Goal: Information Seeking & Learning: Learn about a topic

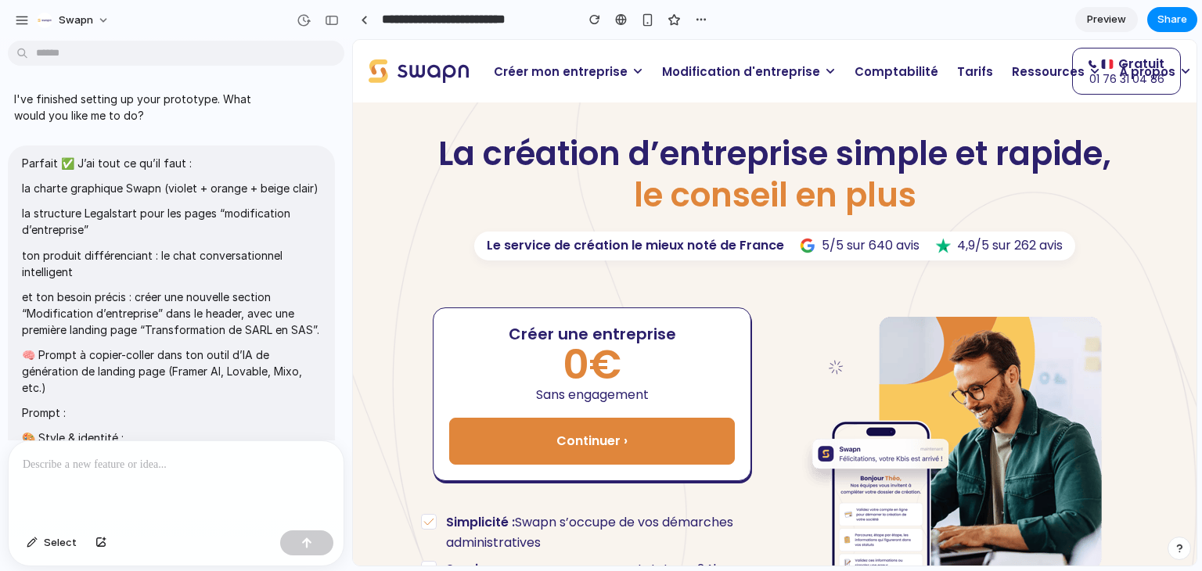
scroll to position [21034, 0]
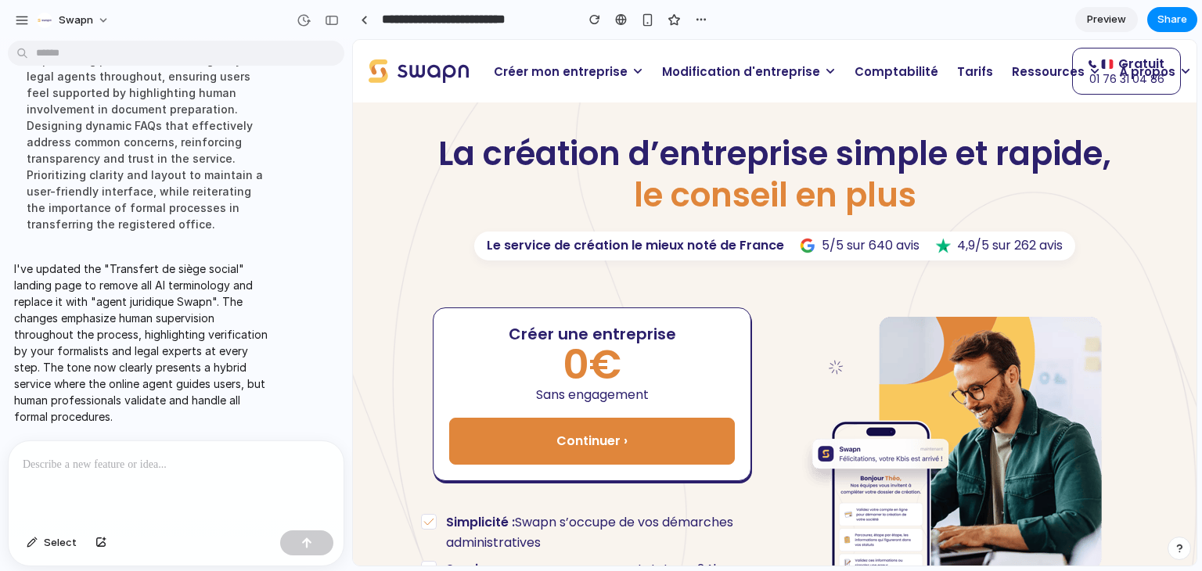
click at [733, 77] on span "Modification d'entreprise" at bounding box center [741, 72] width 158 height 18
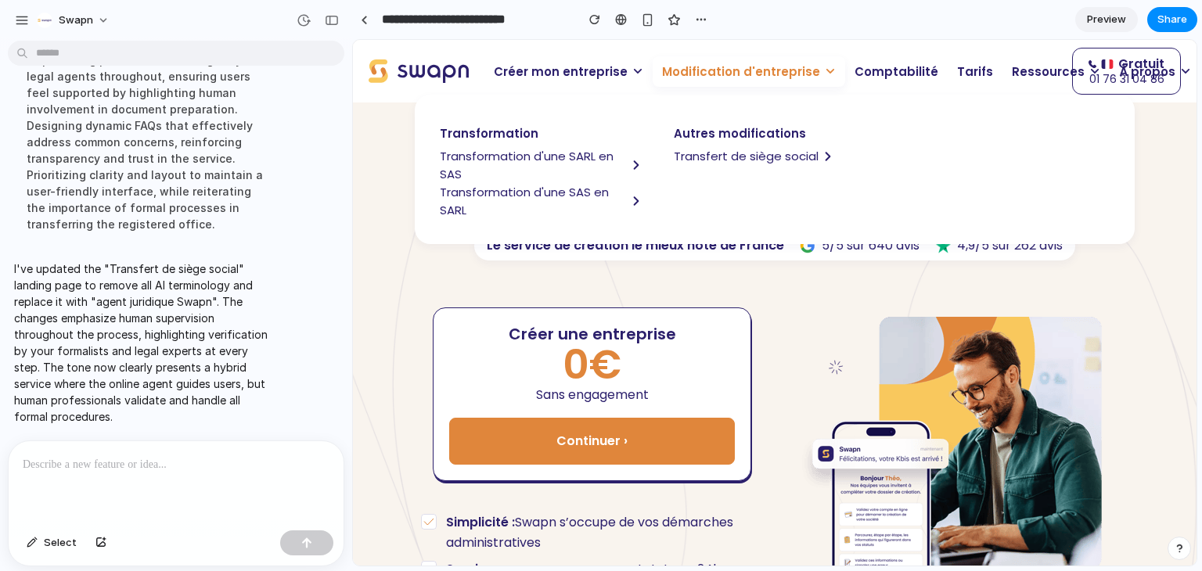
click at [714, 158] on span "Transfert de siège social" at bounding box center [746, 156] width 145 height 18
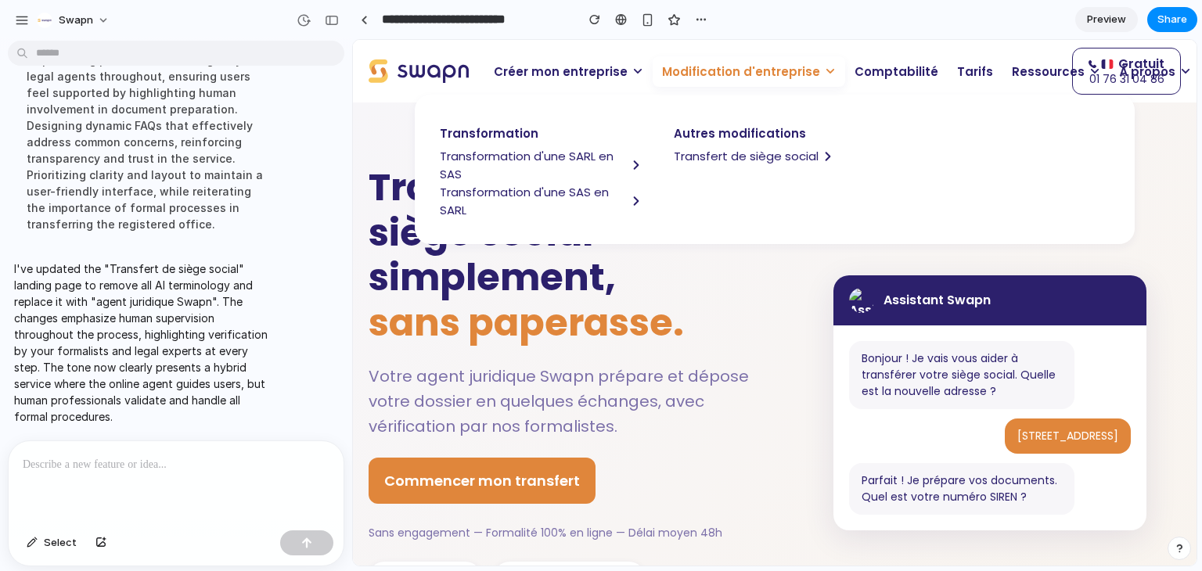
click at [704, 79] on span "Modification d'entreprise" at bounding box center [741, 72] width 158 height 18
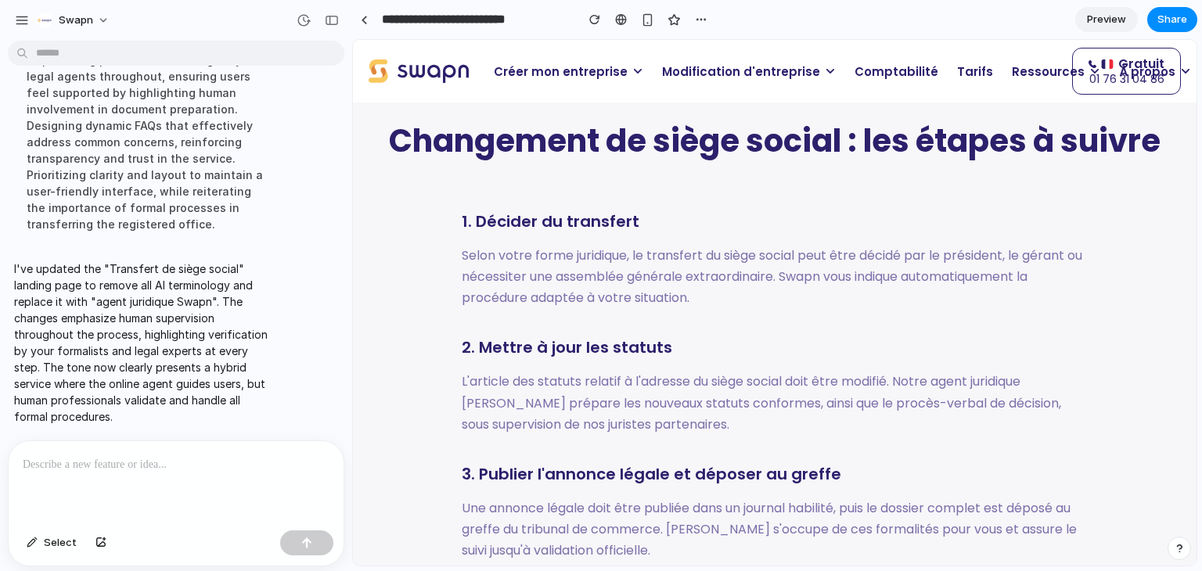
scroll to position [2946, 0]
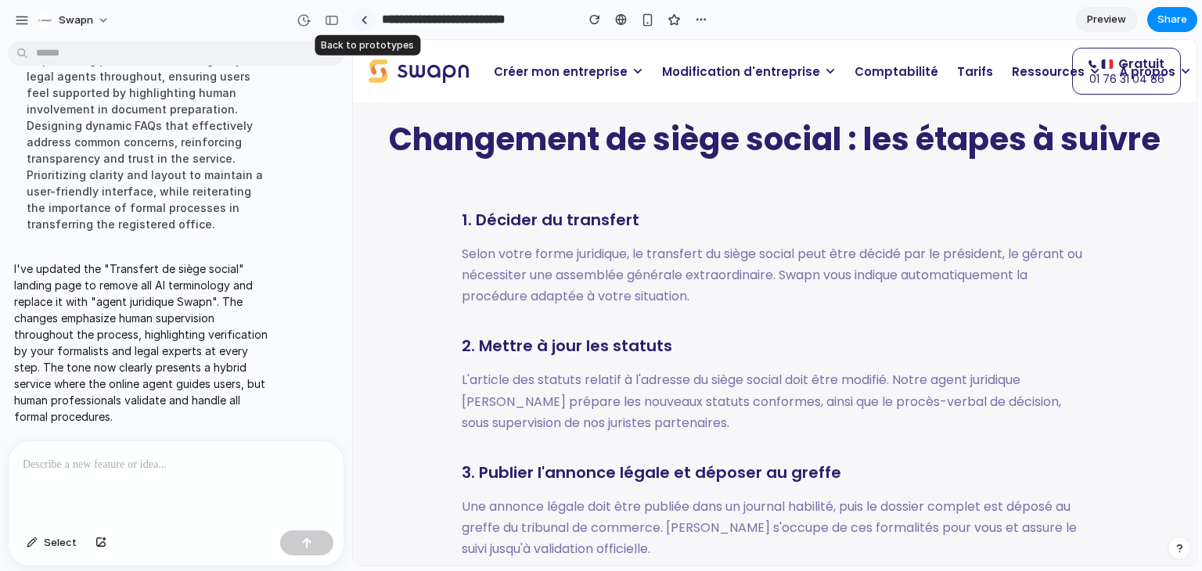
click at [360, 16] on link at bounding box center [363, 19] width 23 height 23
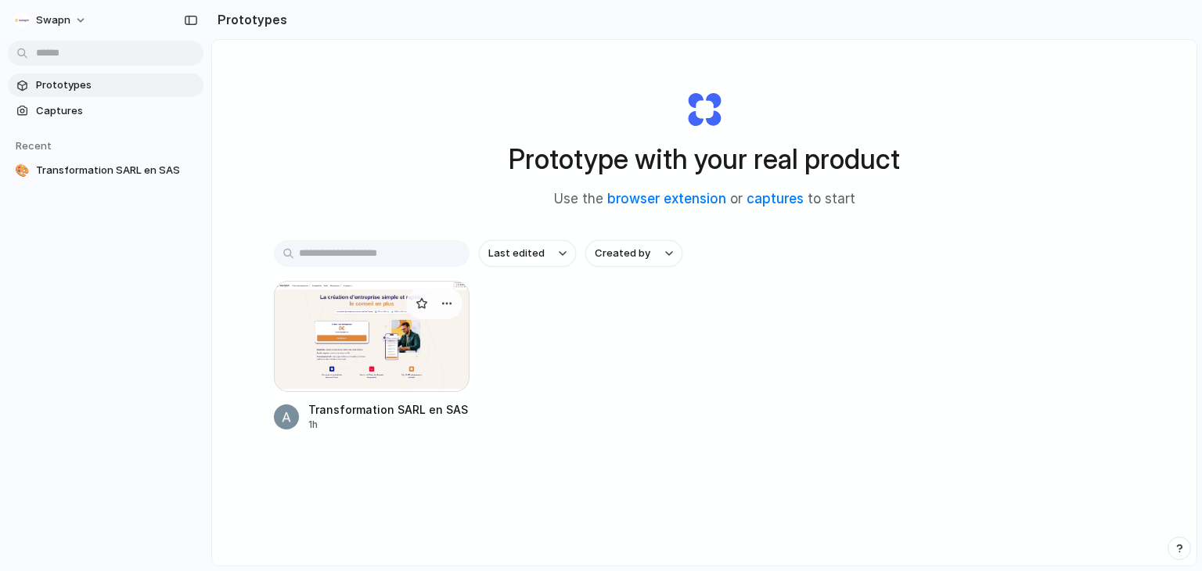
click at [344, 314] on div at bounding box center [372, 336] width 196 height 111
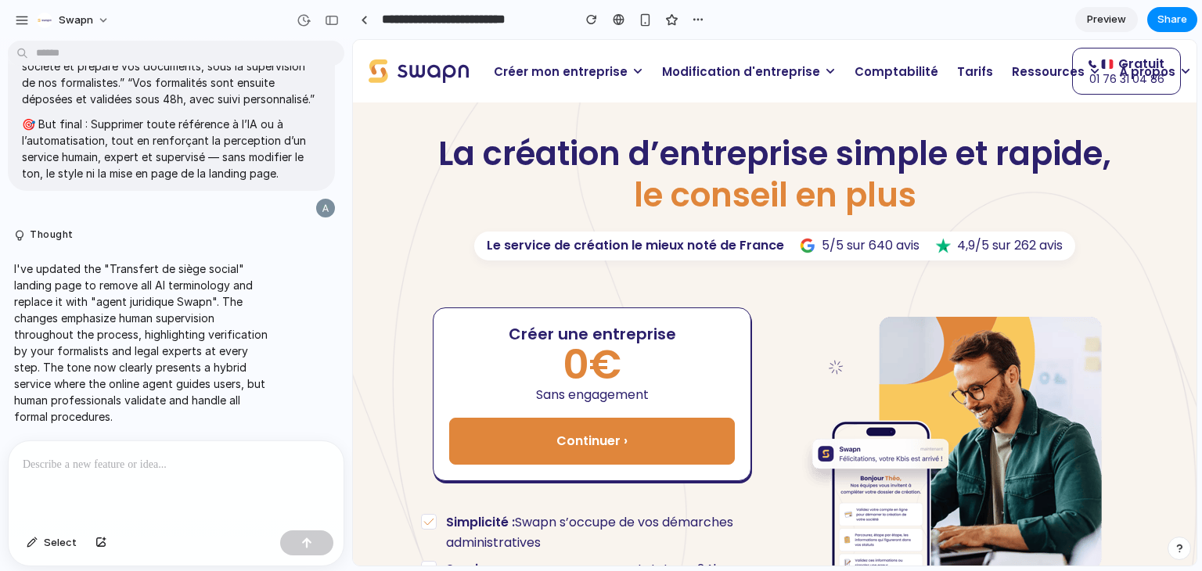
click at [699, 74] on span "Modification d'entreprise" at bounding box center [741, 72] width 158 height 18
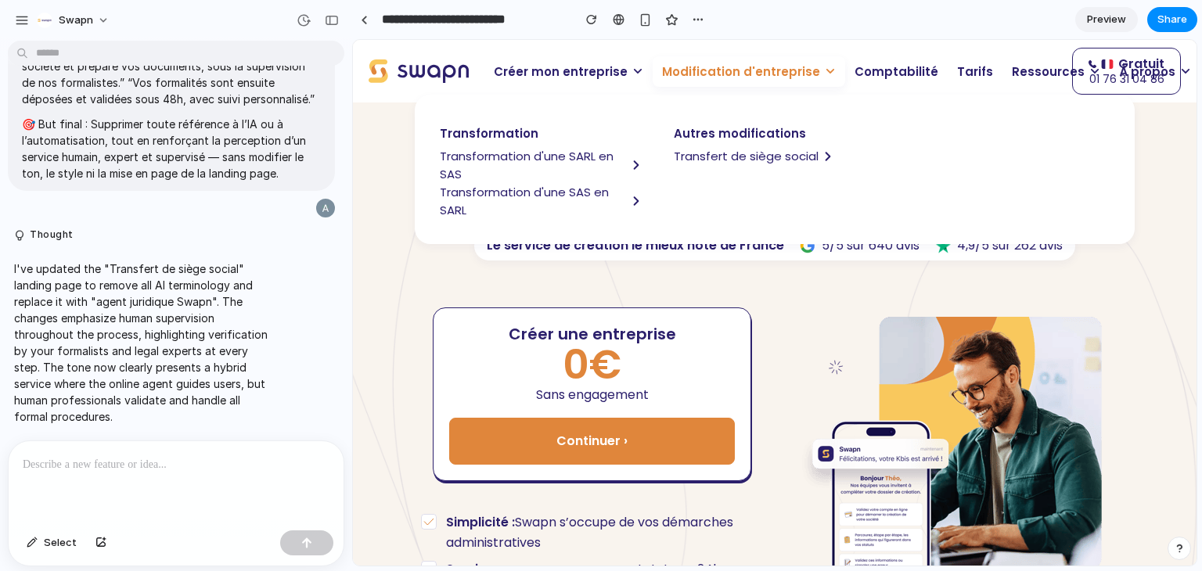
click at [550, 299] on div "Créer une entreprise 0€ Sans engagement Continuer ›" at bounding box center [592, 394] width 342 height 199
click at [756, 63] on span "Modification d'entreprise" at bounding box center [741, 72] width 158 height 18
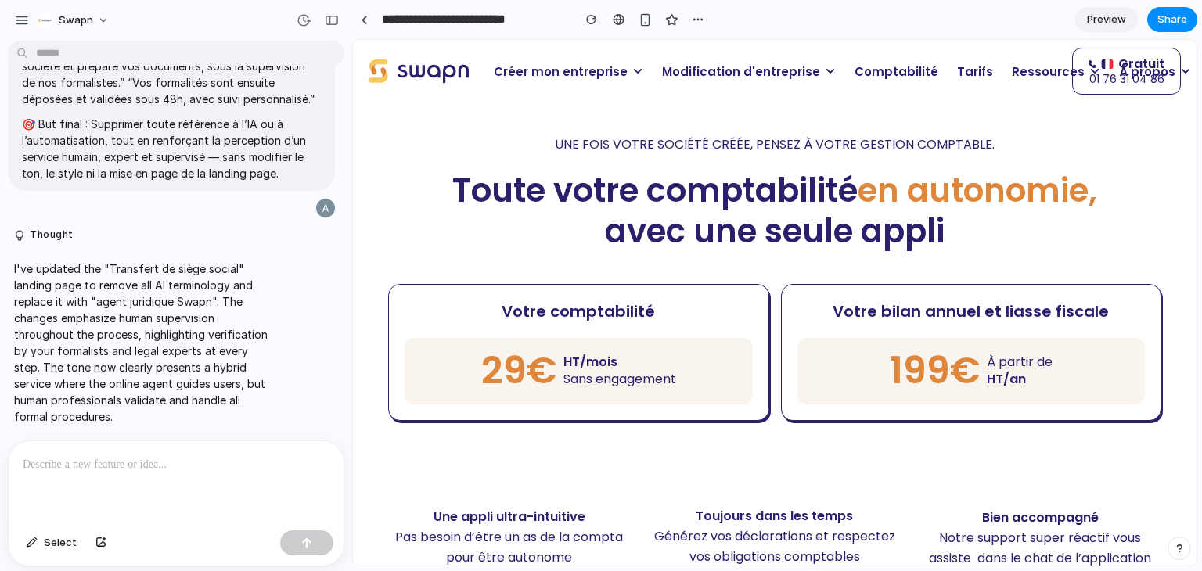
scroll to position [759, 0]
click at [705, 72] on span "Modification d'entreprise" at bounding box center [741, 72] width 158 height 18
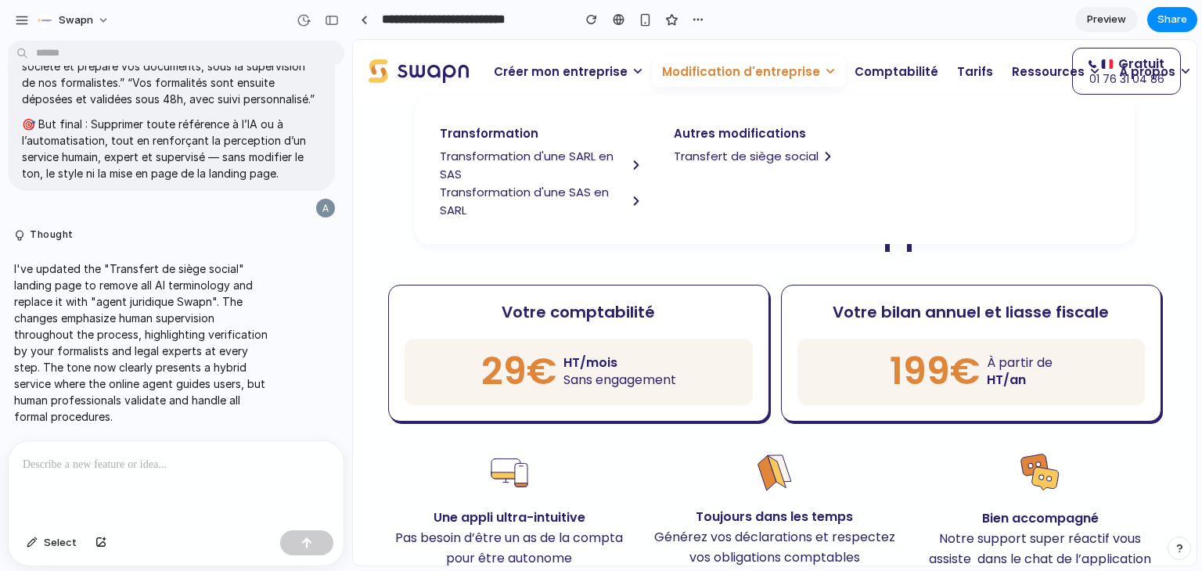
click at [695, 346] on div "29€ HT/mois Sans engagement" at bounding box center [579, 372] width 348 height 67
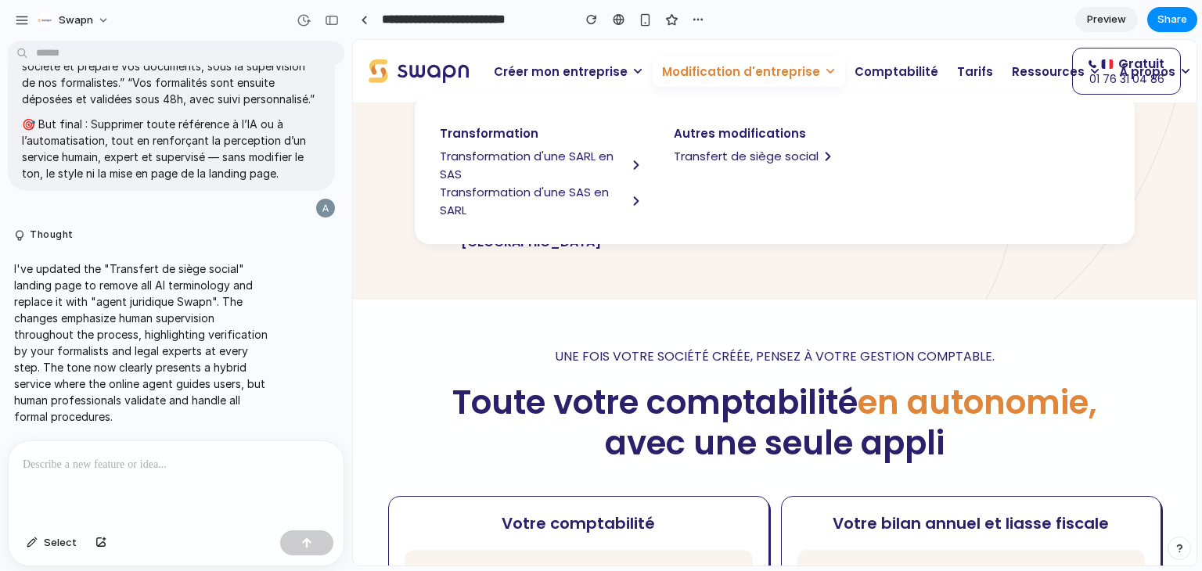
scroll to position [543, 0]
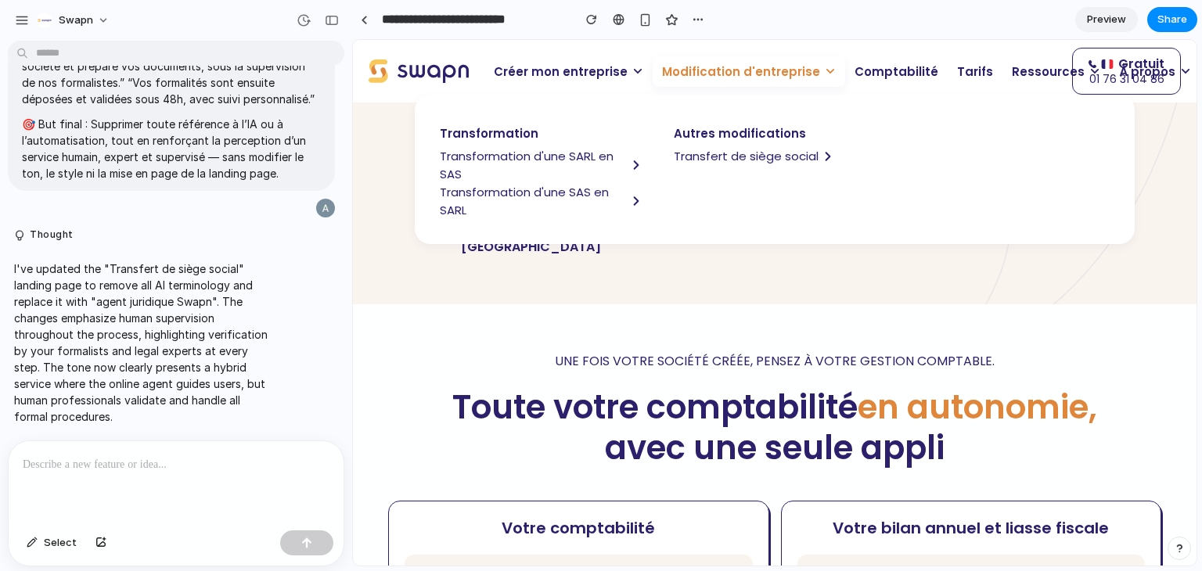
click at [705, 77] on span "Modification d'entreprise" at bounding box center [741, 72] width 158 height 18
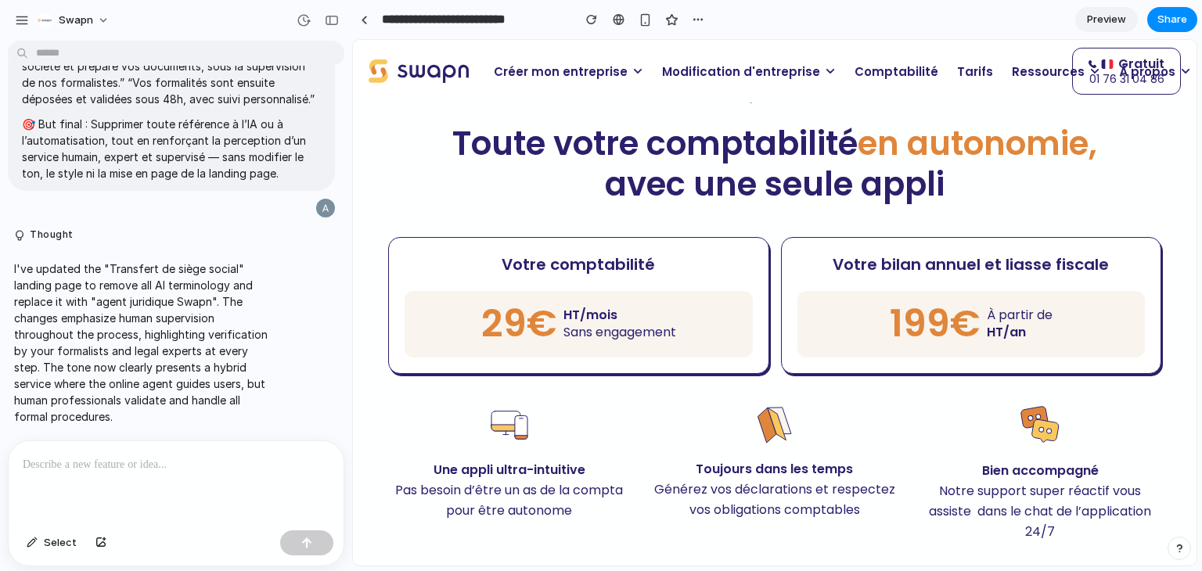
scroll to position [781, 0]
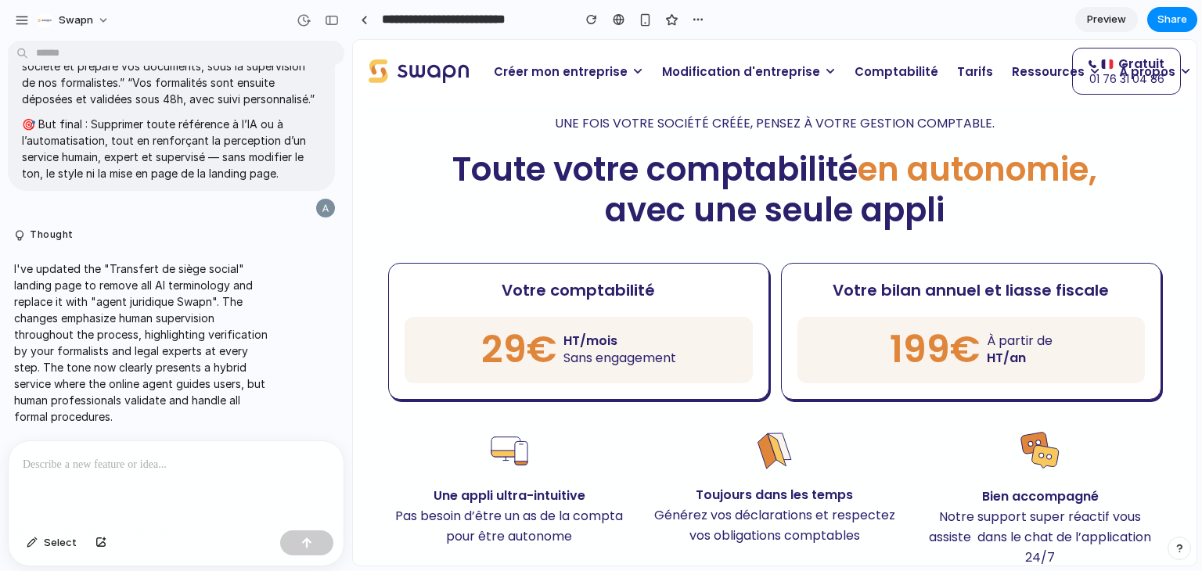
click at [686, 70] on span "Modification d'entreprise" at bounding box center [741, 72] width 158 height 18
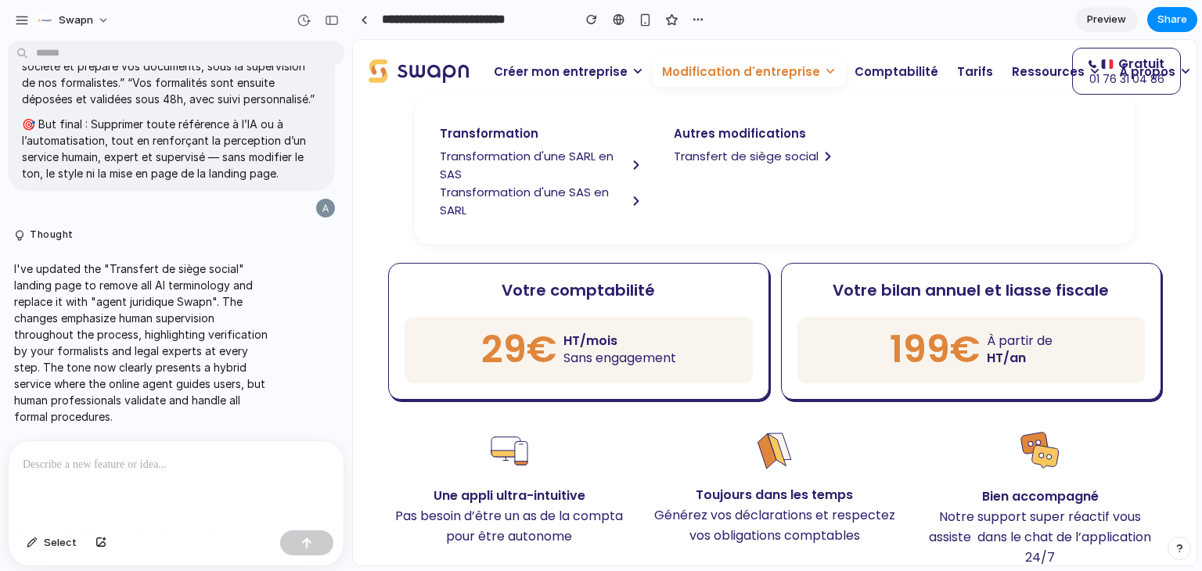
click at [712, 160] on span "Transfert de siège social" at bounding box center [746, 156] width 145 height 18
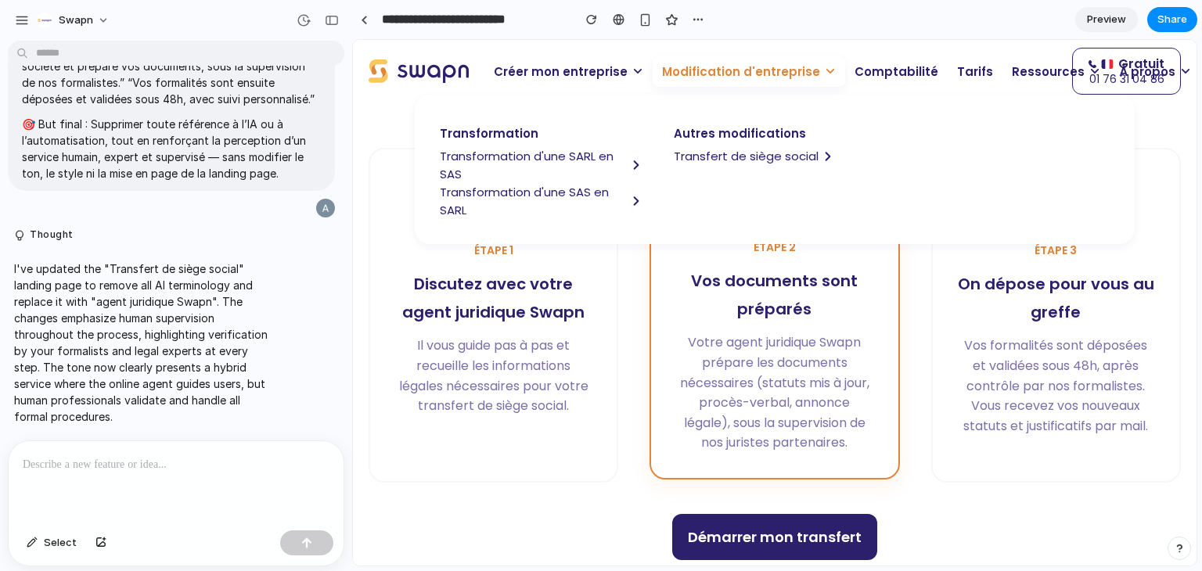
scroll to position [695, 0]
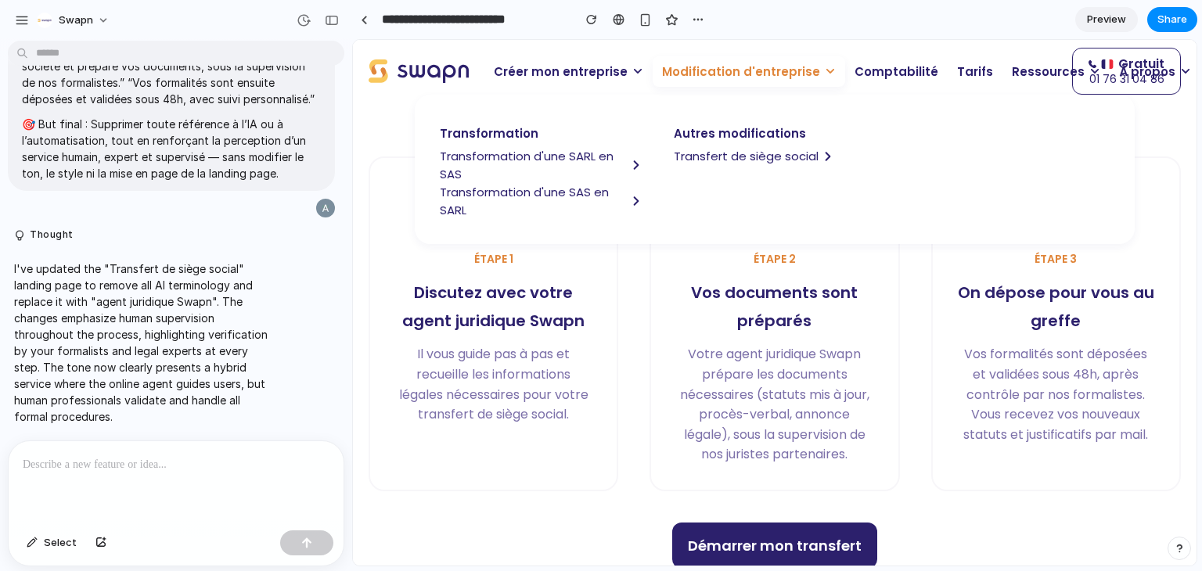
click at [726, 72] on span "Modification d'entreprise" at bounding box center [741, 72] width 158 height 18
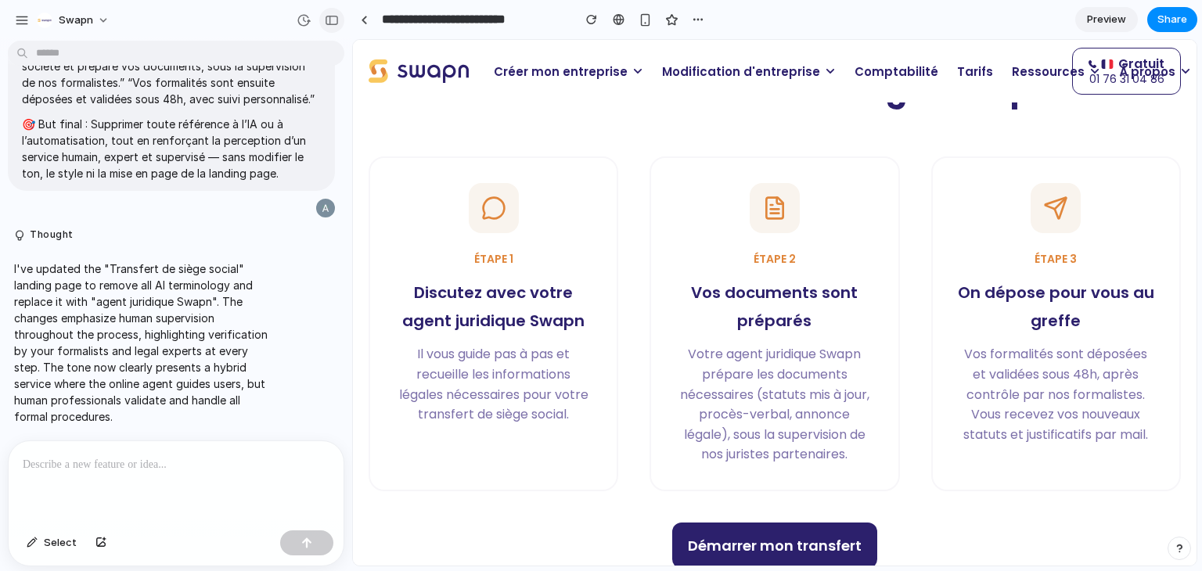
click at [333, 23] on div "button" at bounding box center [332, 20] width 14 height 11
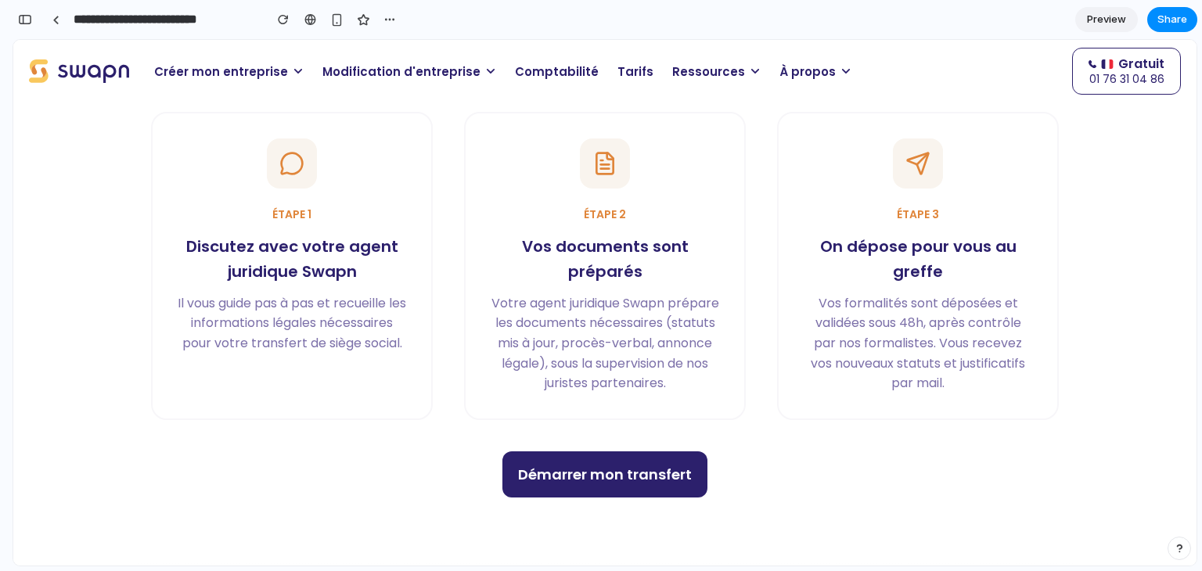
scroll to position [650, 0]
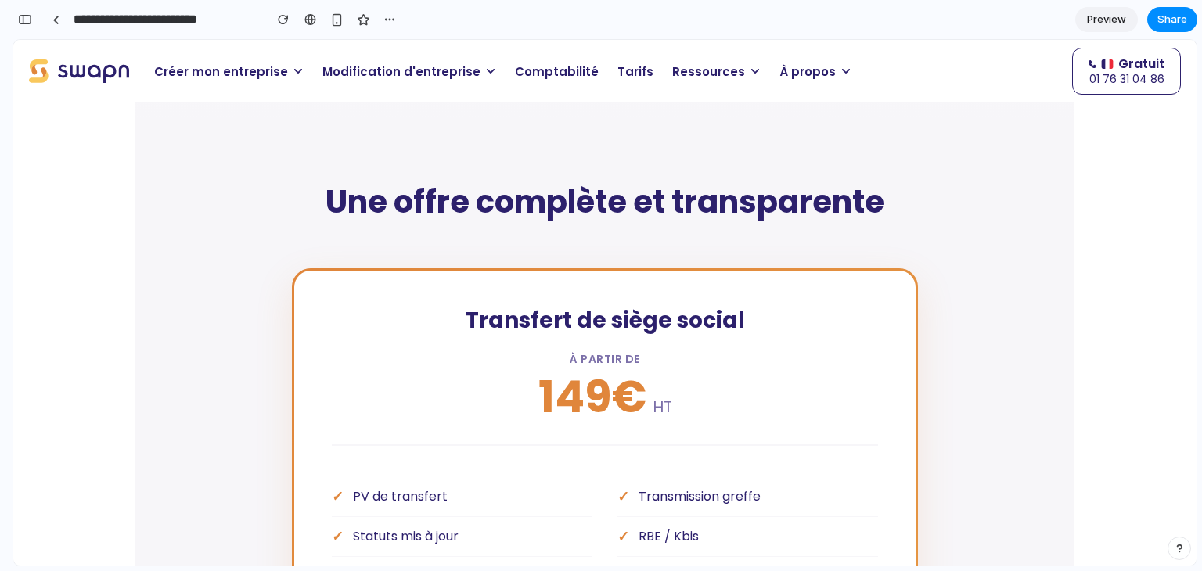
click at [486, 191] on h2 "Une offre complète et transparente" at bounding box center [605, 201] width 908 height 39
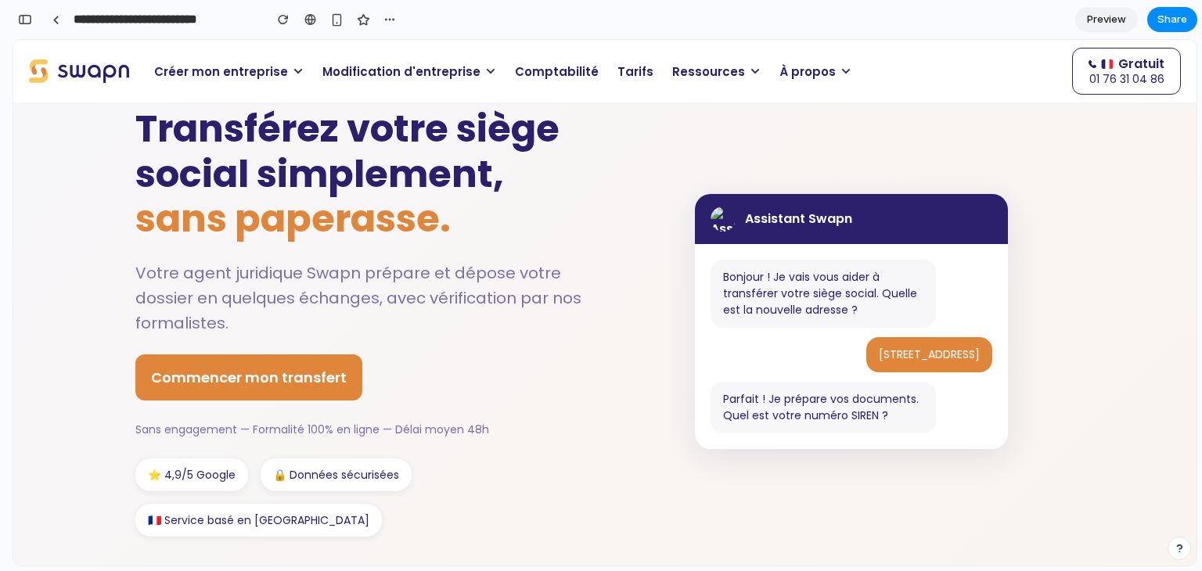
scroll to position [59, 0]
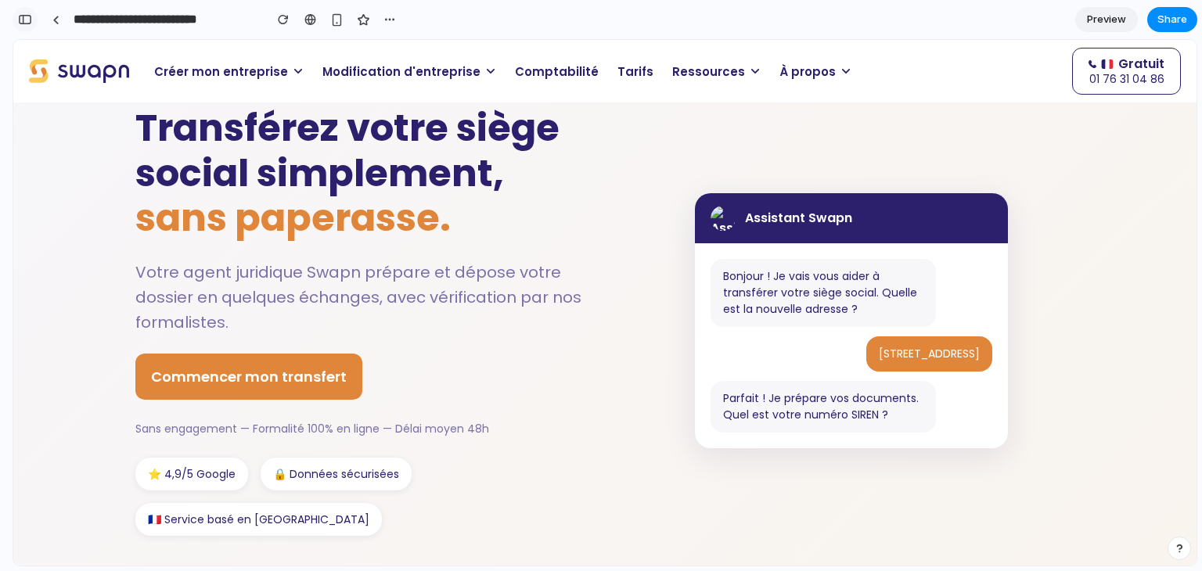
click at [27, 20] on div "button" at bounding box center [25, 19] width 14 height 11
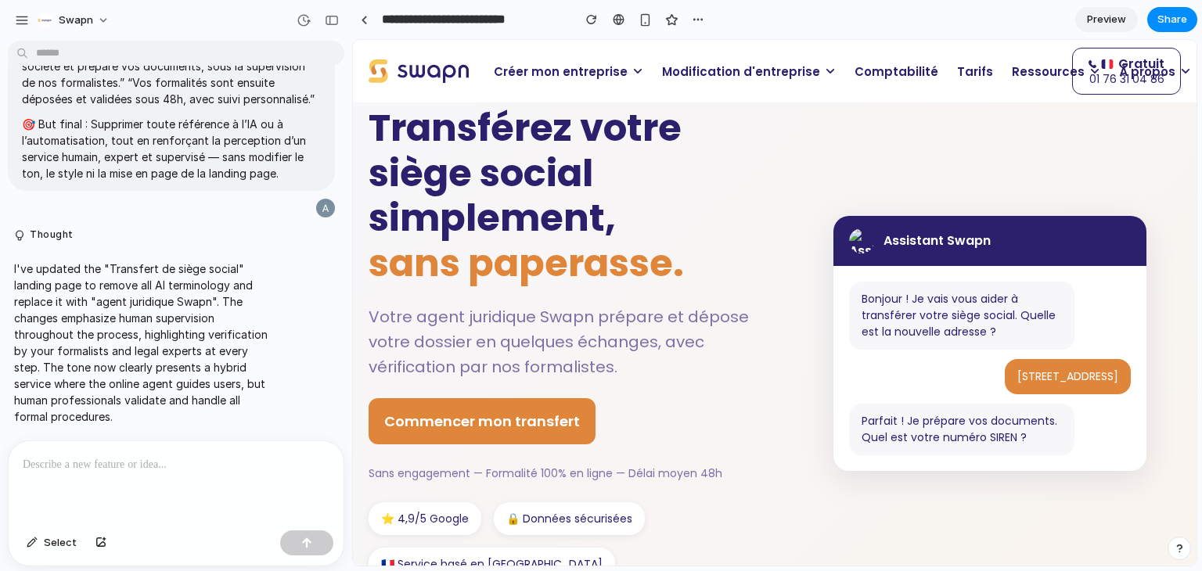
scroll to position [20728, 0]
click at [135, 461] on p at bounding box center [176, 465] width 307 height 19
click at [150, 460] on p at bounding box center [176, 465] width 307 height 19
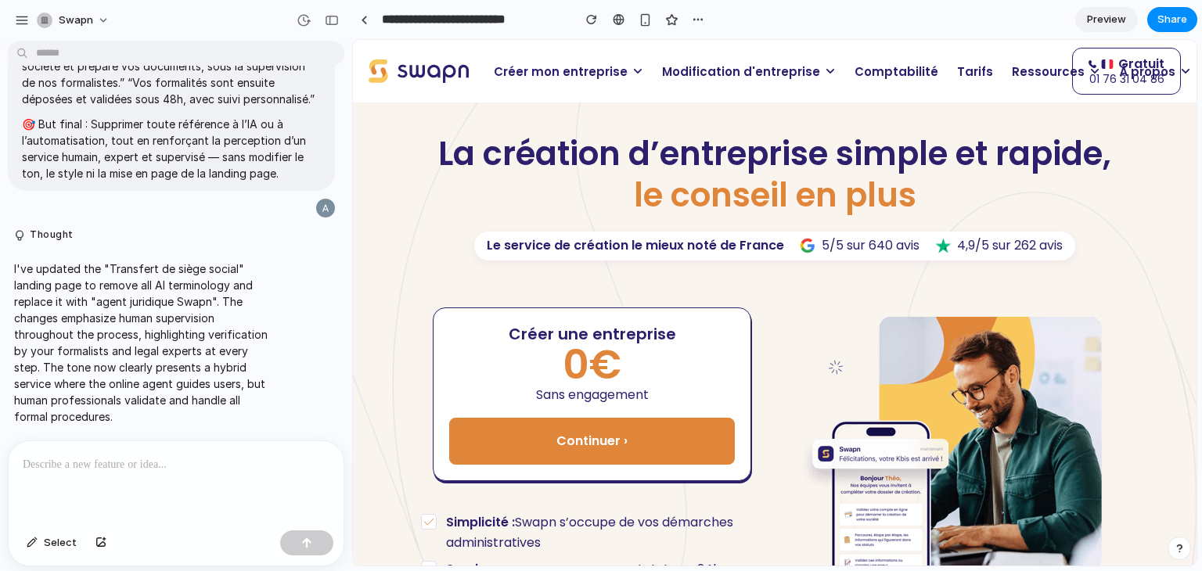
click at [101, 464] on p at bounding box center [176, 465] width 307 height 19
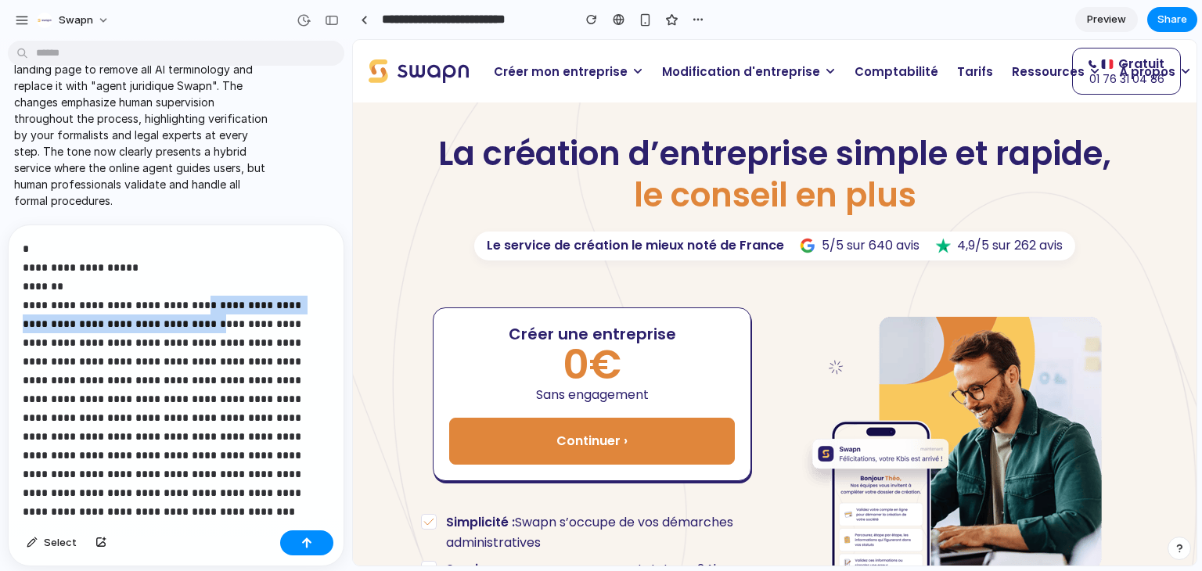
drag, startPoint x: 209, startPoint y: 324, endPoint x: 193, endPoint y: 306, distance: 23.9
click at [193, 306] on p "**********" at bounding box center [170, 390] width 294 height 301
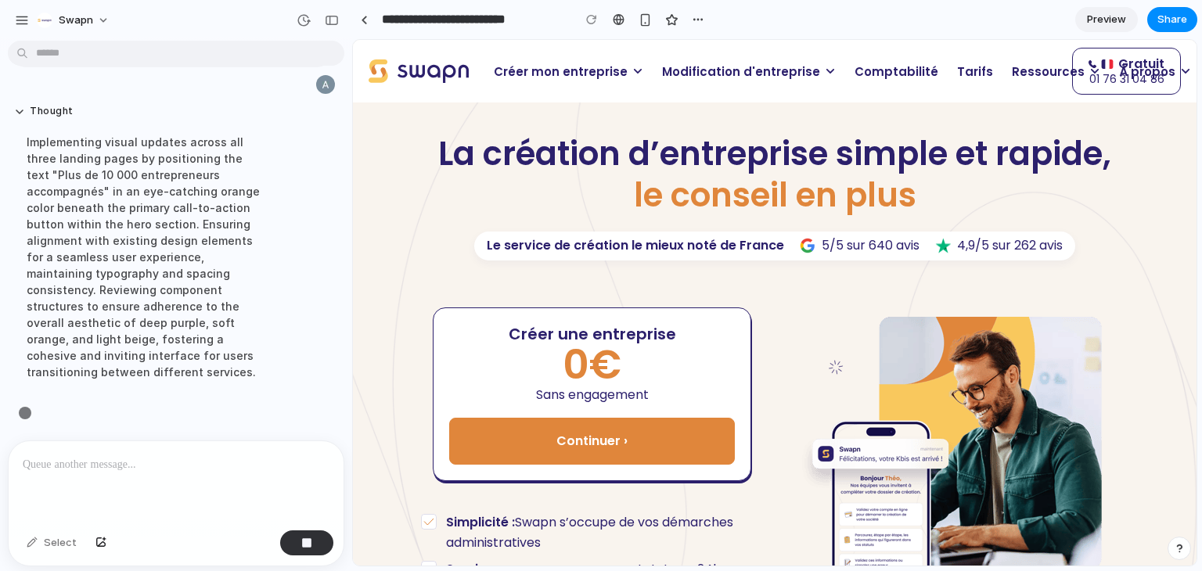
scroll to position [21341, 0]
click at [715, 74] on span "Modification d'entreprise" at bounding box center [741, 72] width 158 height 18
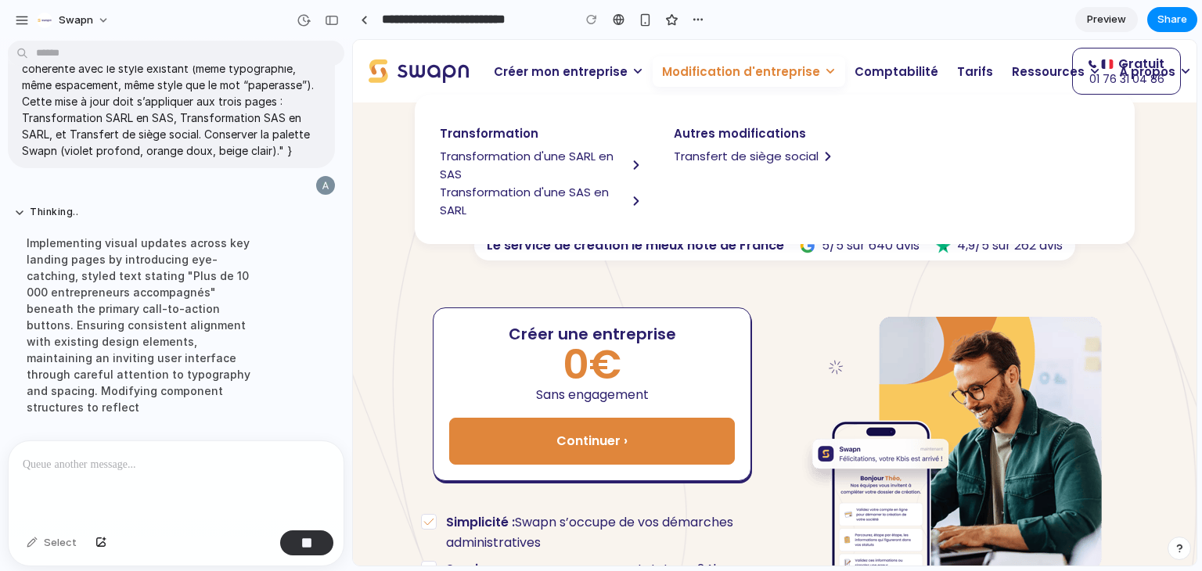
click at [543, 157] on span "Transformation d'une SARL en SAS" at bounding box center [533, 165] width 187 height 36
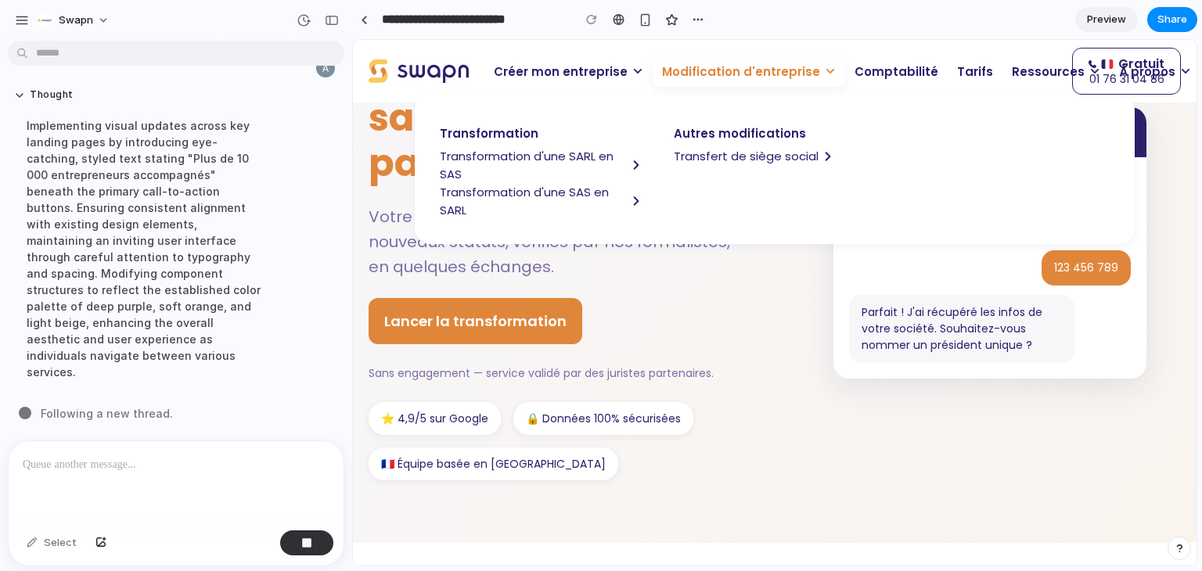
scroll to position [159, 0]
click at [730, 74] on span "Modification d'entreprise" at bounding box center [741, 72] width 158 height 18
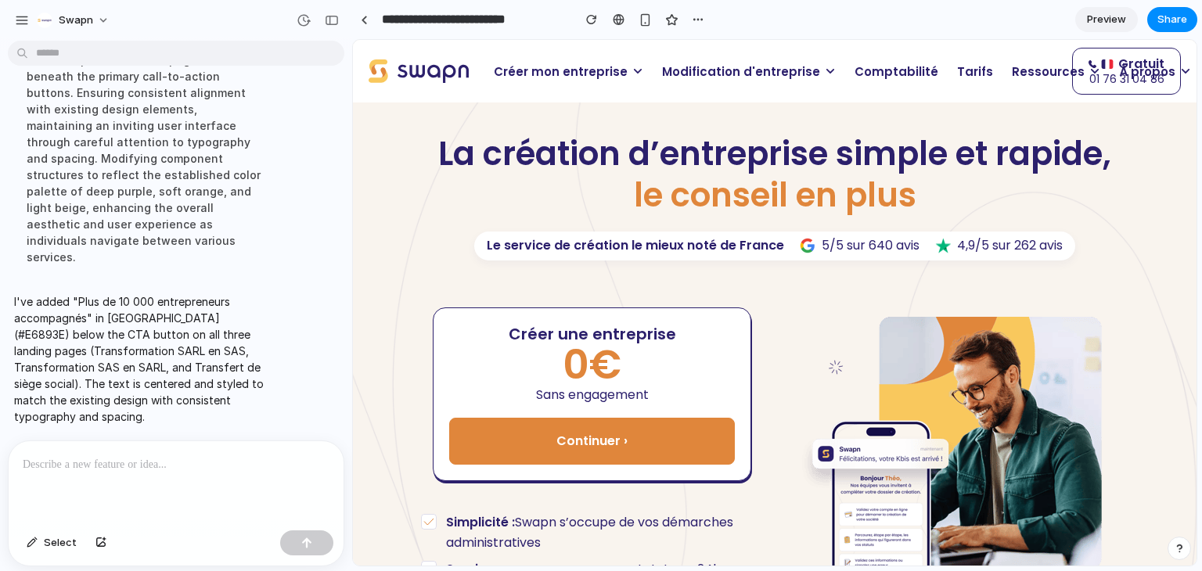
scroll to position [64, 0]
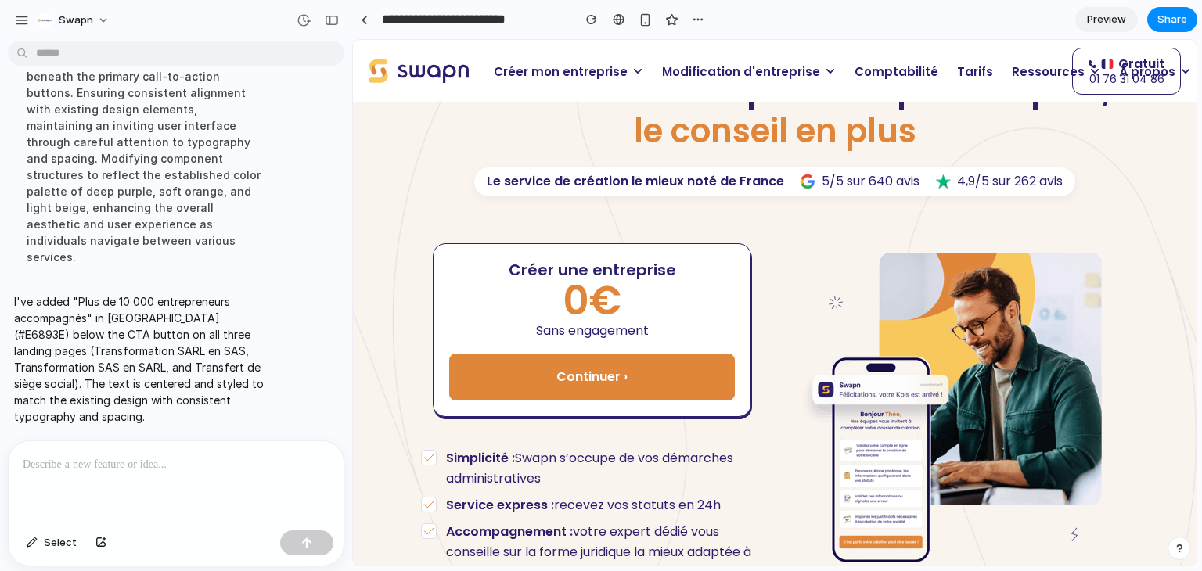
click at [675, 83] on p "Modification d'entreprise" at bounding box center [749, 71] width 193 height 31
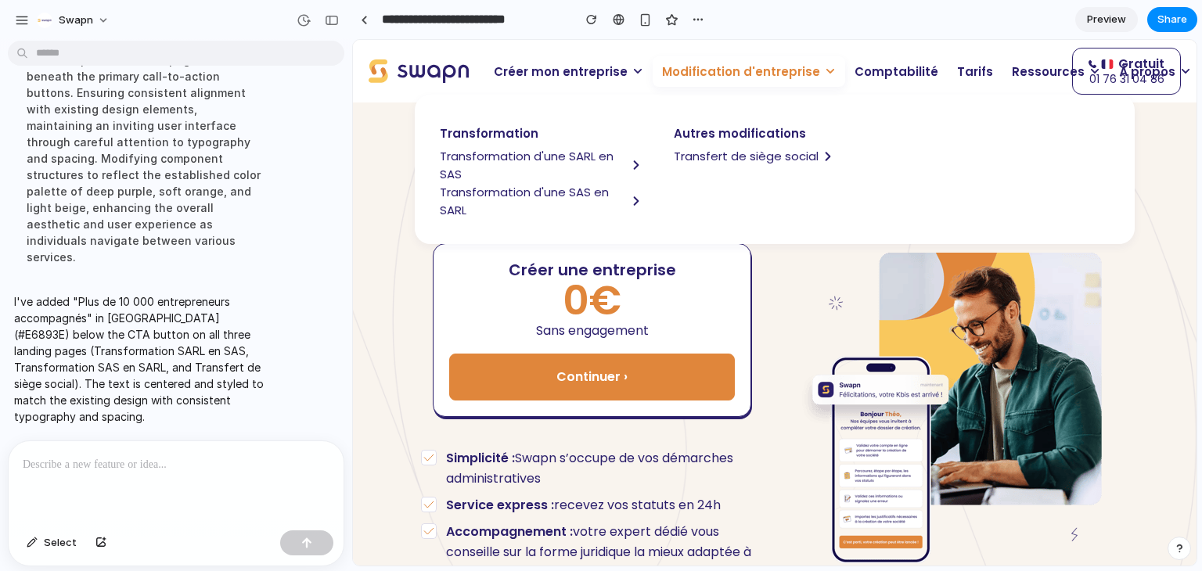
click at [535, 161] on span "Transformation d'une SARL en SAS" at bounding box center [533, 165] width 187 height 36
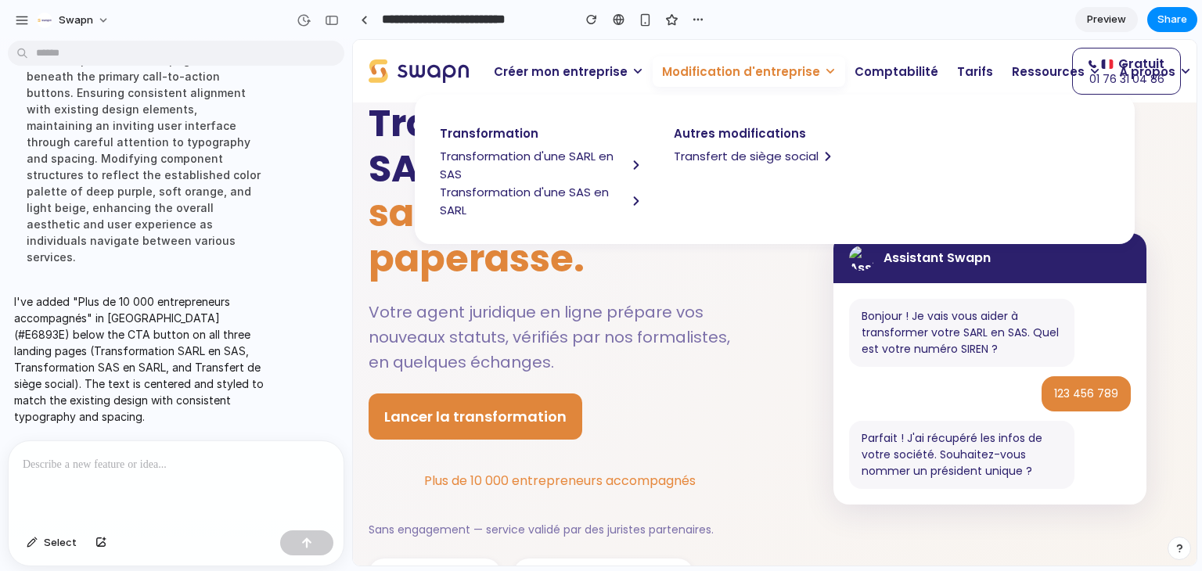
scroll to position [0, 0]
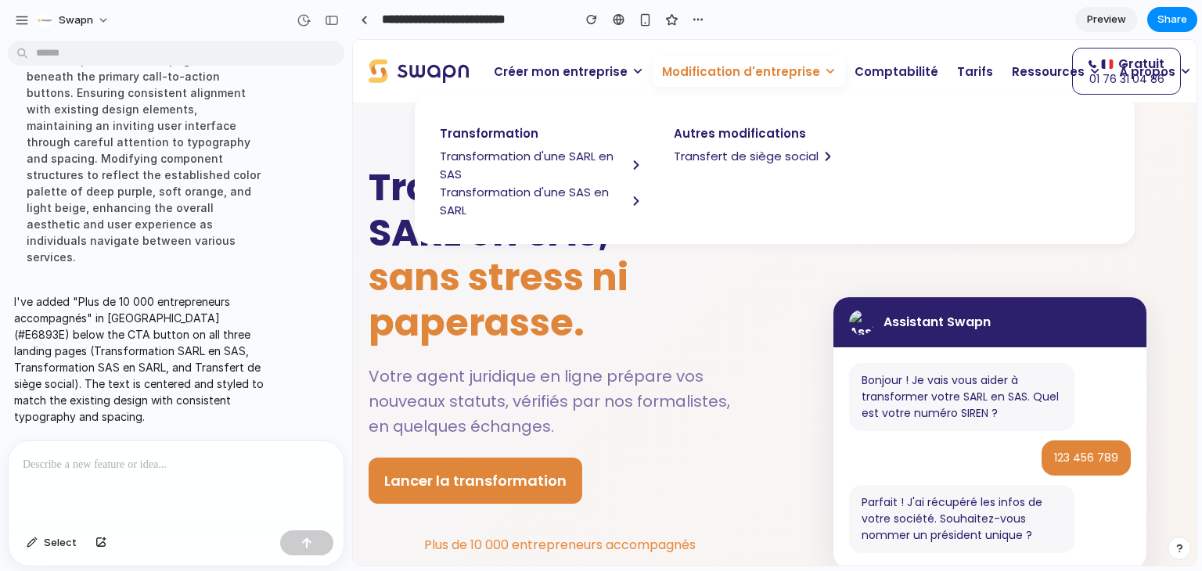
click at [611, 375] on p "Votre agent juridique en ligne prépare vos nouveaux statuts, vérifiés par nos f…" at bounding box center [560, 401] width 383 height 75
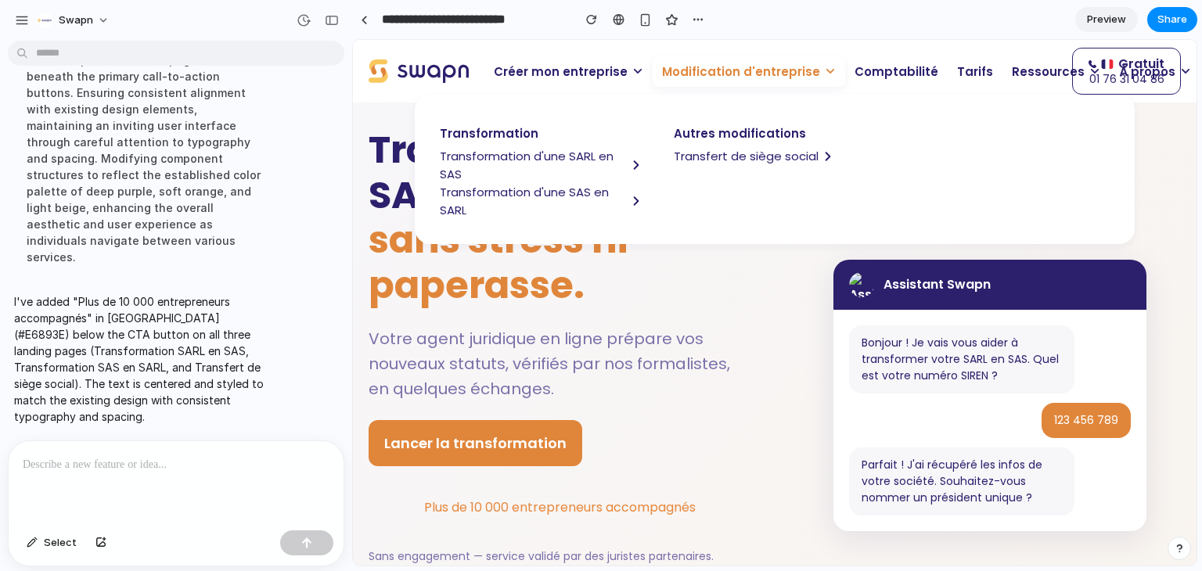
scroll to position [34, 0]
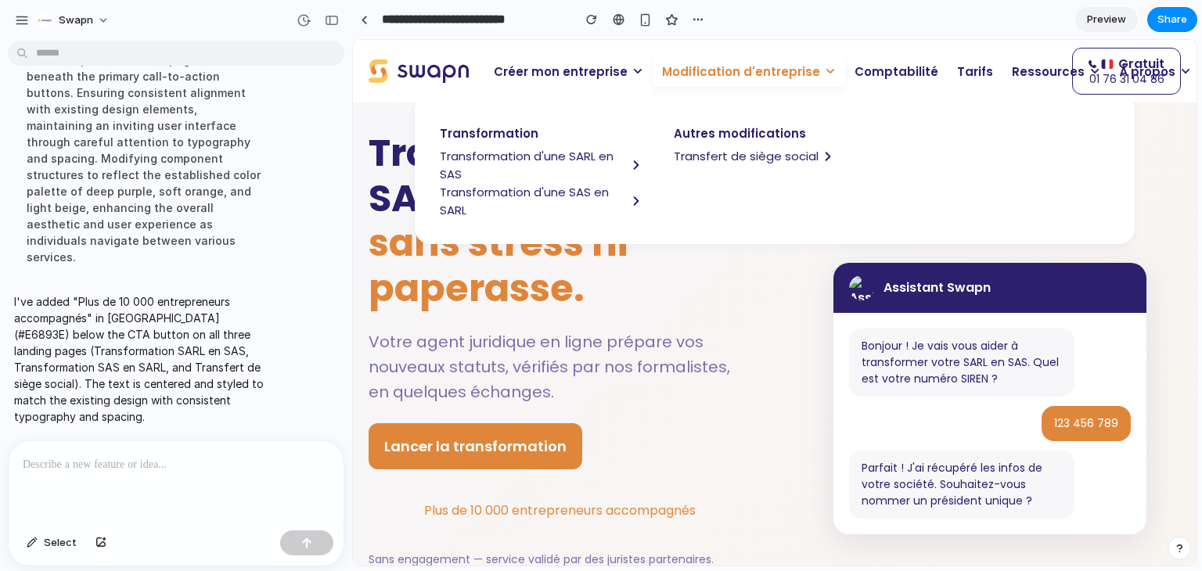
click at [727, 164] on span "Transfert de siège social" at bounding box center [746, 156] width 145 height 18
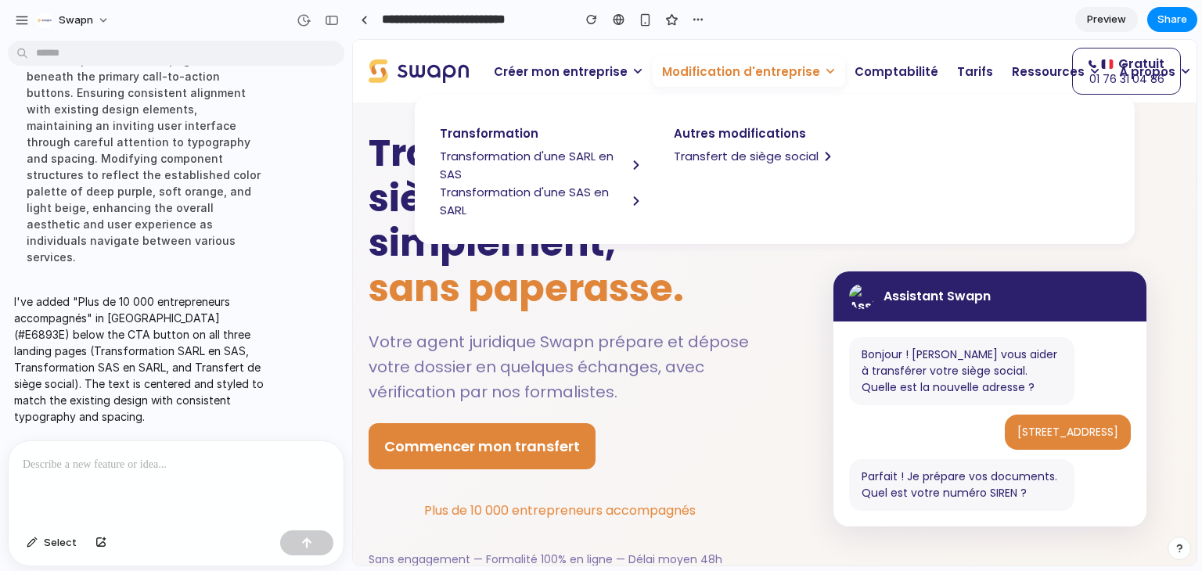
scroll to position [0, 0]
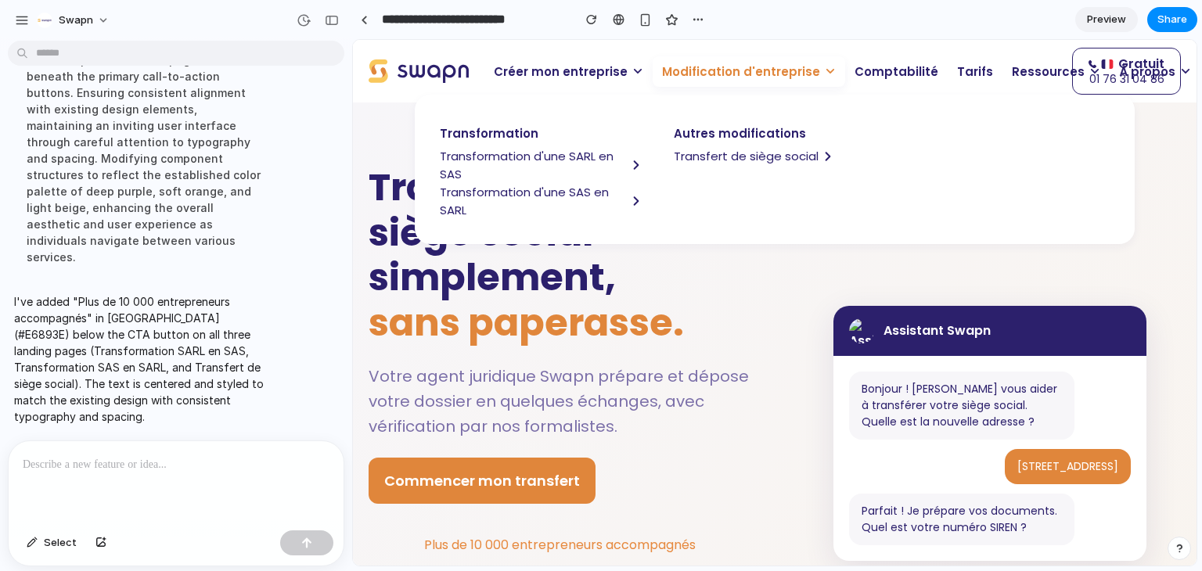
click at [526, 203] on span "Transformation d'une SAS en SARL" at bounding box center [533, 201] width 187 height 36
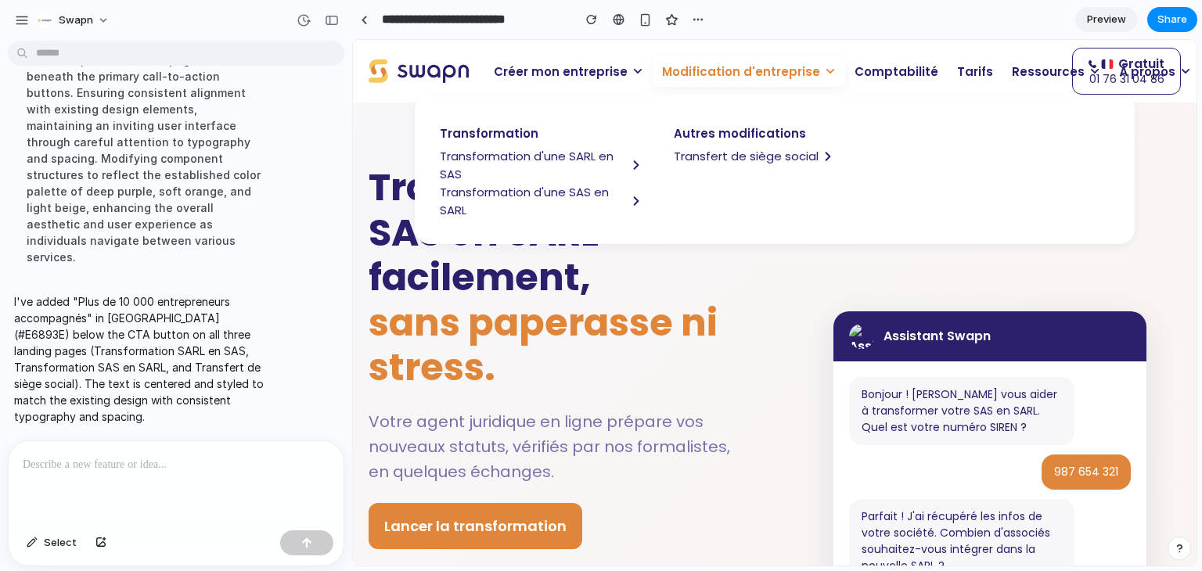
scroll to position [5, 0]
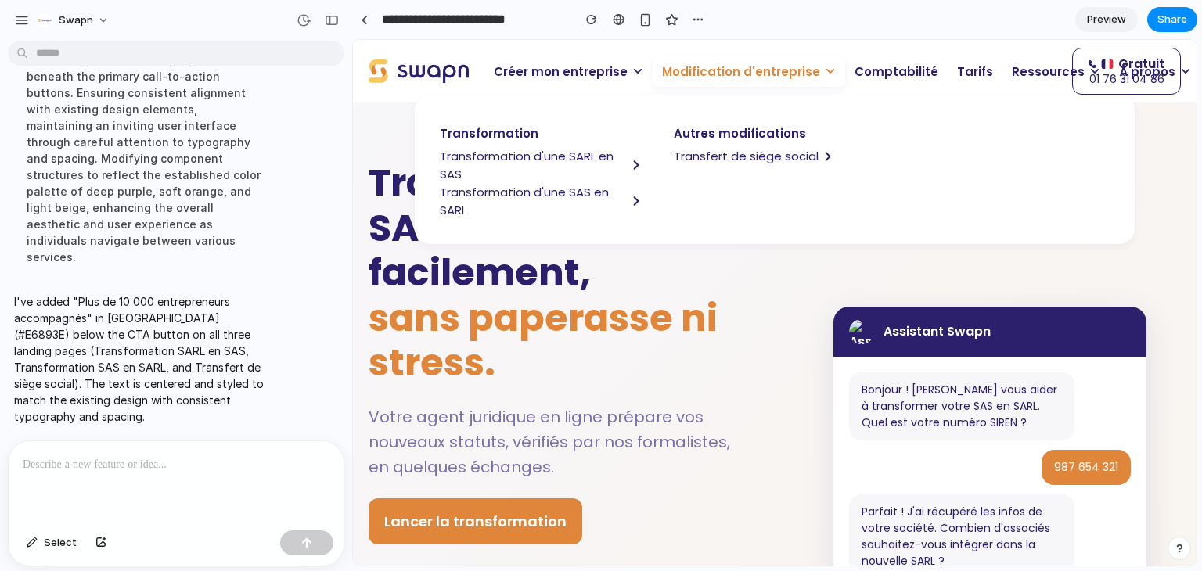
click at [706, 70] on span "Modification d'entreprise" at bounding box center [741, 72] width 158 height 18
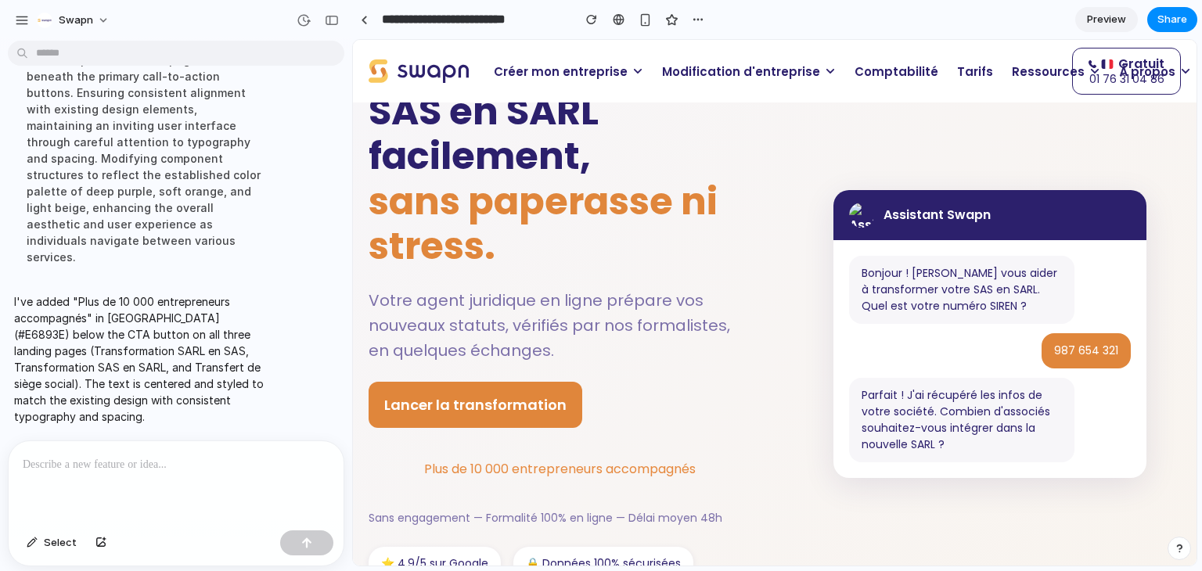
scroll to position [240, 0]
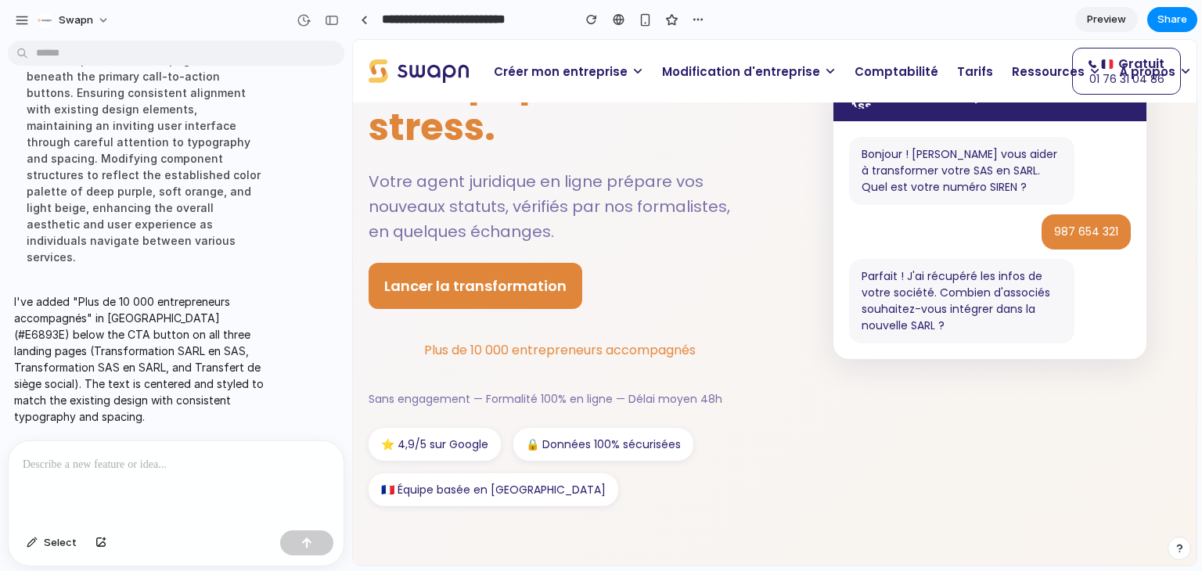
click at [166, 456] on p at bounding box center [173, 465] width 301 height 19
click at [509, 345] on p "Plus de 10 000 entrepreneurs accompagnés" at bounding box center [560, 351] width 383 height 20
click at [146, 459] on p at bounding box center [173, 465] width 301 height 19
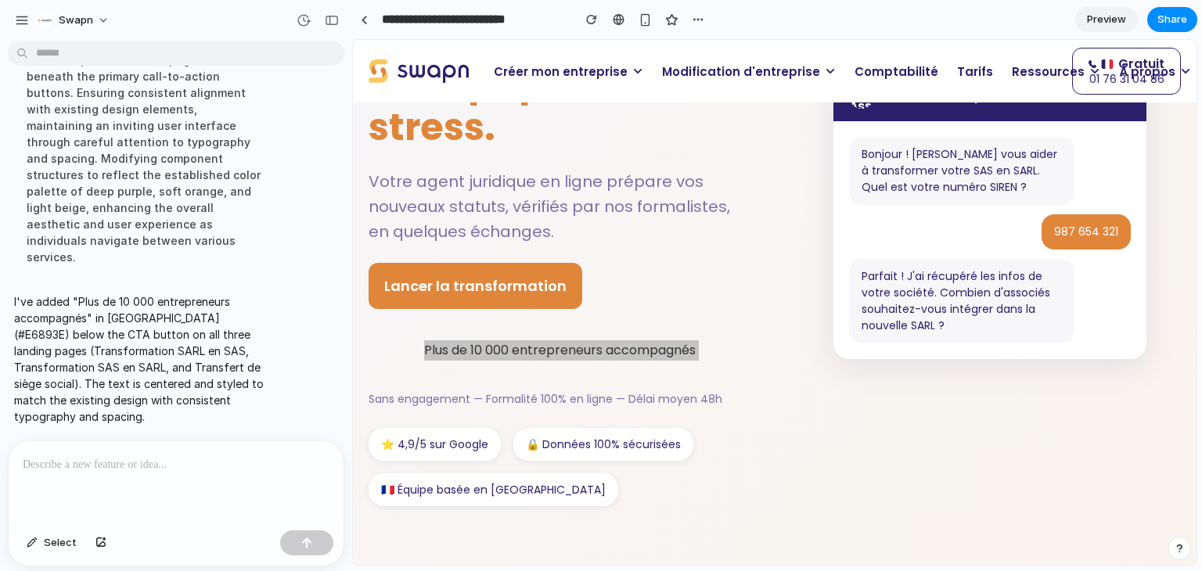
click at [146, 459] on p at bounding box center [173, 465] width 301 height 19
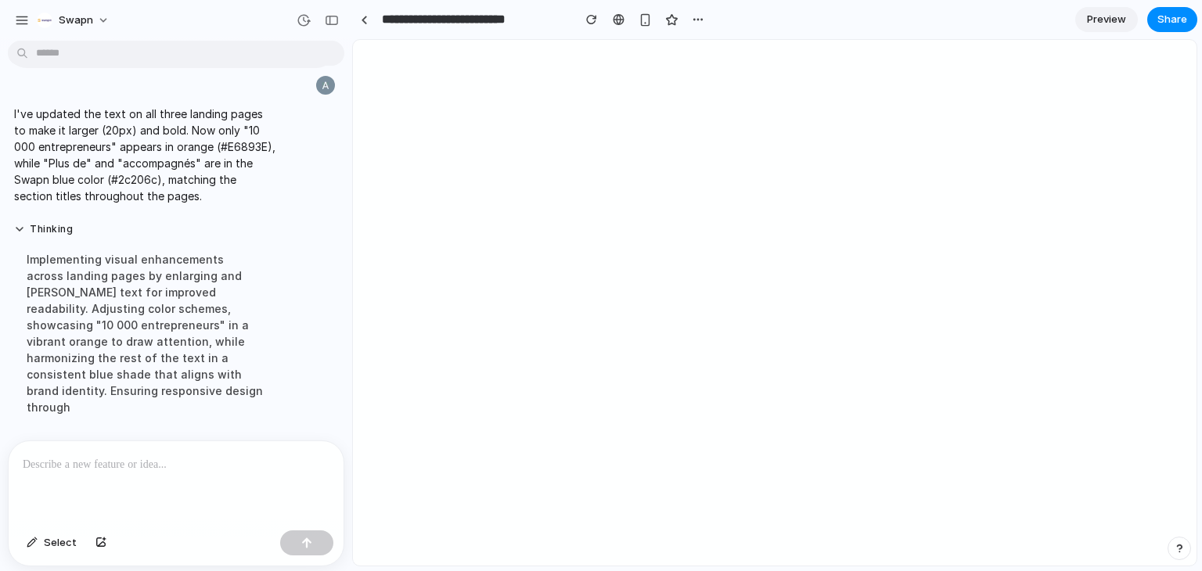
scroll to position [18779, 0]
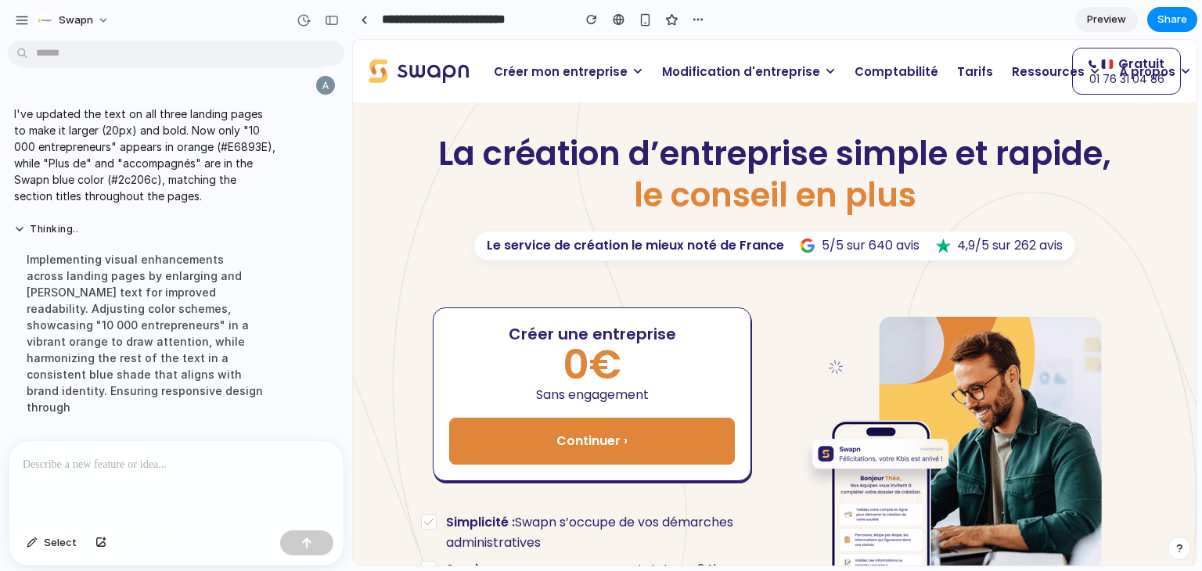
click at [679, 65] on span "Modification d'entreprise" at bounding box center [741, 72] width 158 height 18
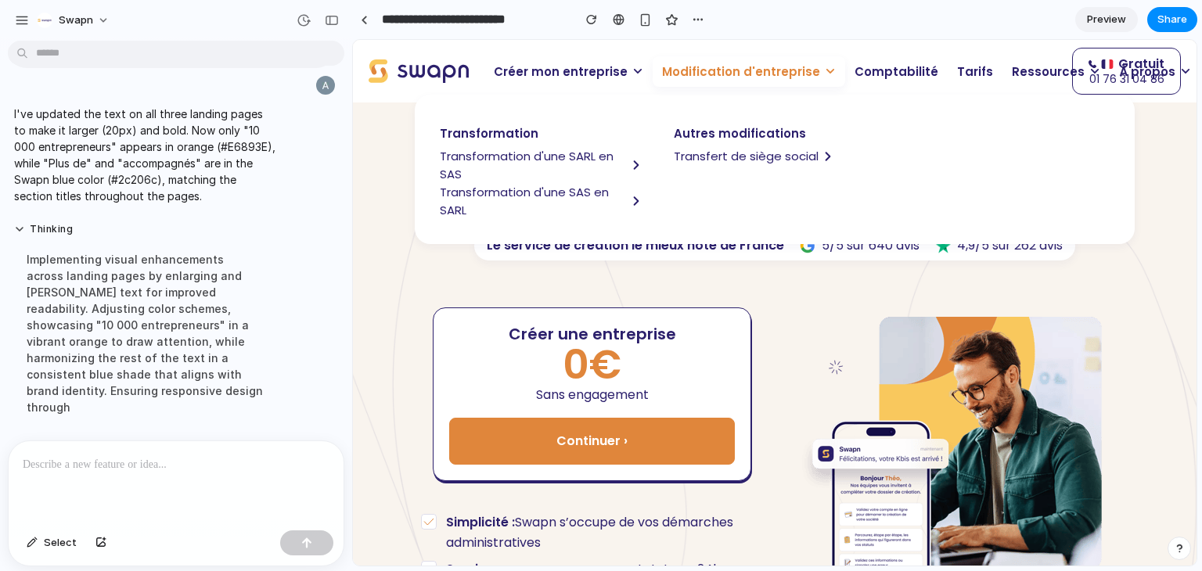
click at [494, 155] on span "Transformation d'une SARL en SAS" at bounding box center [533, 165] width 187 height 36
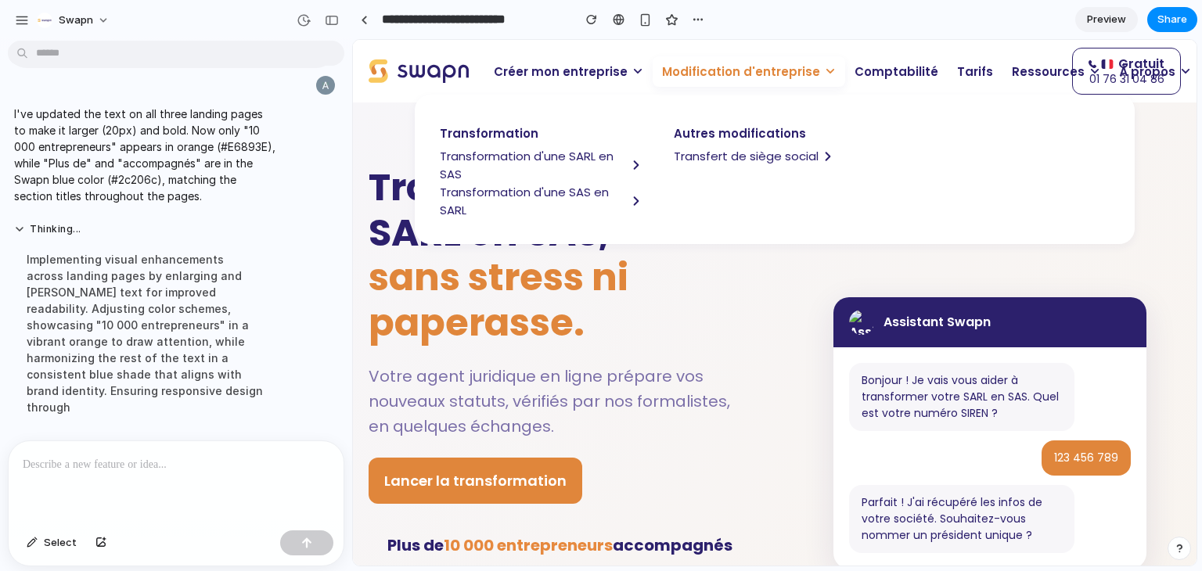
click at [503, 325] on span "sans stress ni paperasse." at bounding box center [499, 300] width 260 height 98
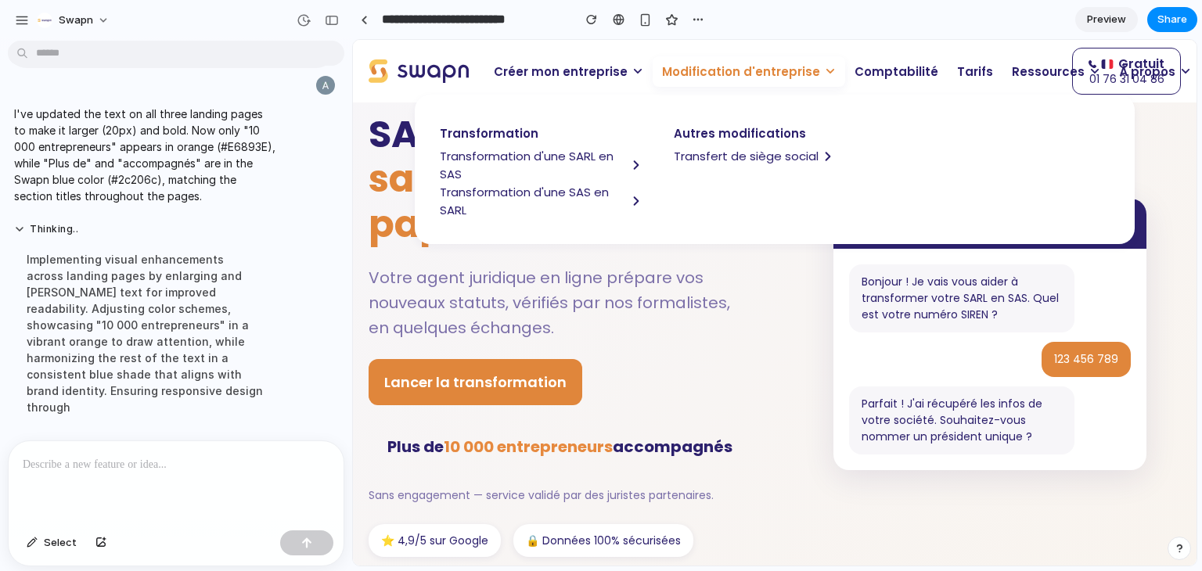
scroll to position [97, 0]
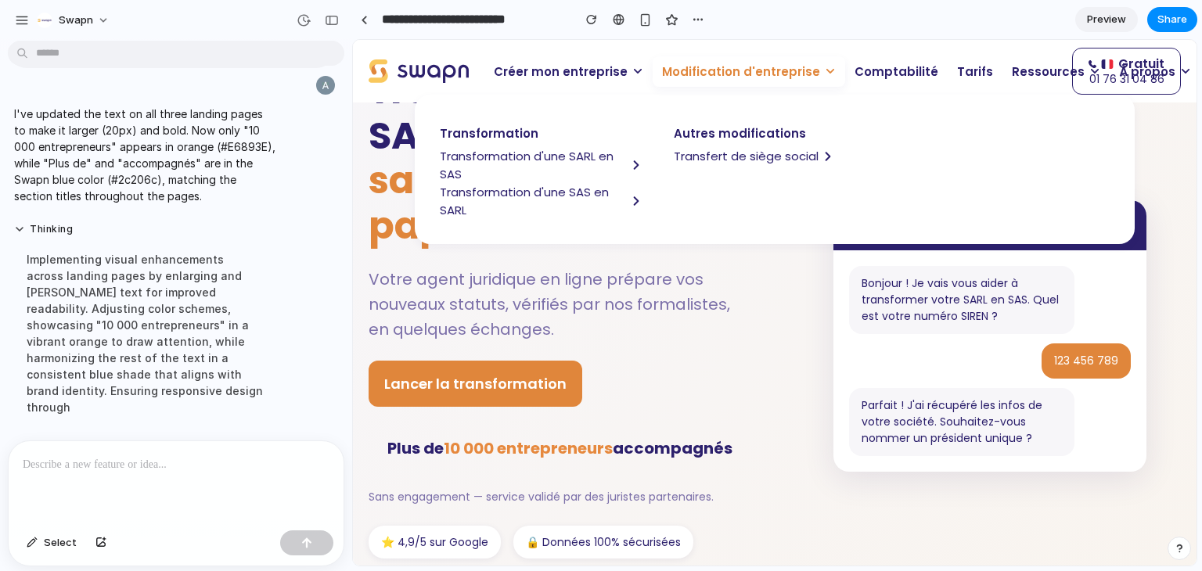
click at [503, 325] on p "Votre agent juridique en ligne prépare vos nouveaux statuts, vérifiés par nos f…" at bounding box center [560, 304] width 383 height 75
click at [692, 78] on span "Modification d'entreprise" at bounding box center [741, 72] width 158 height 18
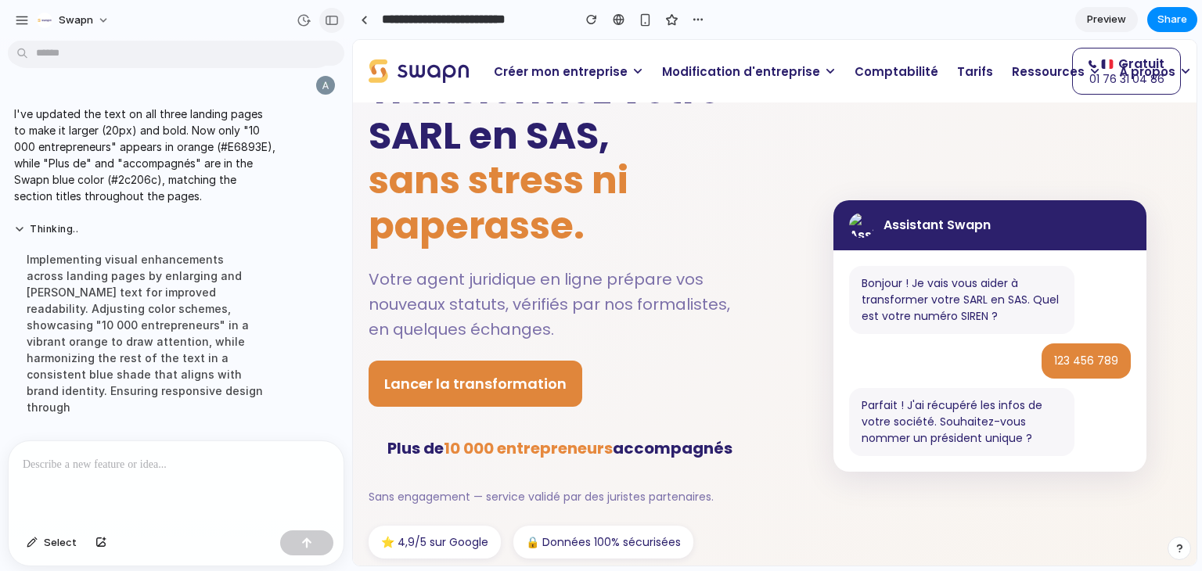
click at [330, 20] on div "button" at bounding box center [332, 20] width 14 height 11
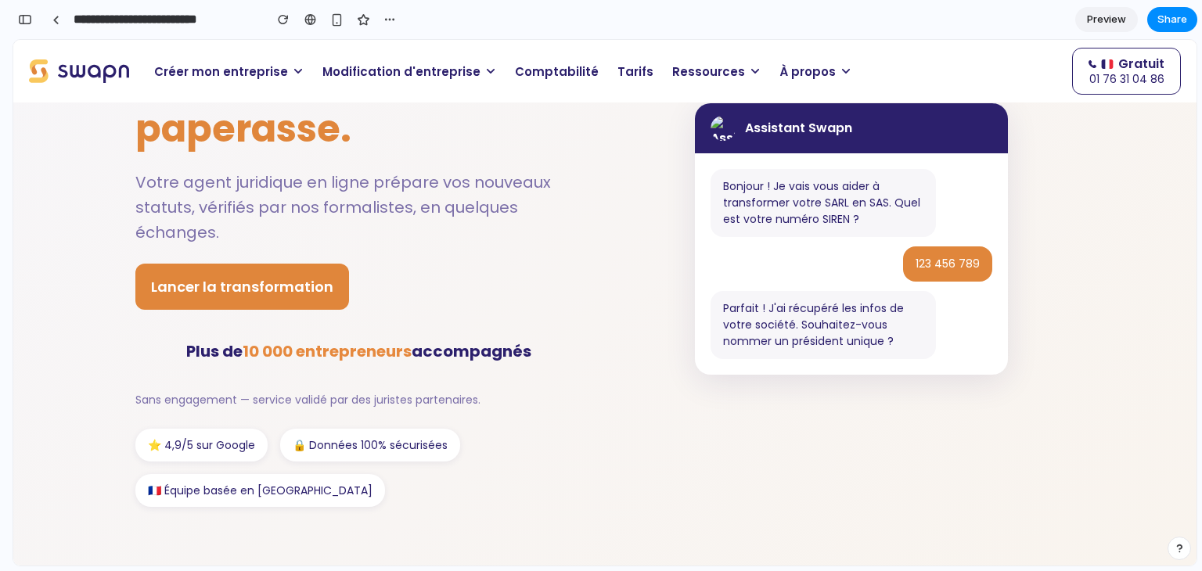
scroll to position [194, 0]
click at [25, 23] on div "button" at bounding box center [25, 19] width 14 height 11
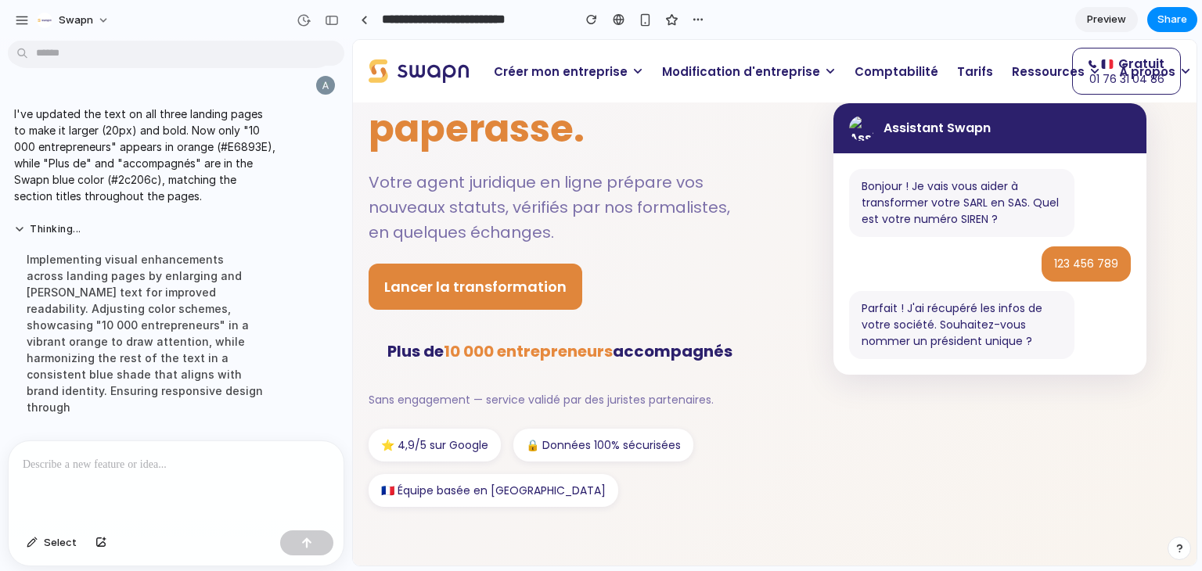
click at [150, 462] on p at bounding box center [173, 465] width 301 height 19
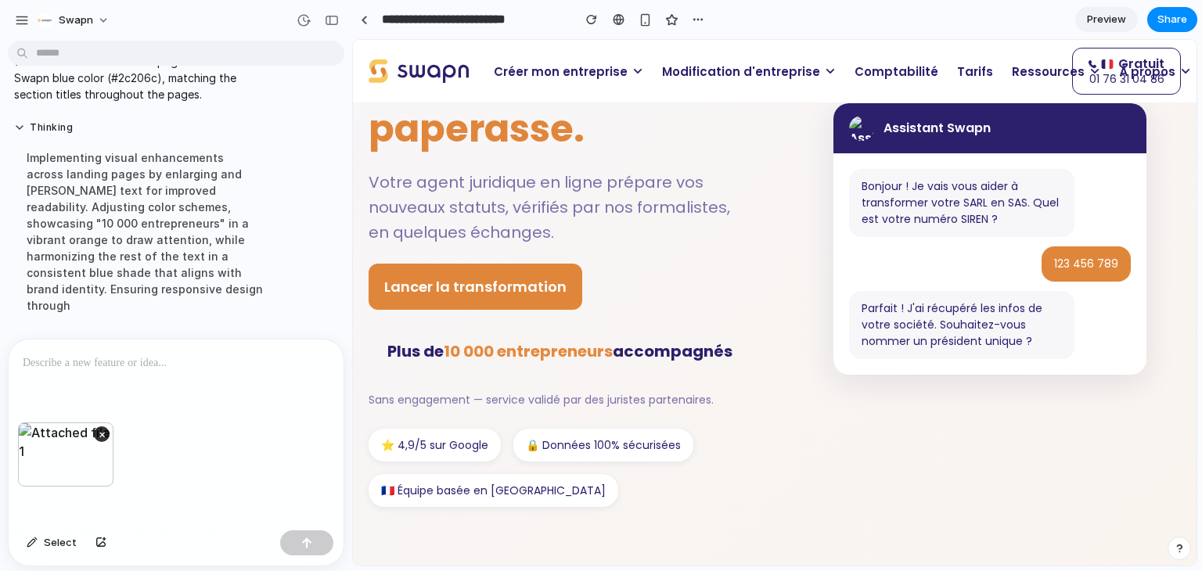
scroll to position [18828, 0]
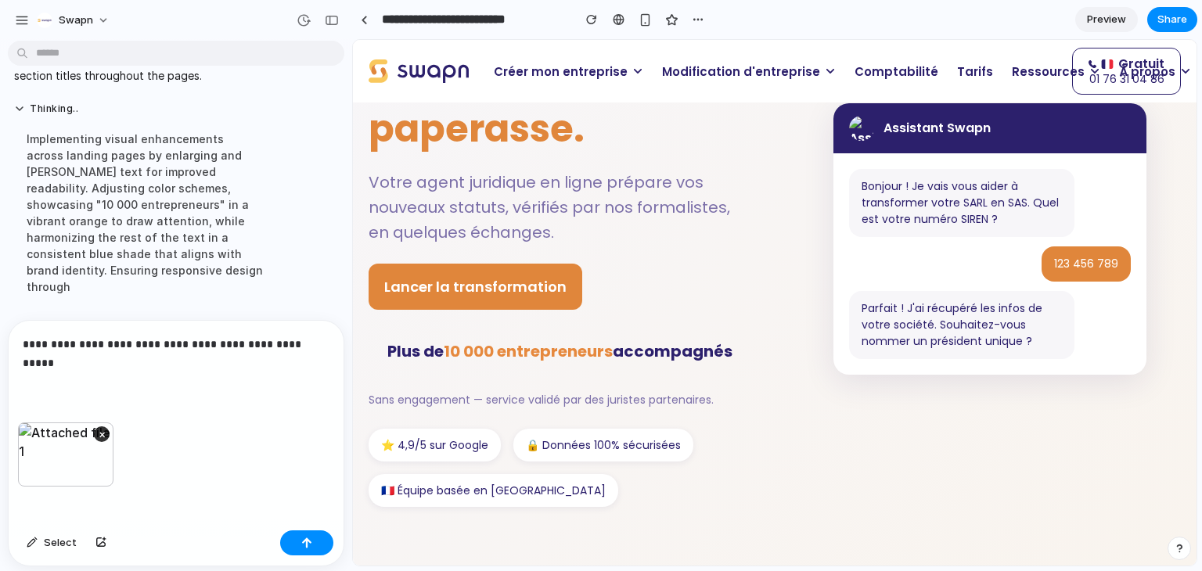
click at [93, 340] on p "**********" at bounding box center [173, 354] width 301 height 38
click at [146, 361] on p "**********" at bounding box center [173, 354] width 301 height 38
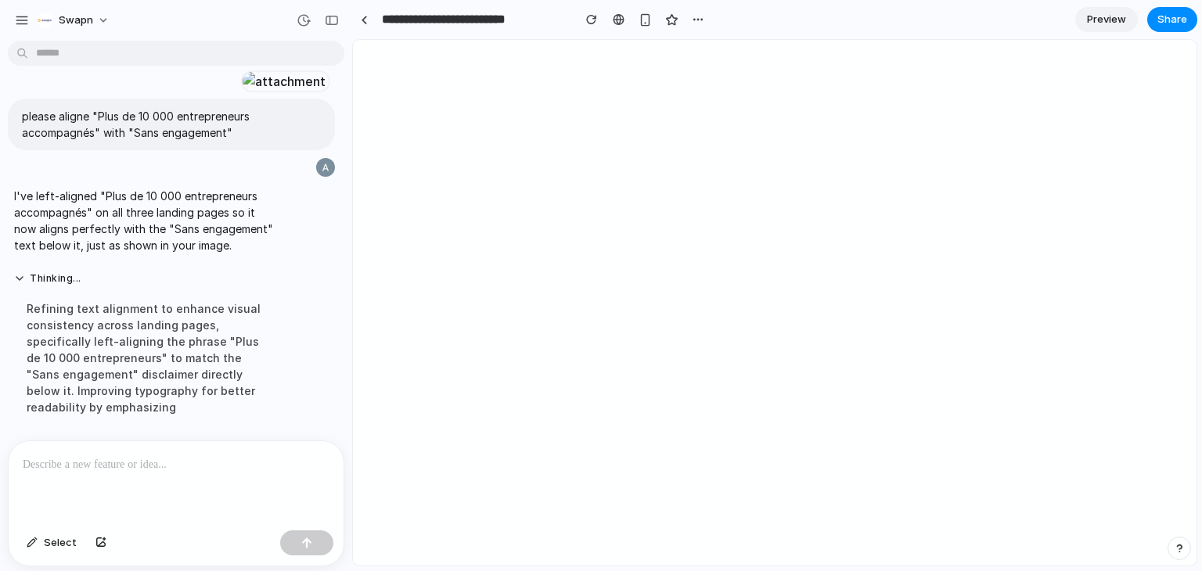
scroll to position [15189, 0]
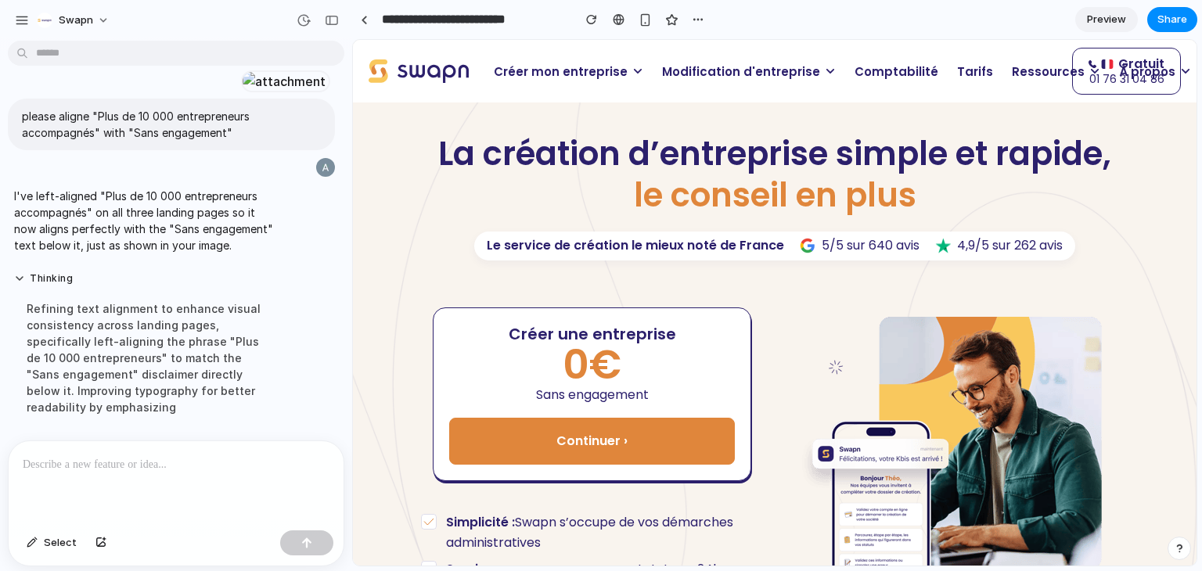
click at [709, 74] on span "Modification d'entreprise" at bounding box center [741, 72] width 158 height 18
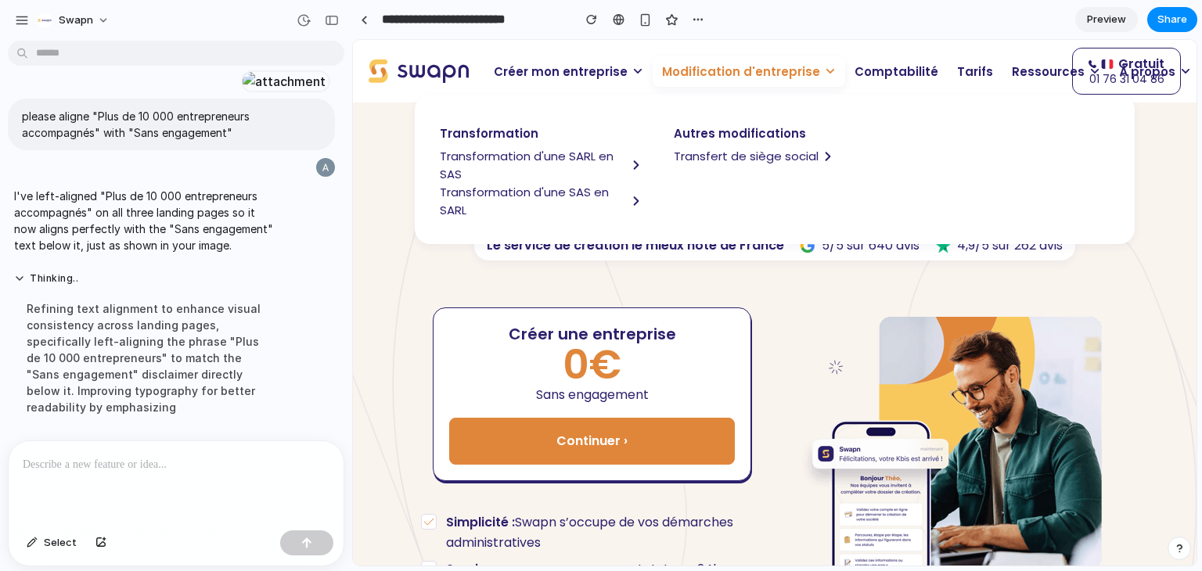
click at [550, 167] on span "Transformation d'une SARL en SAS" at bounding box center [533, 165] width 187 height 36
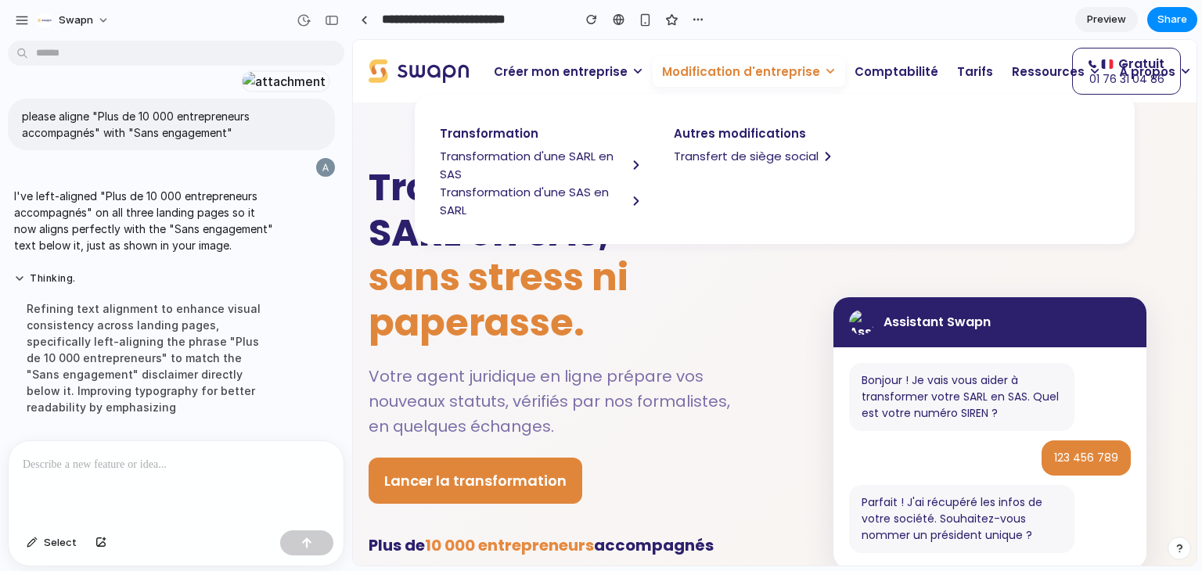
click at [524, 362] on div "Transformez votre SARL en SAS, sans stress ni paperasse. Votre agent juridique …" at bounding box center [560, 433] width 383 height 536
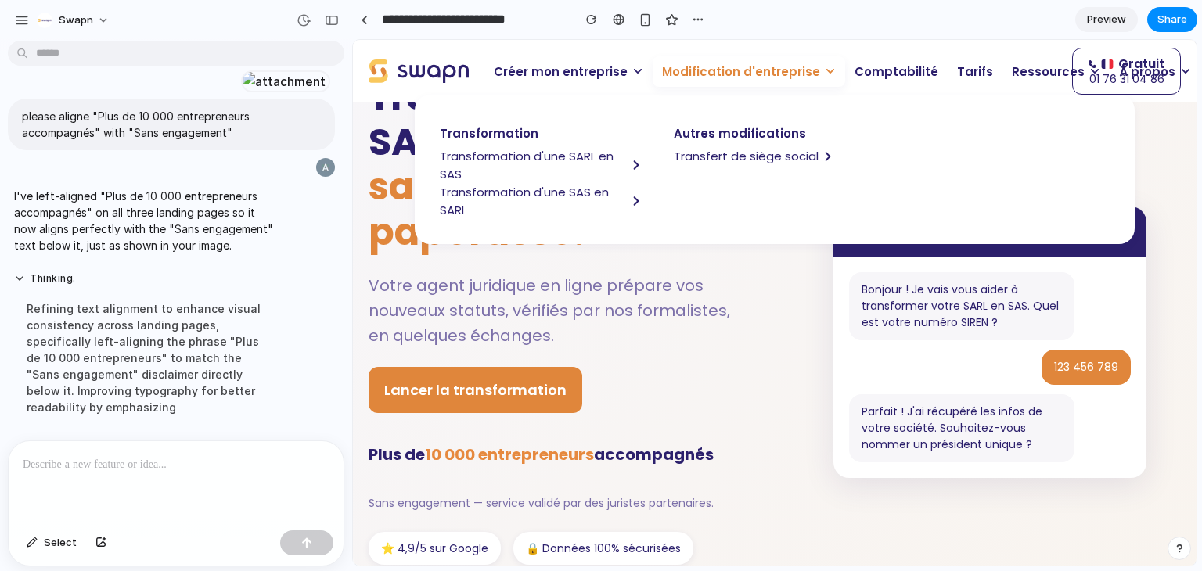
scroll to position [11, 0]
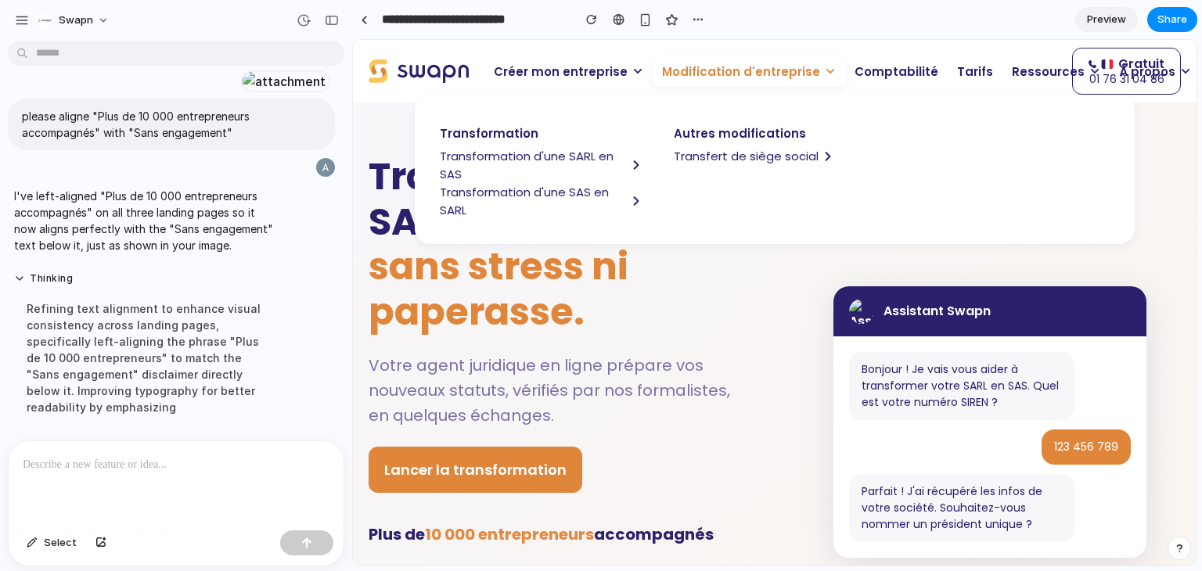
click at [705, 65] on span "Modification d'entreprise" at bounding box center [741, 72] width 158 height 18
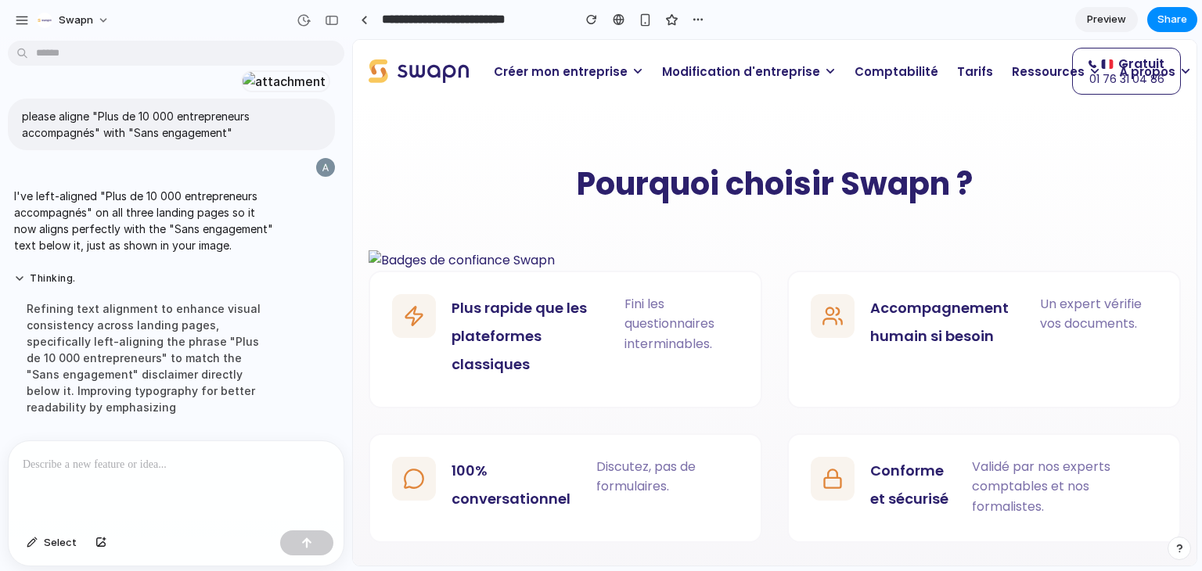
scroll to position [1284, 0]
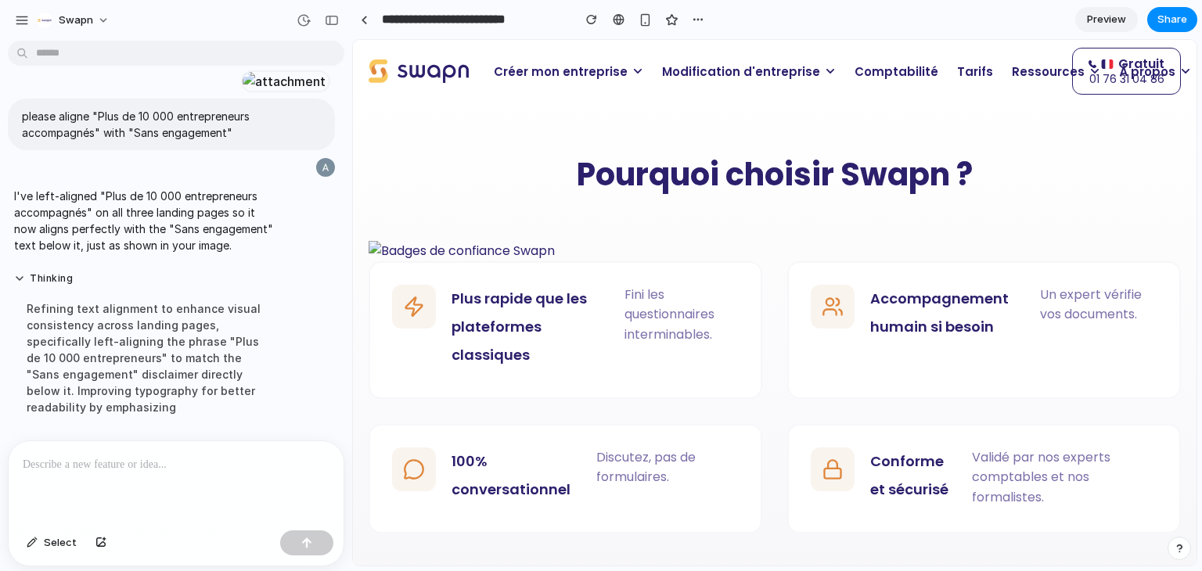
click at [408, 257] on img at bounding box center [775, 251] width 813 height 20
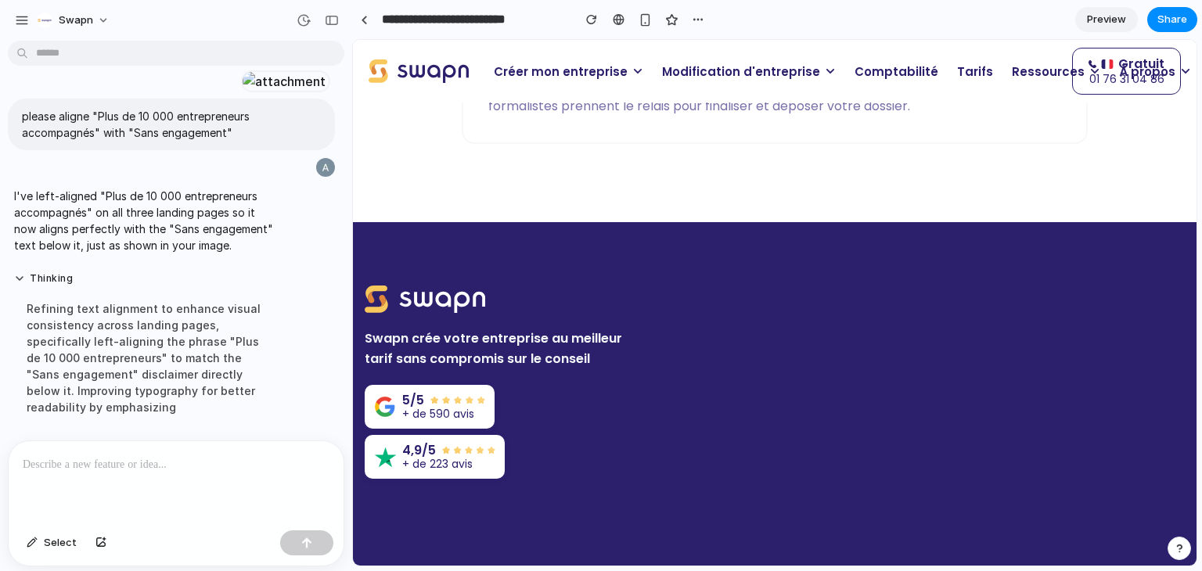
scroll to position [3804, 0]
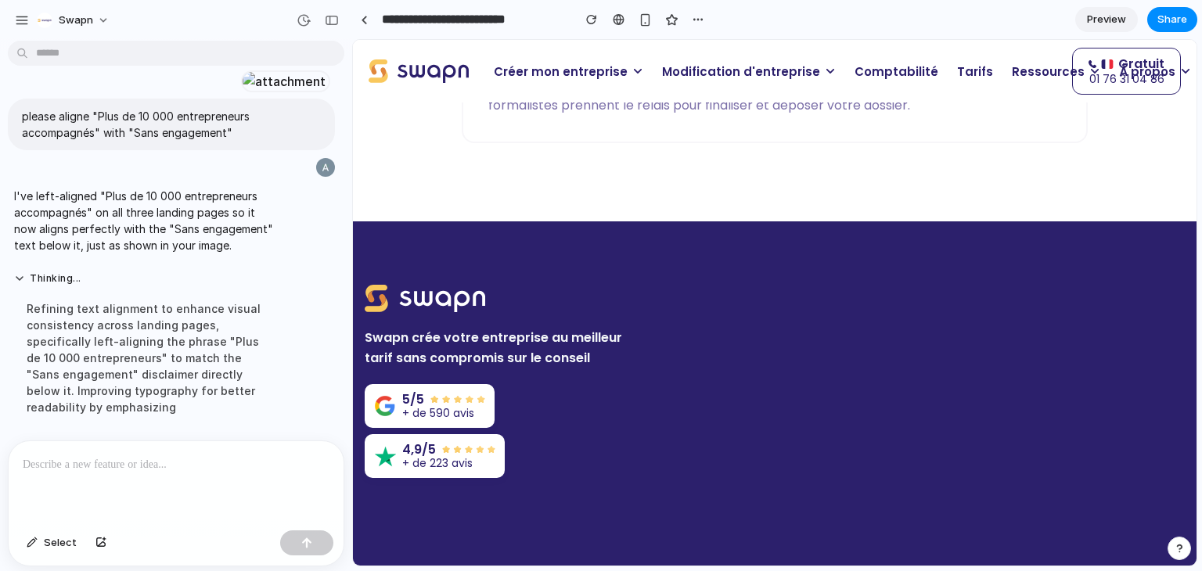
click at [712, 84] on p "Modification d'entreprise" at bounding box center [749, 71] width 193 height 31
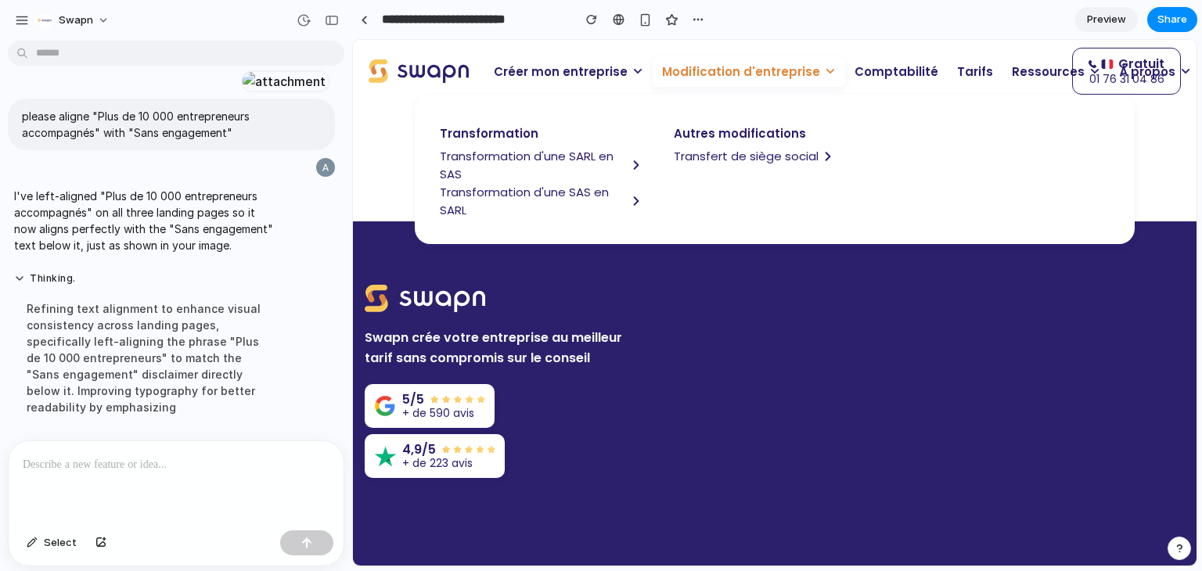
click at [727, 151] on span "Transfert de siège social" at bounding box center [746, 156] width 145 height 18
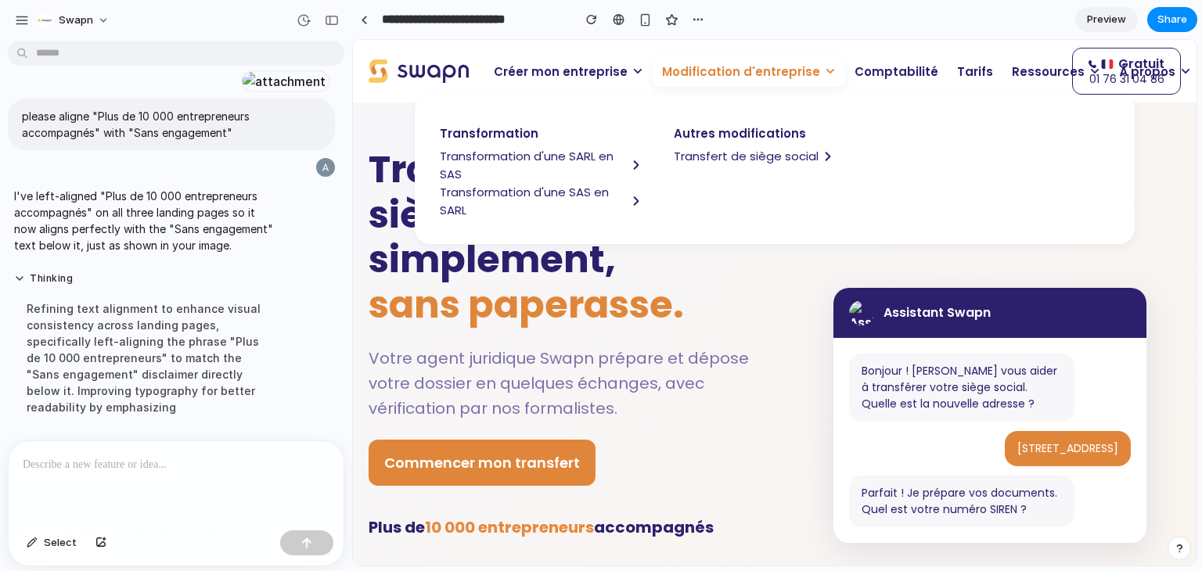
scroll to position [0, 0]
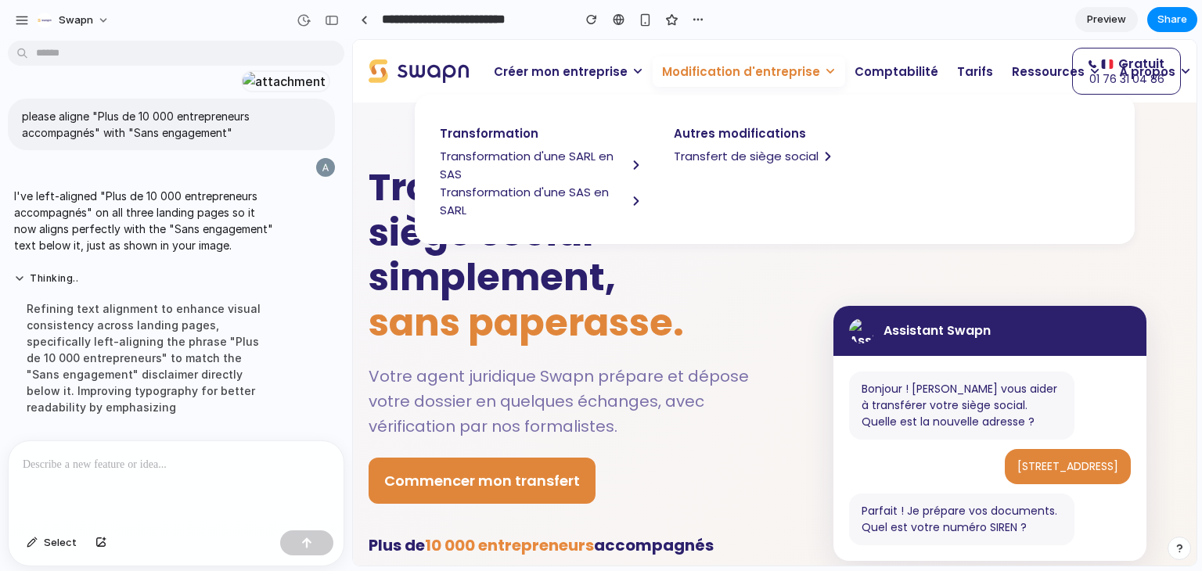
click at [549, 373] on p "Votre agent juridique Swapn prépare et dépose votre dossier en quelques échange…" at bounding box center [560, 401] width 383 height 75
click at [739, 77] on span "Modification d'entreprise" at bounding box center [741, 72] width 158 height 18
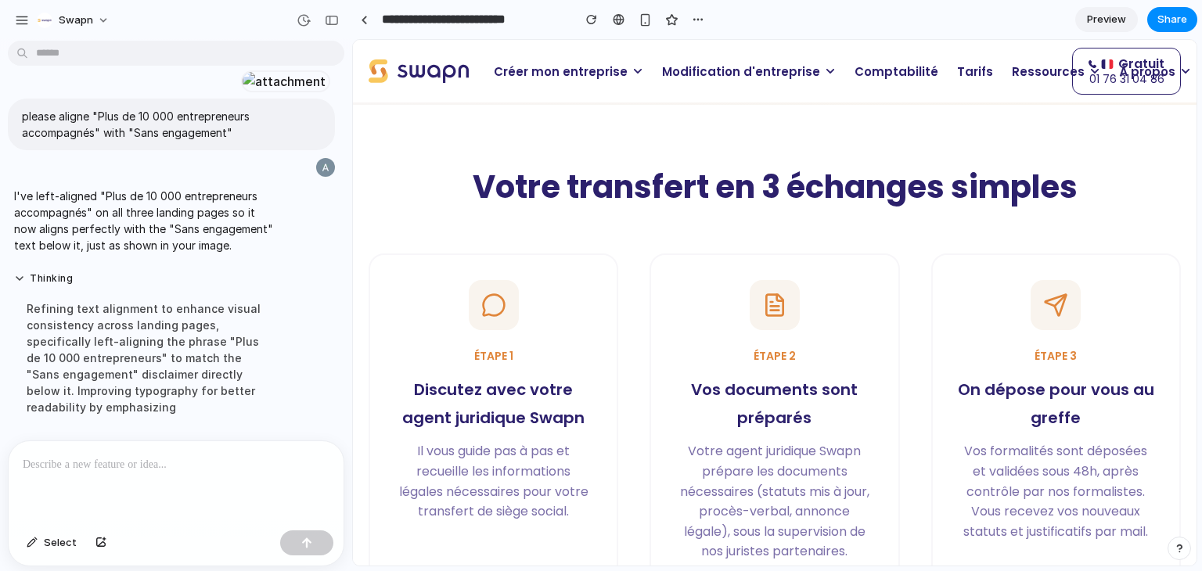
scroll to position [660, 0]
click at [717, 67] on span "Modification d'entreprise" at bounding box center [741, 72] width 158 height 18
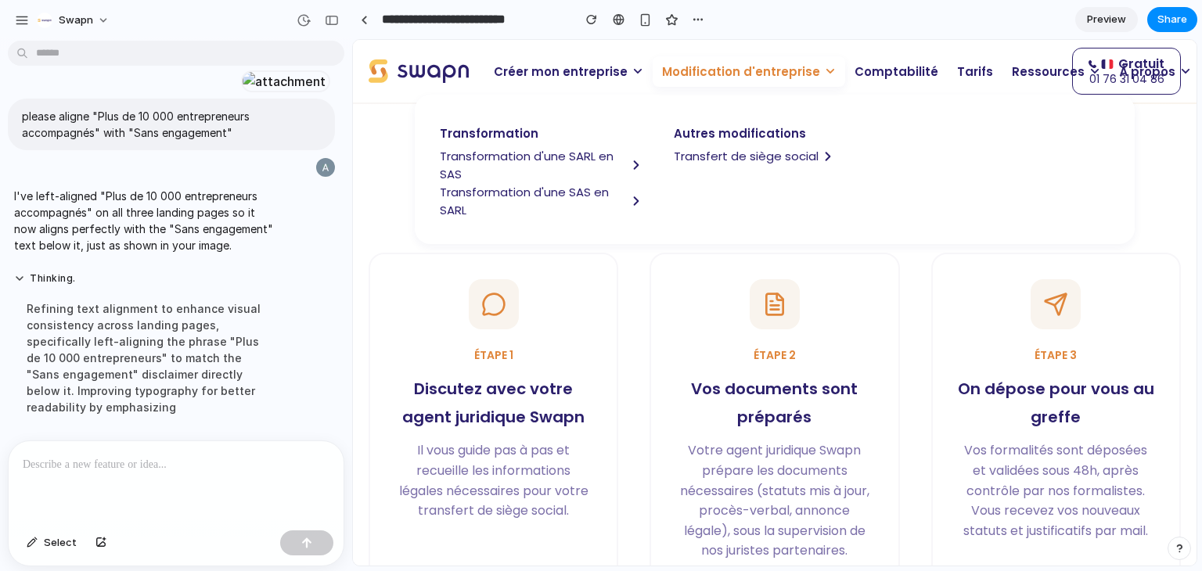
click at [537, 157] on span "Transformation d'une SARL en SAS" at bounding box center [533, 165] width 187 height 36
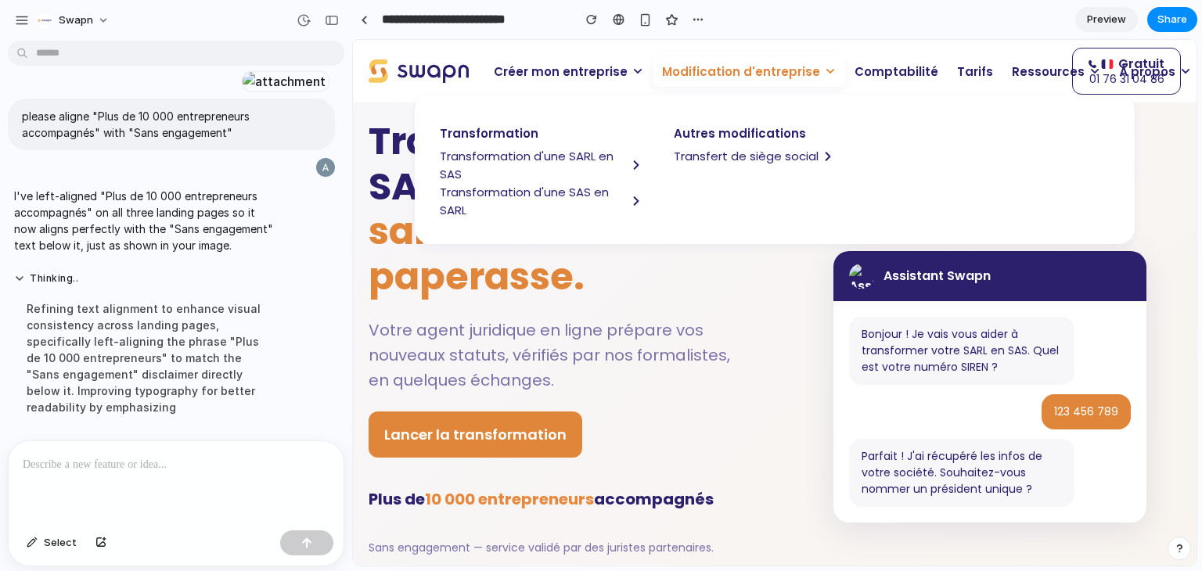
scroll to position [0, 0]
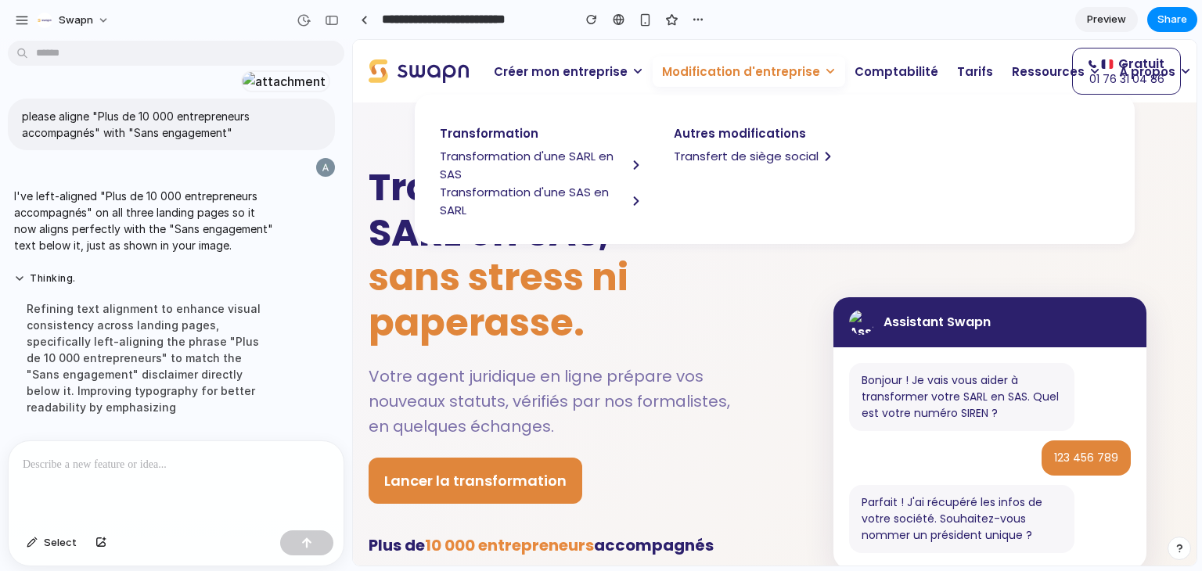
click at [702, 83] on p "Modification d'entreprise" at bounding box center [749, 71] width 193 height 31
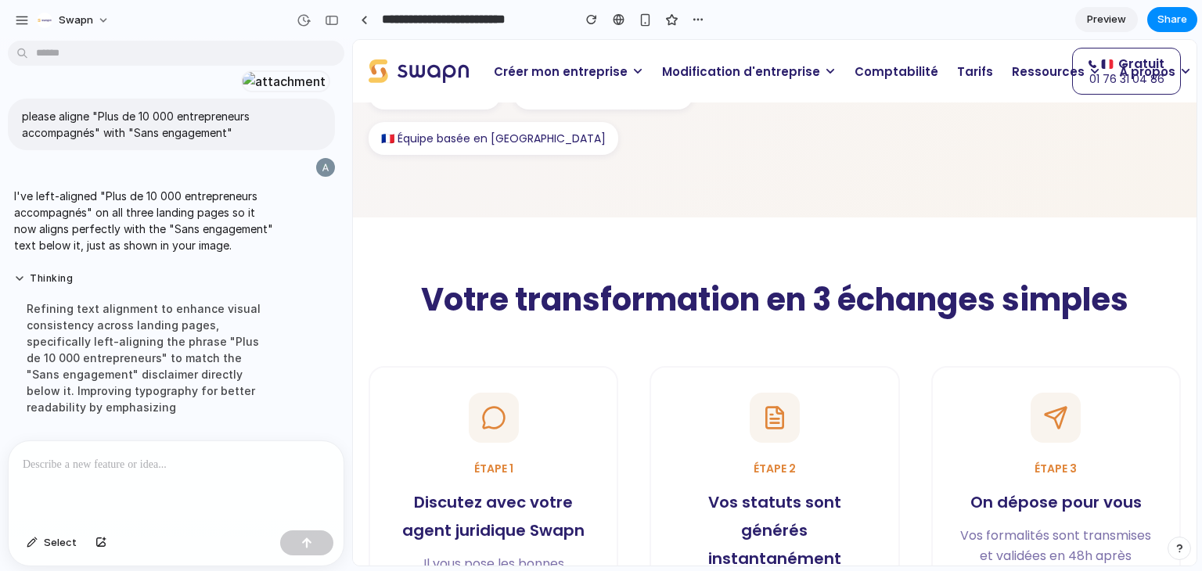
scroll to position [548, 0]
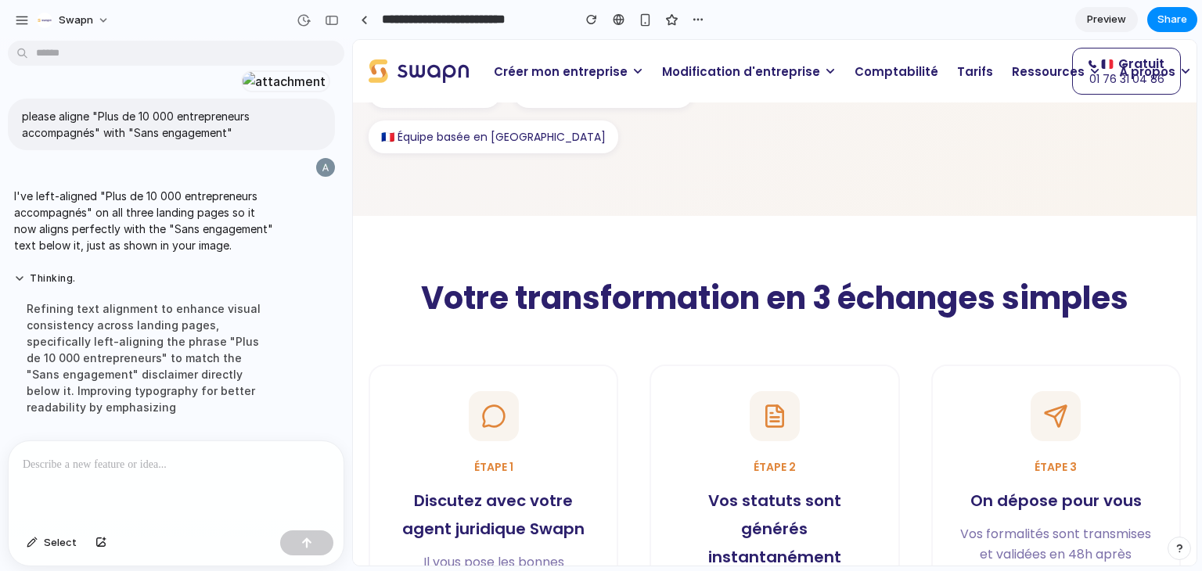
click at [596, 300] on h2 "Votre transformation en 3 échanges simples" at bounding box center [775, 298] width 813 height 39
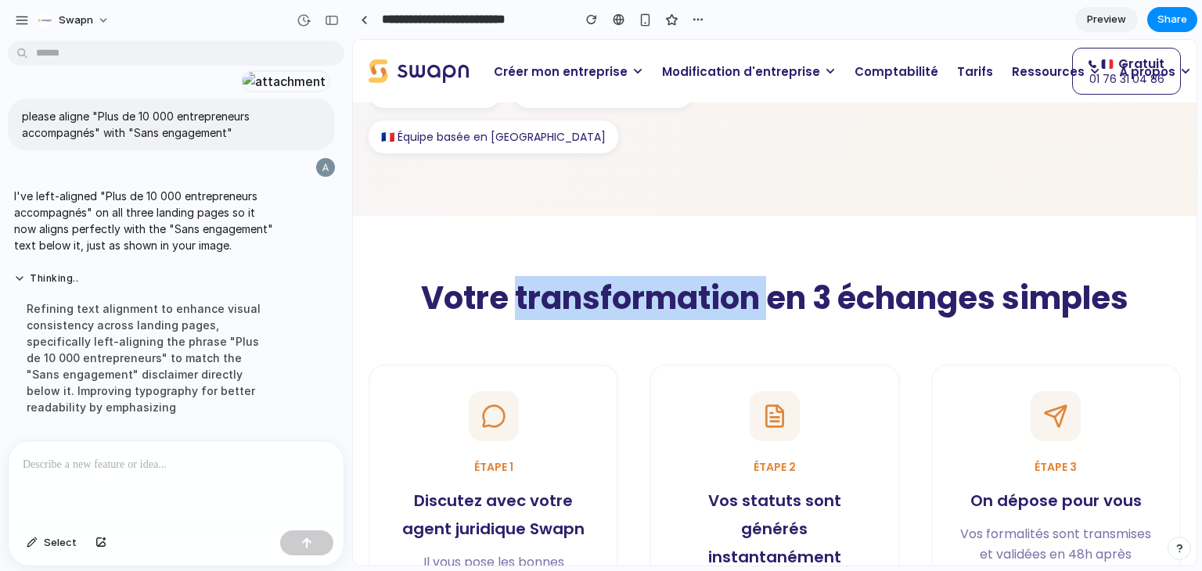
click at [596, 300] on h2 "Votre transformation en 3 échanges simples" at bounding box center [775, 298] width 813 height 39
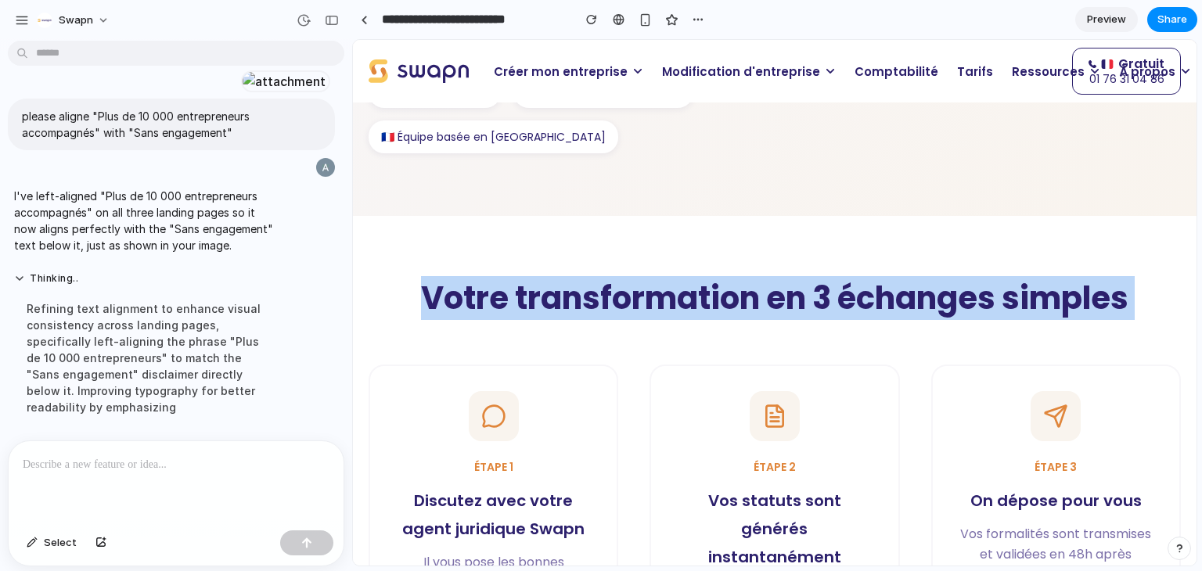
click at [596, 300] on h2 "Votre transformation en 3 échanges simples" at bounding box center [775, 298] width 813 height 39
copy section "Votre transformation en 3 échanges simples"
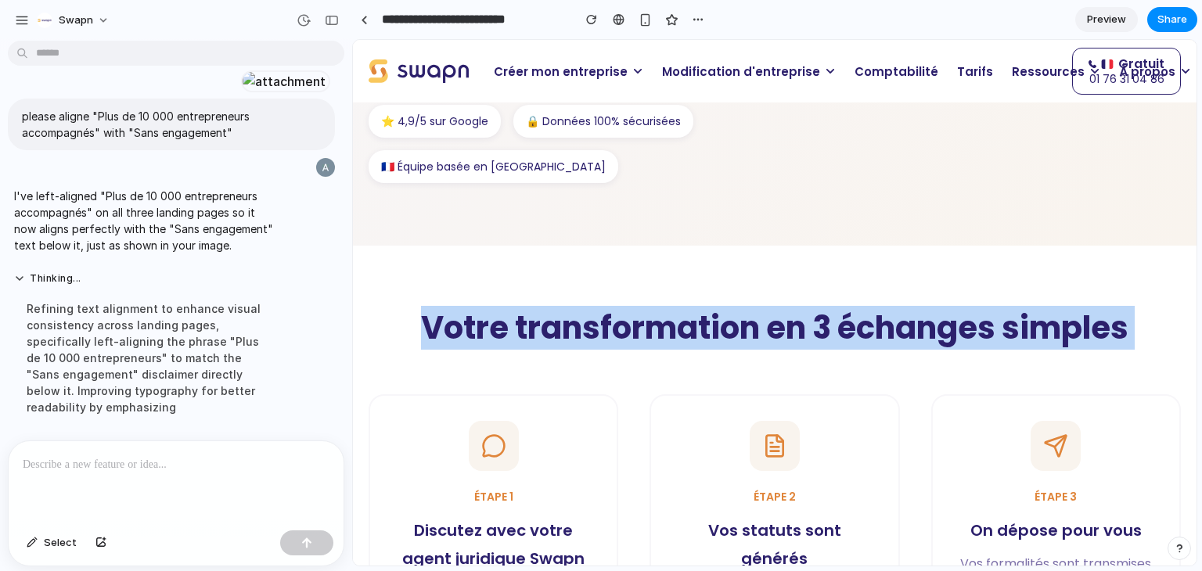
scroll to position [525, 0]
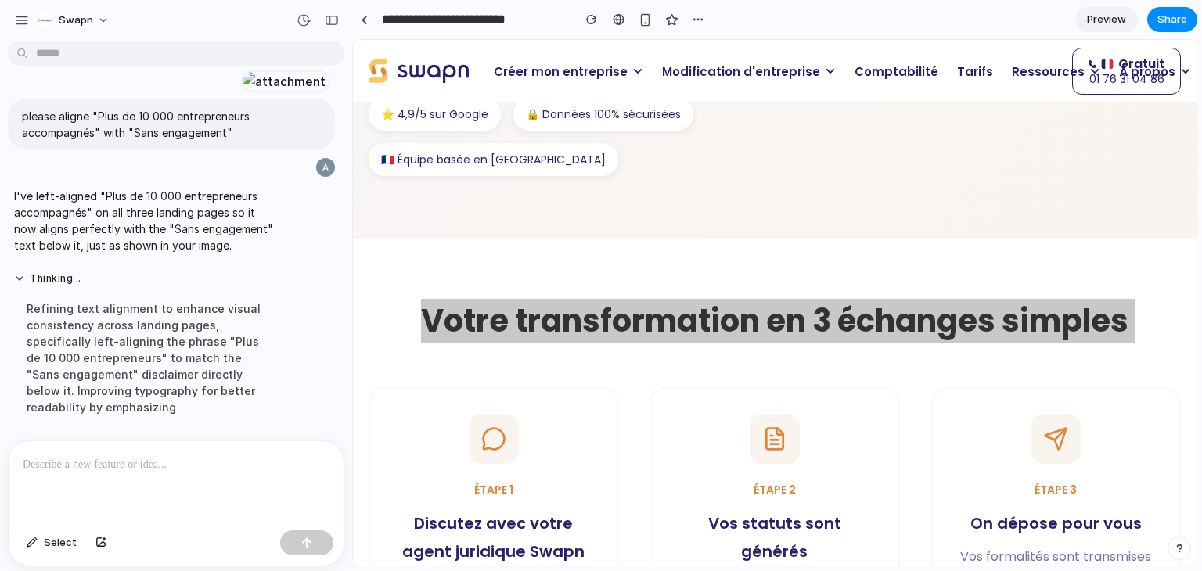
click at [161, 463] on p at bounding box center [173, 465] width 301 height 19
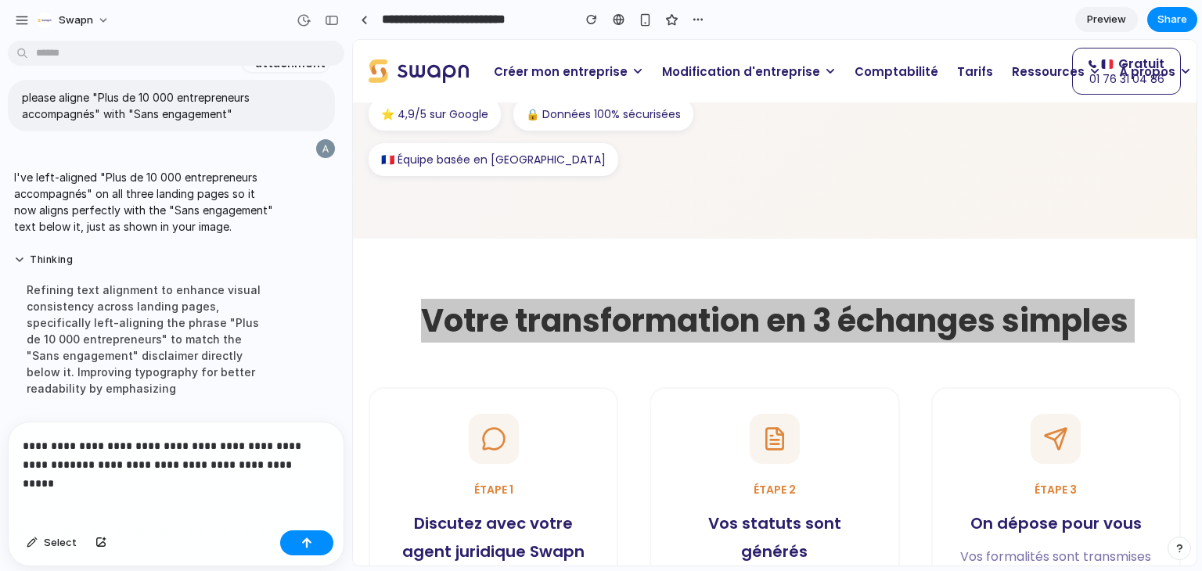
scroll to position [15208, 0]
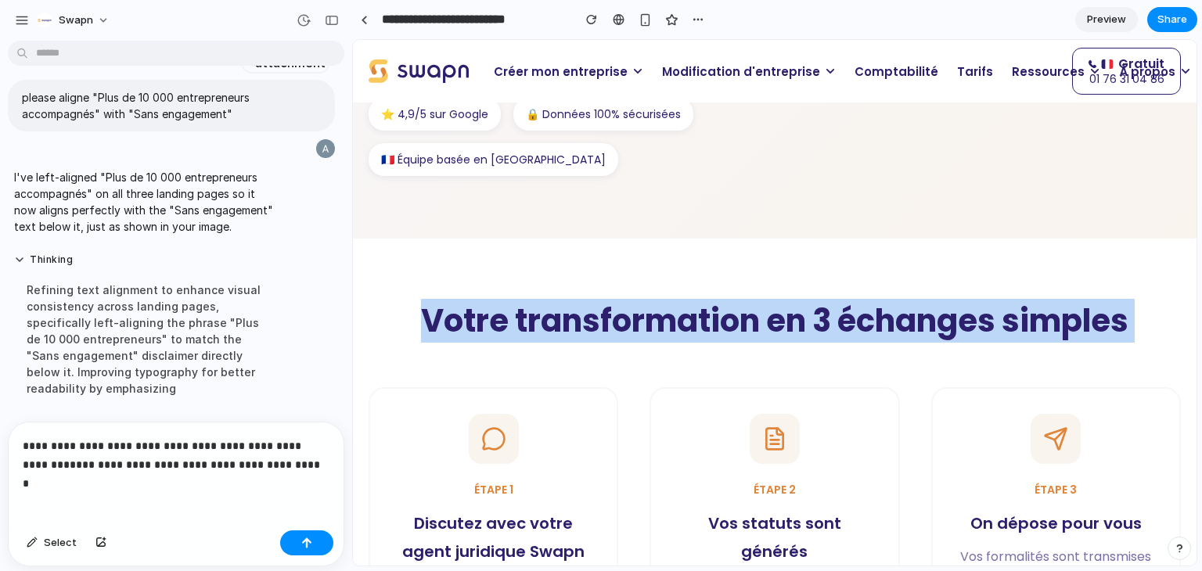
click at [525, 318] on h2 "Votre transformation en 3 échanges simples" at bounding box center [775, 320] width 813 height 39
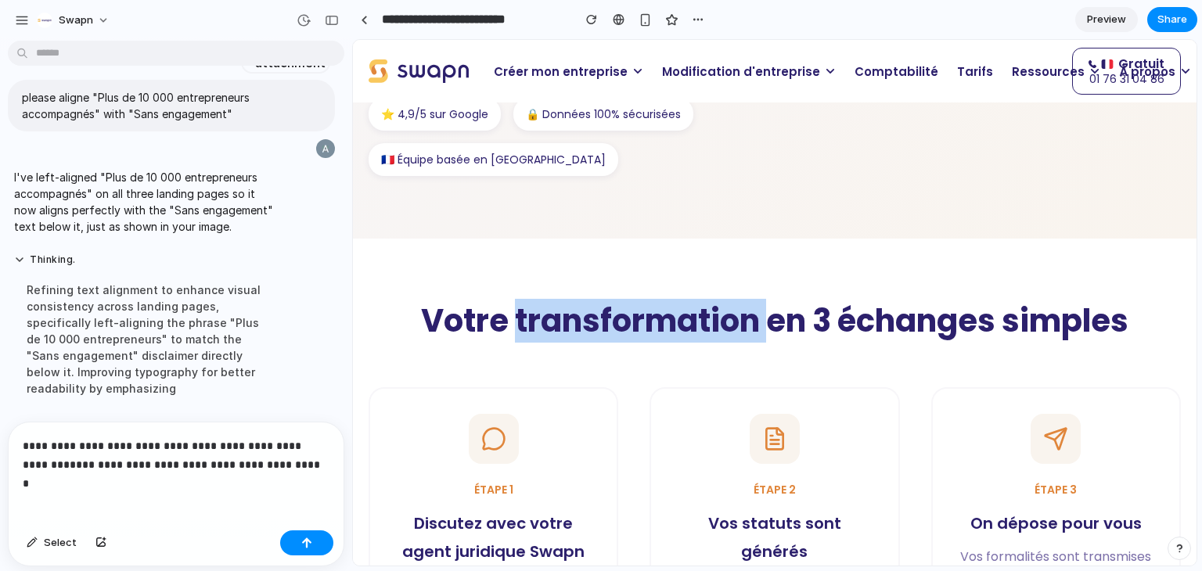
click at [525, 318] on h2 "Votre transformation en 3 échanges simples" at bounding box center [775, 320] width 813 height 39
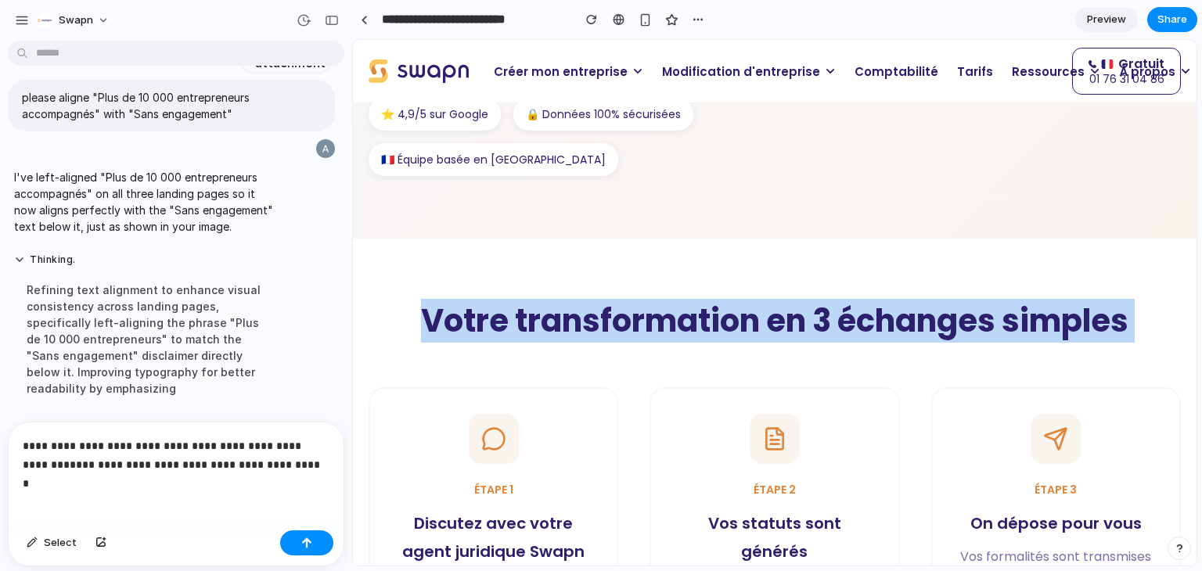
click at [525, 318] on h2 "Votre transformation en 3 échanges simples" at bounding box center [775, 320] width 813 height 39
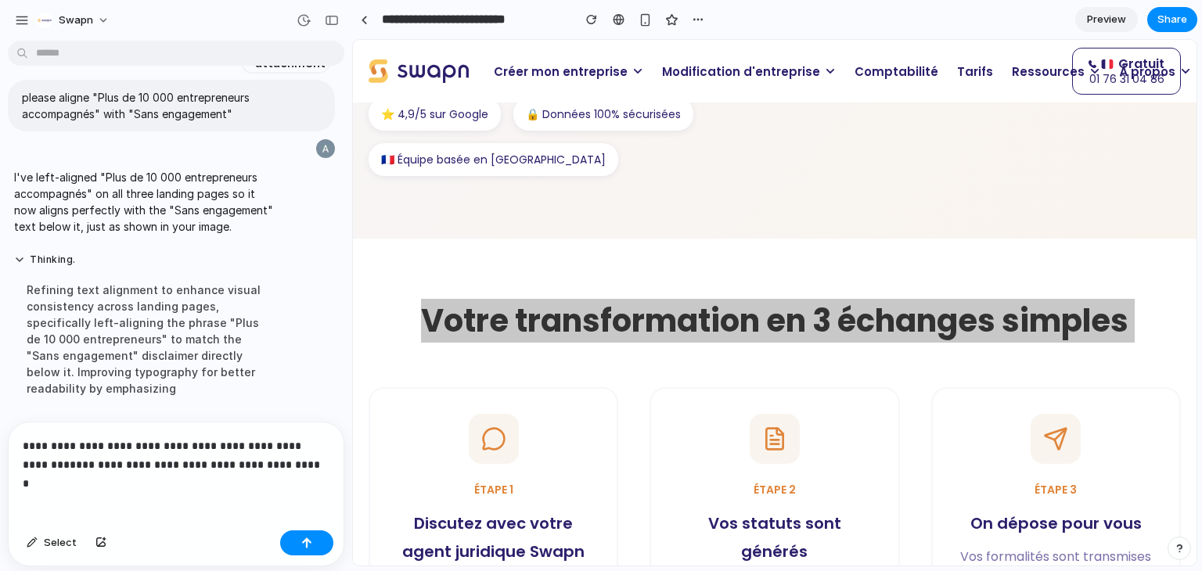
click at [67, 458] on p "**********" at bounding box center [173, 456] width 301 height 38
click at [60, 456] on p "**********" at bounding box center [173, 456] width 301 height 38
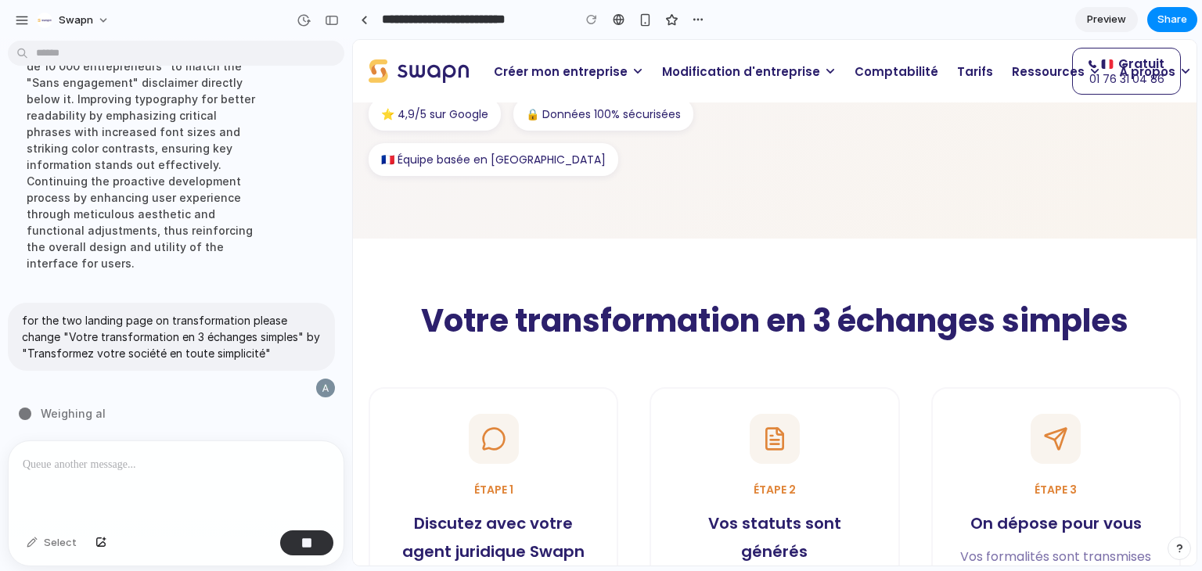
scroll to position [15433, 0]
click at [729, 61] on p "Modification d'entreprise" at bounding box center [749, 71] width 193 height 31
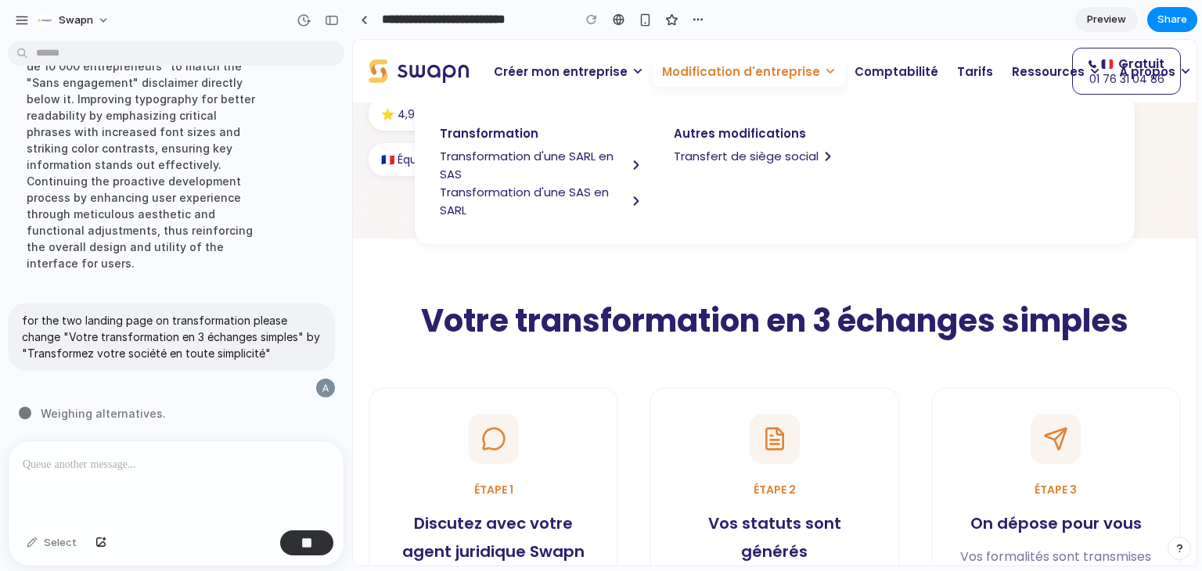
click at [730, 153] on span "Transfert de siège social" at bounding box center [746, 156] width 145 height 18
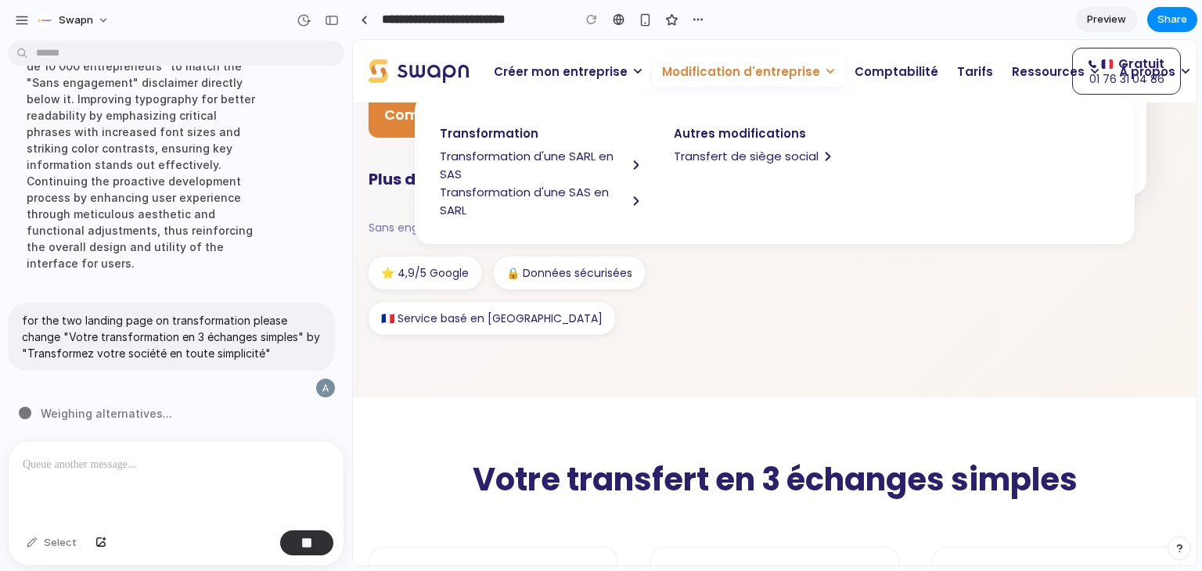
scroll to position [366, 0]
click at [634, 478] on h2 "Votre transfert en 3 échanges simples" at bounding box center [775, 479] width 813 height 39
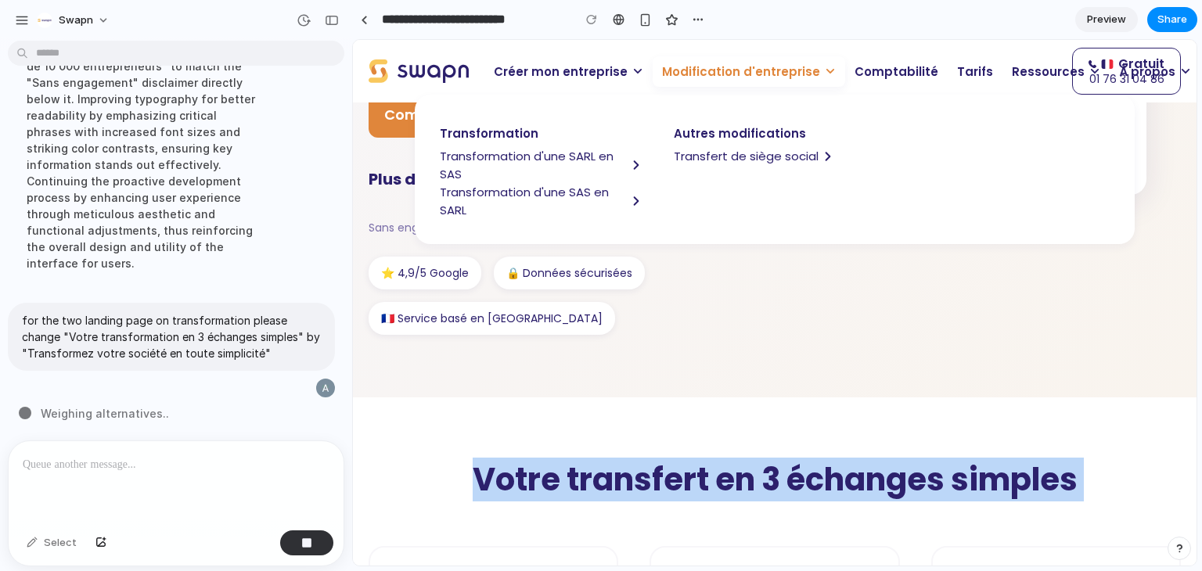
click at [634, 478] on h2 "Votre transfert en 3 échanges simples" at bounding box center [775, 479] width 813 height 39
copy section "Votre transfert en 3 échanges simples"
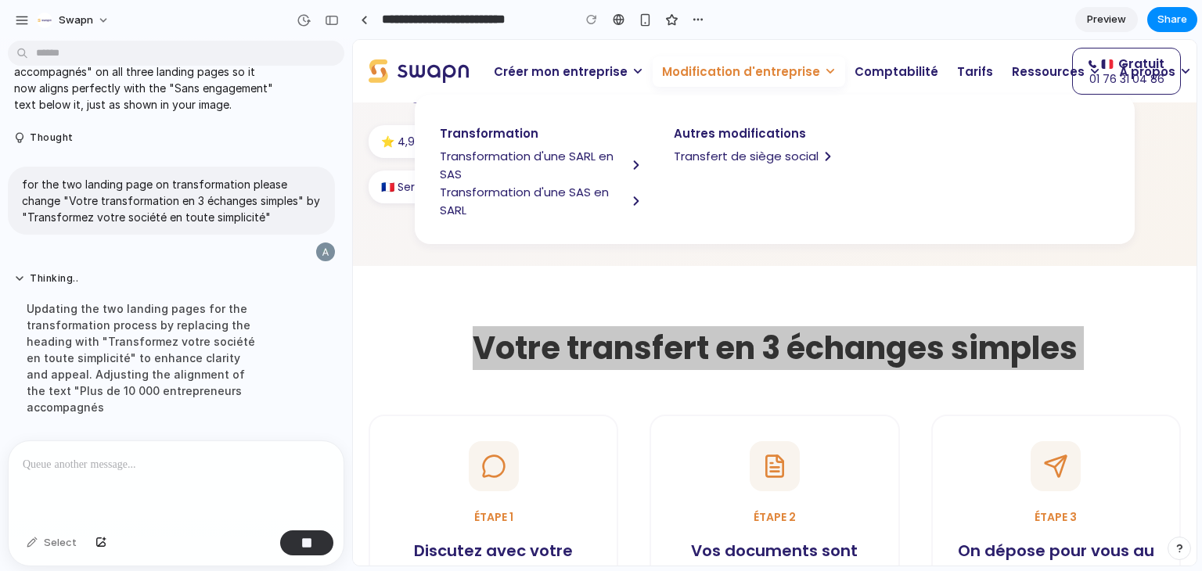
click at [131, 471] on div at bounding box center [176, 482] width 335 height 83
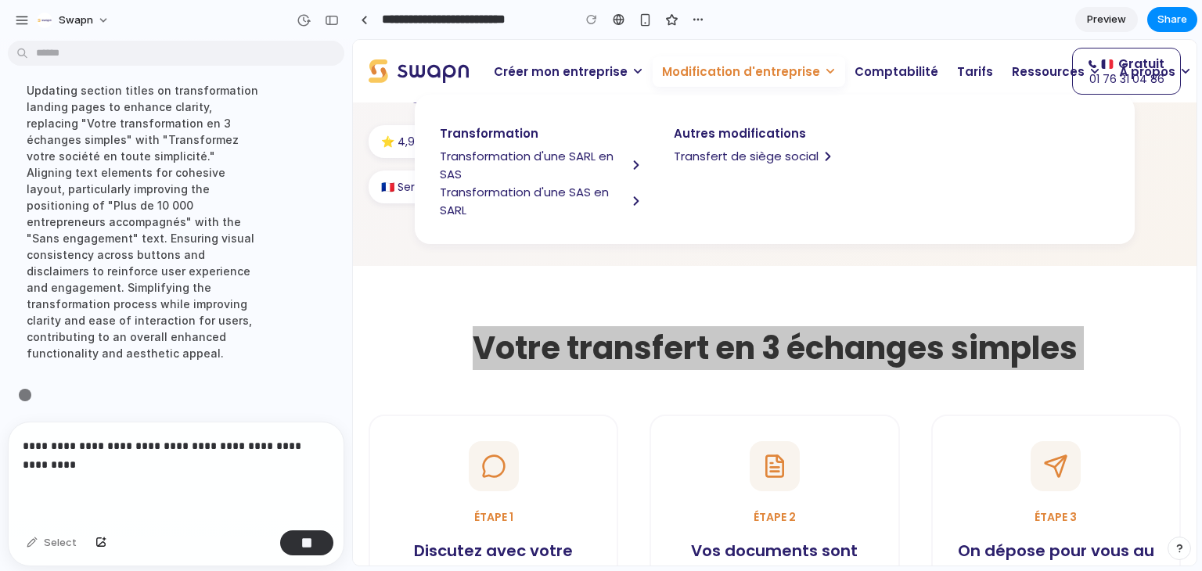
scroll to position [15497, 0]
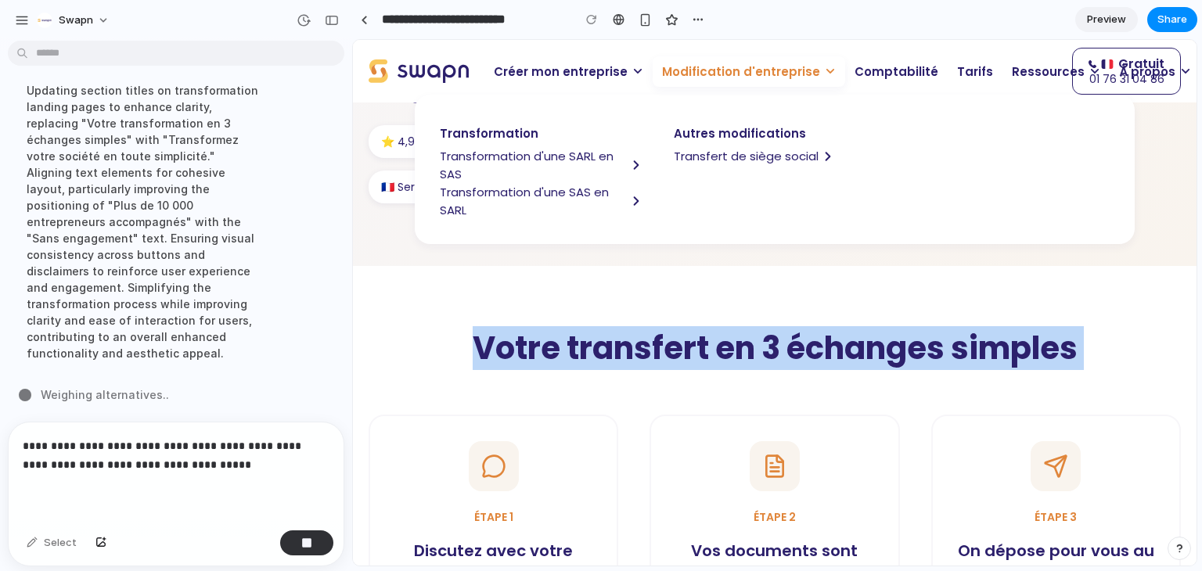
click at [496, 161] on span "Transformation d'une SARL en SAS" at bounding box center [533, 165] width 187 height 36
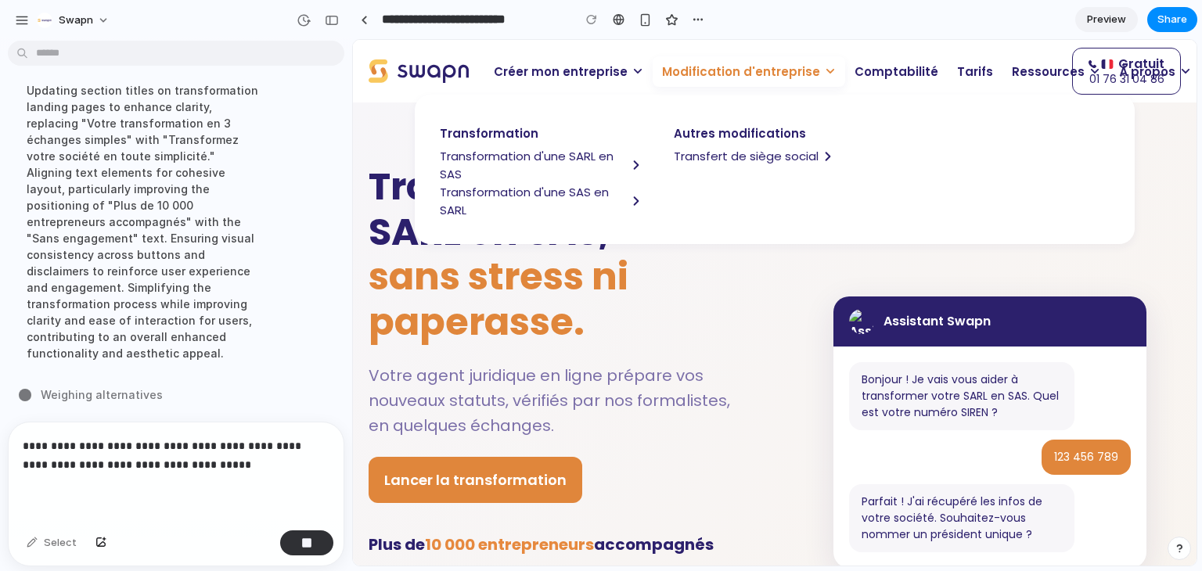
scroll to position [0, 0]
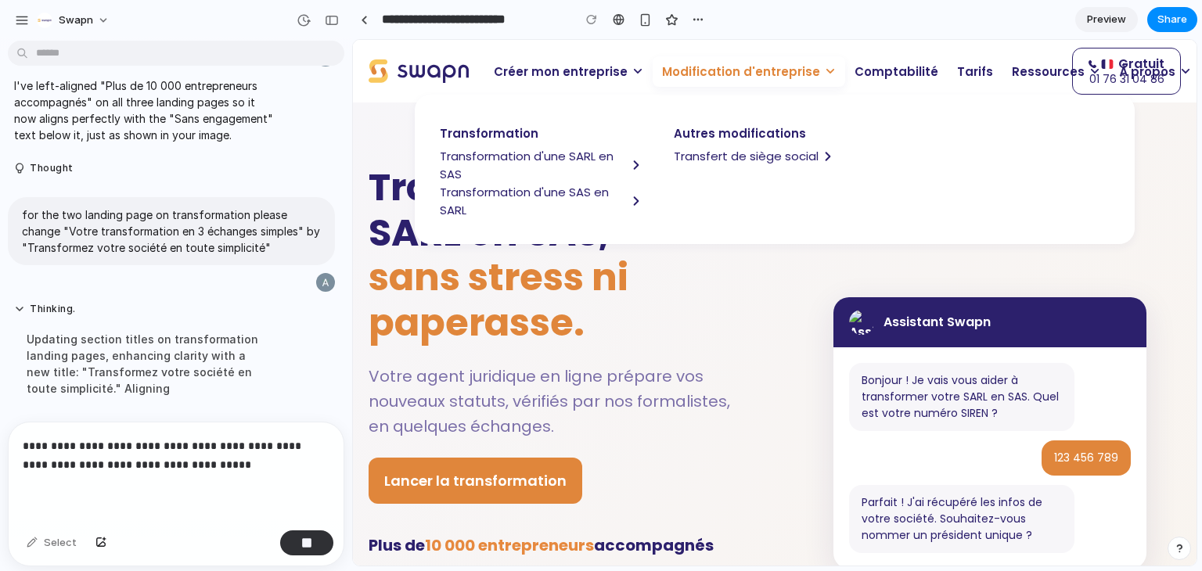
click at [779, 70] on span "Modification d'entreprise" at bounding box center [741, 72] width 158 height 18
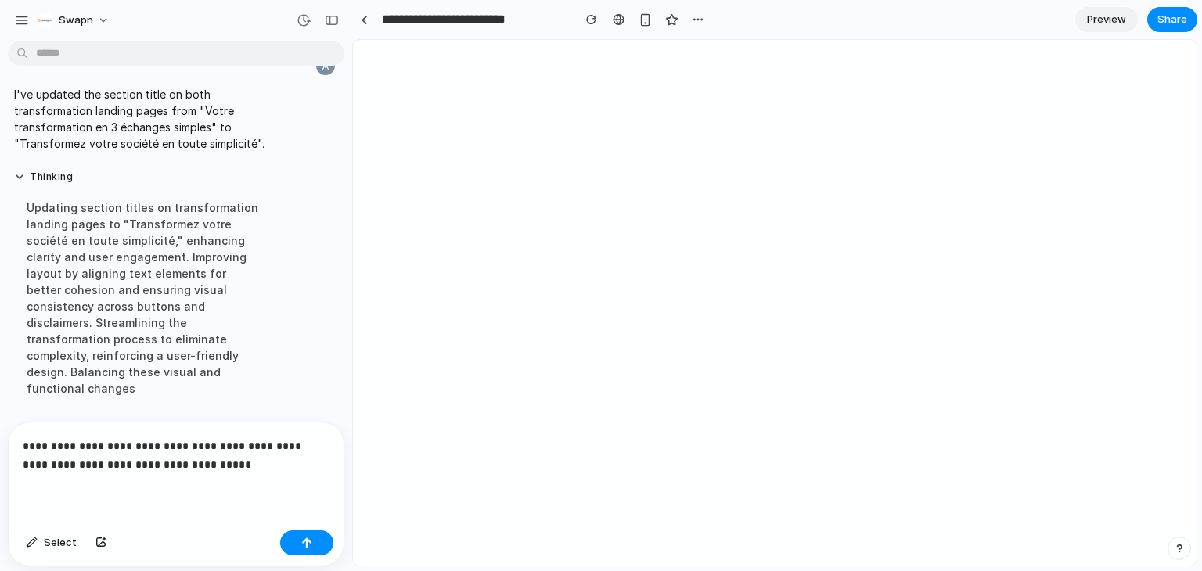
scroll to position [12573, 0]
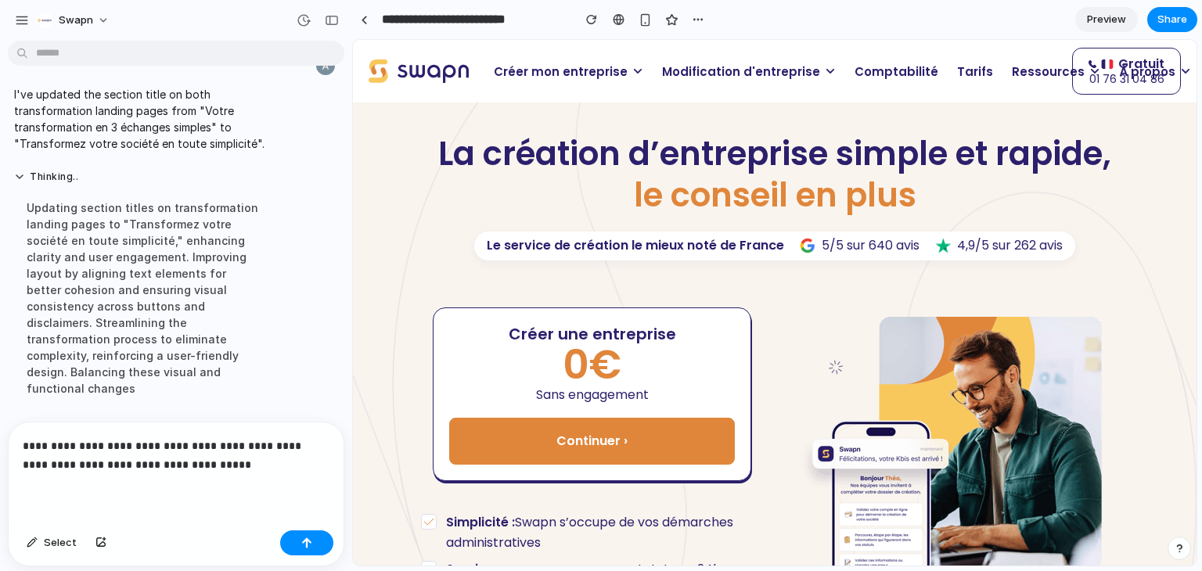
click at [701, 80] on p "Modification d'entreprise" at bounding box center [749, 71] width 193 height 31
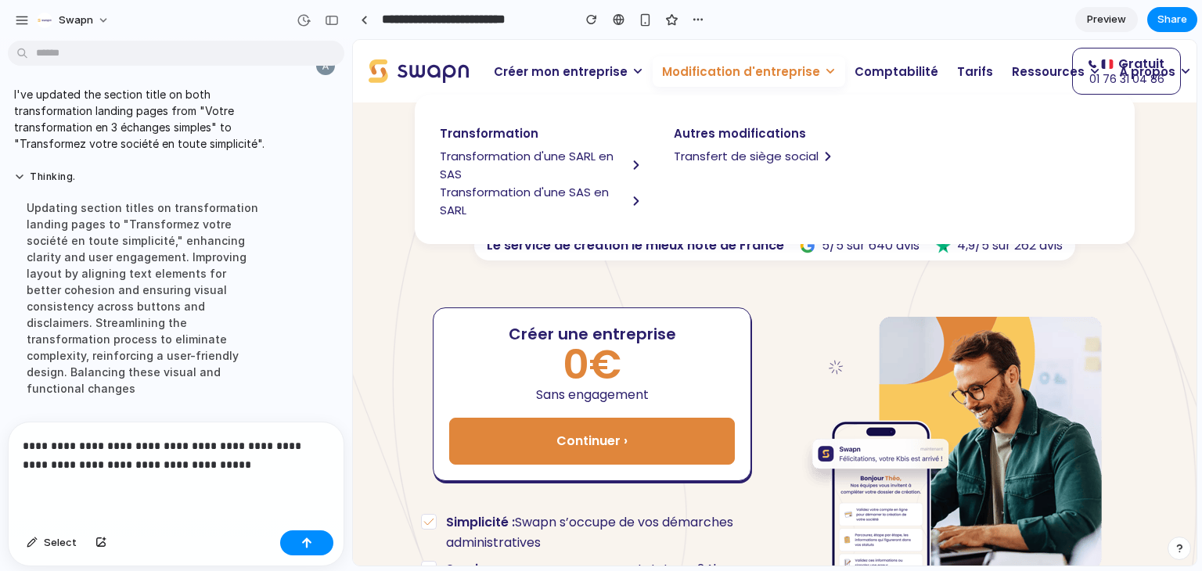
click at [521, 155] on span "Transformation d'une SARL en SAS" at bounding box center [533, 165] width 187 height 36
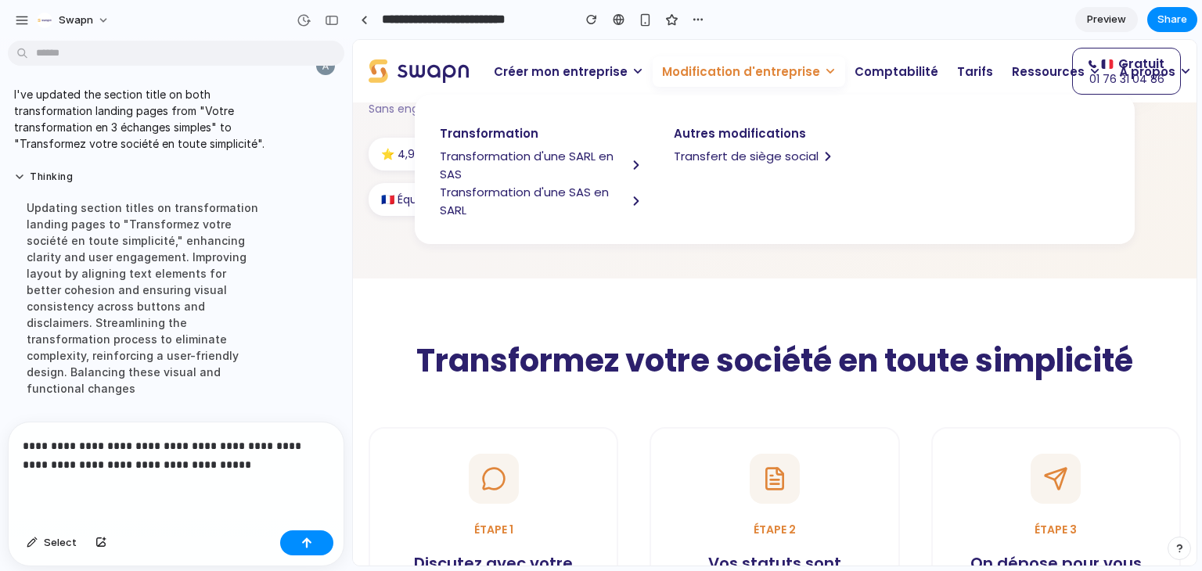
scroll to position [487, 0]
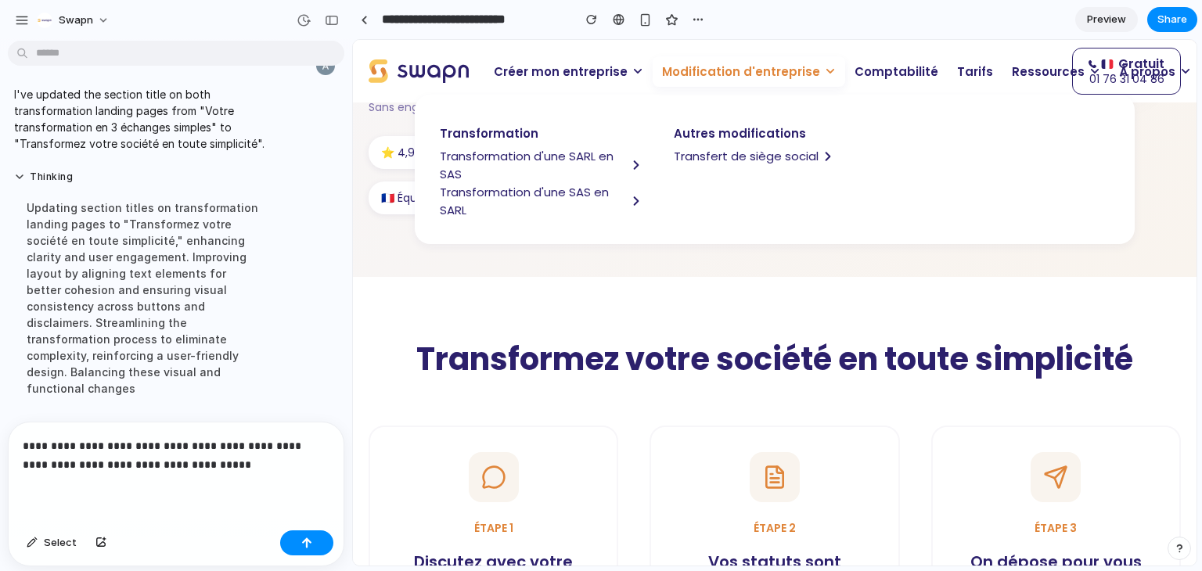
click at [225, 495] on div "**********" at bounding box center [176, 474] width 335 height 102
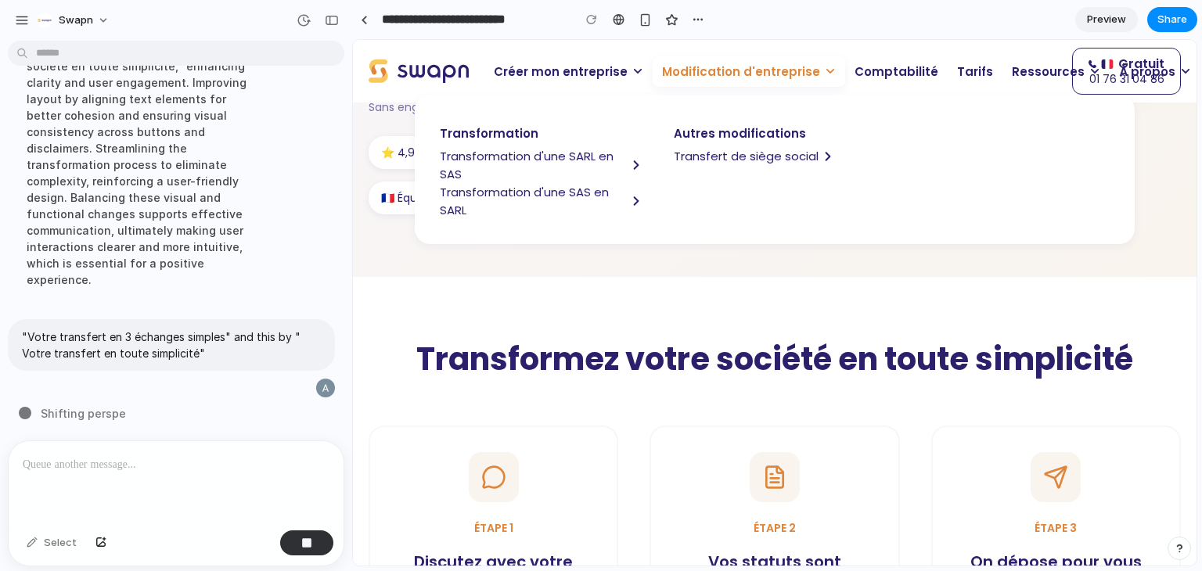
scroll to position [12699, 0]
click at [765, 70] on span "Modification d'entreprise" at bounding box center [741, 72] width 158 height 18
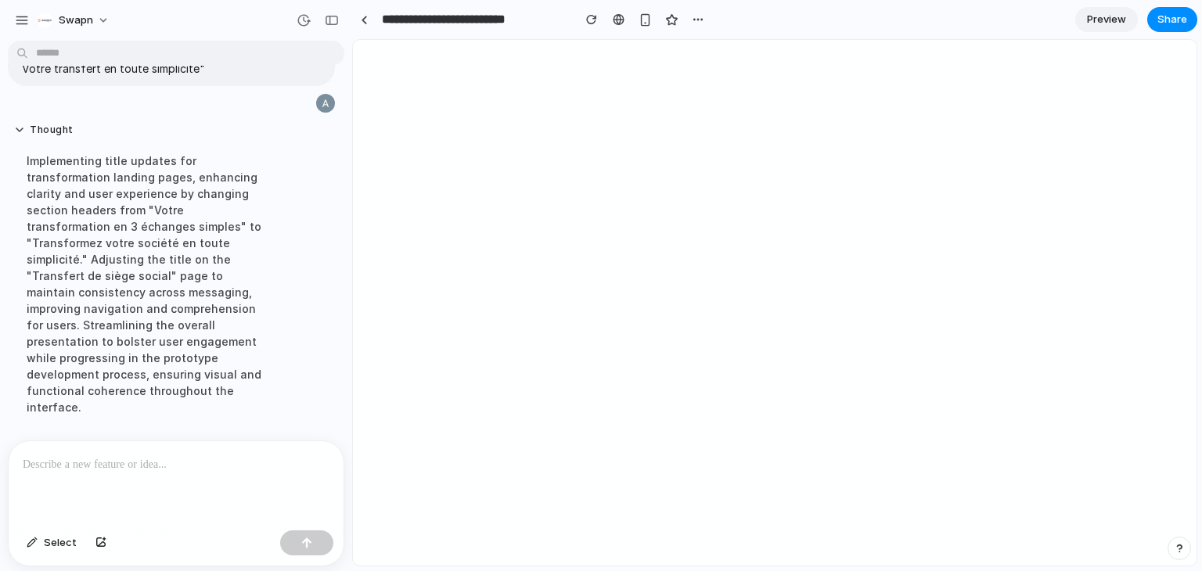
scroll to position [9804, 0]
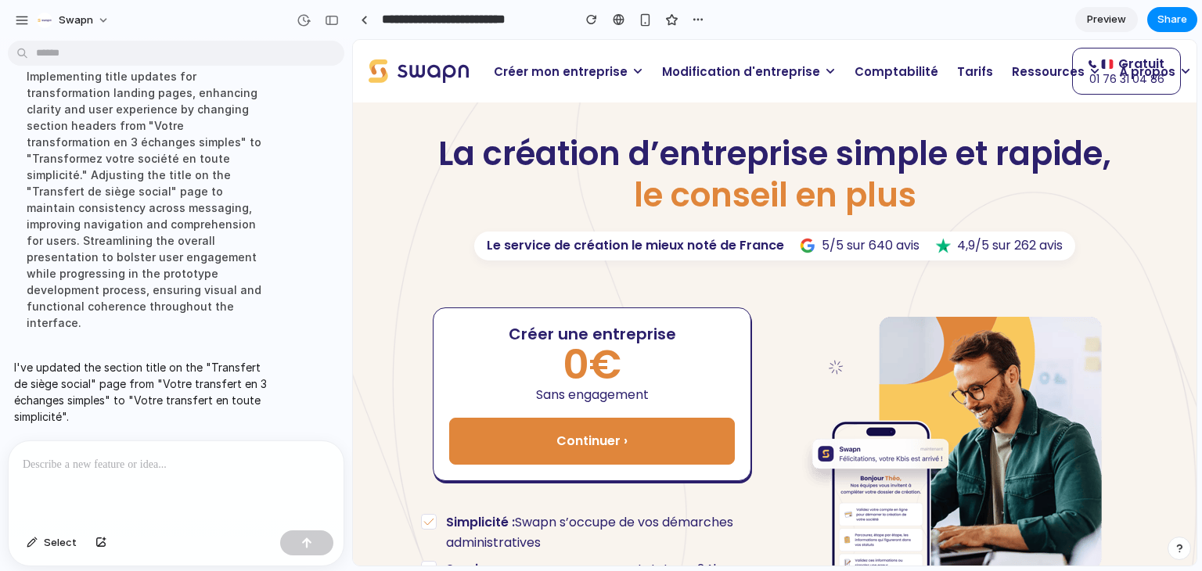
click at [699, 79] on span "Modification d'entreprise" at bounding box center [741, 72] width 158 height 18
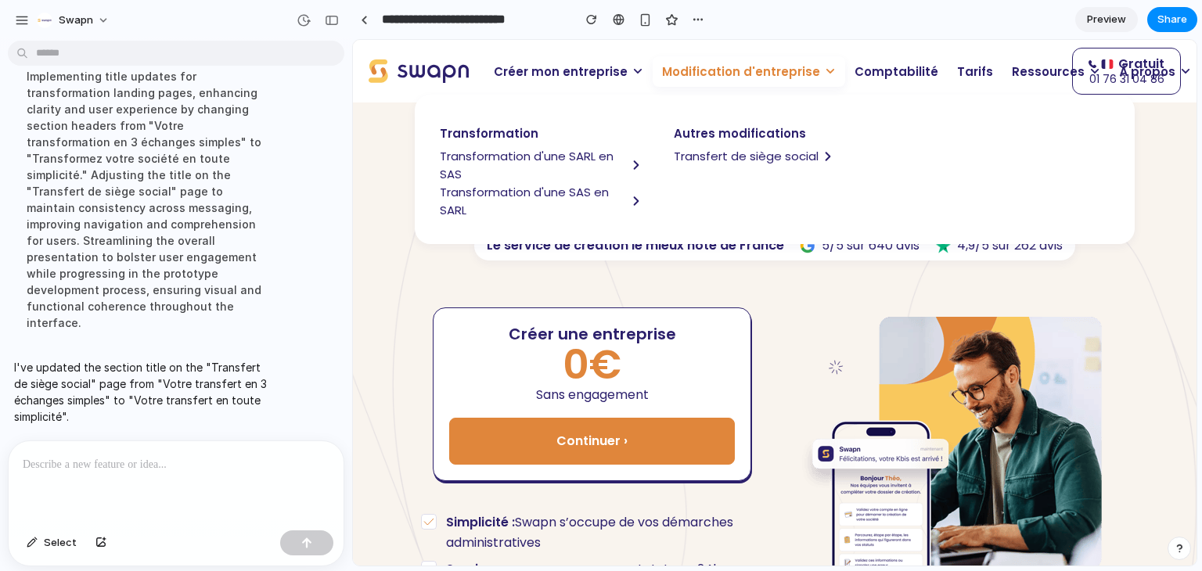
click at [730, 153] on span "Transfert de siège social" at bounding box center [746, 156] width 145 height 18
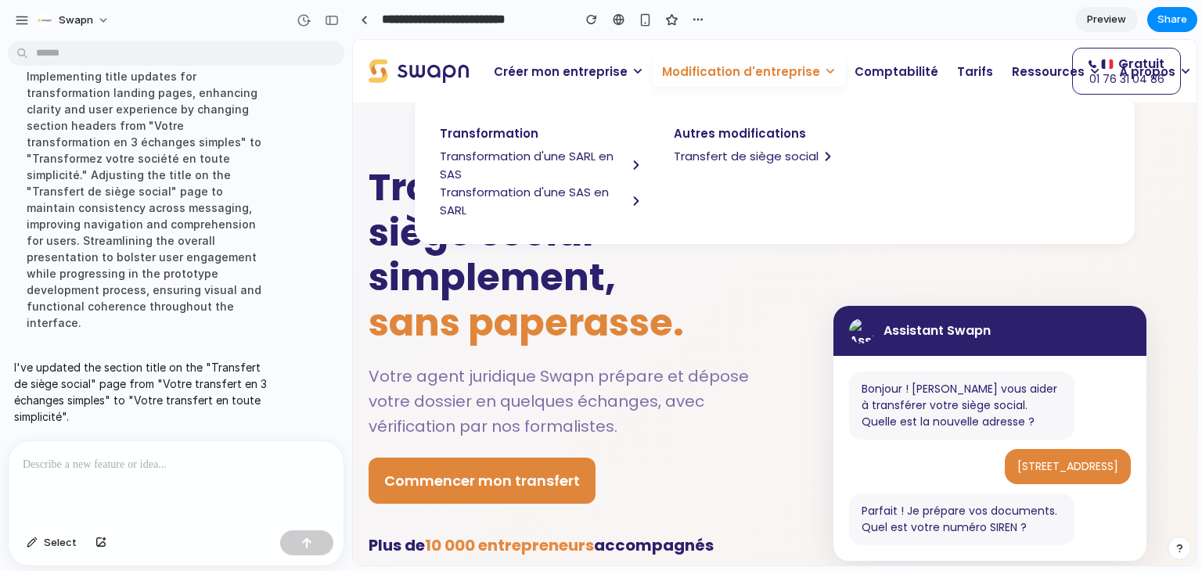
click at [740, 83] on p "Modification d'entreprise" at bounding box center [749, 71] width 193 height 31
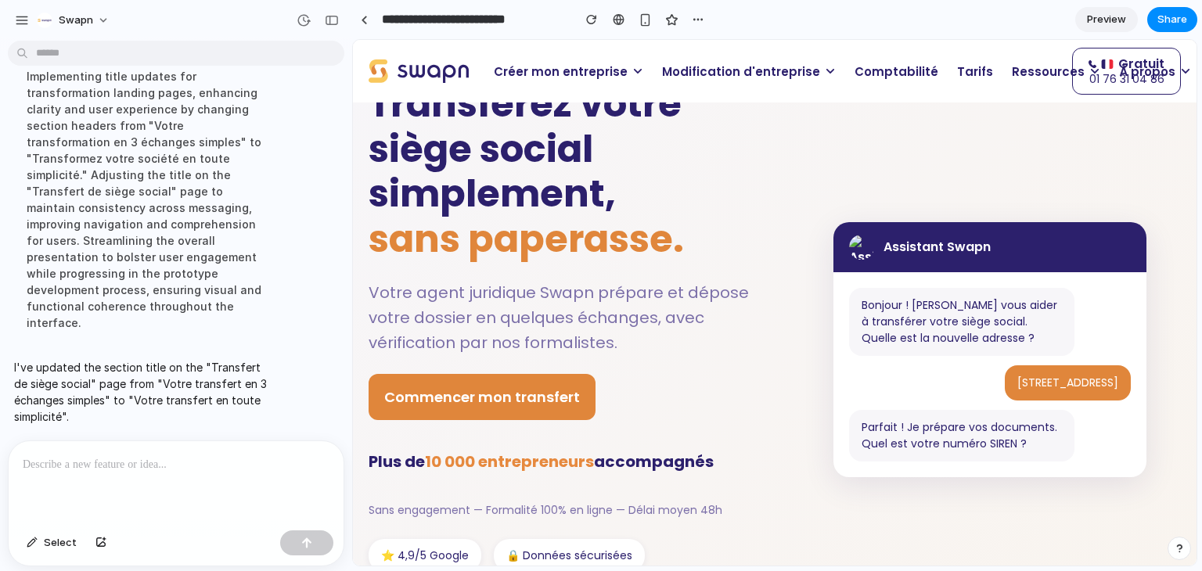
scroll to position [0, 0]
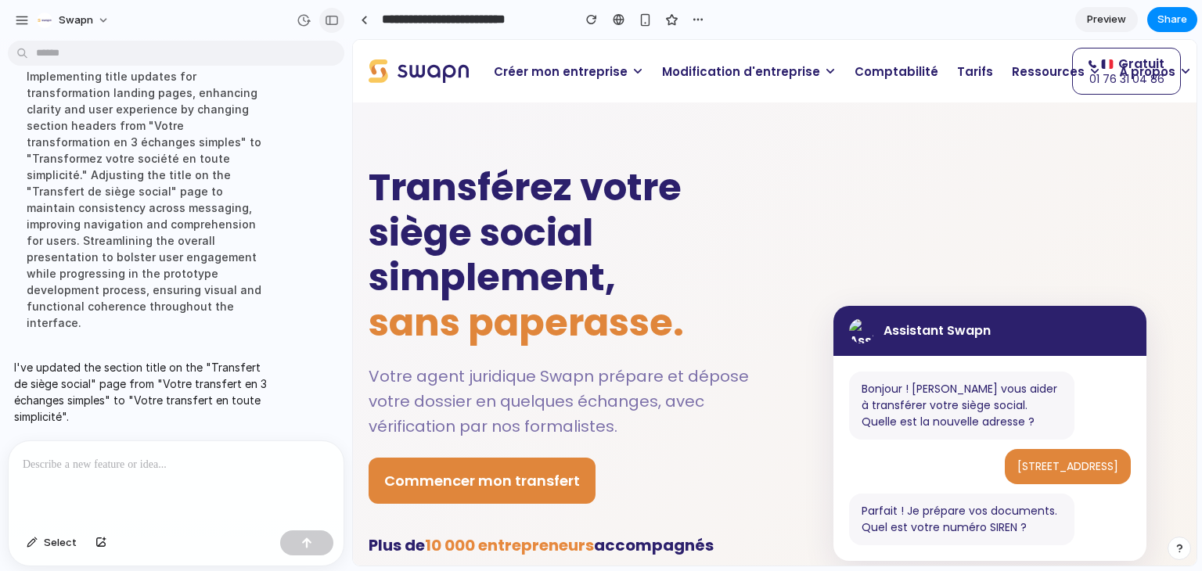
click at [338, 28] on button "button" at bounding box center [331, 20] width 25 height 25
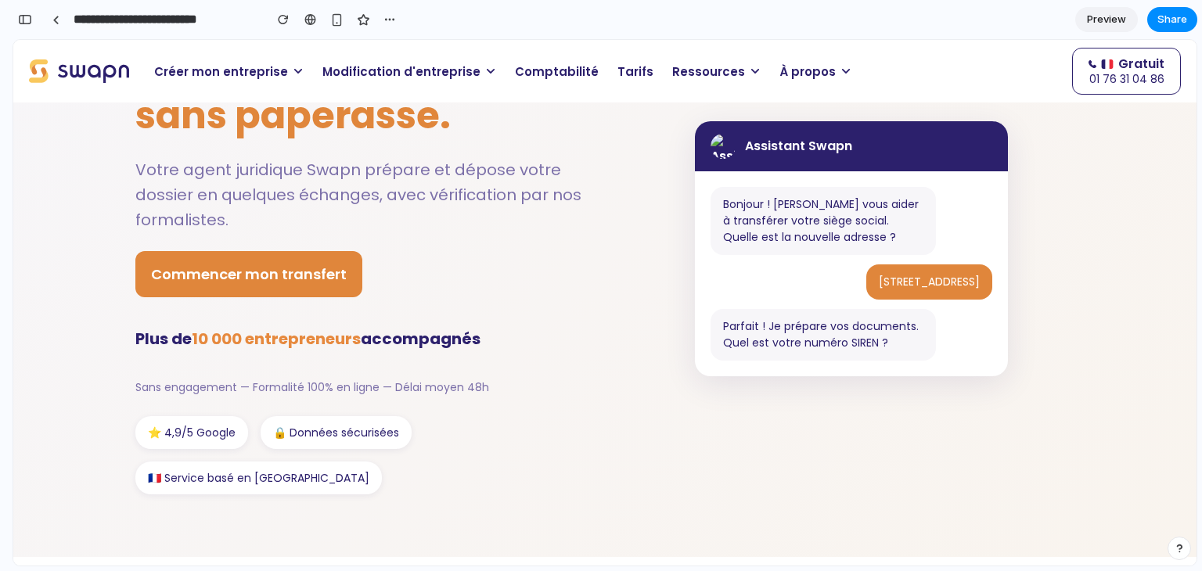
scroll to position [222, 0]
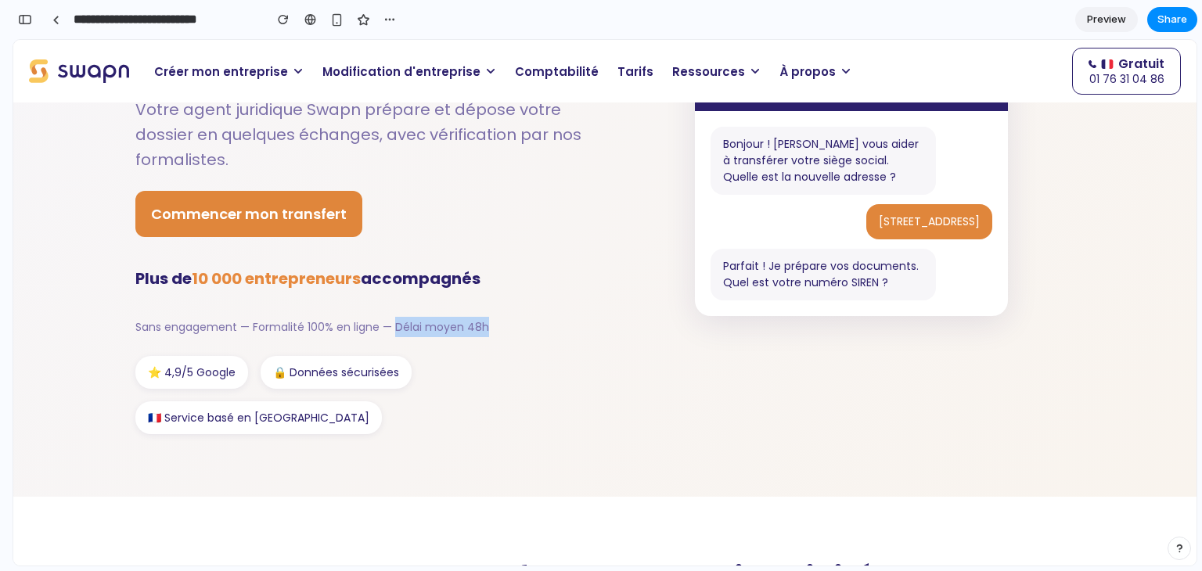
drag, startPoint x: 391, startPoint y: 328, endPoint x: 490, endPoint y: 323, distance: 99.5
click at [490, 323] on p "Sans engagement — Formalité 100% en ligne — Délai moyen 48h" at bounding box center [358, 327] width 446 height 20
copy p "Délai moyen 48h"
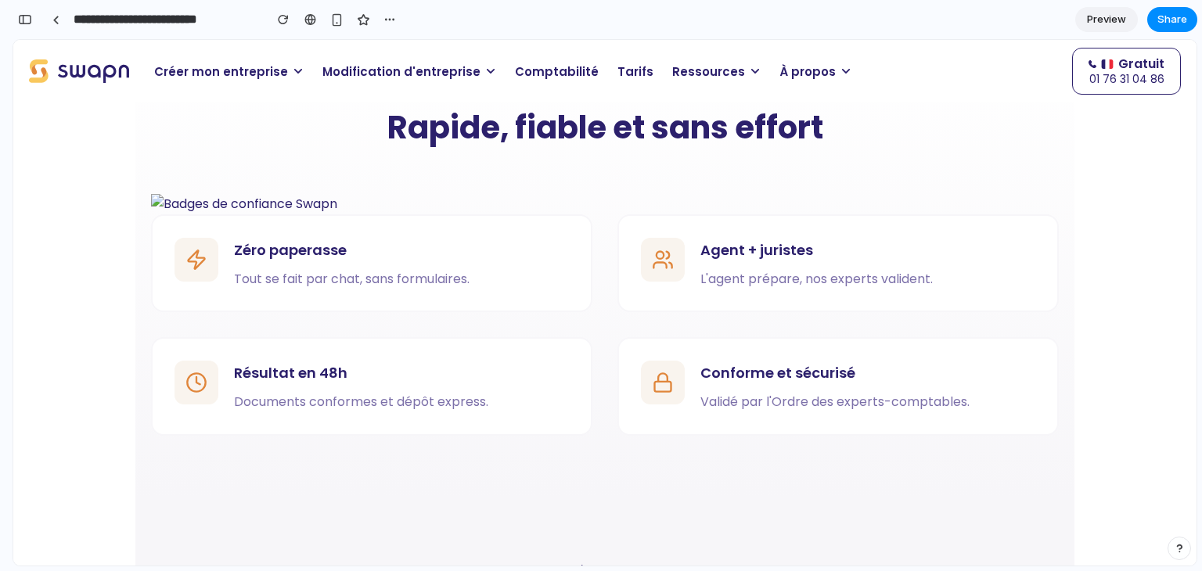
scroll to position [1346, 0]
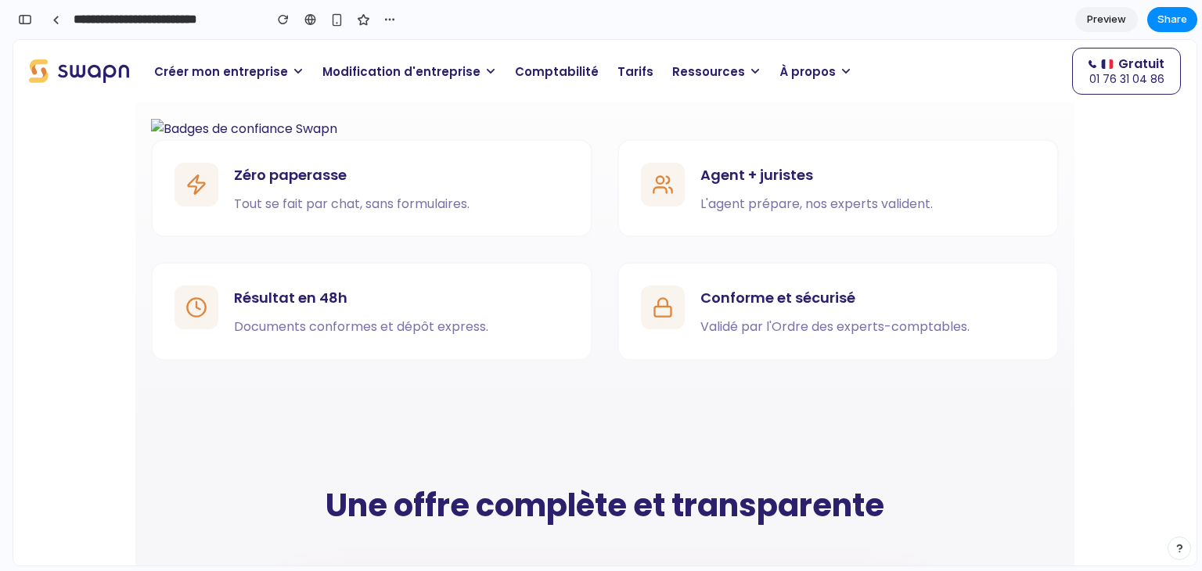
click at [226, 77] on span "Créer mon entreprise" at bounding box center [221, 72] width 134 height 18
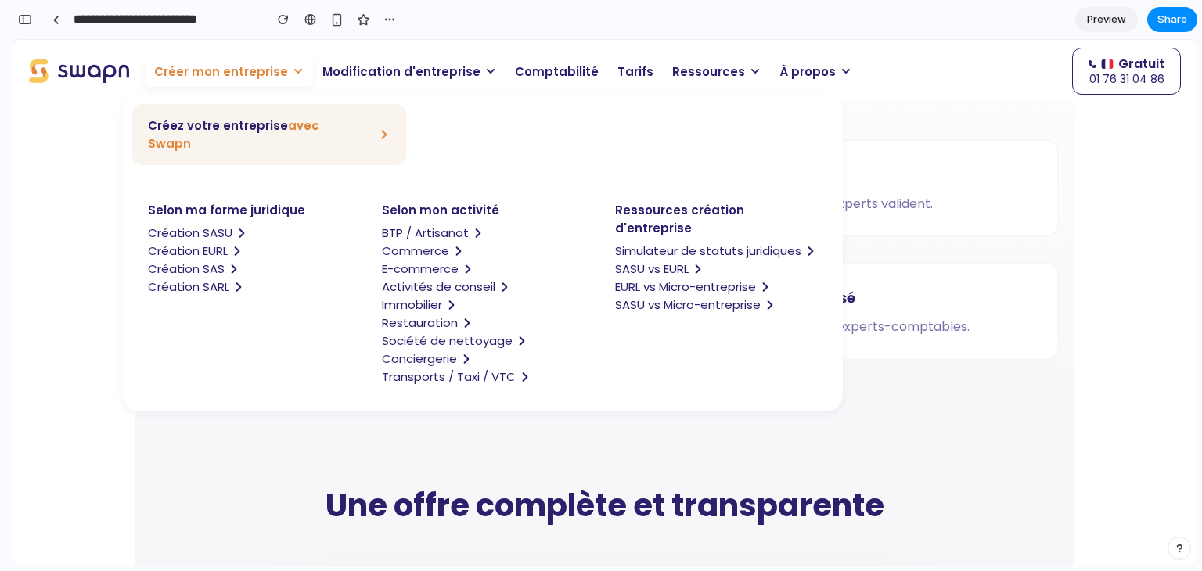
click at [211, 242] on span "Création EURL" at bounding box center [188, 251] width 80 height 18
click at [196, 224] on span "Création SASU" at bounding box center [190, 233] width 85 height 18
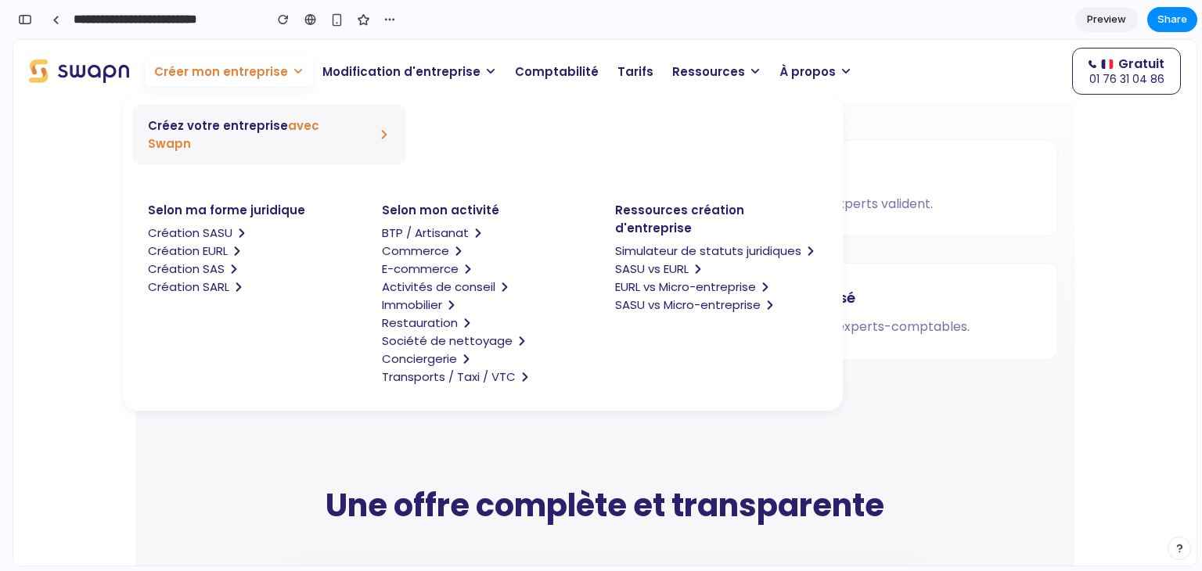
click at [214, 124] on span "Créez votre entreprise avec Swapn" at bounding box center [255, 135] width 214 height 36
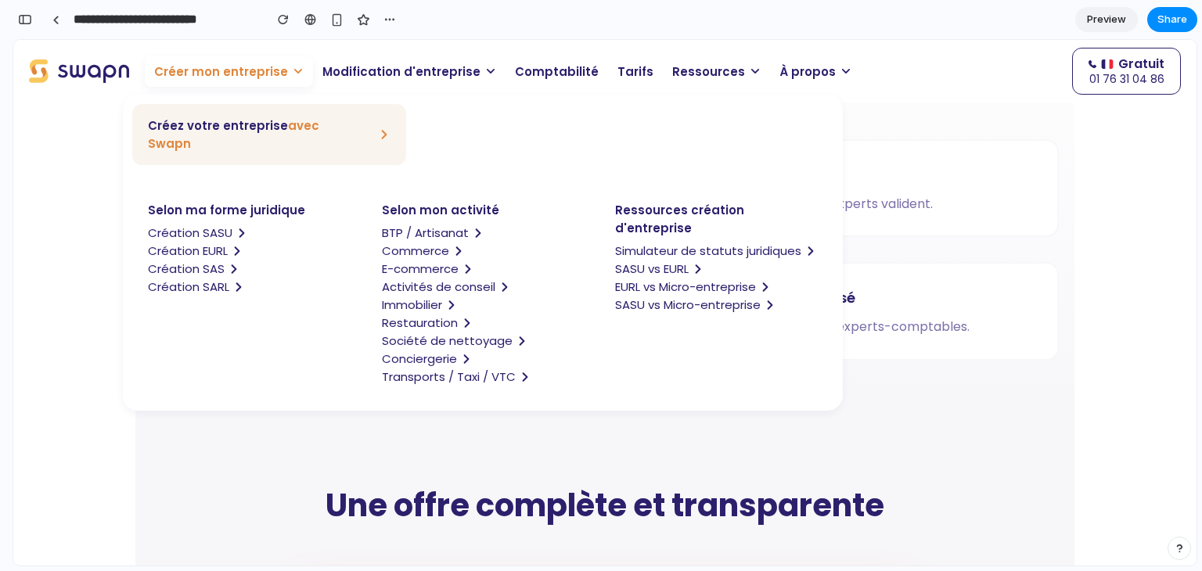
click at [103, 74] on img at bounding box center [79, 70] width 100 height 23
click at [377, 67] on span "Modification d'entreprise" at bounding box center [402, 72] width 158 height 18
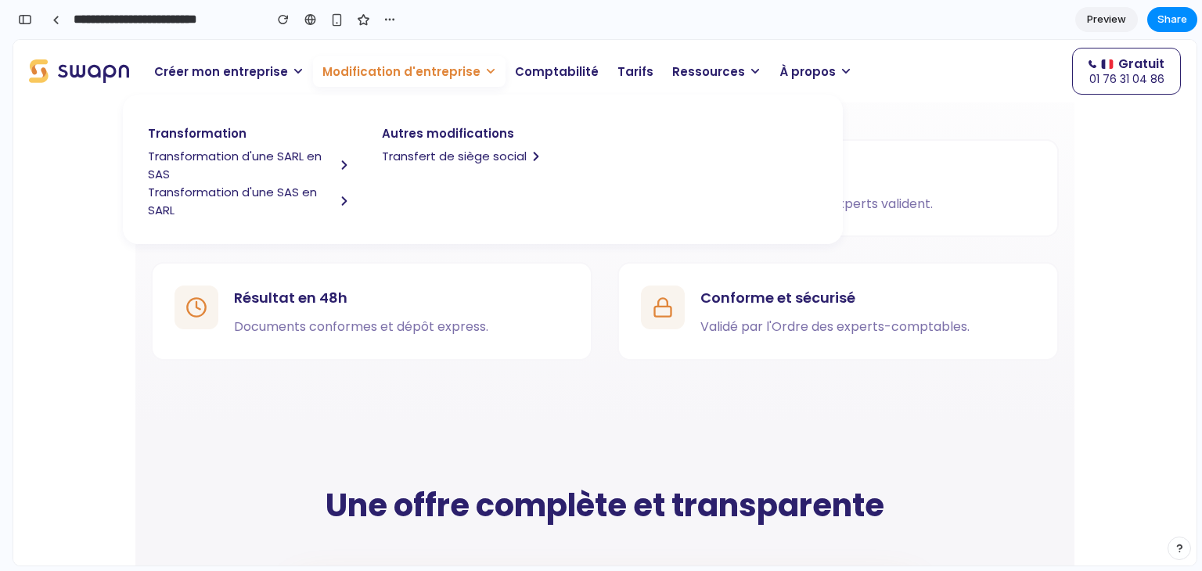
click at [259, 153] on span "Transformation d'une SARL en SAS" at bounding box center [241, 165] width 187 height 36
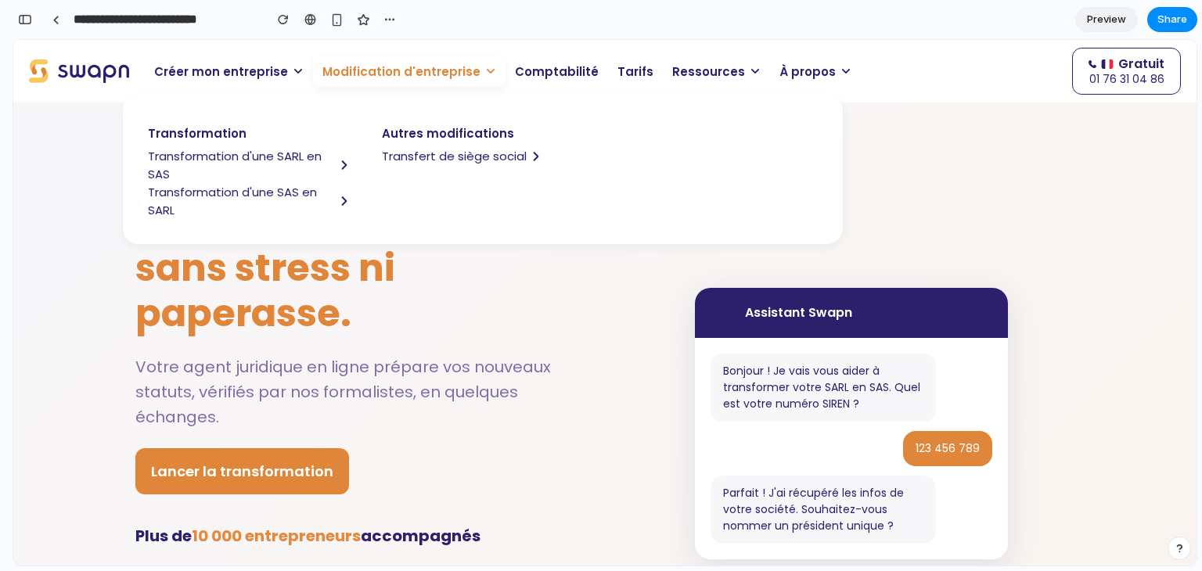
scroll to position [0, 0]
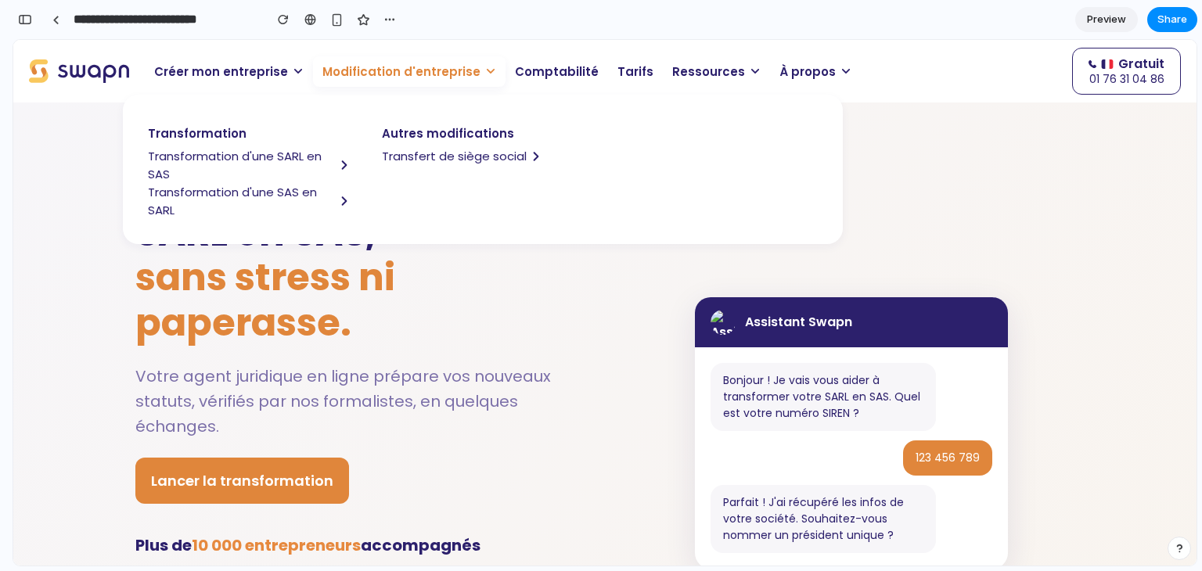
click at [428, 63] on span "Modification d'entreprise" at bounding box center [402, 72] width 158 height 18
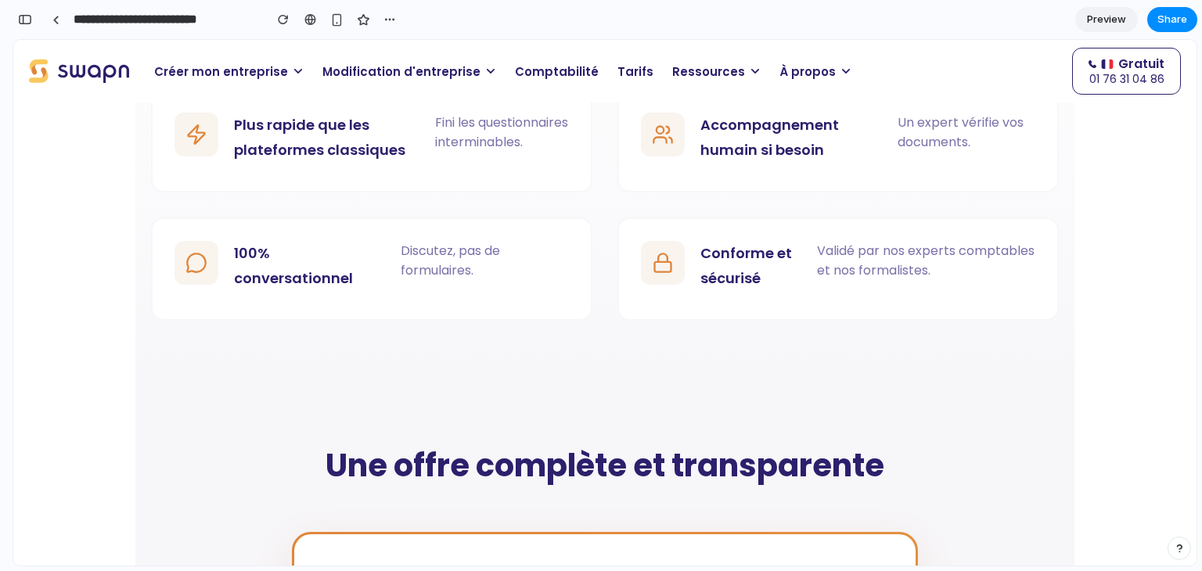
scroll to position [1440, 0]
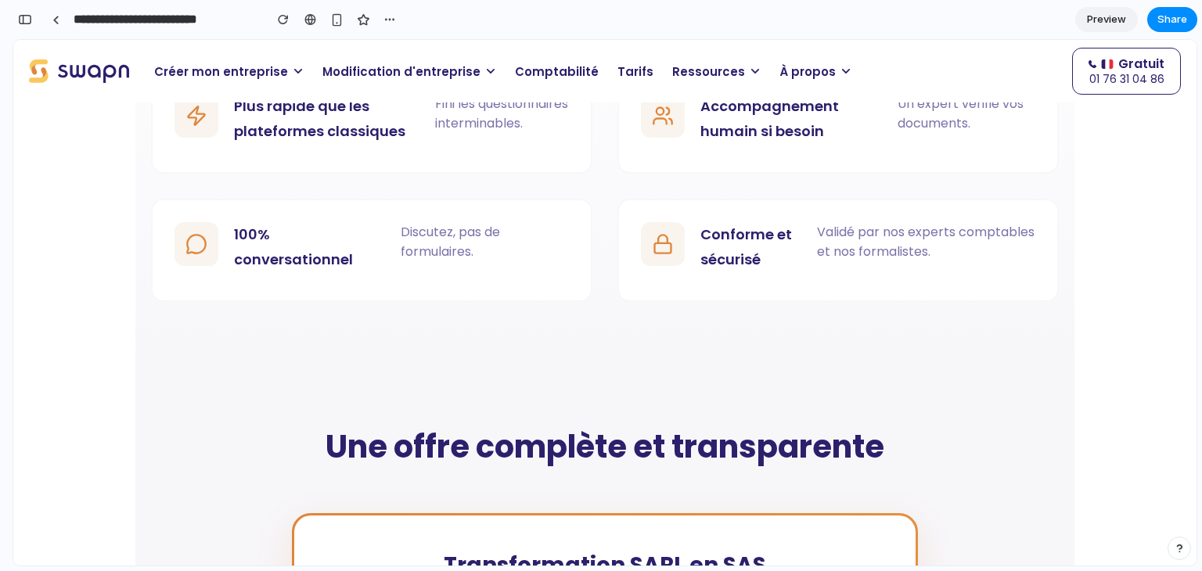
click at [19, 31] on div "**********" at bounding box center [207, 19] width 389 height 34
click at [20, 22] on div "button" at bounding box center [25, 19] width 14 height 11
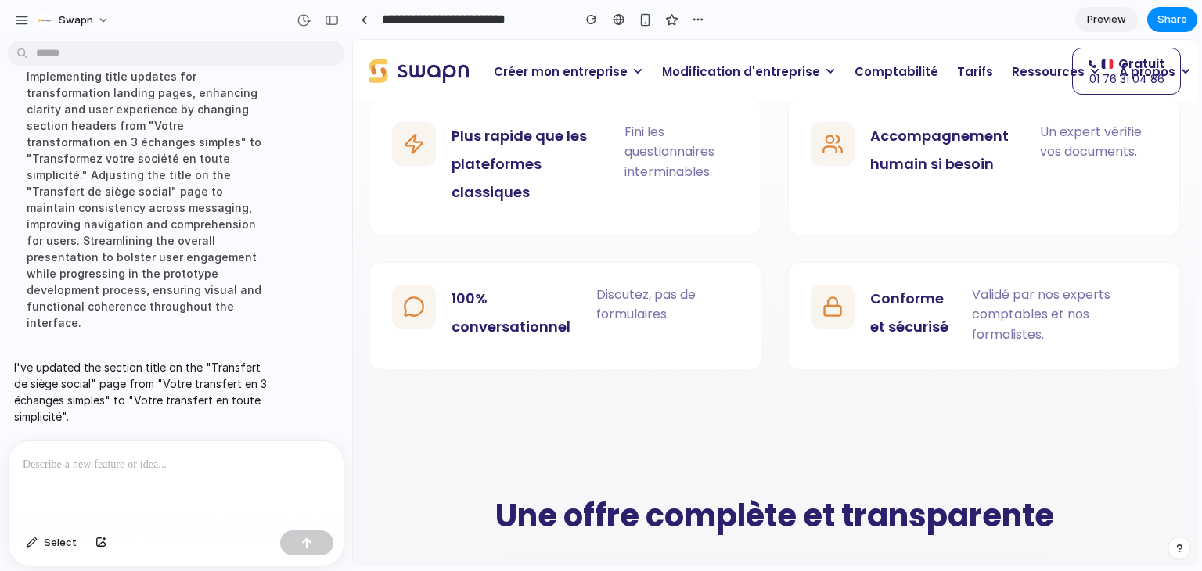
scroll to position [1475, 0]
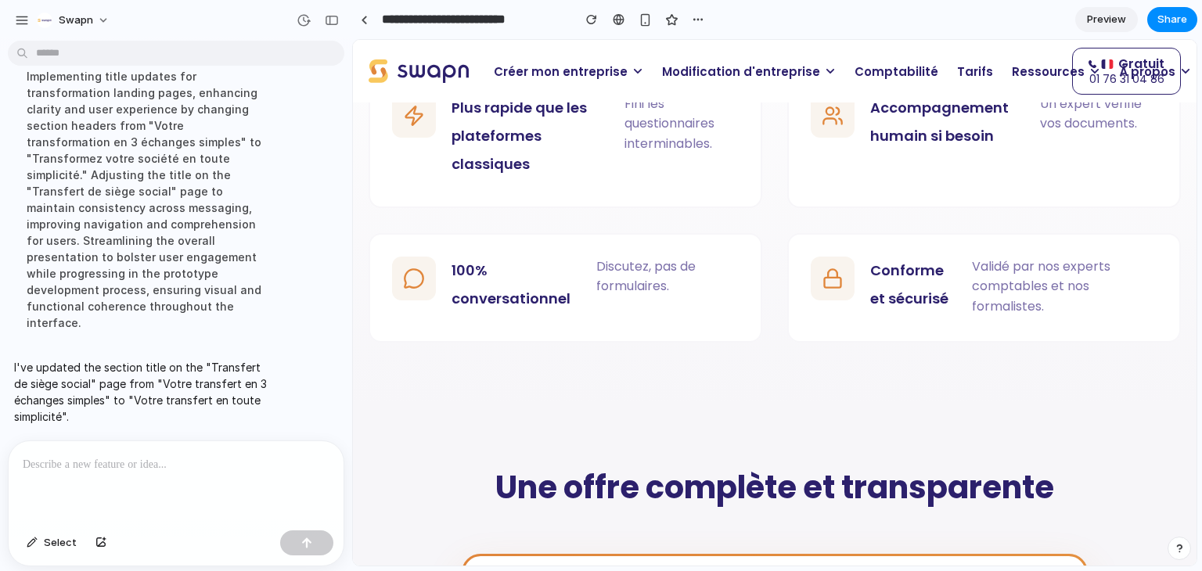
click at [148, 468] on div at bounding box center [176, 482] width 335 height 83
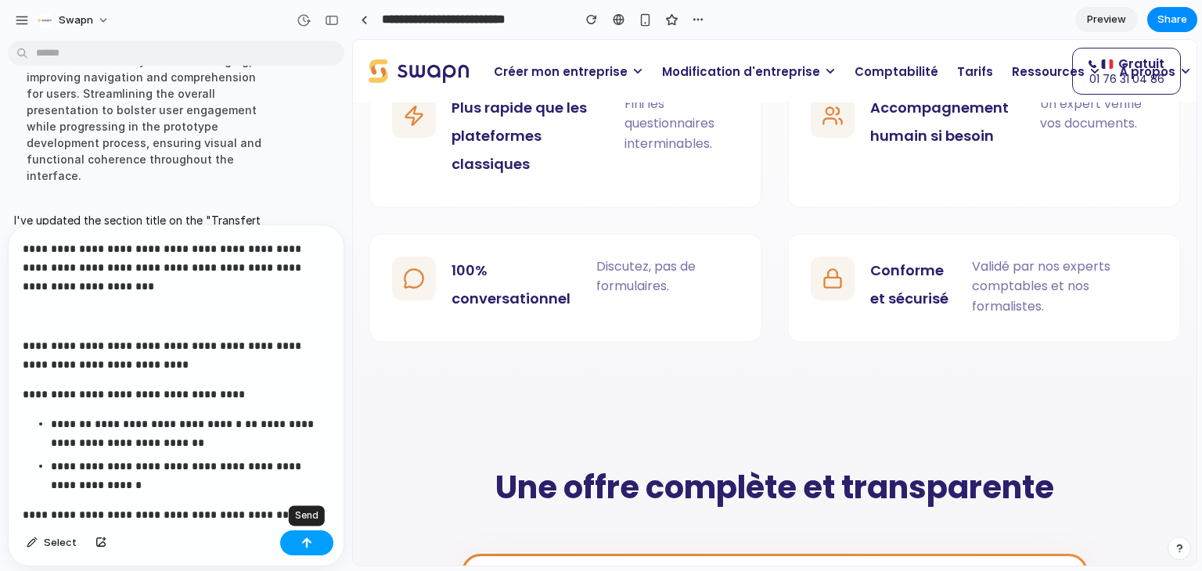
click at [304, 549] on button "button" at bounding box center [306, 543] width 53 height 25
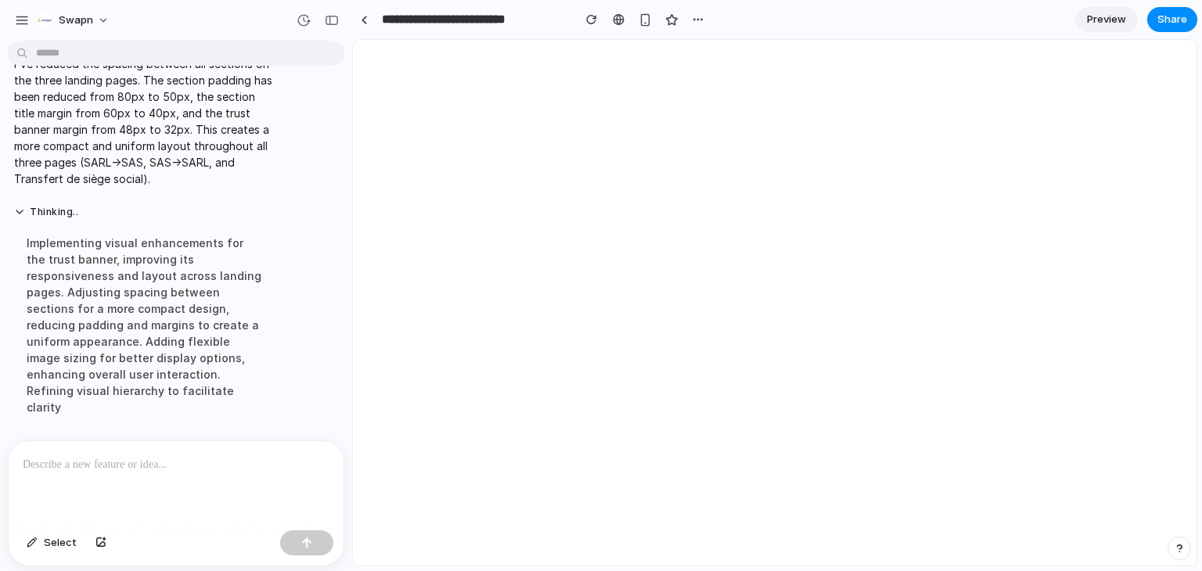
scroll to position [0, 0]
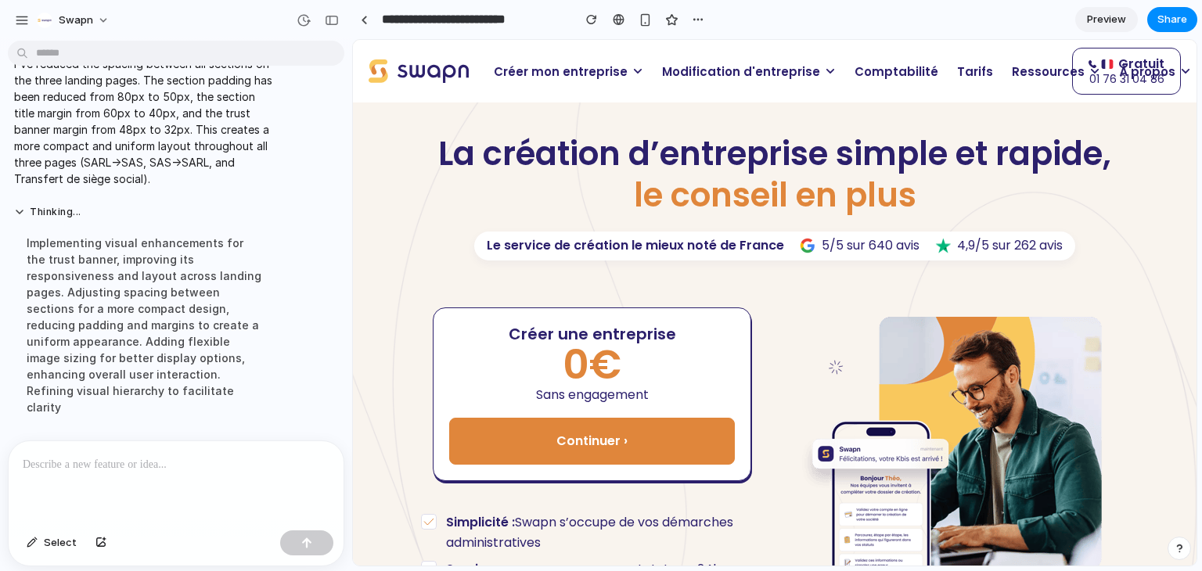
click at [715, 77] on span "Modification d'entreprise" at bounding box center [741, 72] width 158 height 18
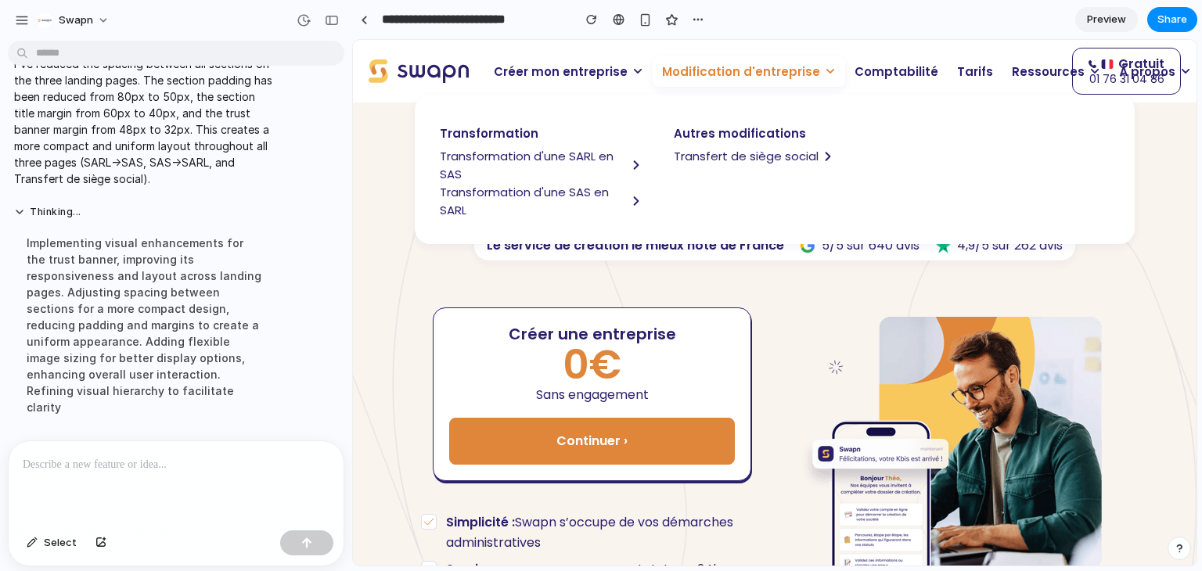
click at [464, 160] on span "Transformation d'une SARL en SAS" at bounding box center [533, 165] width 187 height 36
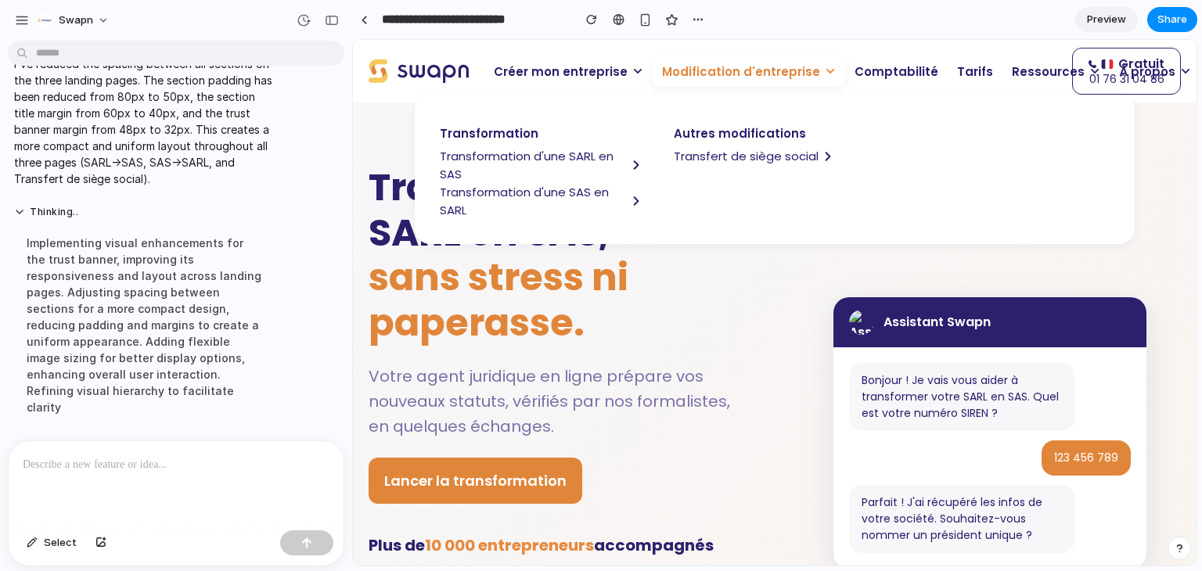
click at [702, 72] on span "Modification d'entreprise" at bounding box center [741, 72] width 158 height 18
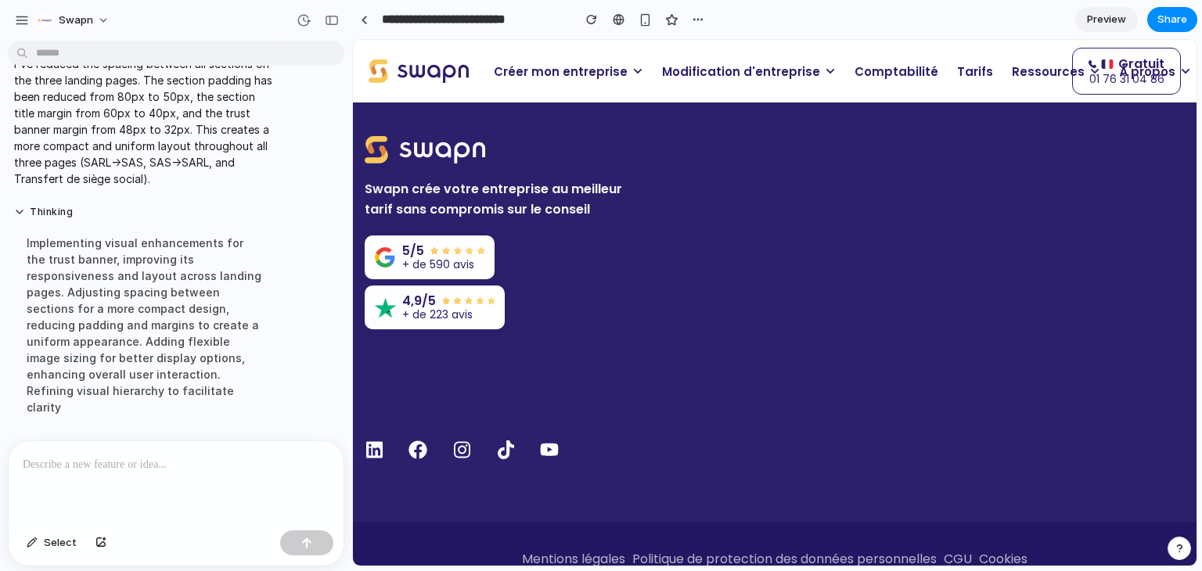
scroll to position [3679, 0]
click at [329, 19] on div "button" at bounding box center [332, 20] width 14 height 11
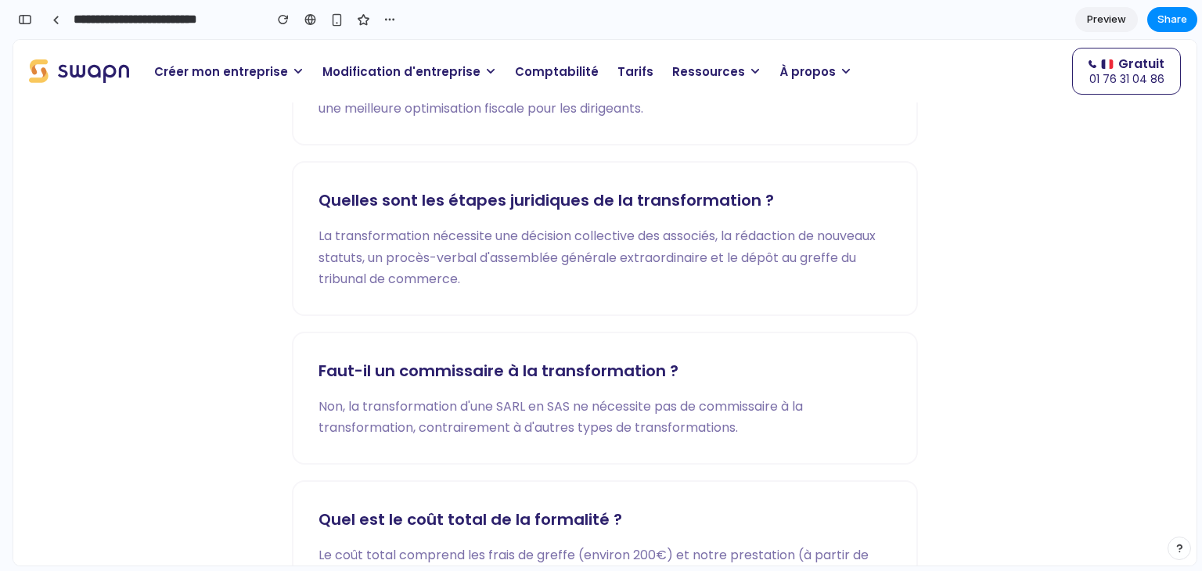
scroll to position [2808, 0]
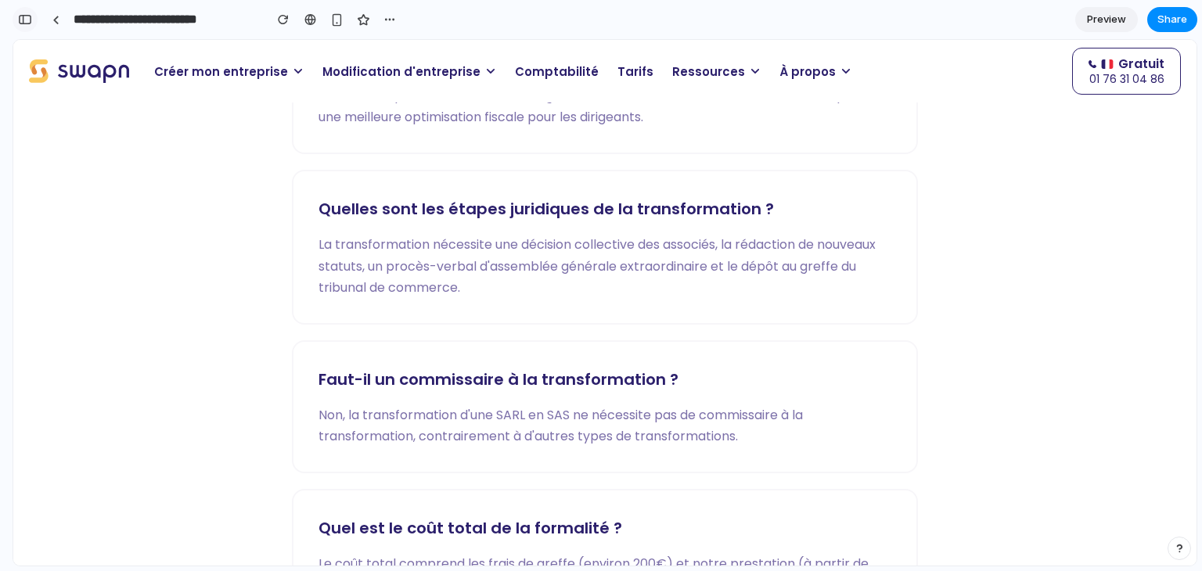
click at [23, 25] on button "button" at bounding box center [25, 19] width 25 height 25
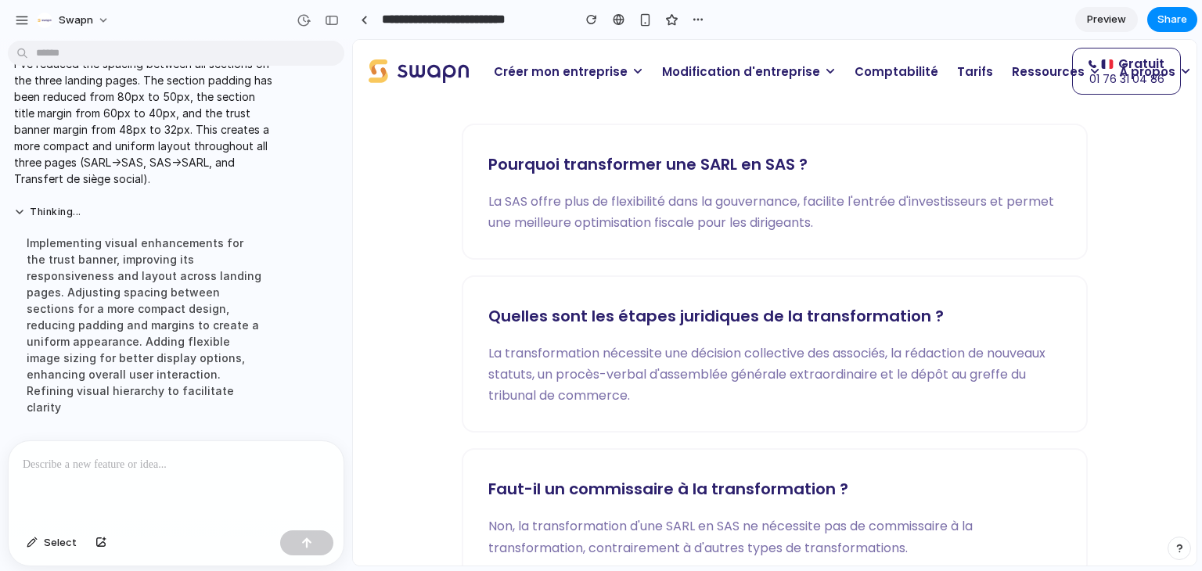
scroll to position [2906, 0]
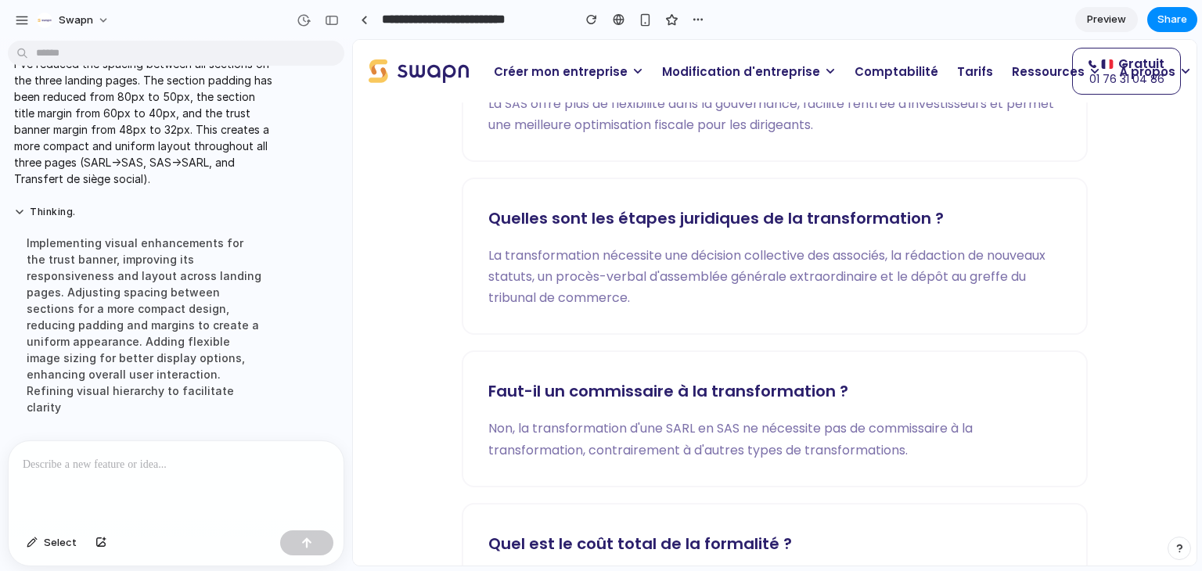
click at [78, 456] on p at bounding box center [173, 465] width 301 height 19
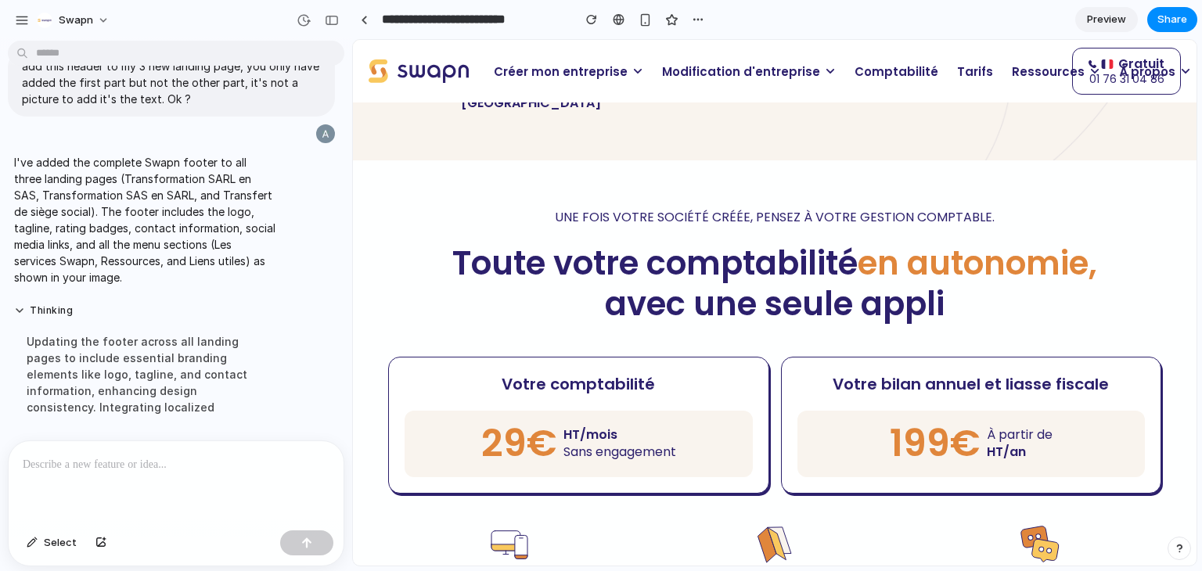
scroll to position [711, 0]
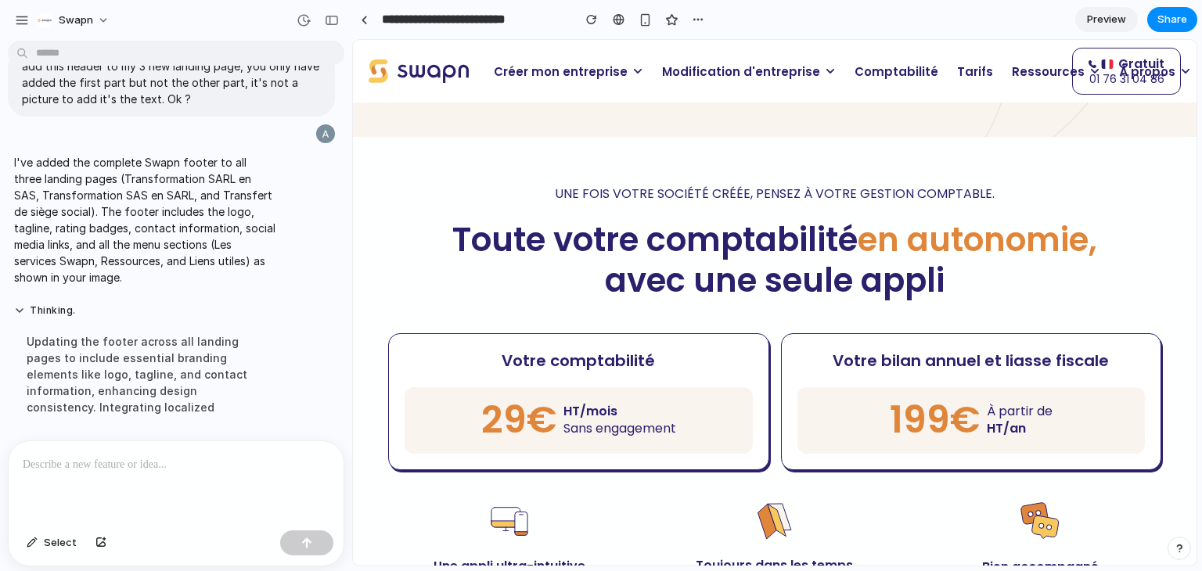
click at [696, 82] on p "Modification d'entreprise" at bounding box center [749, 71] width 193 height 31
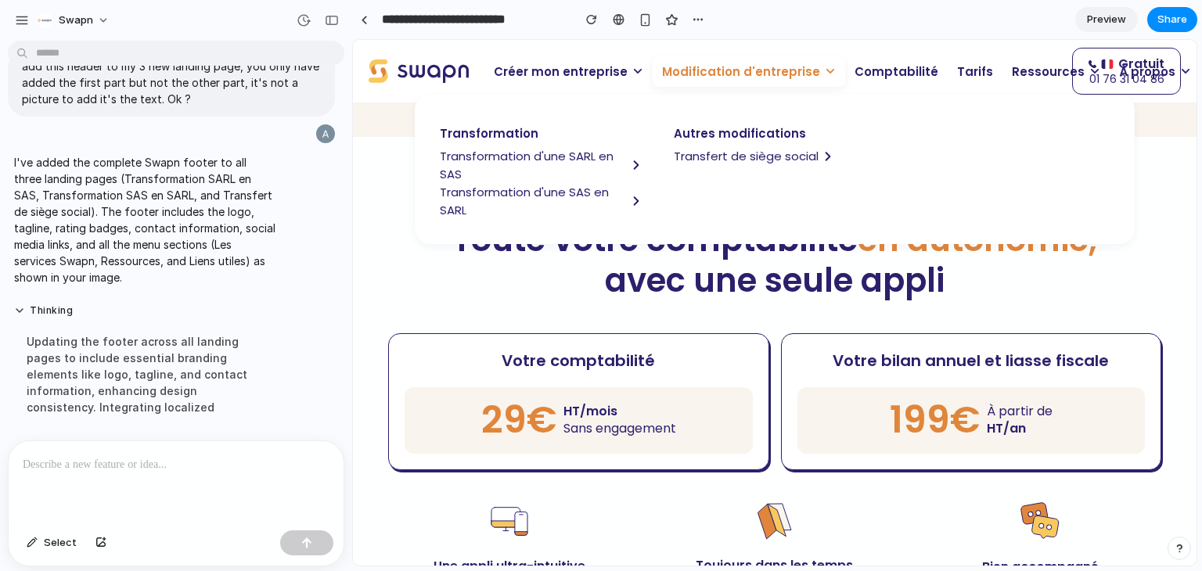
click at [552, 157] on span "Transformation d'une SARL en SAS" at bounding box center [533, 165] width 187 height 36
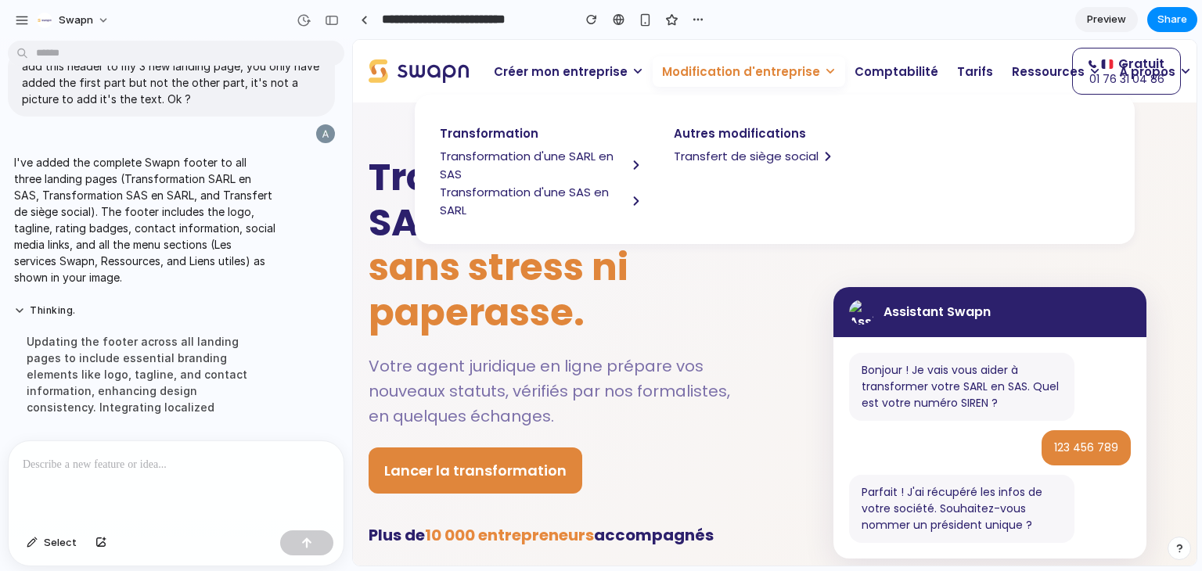
scroll to position [0, 0]
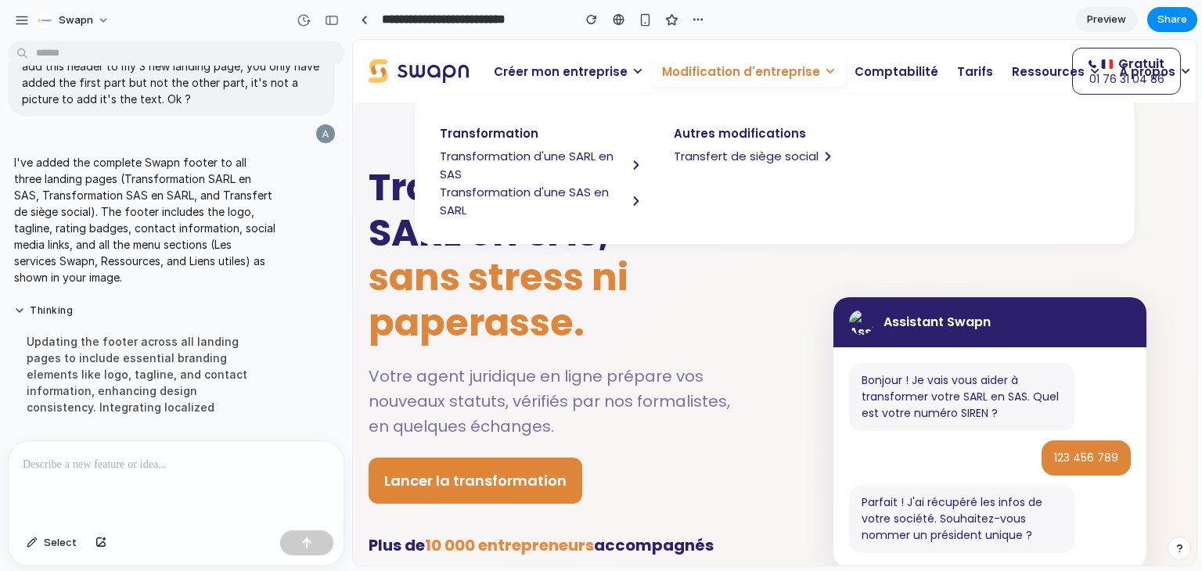
click at [730, 70] on span "Modification d'entreprise" at bounding box center [741, 72] width 158 height 18
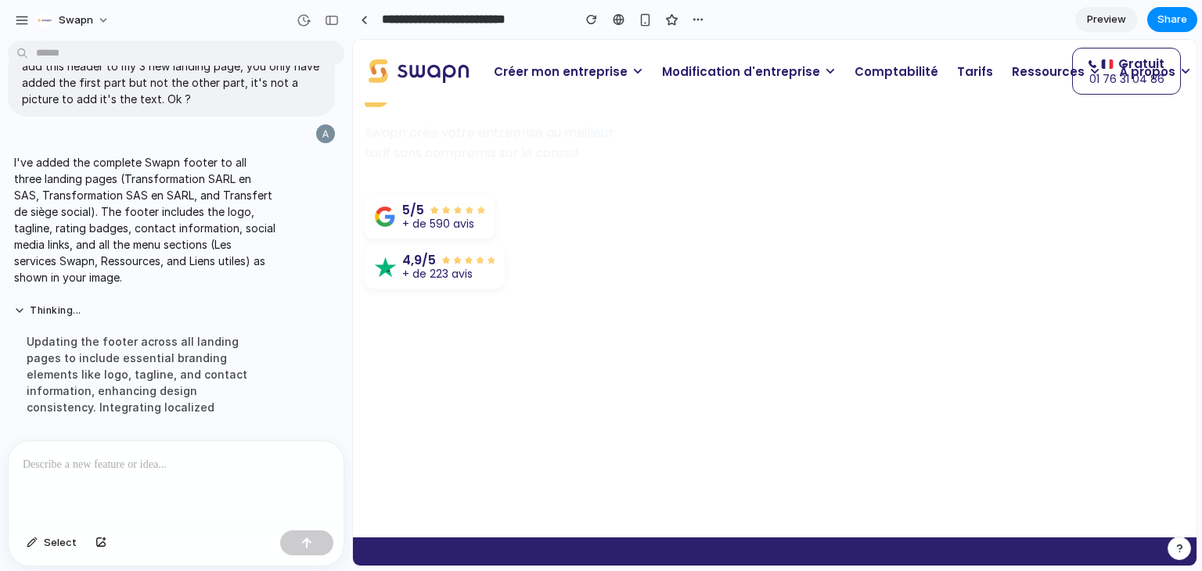
scroll to position [3598, 0]
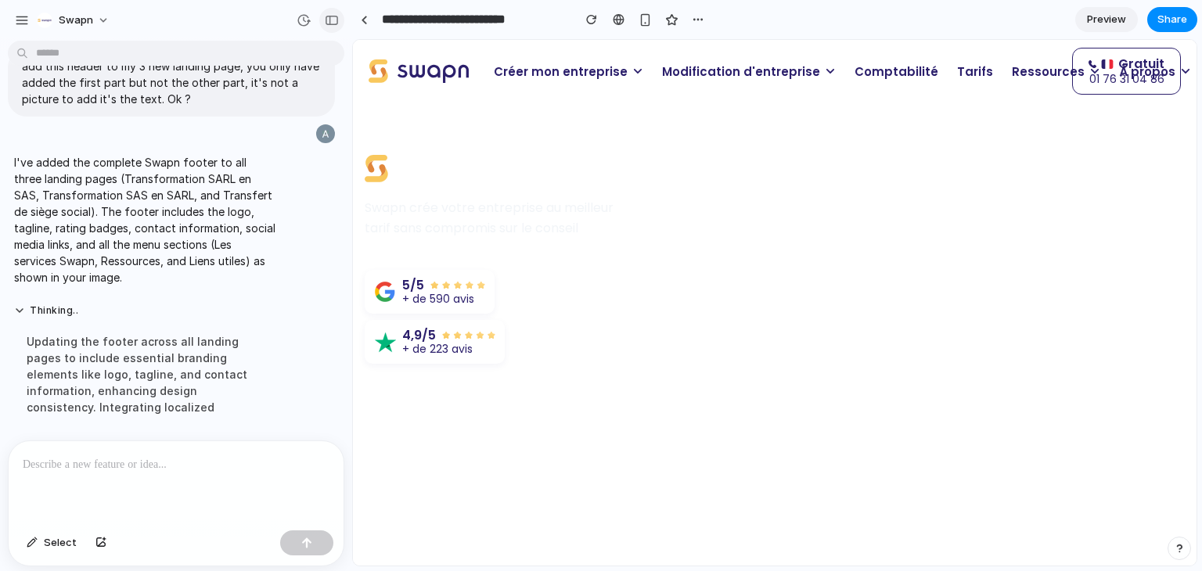
click at [328, 28] on button "button" at bounding box center [331, 20] width 25 height 25
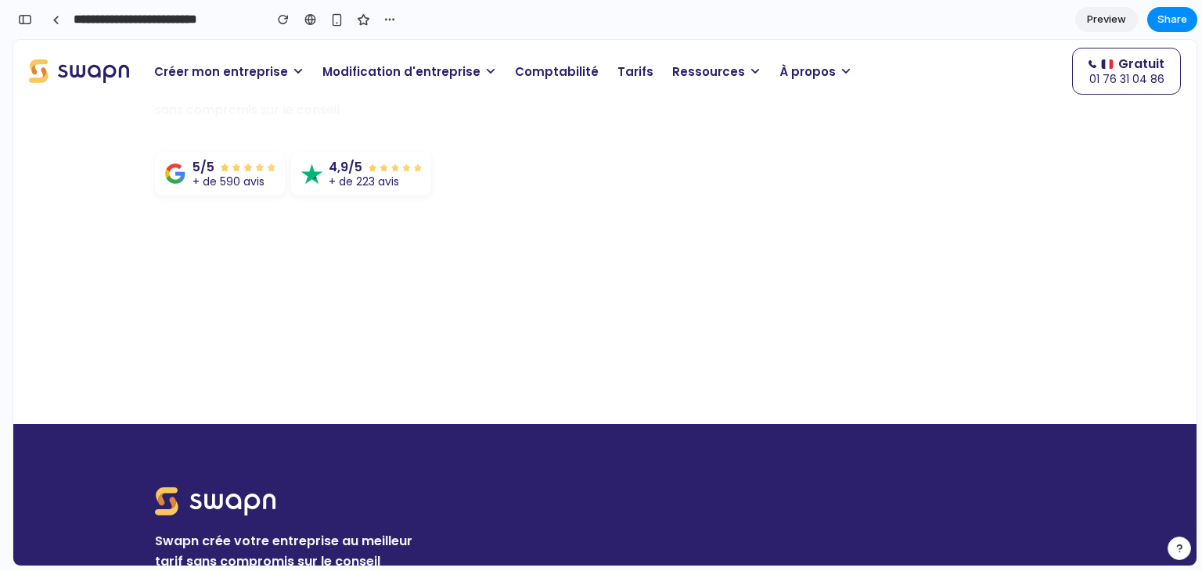
scroll to position [3483, 0]
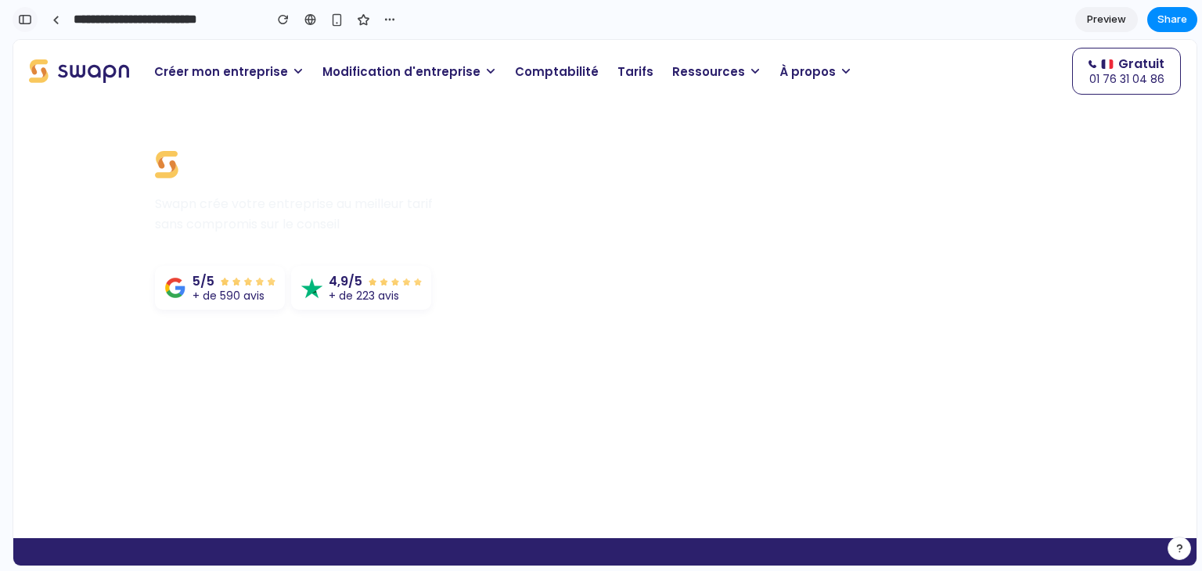
click at [28, 23] on div "button" at bounding box center [25, 19] width 14 height 11
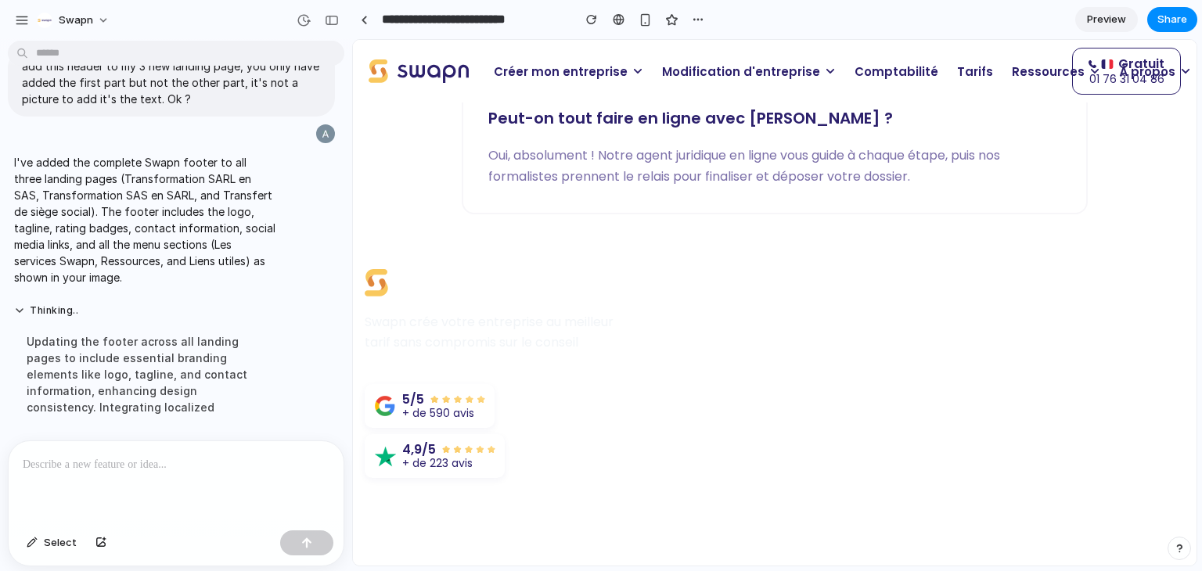
scroll to position [3598, 0]
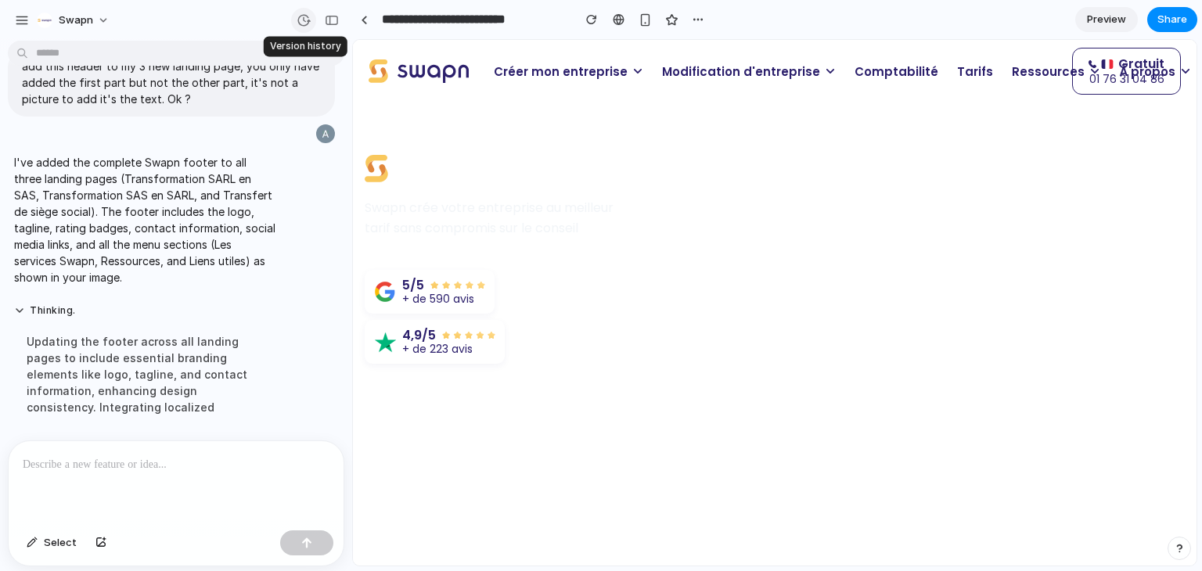
click at [301, 23] on div "button" at bounding box center [304, 20] width 14 height 14
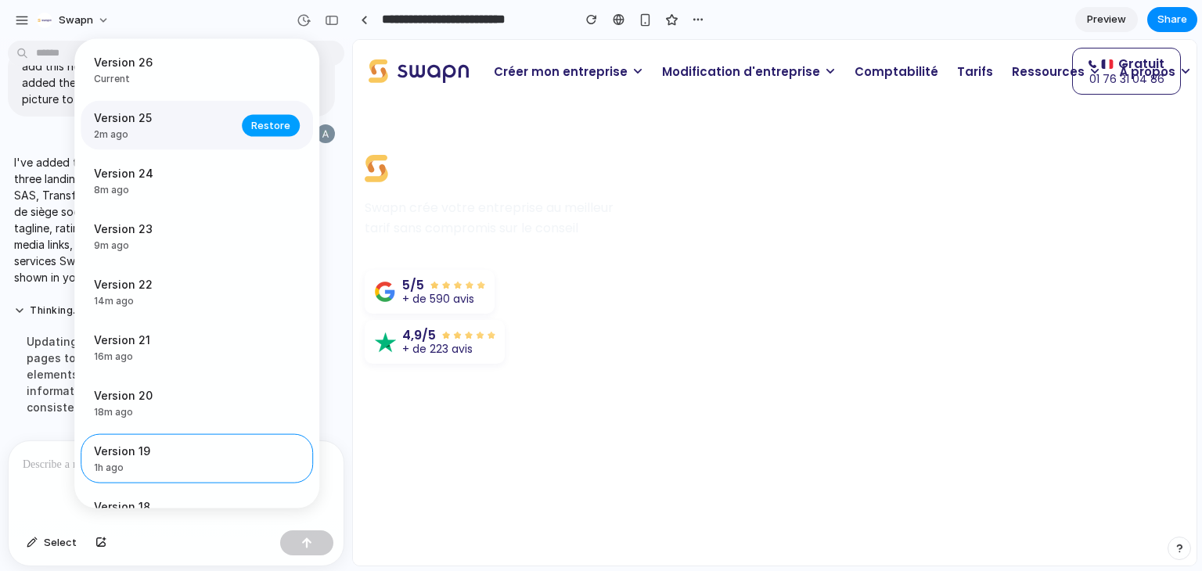
click at [258, 124] on span "Restore" at bounding box center [270, 125] width 39 height 16
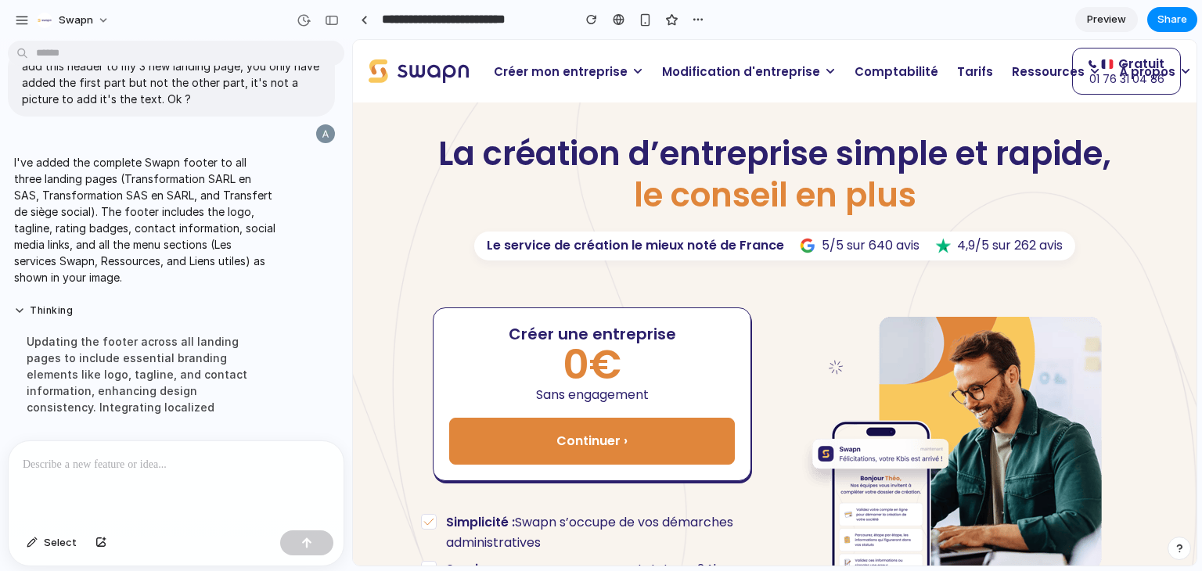
scroll to position [0, 0]
click at [160, 458] on p at bounding box center [173, 465] width 301 height 19
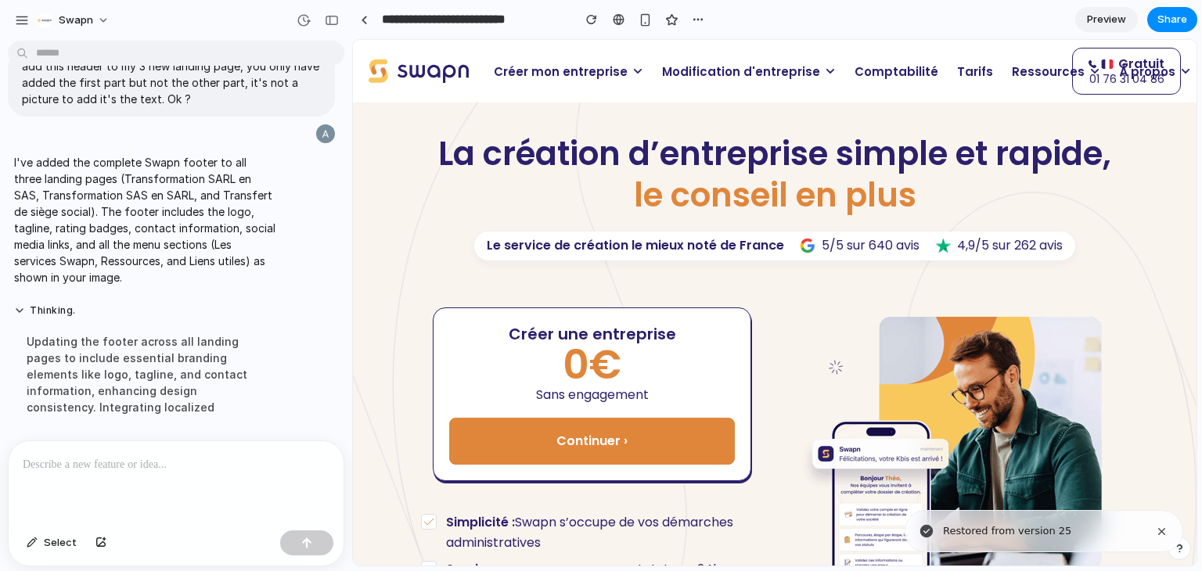
click at [705, 74] on span "Modification d'entreprise" at bounding box center [741, 72] width 158 height 18
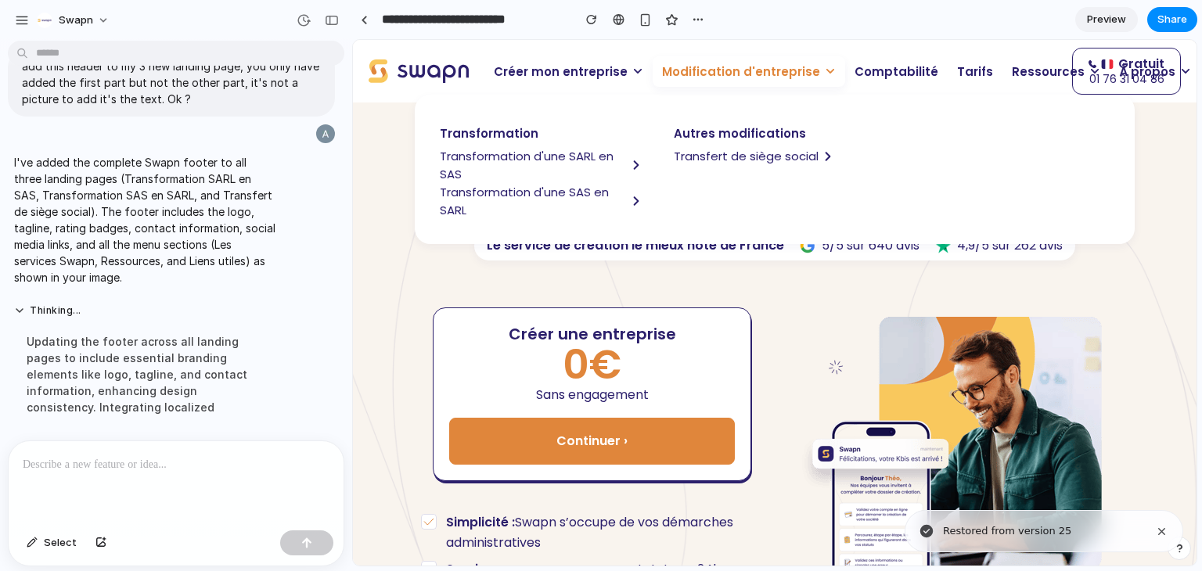
click at [516, 156] on span "Transformation d'une SARL en SAS" at bounding box center [533, 165] width 187 height 36
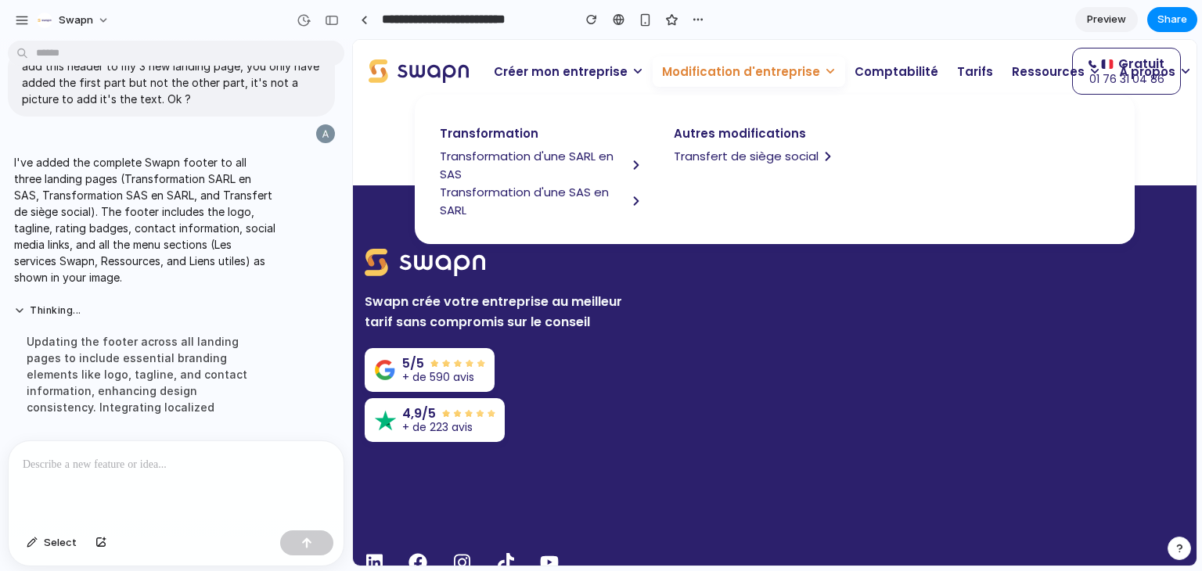
scroll to position [3566, 0]
click at [724, 77] on span "Modification d'entreprise" at bounding box center [741, 72] width 158 height 18
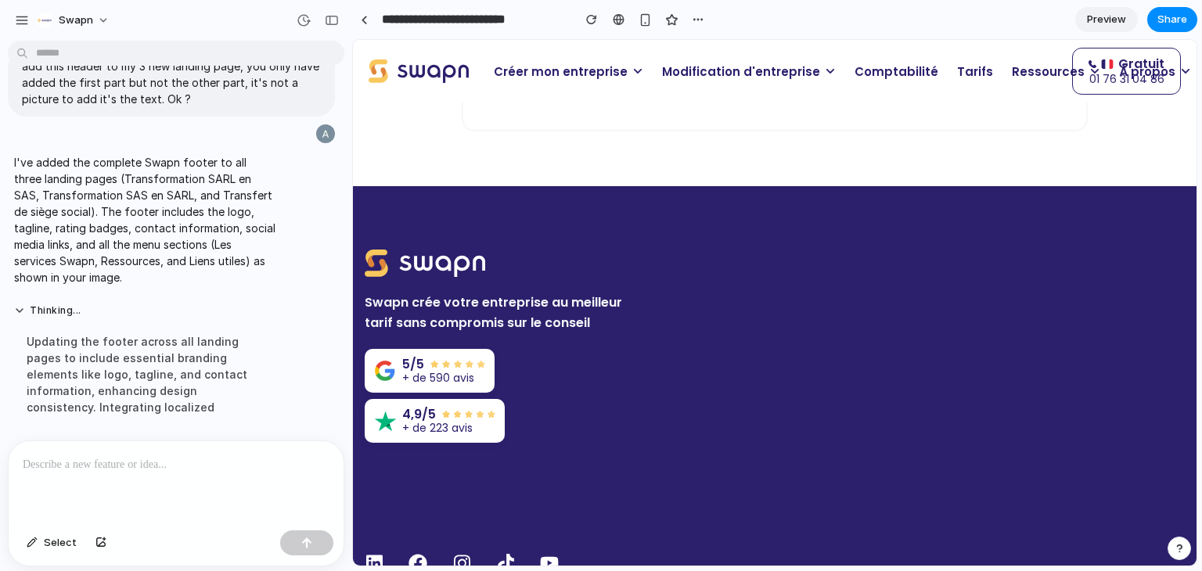
click at [187, 465] on p at bounding box center [173, 465] width 301 height 19
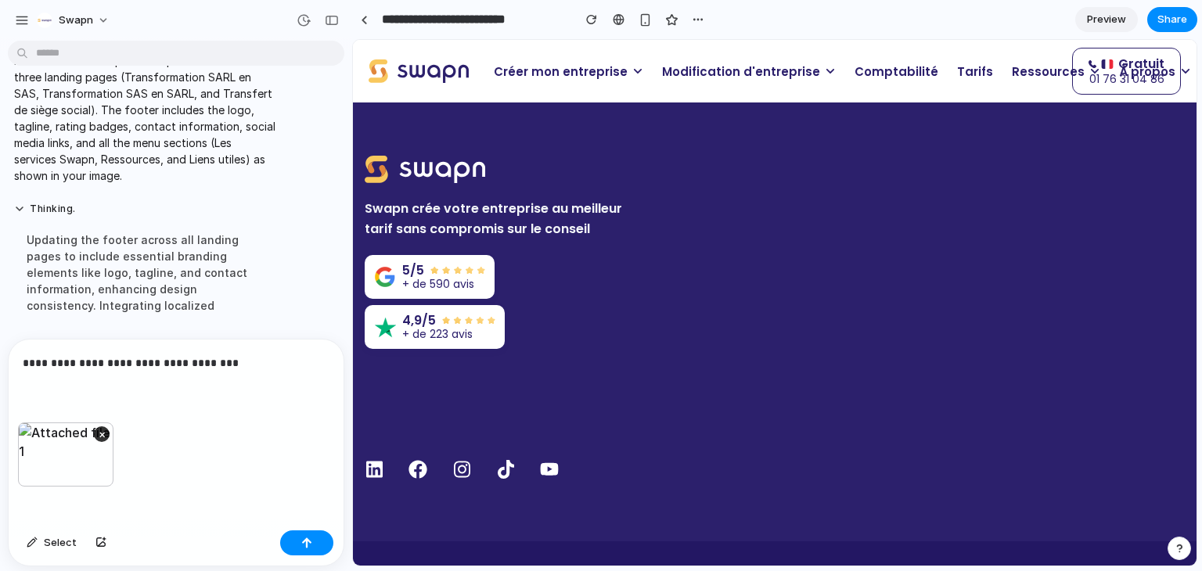
scroll to position [3663, 0]
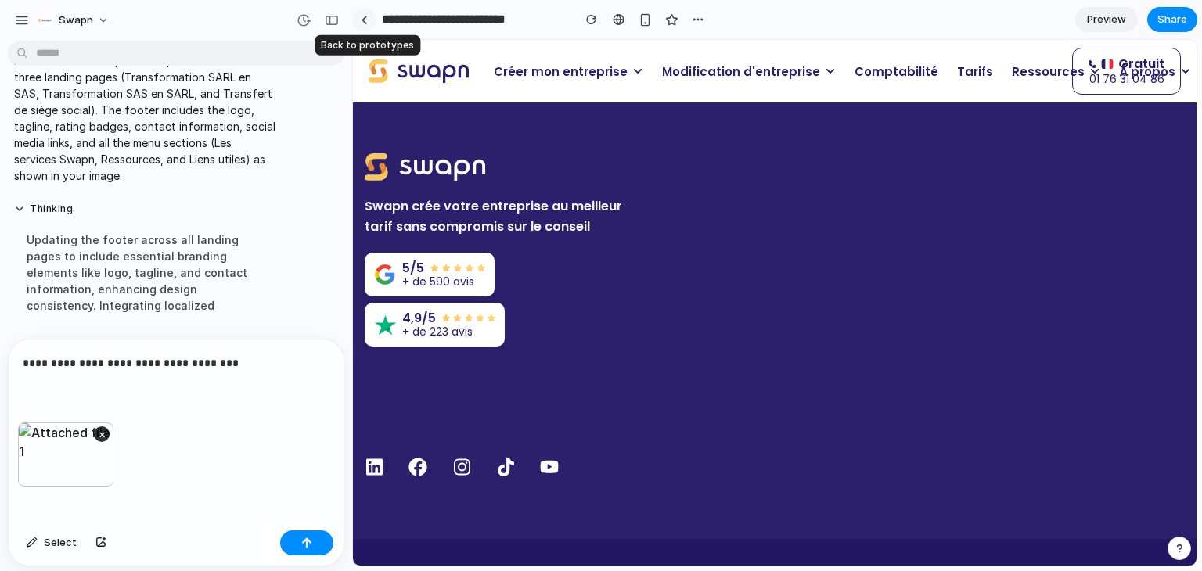
click at [359, 26] on link at bounding box center [363, 19] width 23 height 23
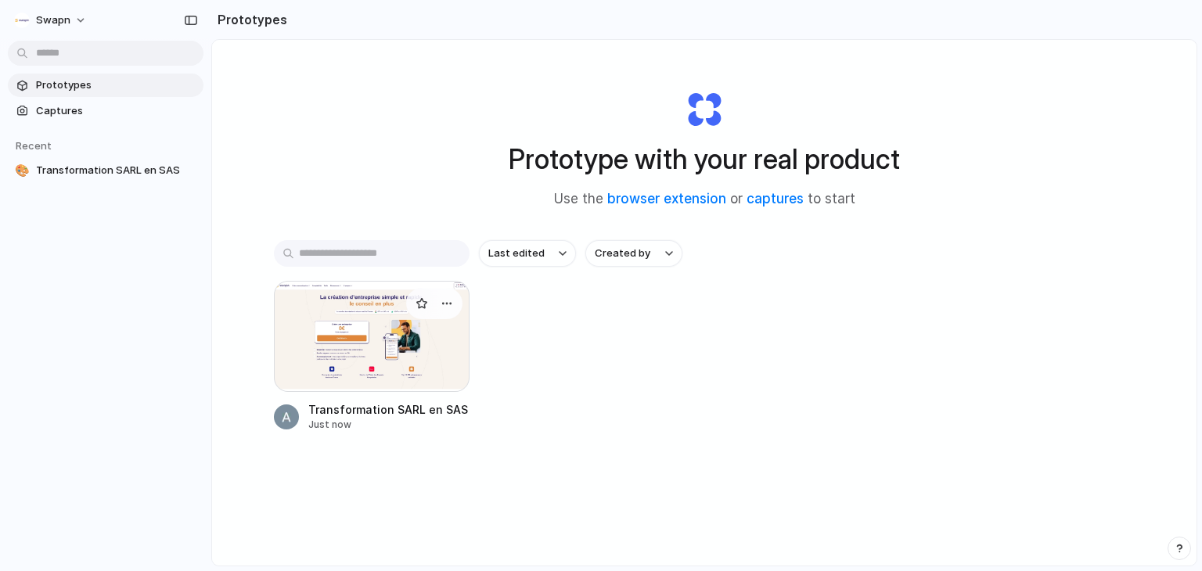
click at [377, 347] on div at bounding box center [372, 336] width 196 height 111
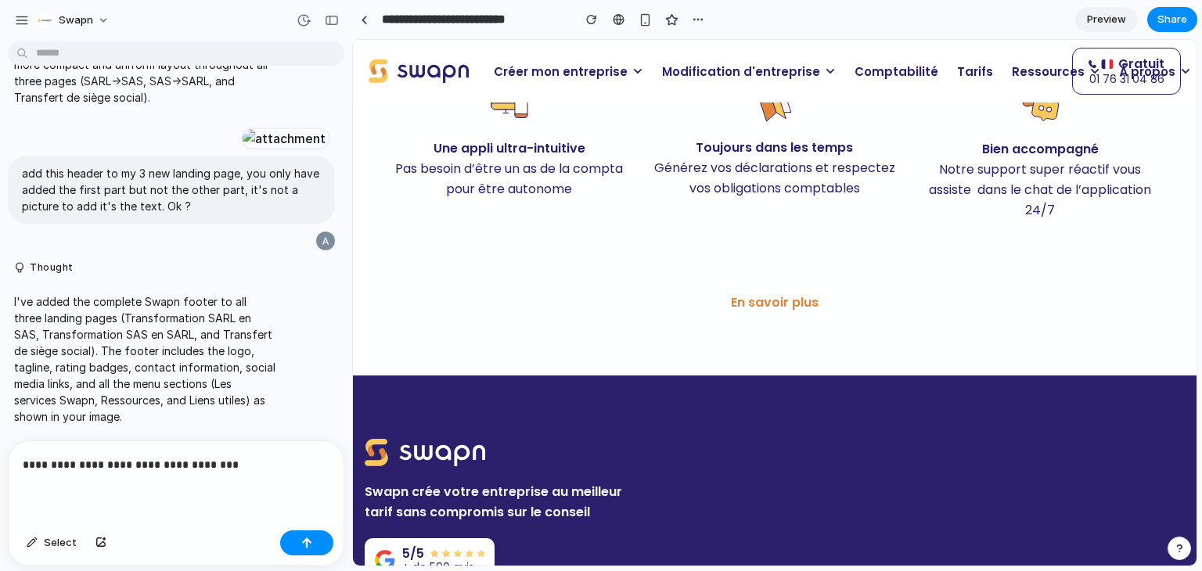
scroll to position [1209, 0]
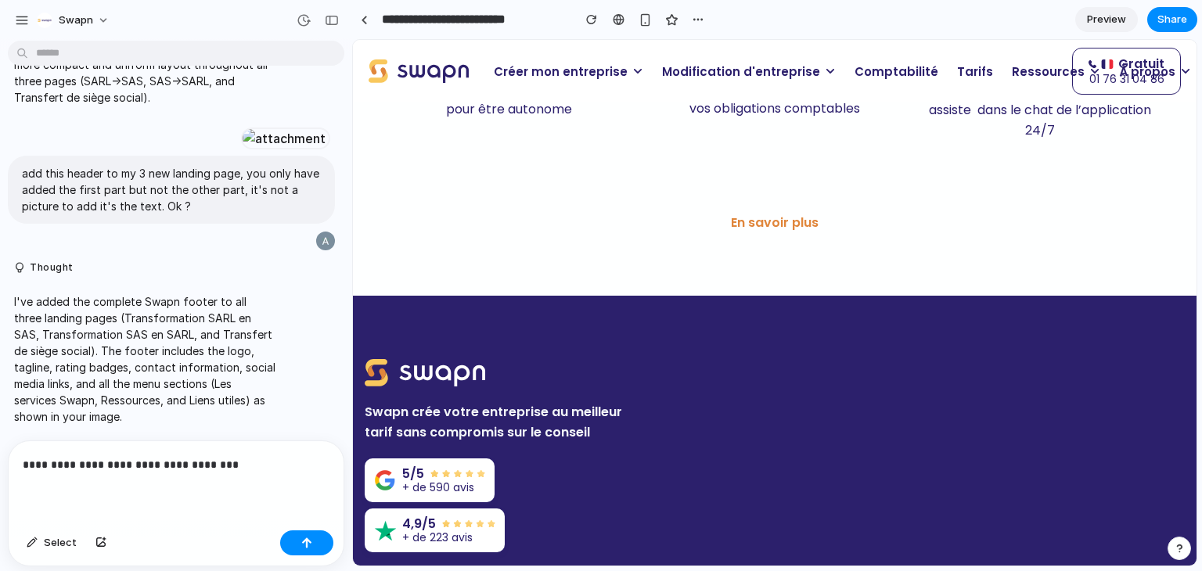
click at [699, 66] on span "Modification d'entreprise" at bounding box center [741, 72] width 158 height 18
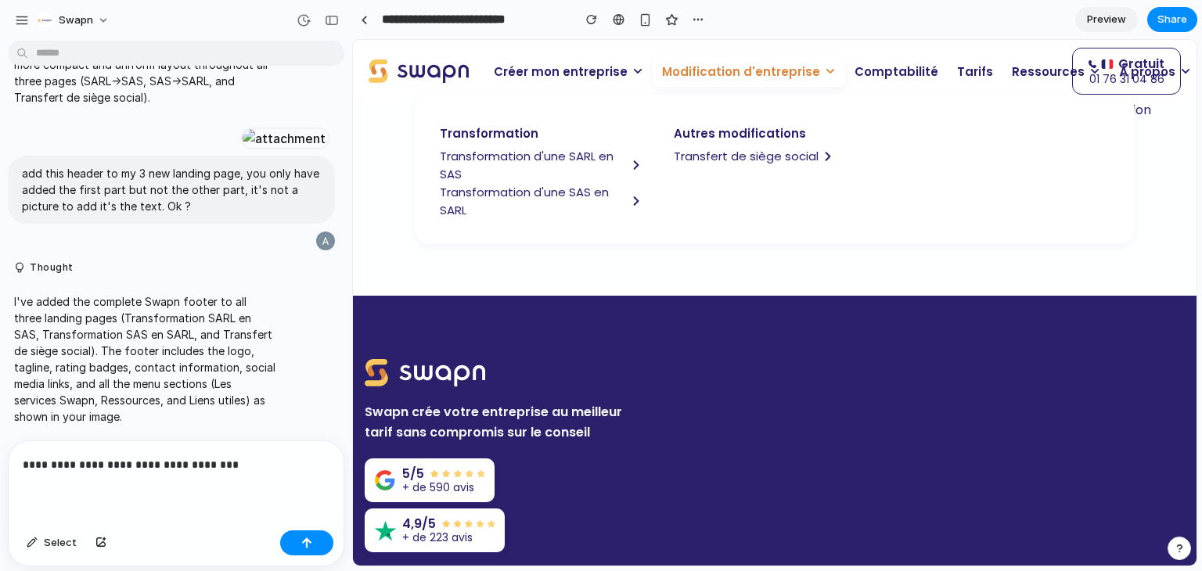
click at [701, 150] on span "Transfert de siège social" at bounding box center [746, 156] width 145 height 18
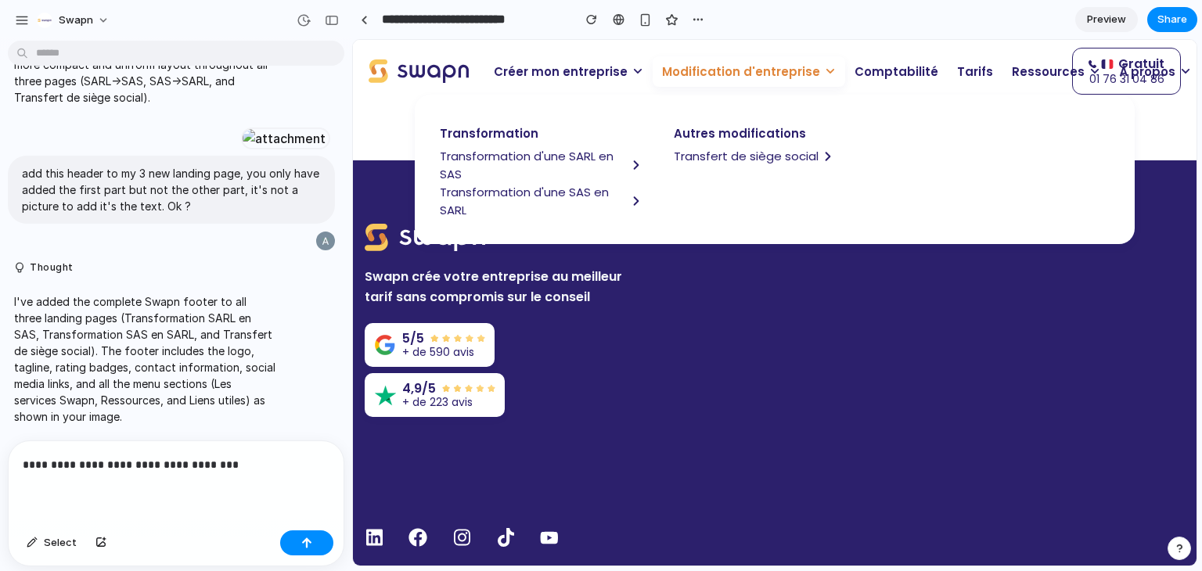
scroll to position [4338, 0]
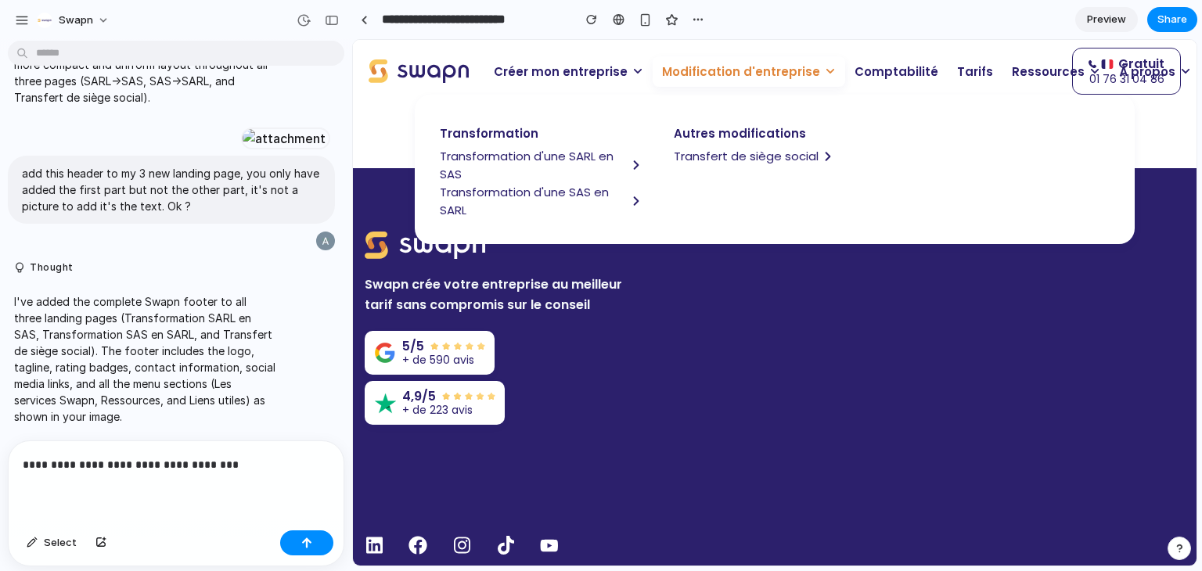
click at [808, 70] on p "Modification d'entreprise" at bounding box center [749, 71] width 193 height 31
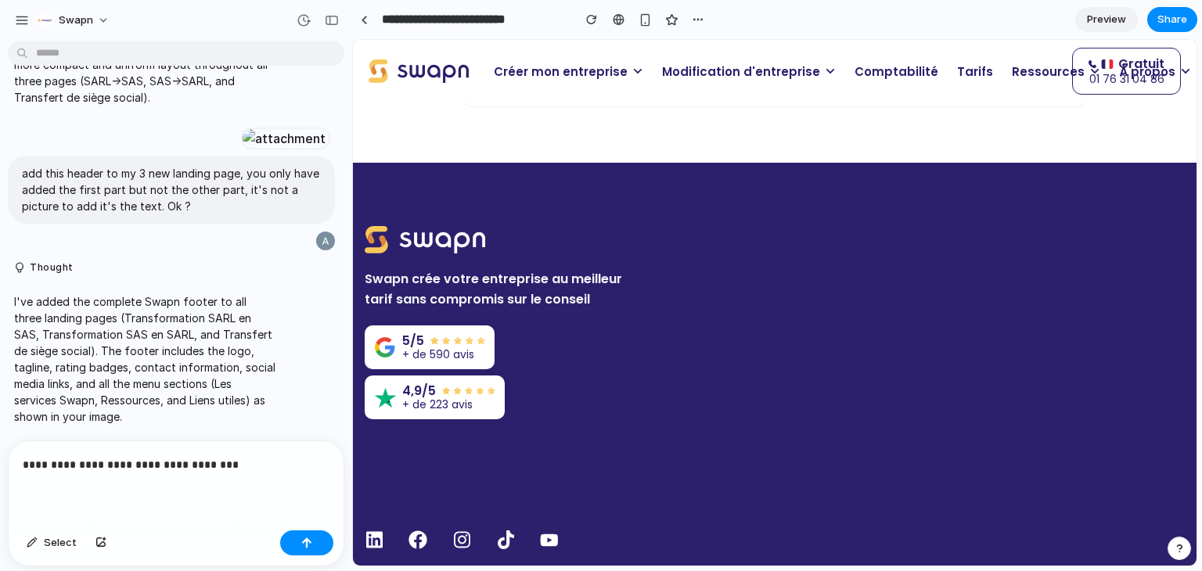
scroll to position [4344, 0]
click at [335, 27] on button "button" at bounding box center [331, 20] width 25 height 25
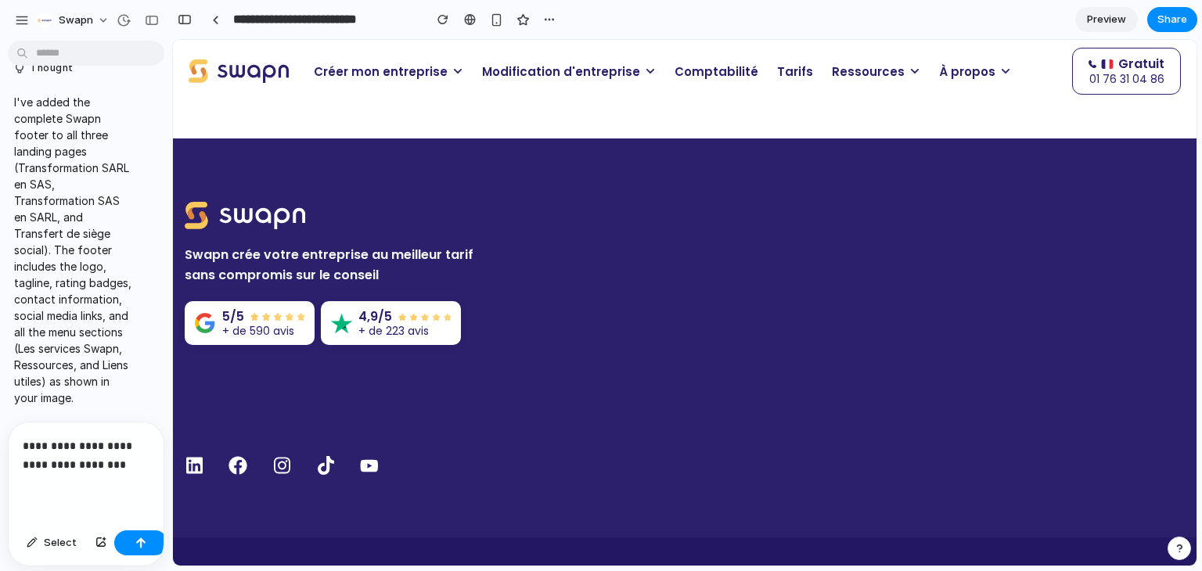
scroll to position [4199, 0]
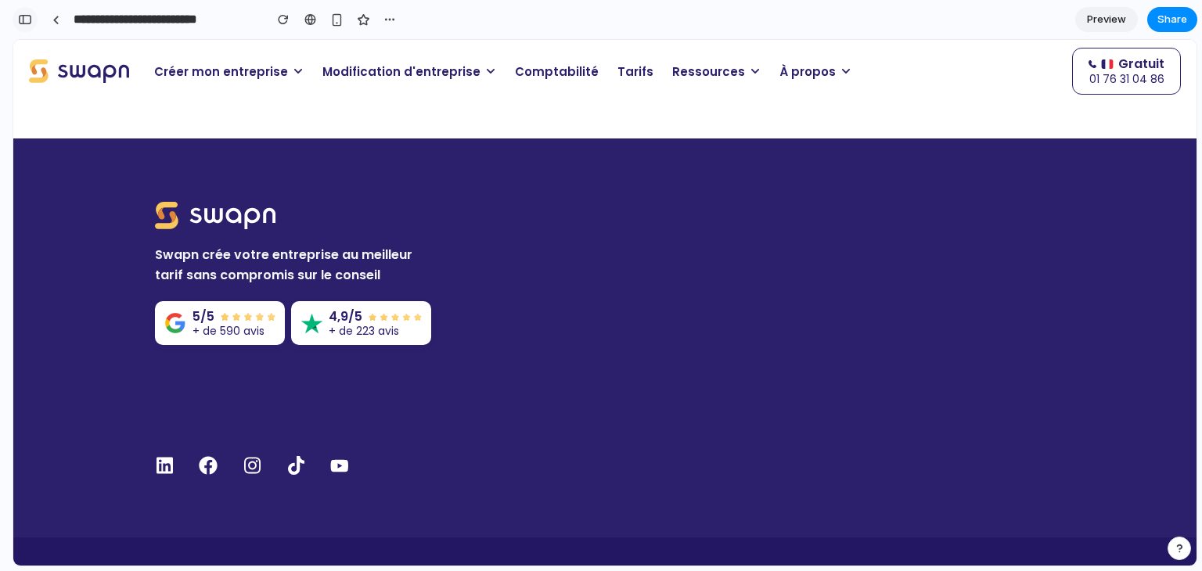
click at [29, 23] on div "button" at bounding box center [25, 19] width 14 height 11
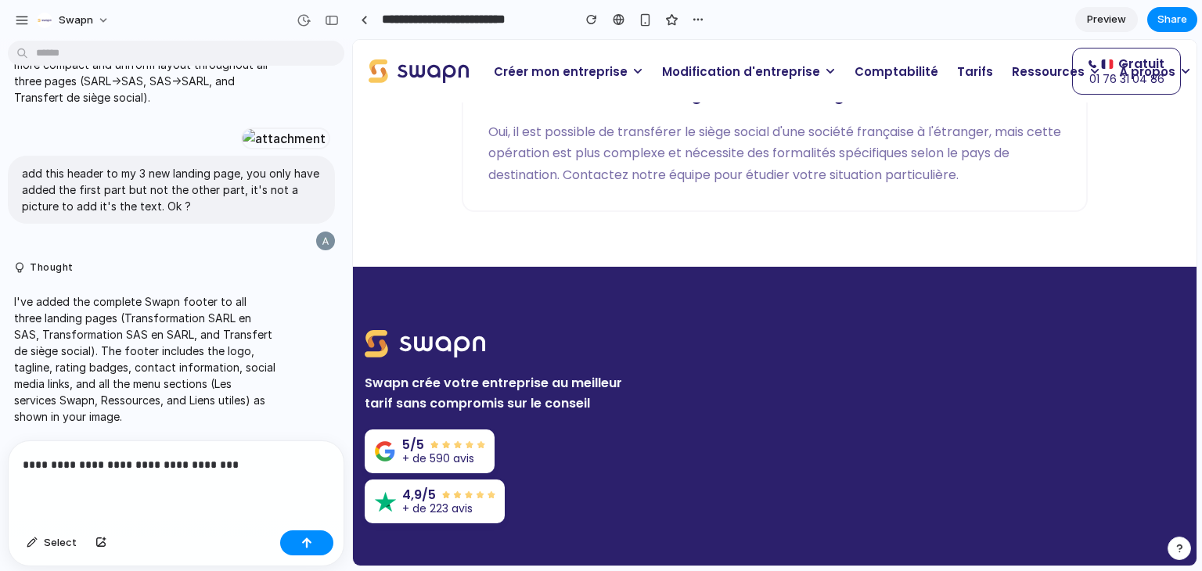
scroll to position [4344, 0]
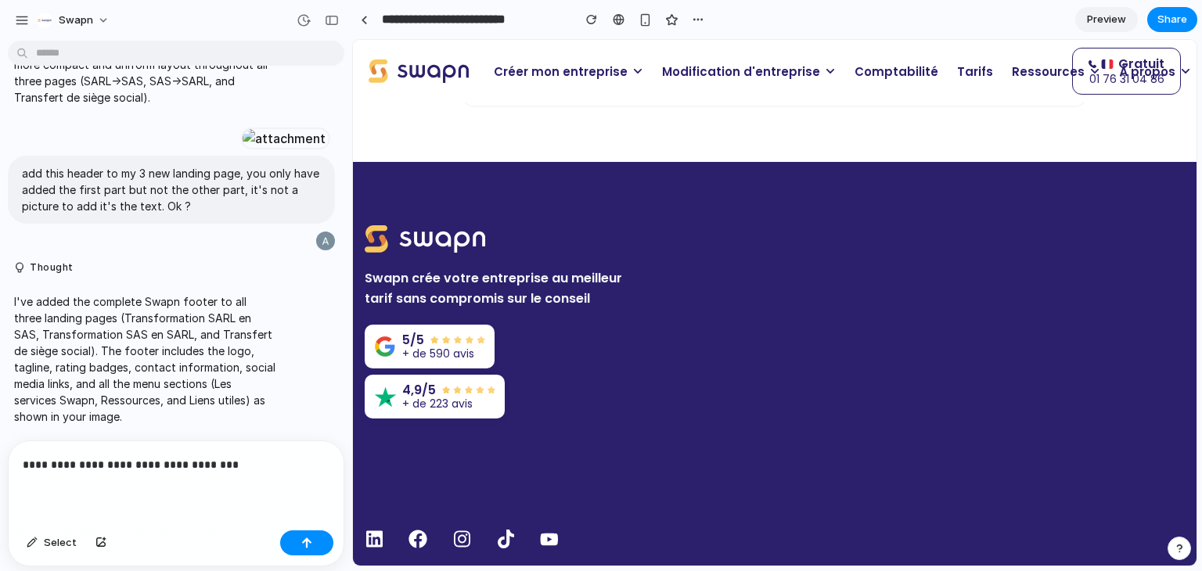
click at [234, 467] on p "**********" at bounding box center [173, 465] width 301 height 19
click at [65, 465] on p at bounding box center [173, 465] width 301 height 19
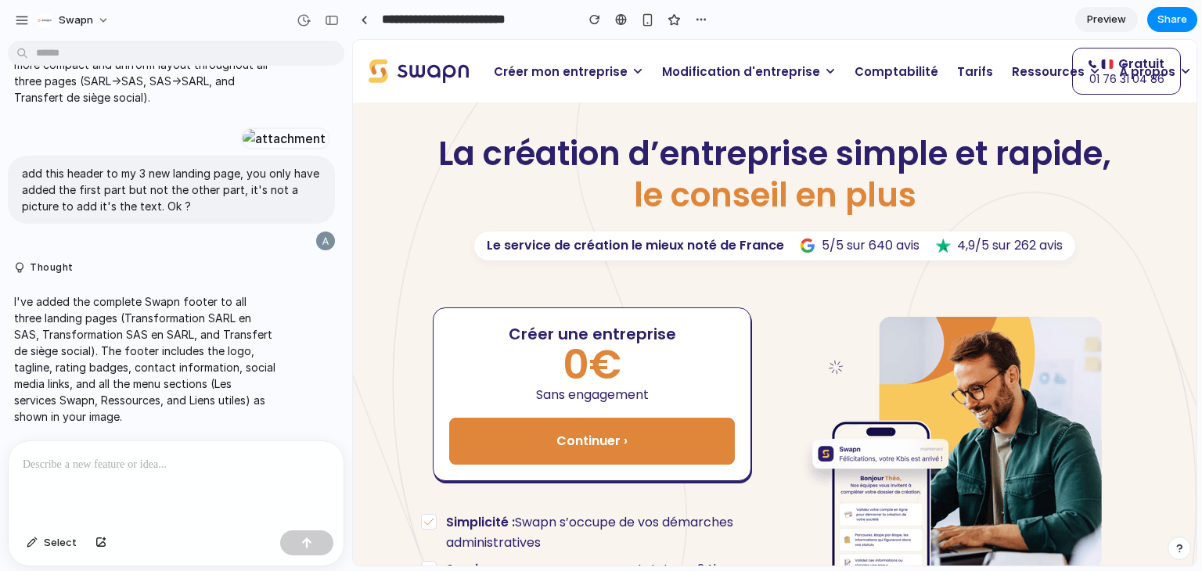
scroll to position [9434, 0]
click at [110, 467] on p at bounding box center [176, 465] width 307 height 19
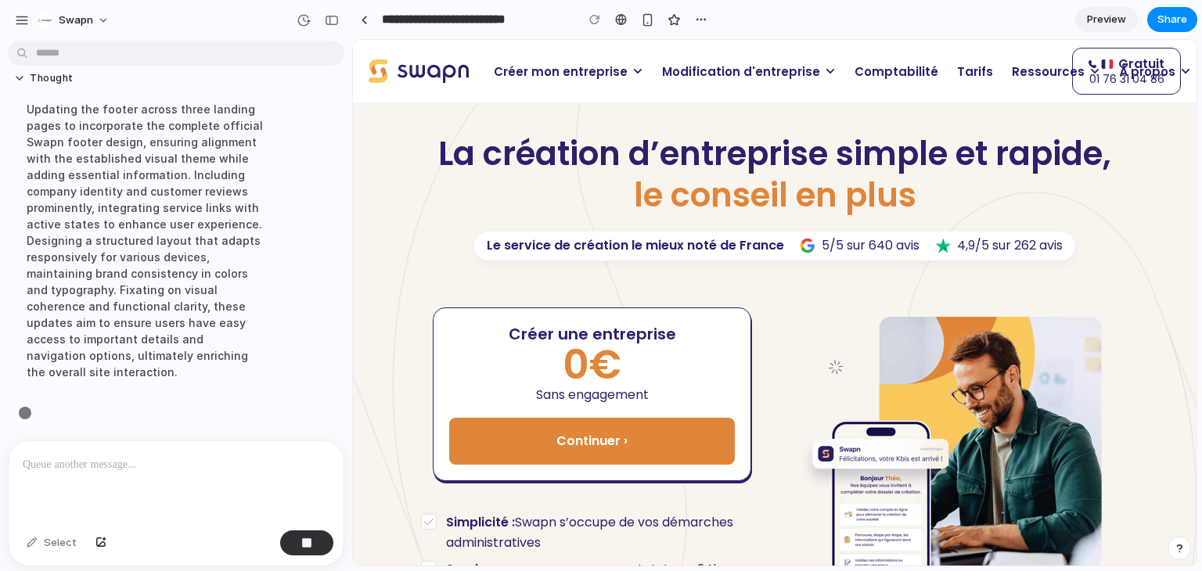
scroll to position [11792, 0]
click at [721, 69] on span "Modification d'entreprise" at bounding box center [741, 72] width 158 height 18
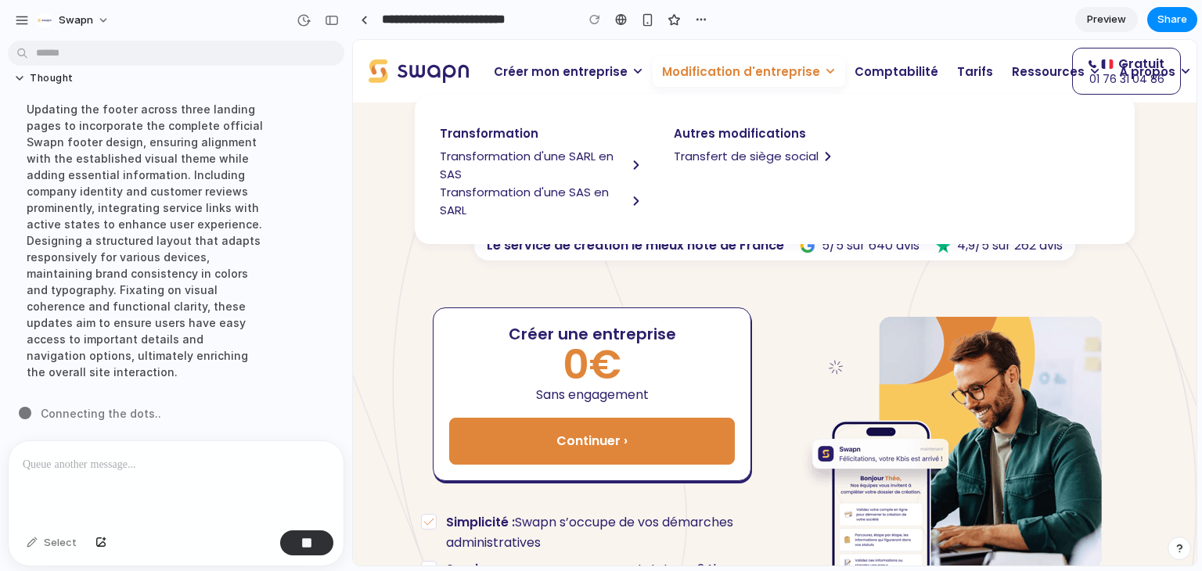
click at [555, 158] on span "Transformation d'une SARL en SAS" at bounding box center [533, 165] width 187 height 36
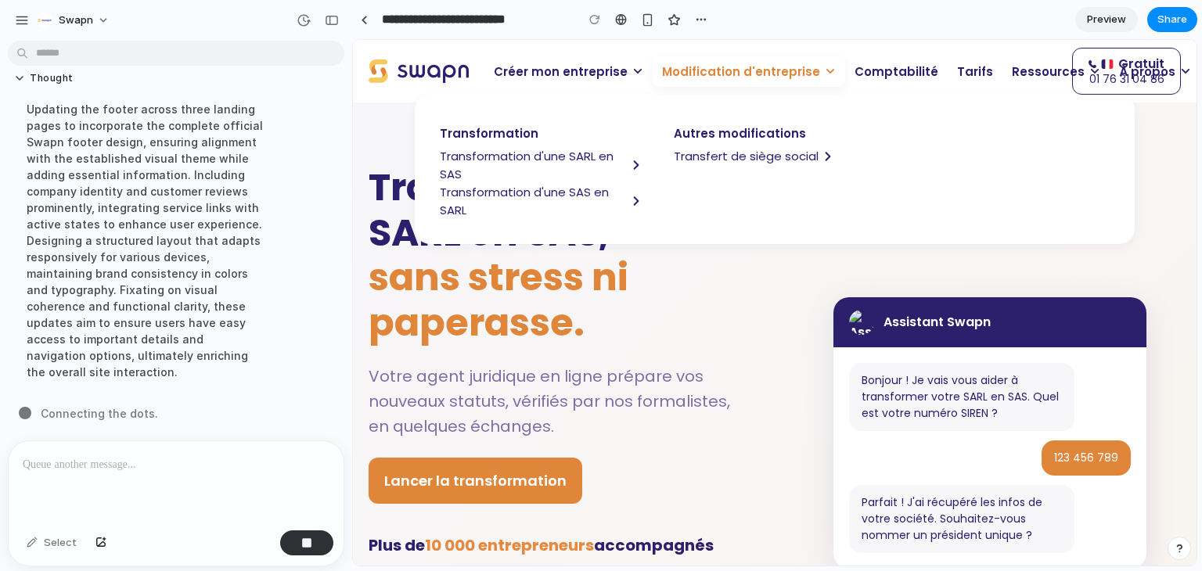
click at [755, 64] on span "Modification d'entreprise" at bounding box center [741, 72] width 158 height 18
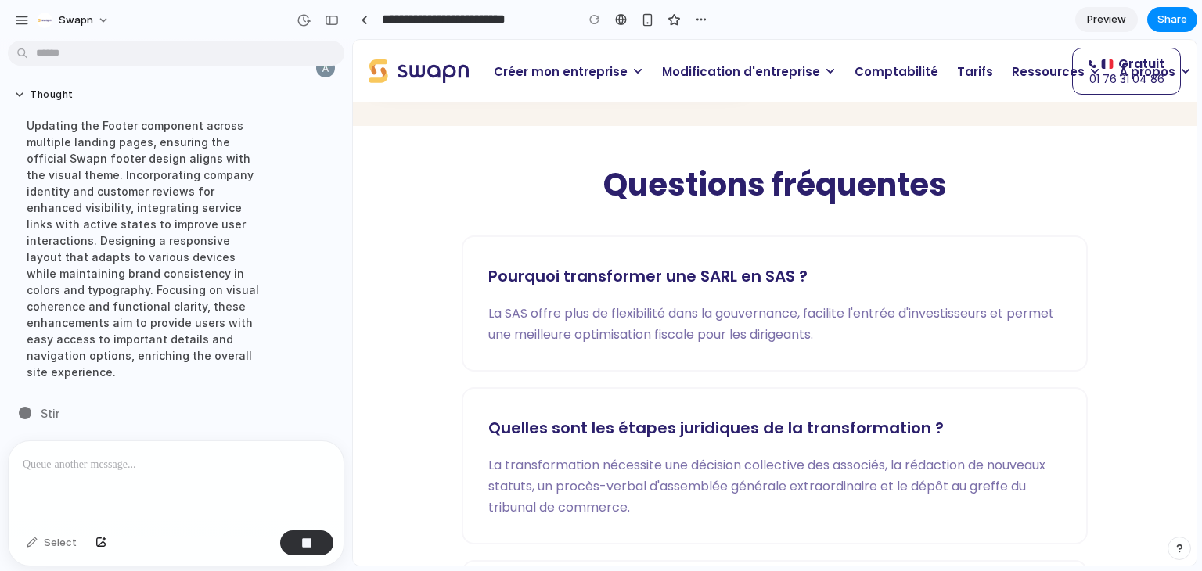
scroll to position [2618, 0]
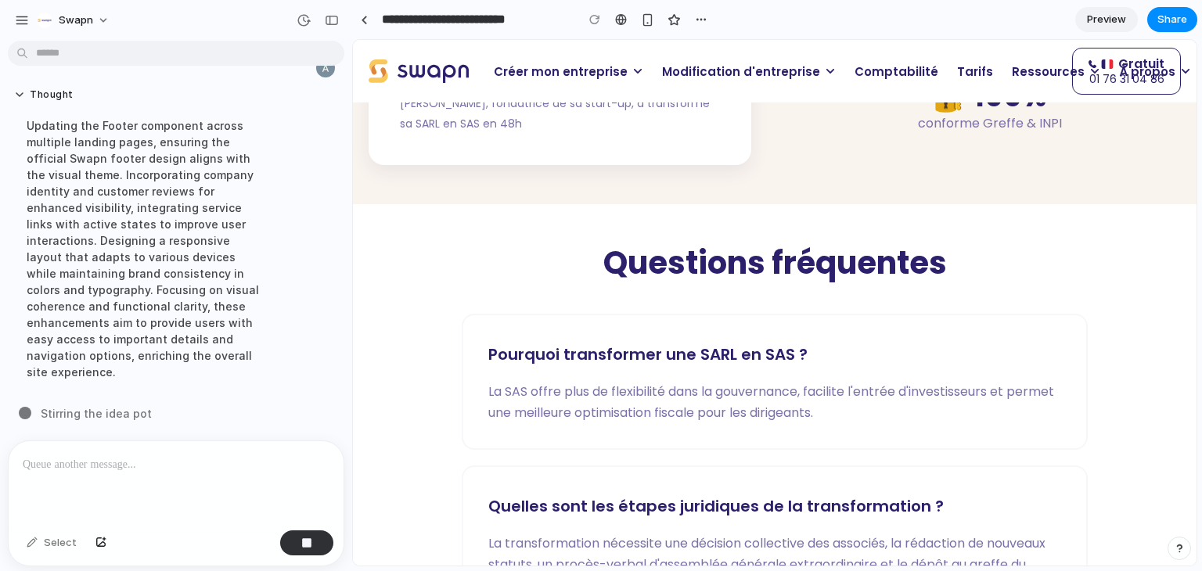
click at [696, 65] on span "Modification d'entreprise" at bounding box center [741, 72] width 158 height 18
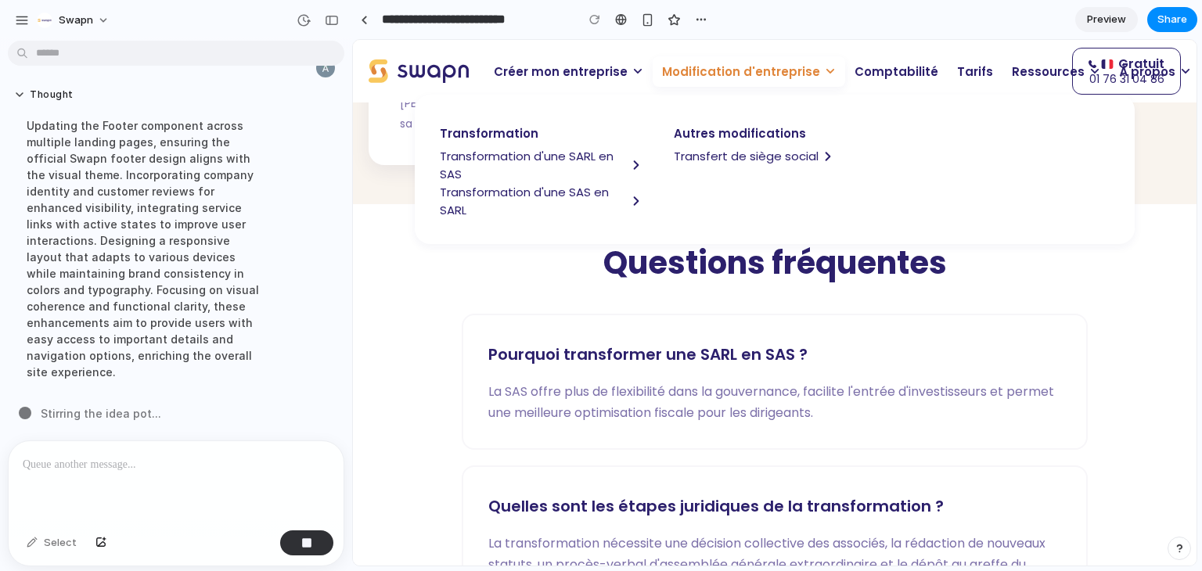
click at [721, 157] on span "Transfert de siège social" at bounding box center [746, 156] width 145 height 18
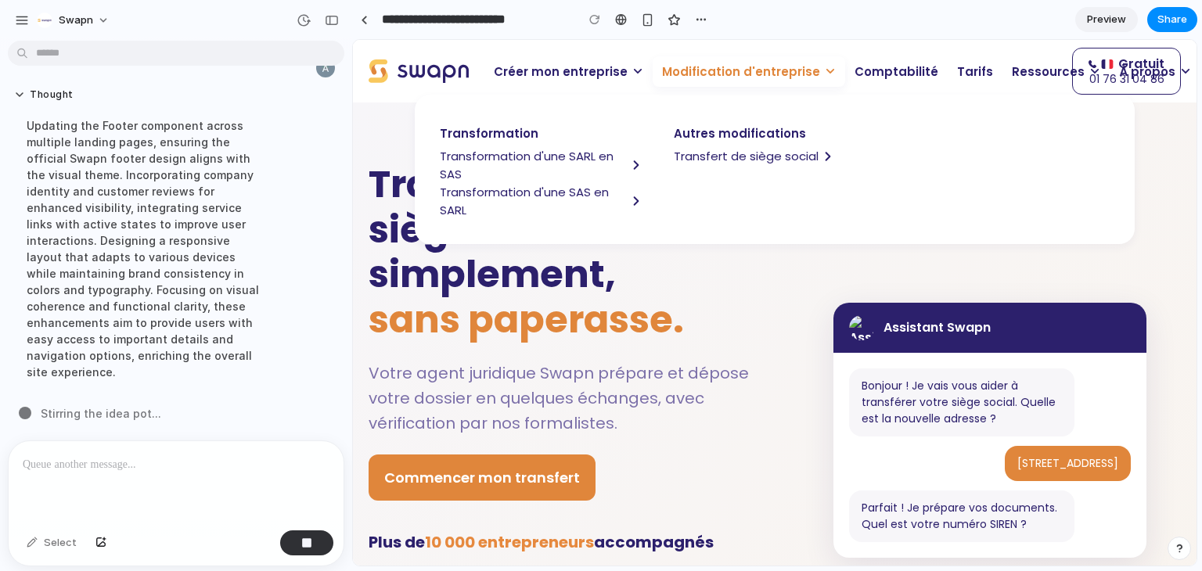
scroll to position [0, 0]
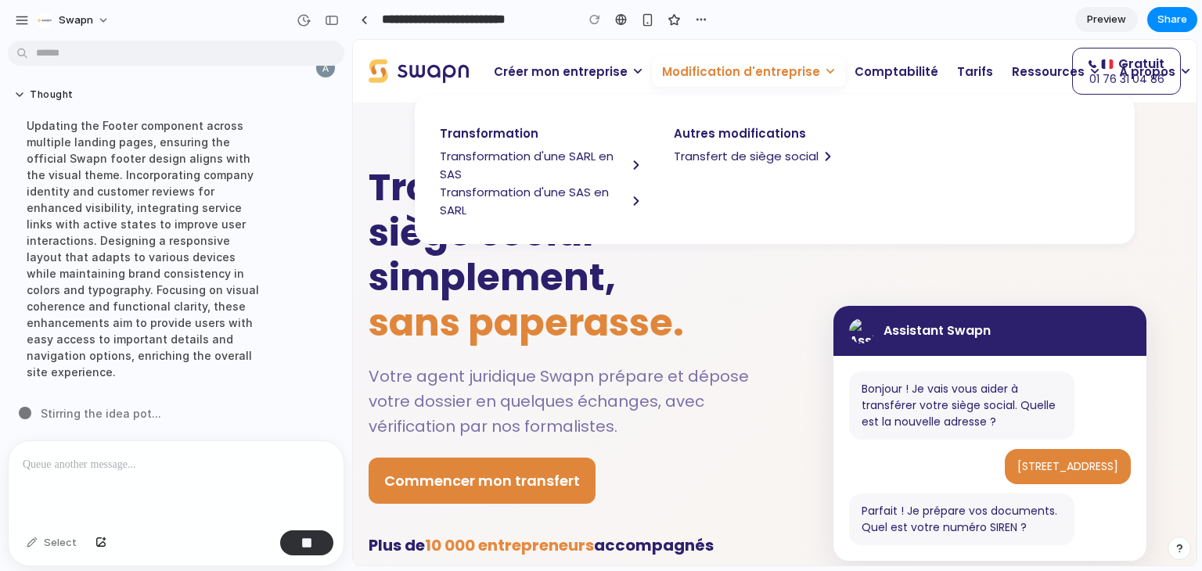
click at [690, 74] on span "Modification d'entreprise" at bounding box center [741, 72] width 158 height 18
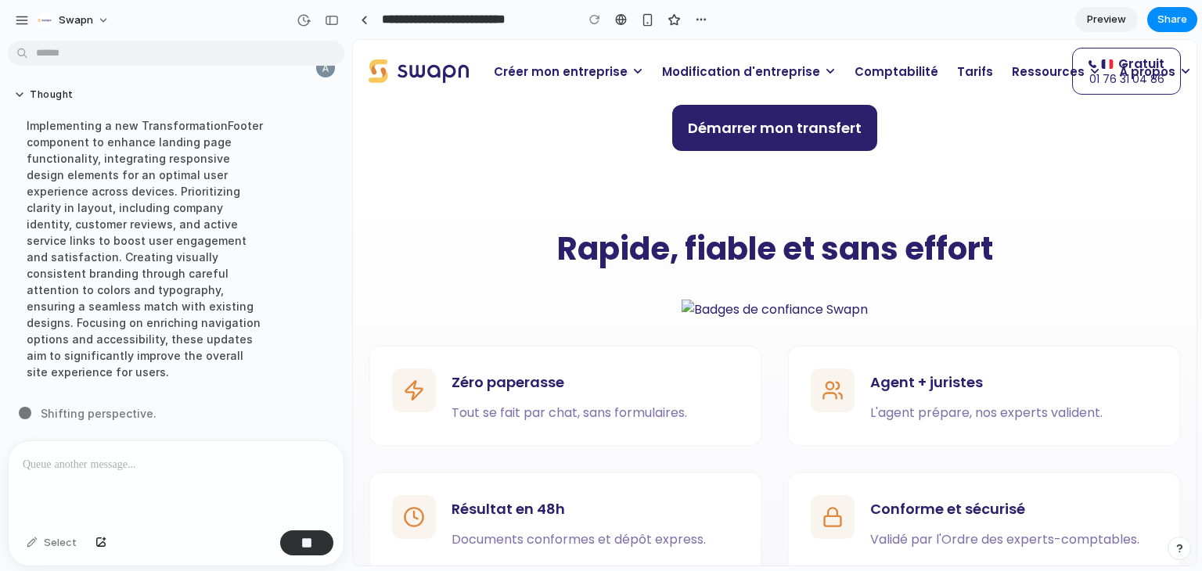
scroll to position [1155, 0]
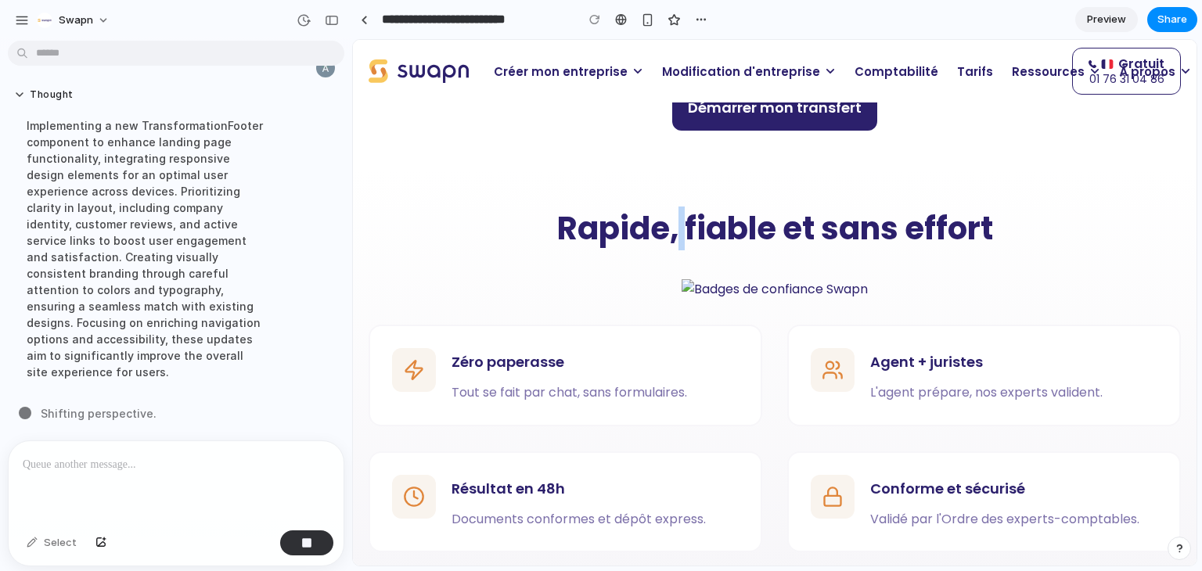
drag, startPoint x: 677, startPoint y: 224, endPoint x: 670, endPoint y: 232, distance: 10.5
click at [670, 232] on h2 "Rapide, fiable et sans effort" at bounding box center [775, 228] width 813 height 39
click at [772, 225] on h2 "Rapide, fiable et sans effort" at bounding box center [775, 228] width 813 height 39
click at [796, 227] on h2 "Rapide, fiable et sans effort" at bounding box center [775, 228] width 813 height 39
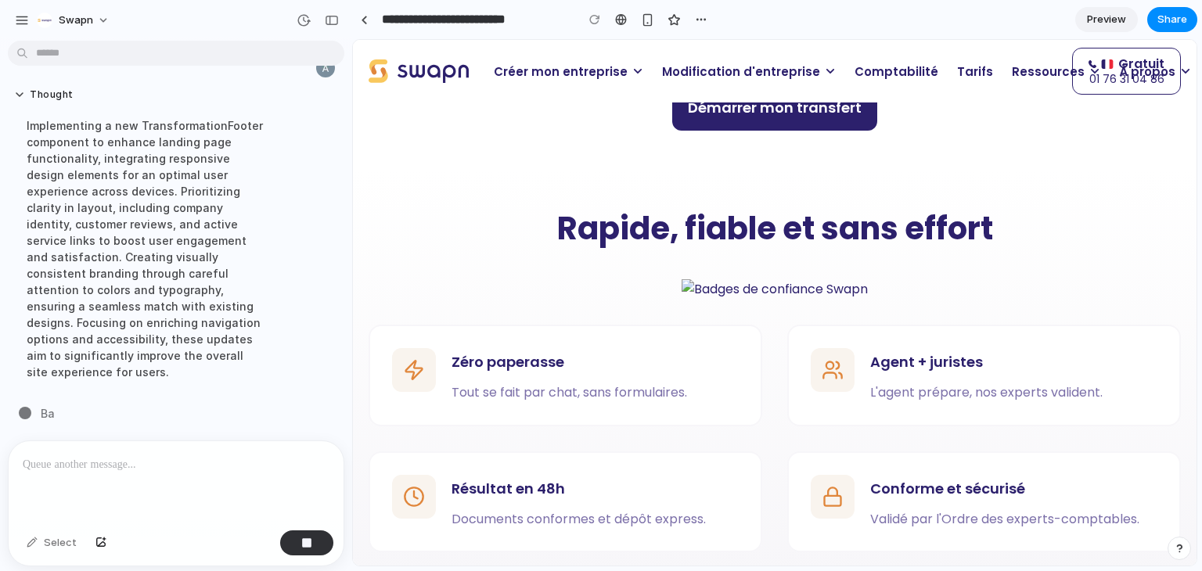
click at [807, 228] on h2 "Rapide, fiable et sans effort" at bounding box center [775, 228] width 813 height 39
click at [716, 246] on h2 "Rapide, fiable et sans effort" at bounding box center [775, 228] width 813 height 39
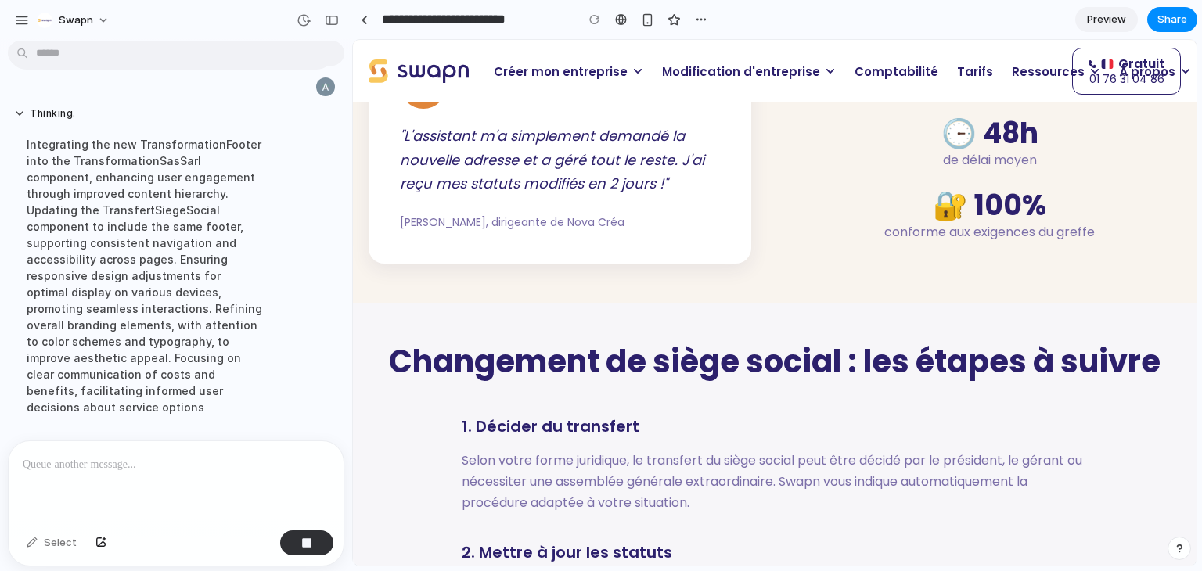
scroll to position [11808, 0]
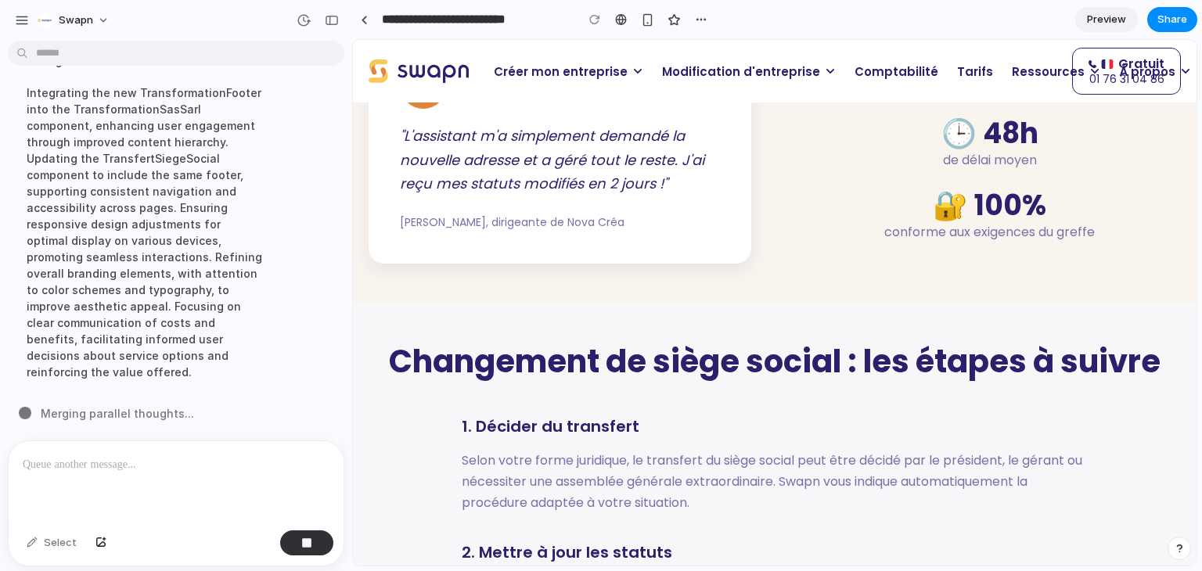
click at [694, 80] on p "Modification d'entreprise" at bounding box center [749, 71] width 193 height 31
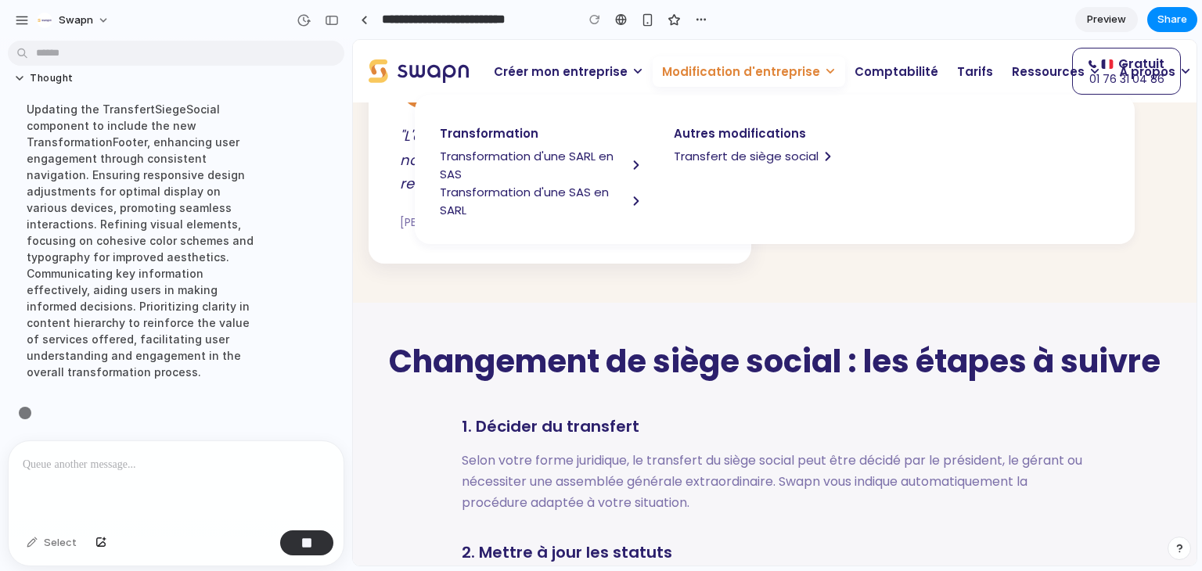
scroll to position [11792, 0]
click at [542, 155] on span "Transformation d'une SARL en SAS" at bounding box center [533, 165] width 187 height 36
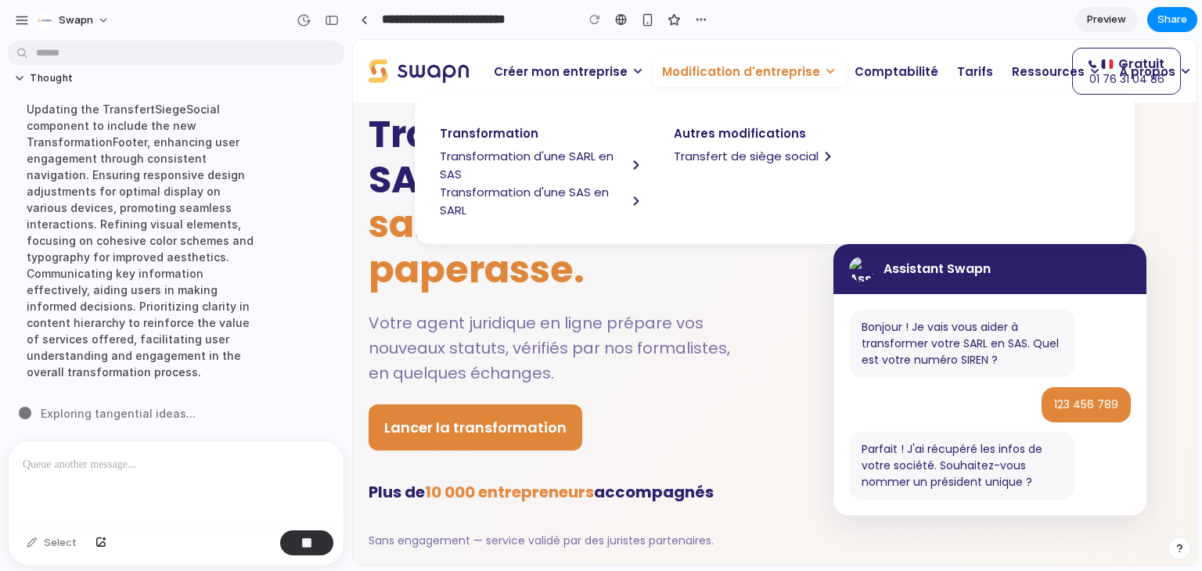
scroll to position [13, 0]
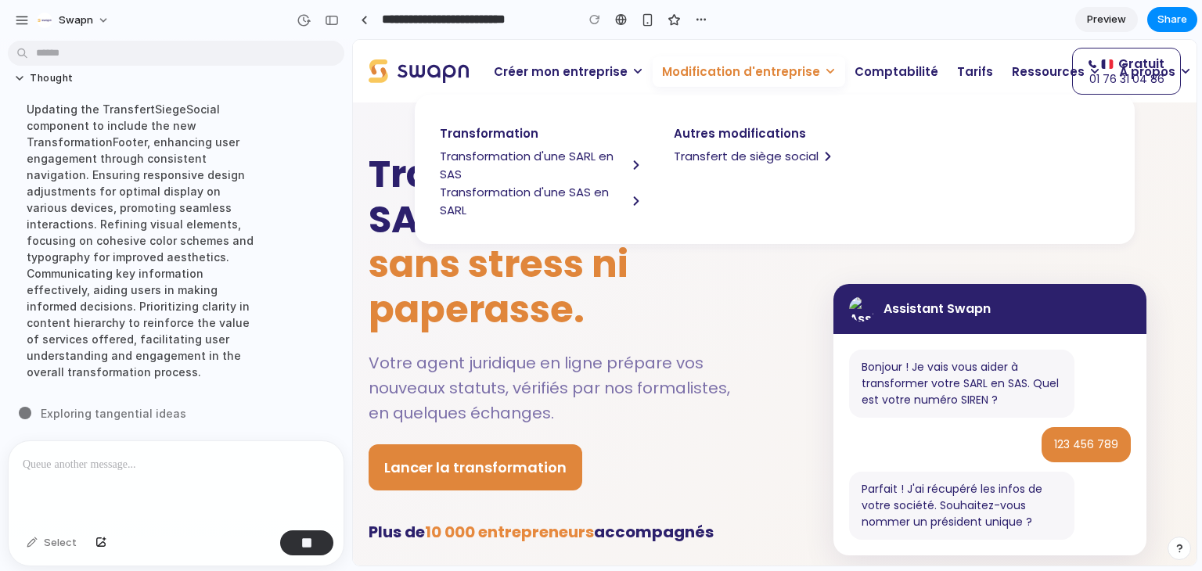
click at [700, 81] on p "Modification d'entreprise" at bounding box center [749, 71] width 193 height 31
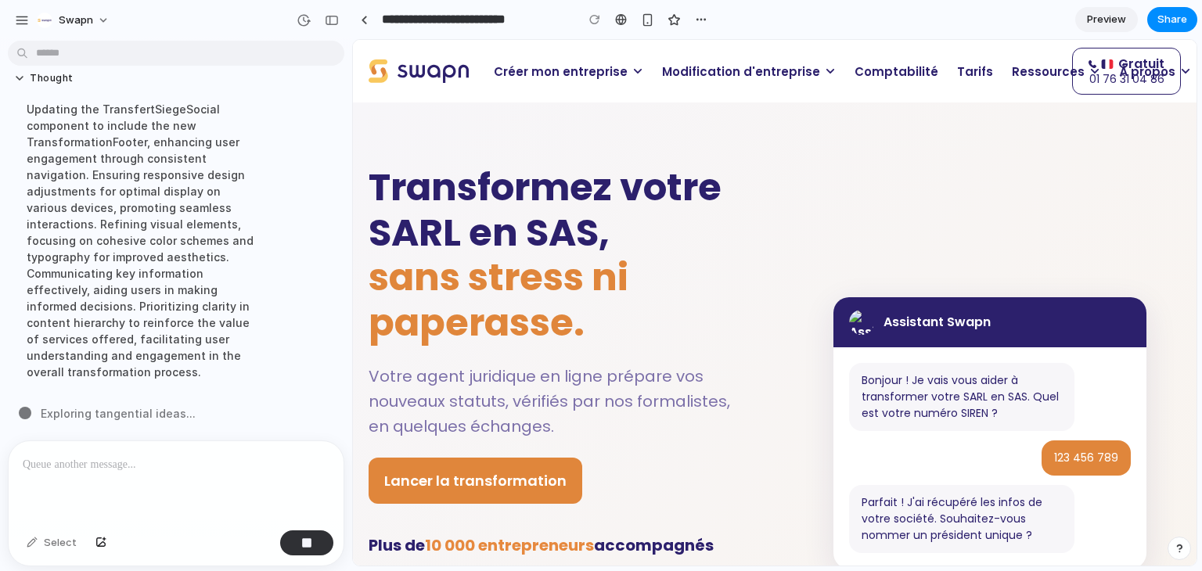
click at [590, 218] on h1 "Transformez votre SARL en SAS, sans stress ni paperasse." at bounding box center [560, 255] width 383 height 180
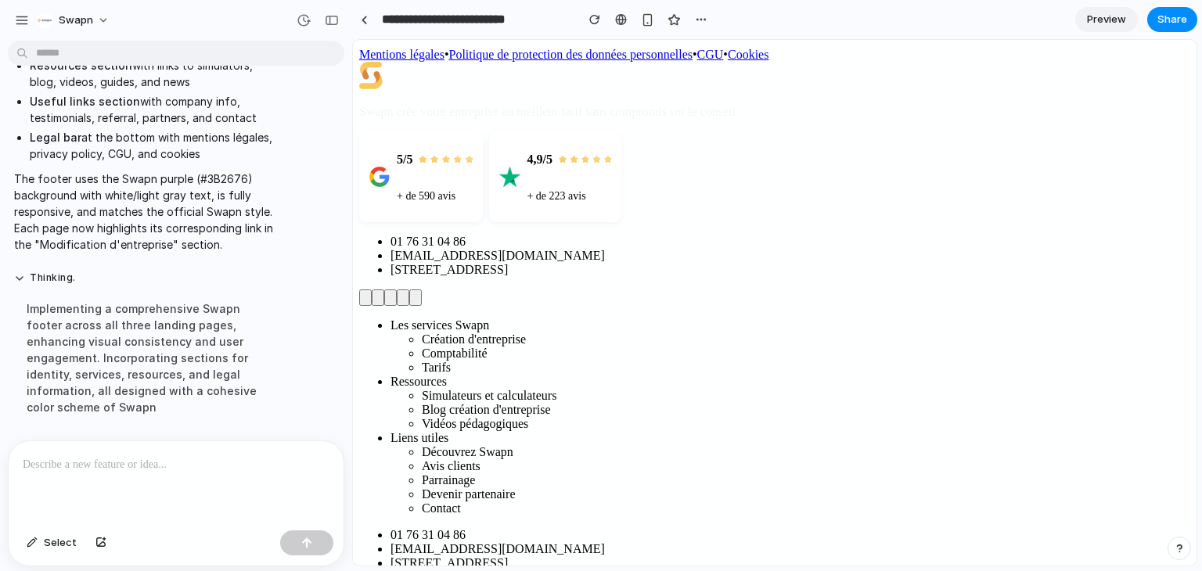
scroll to position [3682, 0]
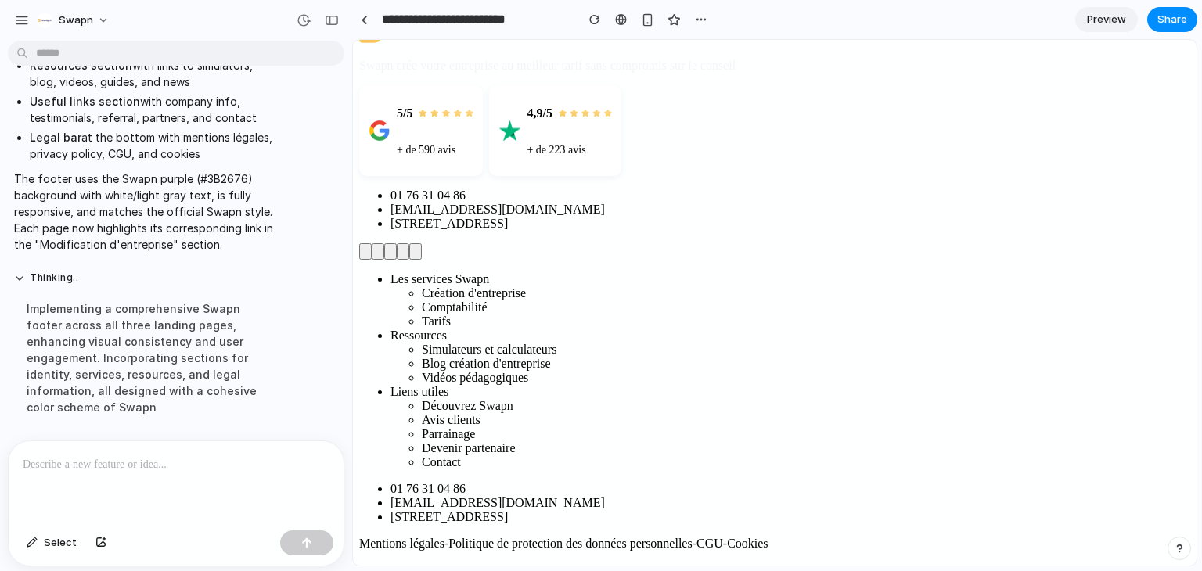
scroll to position [3707, 0]
click at [104, 467] on div at bounding box center [173, 482] width 329 height 83
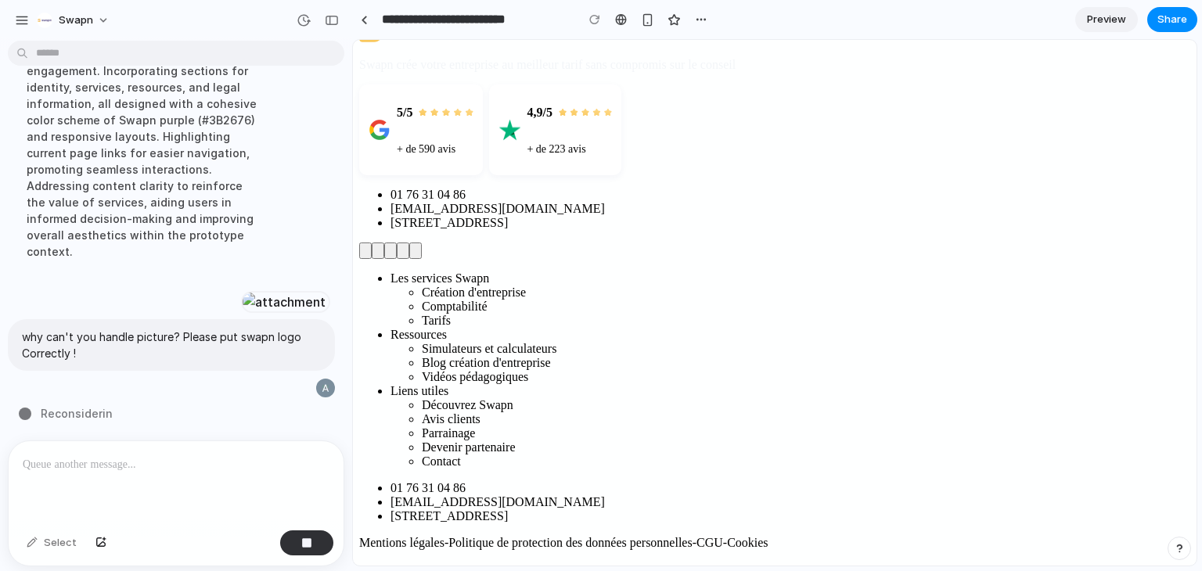
scroll to position [11943, 0]
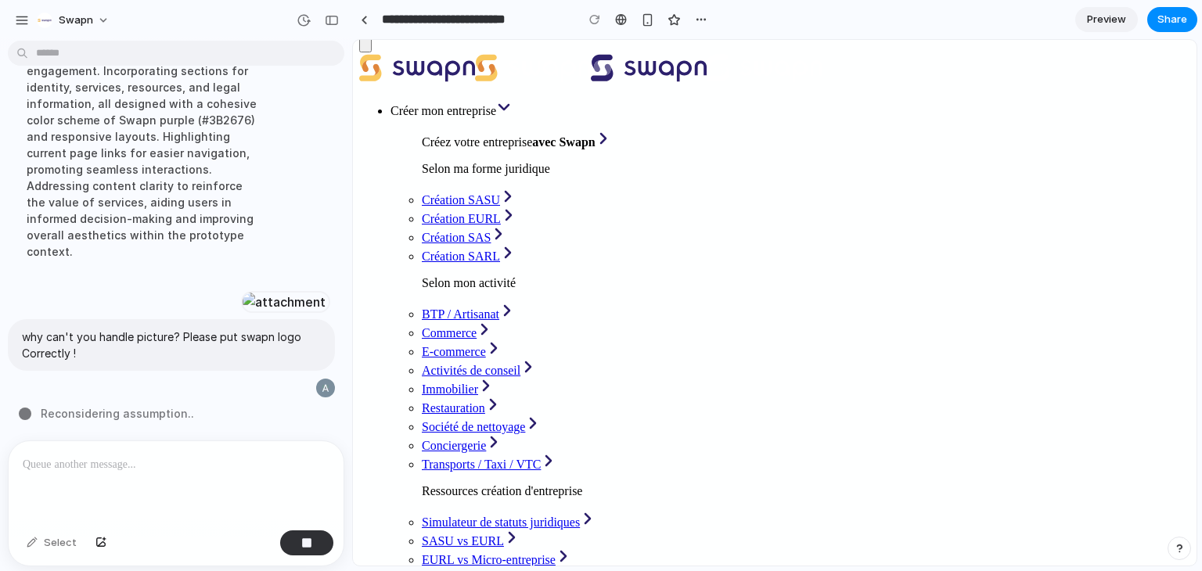
scroll to position [0, 0]
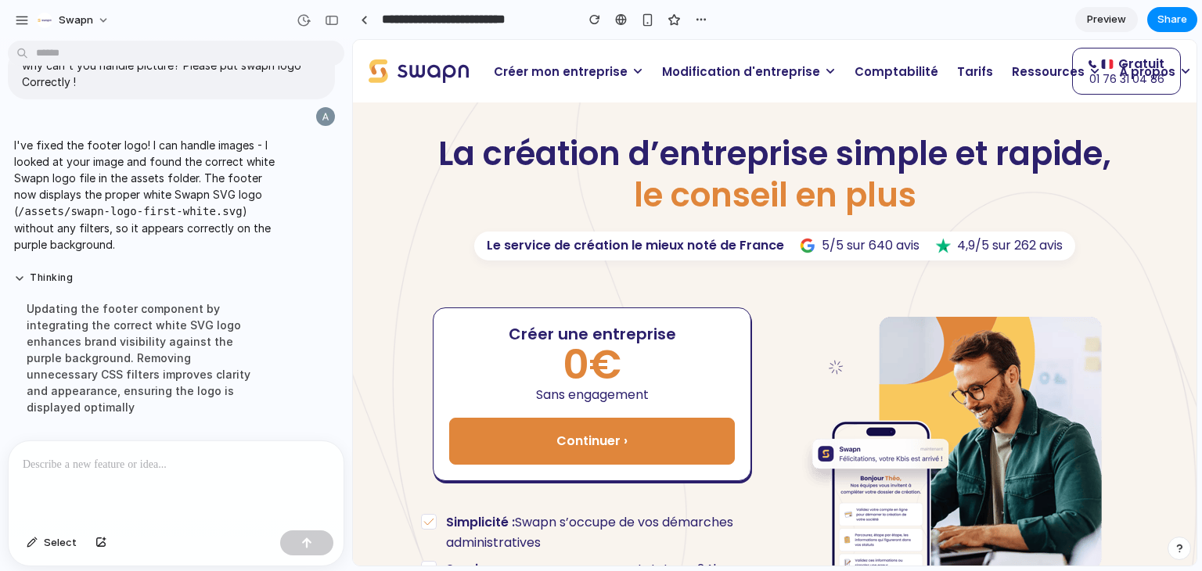
scroll to position [11579, 0]
click at [332, 21] on div "button" at bounding box center [332, 20] width 14 height 11
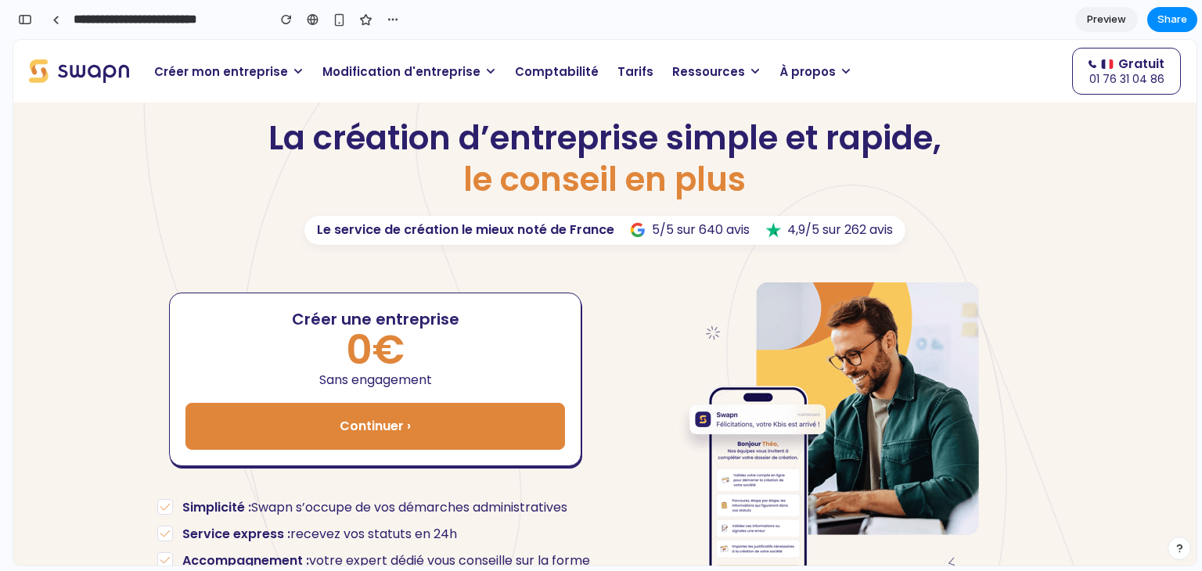
scroll to position [22901, 0]
click at [375, 70] on span "Modification d'entreprise" at bounding box center [402, 72] width 158 height 18
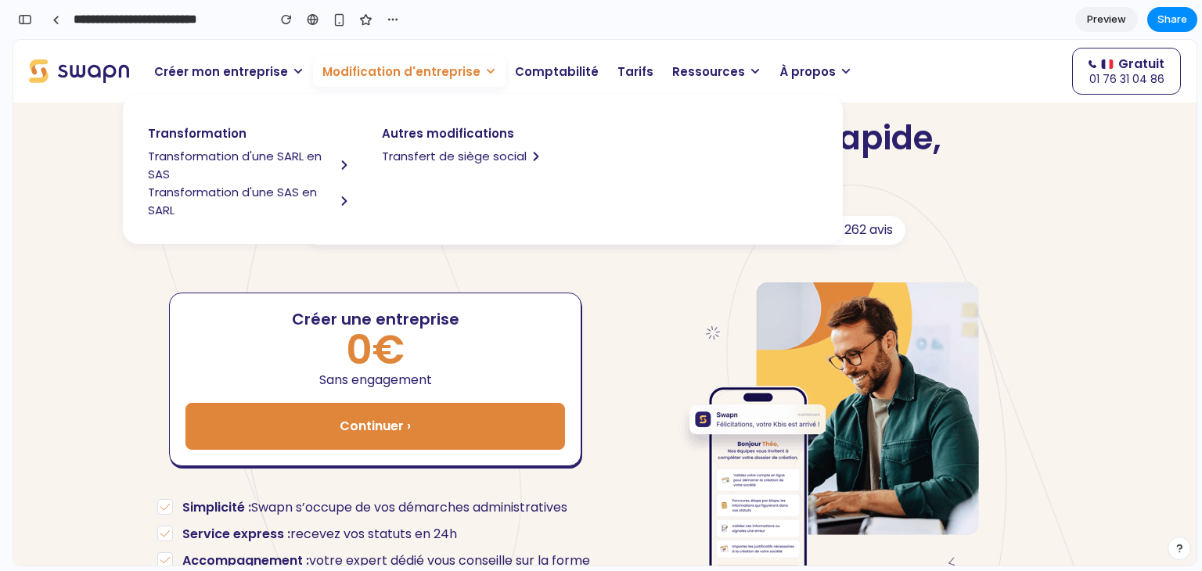
click at [263, 155] on span "Transformation d'une SARL en SAS" at bounding box center [241, 165] width 187 height 36
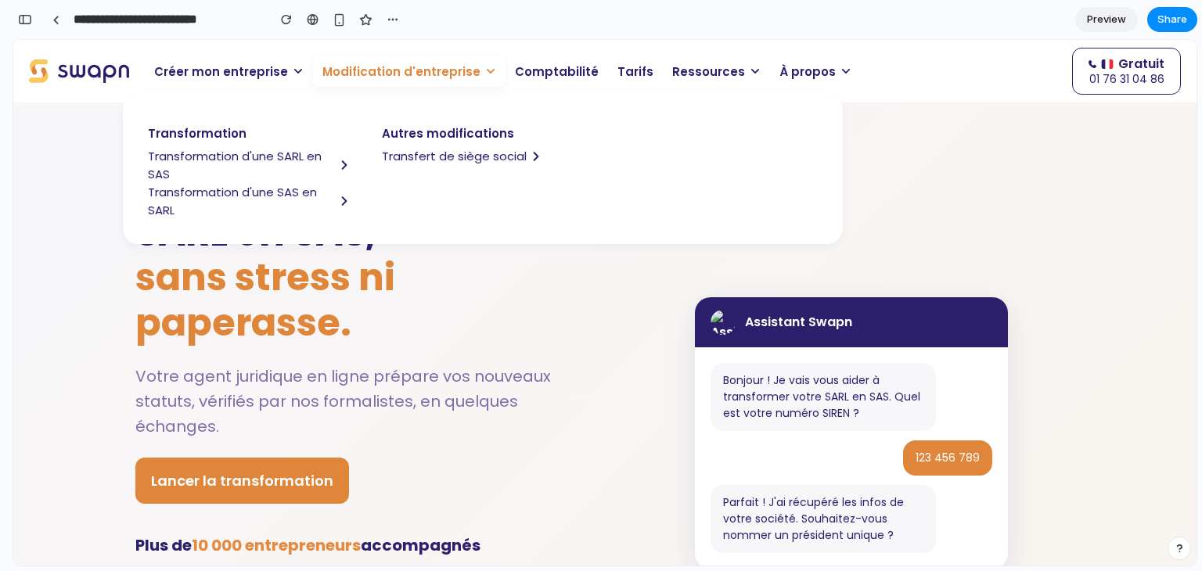
click at [399, 77] on span "Modification d'entreprise" at bounding box center [402, 72] width 158 height 18
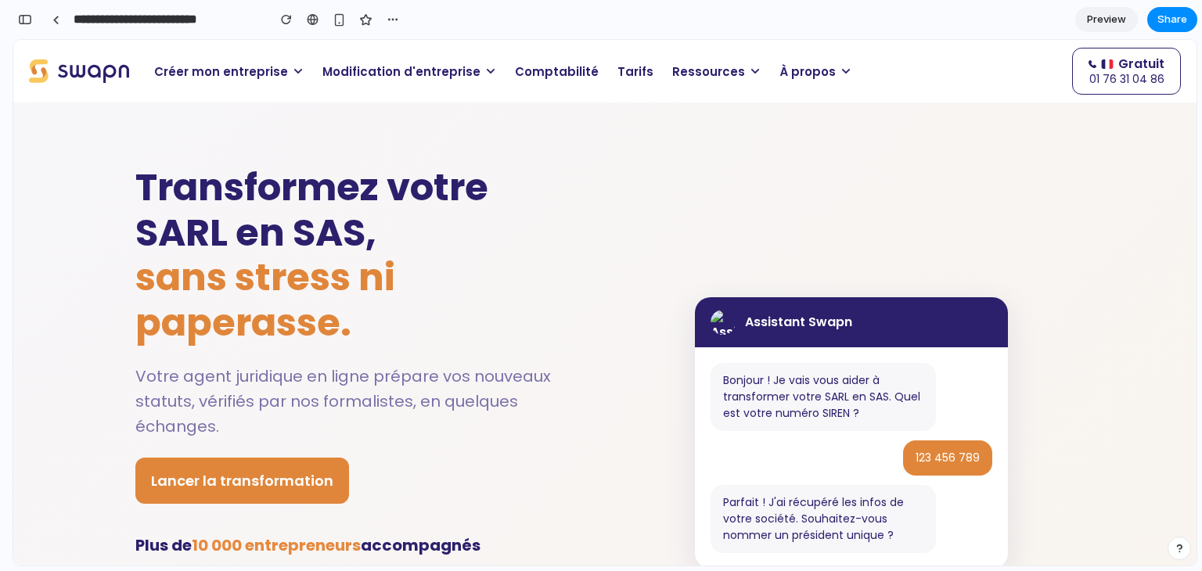
click at [343, 200] on h1 "Transformez votre SARL en SAS, sans stress ni paperasse." at bounding box center [358, 255] width 446 height 180
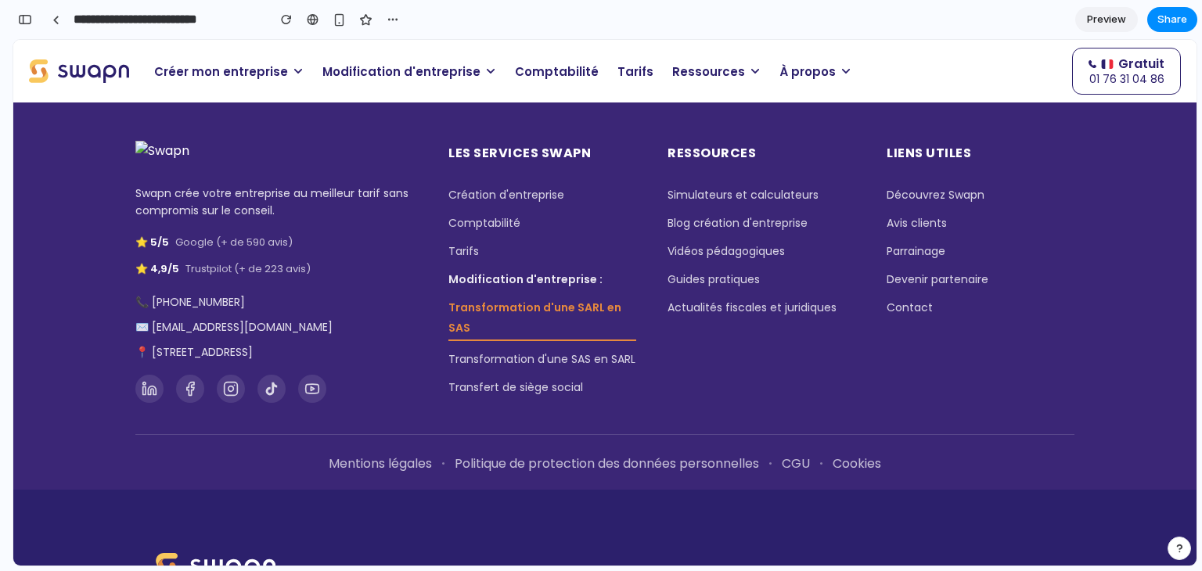
scroll to position [3602, 0]
click at [52, 23] on div at bounding box center [55, 20] width 7 height 9
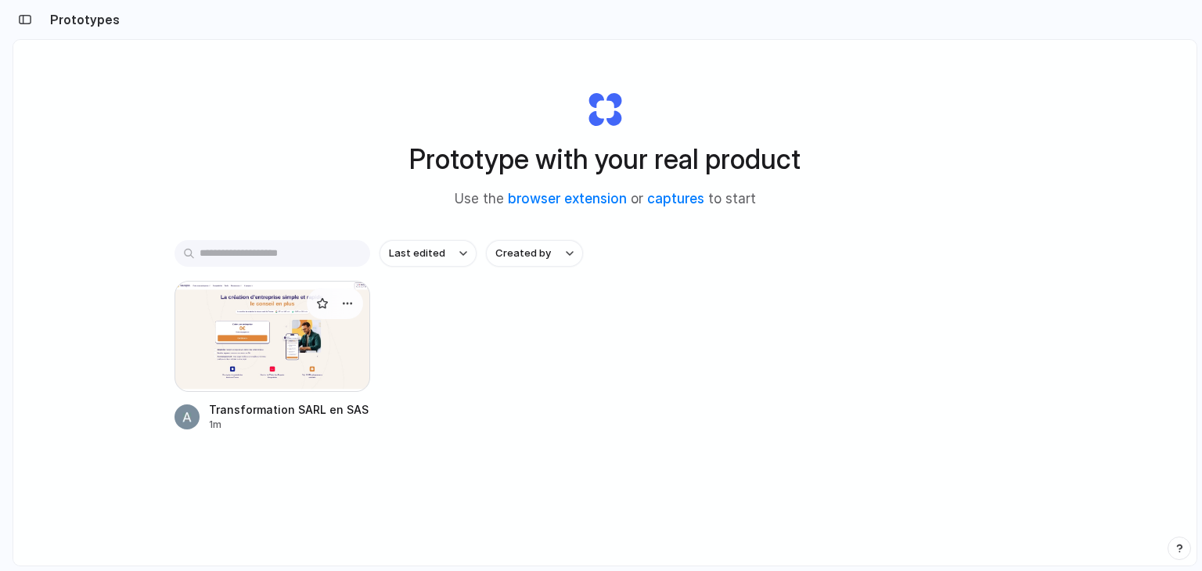
click at [248, 306] on div at bounding box center [273, 336] width 196 height 111
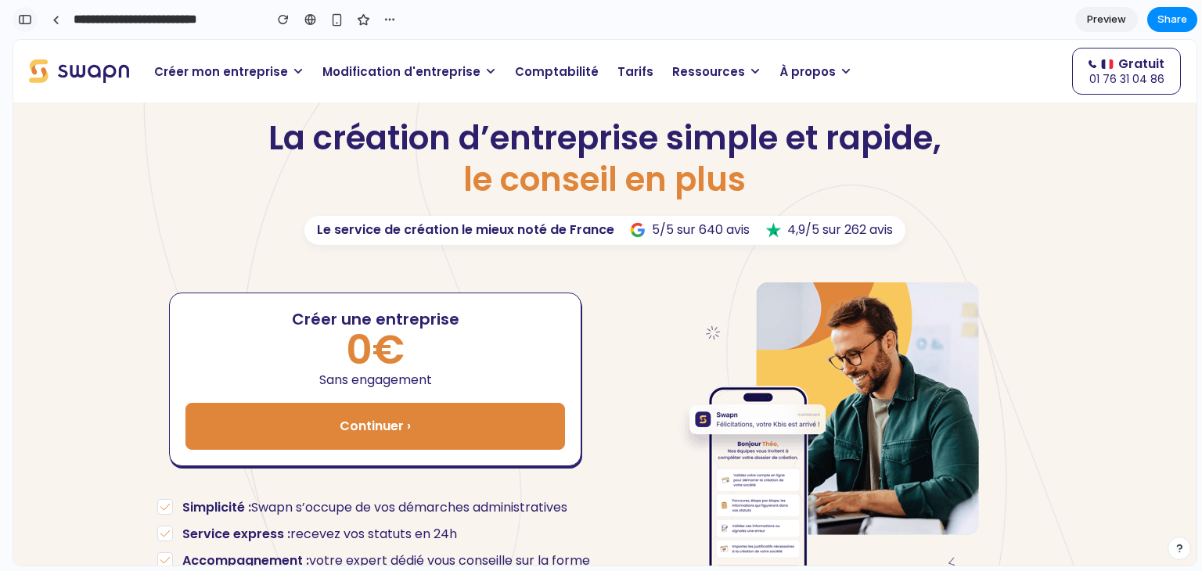
click at [27, 22] on div "button" at bounding box center [25, 19] width 14 height 11
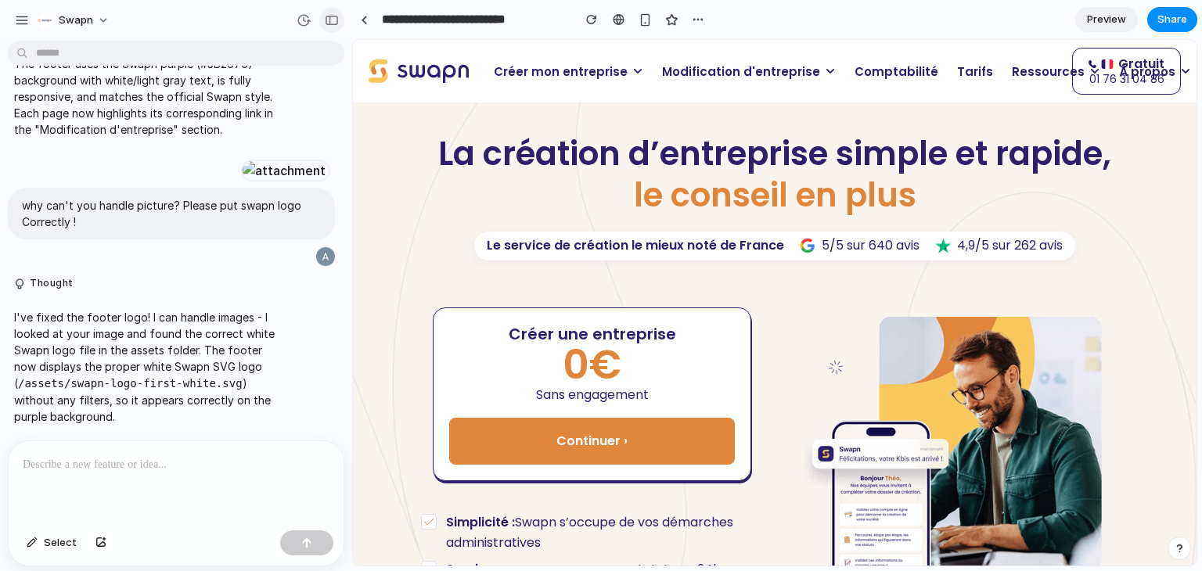
click at [339, 20] on button "button" at bounding box center [331, 20] width 25 height 25
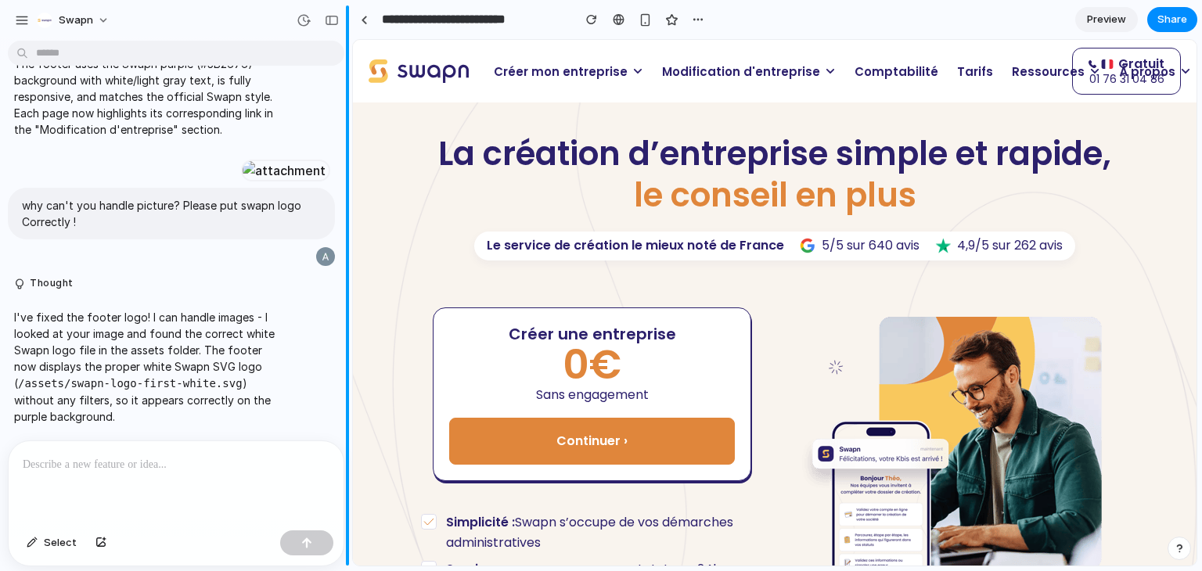
scroll to position [22942, 0]
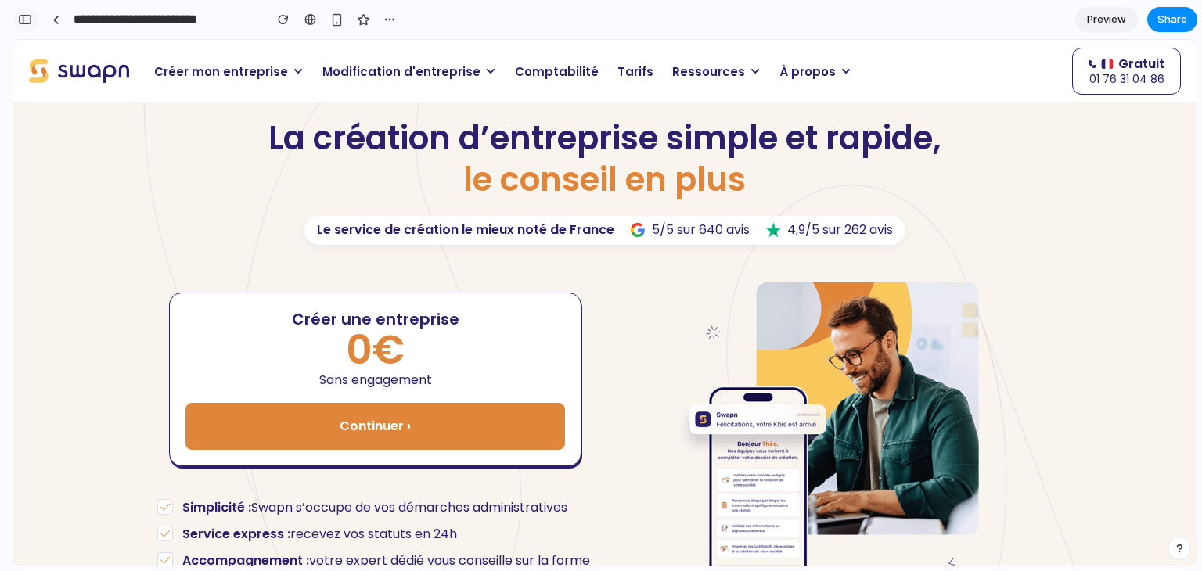
click at [28, 24] on div "button" at bounding box center [25, 19] width 14 height 11
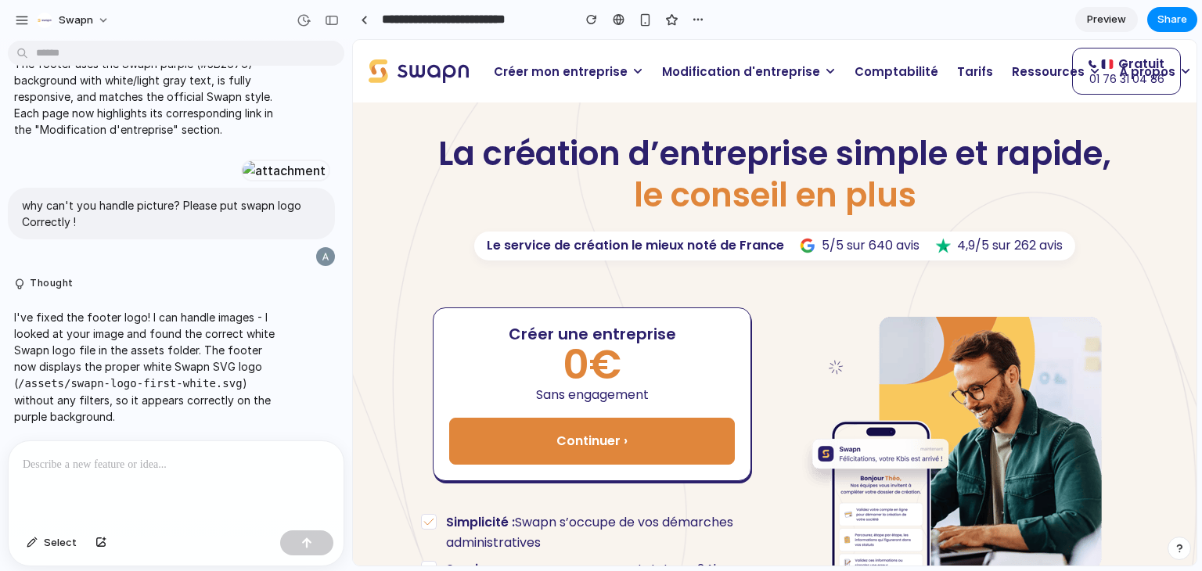
scroll to position [11456, 0]
click at [305, 23] on div "button" at bounding box center [304, 20] width 14 height 14
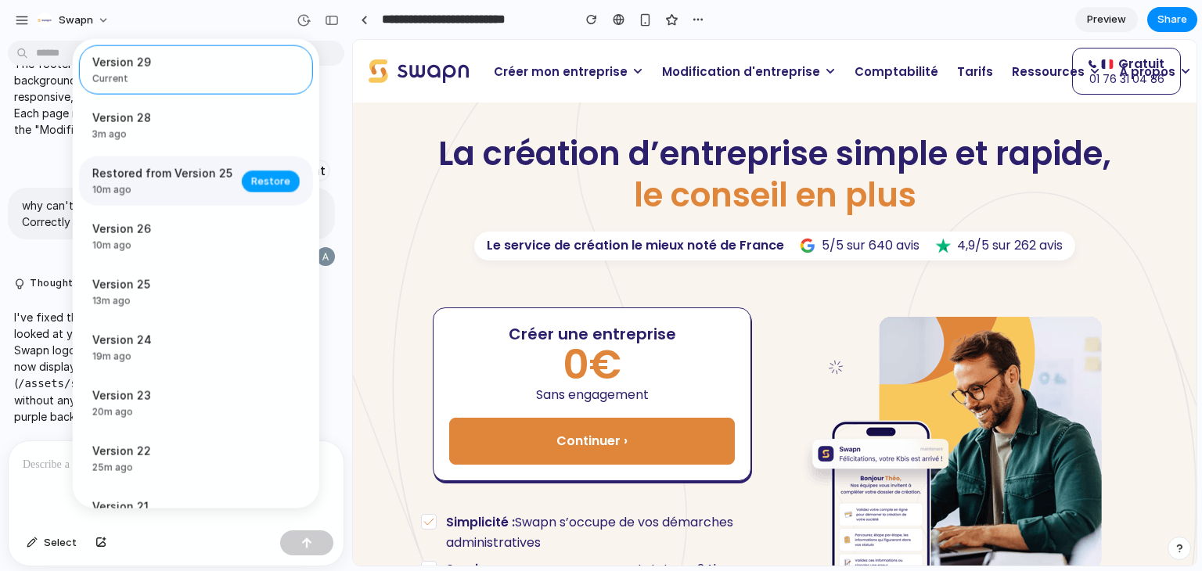
click at [265, 176] on span "Restore" at bounding box center [270, 181] width 39 height 16
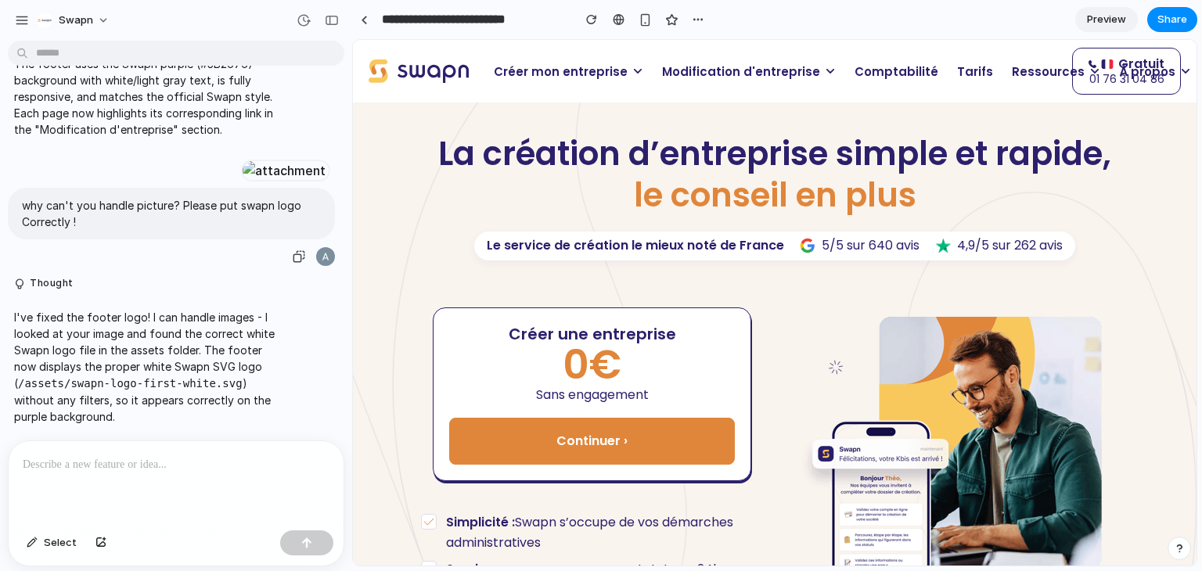
scroll to position [0, 0]
click at [361, 22] on div at bounding box center [364, 20] width 7 height 9
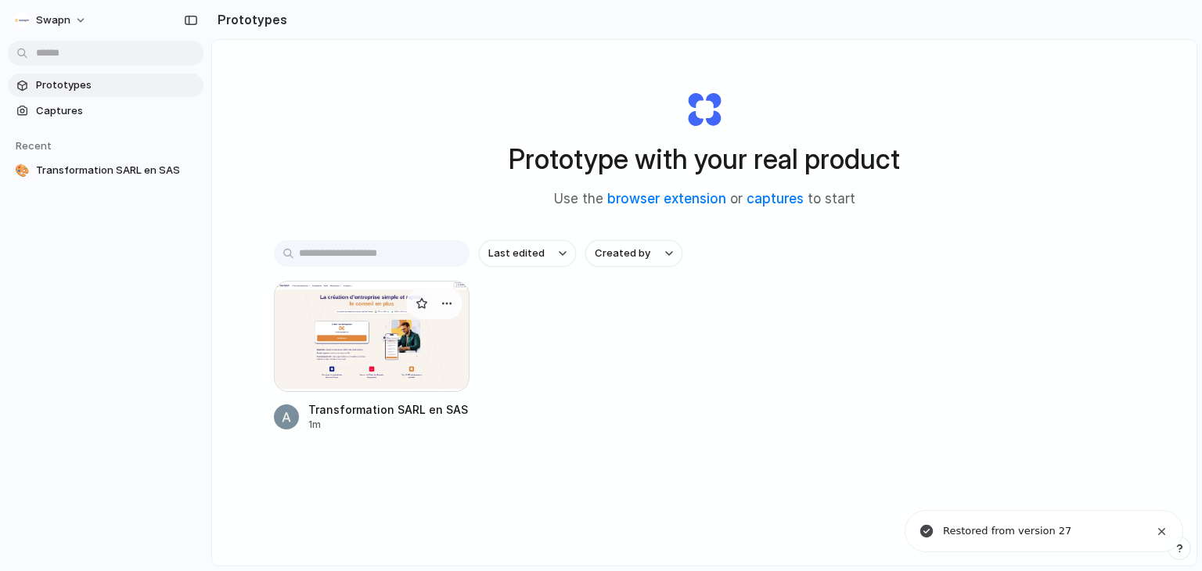
click at [379, 314] on div at bounding box center [372, 336] width 196 height 111
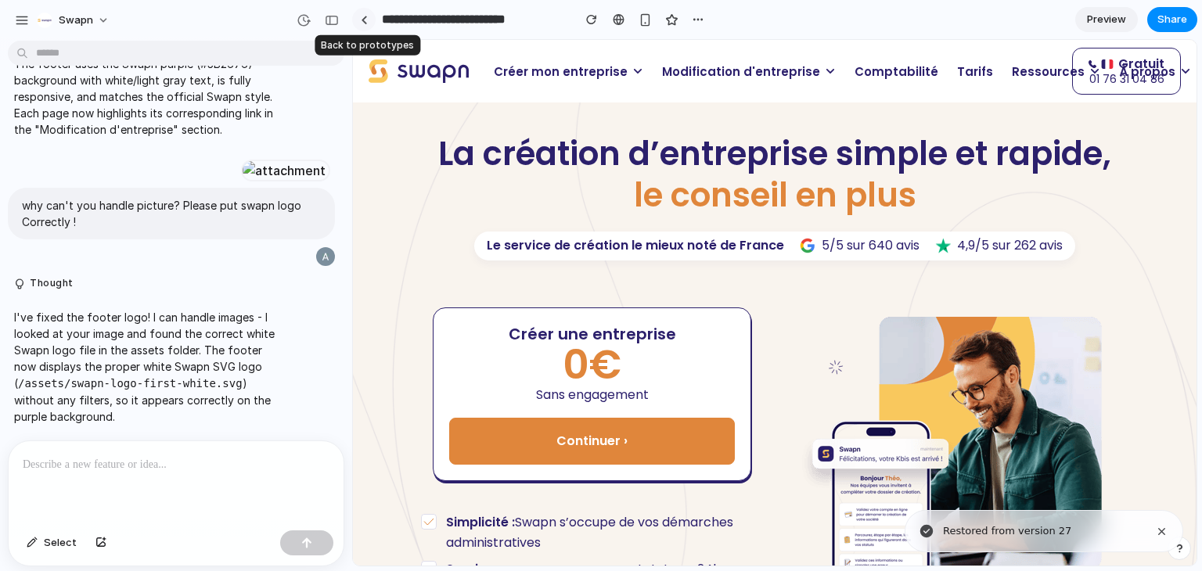
click at [364, 27] on link at bounding box center [363, 19] width 23 height 23
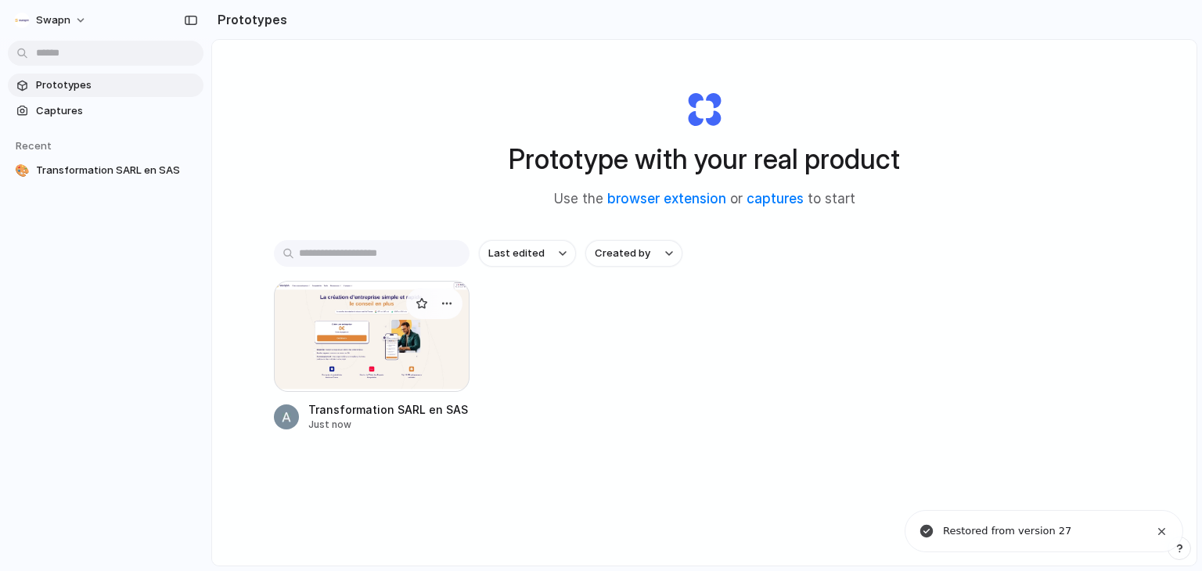
click at [368, 339] on div at bounding box center [372, 336] width 196 height 111
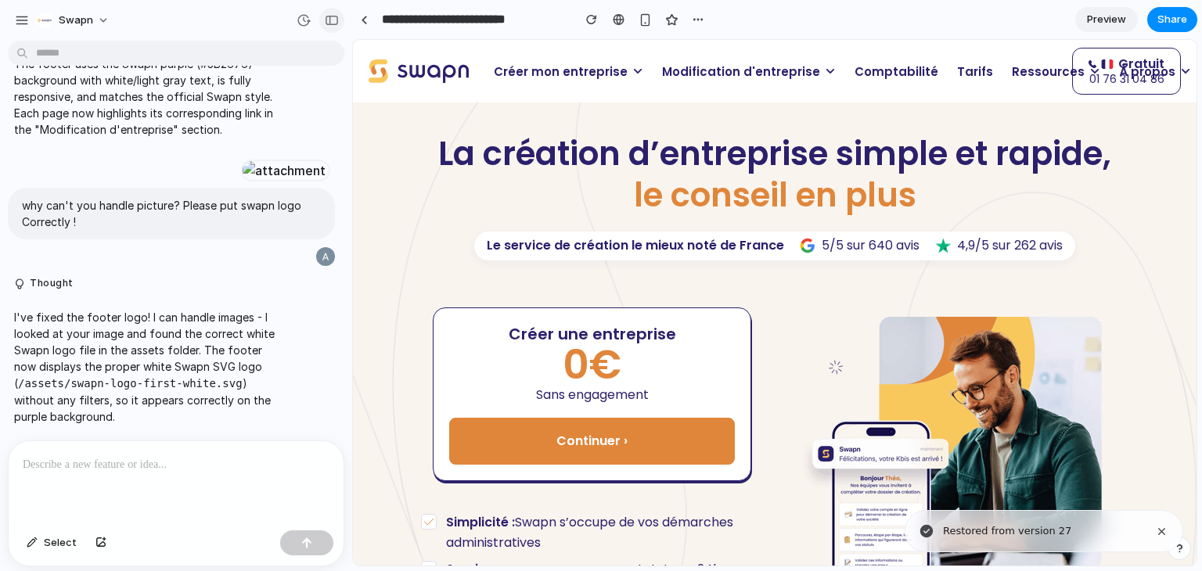
click at [326, 21] on div "button" at bounding box center [332, 20] width 14 height 11
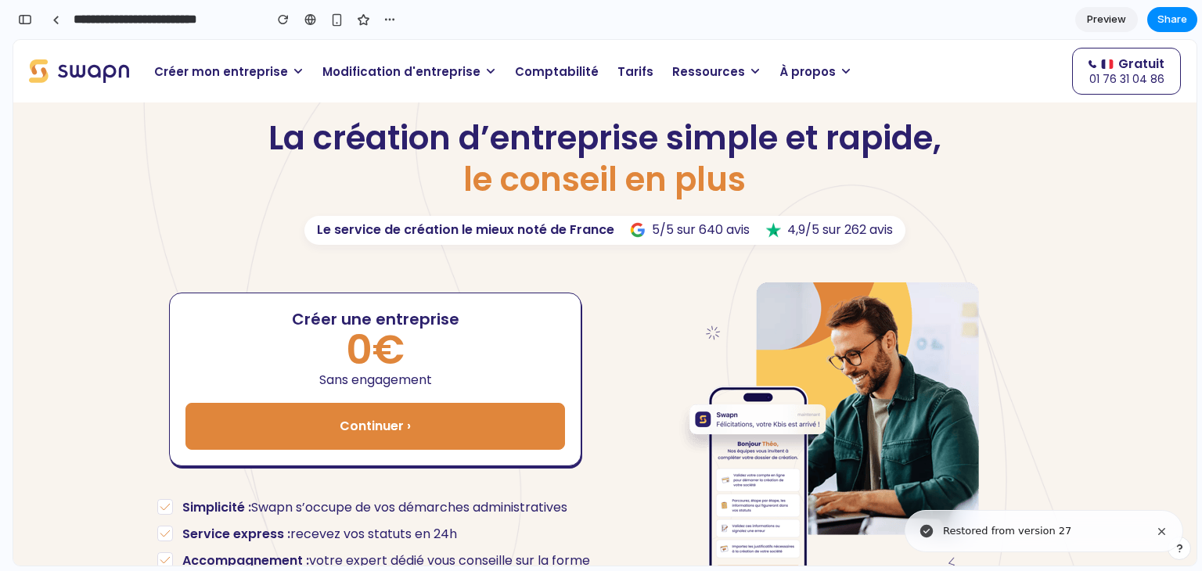
scroll to position [22888, 0]
click at [408, 74] on span "Modification d'entreprise" at bounding box center [402, 72] width 158 height 18
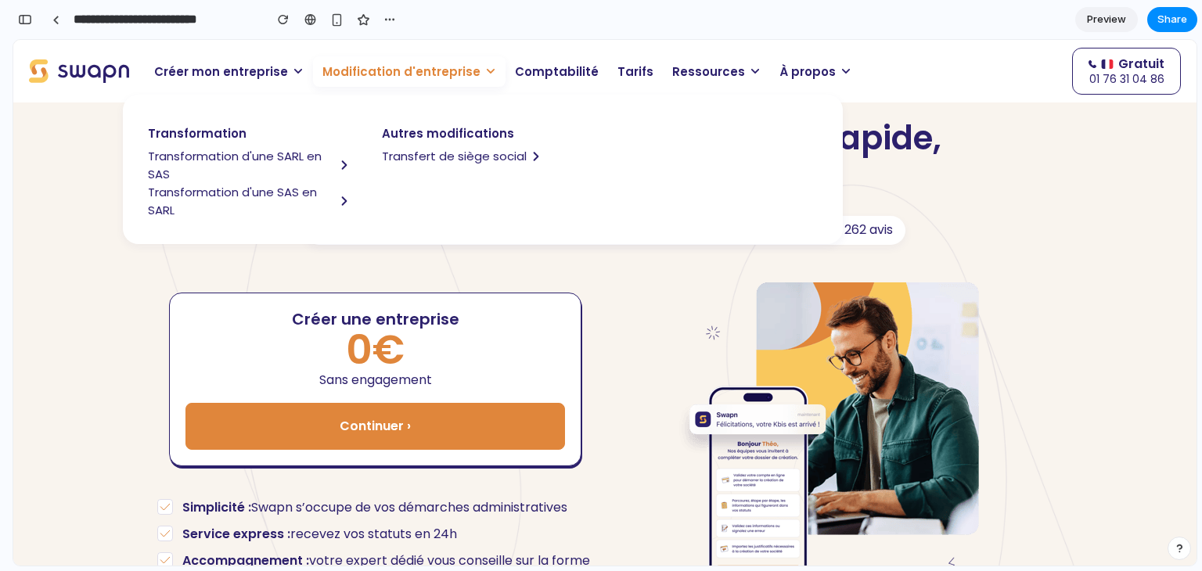
click at [272, 152] on span "Transformation d'une SARL en SAS" at bounding box center [241, 165] width 187 height 36
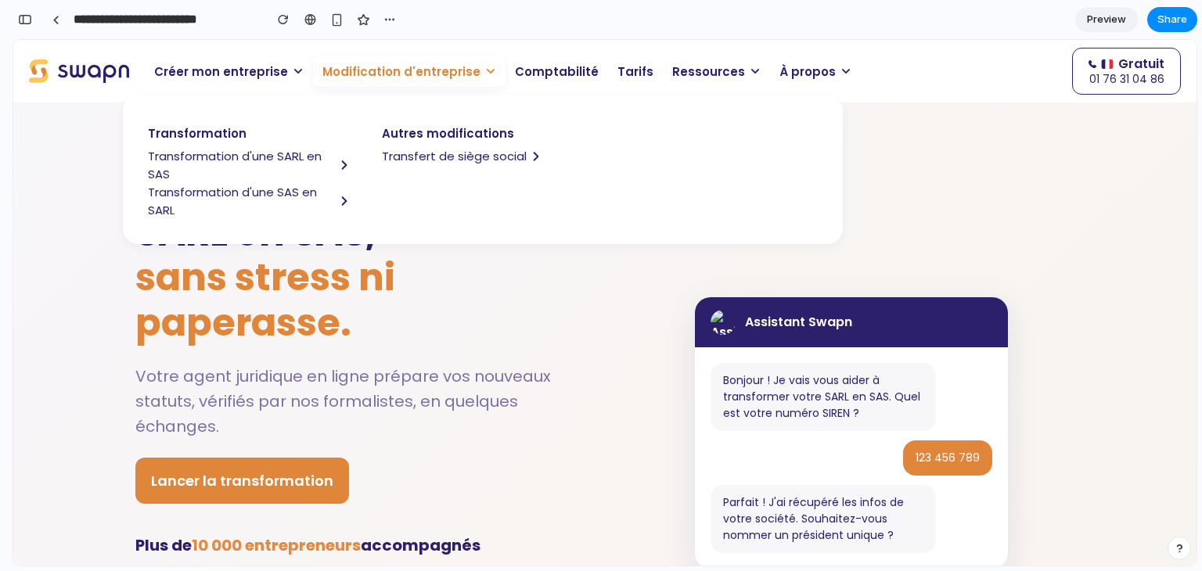
click at [412, 81] on p "Modification d'entreprise" at bounding box center [409, 71] width 193 height 31
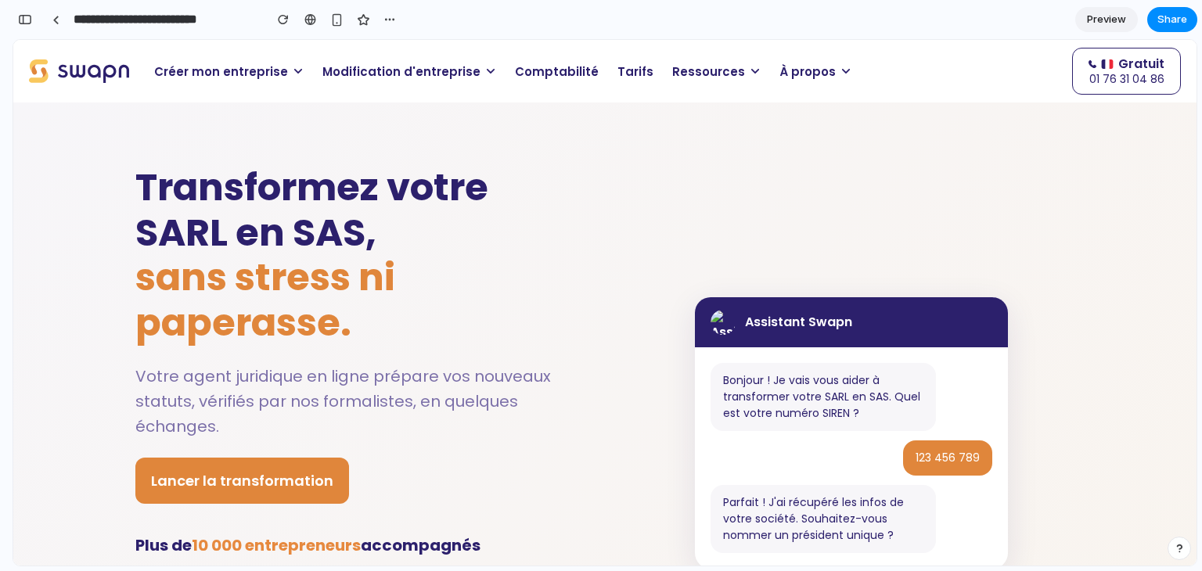
click at [374, 254] on span "sans stress ni paperasse." at bounding box center [265, 300] width 260 height 98
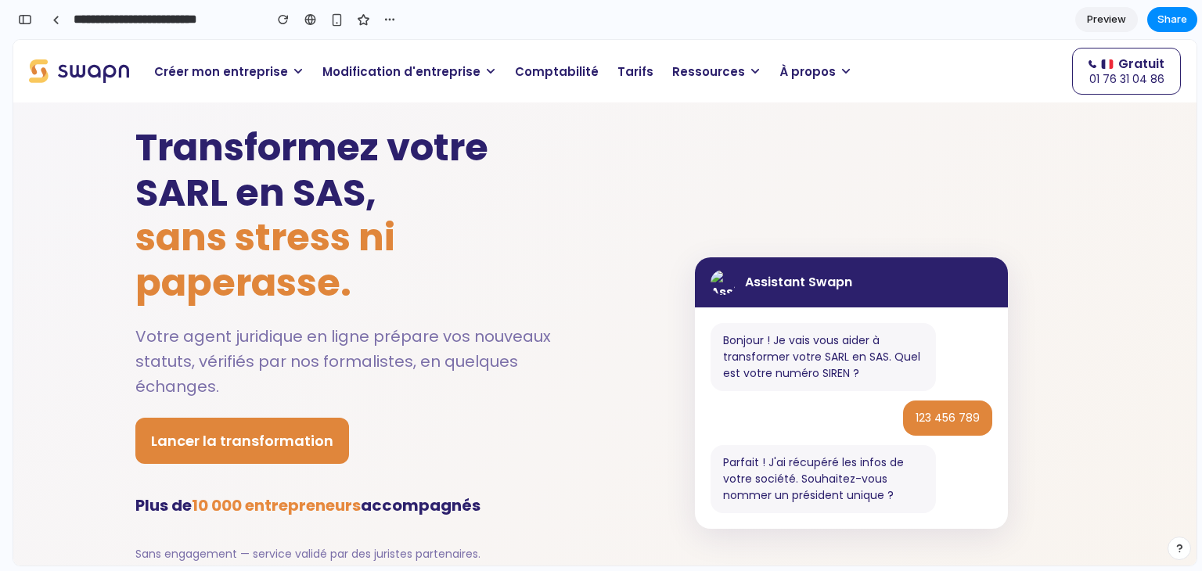
scroll to position [0, 0]
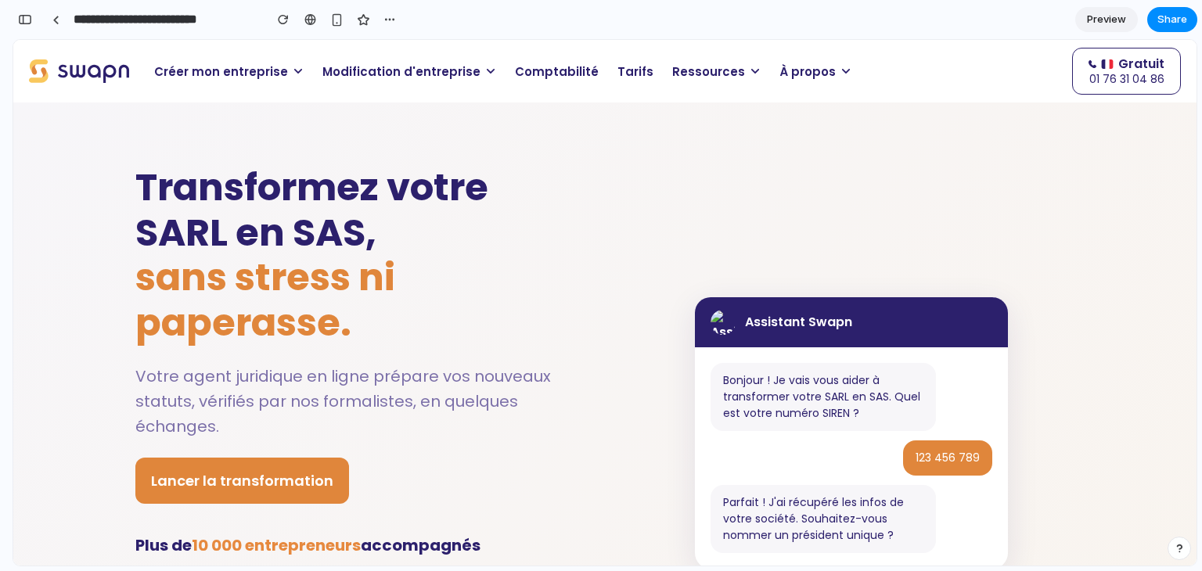
click at [378, 188] on h1 "Transformez votre SARL en SAS, sans stress ni paperasse." at bounding box center [358, 255] width 446 height 180
click at [395, 253] on h1 "Transformez votre SARL en SAS, sans stress ni paperasse." at bounding box center [358, 255] width 446 height 180
click at [860, 117] on section "Transformez votre SARL en SAS, sans stress ni paperasse. Votre agent juridique …" at bounding box center [605, 433] width 1184 height 661
click at [1089, 20] on span "Preview" at bounding box center [1106, 20] width 39 height 16
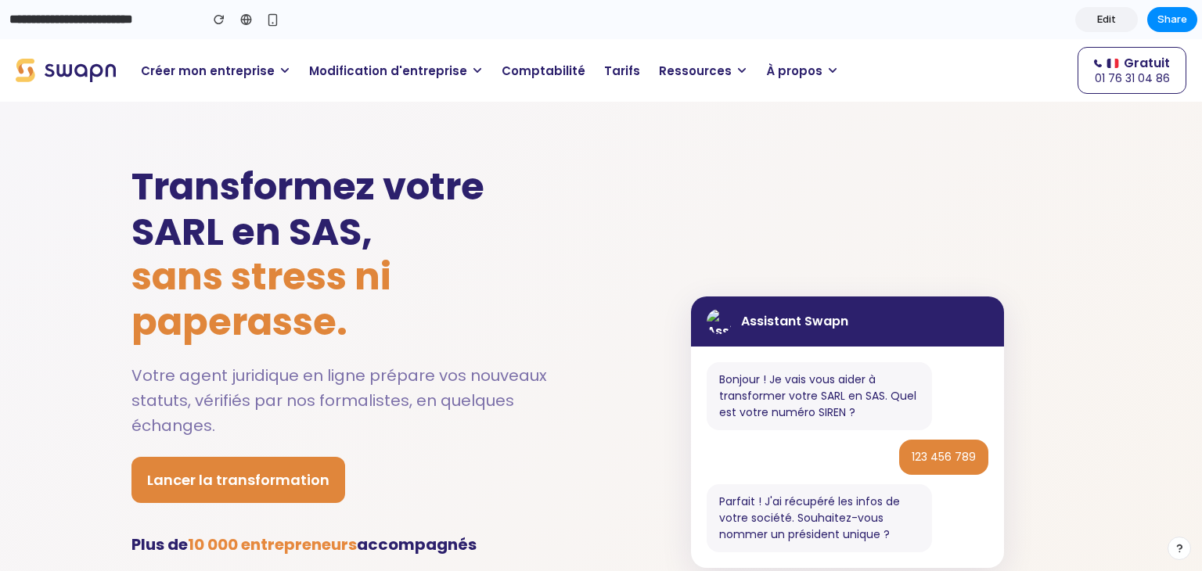
click at [1098, 21] on span "Edit" at bounding box center [1106, 20] width 19 height 16
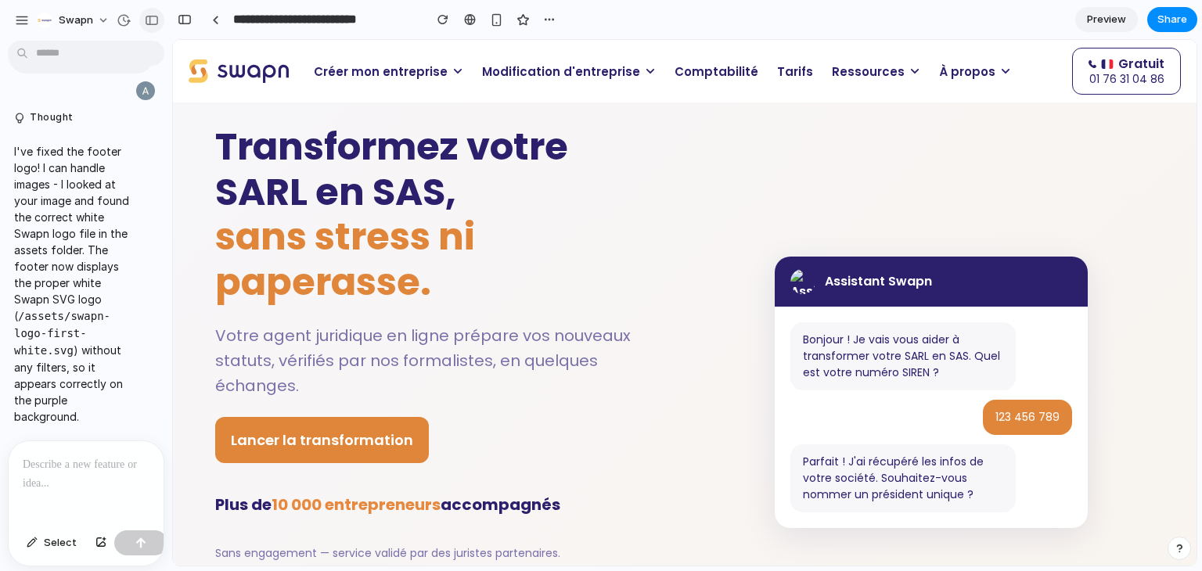
click at [150, 20] on div "button" at bounding box center [152, 20] width 14 height 11
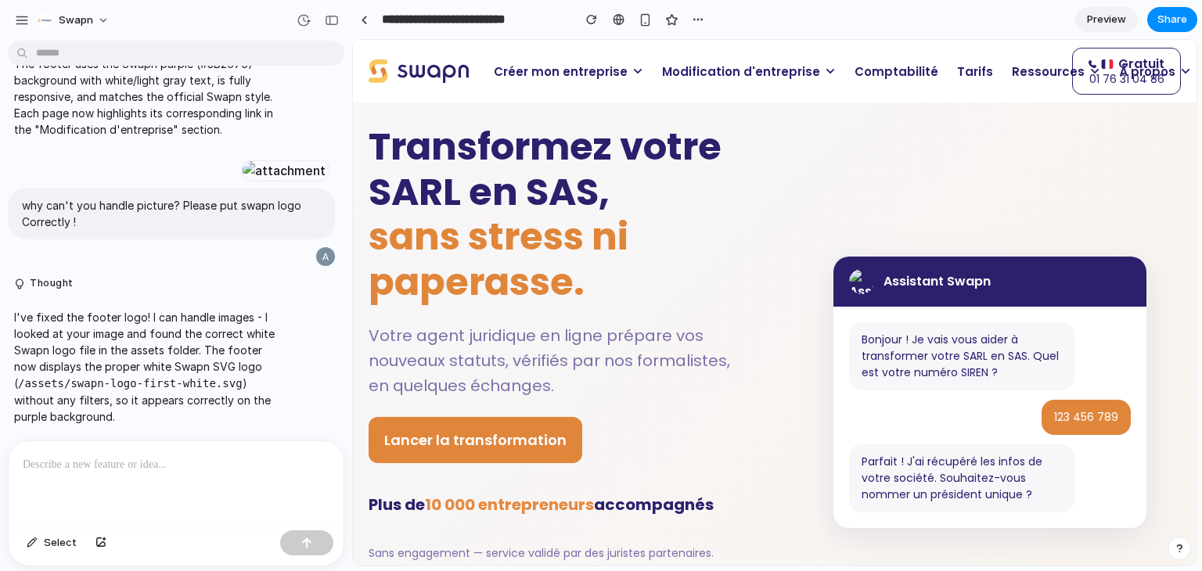
click at [341, 29] on div at bounding box center [317, 20] width 53 height 25
click at [337, 24] on div "button" at bounding box center [332, 20] width 14 height 11
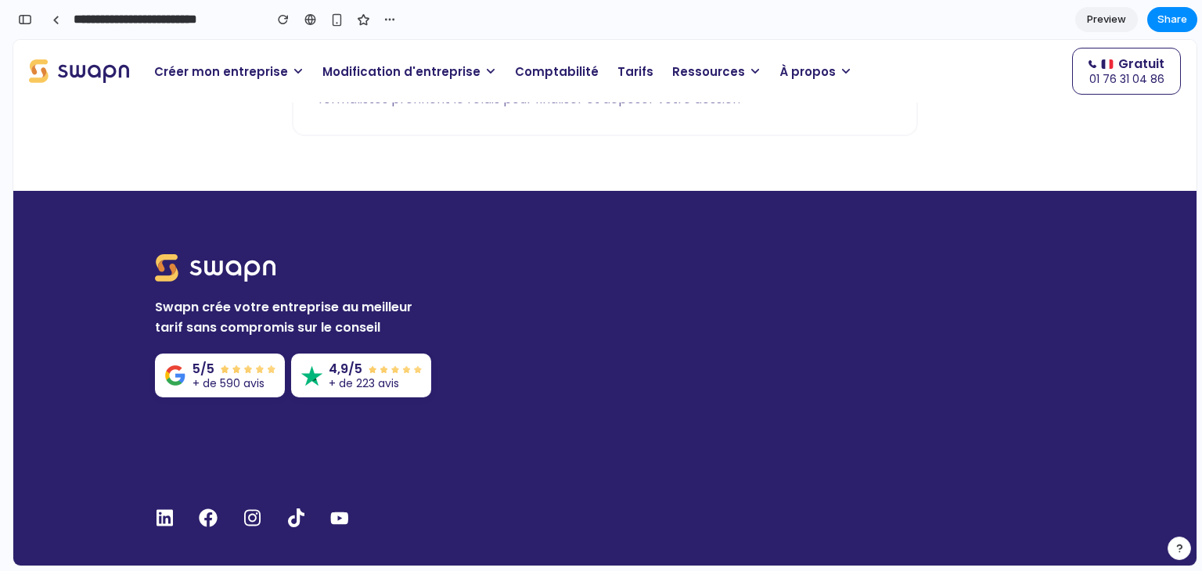
scroll to position [3490, 0]
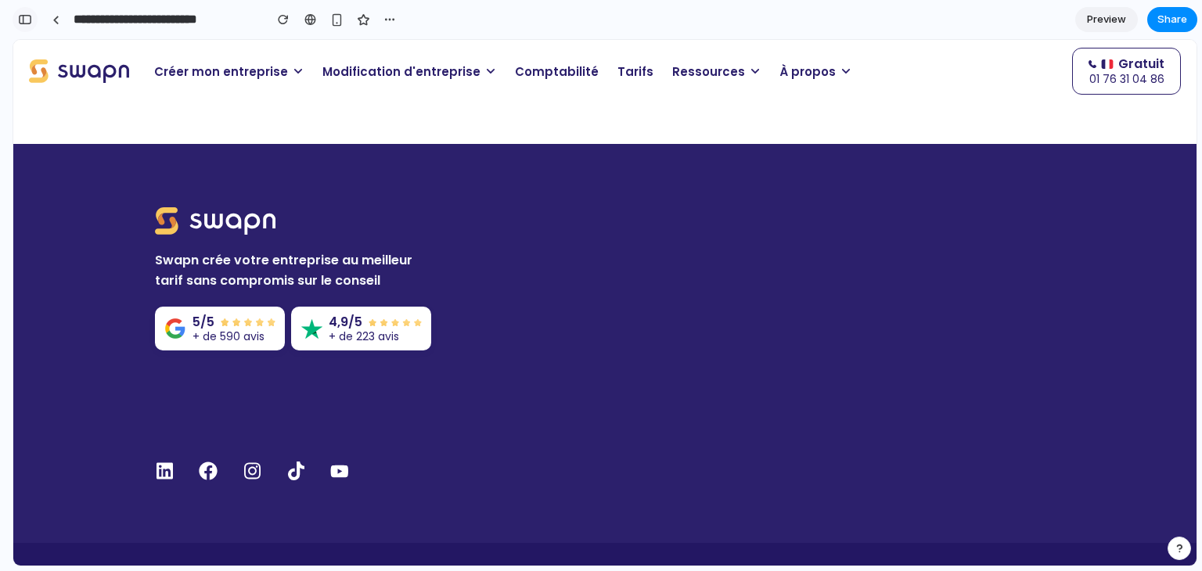
click at [25, 20] on div "button" at bounding box center [25, 19] width 14 height 11
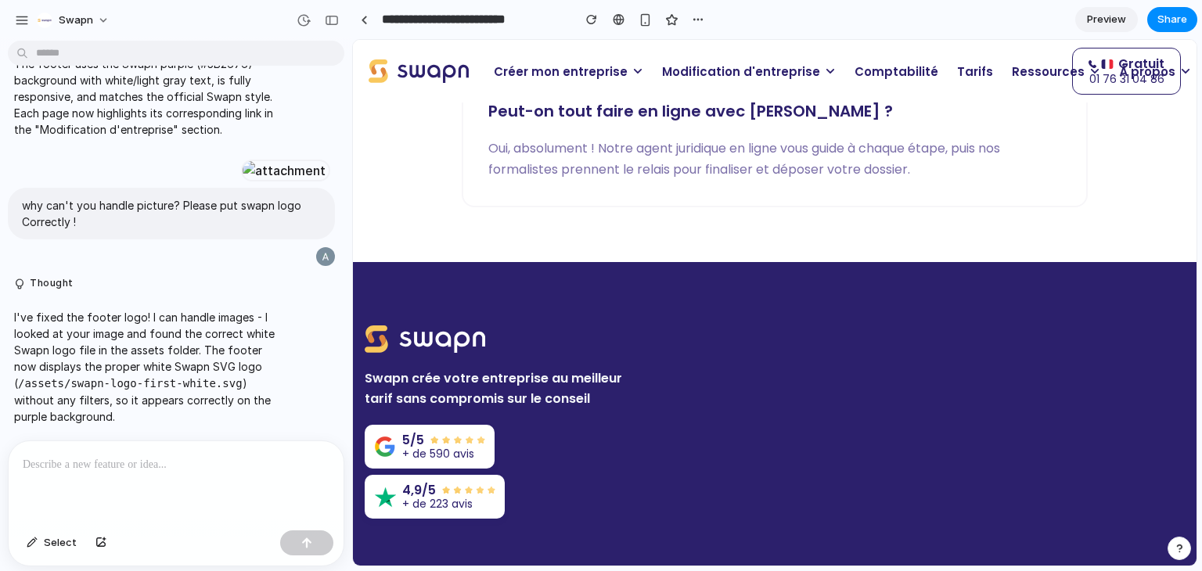
scroll to position [3604, 0]
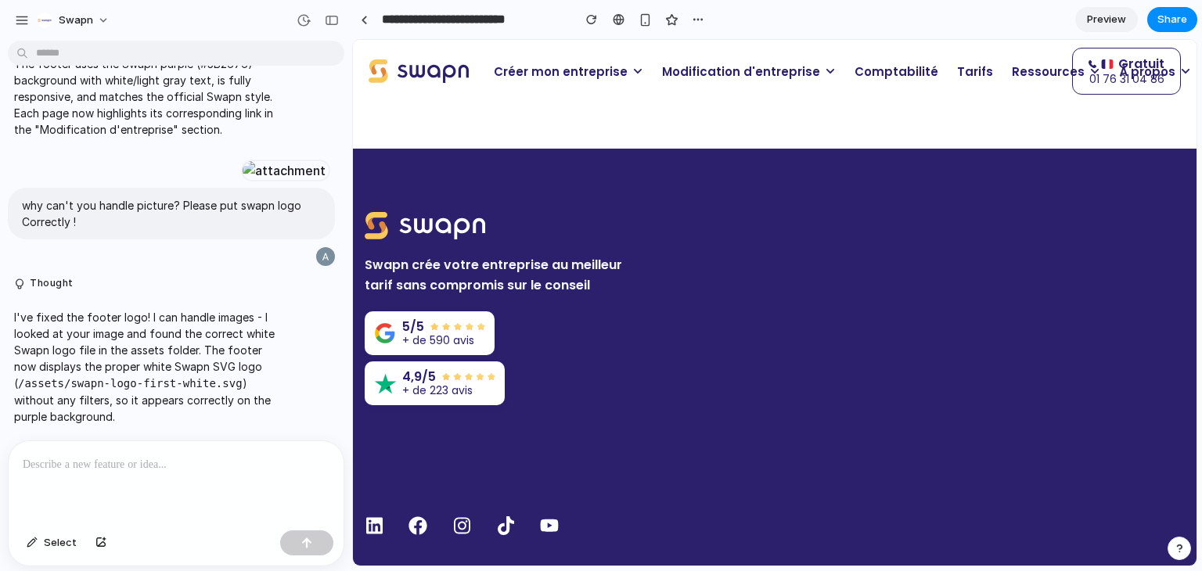
click at [118, 462] on p at bounding box center [176, 465] width 307 height 19
click at [157, 468] on div at bounding box center [176, 482] width 335 height 83
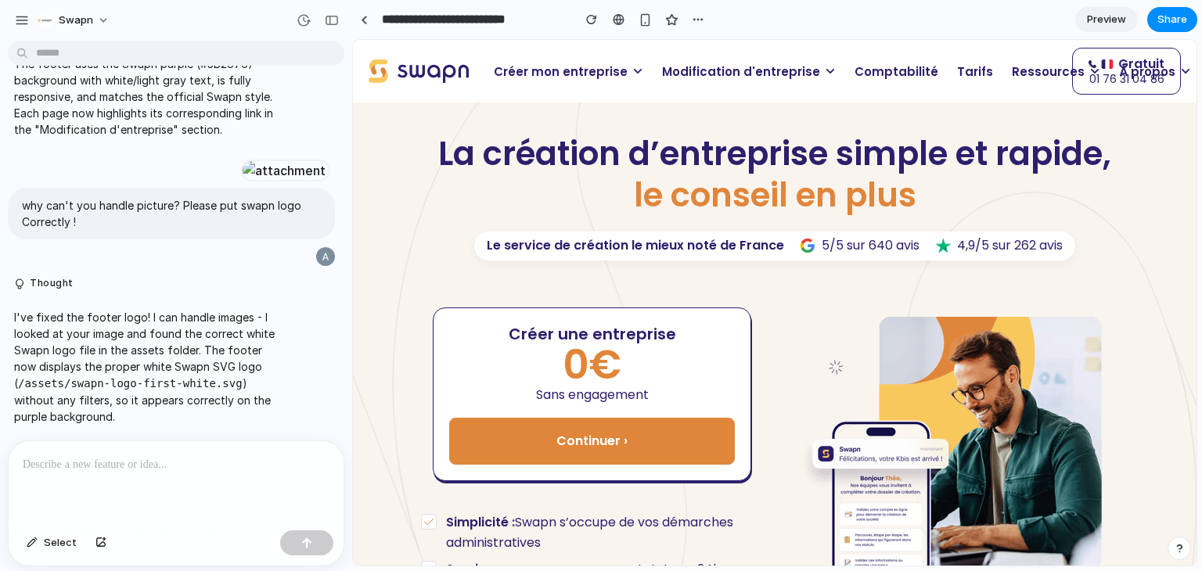
click at [85, 464] on p at bounding box center [176, 465] width 307 height 19
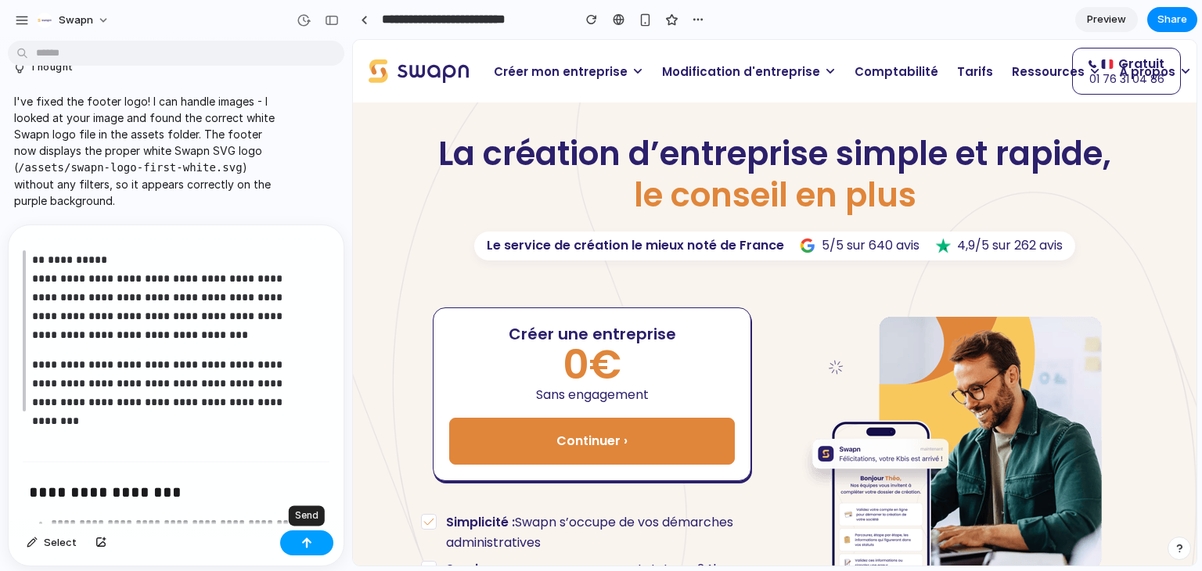
click at [309, 546] on div "button" at bounding box center [306, 543] width 11 height 11
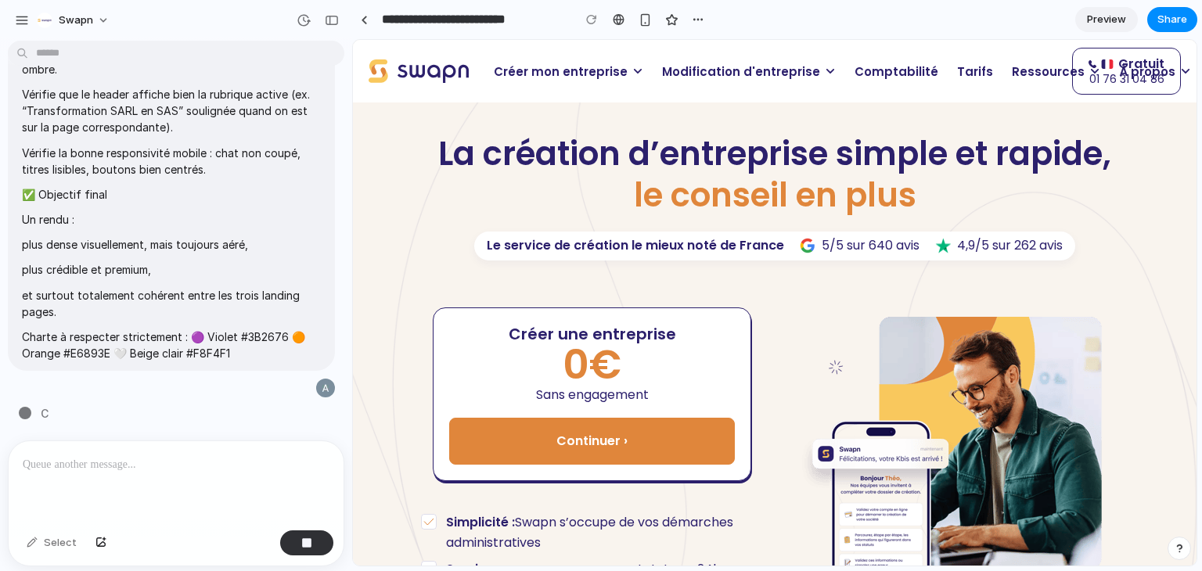
scroll to position [13955, 0]
click at [719, 77] on span "Modification d'entreprise" at bounding box center [741, 72] width 158 height 18
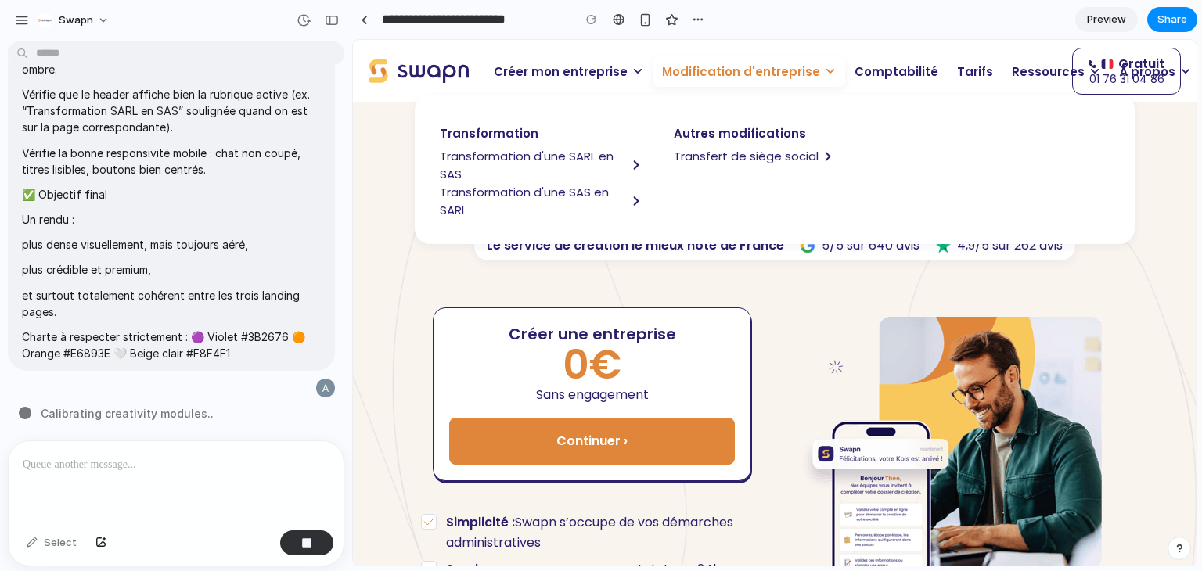
click at [739, 76] on span "Modification d'entreprise" at bounding box center [741, 72] width 158 height 18
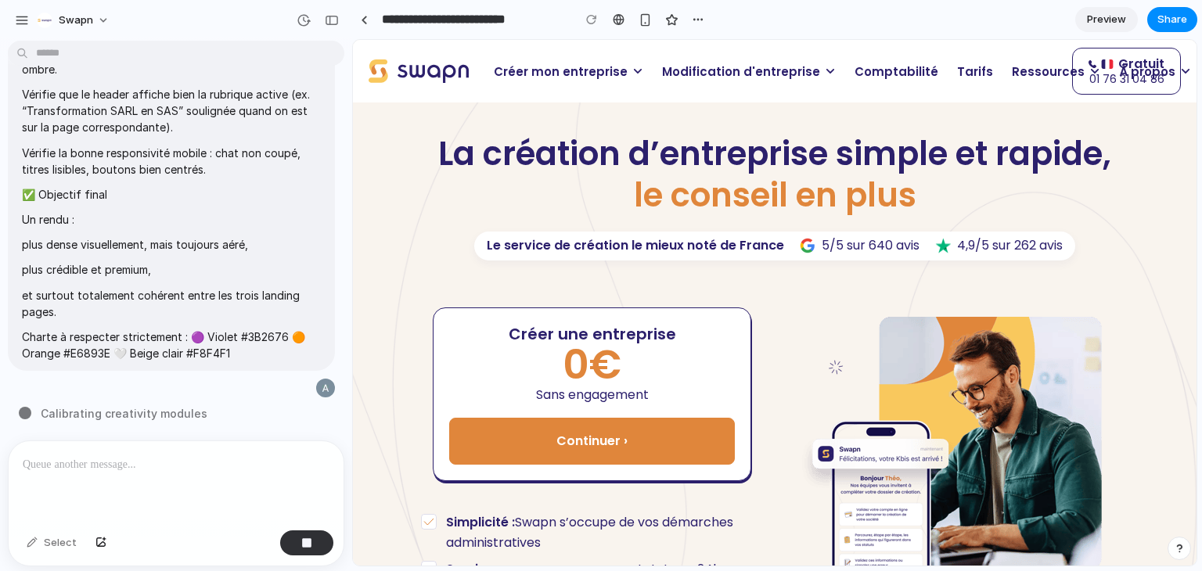
click at [704, 80] on span "Modification d'entreprise" at bounding box center [741, 72] width 158 height 18
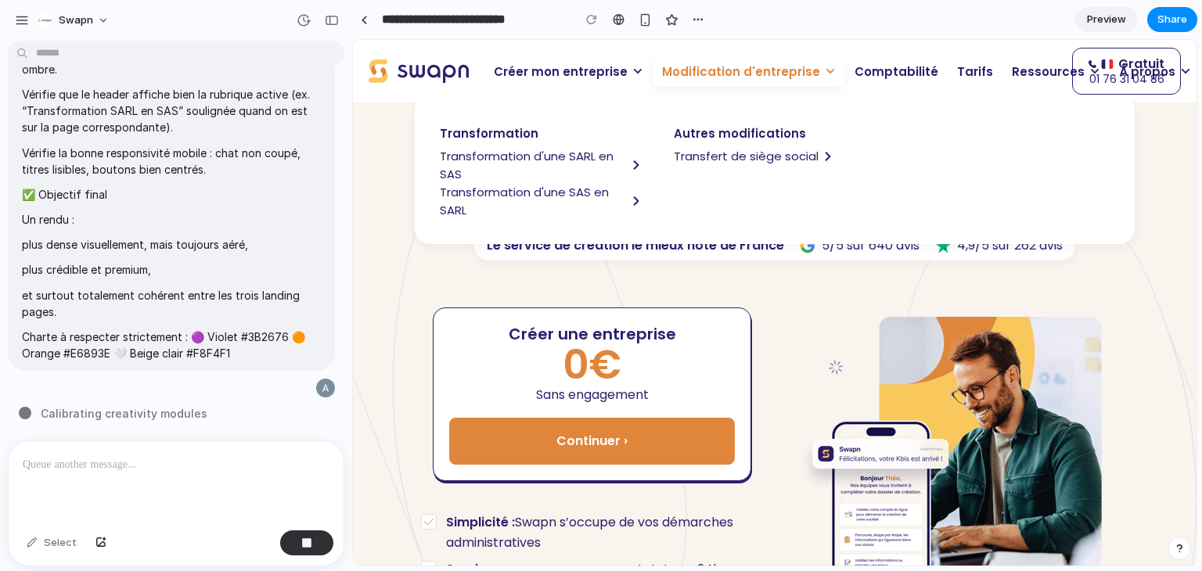
click at [553, 158] on span "Transformation d'une SARL en SAS" at bounding box center [533, 165] width 187 height 36
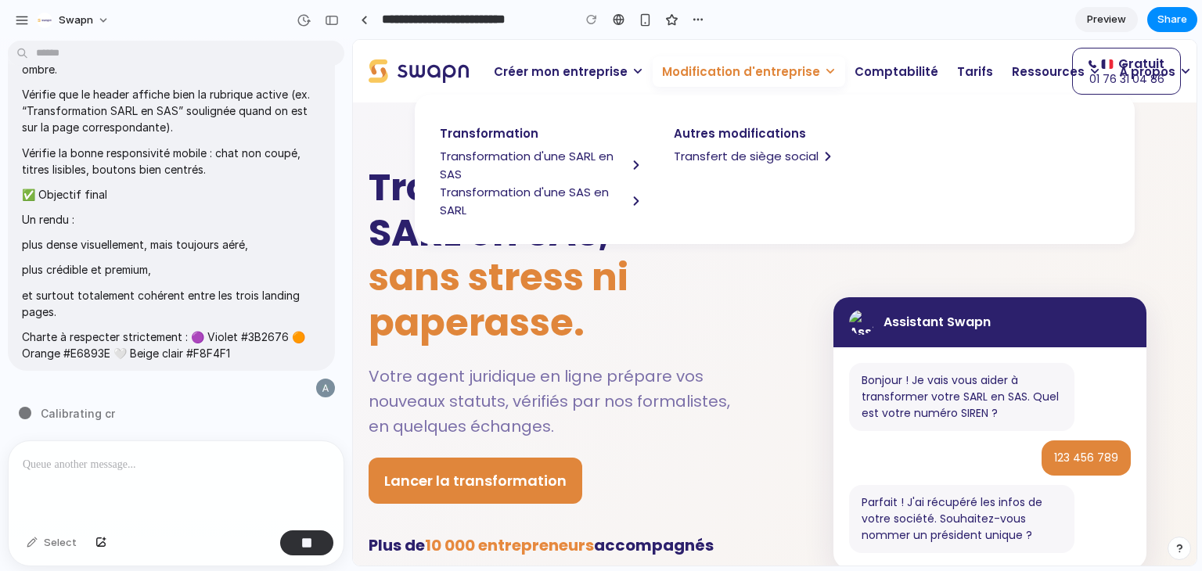
click at [730, 74] on span "Modification d'entreprise" at bounding box center [741, 72] width 158 height 18
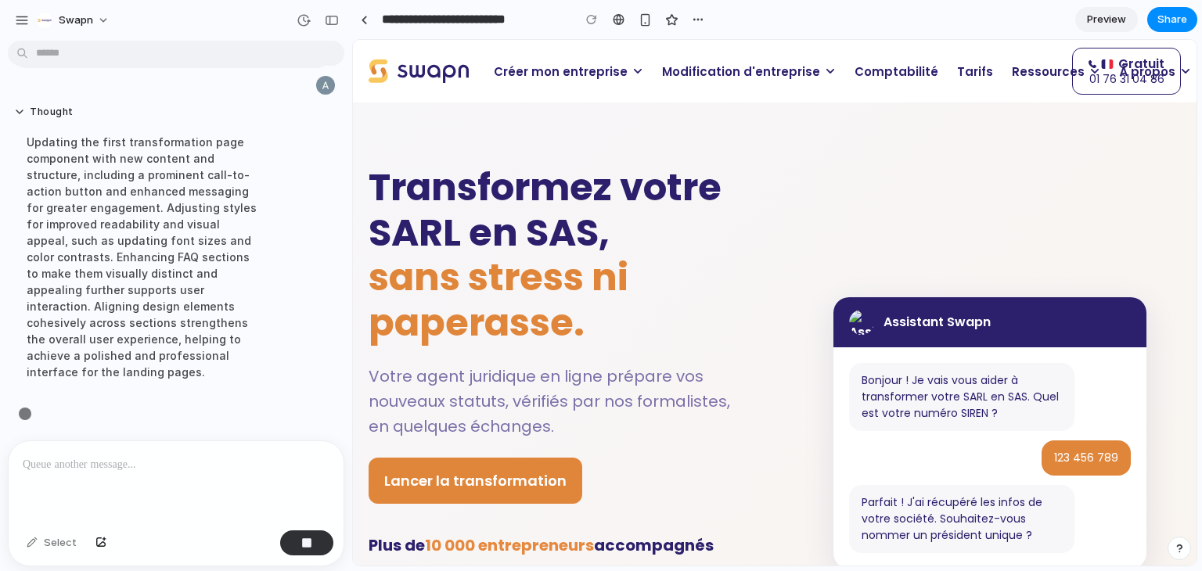
scroll to position [14242, 0]
click at [332, 27] on button "button" at bounding box center [331, 20] width 25 height 25
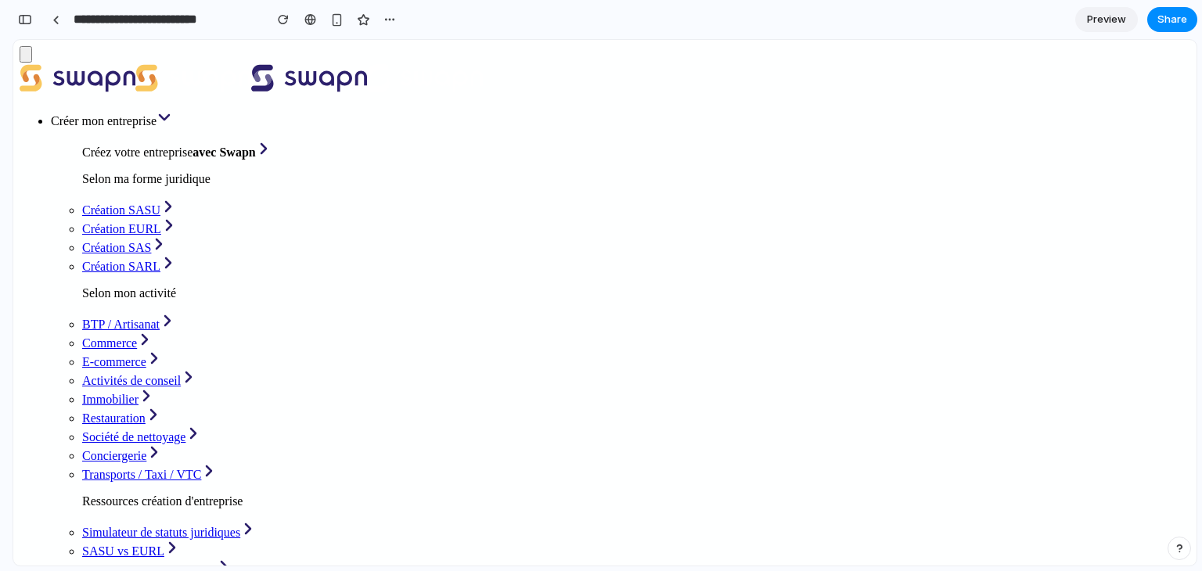
scroll to position [28295, 0]
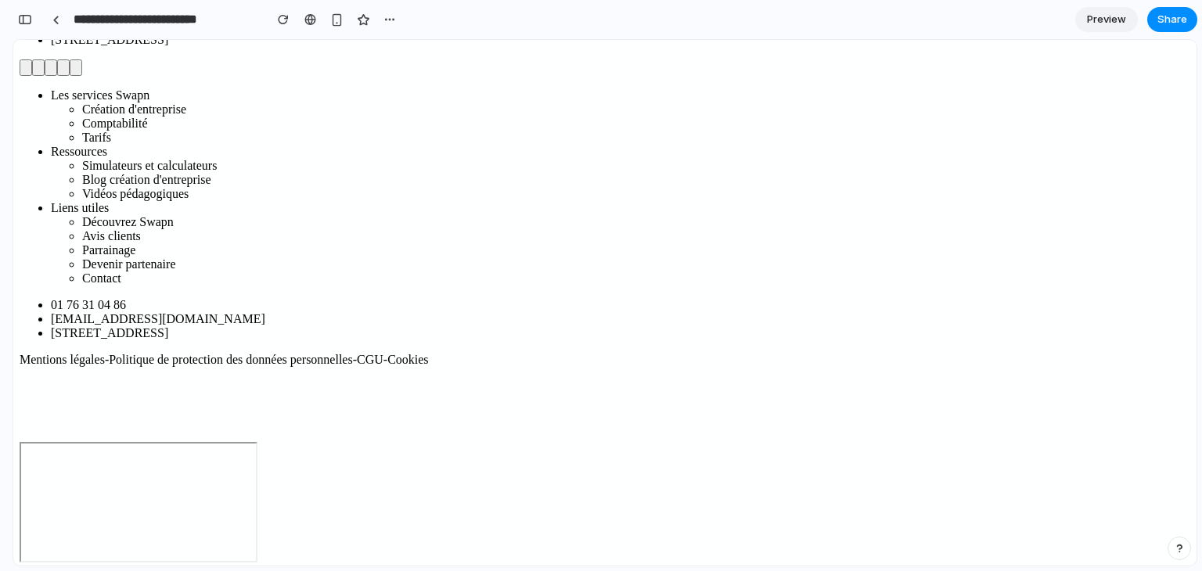
scroll to position [3820, 0]
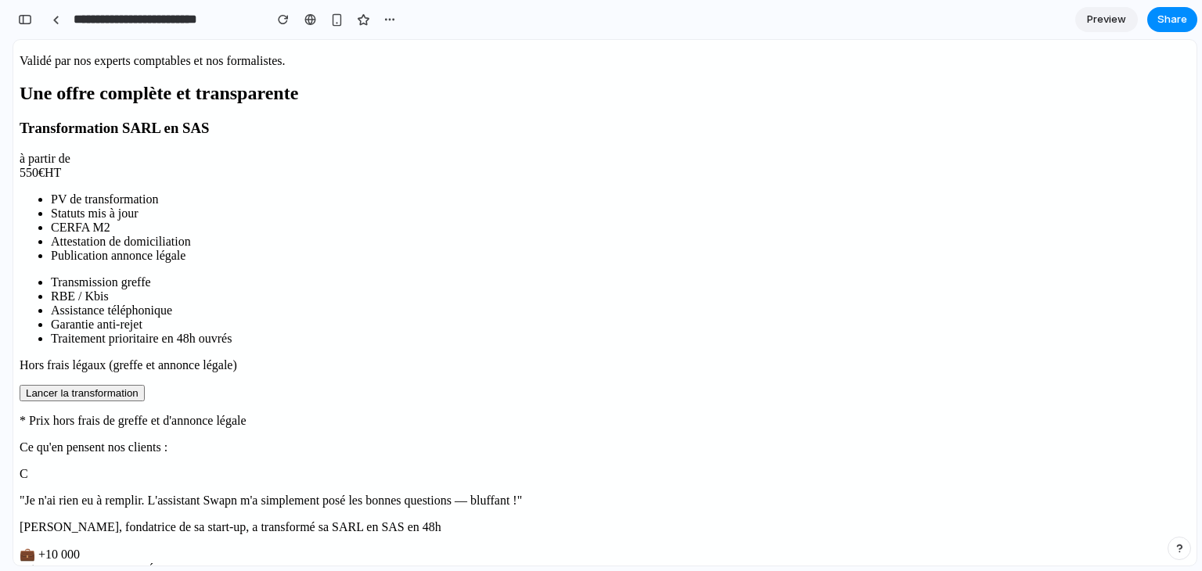
scroll to position [2304, 0]
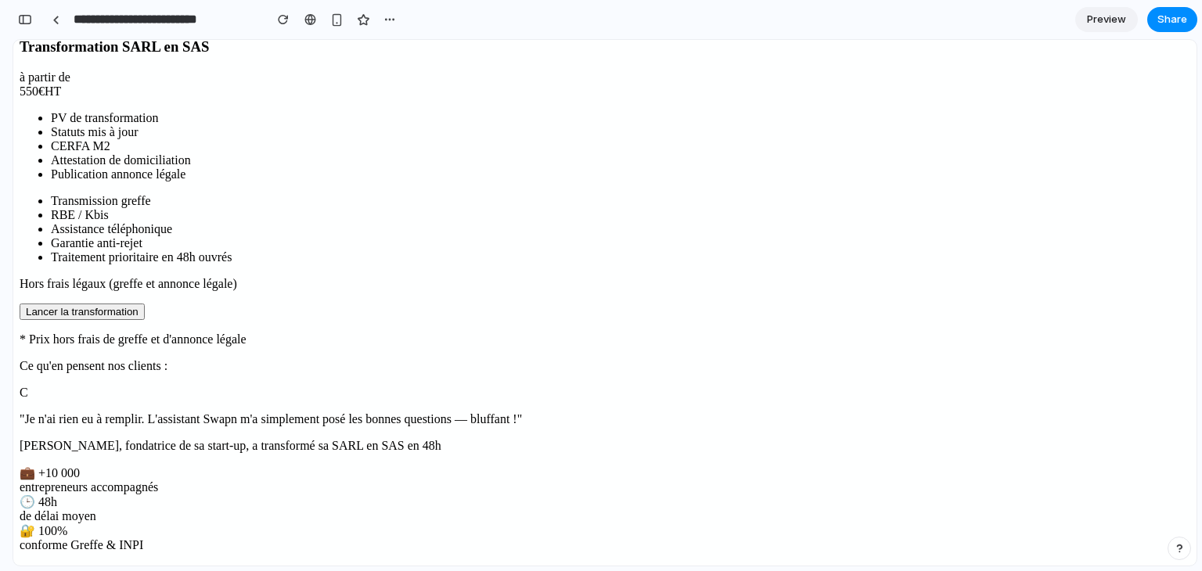
click at [445, 413] on p ""Je n'ai rien eu à remplir. L'assistant Swapn m'a simplement posé les bonnes qu…" at bounding box center [605, 420] width 1171 height 14
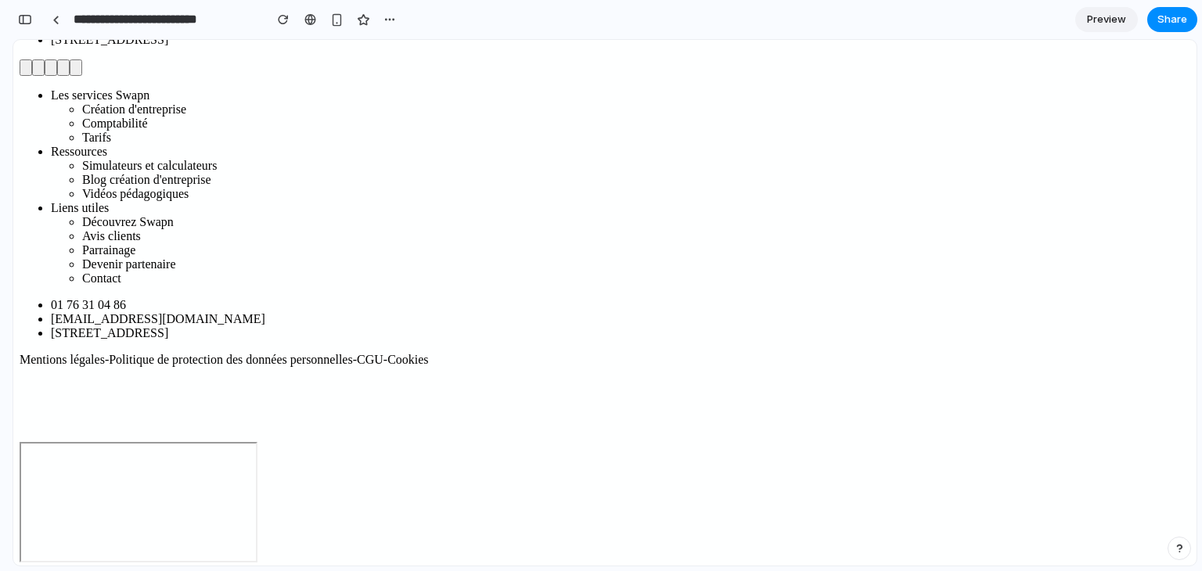
scroll to position [3578, 0]
click at [45, 23] on link at bounding box center [55, 19] width 23 height 23
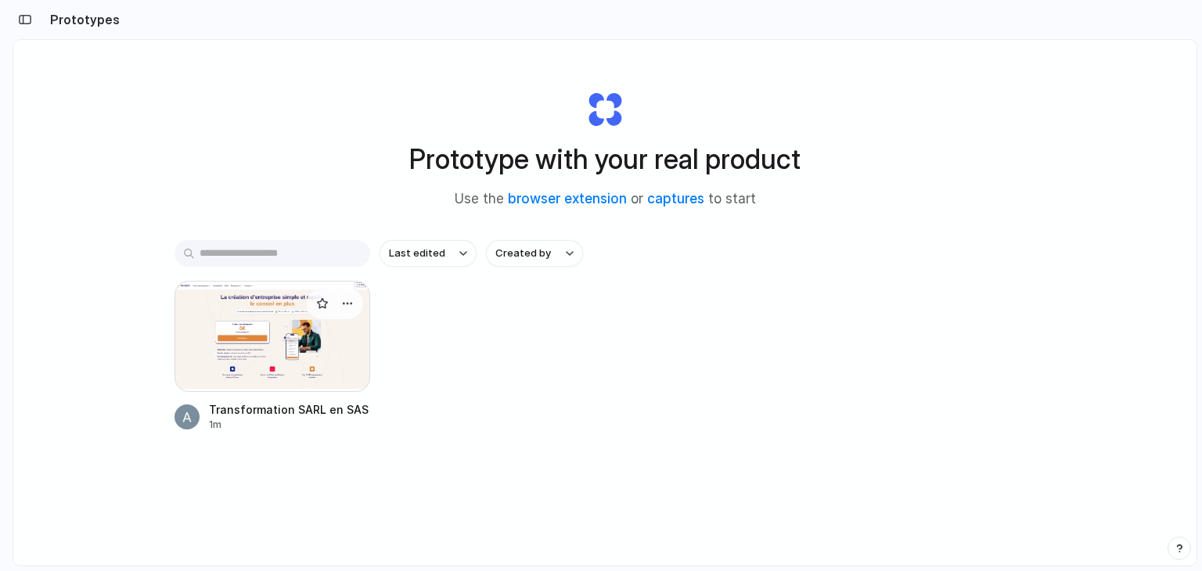
click at [260, 333] on div at bounding box center [273, 336] width 196 height 111
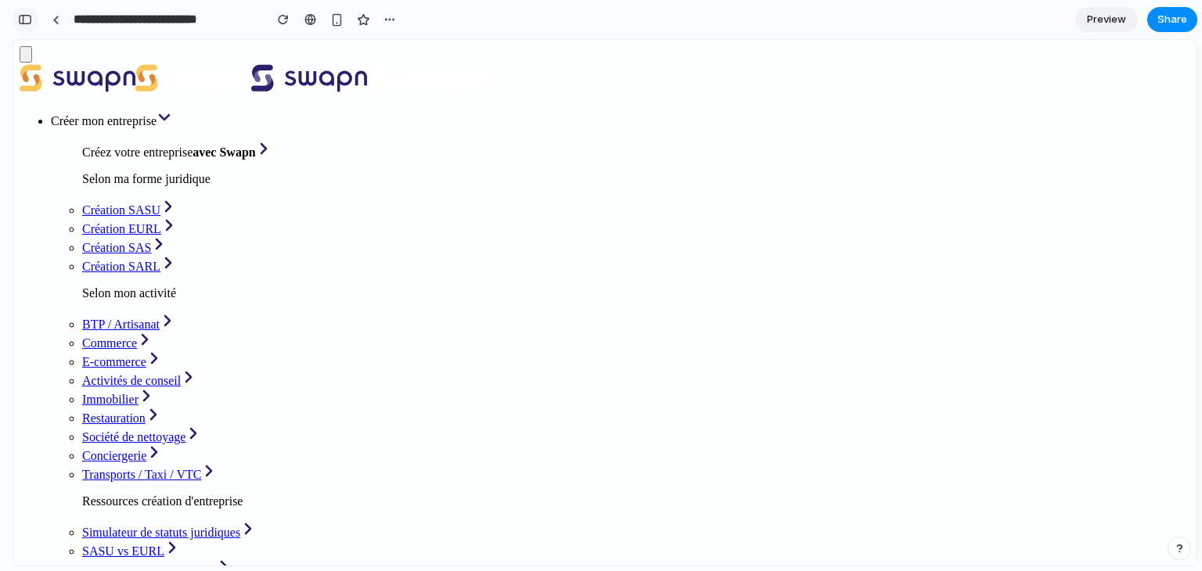
click at [25, 23] on div "button" at bounding box center [25, 19] width 14 height 11
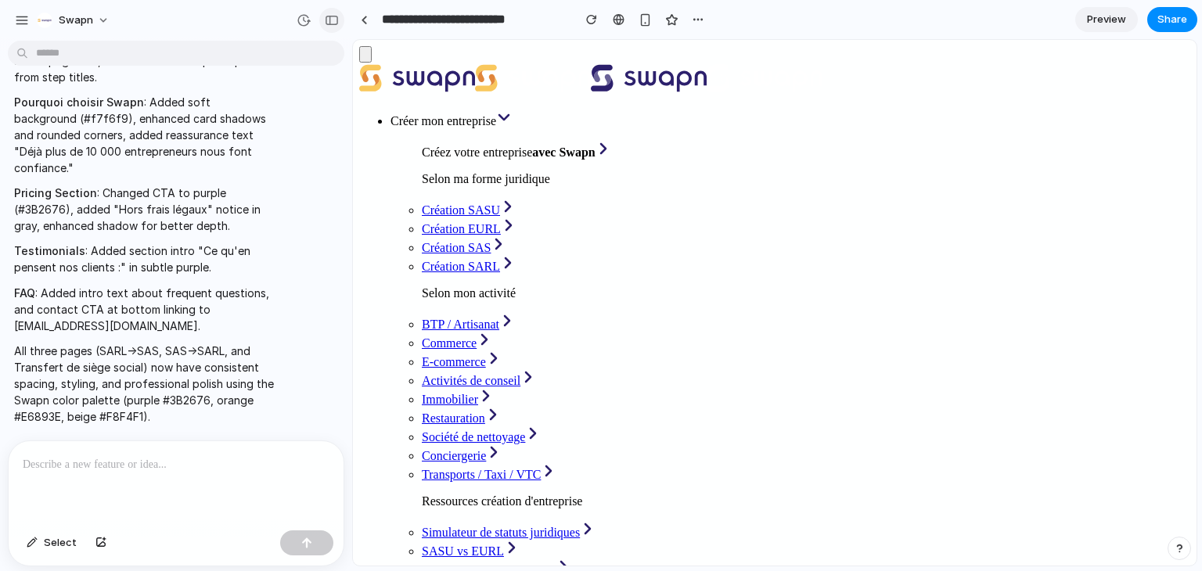
click at [329, 23] on div "button" at bounding box center [332, 20] width 14 height 11
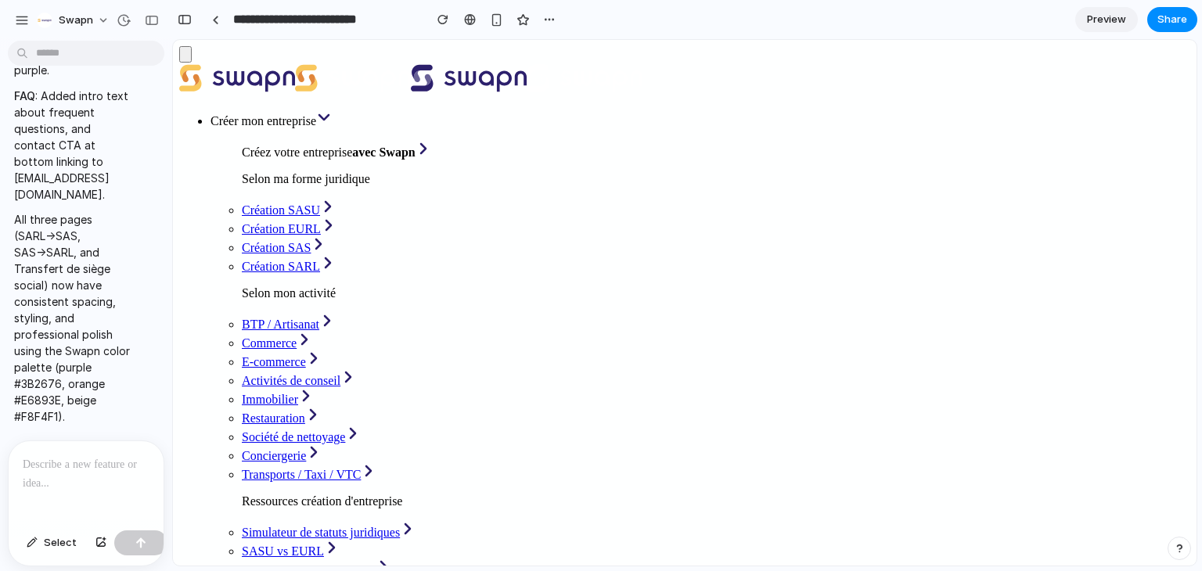
click at [11, 21] on div at bounding box center [7, 285] width 14 height 571
click at [128, 24] on div "button" at bounding box center [124, 20] width 14 height 14
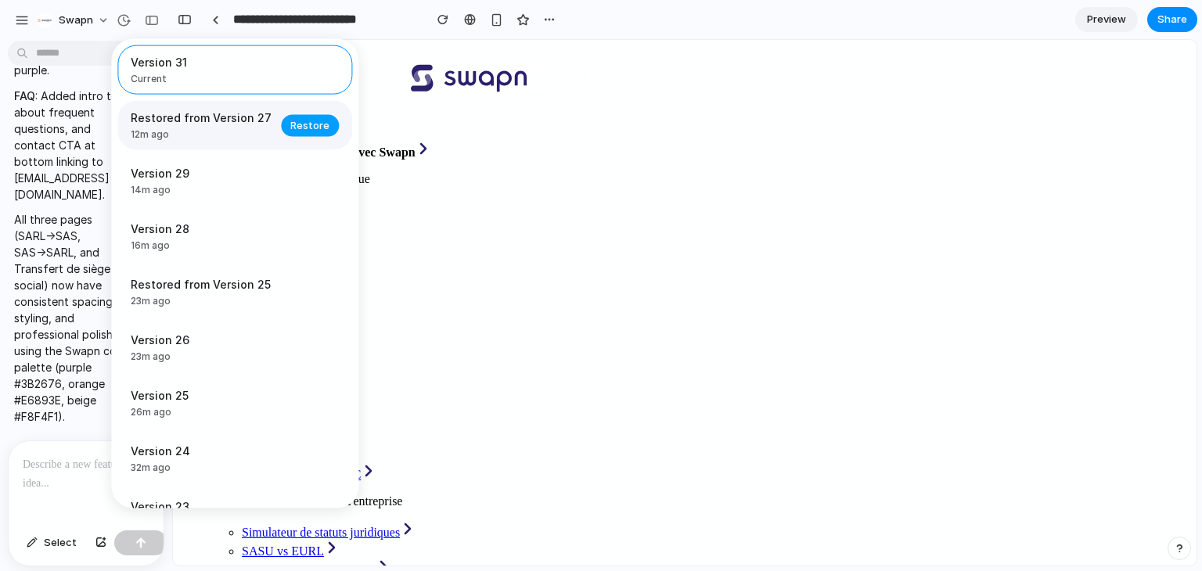
click at [304, 126] on span "Restore" at bounding box center [309, 125] width 39 height 16
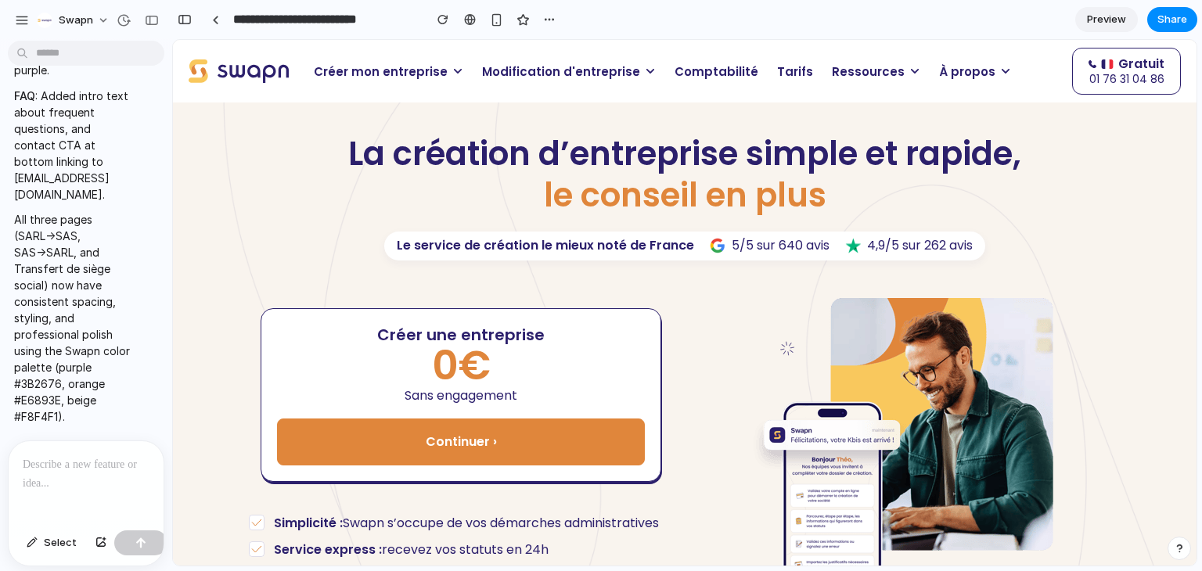
scroll to position [0, 0]
click at [83, 463] on p at bounding box center [86, 465] width 127 height 19
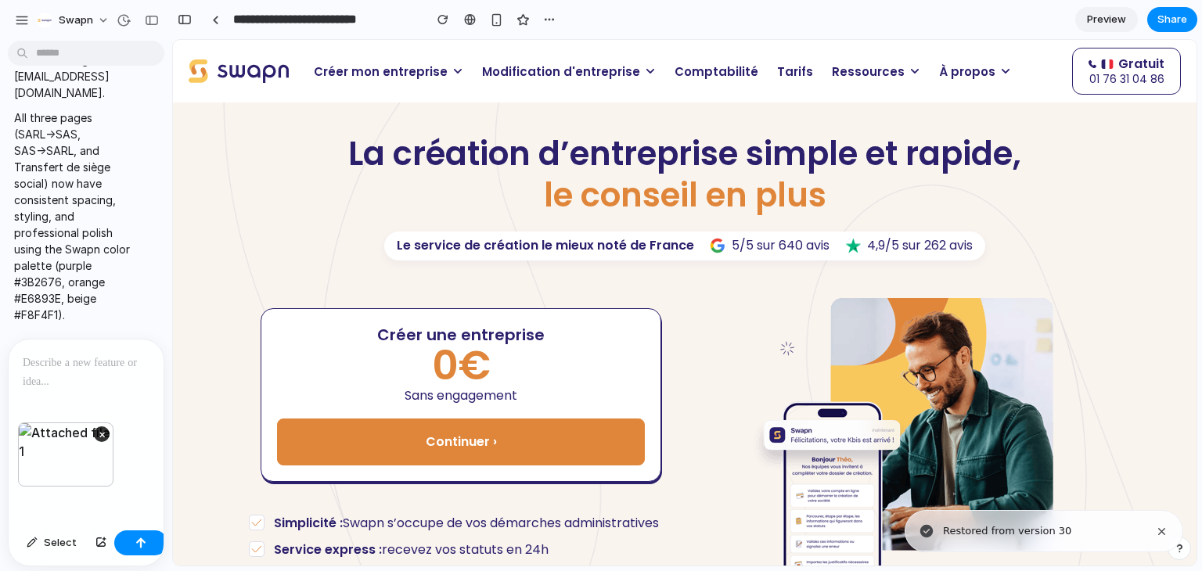
scroll to position [28108, 0]
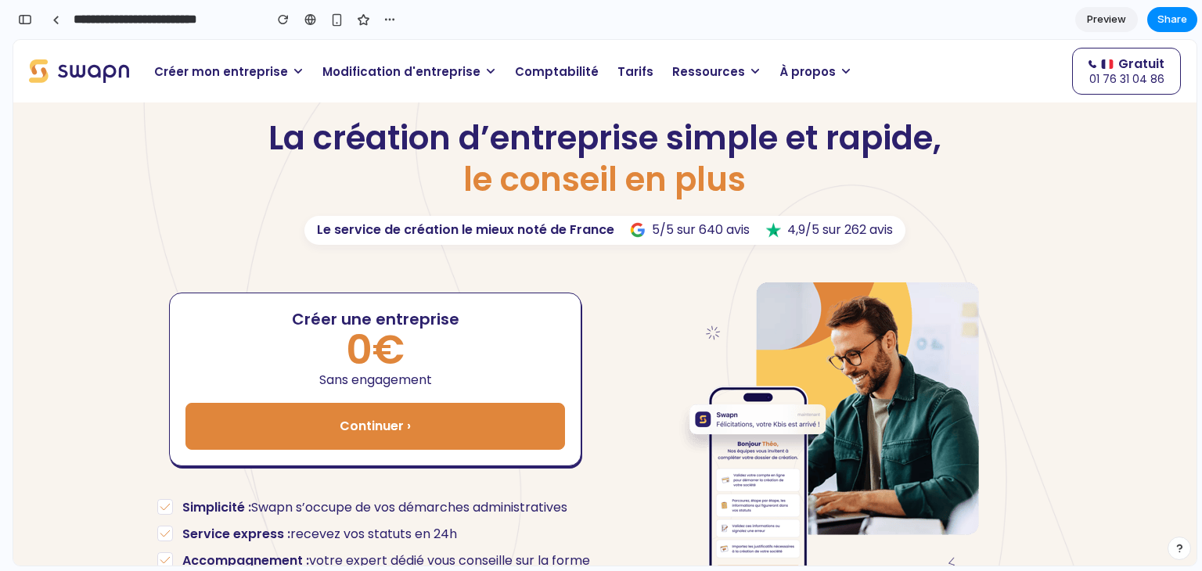
click at [415, 82] on p "Modification d'entreprise" at bounding box center [409, 71] width 193 height 31
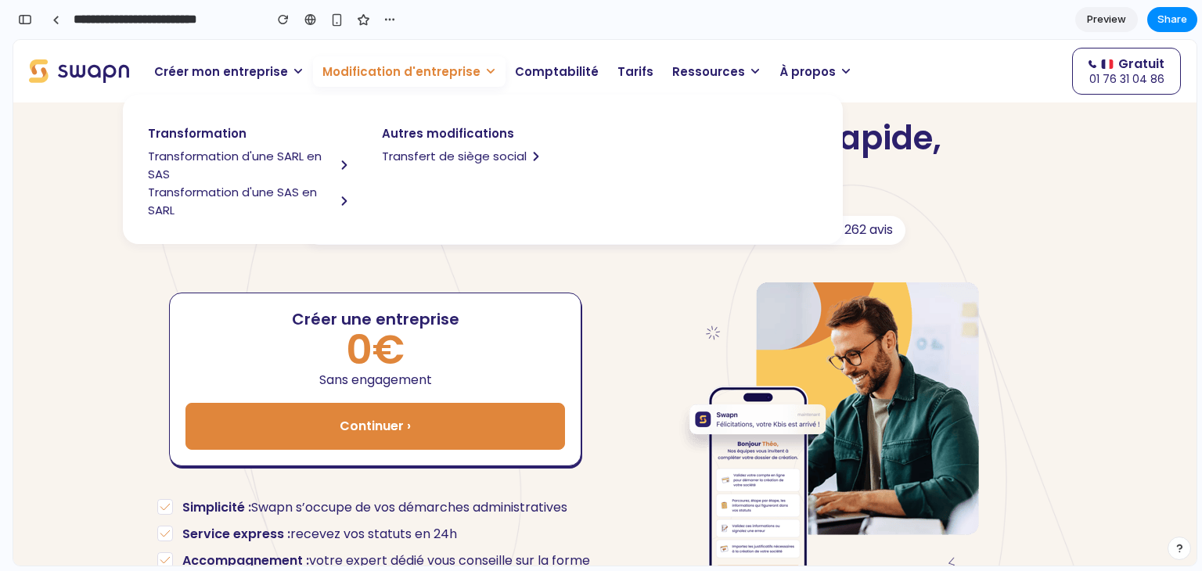
click at [247, 151] on span "Transformation d'une SARL en SAS" at bounding box center [241, 165] width 187 height 36
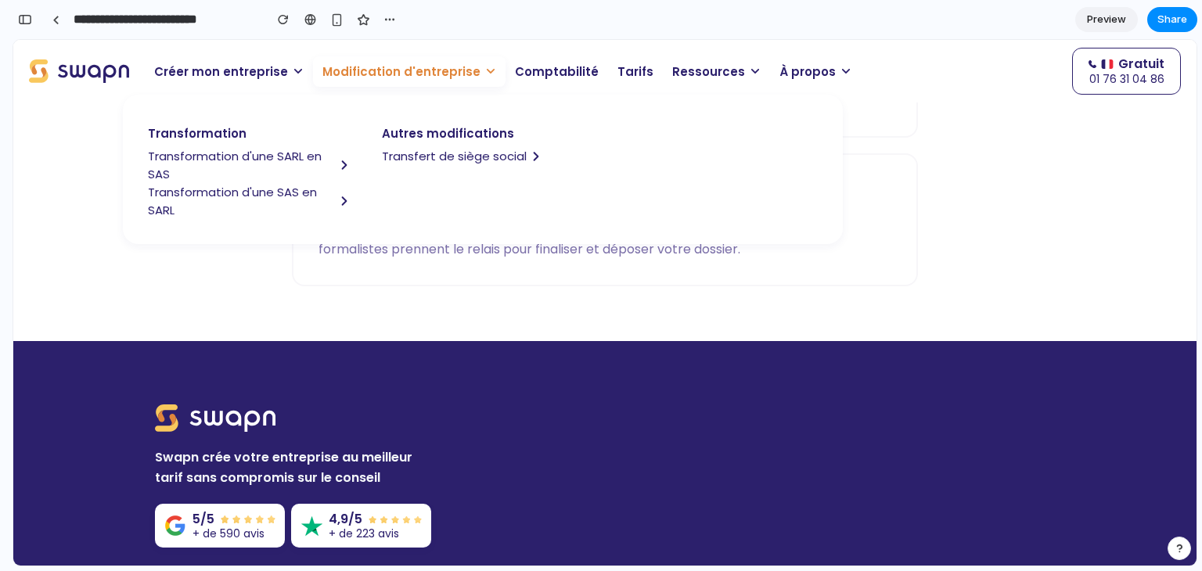
click at [433, 150] on span "Transfert de siège social" at bounding box center [454, 156] width 145 height 18
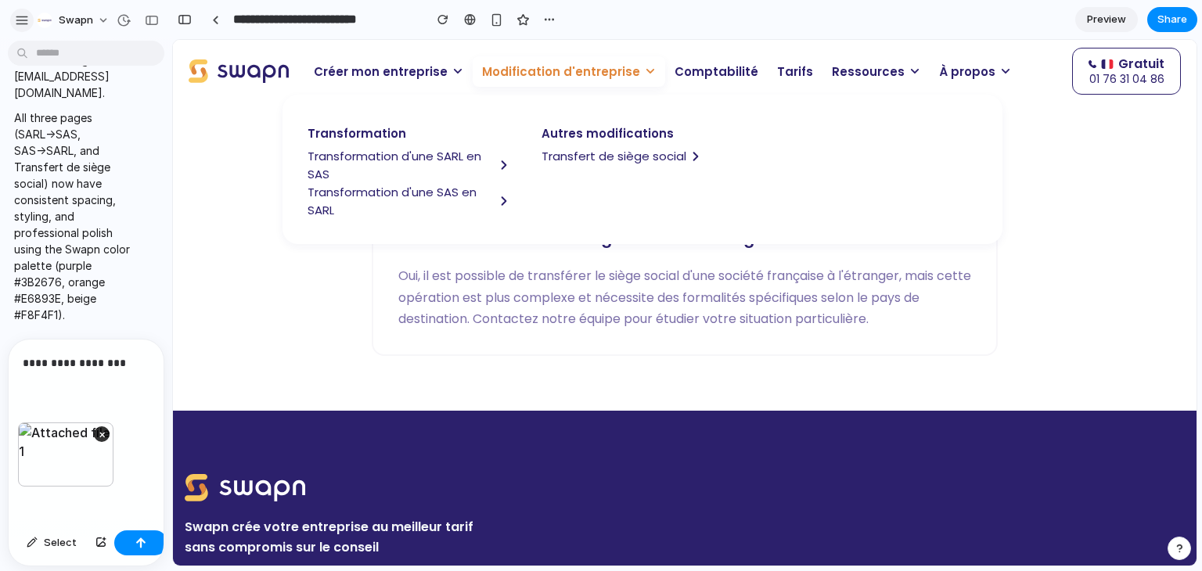
scroll to position [4005, 0]
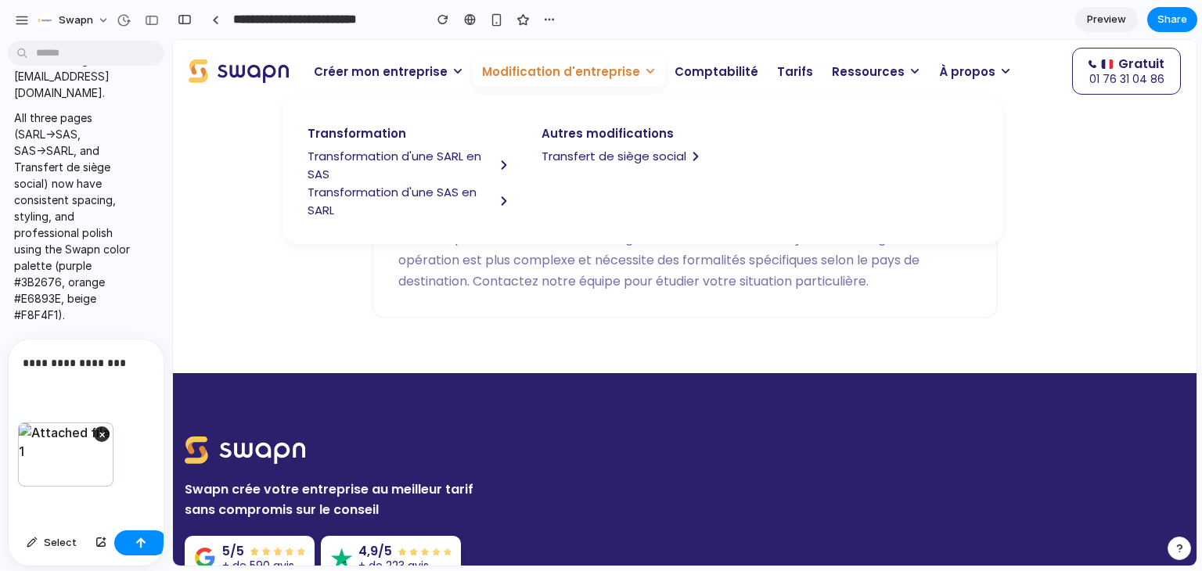
click at [114, 369] on div "**********" at bounding box center [86, 381] width 155 height 83
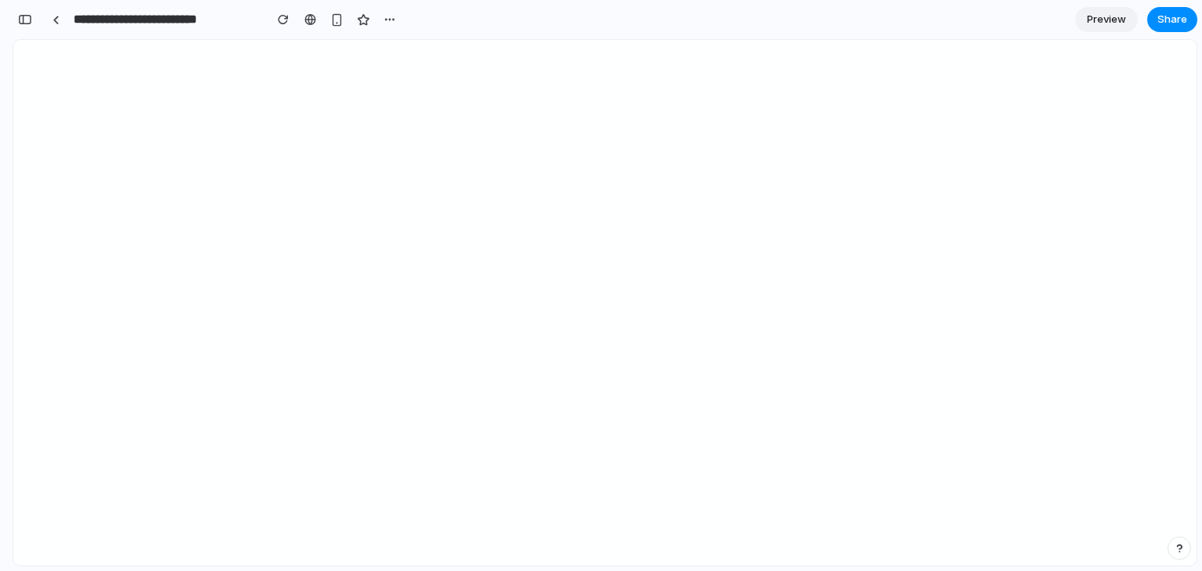
scroll to position [0, 0]
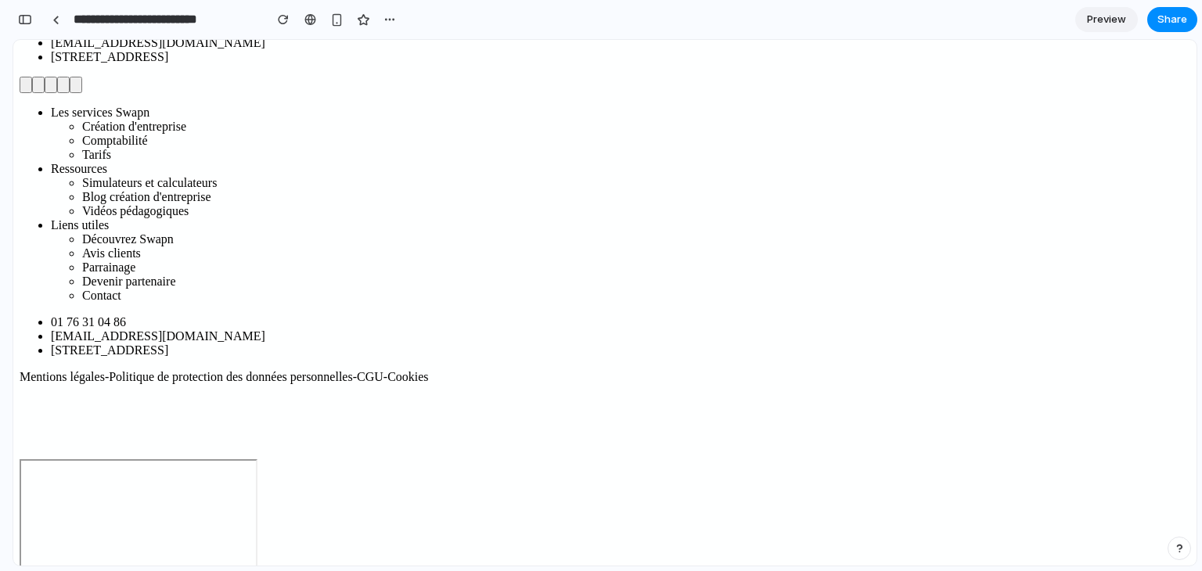
scroll to position [3289, 0]
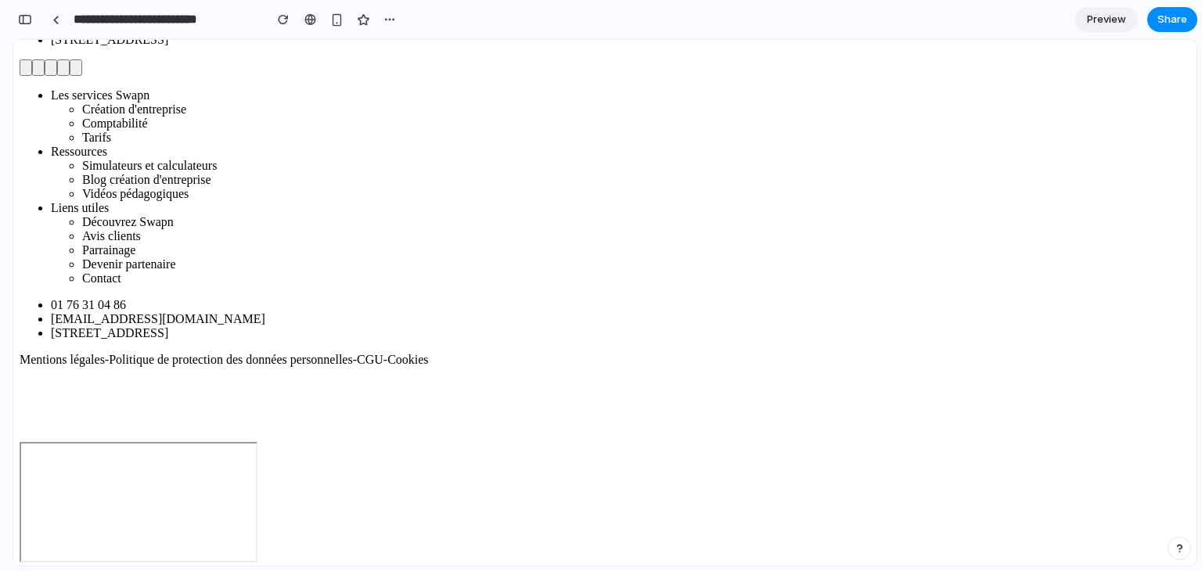
scroll to position [3263, 0]
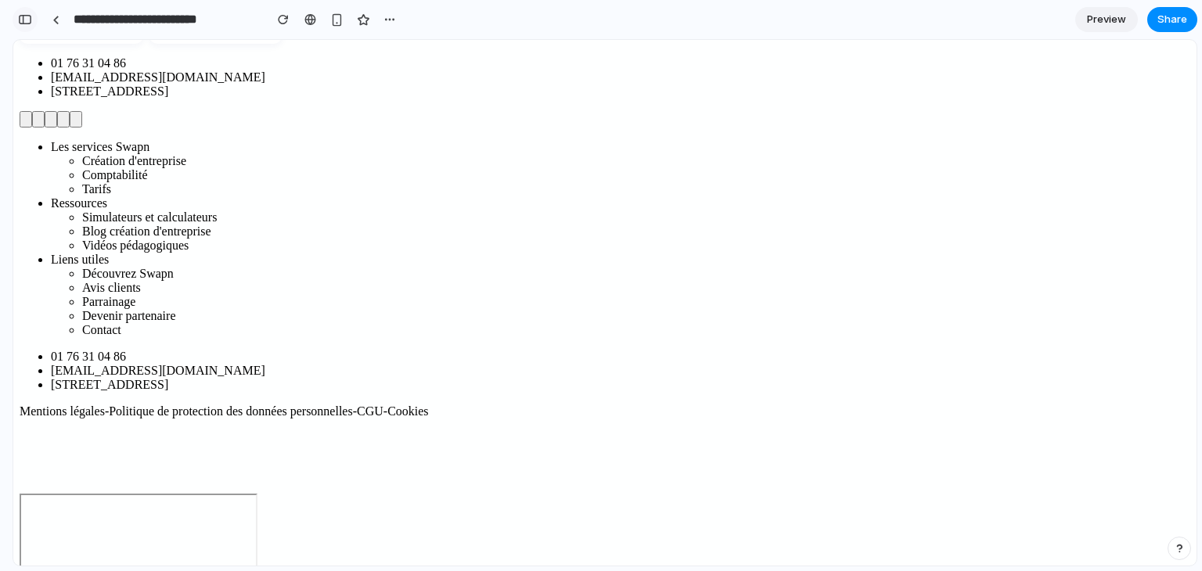
click at [23, 27] on button "button" at bounding box center [25, 19] width 25 height 25
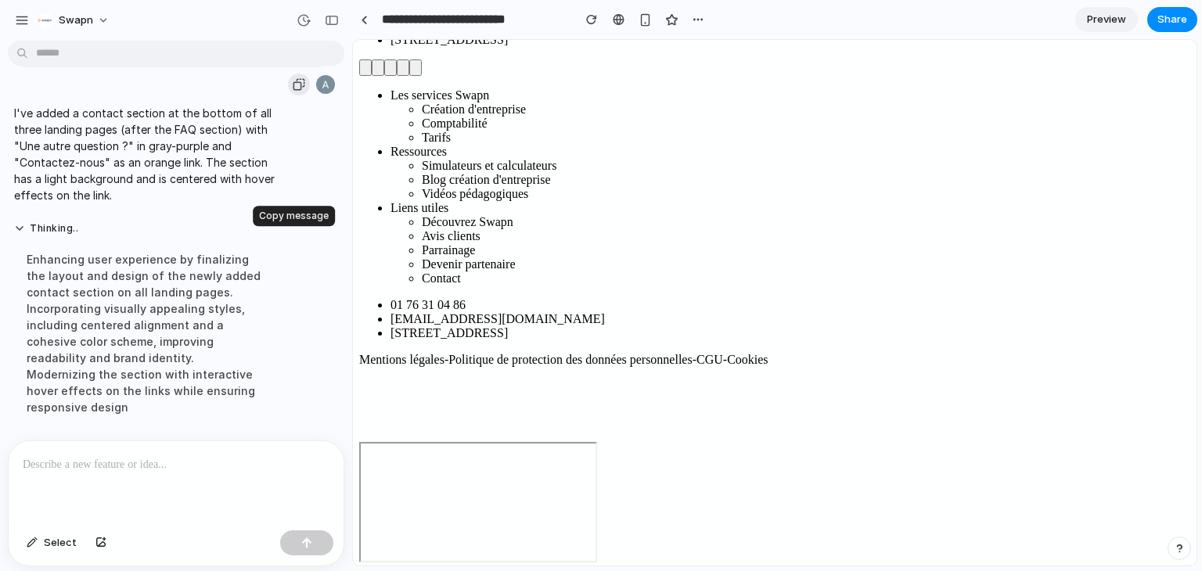
scroll to position [13754, 0]
click at [301, 21] on div "button" at bounding box center [304, 20] width 14 height 14
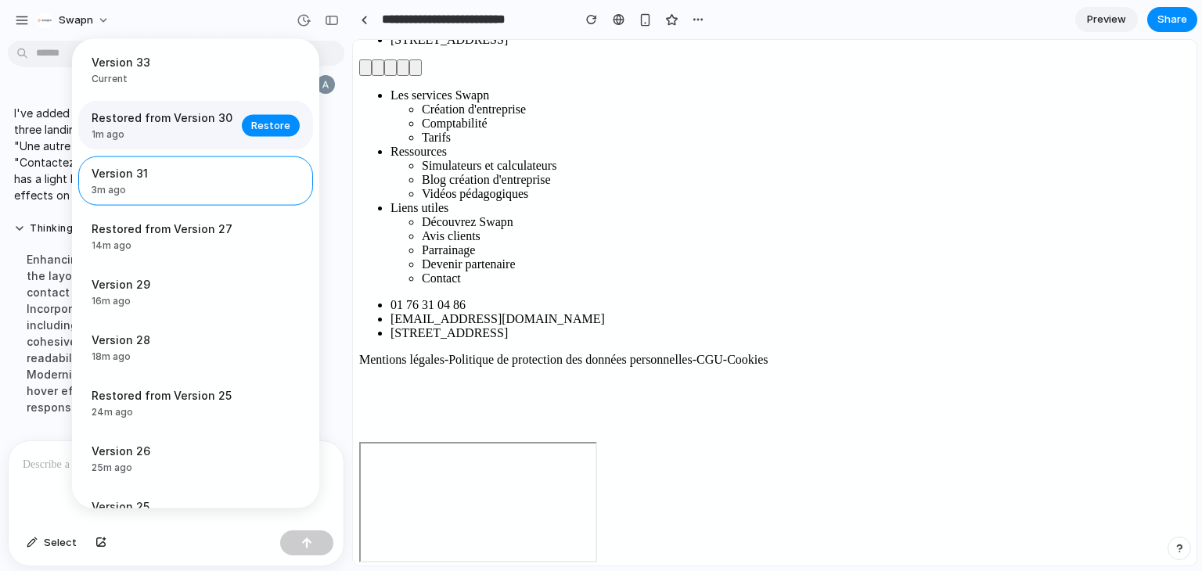
click at [106, 129] on span "1m ago" at bounding box center [162, 135] width 141 height 14
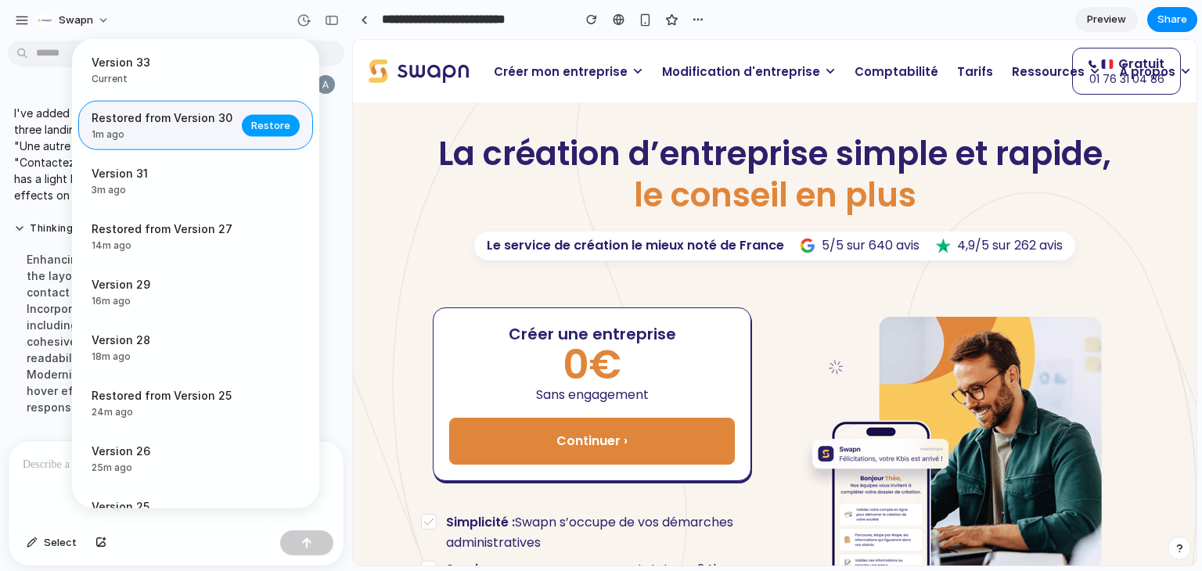
scroll to position [0, 0]
click at [261, 127] on span "Restore" at bounding box center [270, 125] width 39 height 16
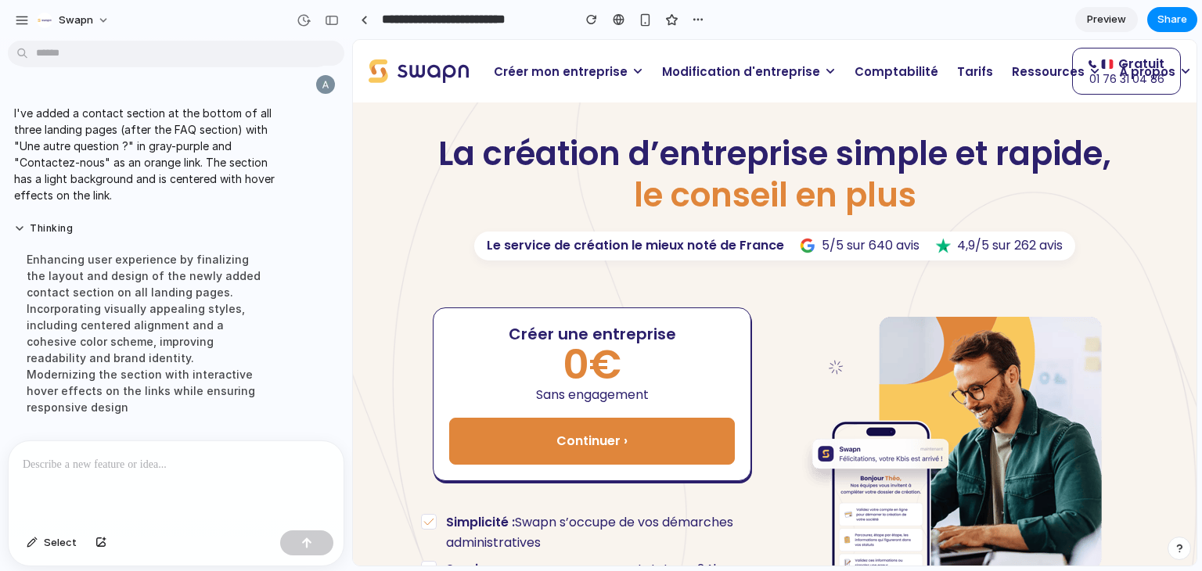
click at [676, 80] on span "Modification d'entreprise" at bounding box center [741, 72] width 158 height 18
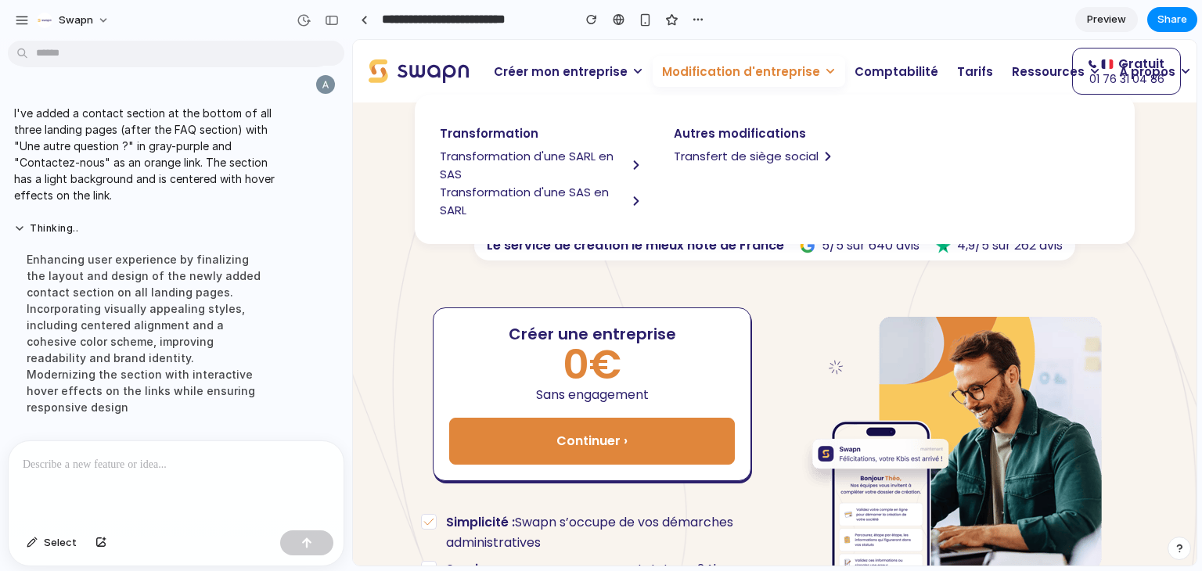
click at [506, 150] on span "Transformation d'une SARL en SAS" at bounding box center [533, 165] width 187 height 36
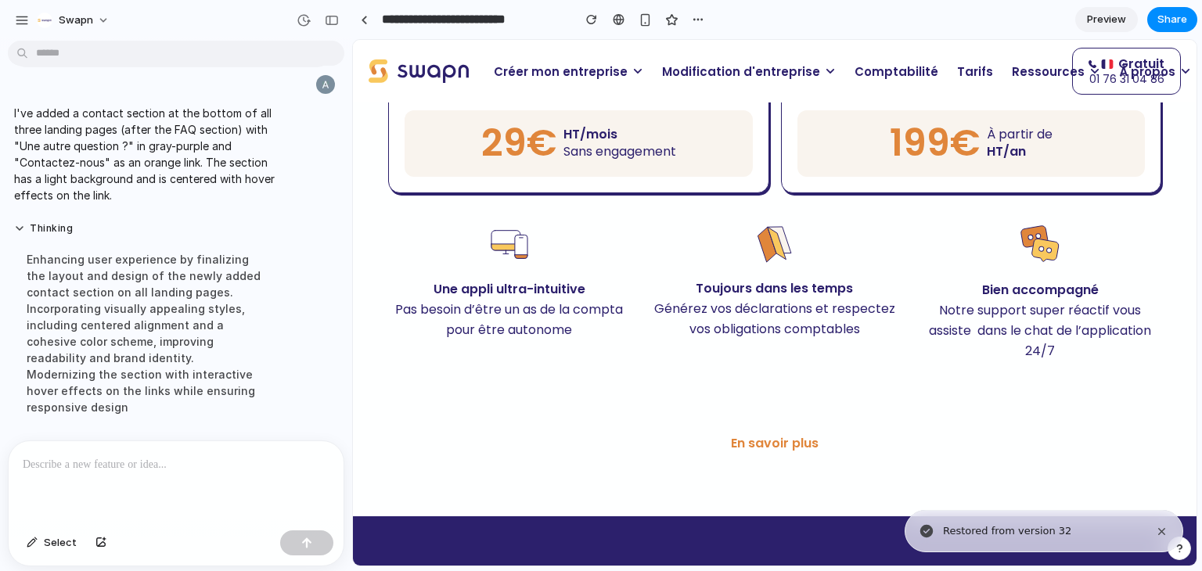
scroll to position [986, 0]
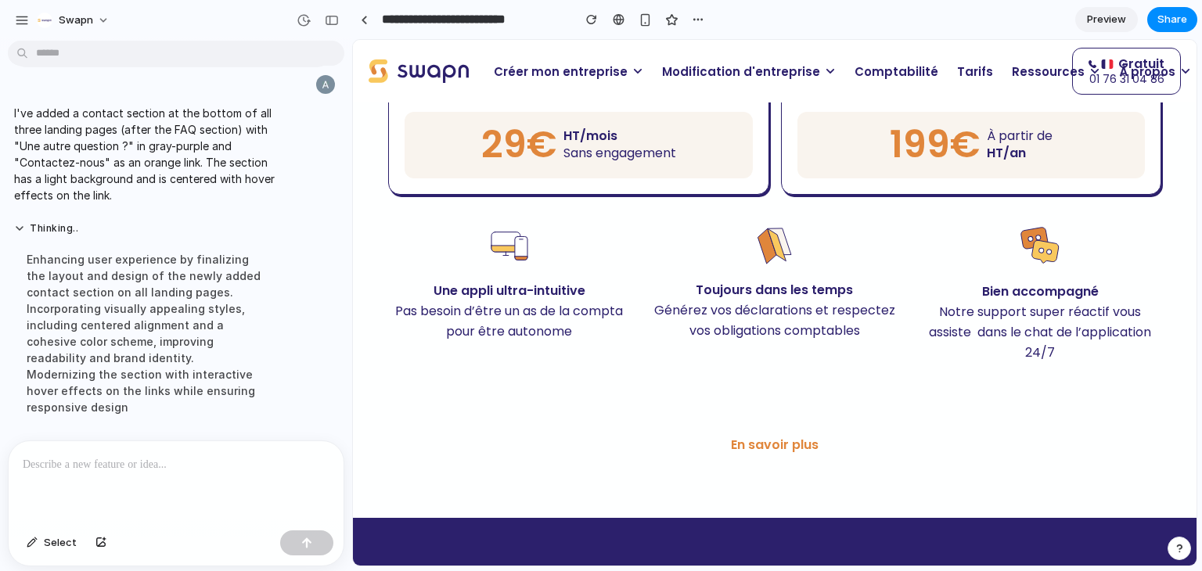
click at [701, 78] on span "Modification d'entreprise" at bounding box center [741, 72] width 158 height 18
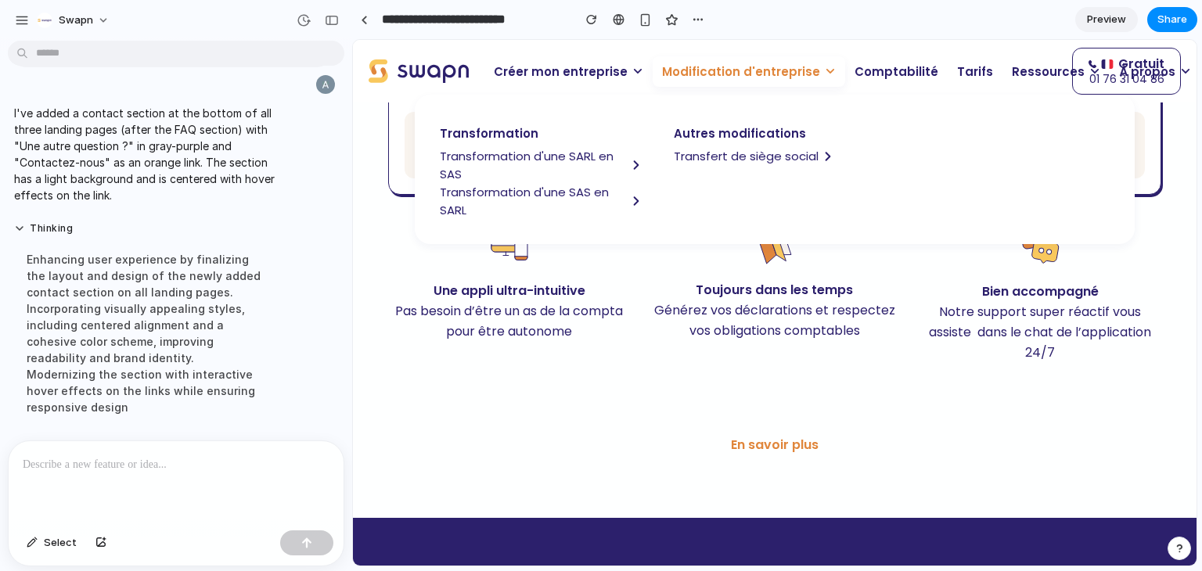
click at [569, 149] on span "Transformation d'une SARL en SAS" at bounding box center [533, 165] width 187 height 36
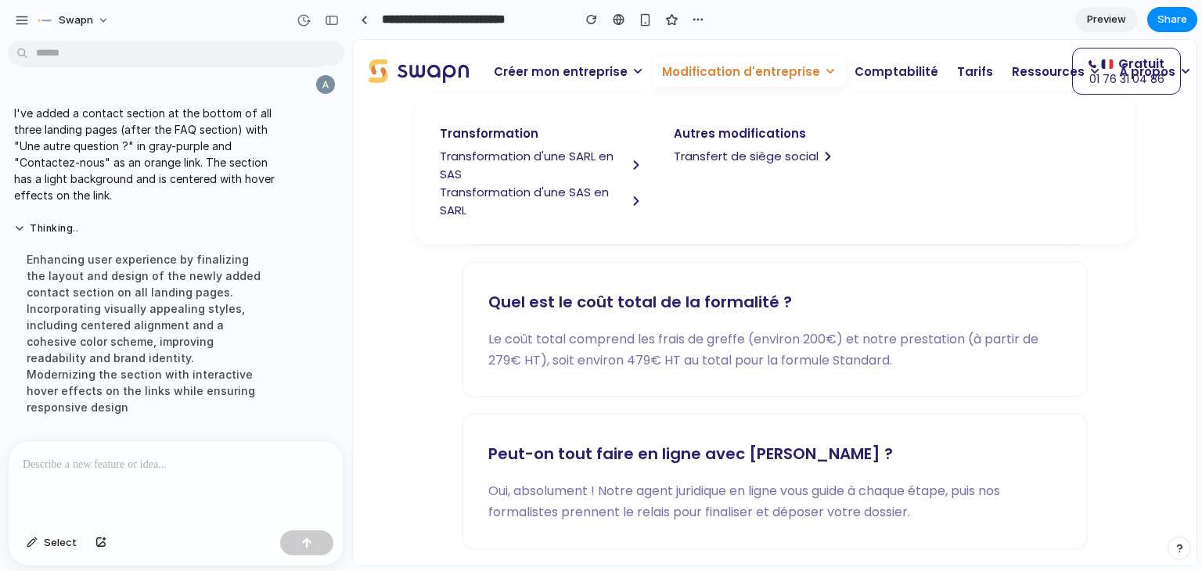
scroll to position [3144, 0]
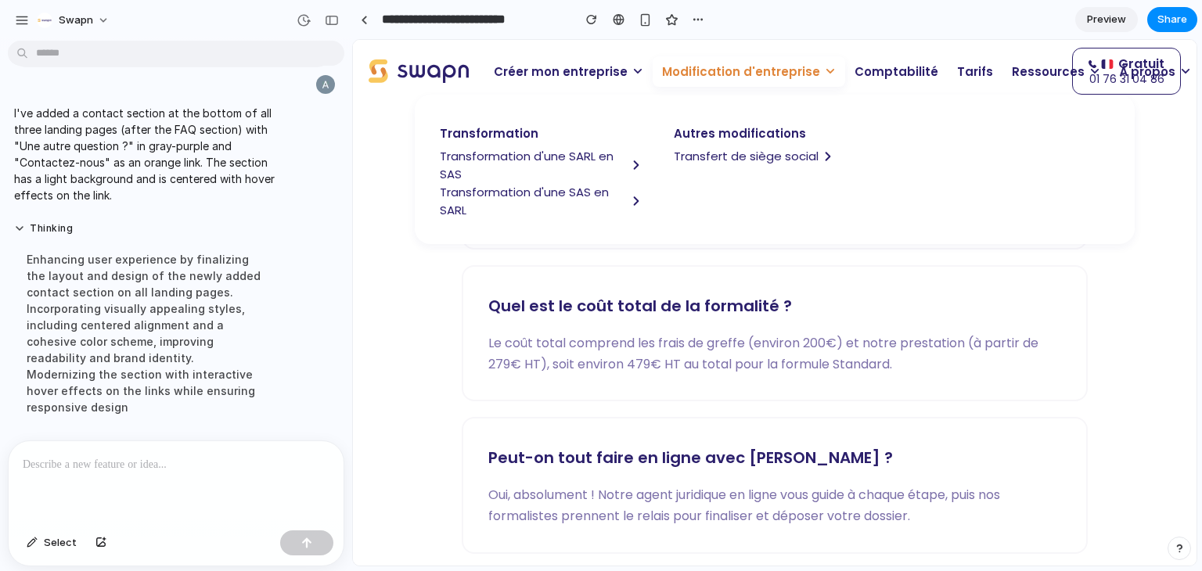
click at [164, 472] on div at bounding box center [176, 482] width 335 height 83
click at [150, 464] on p at bounding box center [173, 465] width 301 height 19
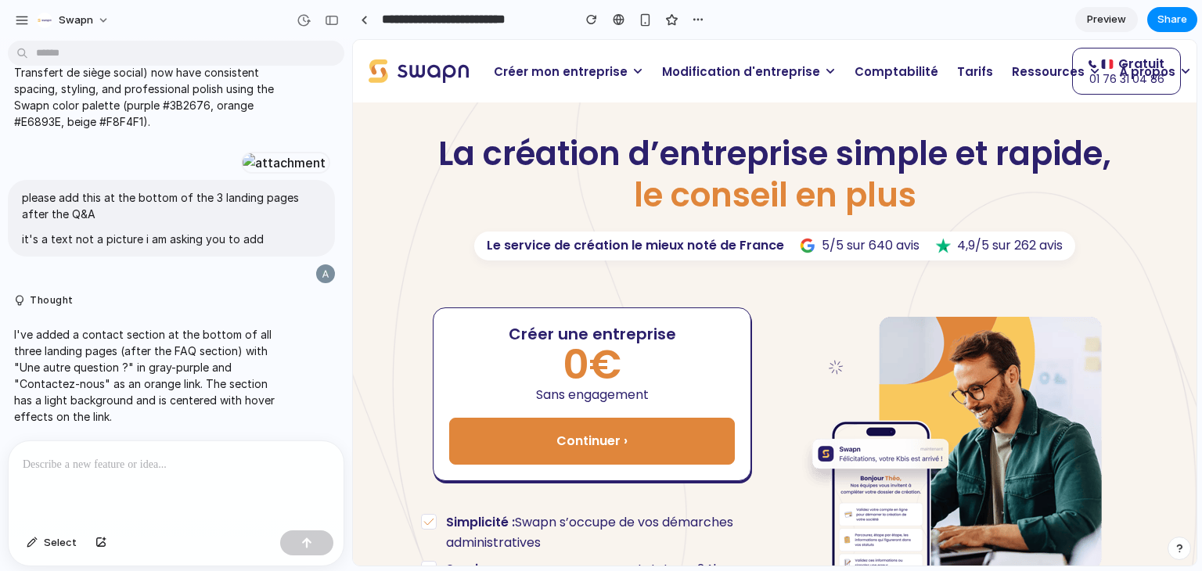
click at [121, 463] on p at bounding box center [176, 465] width 307 height 19
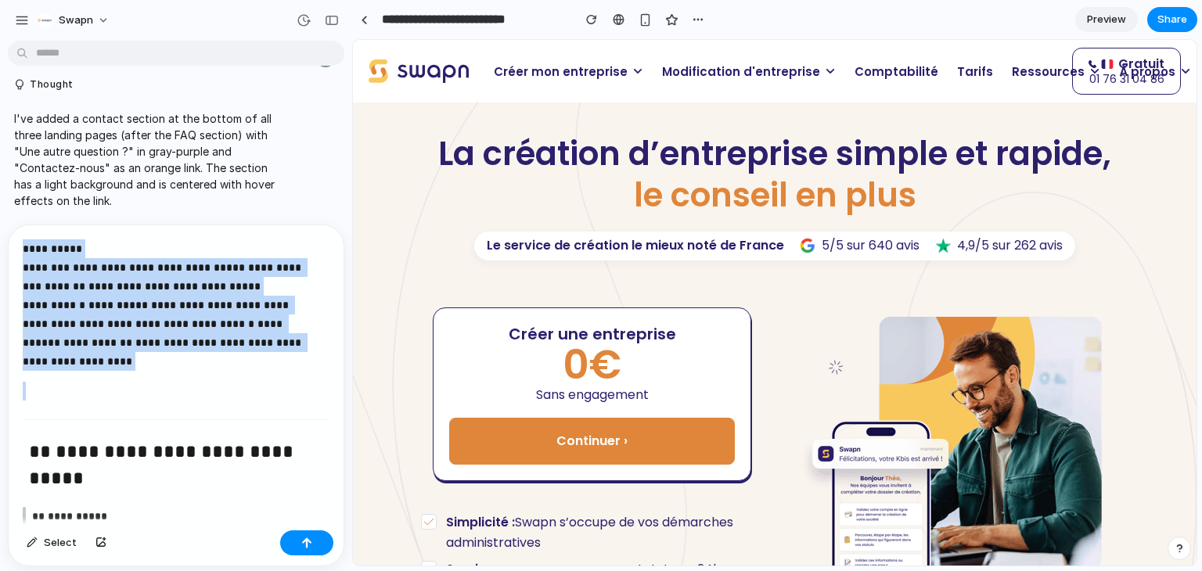
drag, startPoint x: 99, startPoint y: 373, endPoint x: 7, endPoint y: 247, distance: 156.9
click at [8, 247] on div "**********" at bounding box center [176, 396] width 337 height 342
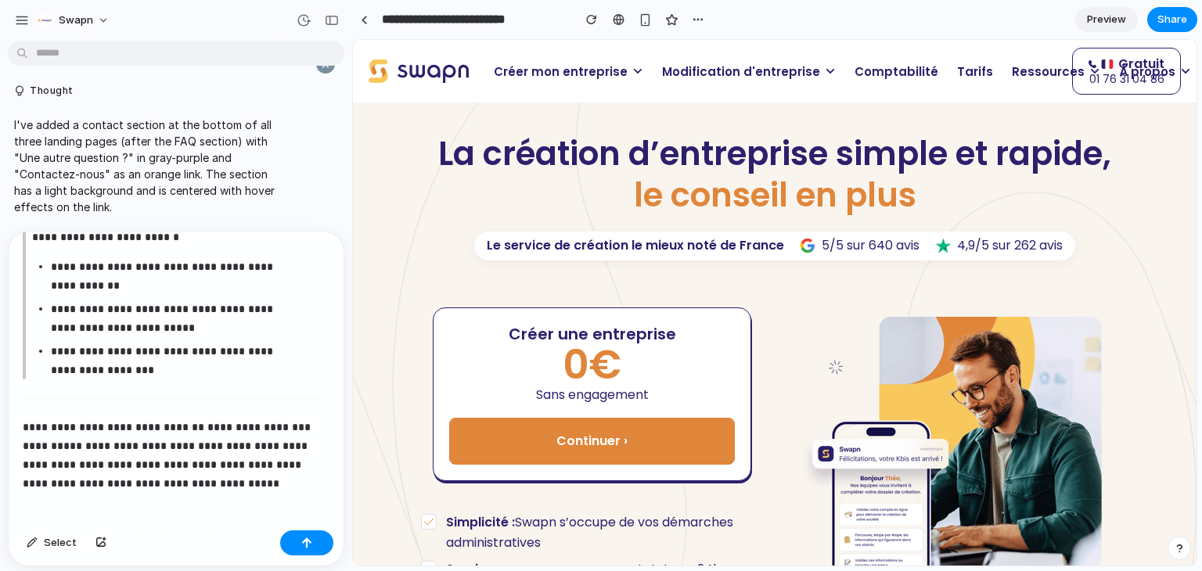
scroll to position [3274, 0]
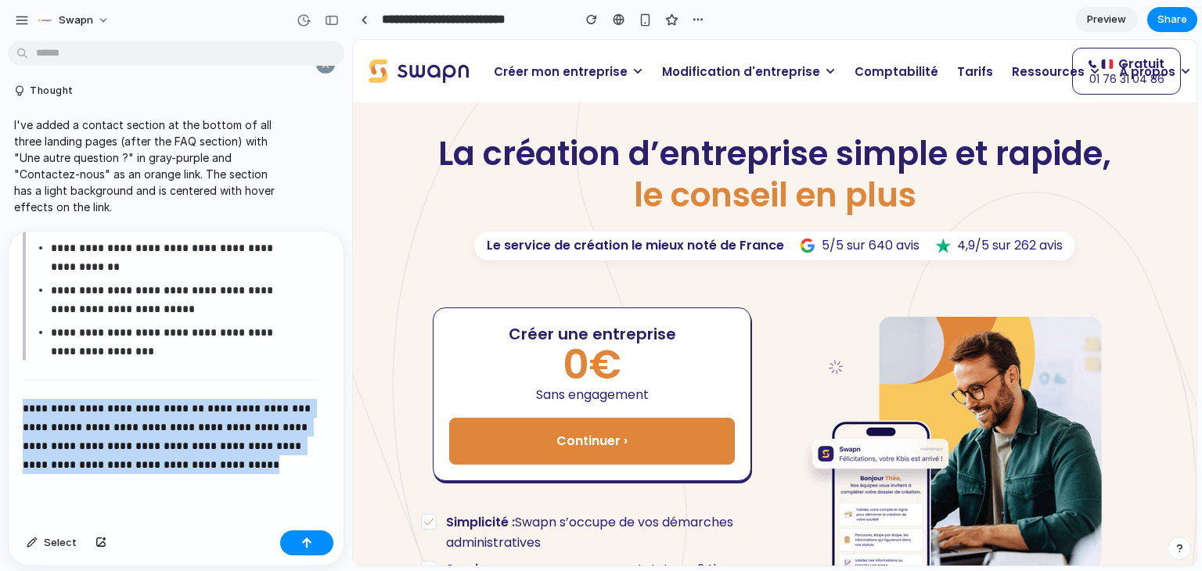
drag, startPoint x: 200, startPoint y: 463, endPoint x: 20, endPoint y: 401, distance: 189.6
click at [20, 401] on div "**********" at bounding box center [173, 378] width 329 height 293
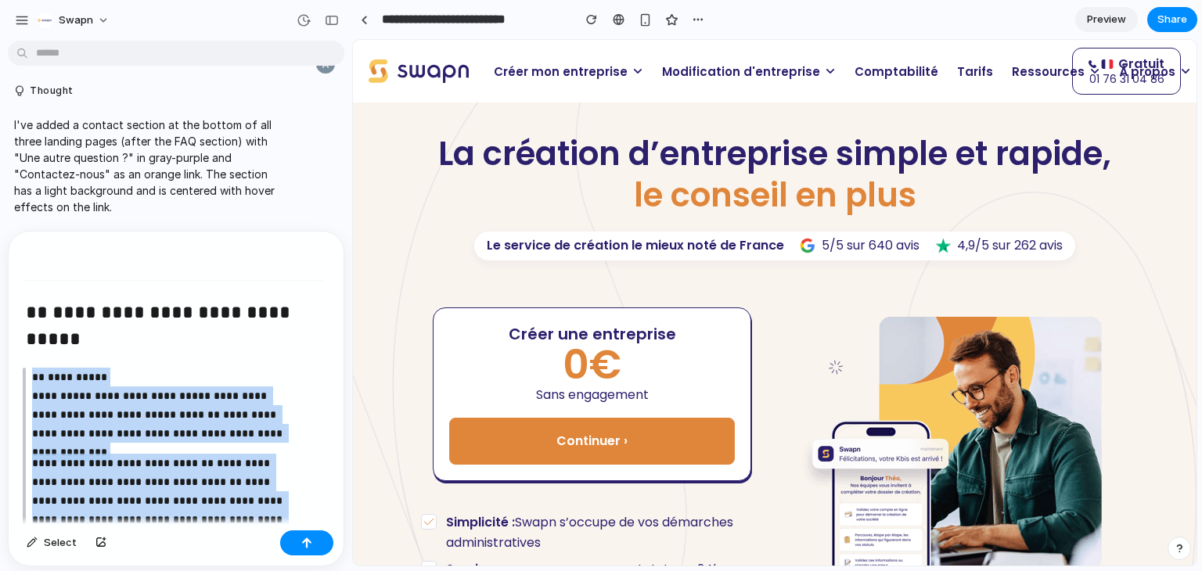
scroll to position [0, 0]
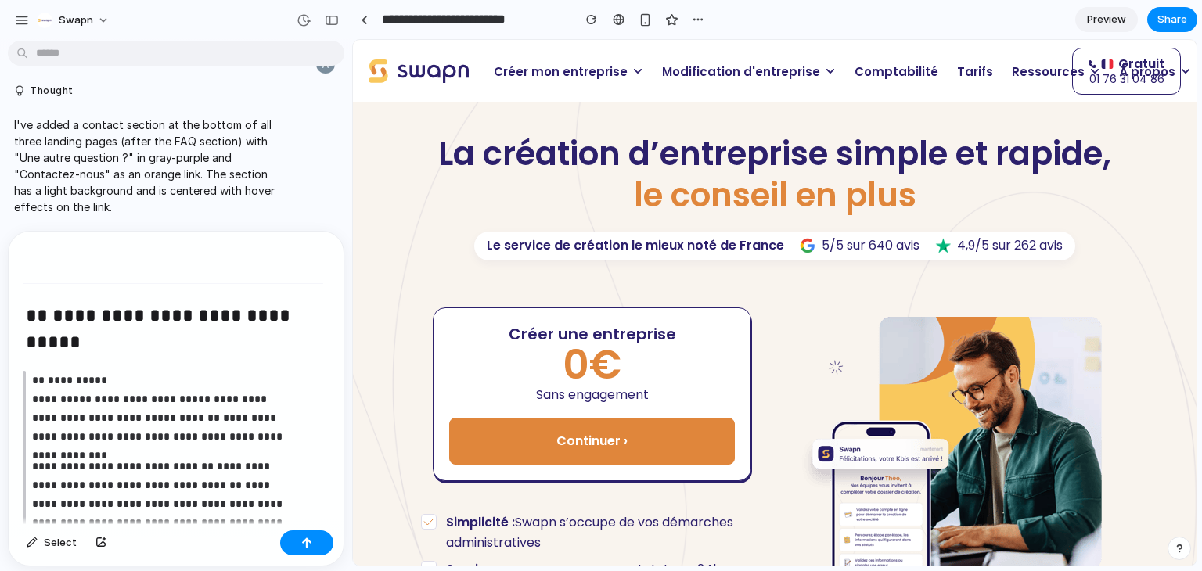
click at [197, 397] on strong "**********" at bounding box center [153, 399] width 116 height 11
click at [214, 441] on p "**********" at bounding box center [159, 418] width 254 height 94
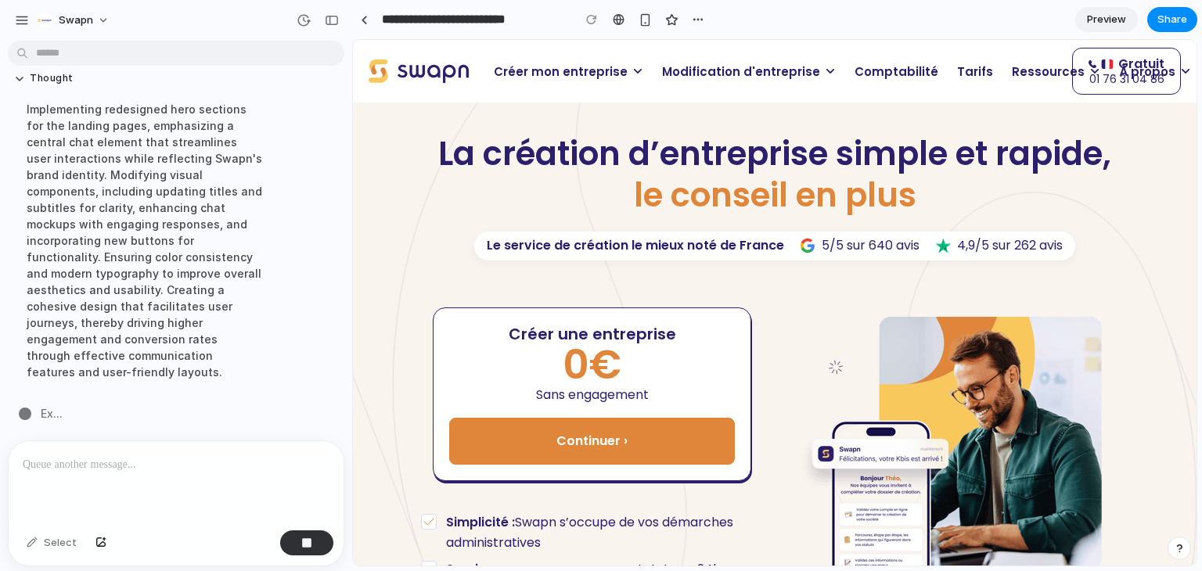
scroll to position [16294, 0]
click at [712, 77] on span "Modification d'entreprise" at bounding box center [741, 72] width 158 height 18
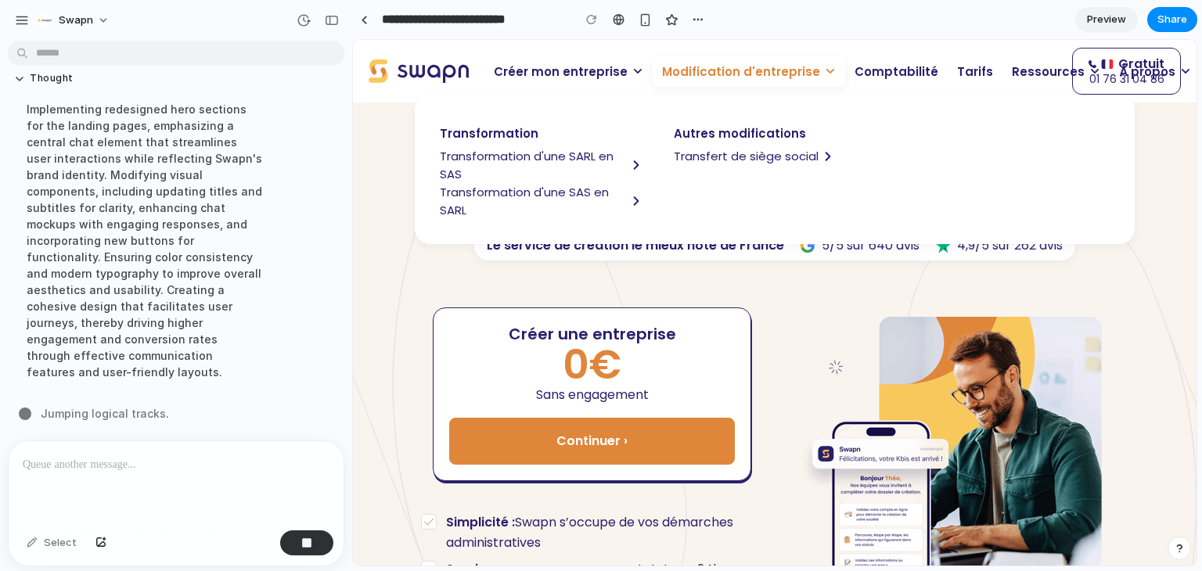
click at [533, 152] on span "Transformation d'une SARL en SAS" at bounding box center [533, 165] width 187 height 36
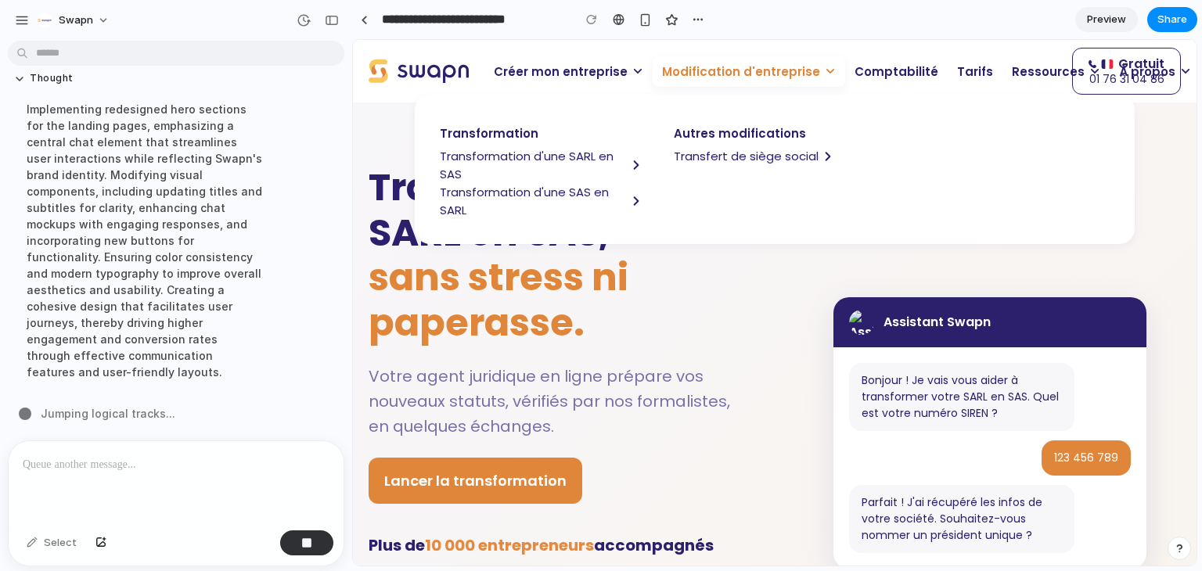
click at [768, 73] on span "Modification d'entreprise" at bounding box center [741, 72] width 158 height 18
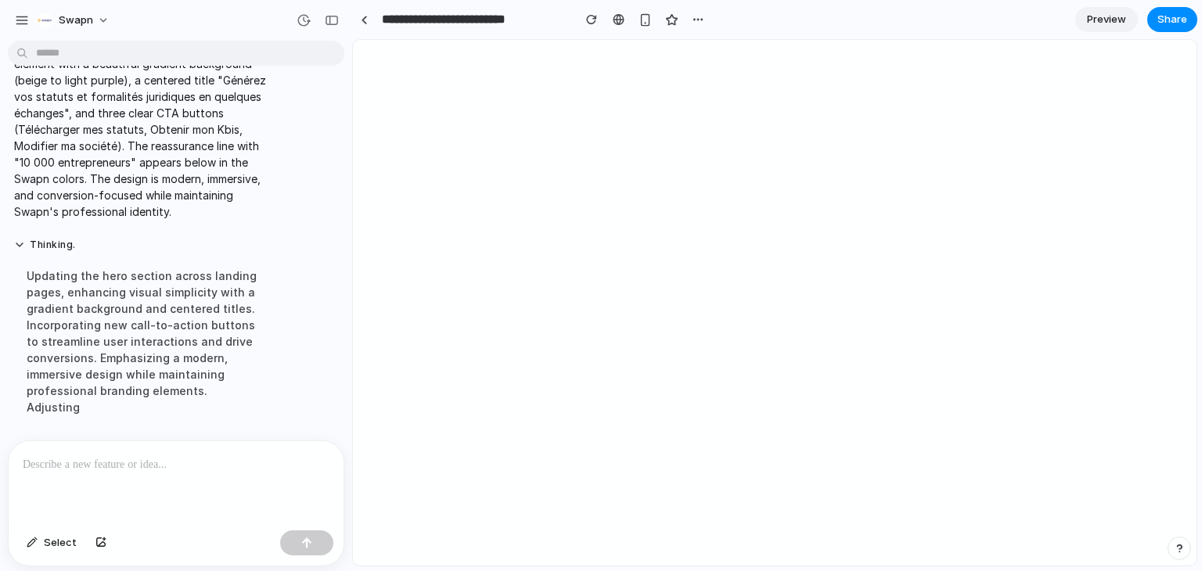
scroll to position [0, 0]
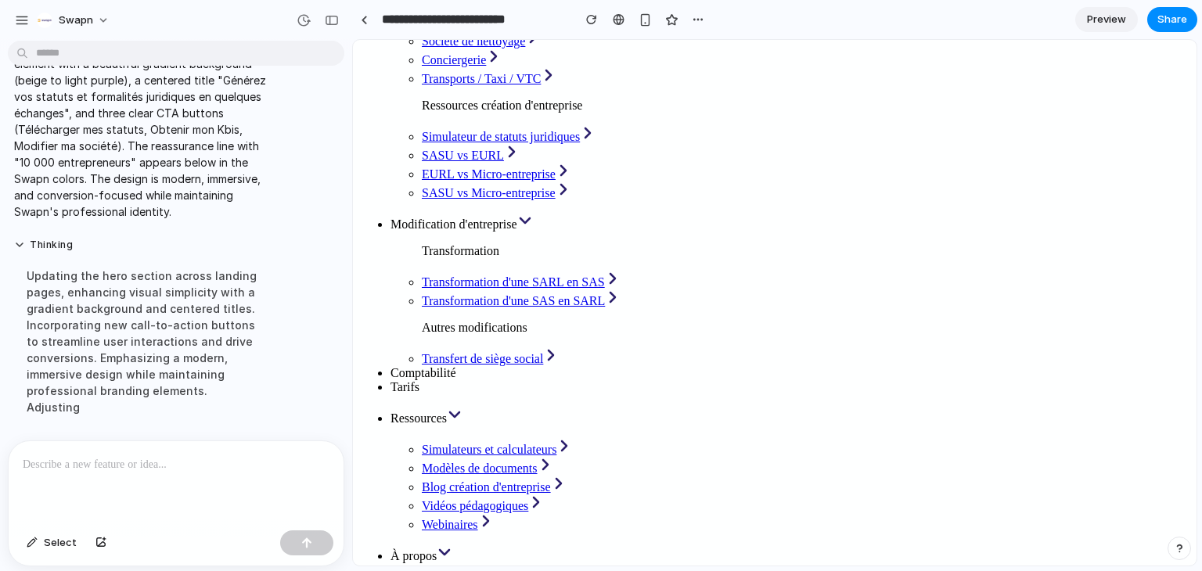
scroll to position [397, 0]
click at [200, 456] on p at bounding box center [173, 465] width 301 height 19
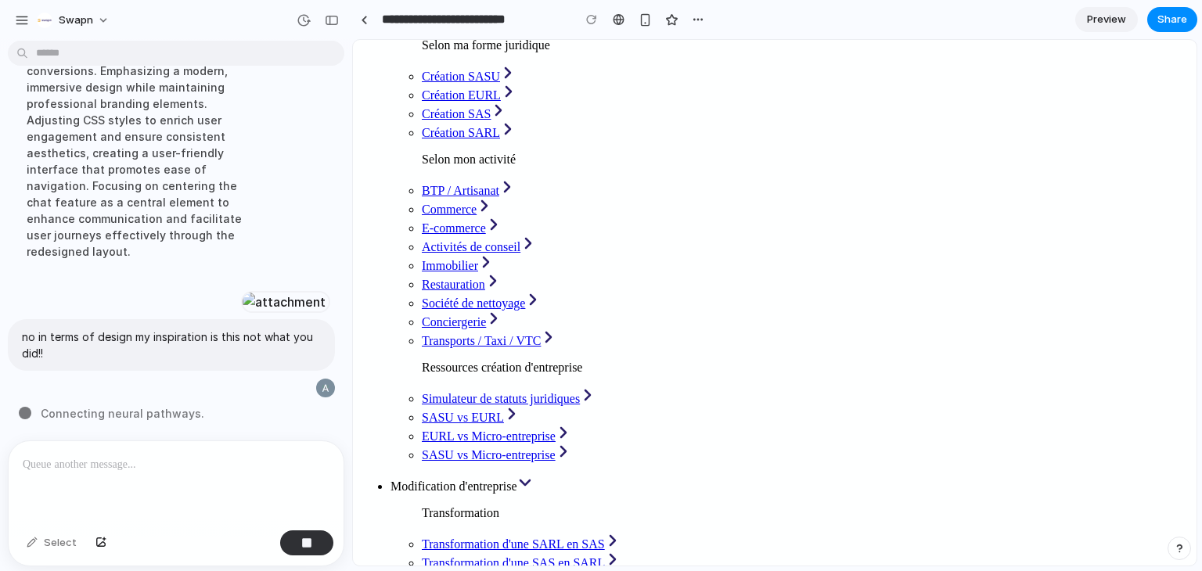
scroll to position [30, 0]
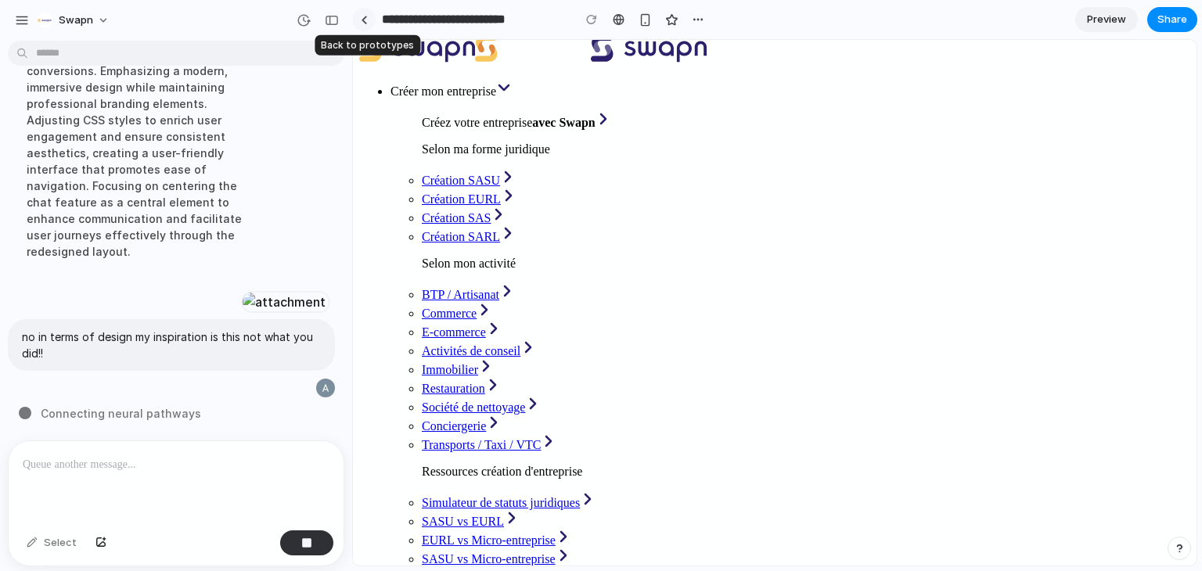
click at [363, 23] on div at bounding box center [364, 20] width 7 height 9
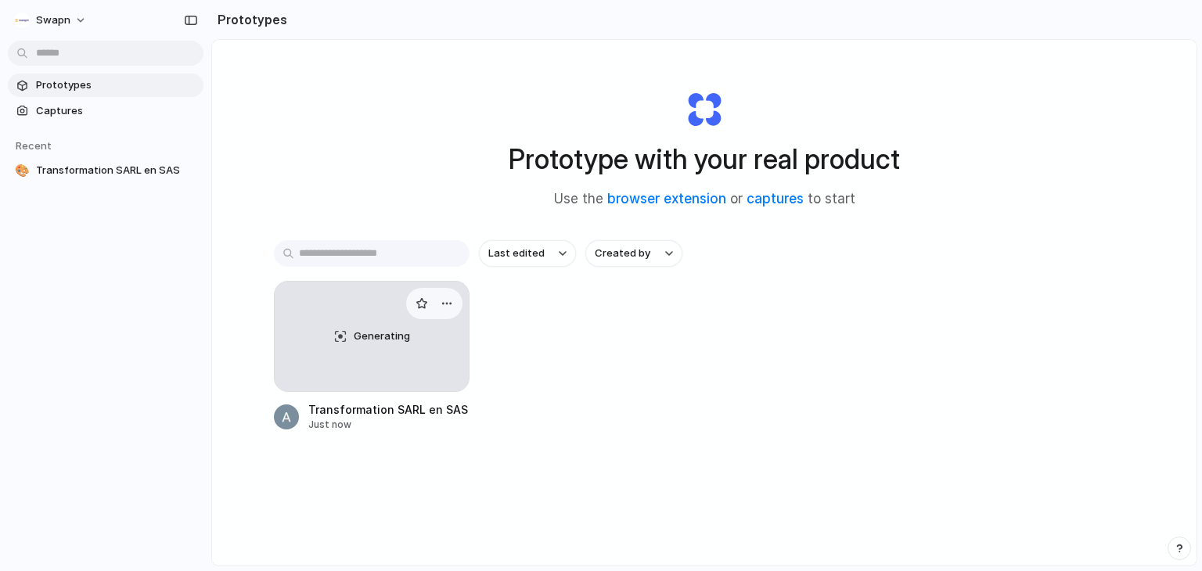
click at [396, 326] on div "Generating" at bounding box center [372, 337] width 194 height 110
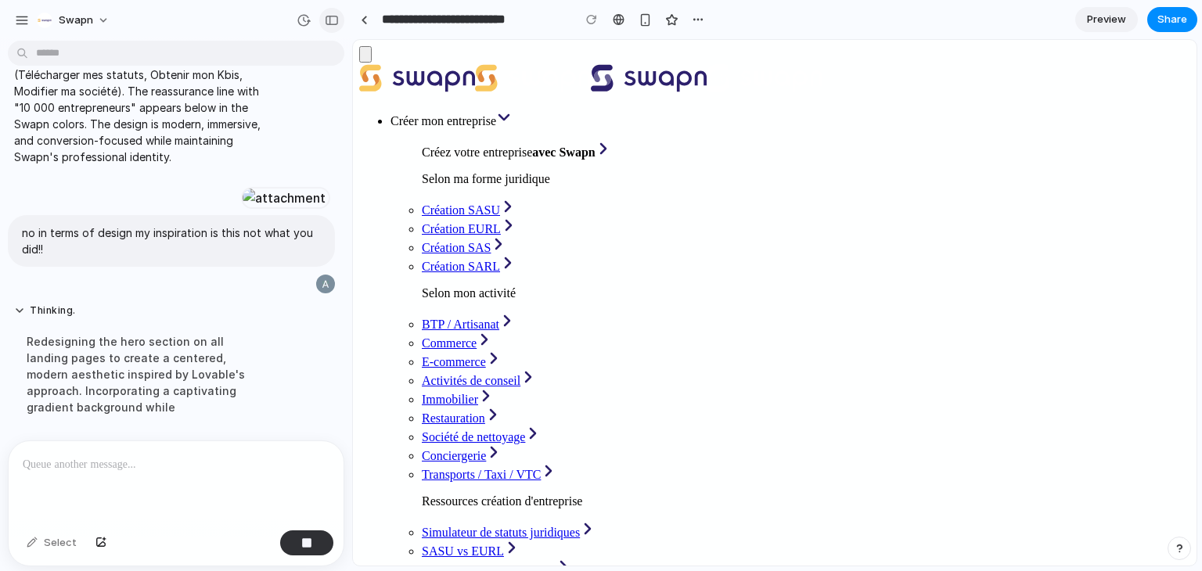
scroll to position [15764, 0]
click at [328, 20] on div "button" at bounding box center [332, 20] width 14 height 11
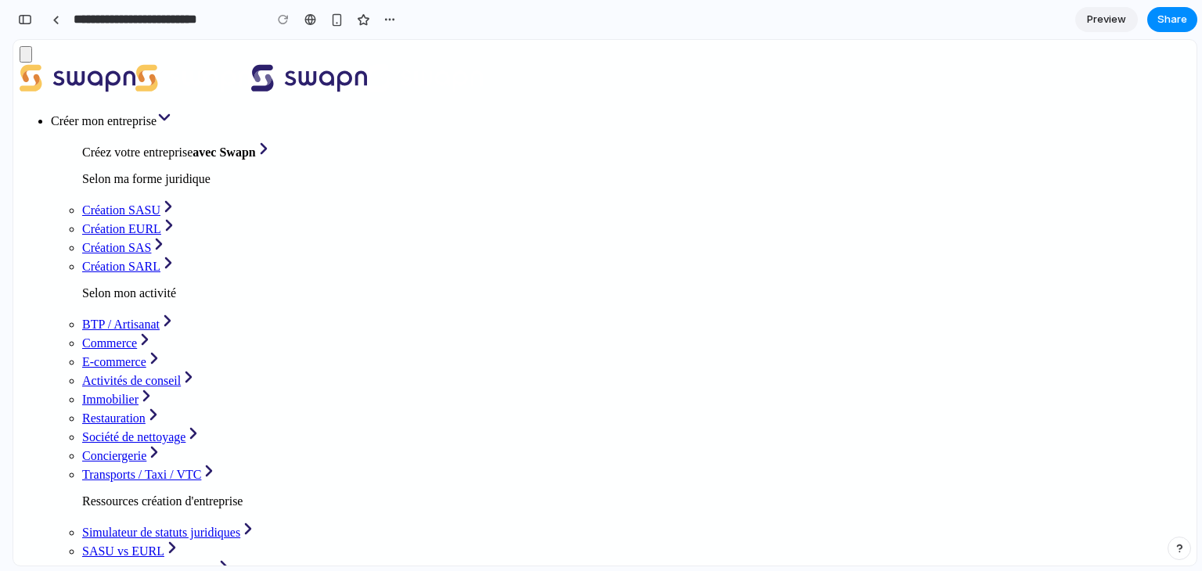
scroll to position [31669, 0]
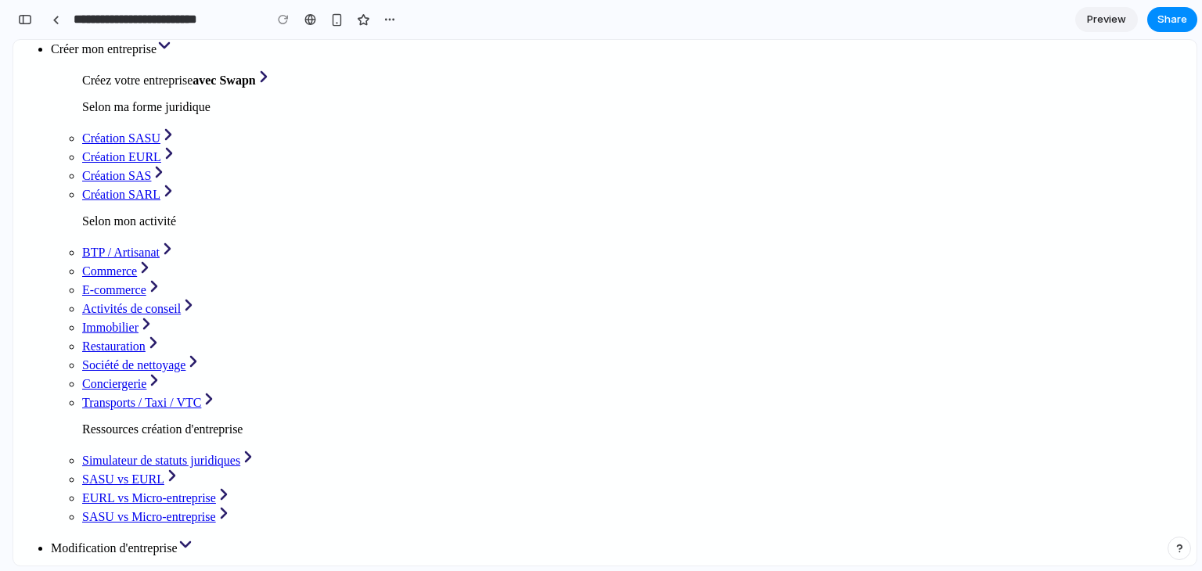
scroll to position [0, 0]
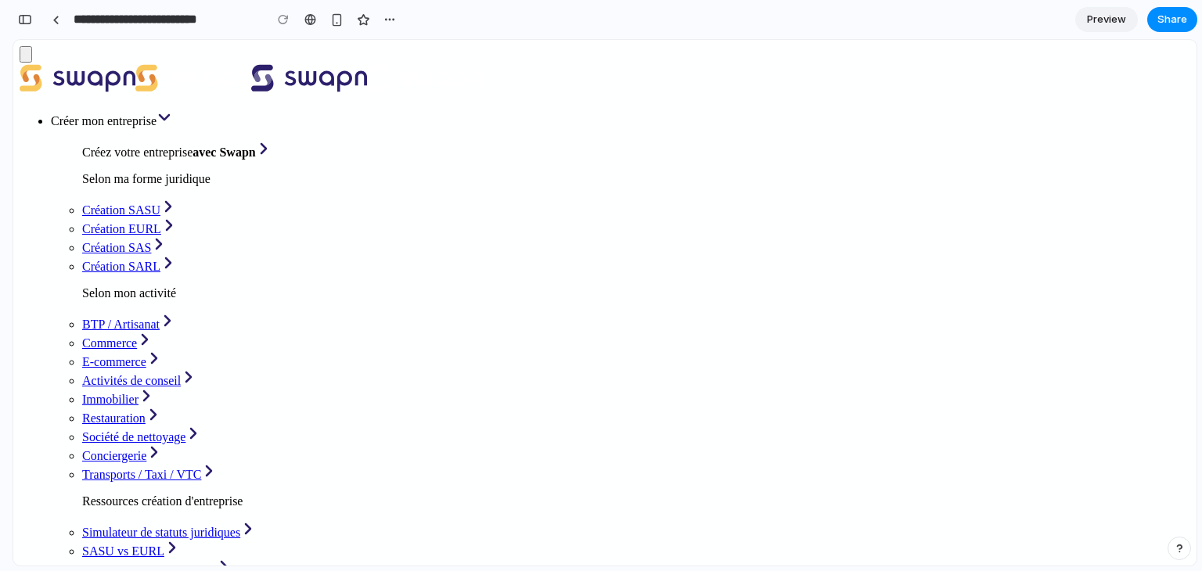
click at [23, 23] on div "button" at bounding box center [25, 19] width 14 height 11
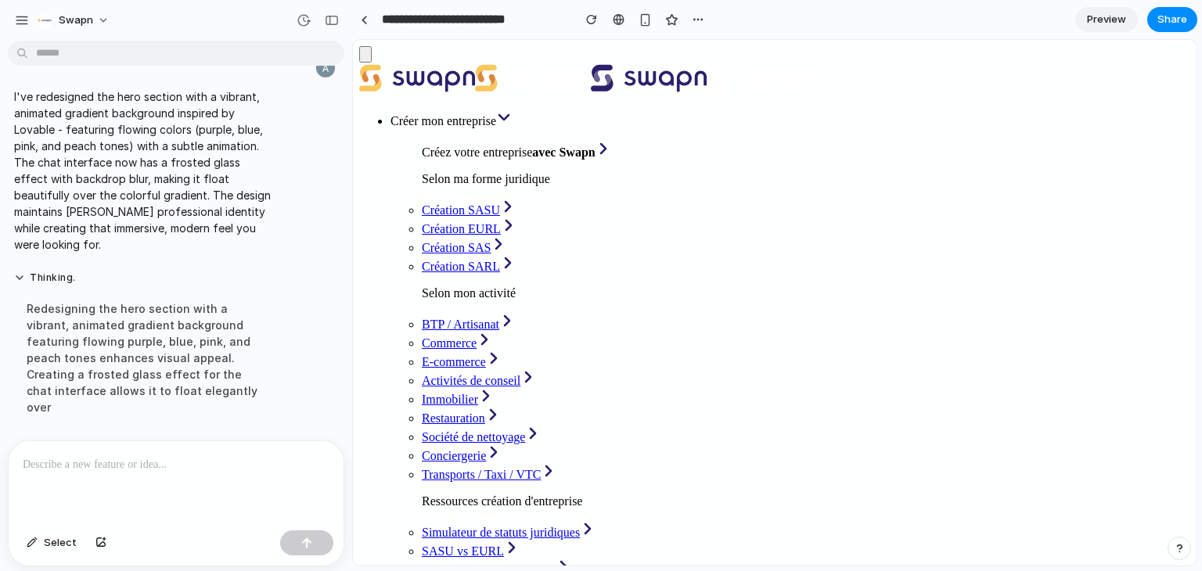
click at [225, 456] on p at bounding box center [176, 465] width 307 height 19
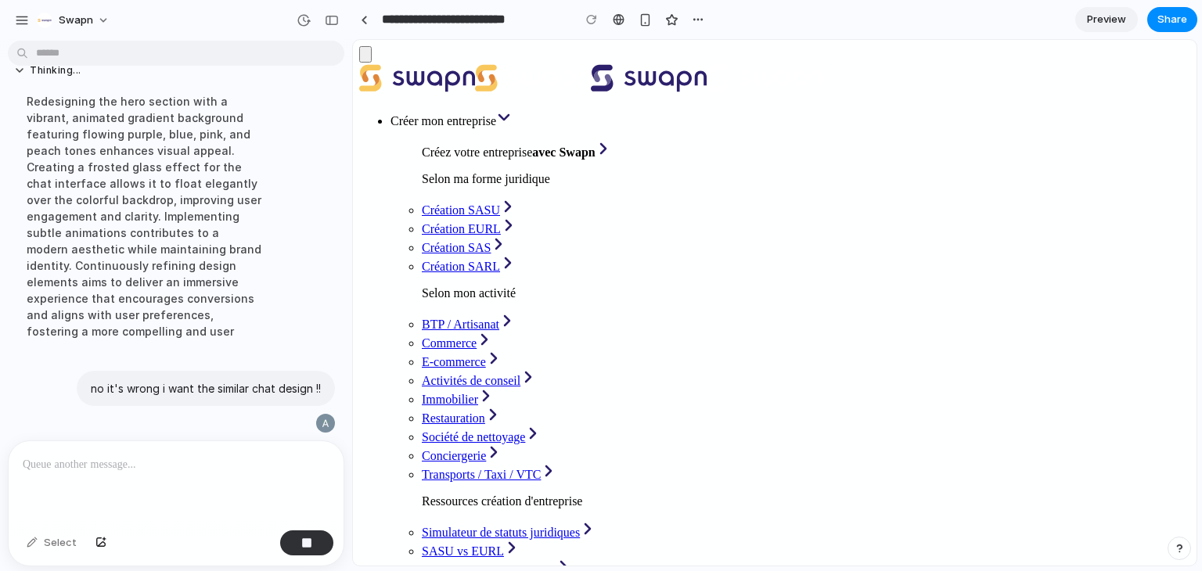
scroll to position [16022, 0]
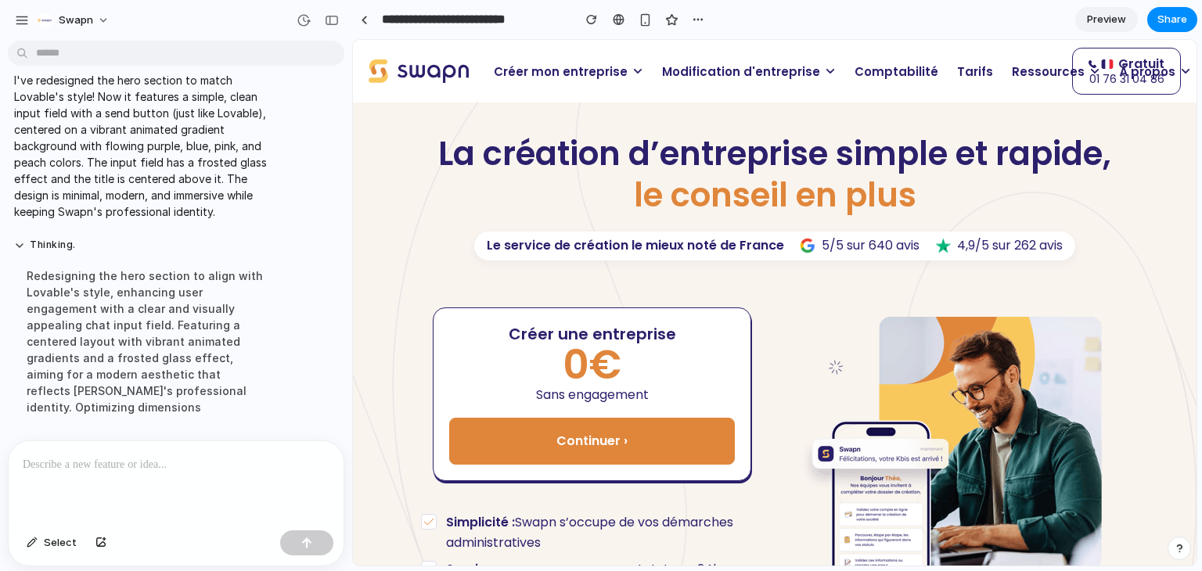
click at [742, 74] on span "Modification d'entreprise" at bounding box center [741, 72] width 158 height 18
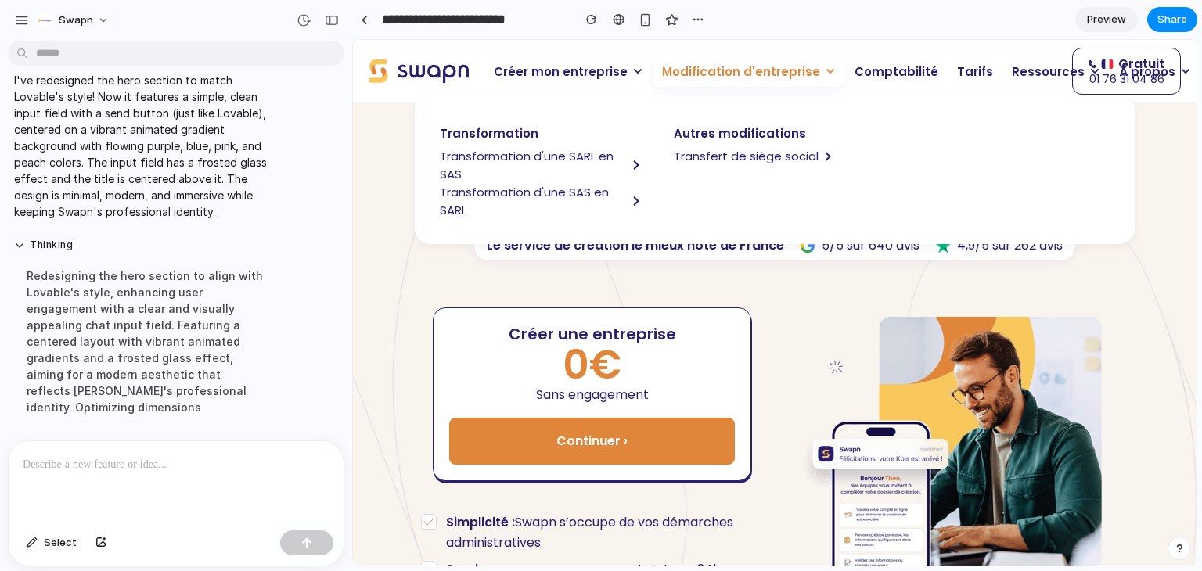
click at [550, 158] on span "Transformation d'une SARL en SAS" at bounding box center [533, 165] width 187 height 36
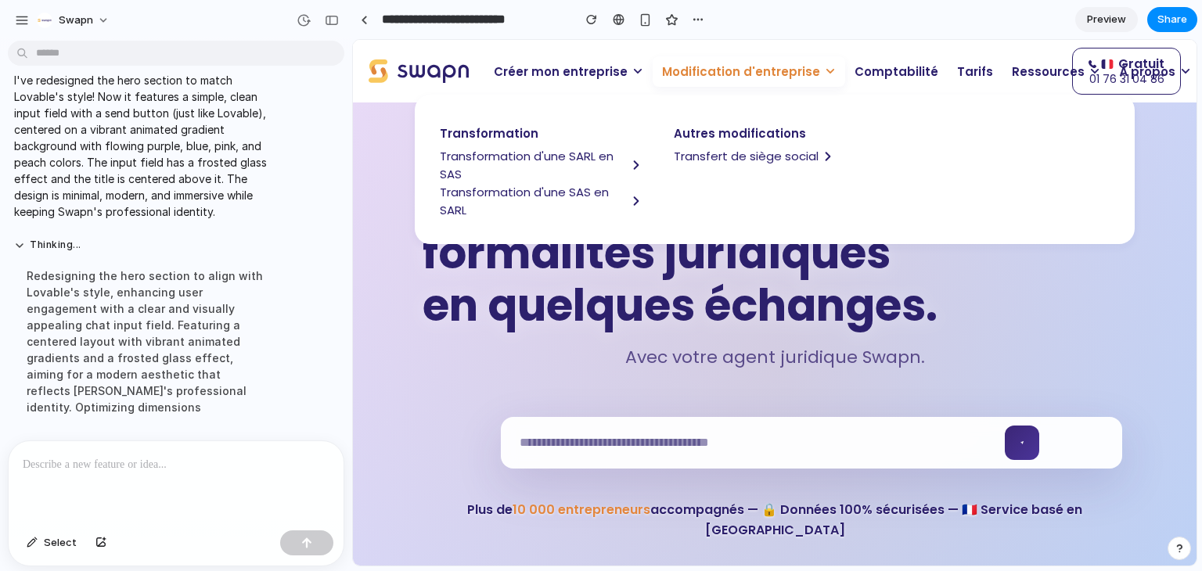
click at [721, 67] on span "Modification d'entreprise" at bounding box center [741, 72] width 158 height 18
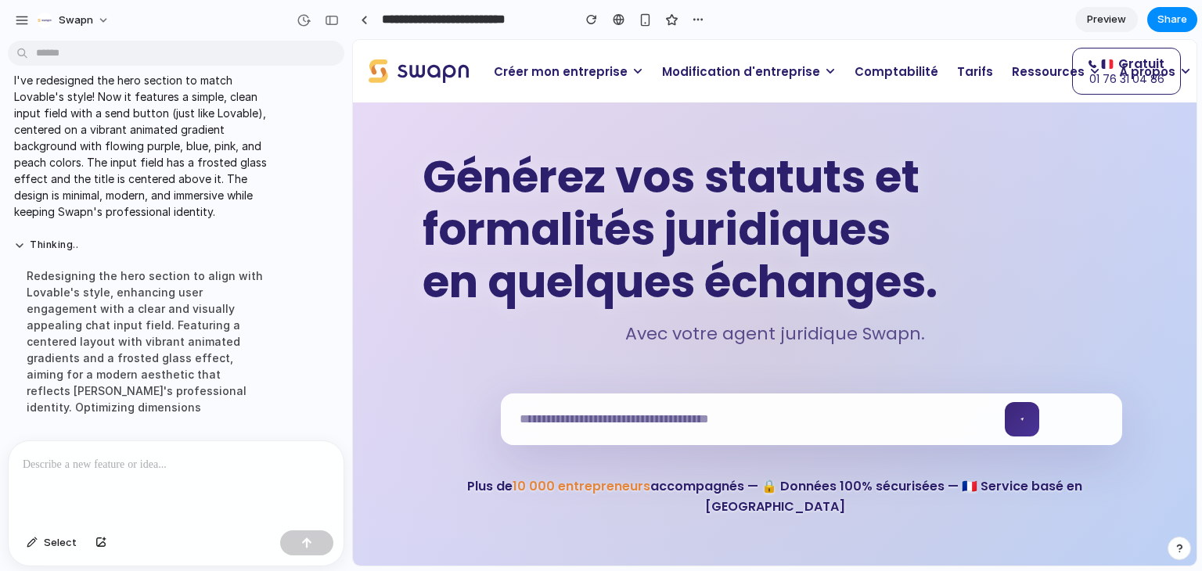
scroll to position [22, 0]
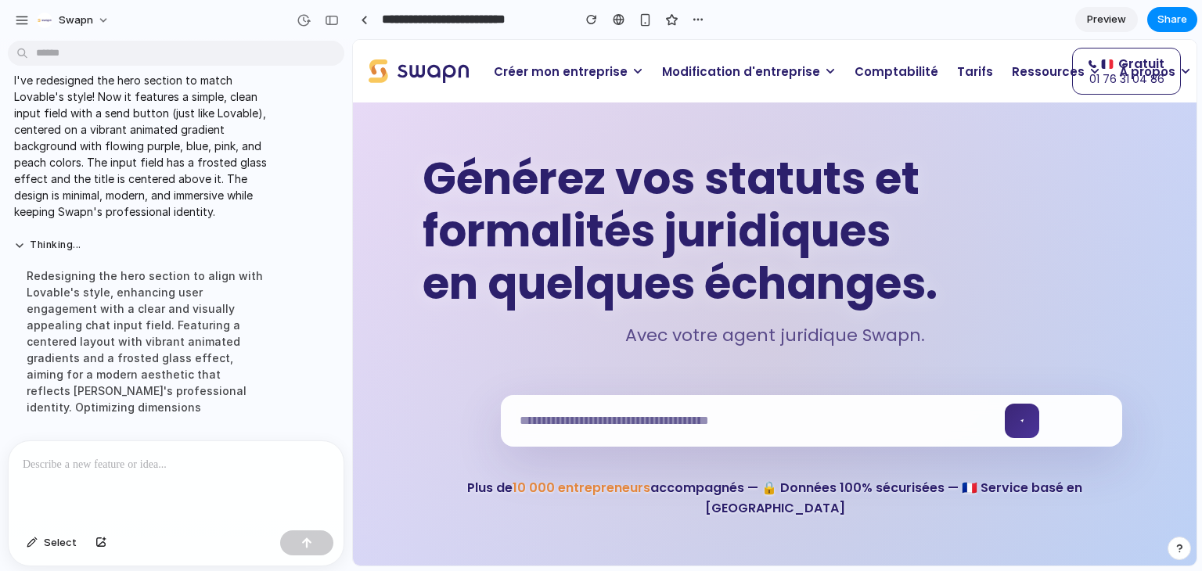
click at [714, 74] on span "Modification d'entreprise" at bounding box center [741, 72] width 158 height 18
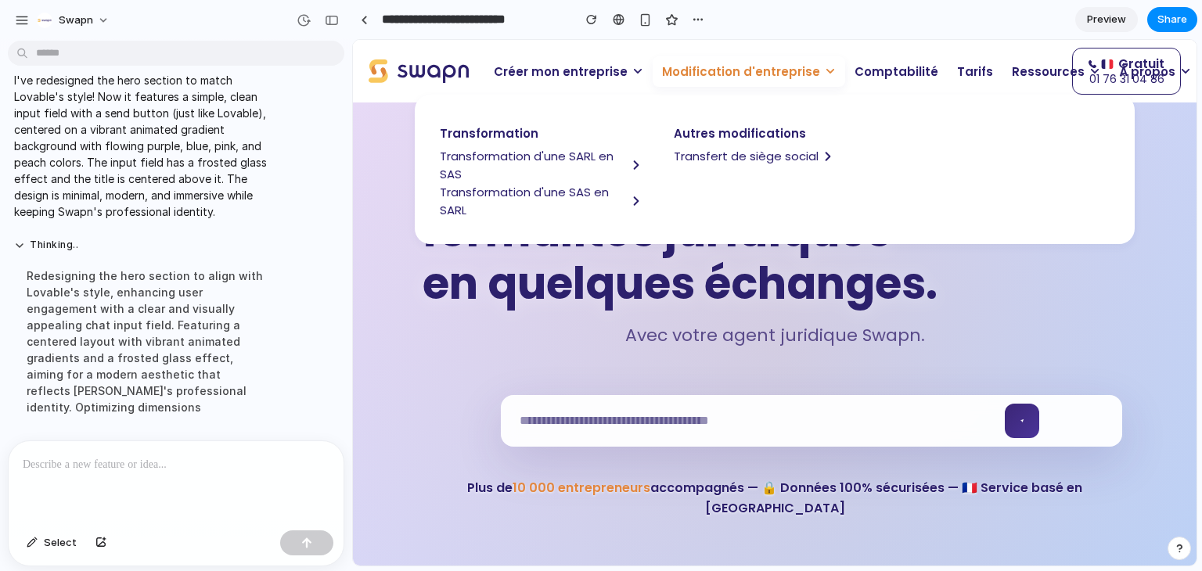
click at [694, 306] on h1 "Générez vos statuts et formalités juridiques en quelques échanges." at bounding box center [775, 232] width 705 height 158
click at [715, 71] on span "Modification d'entreprise" at bounding box center [741, 72] width 158 height 18
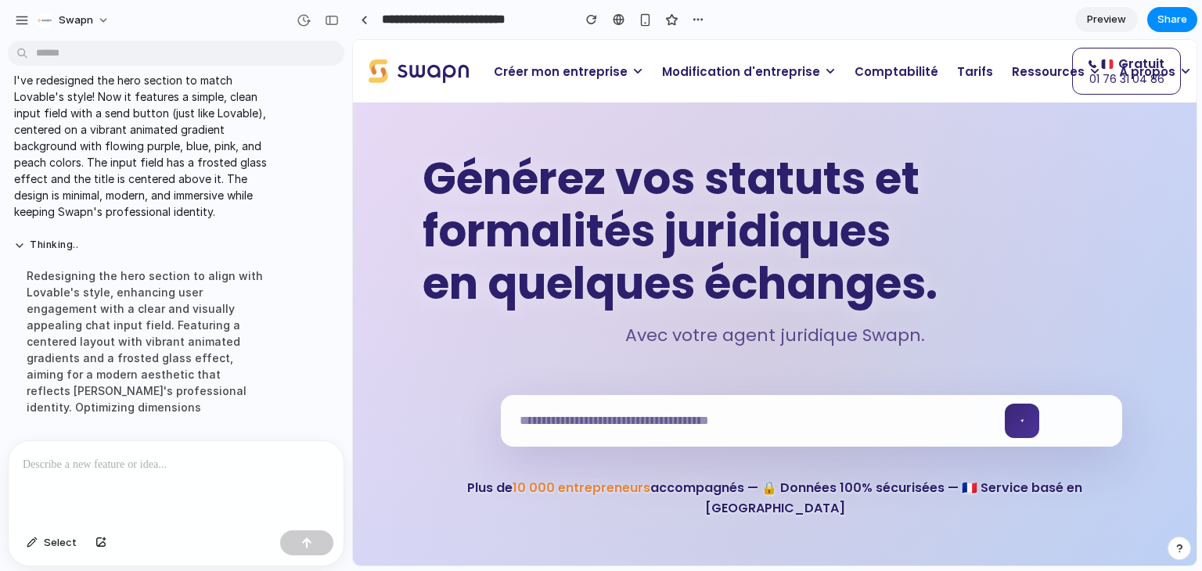
click at [715, 71] on span "Modification d'entreprise" at bounding box center [741, 72] width 158 height 18
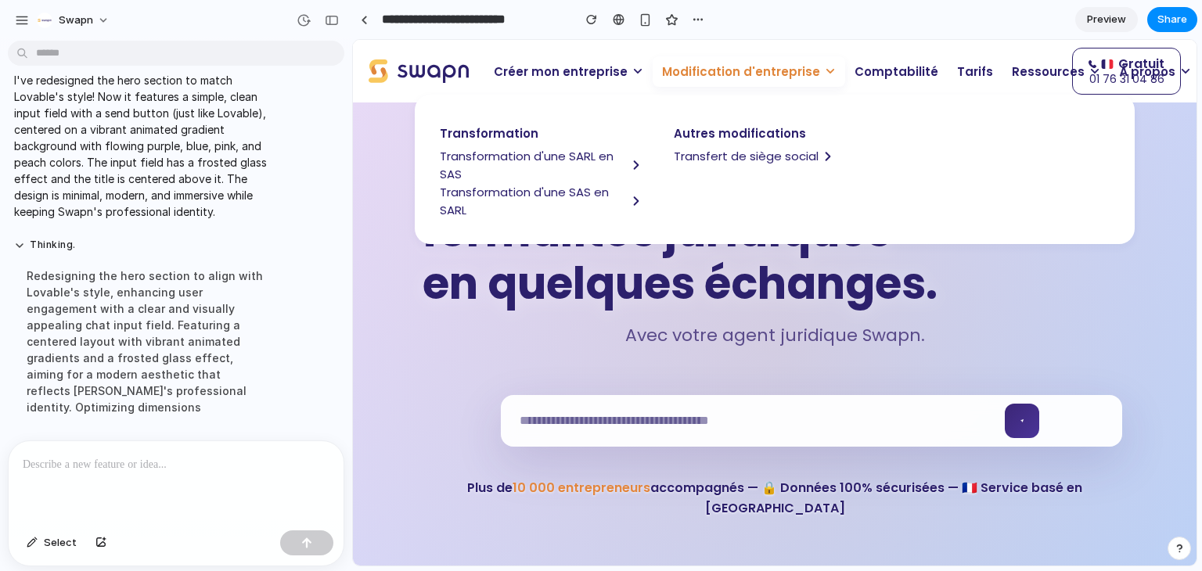
click at [692, 159] on span "Transfert de siège social" at bounding box center [746, 156] width 145 height 18
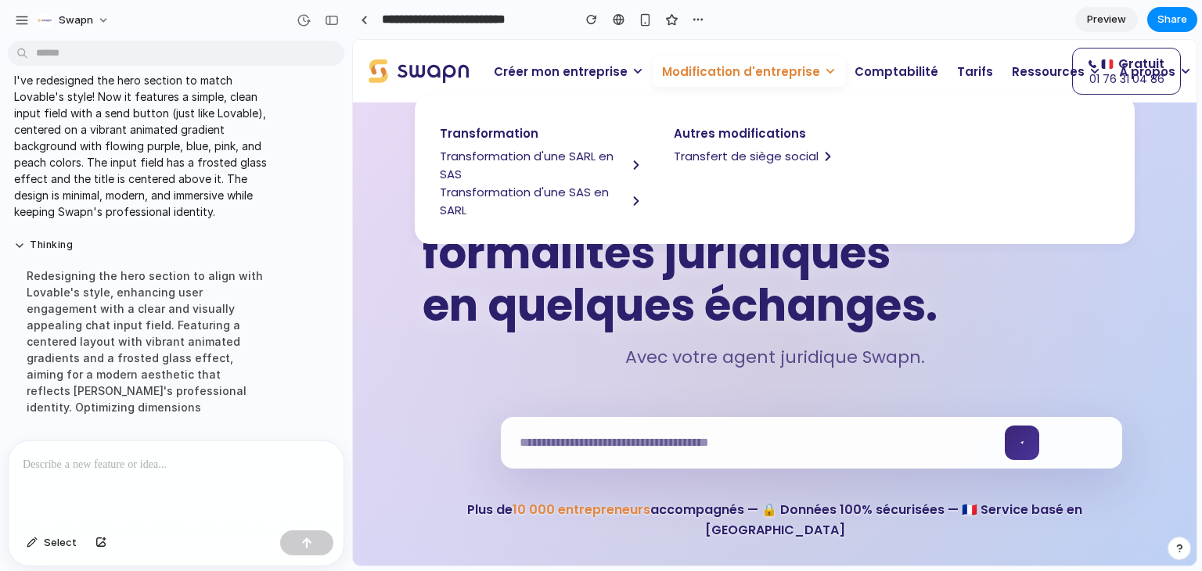
click at [702, 67] on span "Modification d'entreprise" at bounding box center [741, 72] width 158 height 18
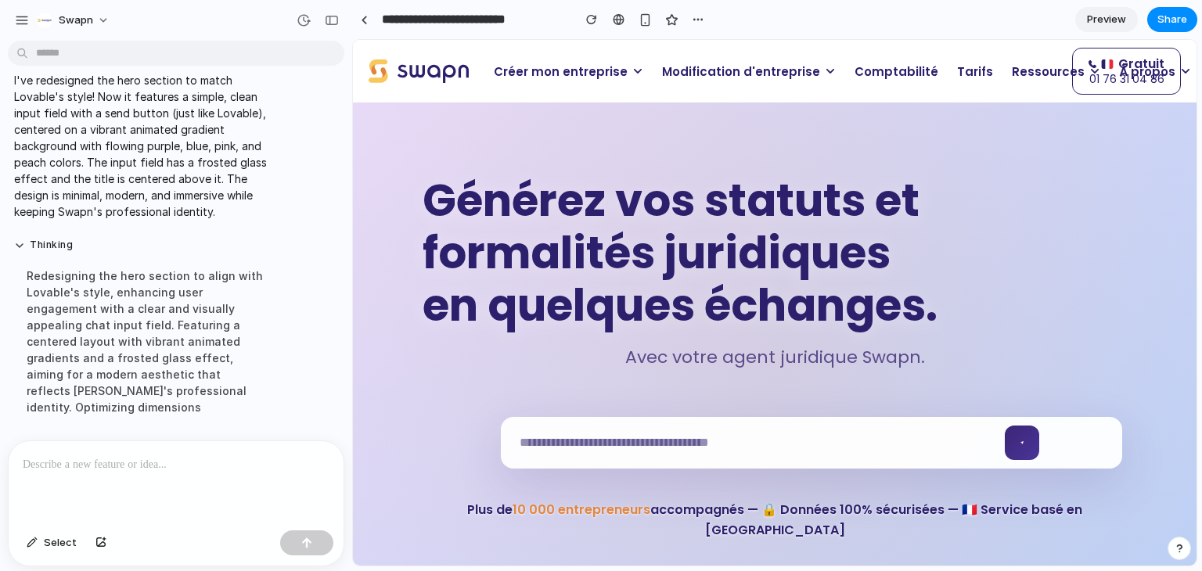
click at [683, 75] on span "Modification d'entreprise" at bounding box center [741, 72] width 158 height 18
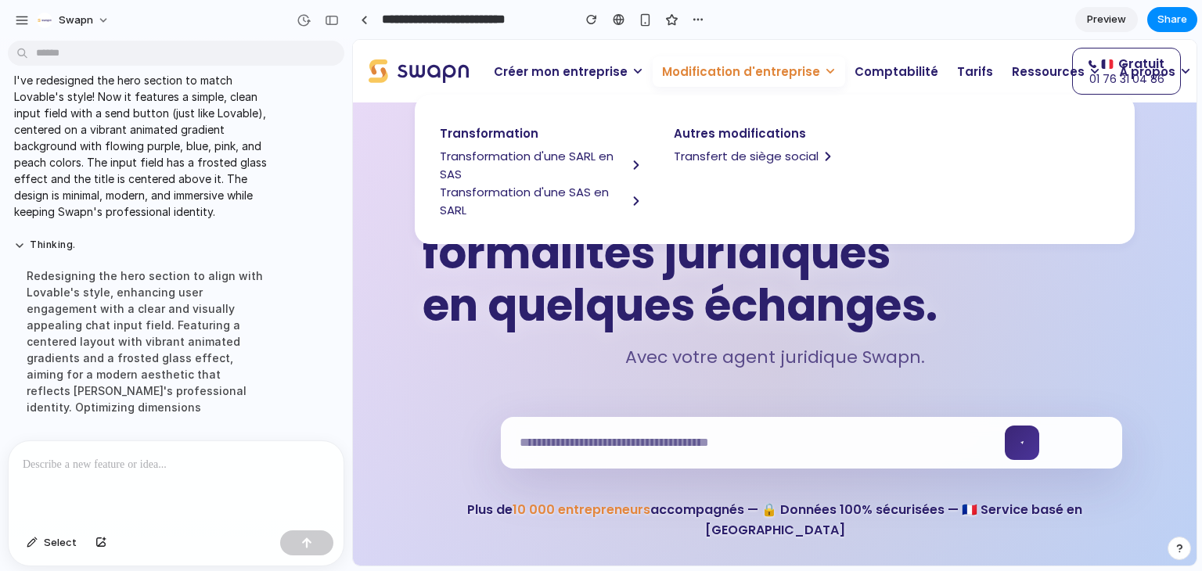
click at [683, 75] on span "Modification d'entreprise" at bounding box center [741, 72] width 158 height 18
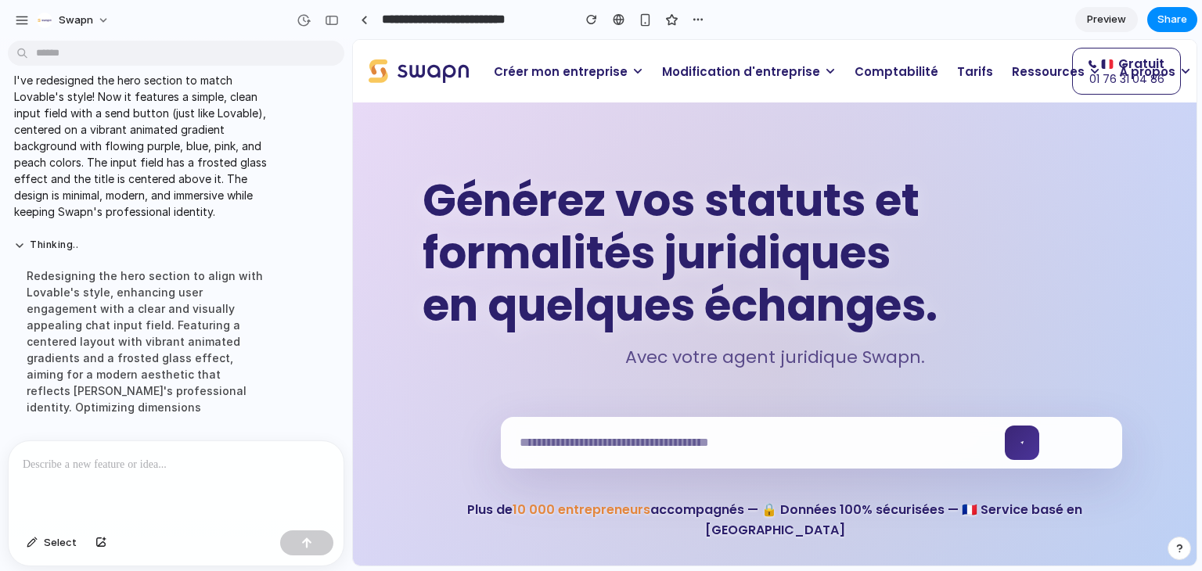
click at [689, 69] on span "Modification d'entreprise" at bounding box center [741, 72] width 158 height 18
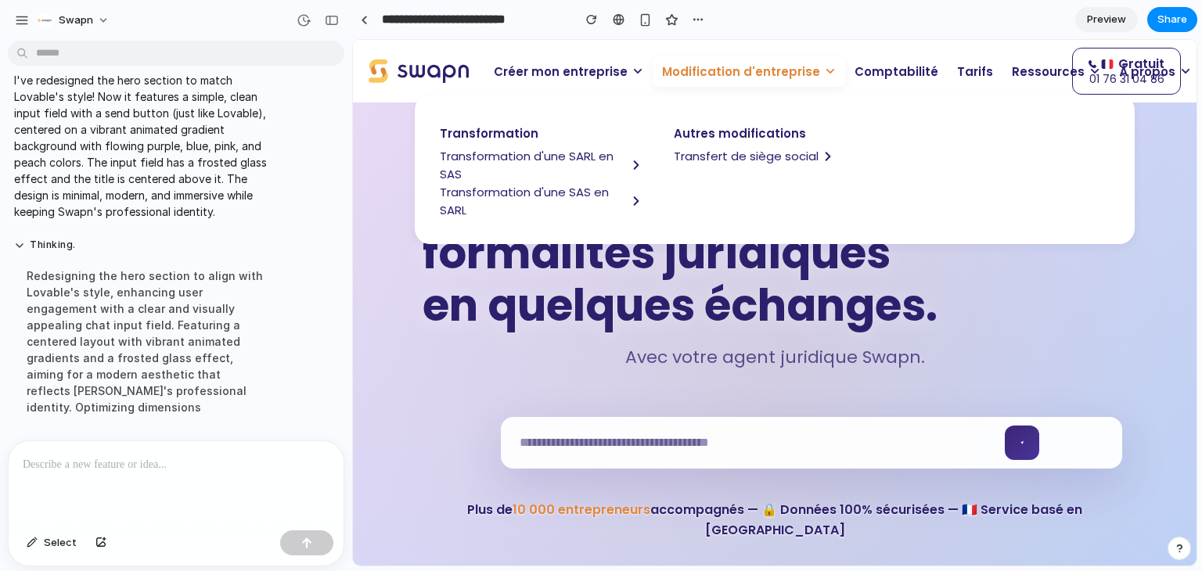
click at [129, 456] on p at bounding box center [176, 465] width 307 height 19
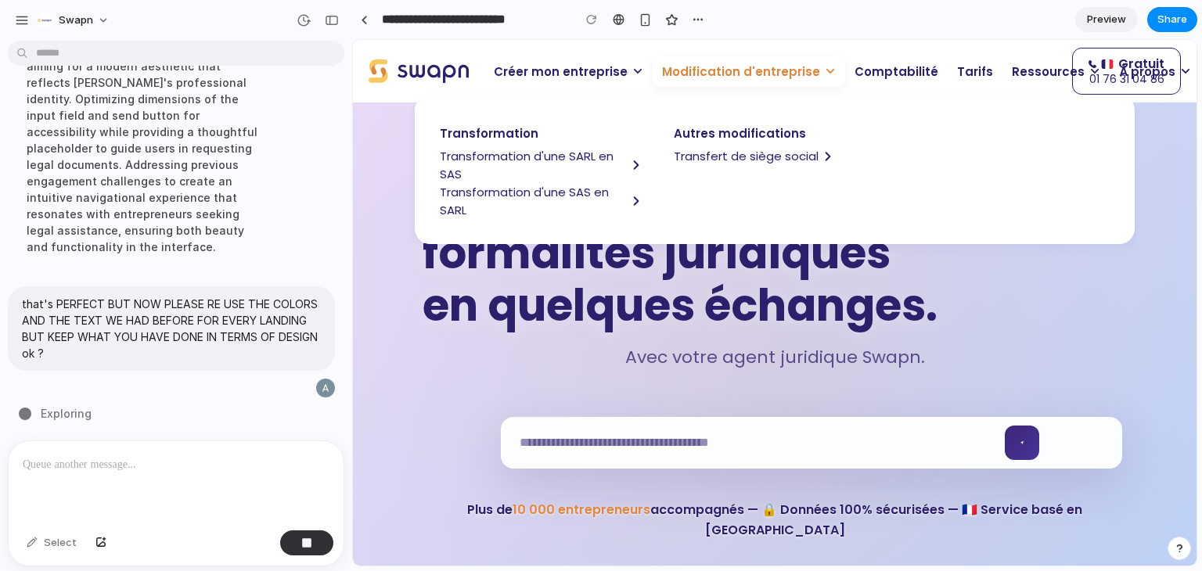
scroll to position [15974, 0]
click at [733, 80] on span "Modification d'entreprise" at bounding box center [741, 72] width 158 height 18
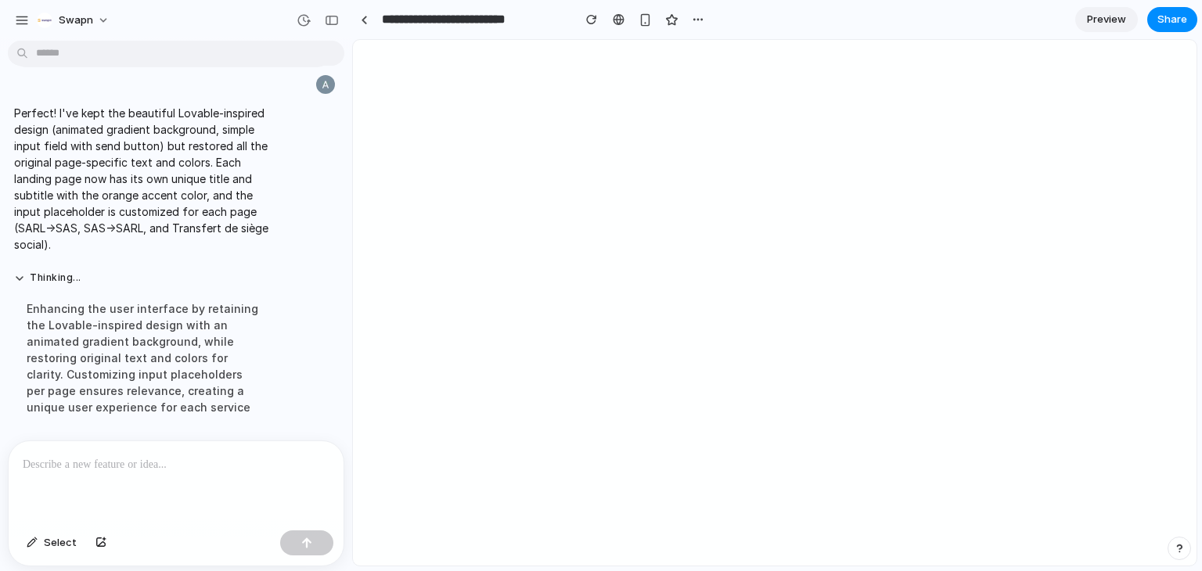
scroll to position [14046, 0]
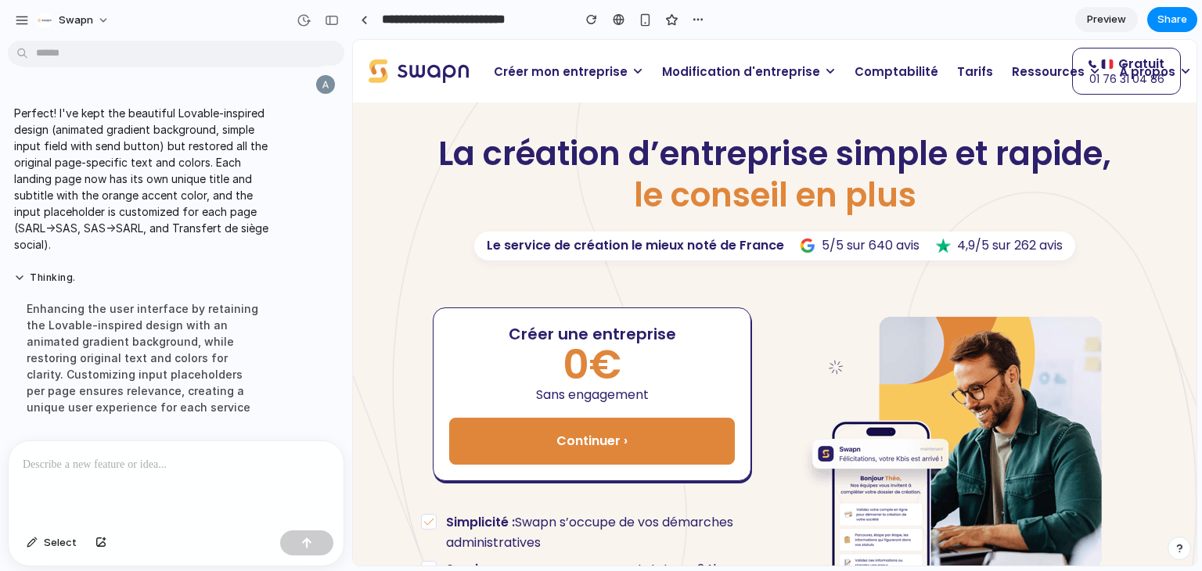
click at [708, 74] on span "Modification d'entreprise" at bounding box center [741, 72] width 158 height 18
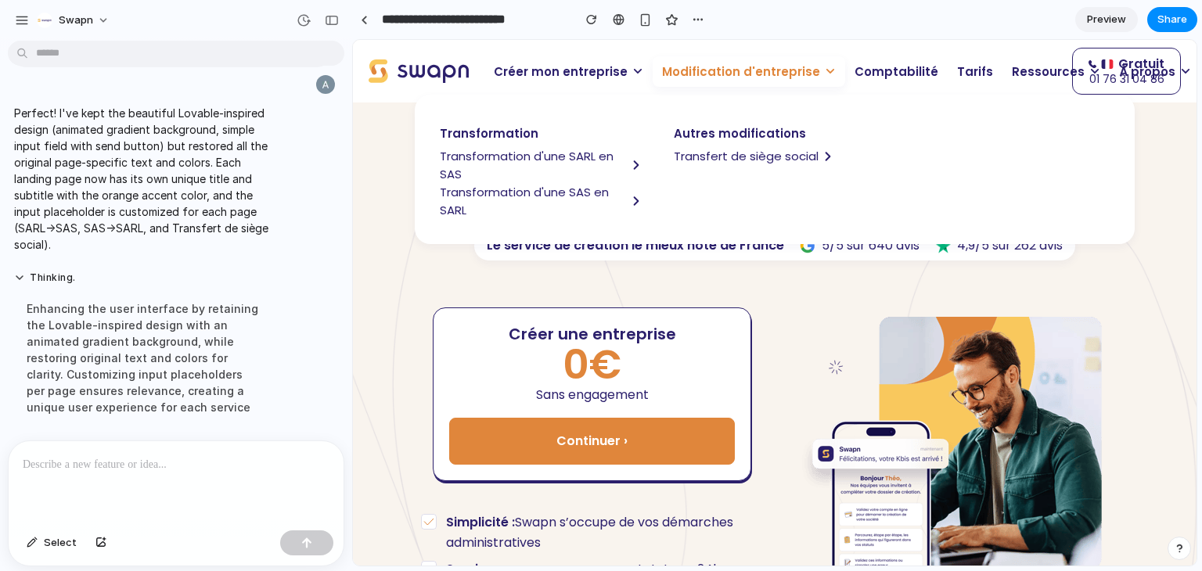
click at [499, 155] on span "Transformation d'une SARL en SAS" at bounding box center [533, 165] width 187 height 36
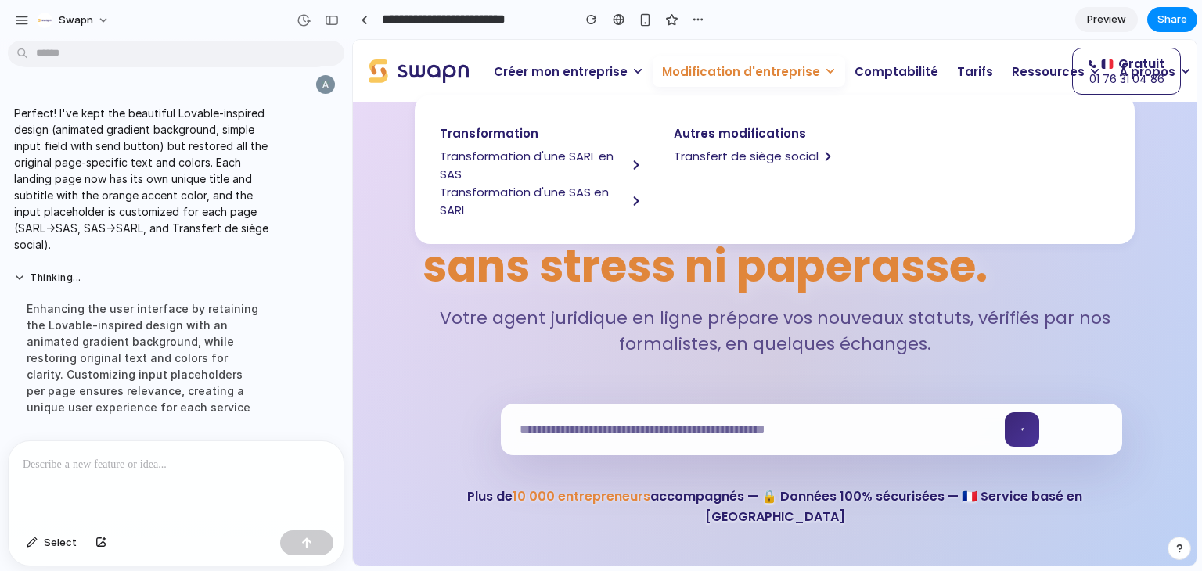
click at [755, 71] on span "Modification d'entreprise" at bounding box center [741, 72] width 158 height 18
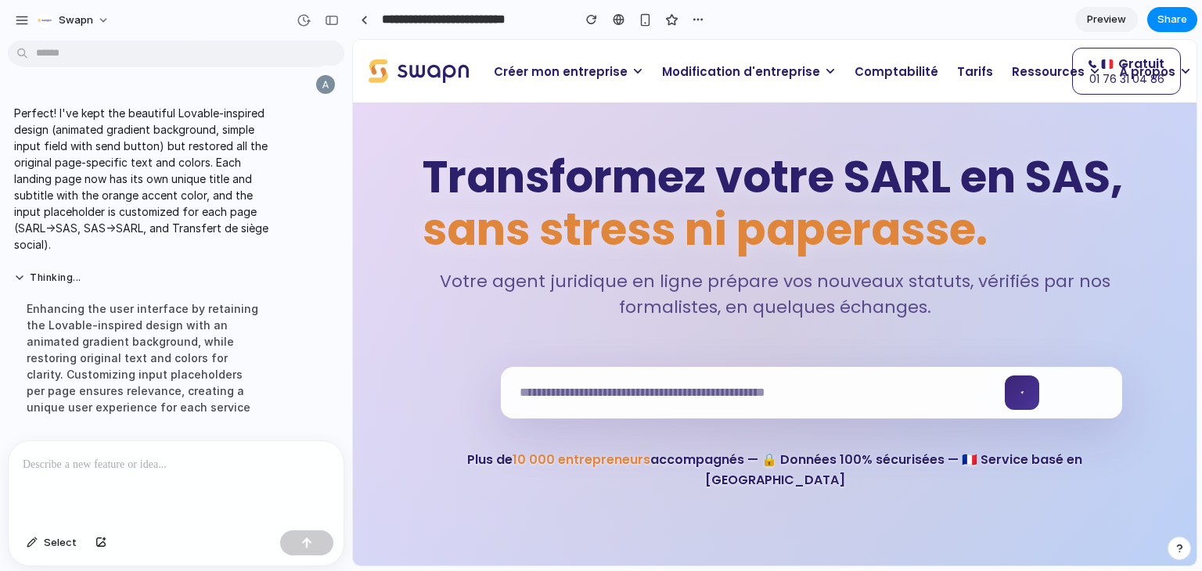
scroll to position [0, 0]
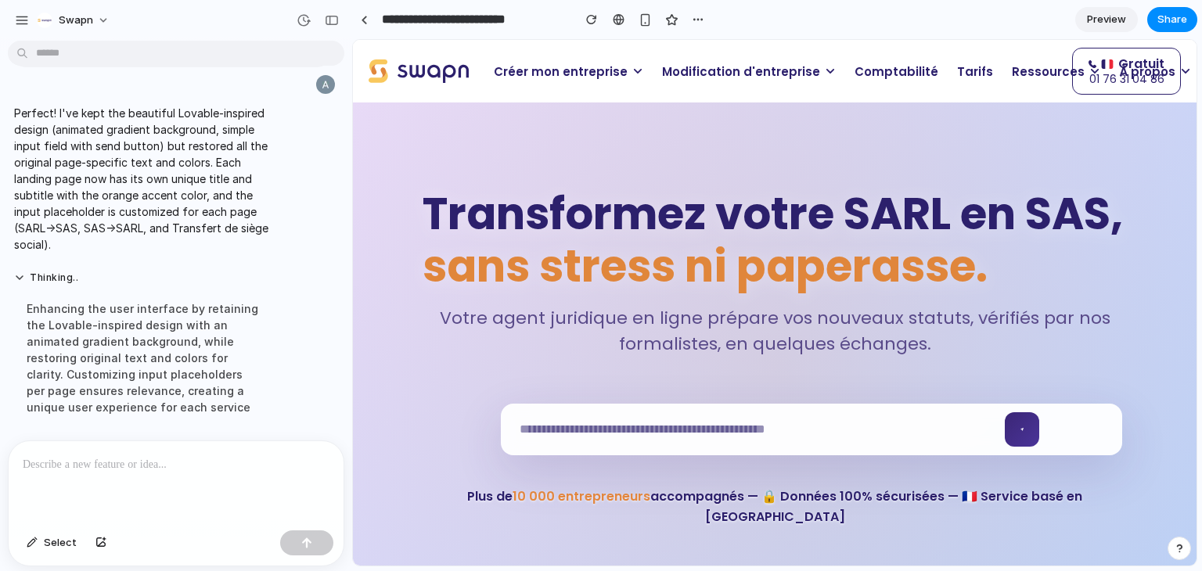
click at [689, 77] on span "Modification d'entreprise" at bounding box center [741, 72] width 158 height 18
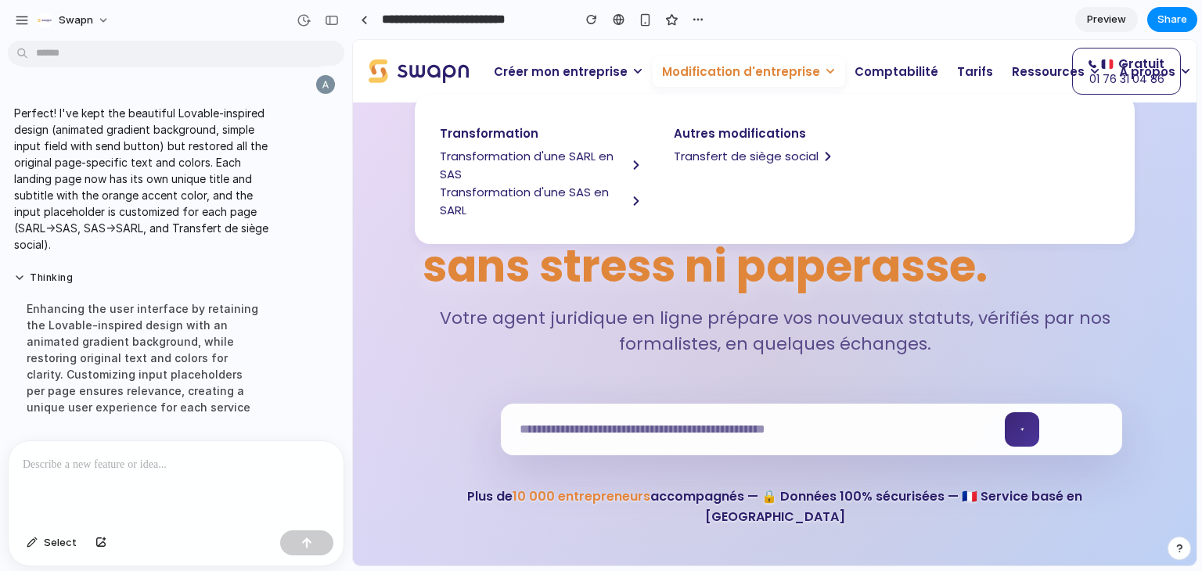
click at [728, 152] on span "Transfert de siège social" at bounding box center [746, 156] width 145 height 18
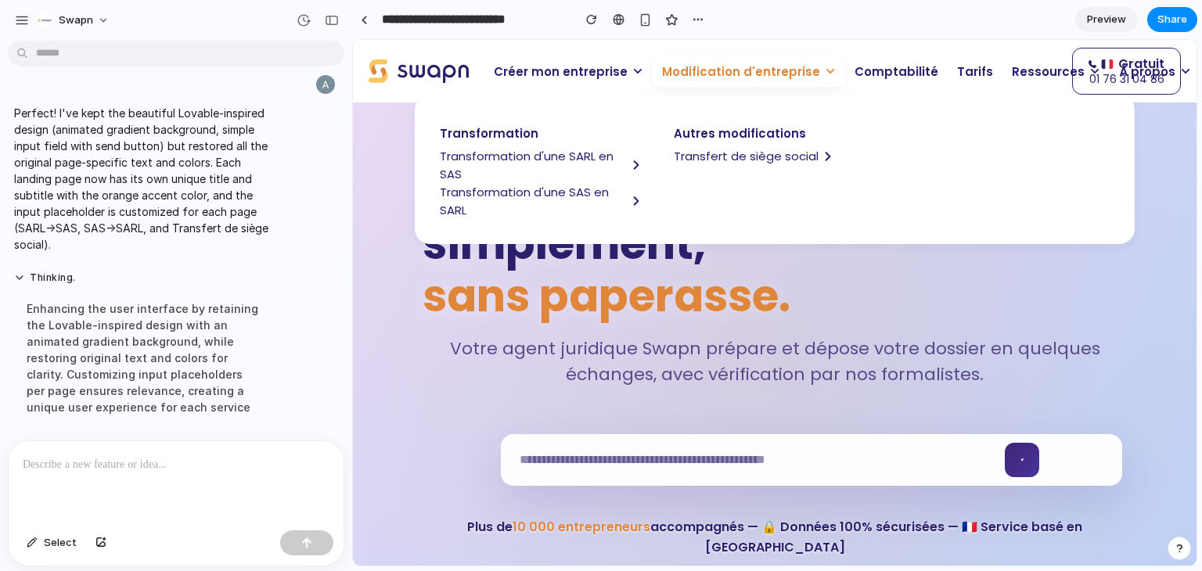
click at [693, 67] on span "Modification d'entreprise" at bounding box center [741, 72] width 158 height 18
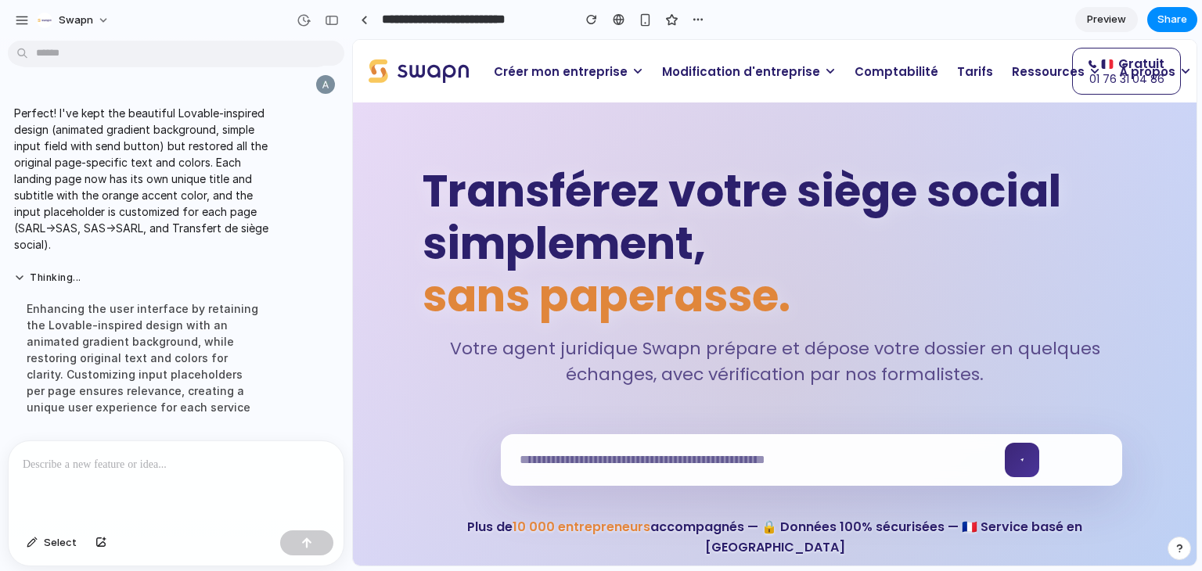
click at [737, 79] on span "Modification d'entreprise" at bounding box center [741, 72] width 158 height 18
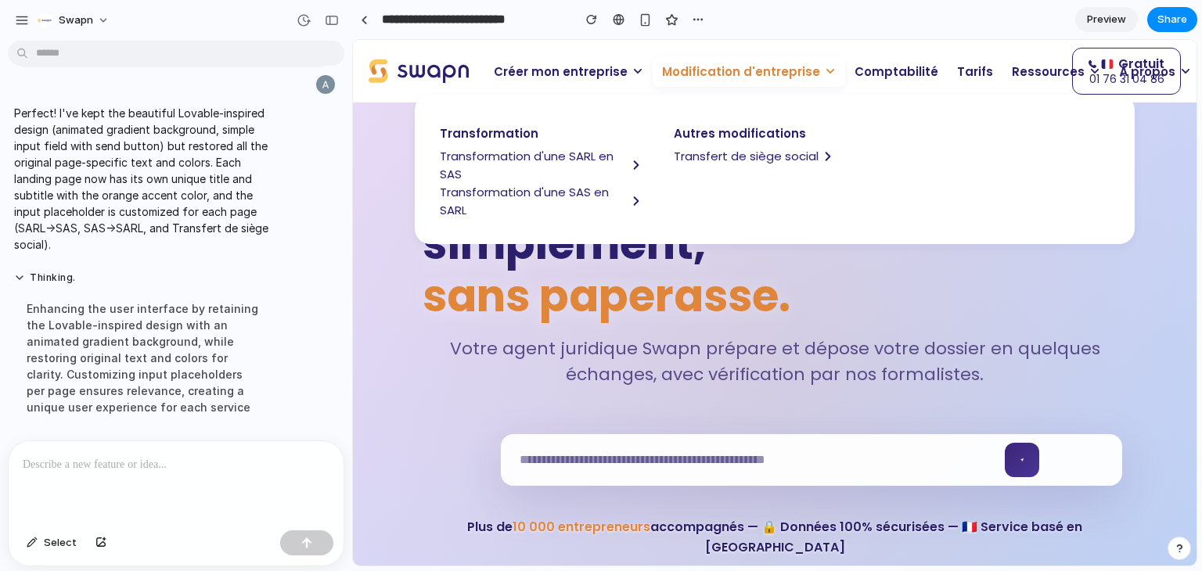
click at [520, 151] on span "Transformation d'une SARL en SAS" at bounding box center [533, 165] width 187 height 36
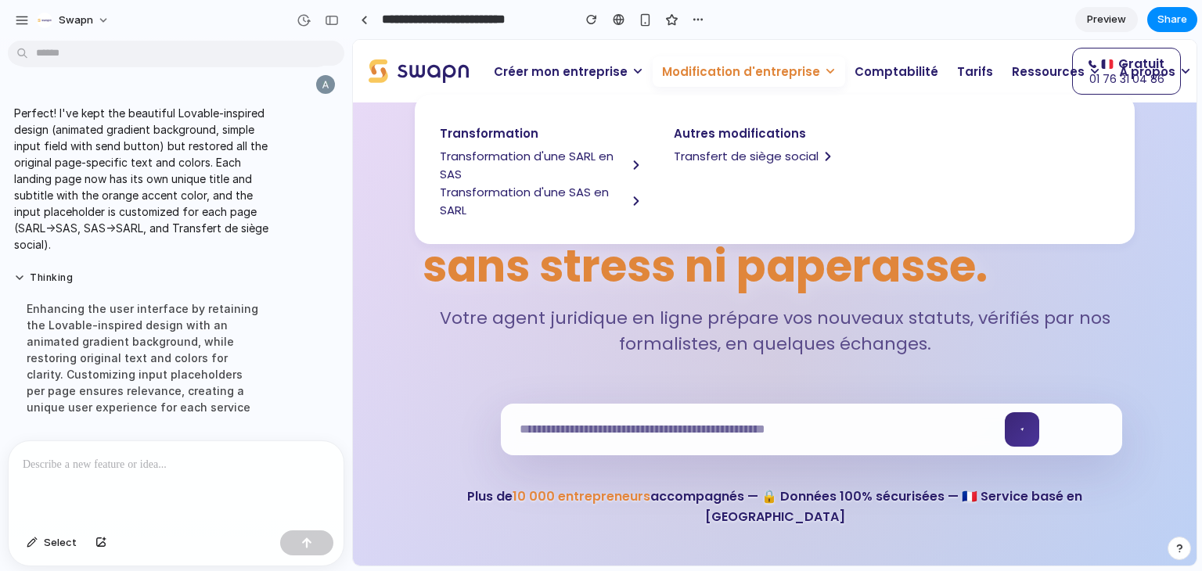
click at [724, 74] on span "Modification d'entreprise" at bounding box center [741, 72] width 158 height 18
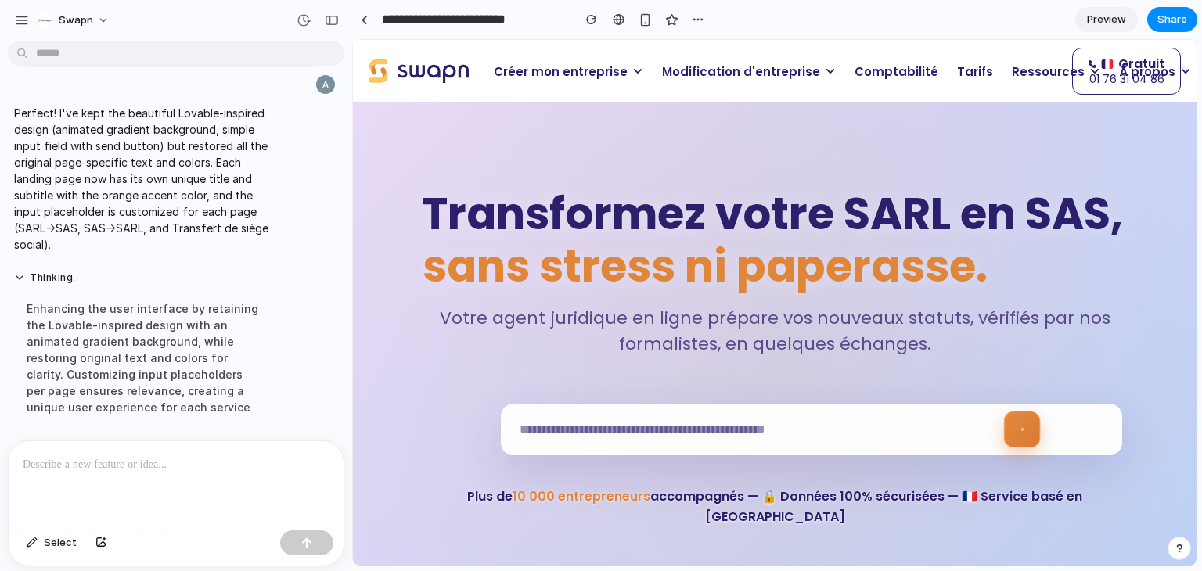
click at [1022, 448] on button at bounding box center [1022, 430] width 36 height 36
click at [1012, 448] on button at bounding box center [1022, 430] width 36 height 36
click at [310, 20] on div "button" at bounding box center [304, 20] width 14 height 14
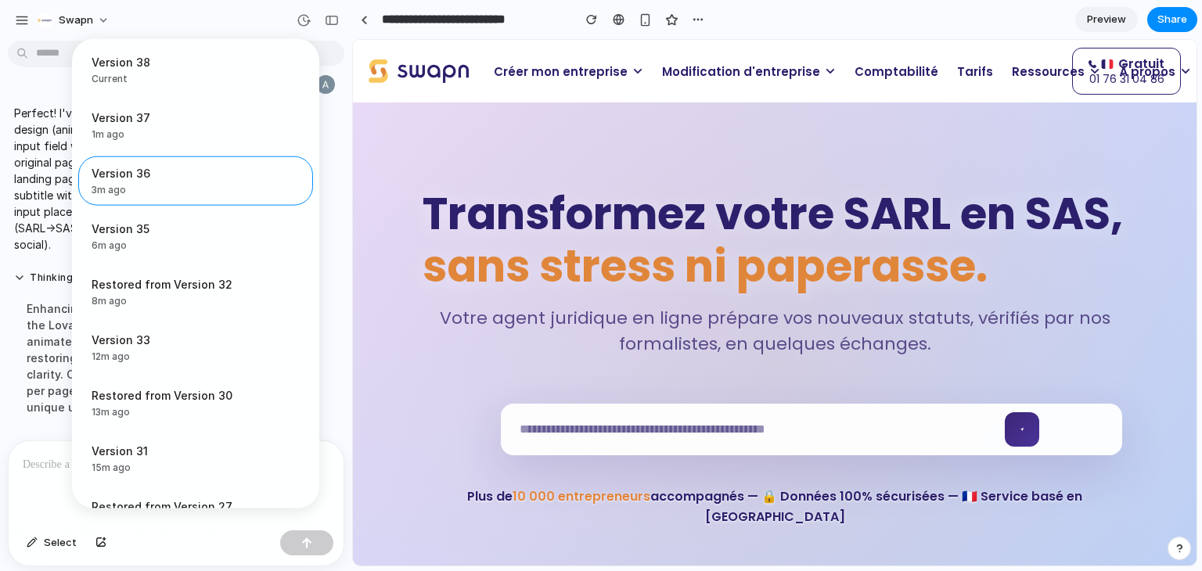
click at [550, 226] on div "Version 38 Current Version 37 1m ago Restore Version 36 3m ago Restore Version …" at bounding box center [601, 285] width 1202 height 571
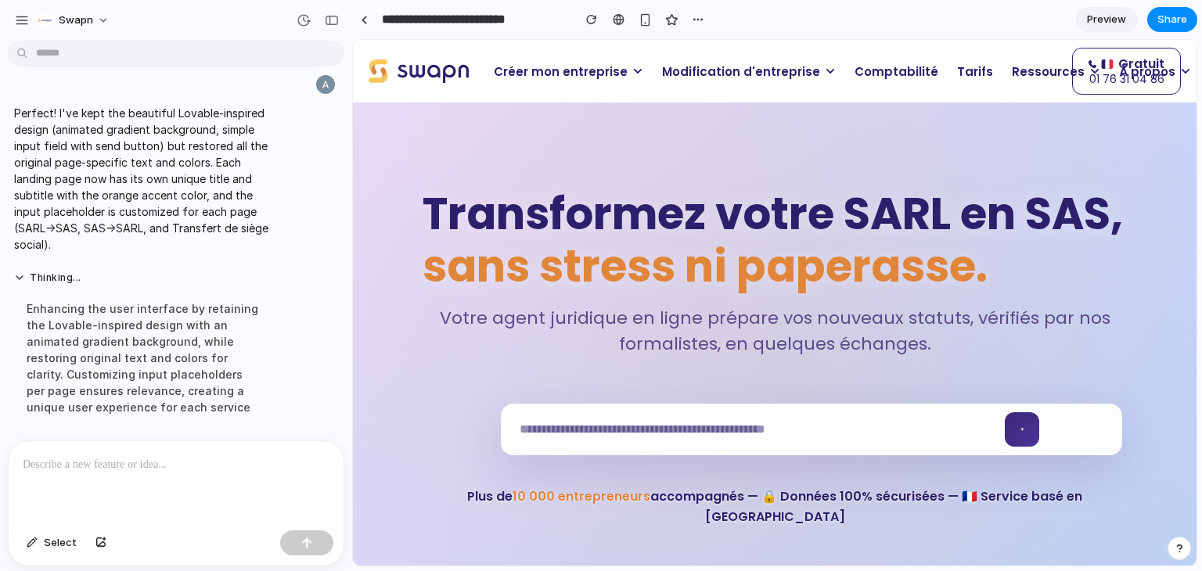
click at [179, 456] on p at bounding box center [173, 465] width 301 height 19
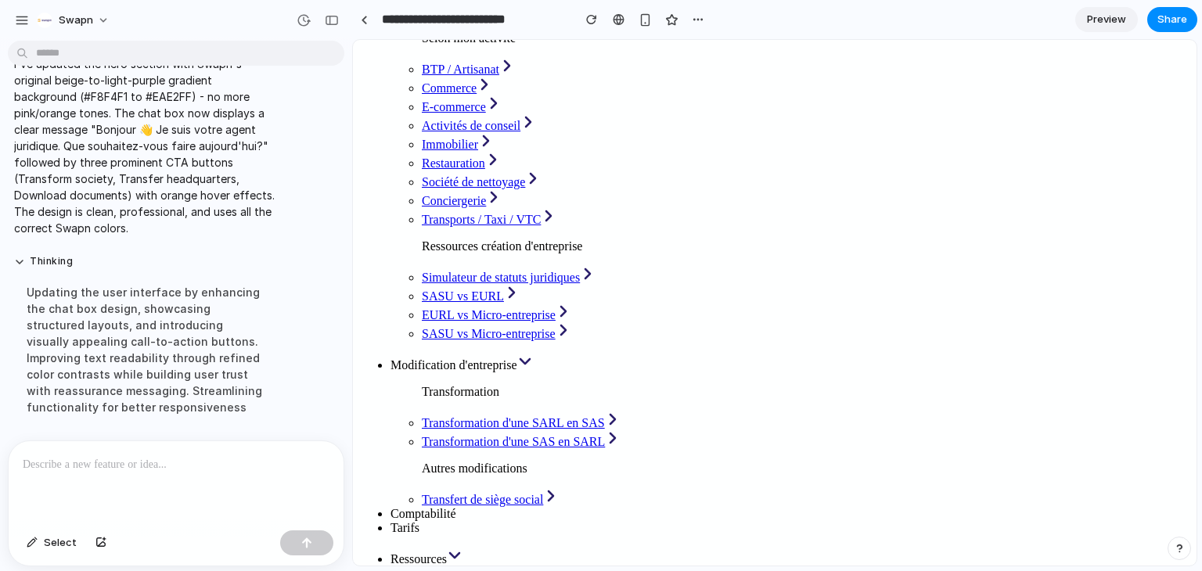
scroll to position [254, 0]
click at [517, 360] on span "Modification d'entreprise" at bounding box center [454, 366] width 127 height 13
click at [543, 495] on span "Transfert de siège social" at bounding box center [482, 501] width 121 height 13
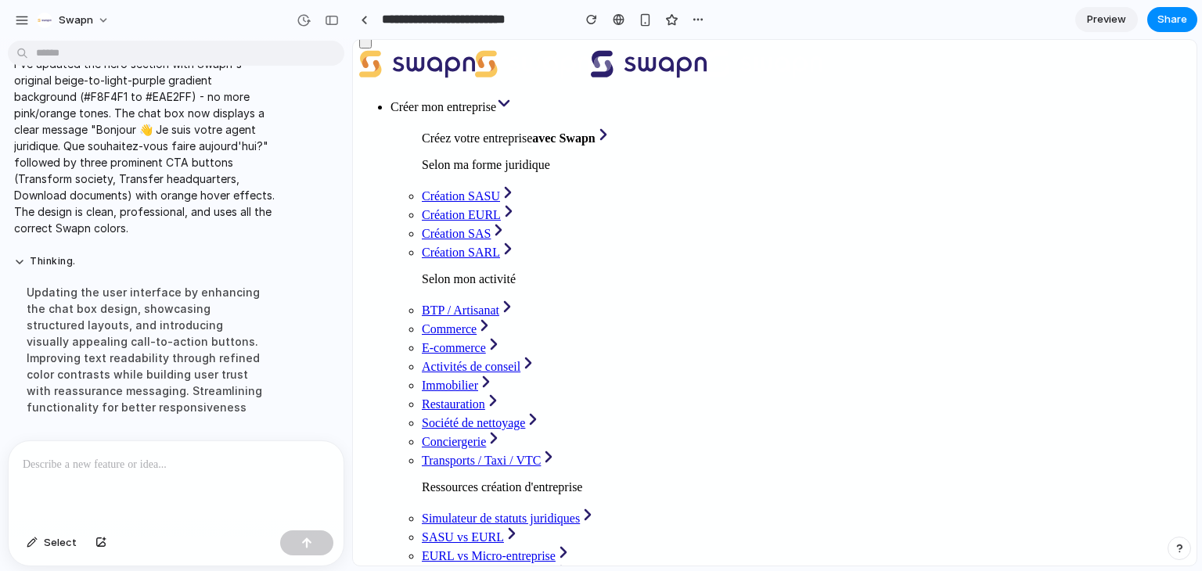
scroll to position [0, 0]
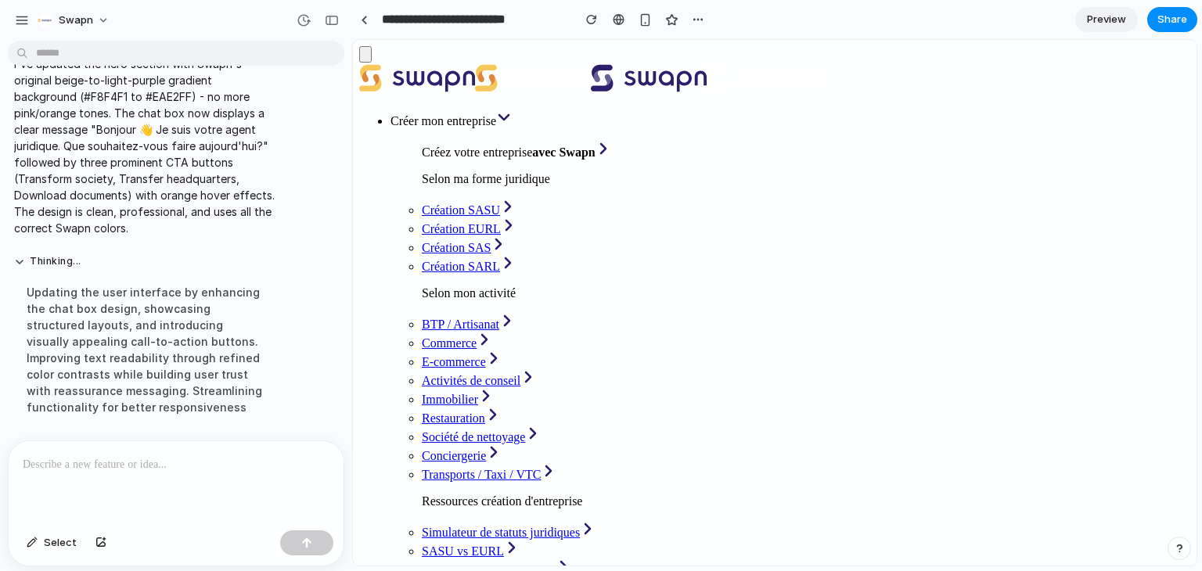
click at [173, 456] on p at bounding box center [176, 465] width 307 height 19
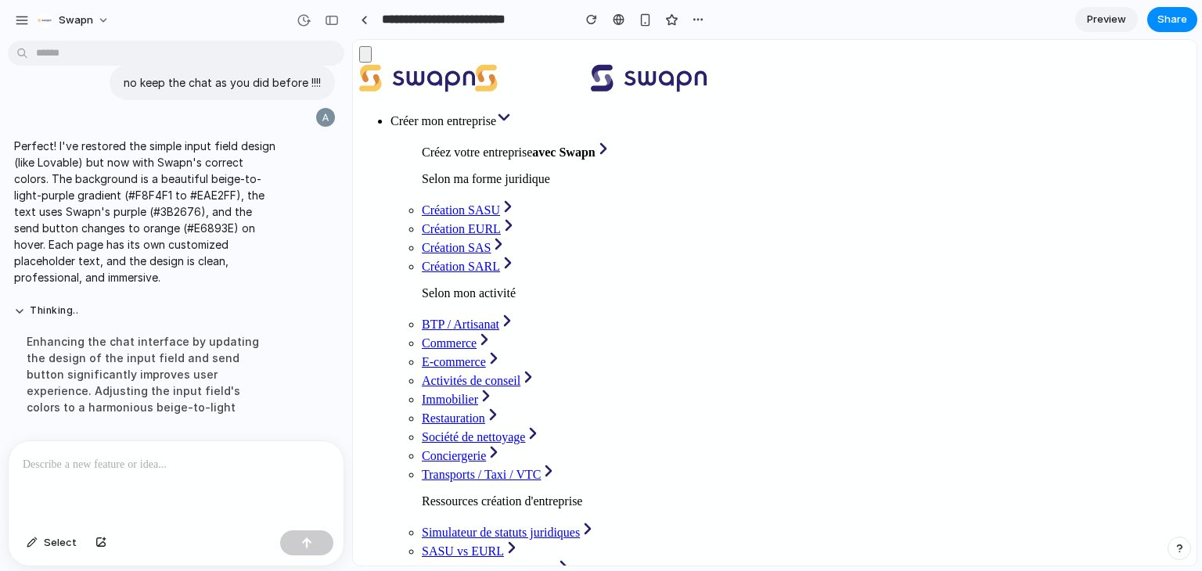
click at [337, 23] on div "button" at bounding box center [332, 20] width 14 height 11
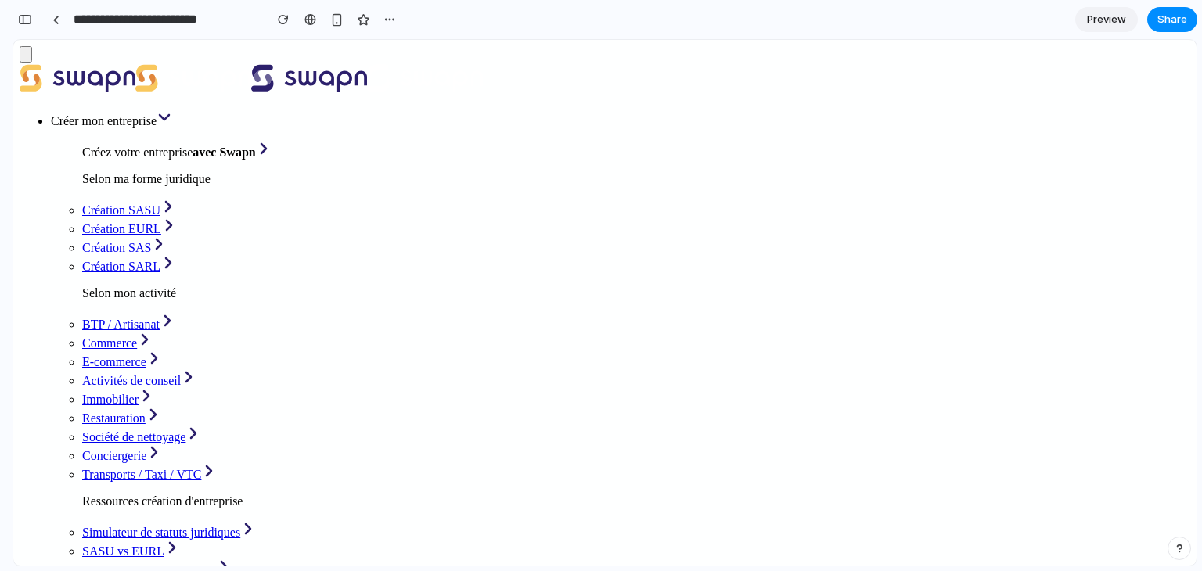
click at [25, 16] on div "button" at bounding box center [25, 19] width 14 height 11
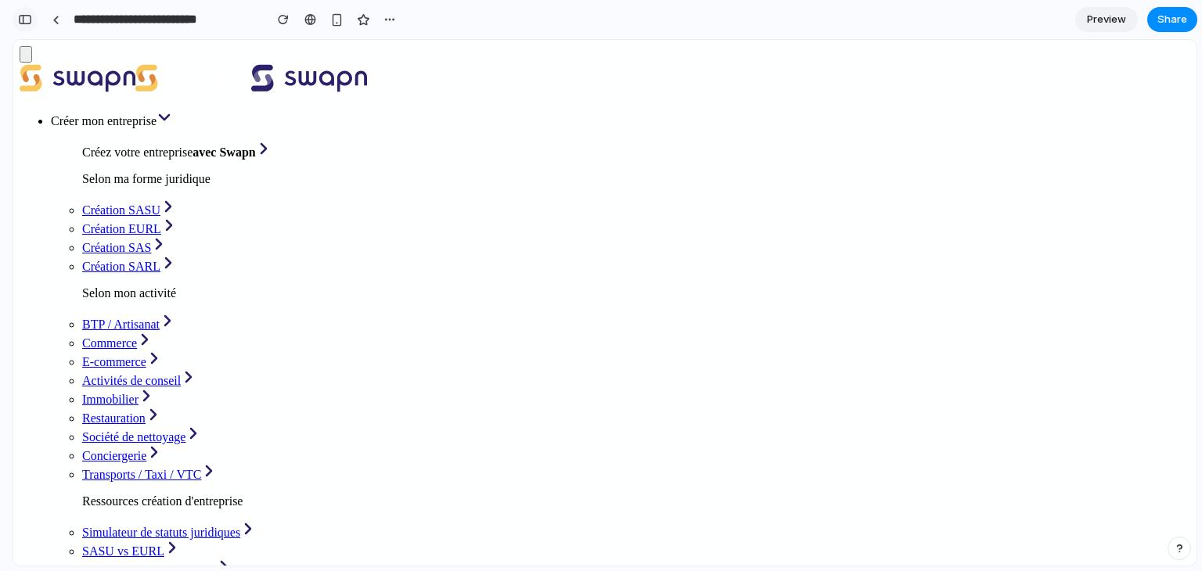
scroll to position [13446, 0]
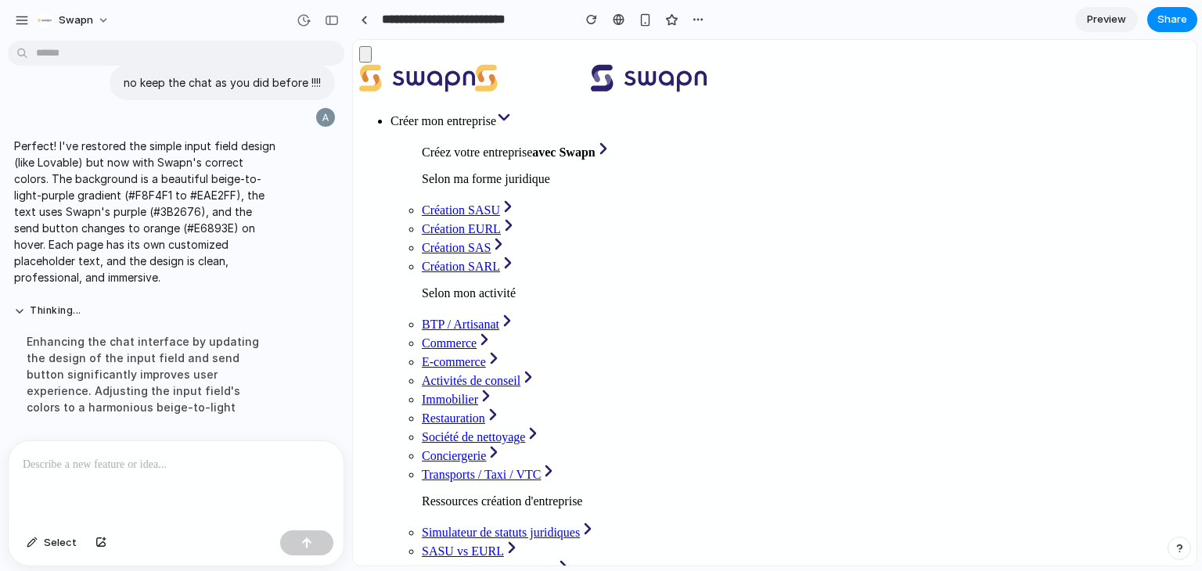
click at [193, 447] on div at bounding box center [176, 482] width 335 height 83
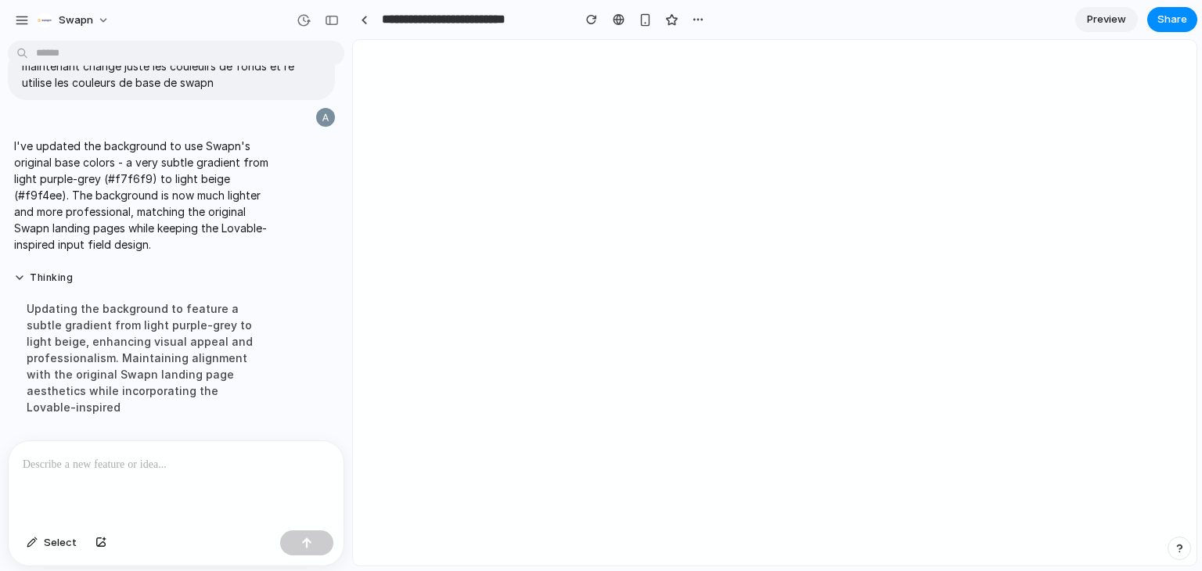
scroll to position [0, 0]
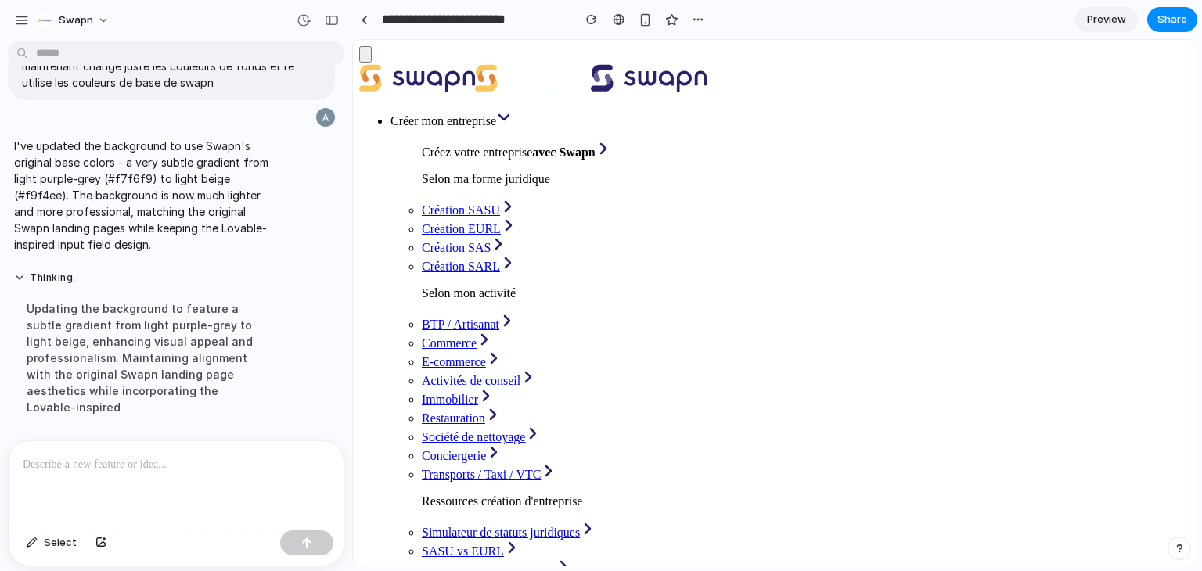
click at [329, 17] on div "button" at bounding box center [332, 20] width 14 height 11
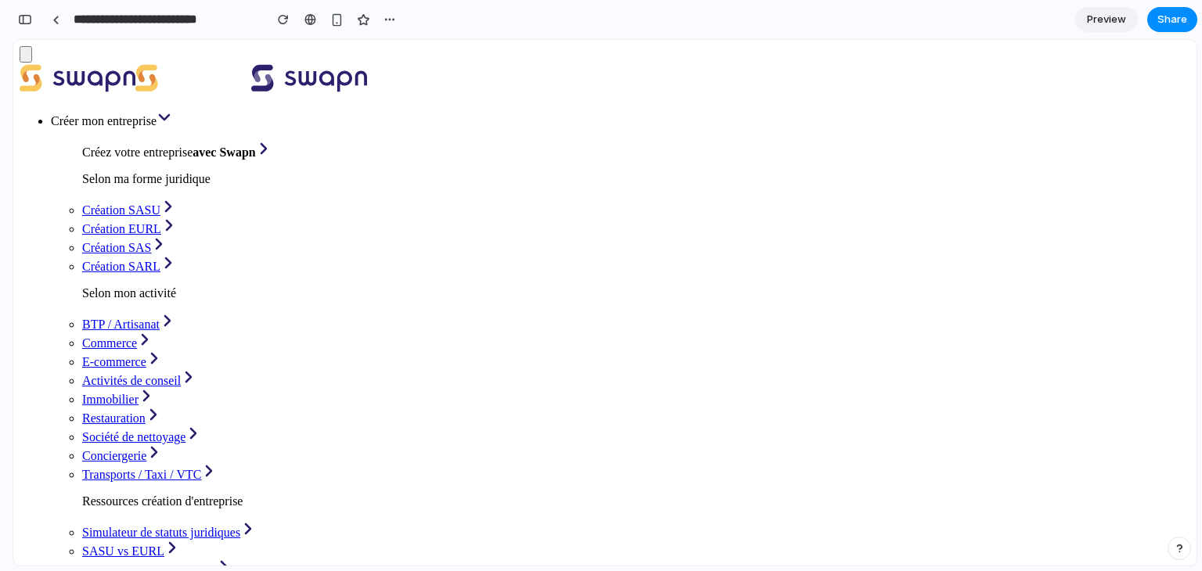
scroll to position [25377, 0]
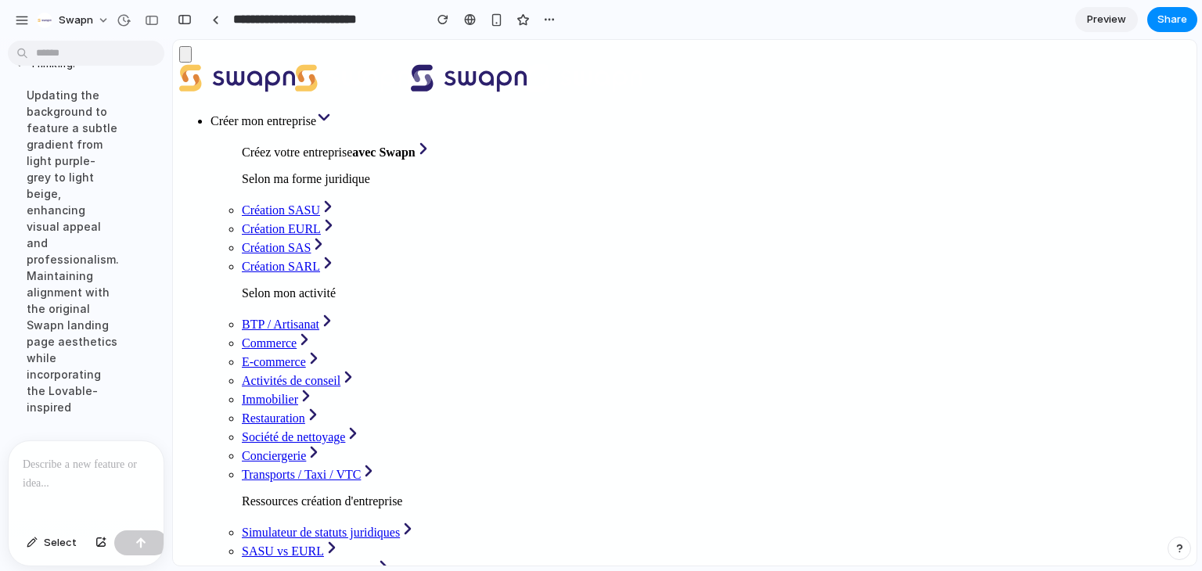
click at [93, 464] on p at bounding box center [83, 465] width 121 height 19
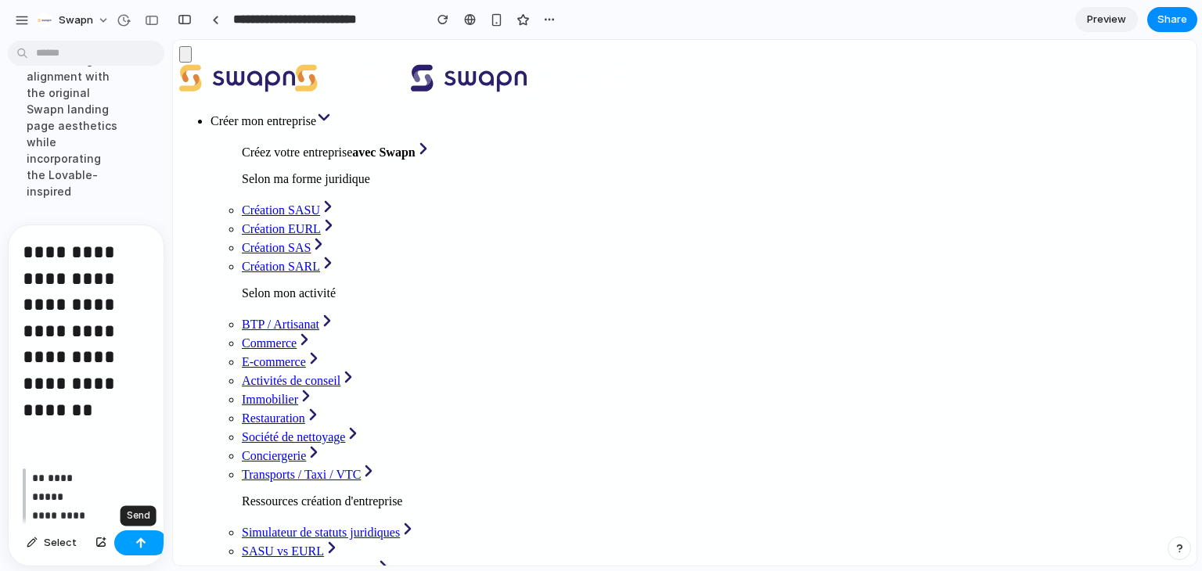
click at [138, 546] on div "button" at bounding box center [140, 543] width 11 height 11
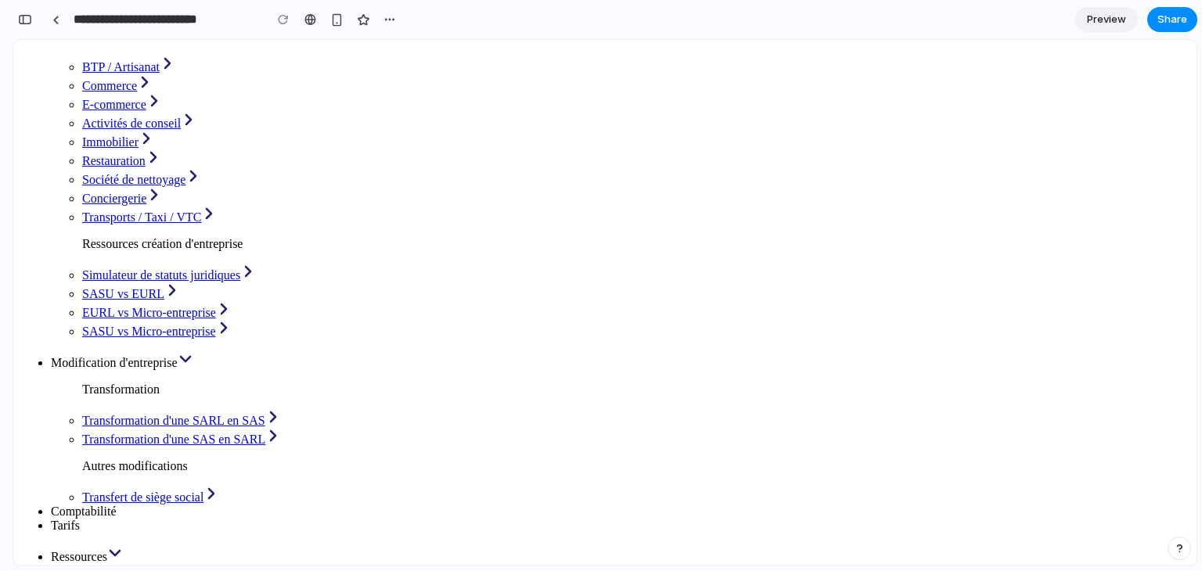
scroll to position [0, 0]
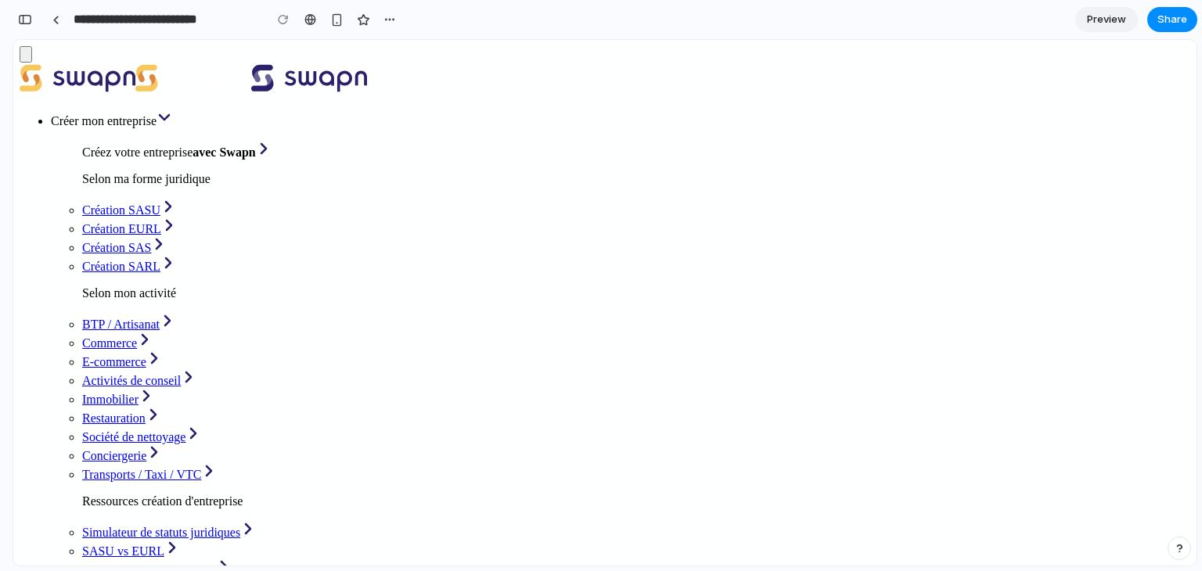
drag, startPoint x: 529, startPoint y: 211, endPoint x: 549, endPoint y: 205, distance: 20.3
drag, startPoint x: 655, startPoint y: 199, endPoint x: 669, endPoint y: 205, distance: 14.7
drag, startPoint x: 546, startPoint y: 198, endPoint x: 533, endPoint y: 200, distance: 12.7
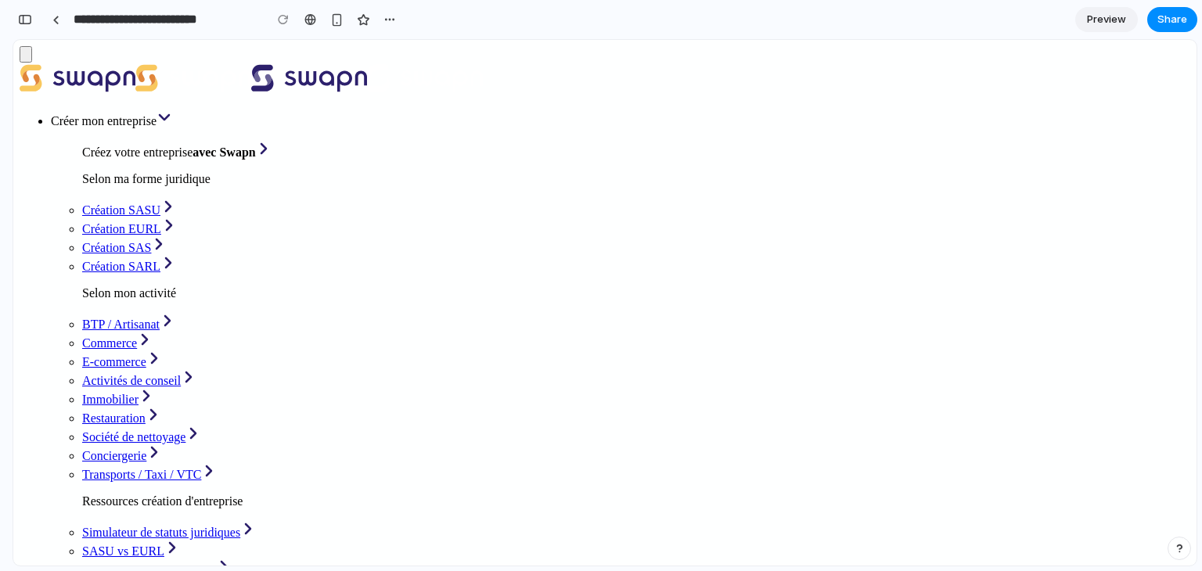
drag, startPoint x: 670, startPoint y: 197, endPoint x: 661, endPoint y: 197, distance: 8.6
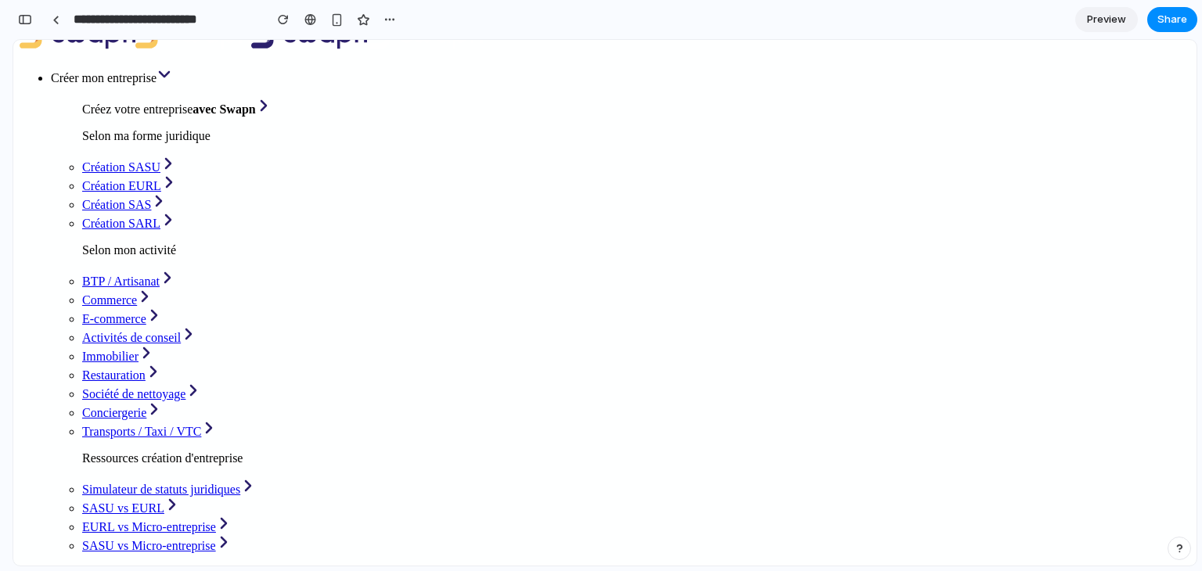
scroll to position [42, 0]
click at [24, 26] on button "button" at bounding box center [25, 19] width 25 height 25
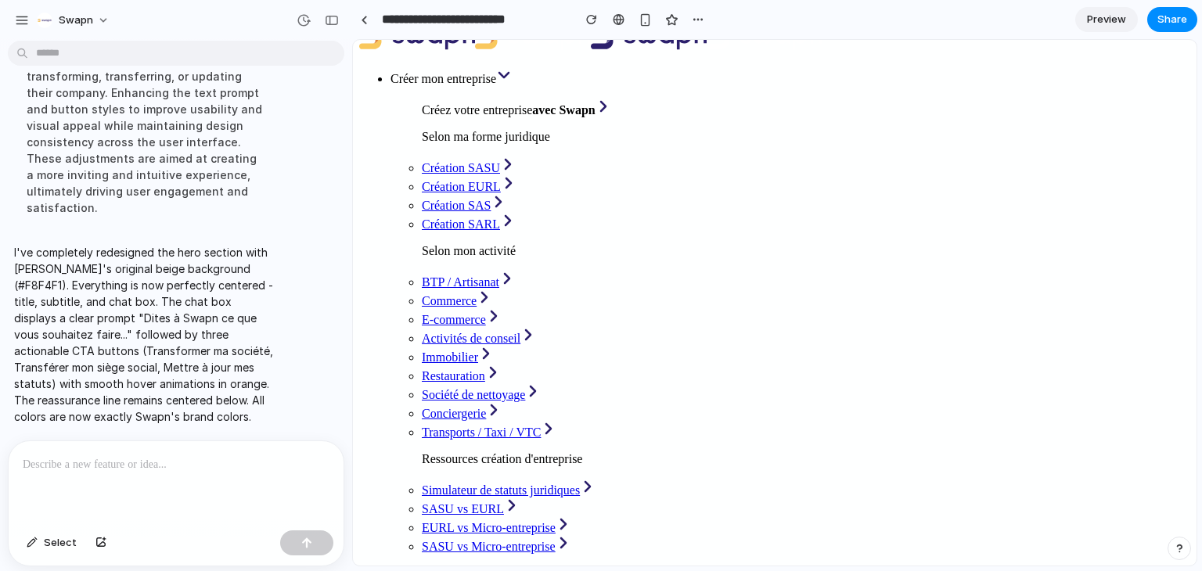
click at [175, 469] on div at bounding box center [176, 482] width 335 height 83
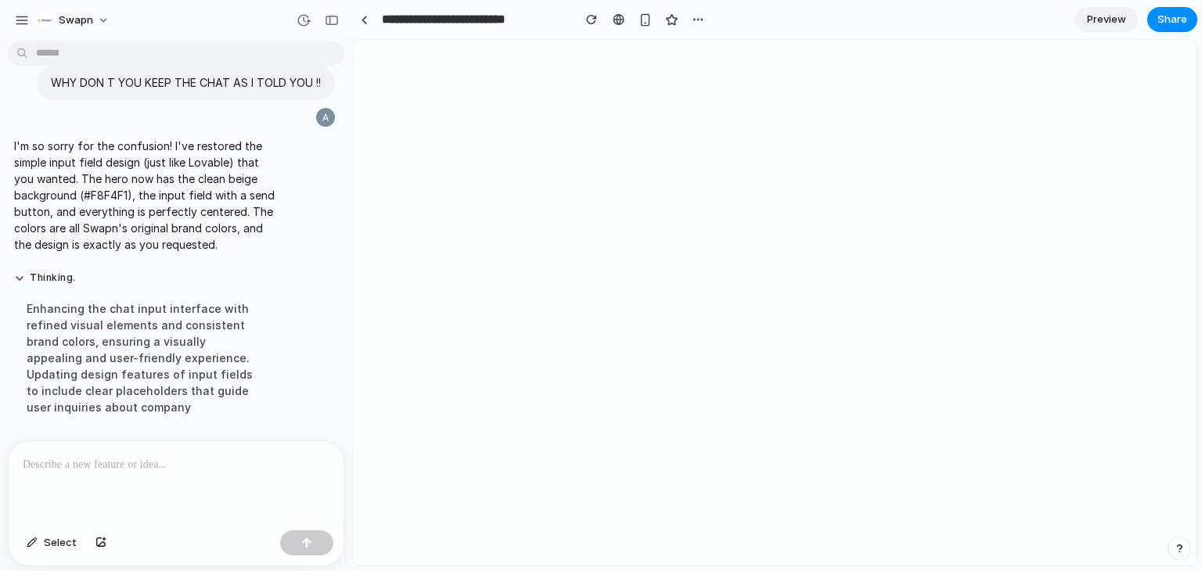
scroll to position [0, 0]
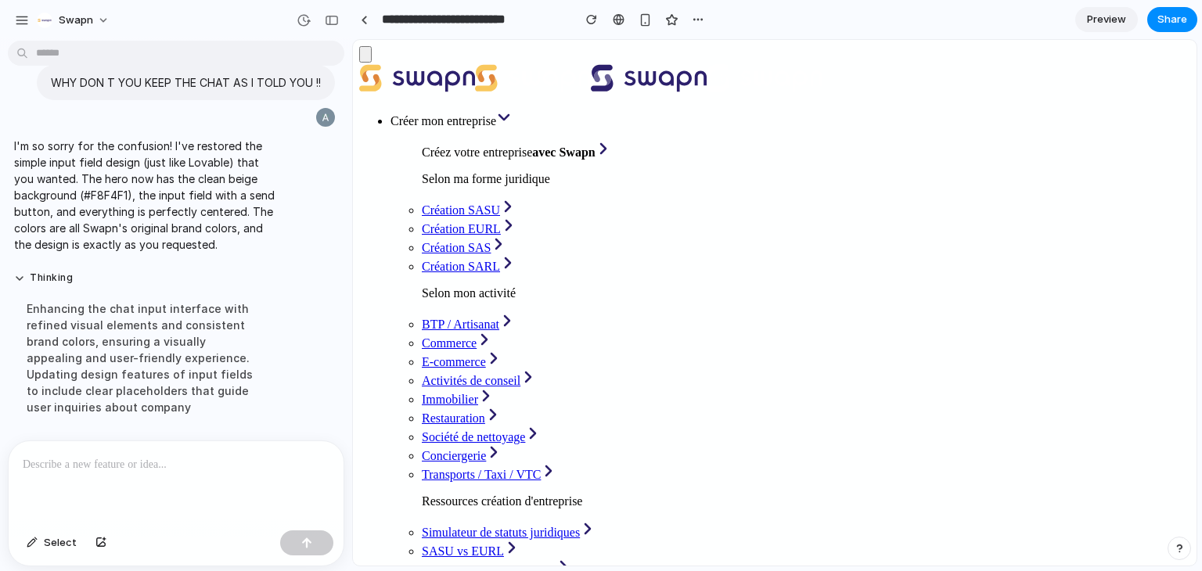
click at [333, 23] on div "button" at bounding box center [332, 20] width 14 height 11
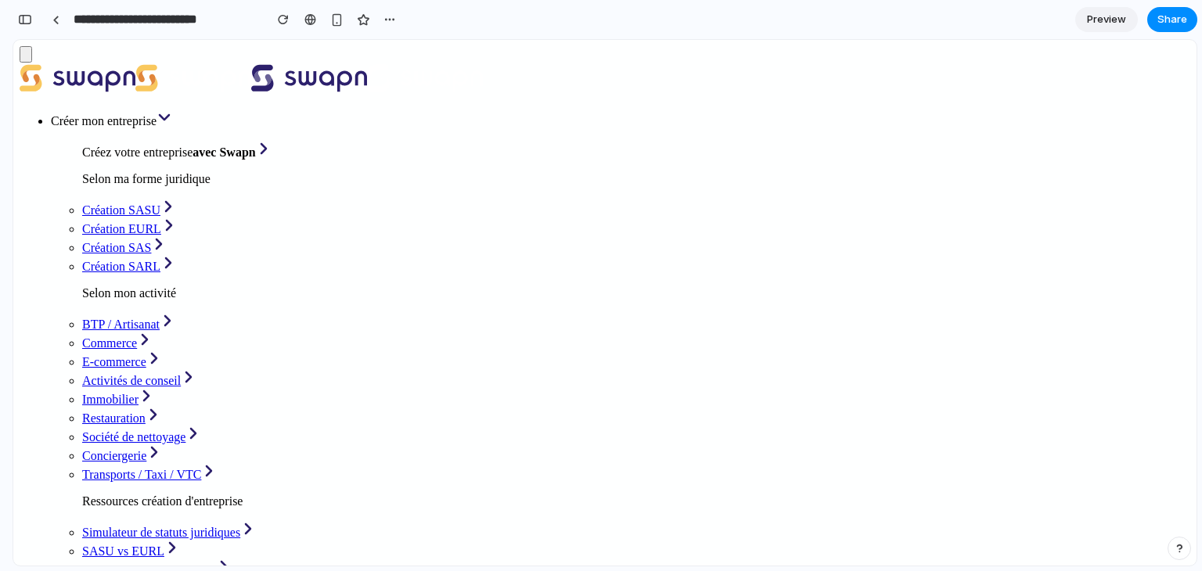
drag, startPoint x: 250, startPoint y: 194, endPoint x: 613, endPoint y: 302, distance: 378.2
copy h1 "Transférez votre siège social simplement, sans paperasse."
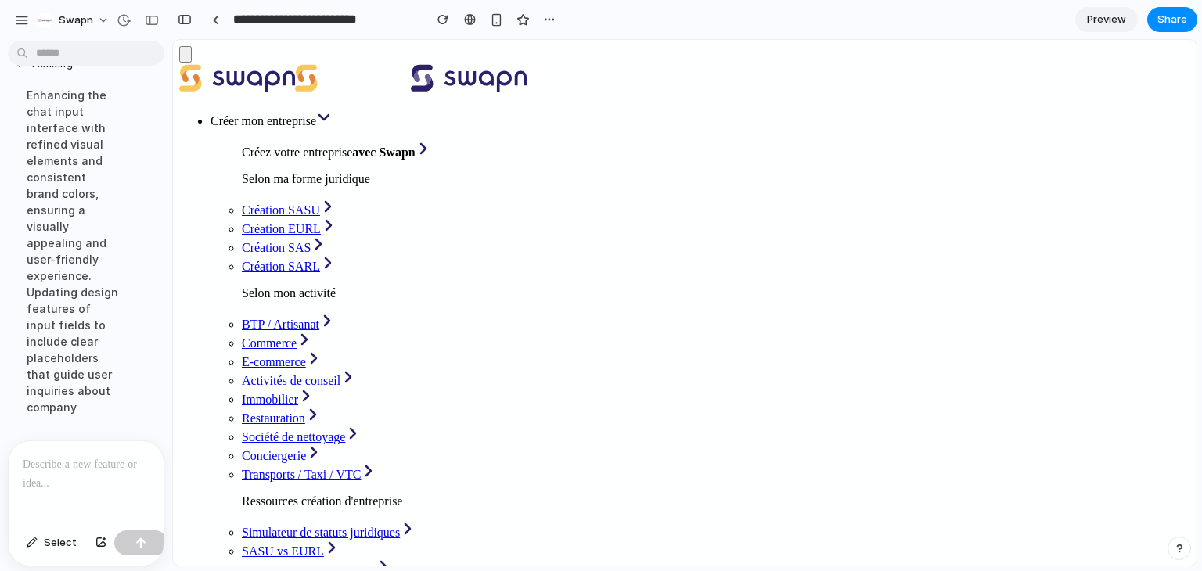
click at [96, 466] on p at bounding box center [83, 465] width 121 height 19
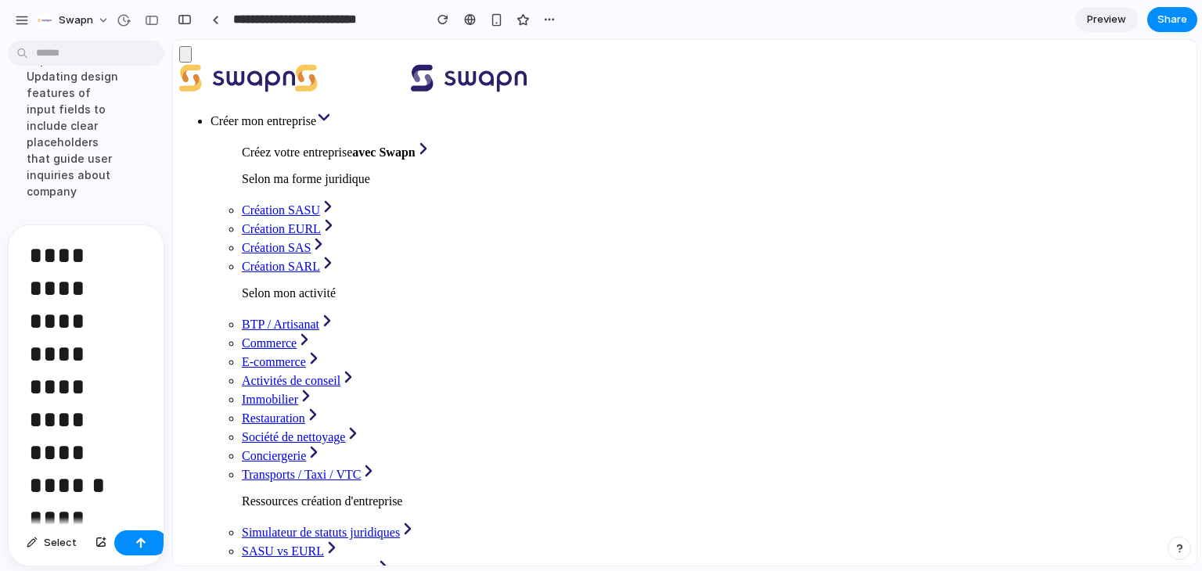
scroll to position [84, 0]
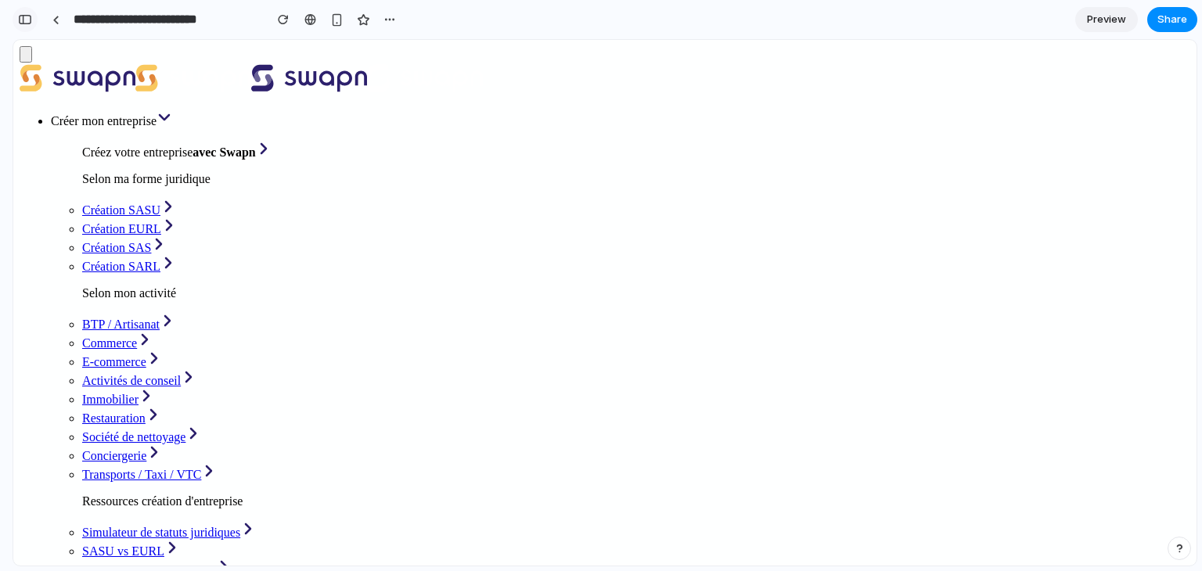
click at [28, 25] on button "button" at bounding box center [25, 19] width 25 height 25
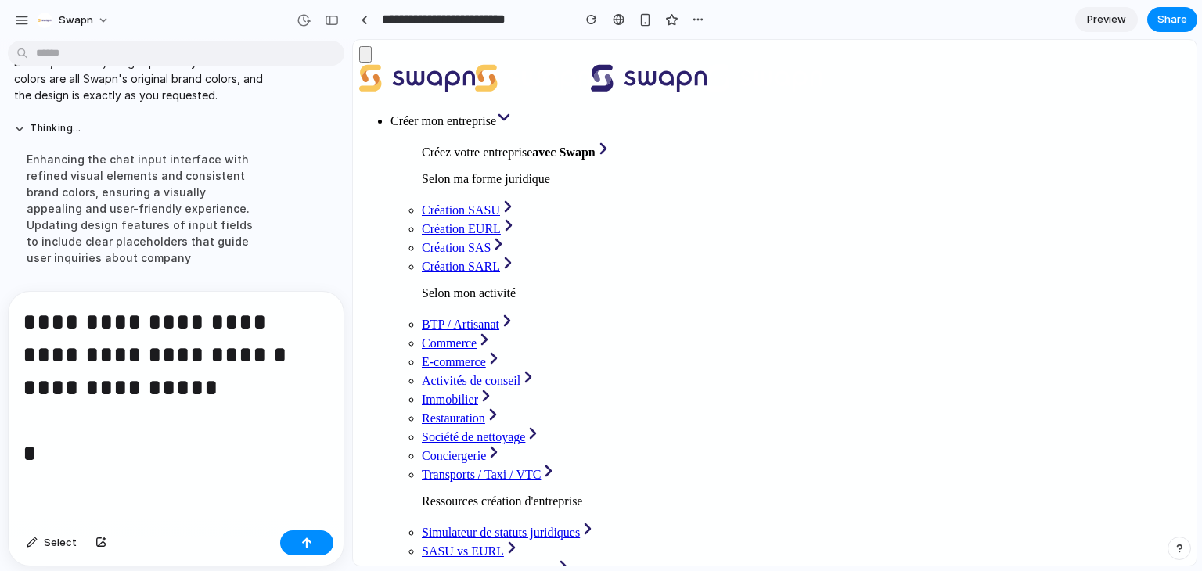
scroll to position [14817, 0]
click at [180, 434] on h1 "**********" at bounding box center [173, 390] width 301 height 168
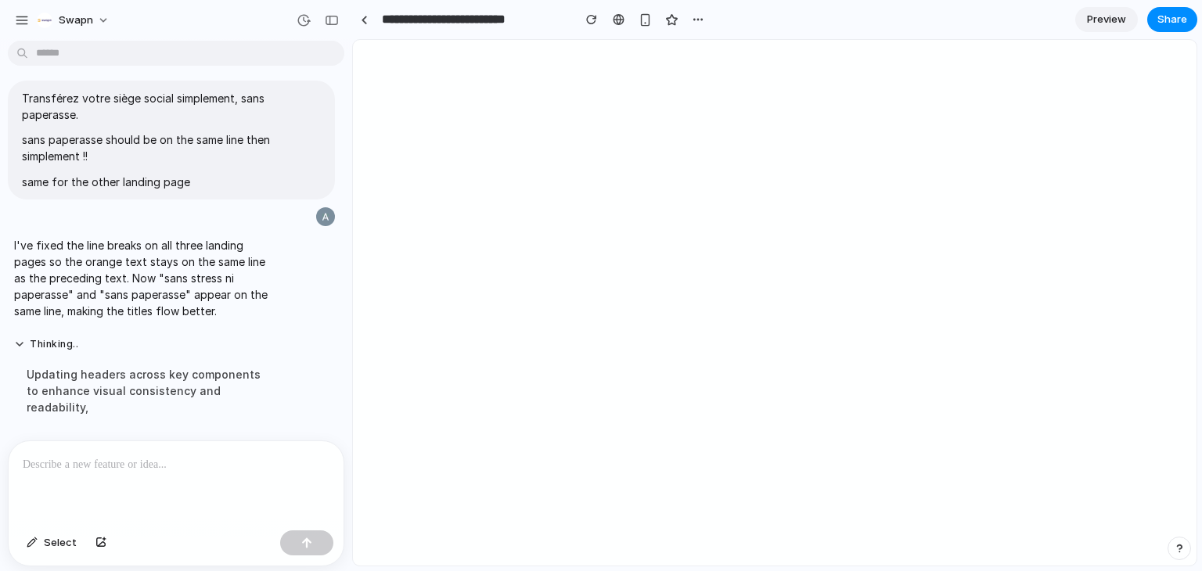
scroll to position [14785, 0]
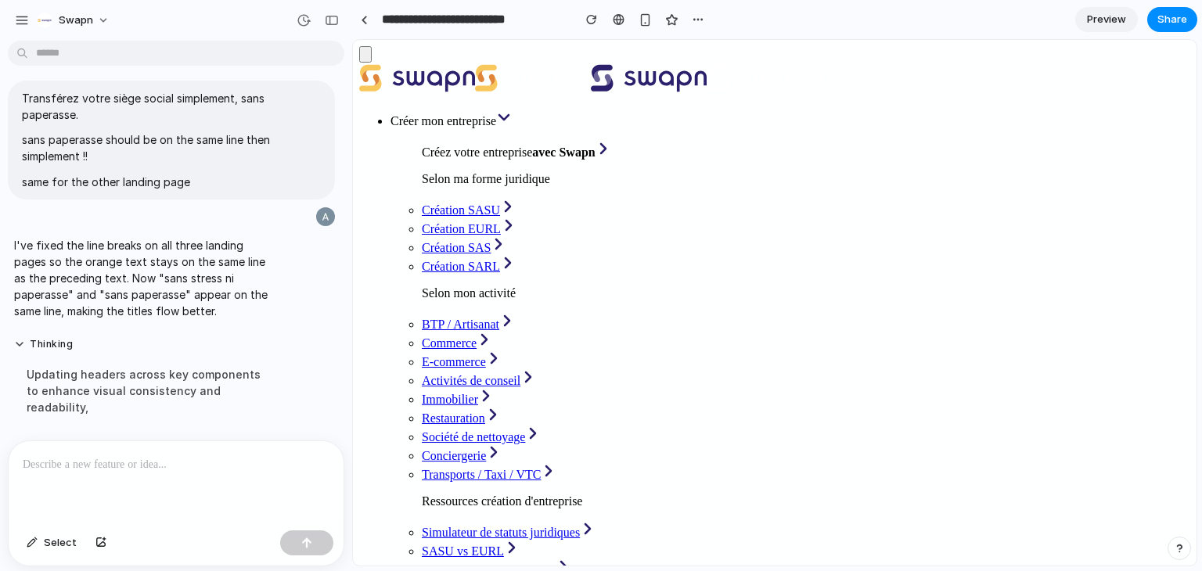
click at [326, 21] on div "button" at bounding box center [332, 20] width 14 height 11
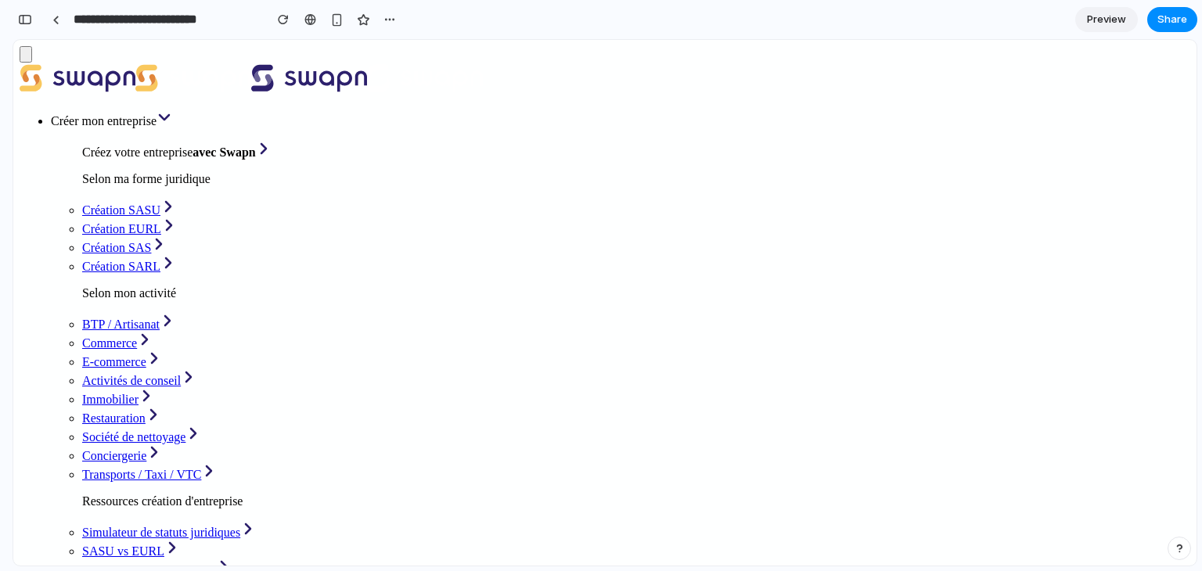
drag, startPoint x: 255, startPoint y: 218, endPoint x: 809, endPoint y: 351, distance: 569.2
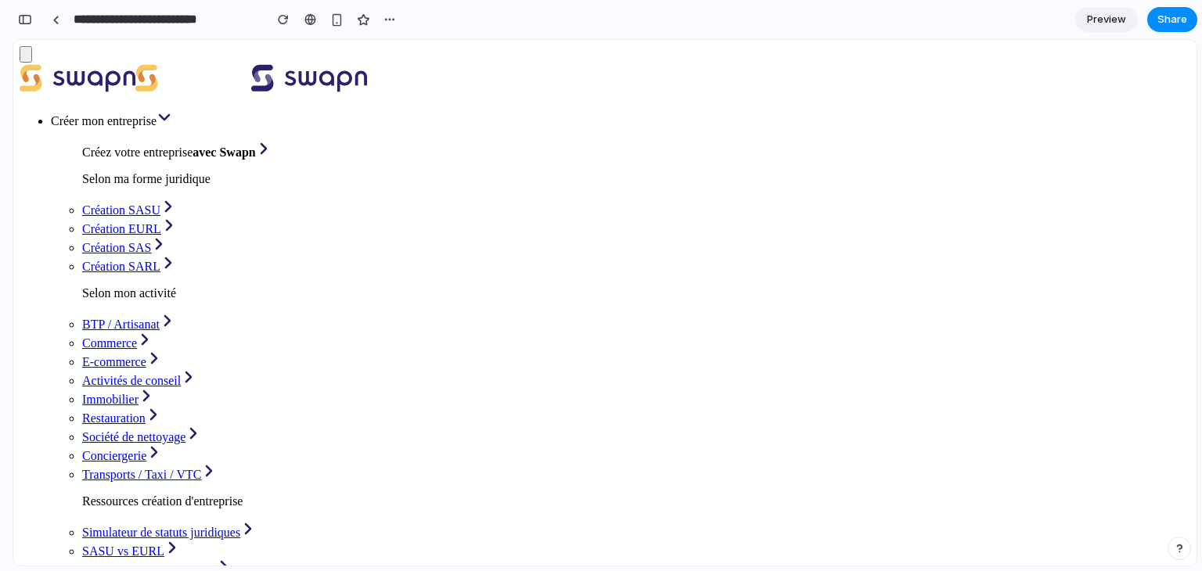
copy div "Transférez votre siège social simplement, sans paperasse. Votre agent juridique…"
click at [27, 20] on div "button" at bounding box center [25, 19] width 14 height 11
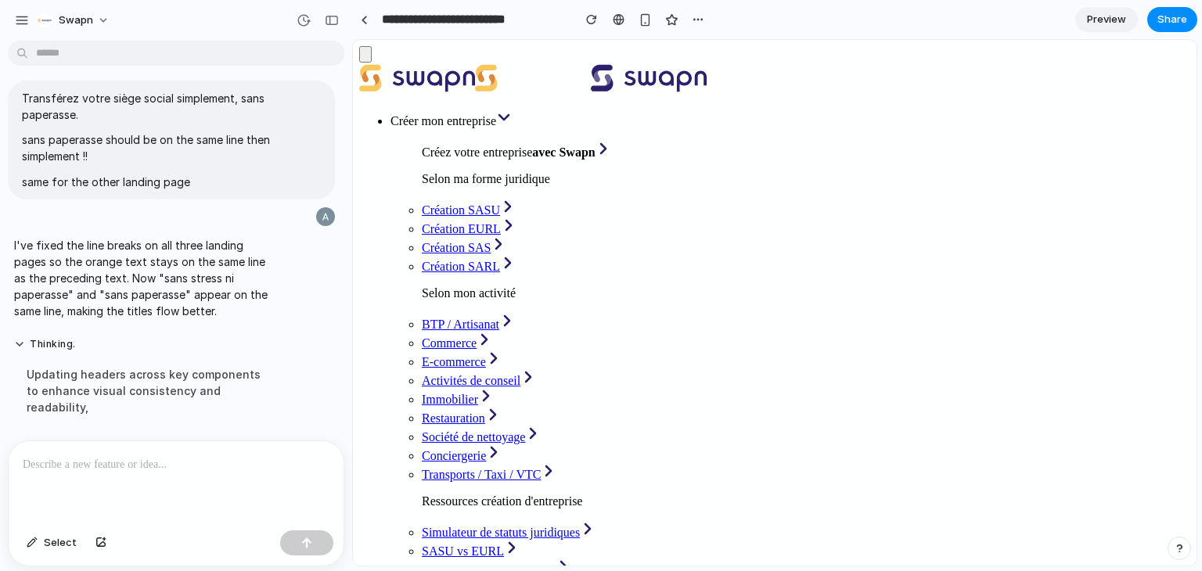
scroll to position [14785, 0]
click at [97, 459] on p at bounding box center [173, 465] width 301 height 19
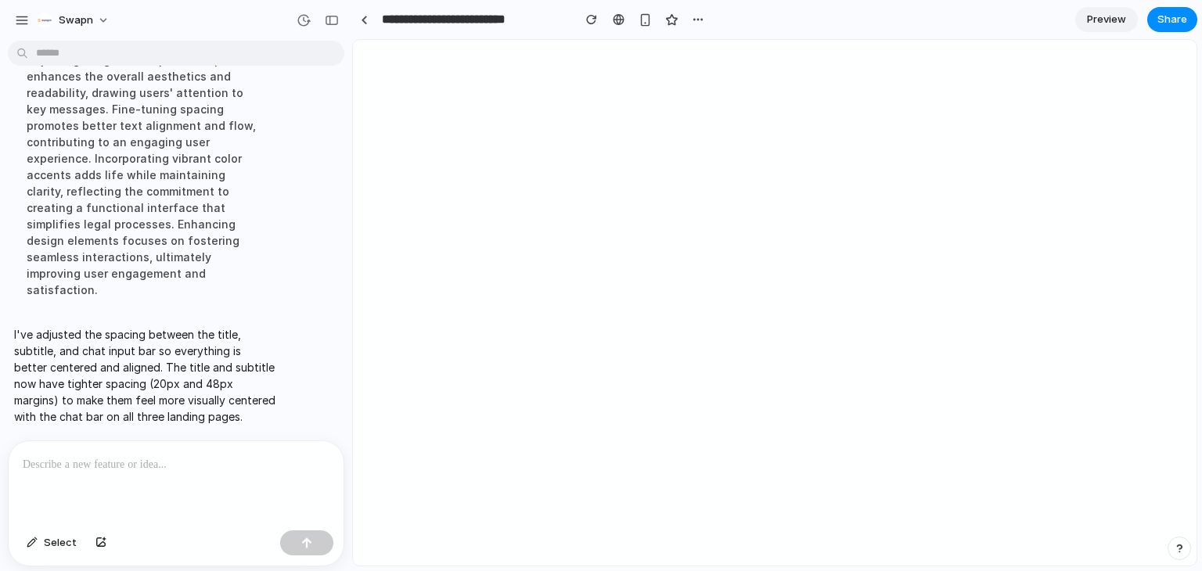
scroll to position [0, 0]
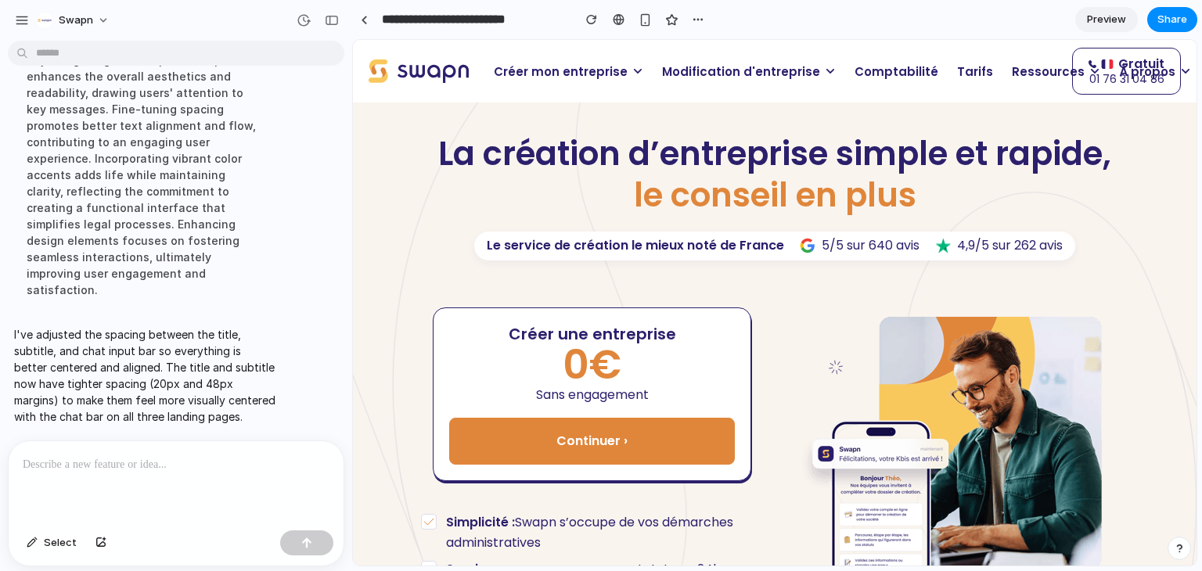
click at [673, 64] on span "Modification d'entreprise" at bounding box center [741, 72] width 158 height 18
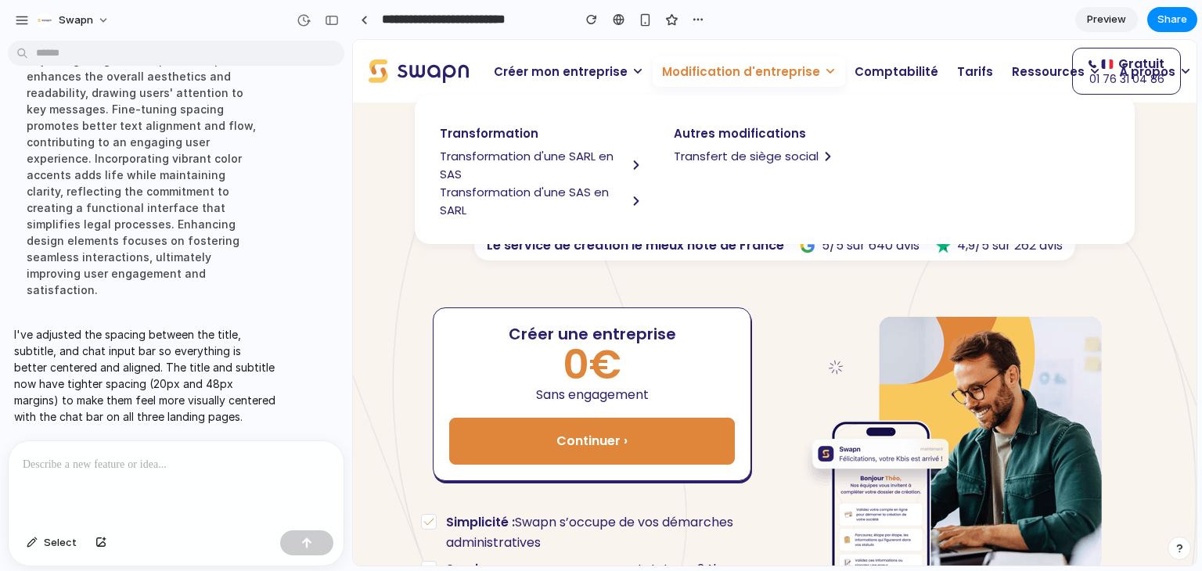
click at [524, 155] on span "Transformation d'une SARL en SAS" at bounding box center [533, 165] width 187 height 36
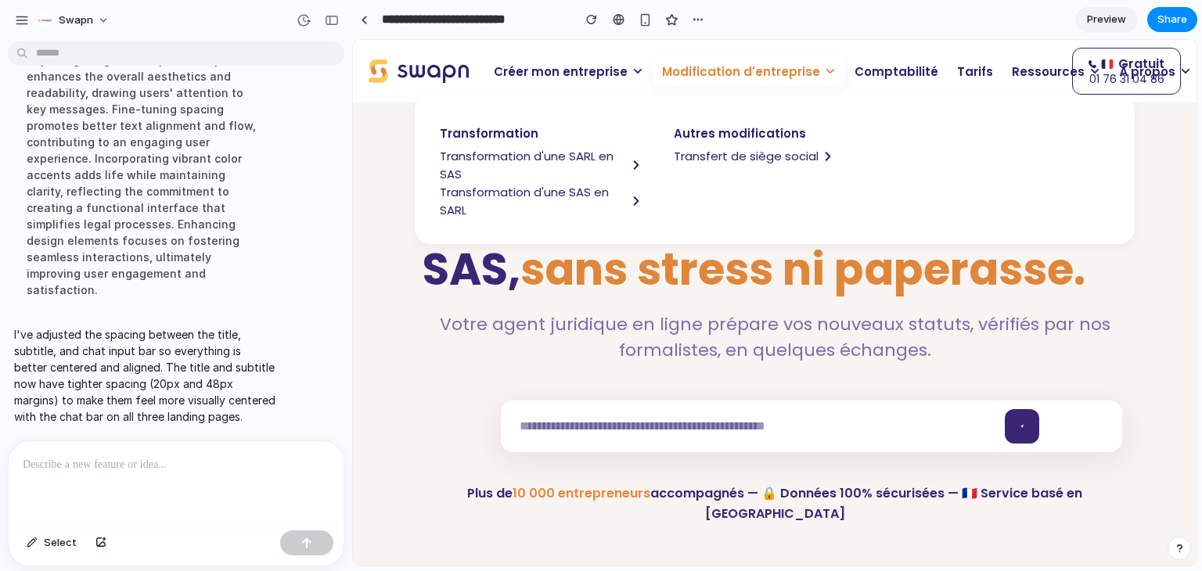
click at [780, 69] on span "Modification d'entreprise" at bounding box center [741, 72] width 158 height 18
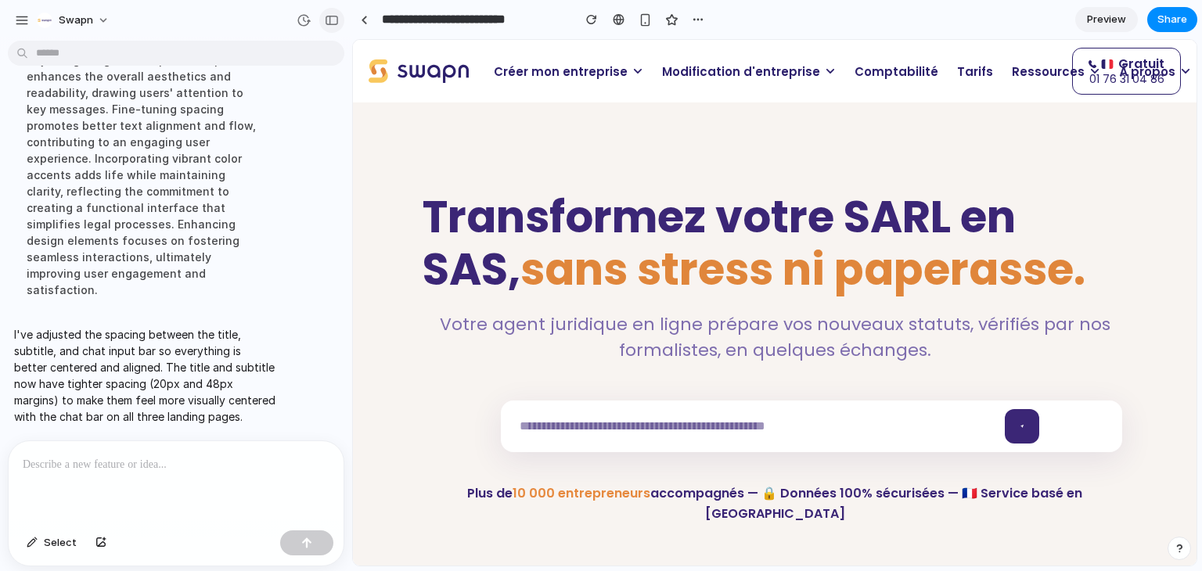
click at [327, 23] on div "button" at bounding box center [332, 20] width 14 height 11
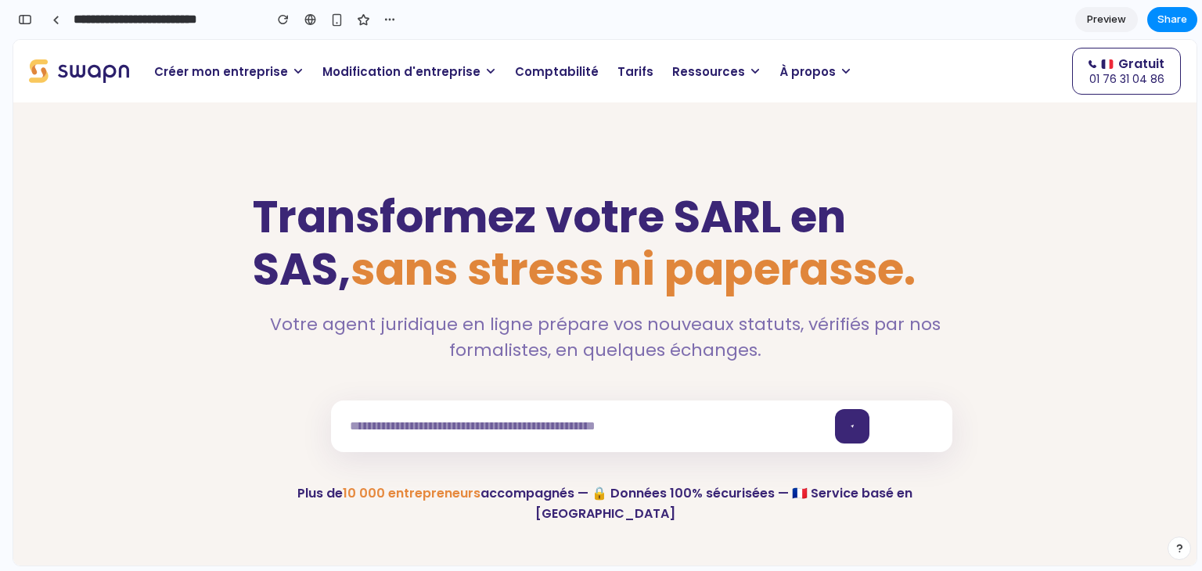
click at [423, 64] on span "Modification d'entreprise" at bounding box center [402, 72] width 158 height 18
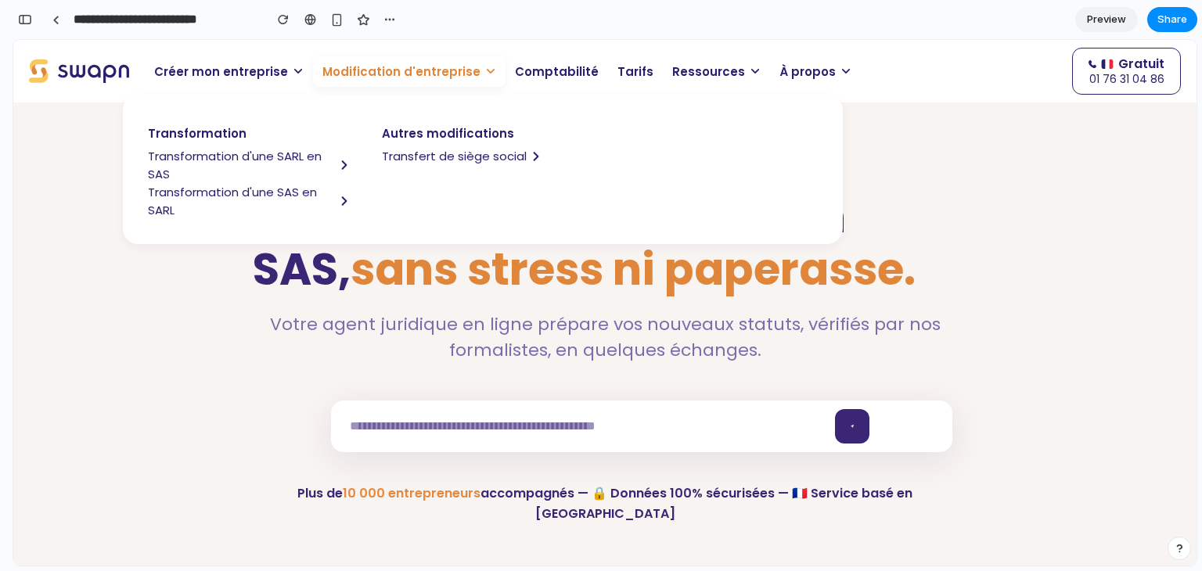
click at [278, 189] on span "Transformation d'une SAS en SARL" at bounding box center [241, 201] width 187 height 36
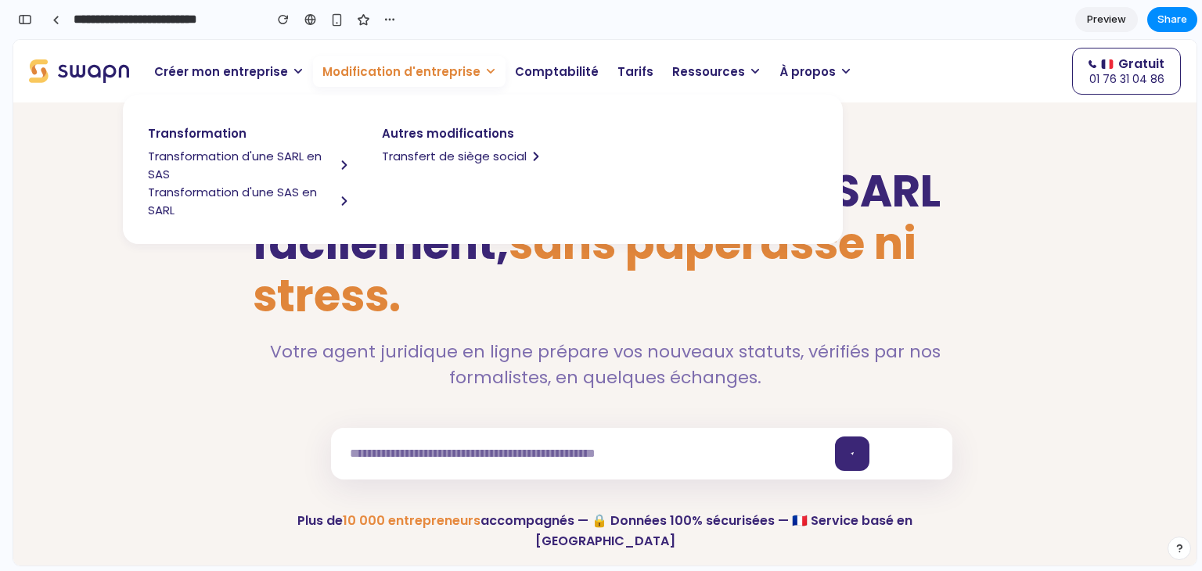
click at [438, 347] on div "Transformez votre SAS en SARL facilement, sans paperasse ni stress. Votre agent…" at bounding box center [605, 358] width 705 height 387
click at [440, 81] on p "Modification d'entreprise" at bounding box center [409, 71] width 193 height 31
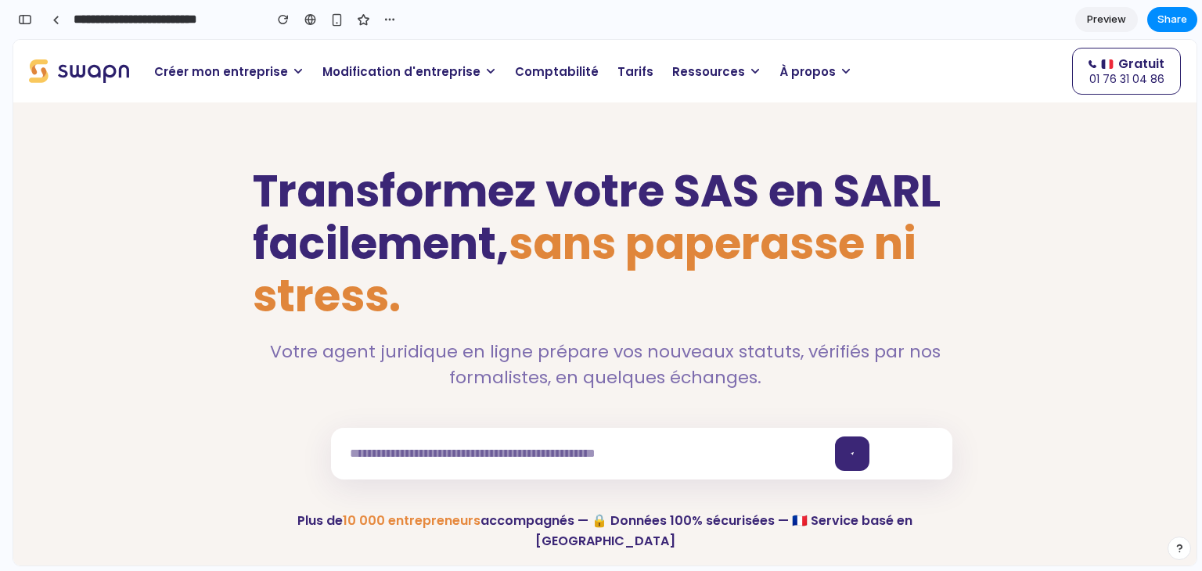
click at [440, 81] on p "Modification d'entreprise" at bounding box center [409, 71] width 193 height 31
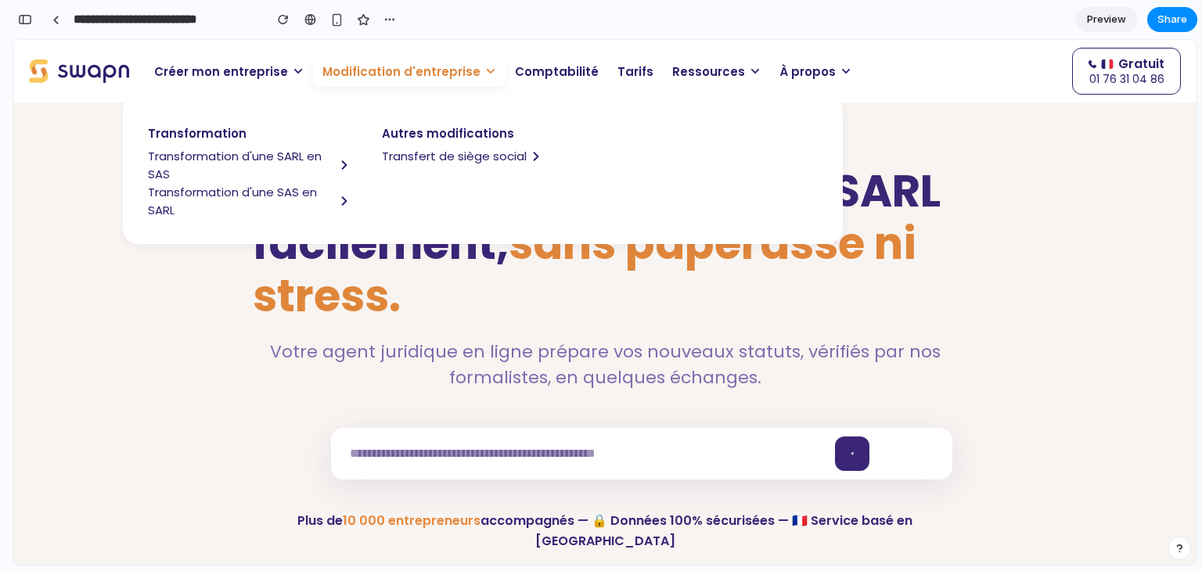
click at [463, 158] on span "Transfert de siège social" at bounding box center [454, 156] width 145 height 18
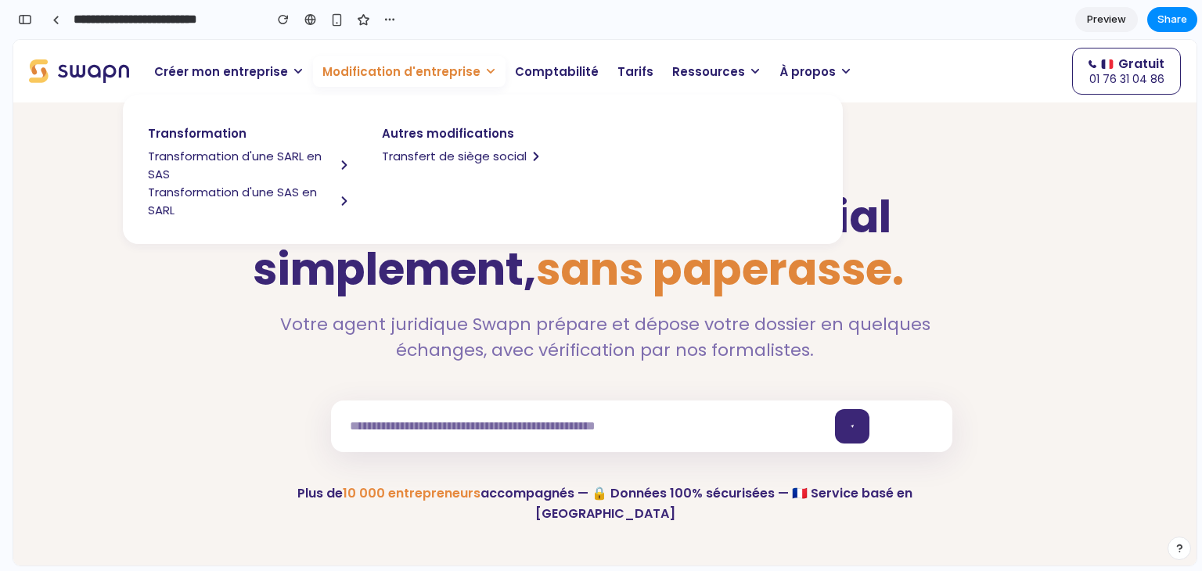
click at [369, 296] on h1 "Transférez votre siège social simplement, sans paperasse." at bounding box center [605, 243] width 705 height 105
click at [450, 73] on span "Modification d'entreprise" at bounding box center [402, 72] width 158 height 18
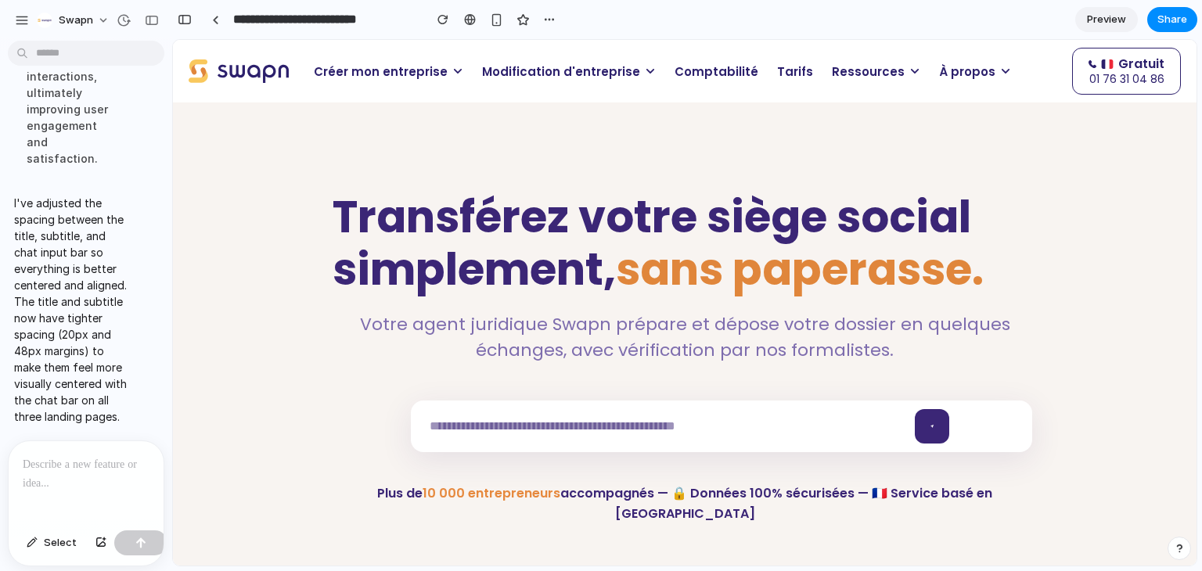
click at [67, 456] on p at bounding box center [83, 465] width 121 height 19
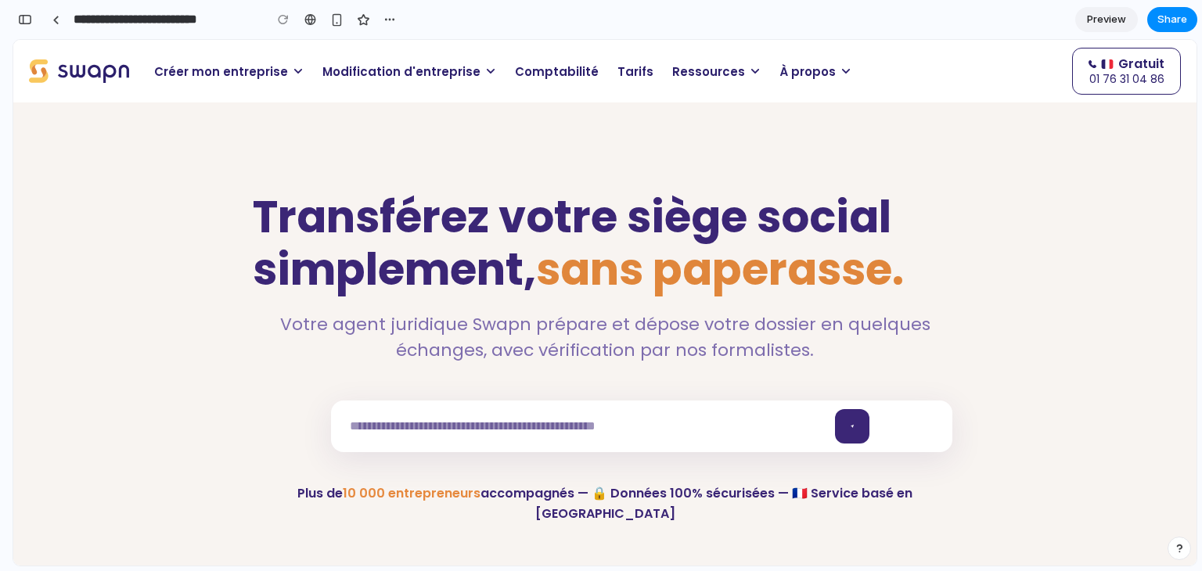
scroll to position [31112, 0]
click at [29, 24] on div "button" at bounding box center [25, 19] width 14 height 11
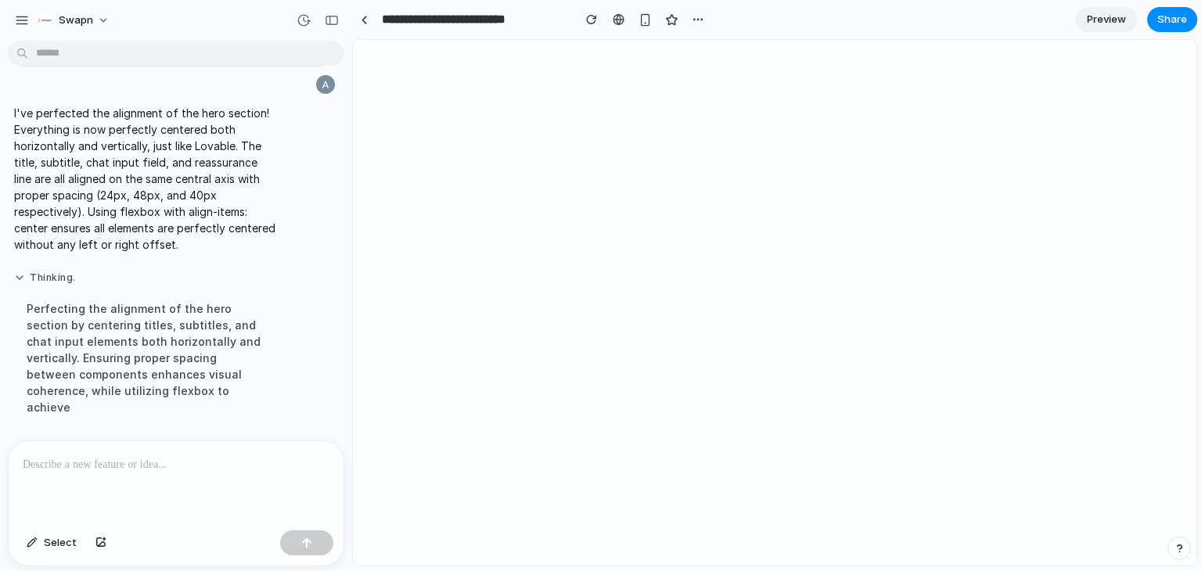
scroll to position [0, 0]
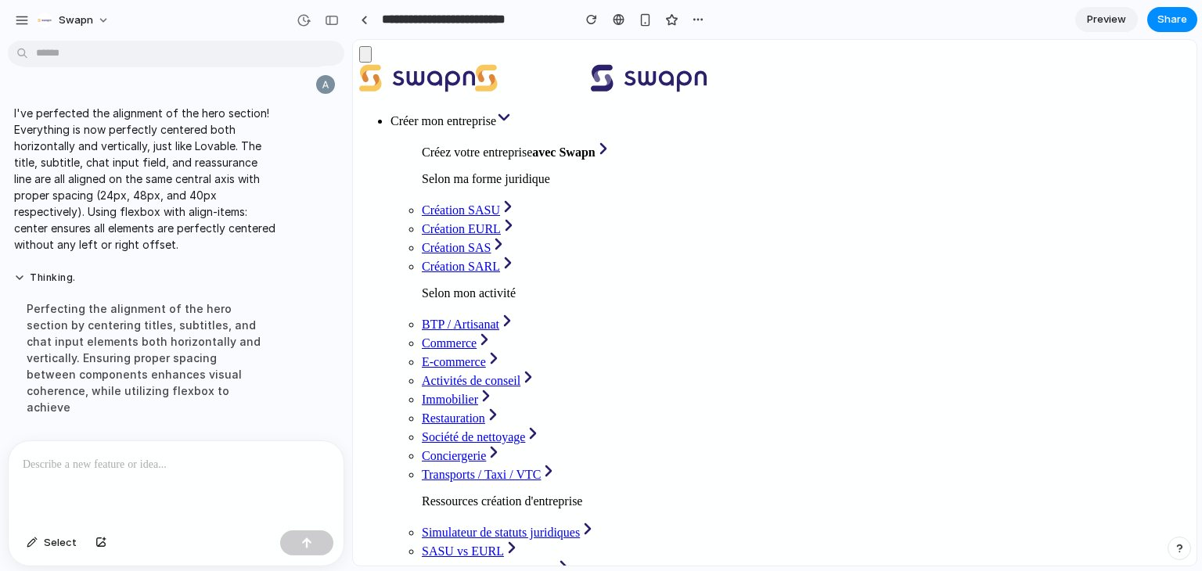
click at [326, 20] on div "button" at bounding box center [332, 20] width 14 height 11
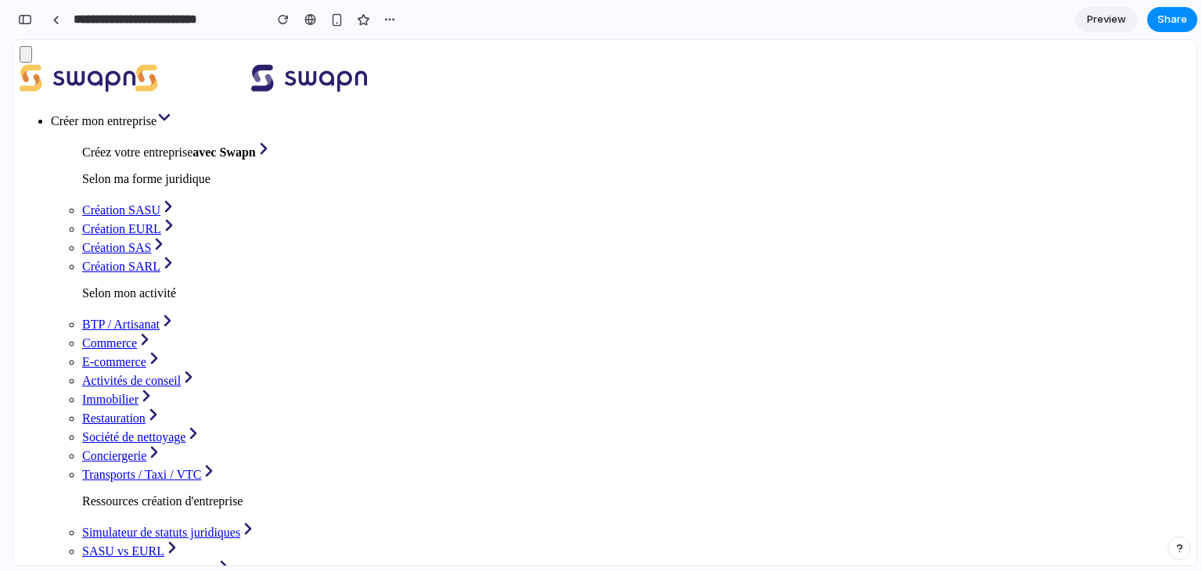
scroll to position [29940, 0]
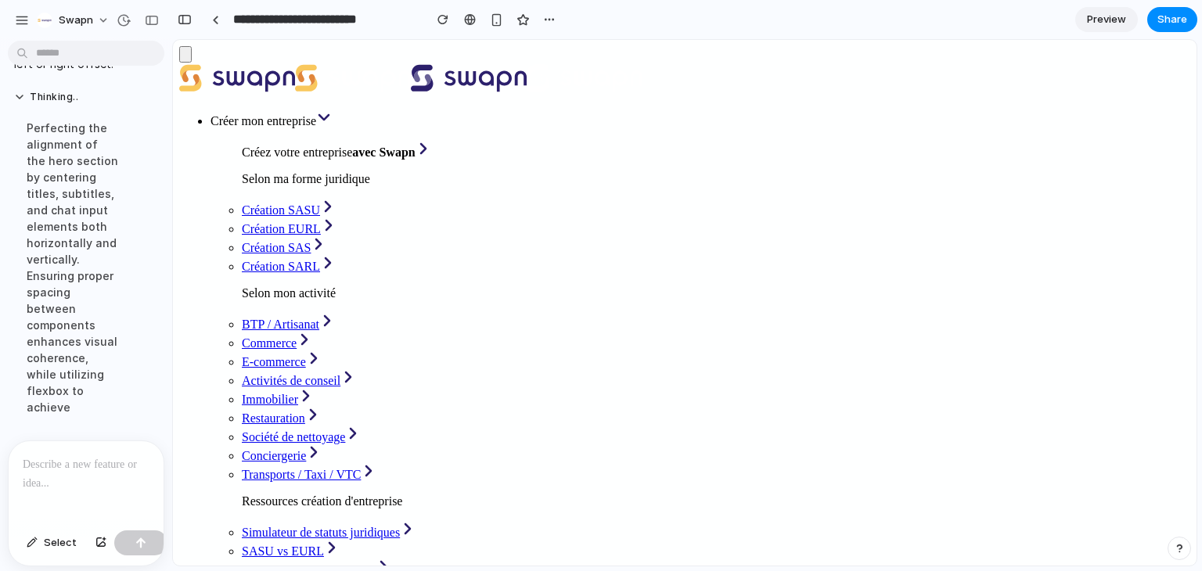
click at [62, 471] on div at bounding box center [83, 482] width 149 height 83
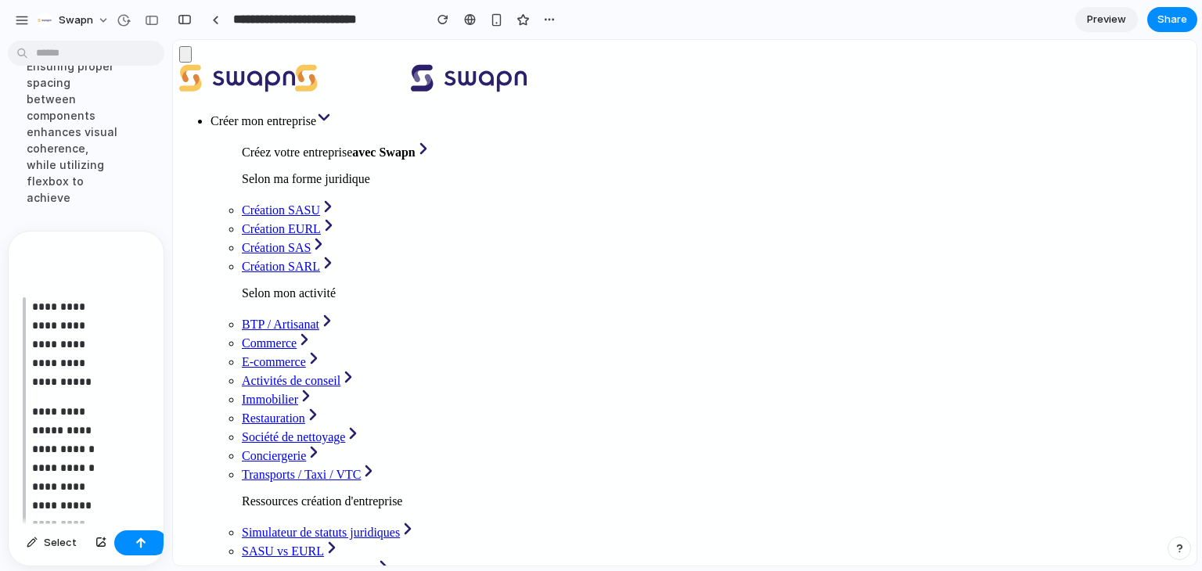
scroll to position [0, 0]
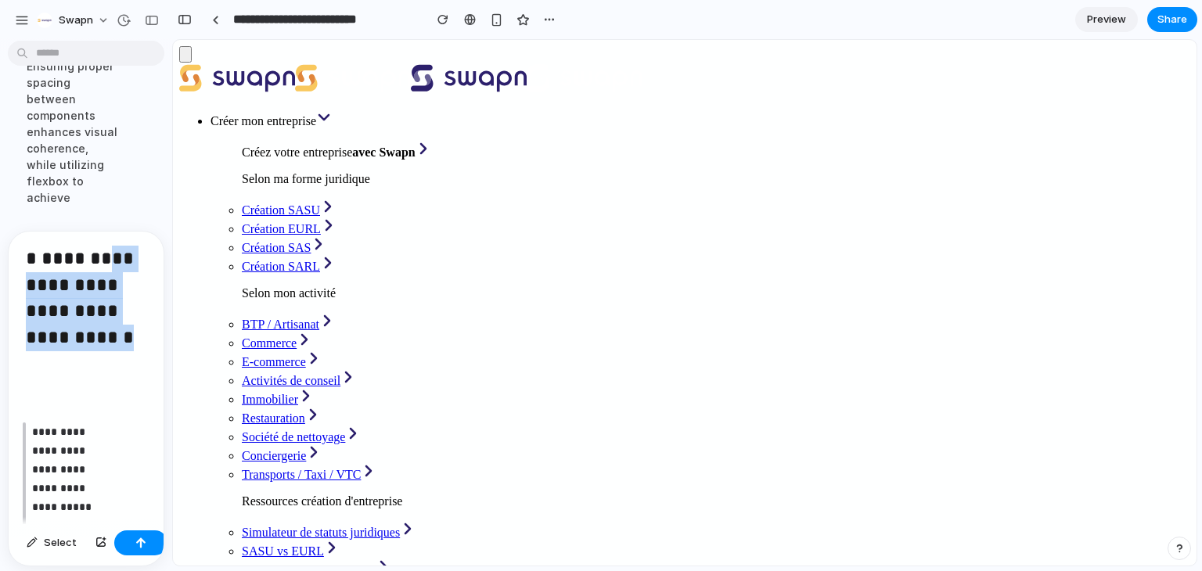
drag, startPoint x: 108, startPoint y: 356, endPoint x: 16, endPoint y: 282, distance: 118.6
click at [16, 282] on div "**********" at bounding box center [83, 378] width 149 height 293
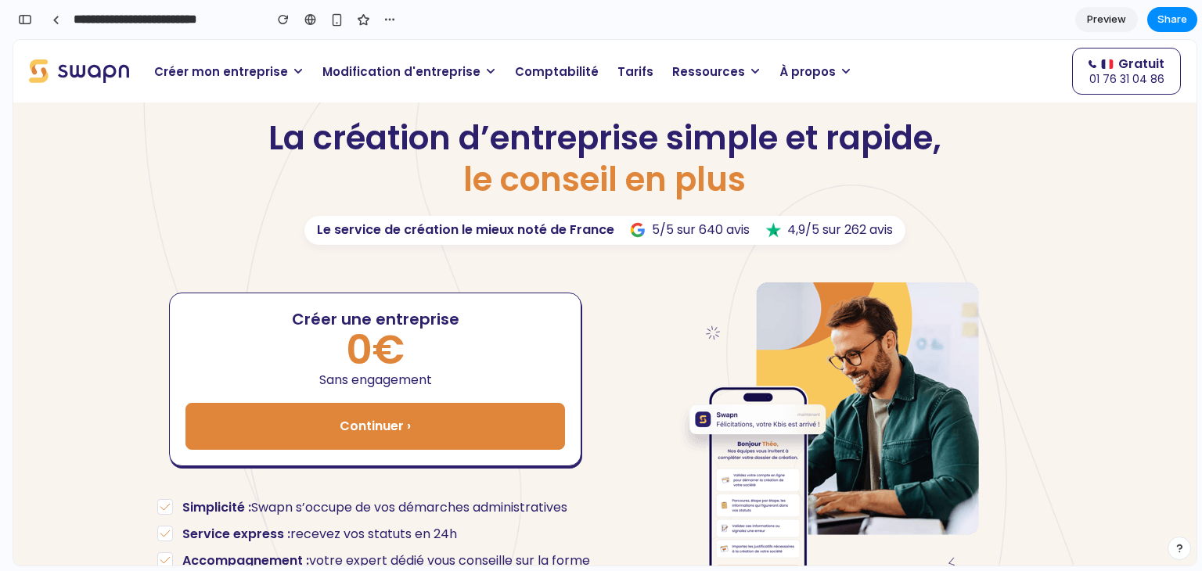
click at [373, 76] on span "Modification d'entreprise" at bounding box center [402, 72] width 158 height 18
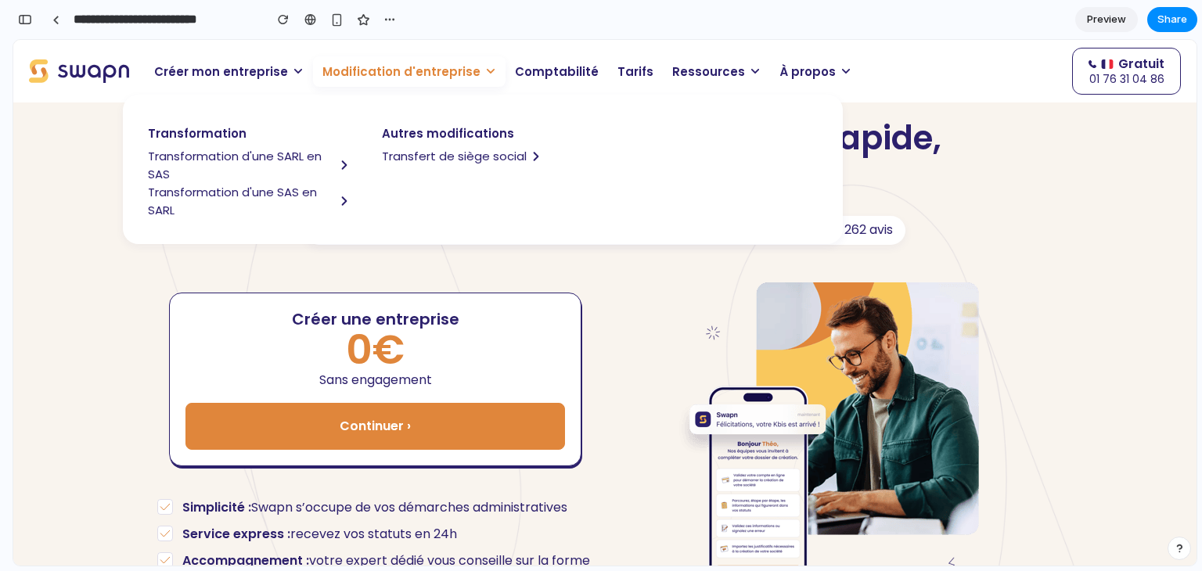
click at [272, 152] on span "Transformation d'une SARL en SAS" at bounding box center [241, 165] width 187 height 36
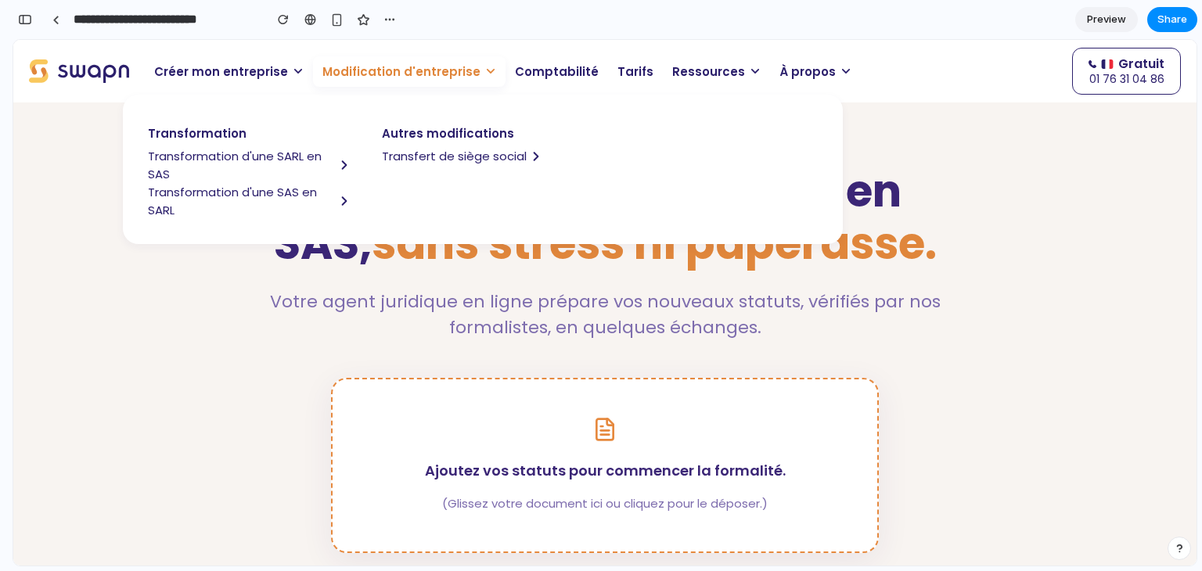
click at [458, 67] on span "Modification d'entreprise" at bounding box center [402, 72] width 158 height 18
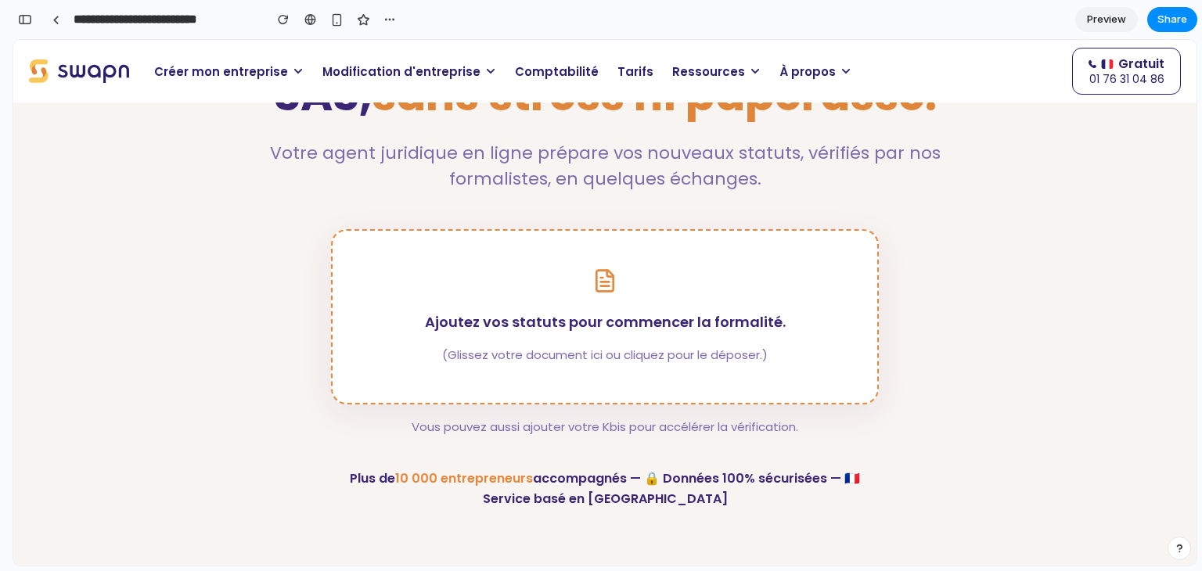
scroll to position [83, 0]
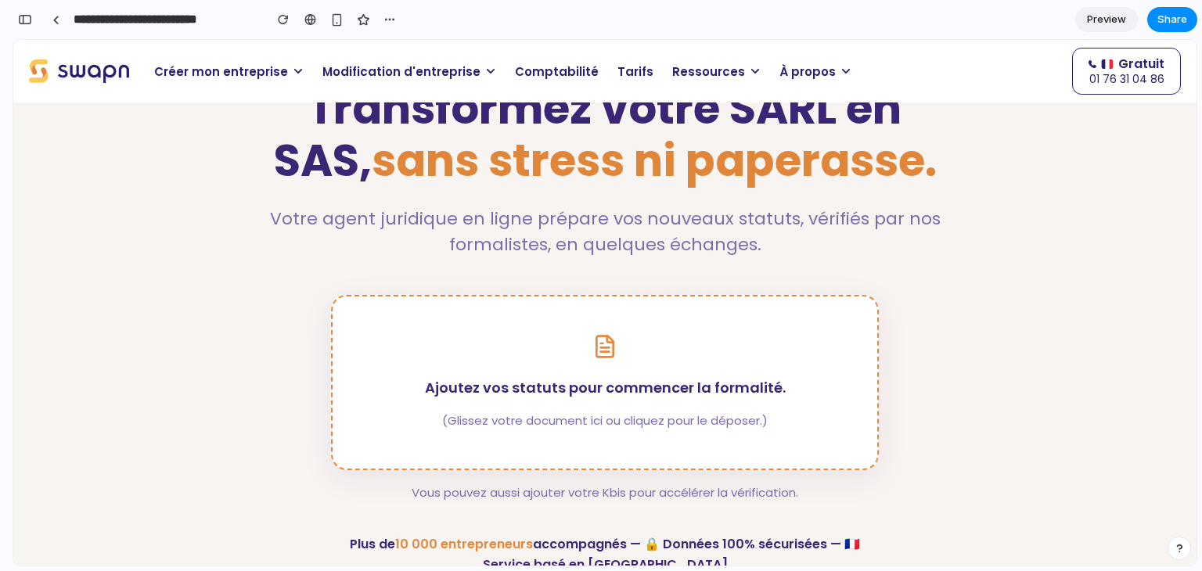
click at [488, 493] on p "Vous pouvez aussi ajouter votre Kbis pour accélérer la vérification." at bounding box center [605, 493] width 548 height 20
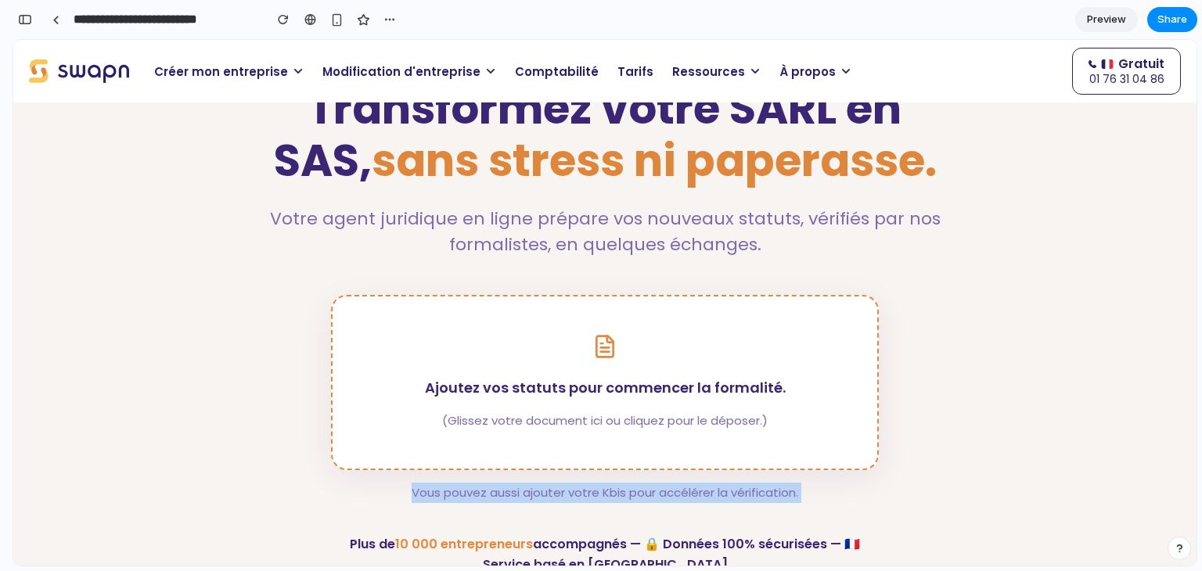
click at [488, 493] on p "Vous pouvez aussi ajouter votre Kbis pour accélérer la vérification." at bounding box center [605, 493] width 548 height 20
copy p "Vous pouvez aussi ajouter votre Kbis pour accélérer la vérification."
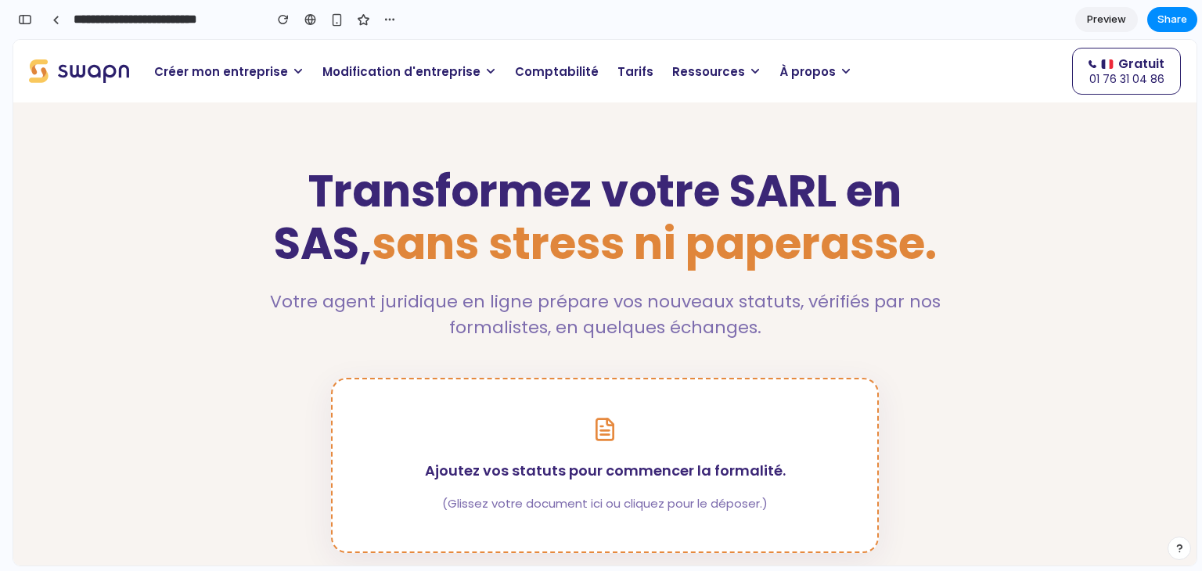
click at [355, 215] on h1 "Transformez votre SARL en SAS, sans stress ni paperasse." at bounding box center [605, 217] width 705 height 105
click at [55, 23] on div at bounding box center [55, 20] width 7 height 9
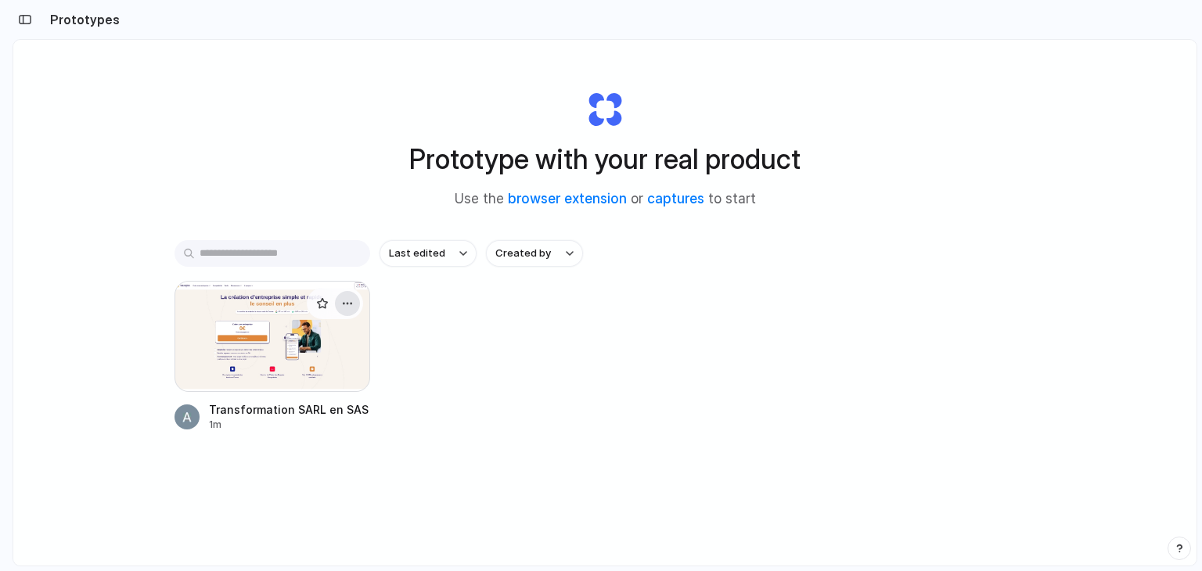
click at [348, 305] on div "button" at bounding box center [347, 303] width 13 height 13
click at [226, 333] on div at bounding box center [273, 336] width 196 height 111
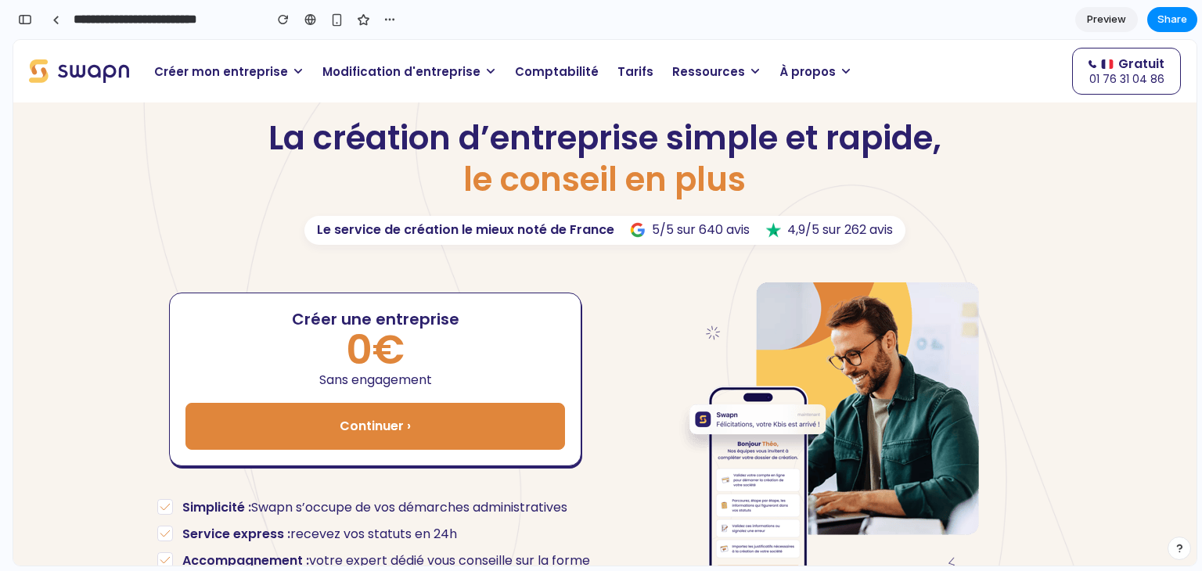
click at [389, 70] on span "Modification d'entreprise" at bounding box center [402, 72] width 158 height 18
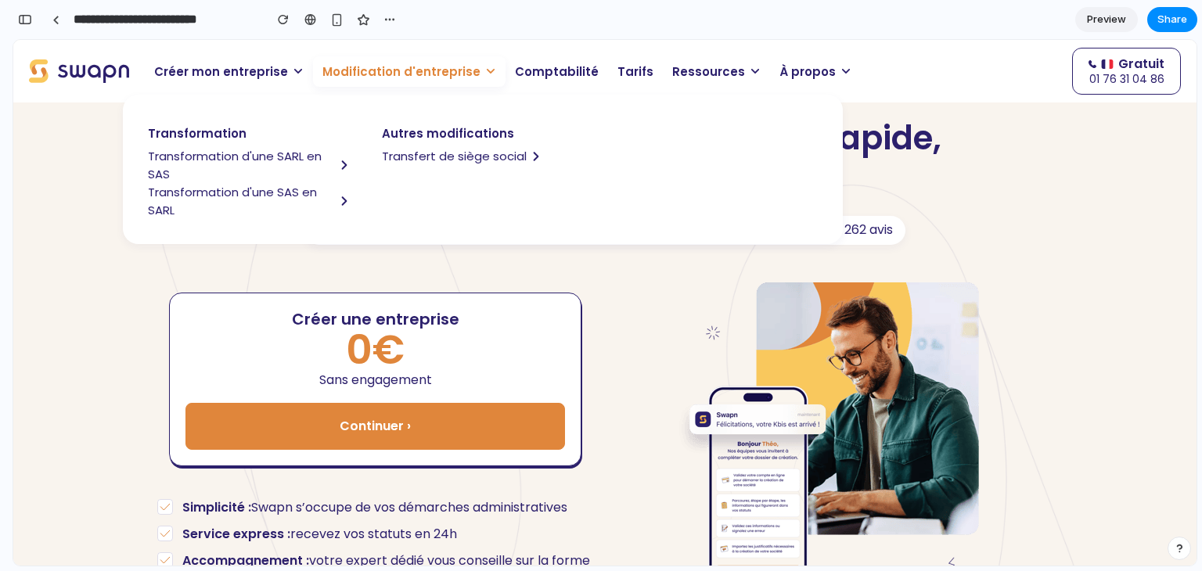
click at [433, 160] on span "Transfert de siège social" at bounding box center [454, 156] width 145 height 18
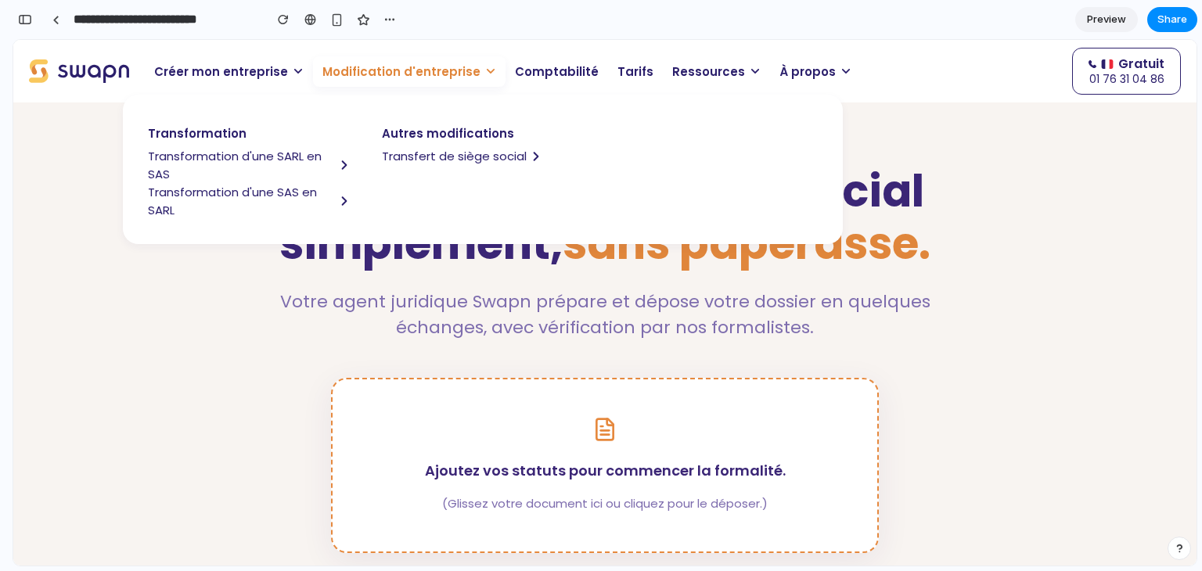
click at [375, 76] on span "Modification d'entreprise" at bounding box center [402, 72] width 158 height 18
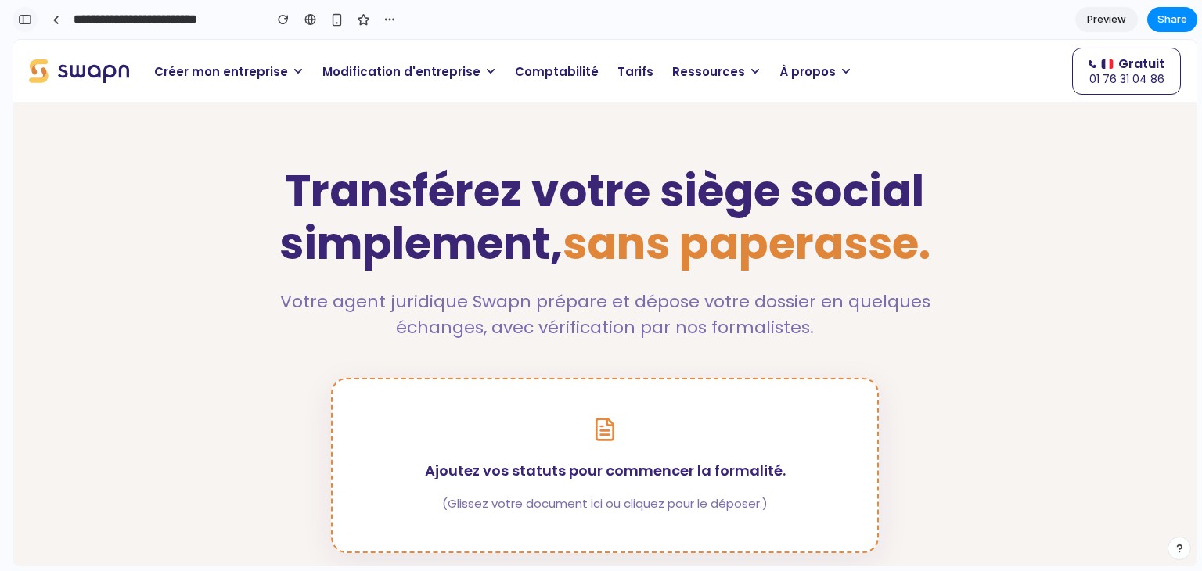
click at [24, 23] on div "button" at bounding box center [25, 19] width 14 height 11
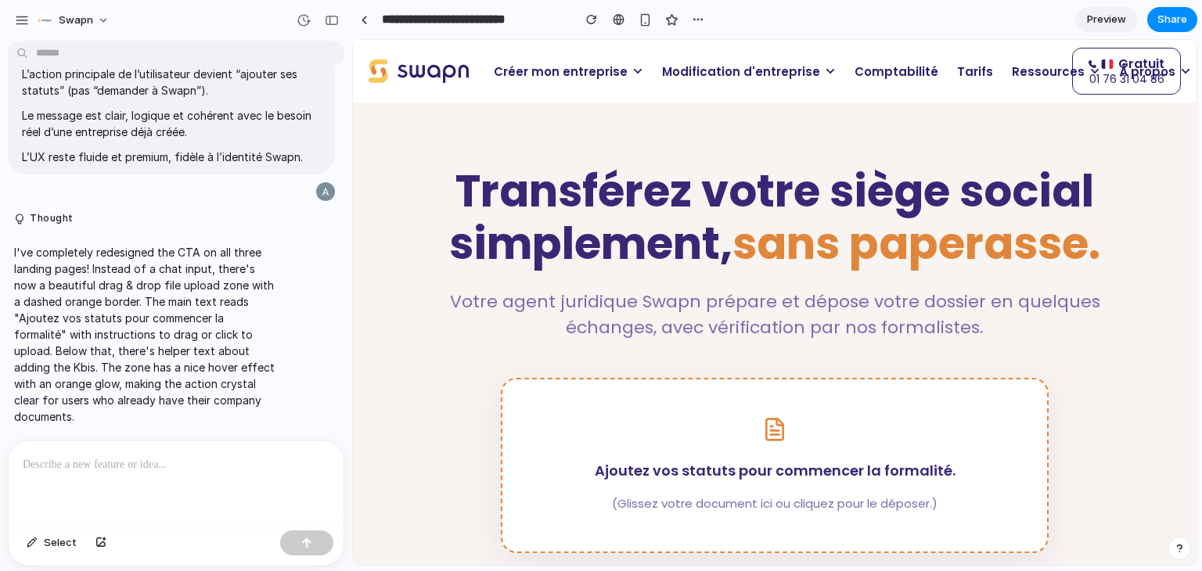
click at [144, 458] on p at bounding box center [176, 465] width 307 height 19
click at [157, 461] on p at bounding box center [176, 465] width 307 height 19
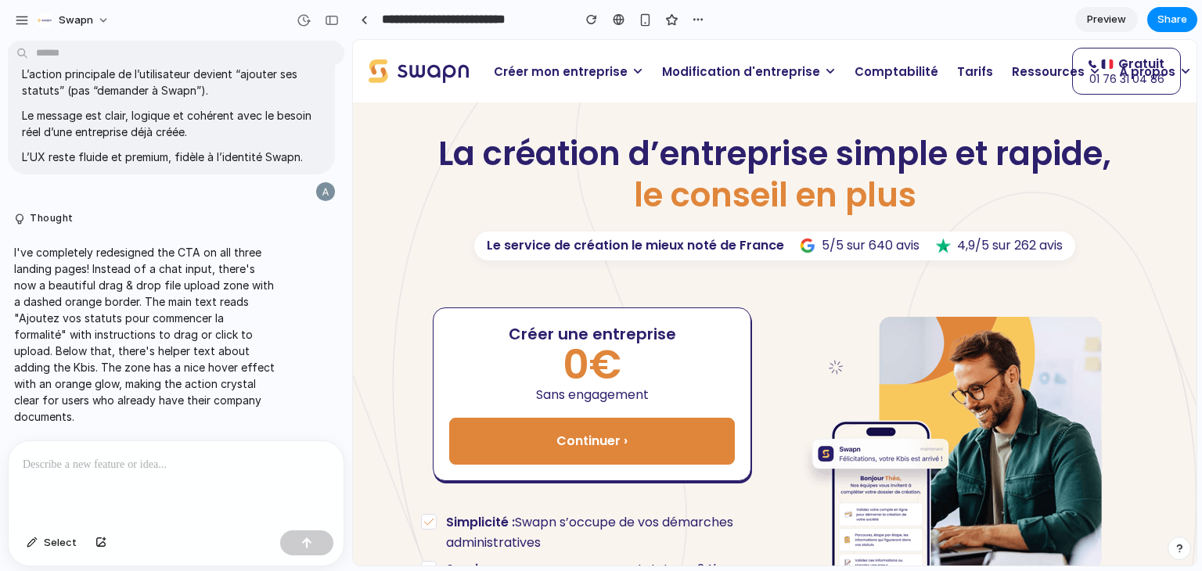
click at [108, 459] on p at bounding box center [176, 465] width 307 height 19
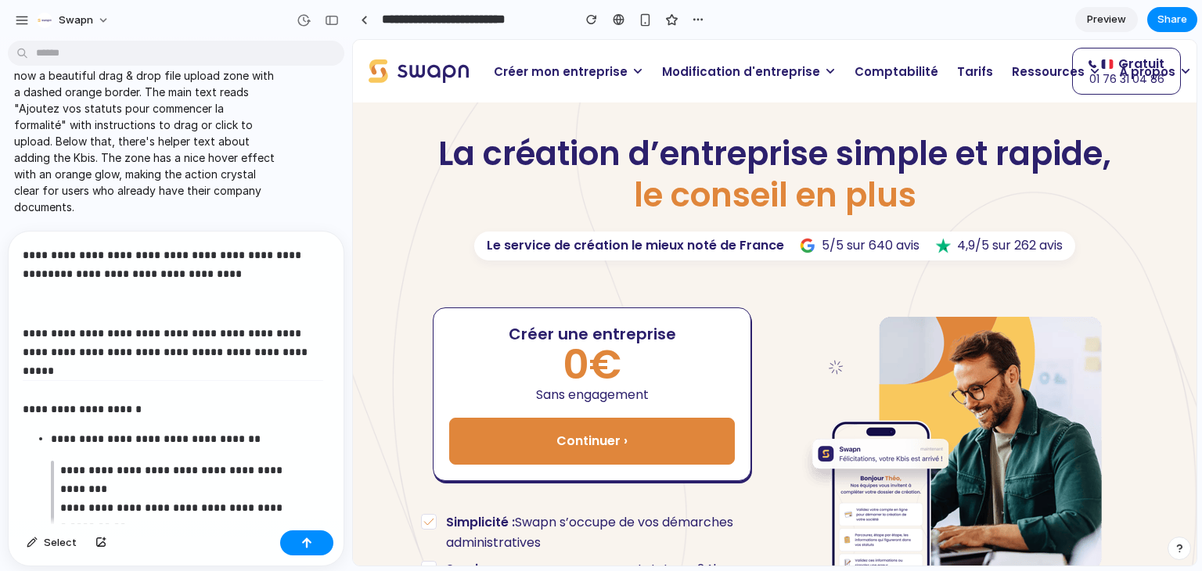
click at [227, 272] on p "**********" at bounding box center [170, 265] width 294 height 38
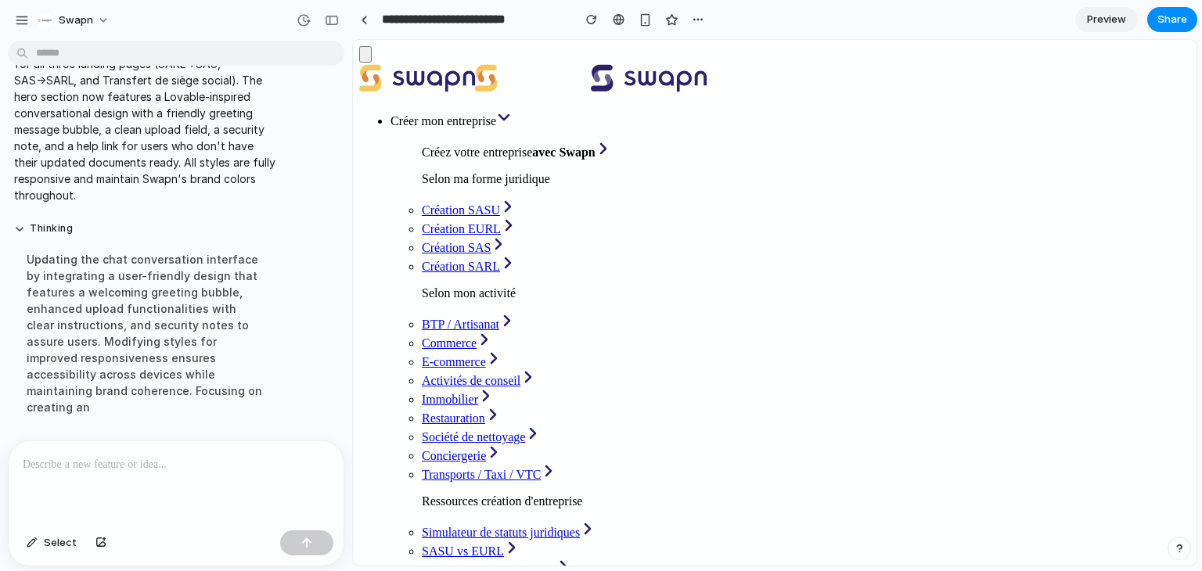
click at [71, 462] on p at bounding box center [173, 465] width 301 height 19
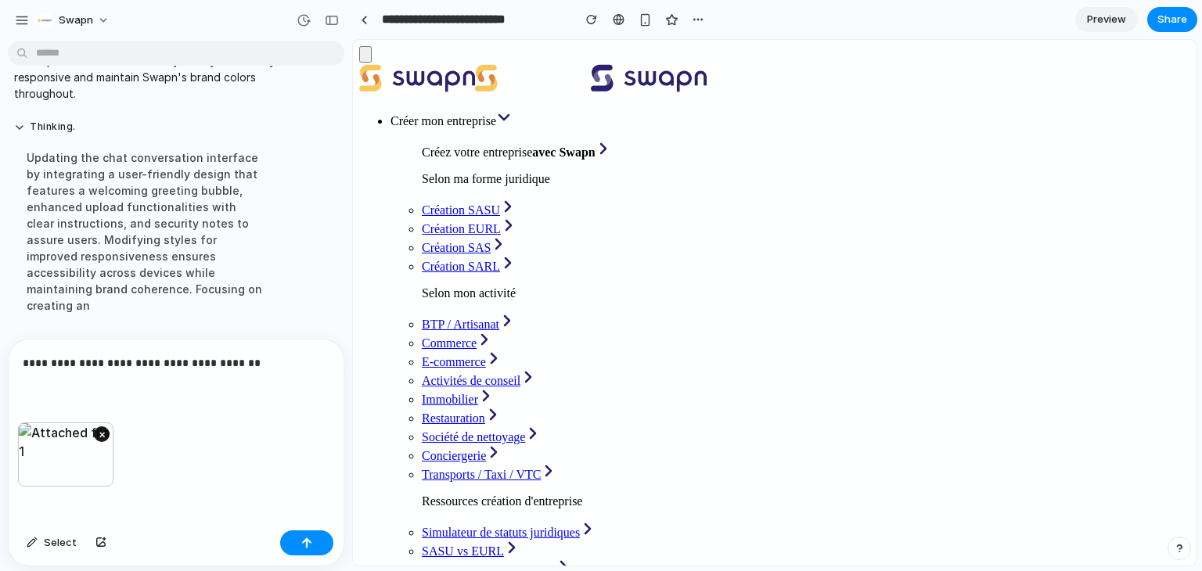
click at [108, 431] on button "×" at bounding box center [102, 435] width 16 height 16
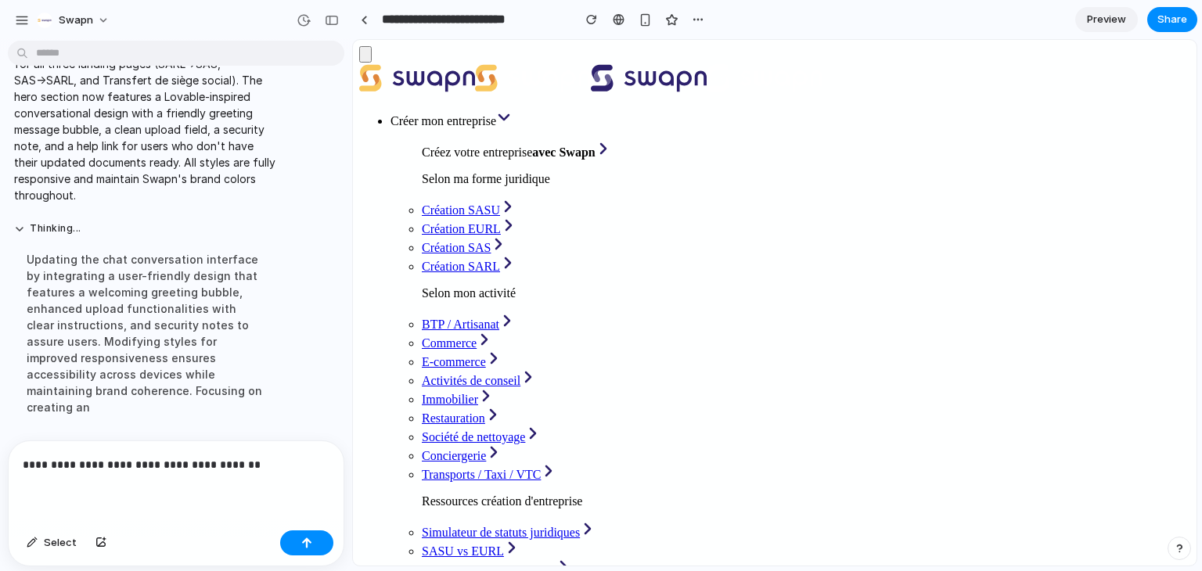
click at [114, 459] on p "**********" at bounding box center [173, 465] width 301 height 19
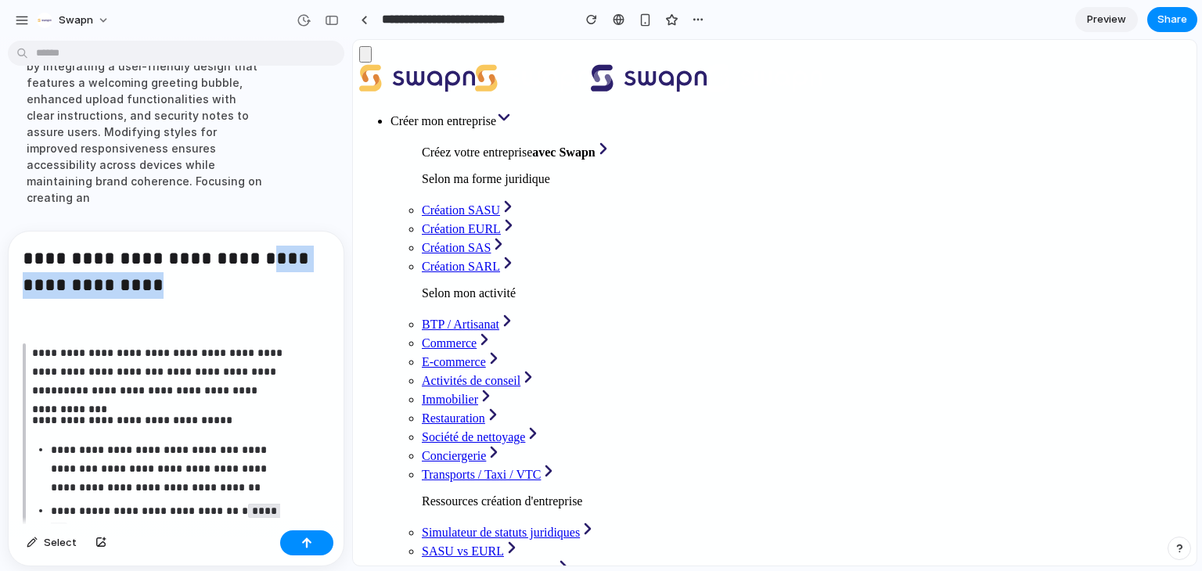
drag, startPoint x: 218, startPoint y: 284, endPoint x: 5, endPoint y: 271, distance: 213.3
click at [5, 271] on div "**********" at bounding box center [171, 399] width 343 height 336
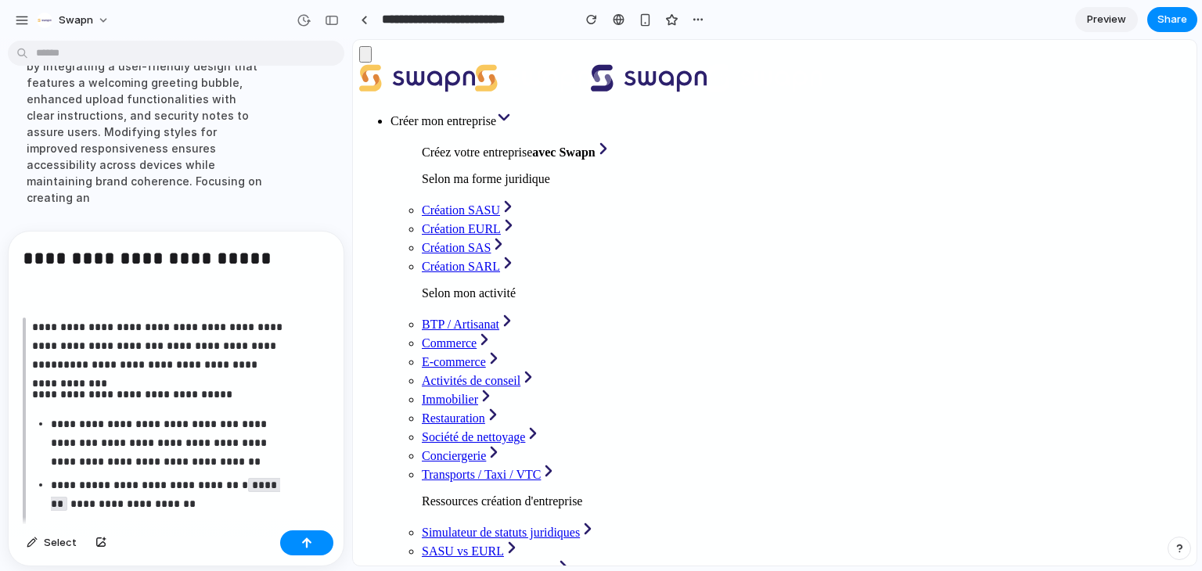
click at [139, 297] on p at bounding box center [170, 296] width 294 height 19
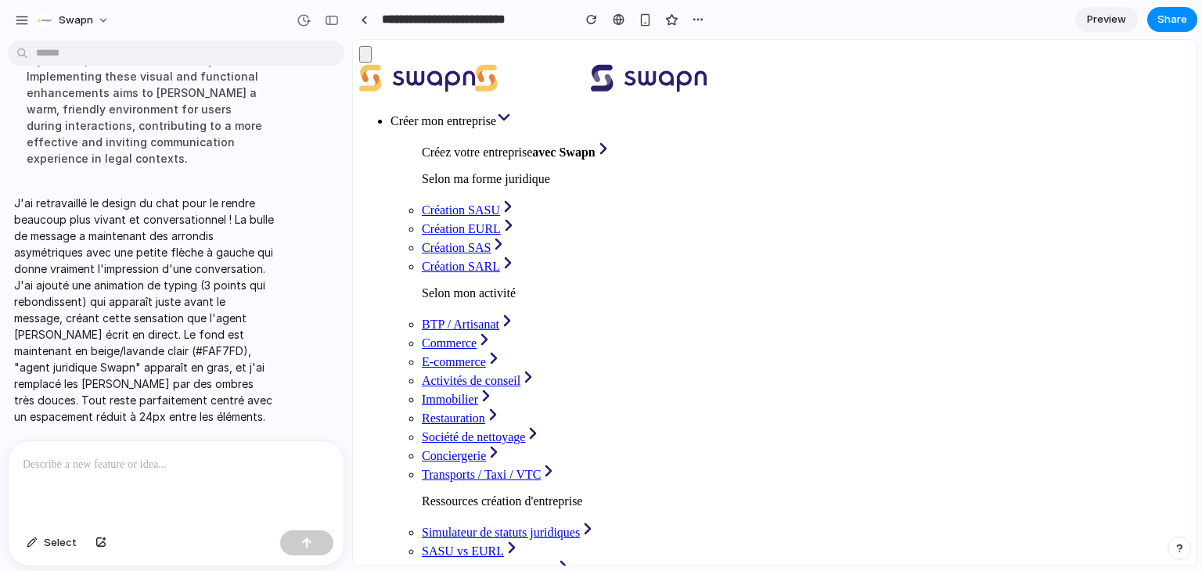
click at [299, 20] on div "button" at bounding box center [304, 20] width 14 height 14
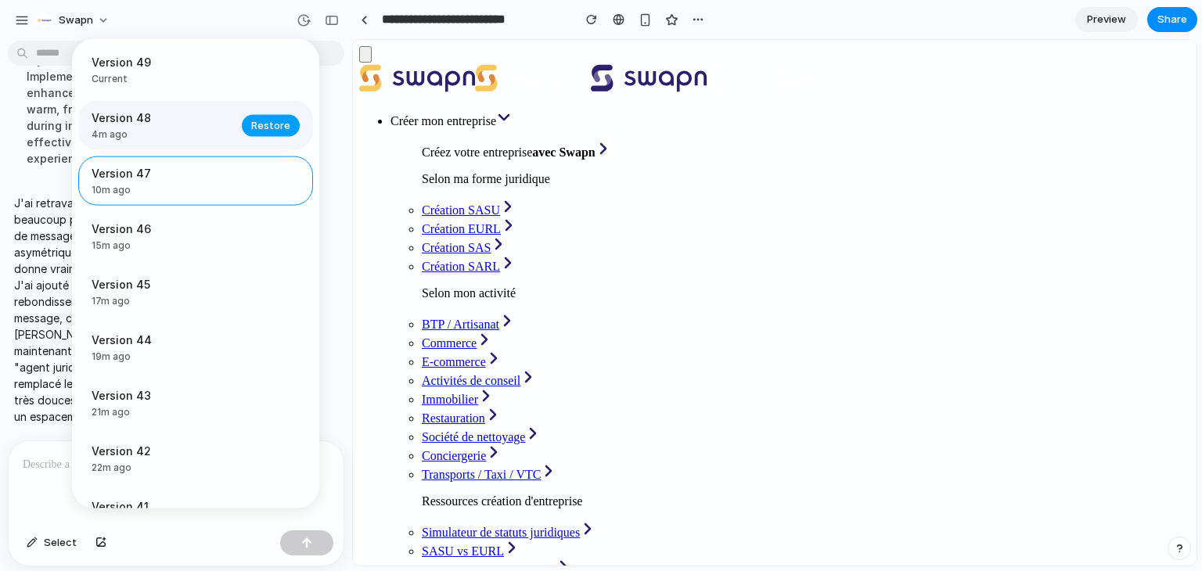
click at [257, 128] on span "Restore" at bounding box center [270, 125] width 39 height 16
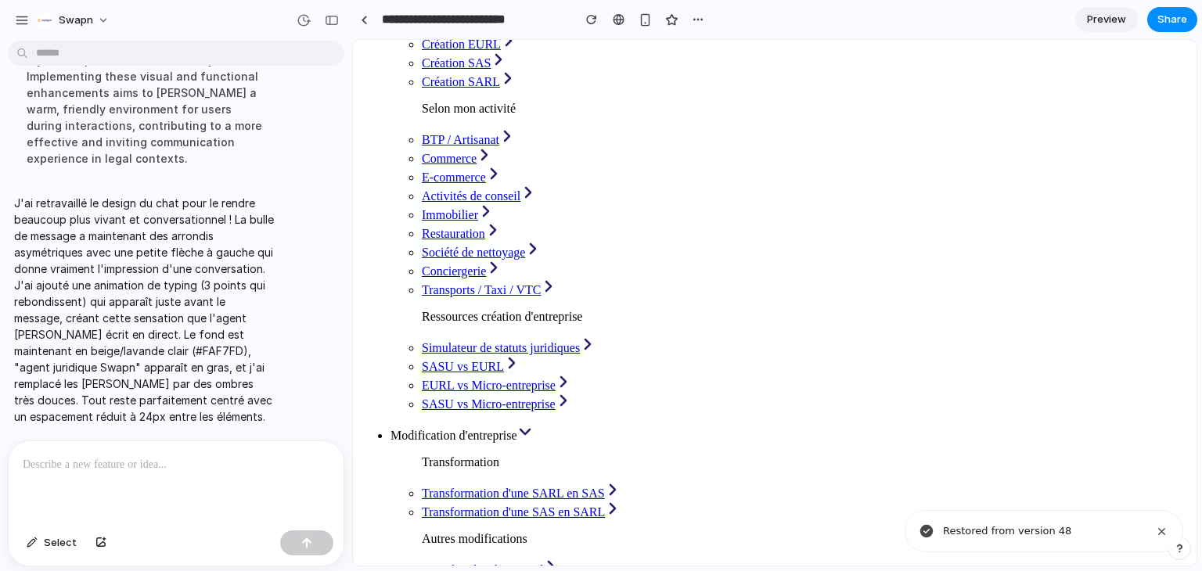
scroll to position [186, 0]
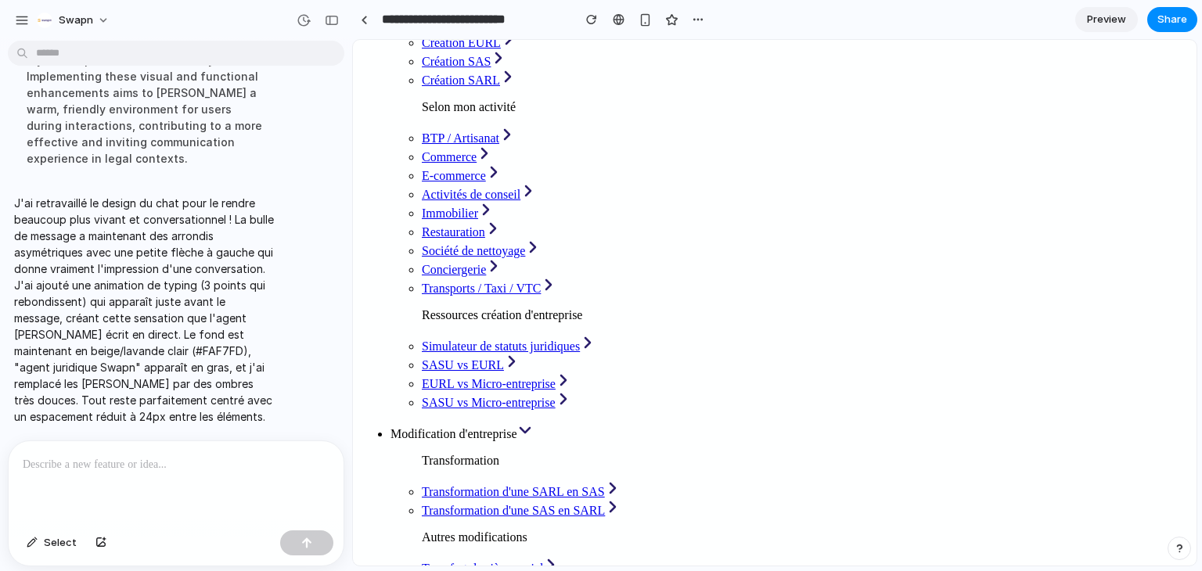
drag, startPoint x: 801, startPoint y: 424, endPoint x: 661, endPoint y: 402, distance: 141.1
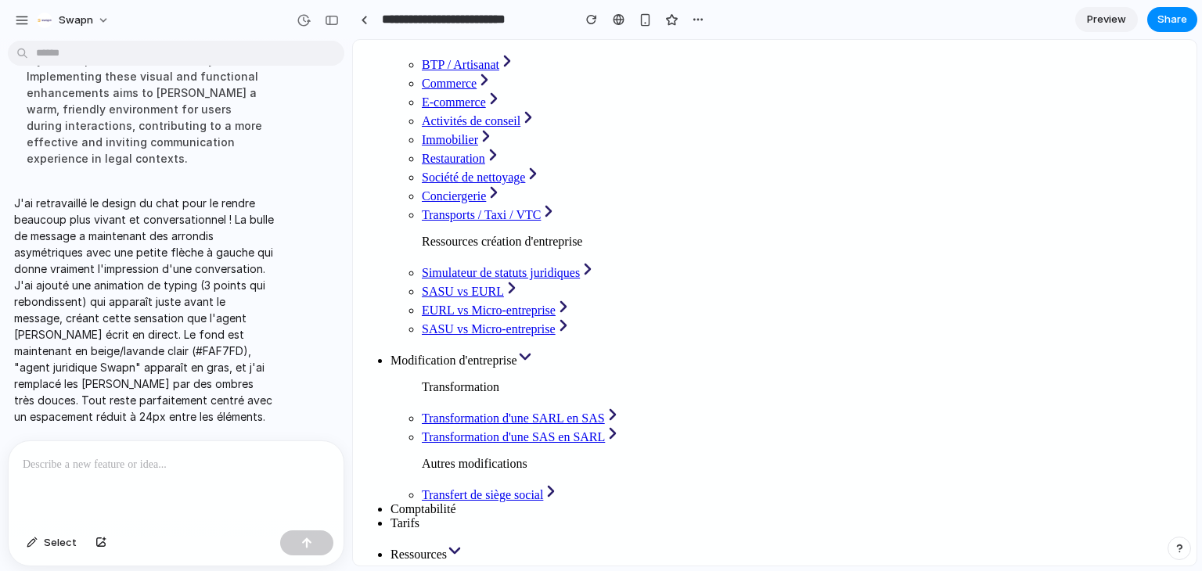
scroll to position [65, 0]
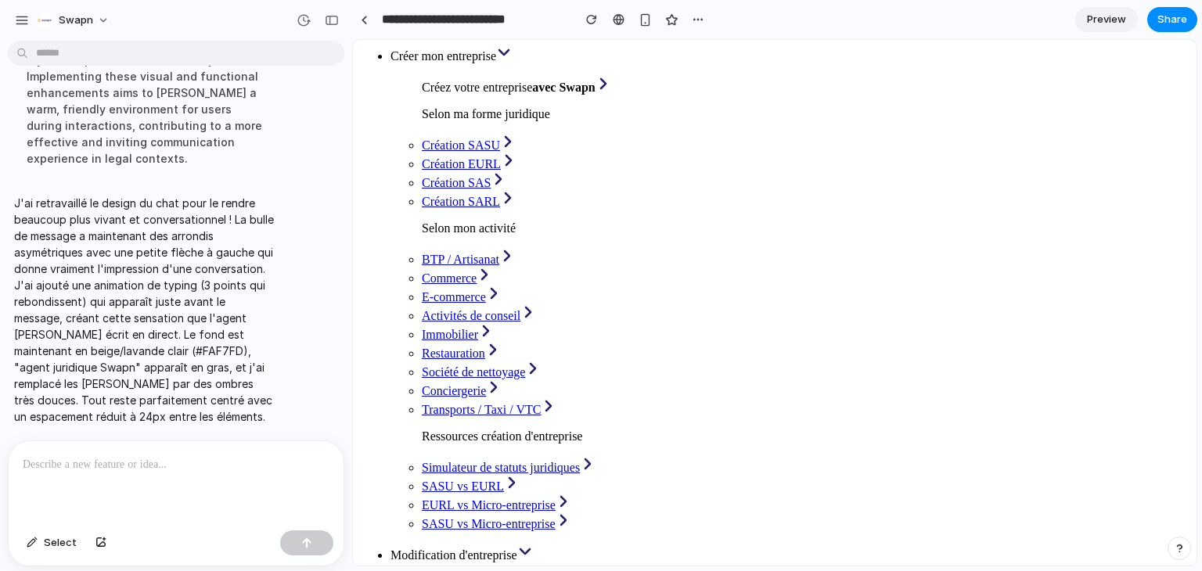
click at [517, 549] on span "Modification d'entreprise" at bounding box center [454, 555] width 127 height 13
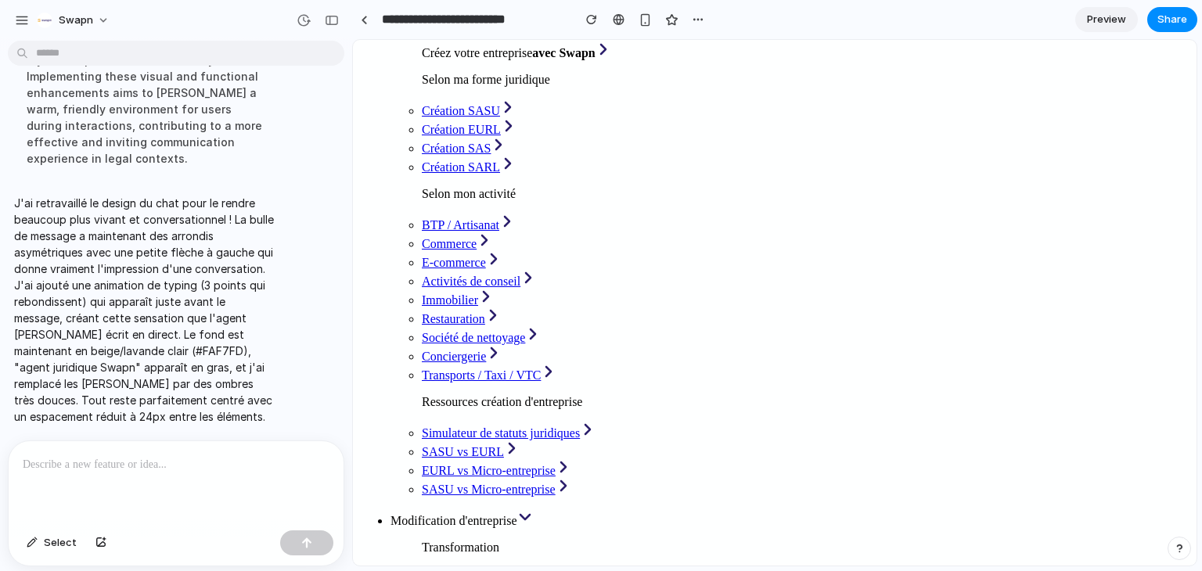
scroll to position [0, 0]
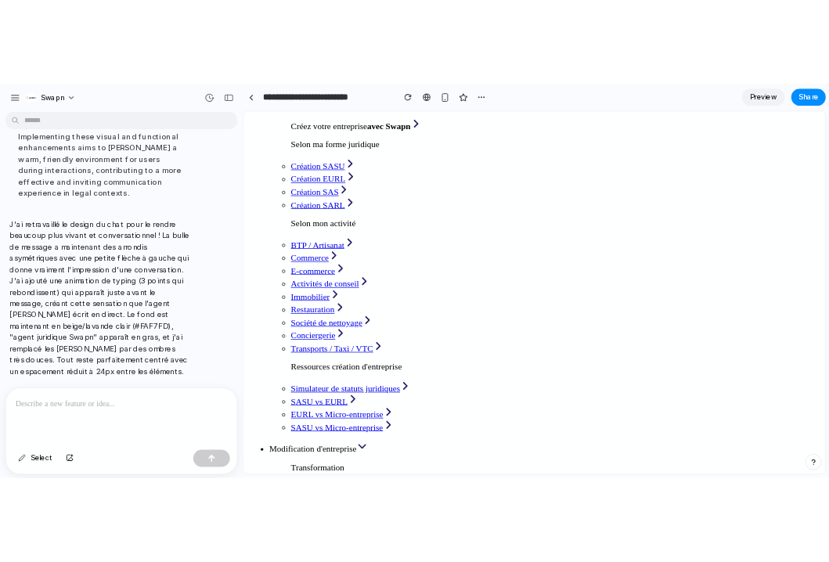
scroll to position [91, 0]
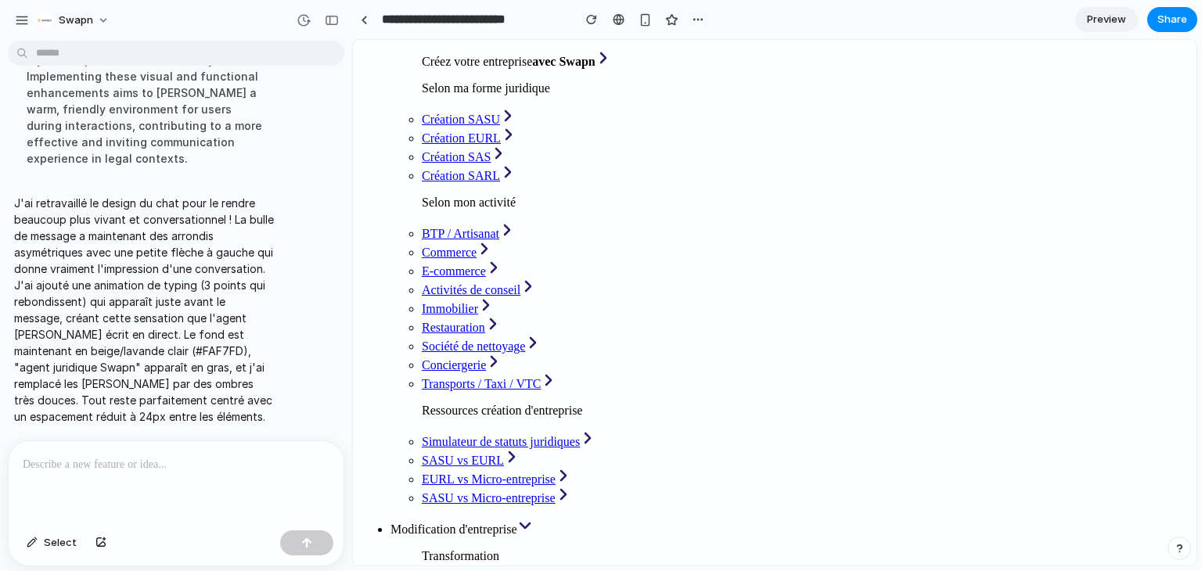
click at [232, 456] on p at bounding box center [173, 465] width 301 height 19
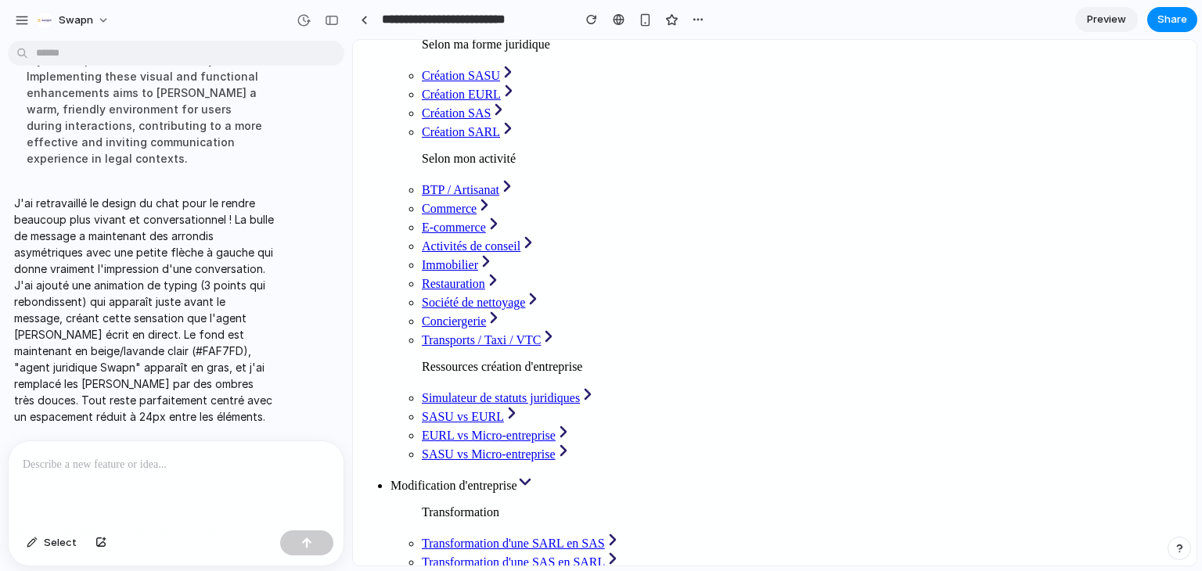
scroll to position [139, 0]
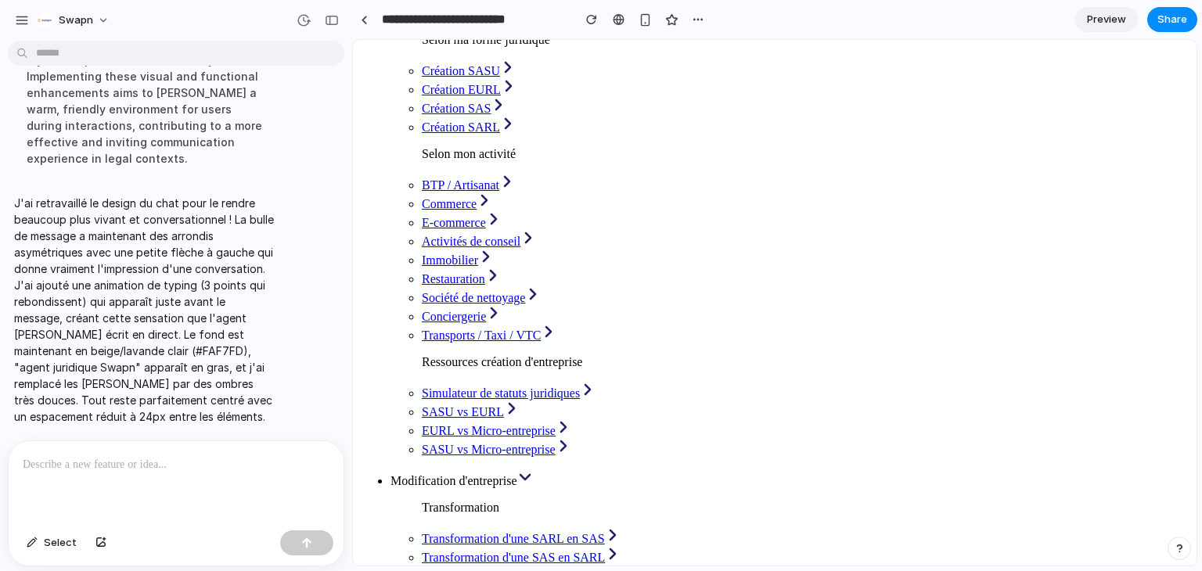
click at [191, 462] on p at bounding box center [173, 465] width 301 height 19
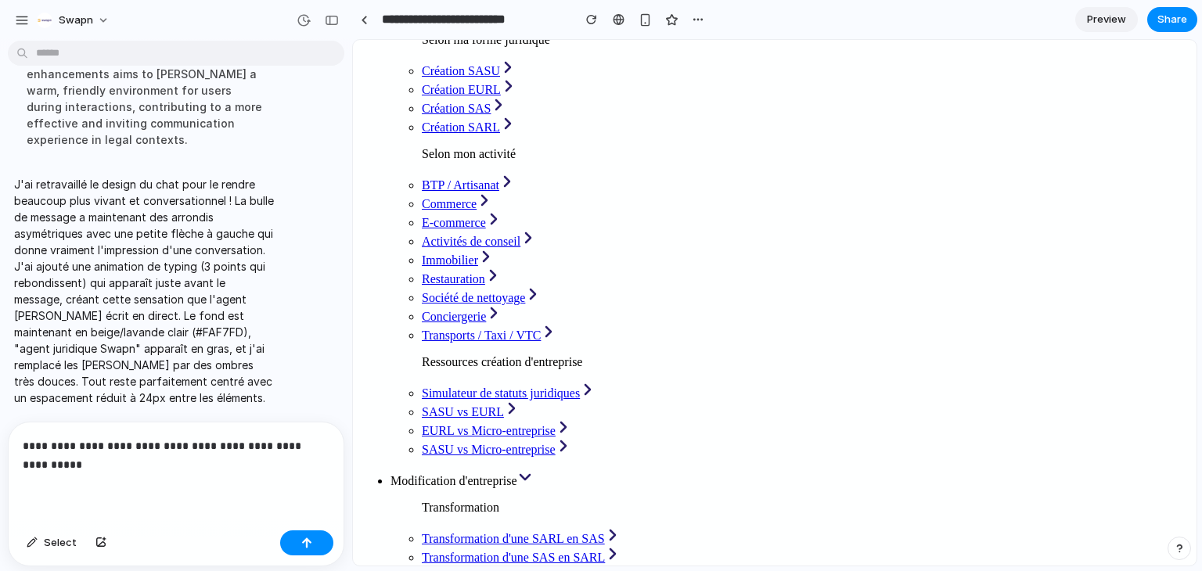
scroll to position [12929, 0]
drag, startPoint x: 861, startPoint y: 524, endPoint x: 501, endPoint y: 504, distance: 360.7
copy p "Plus de 10 000 entrepreneurs accompagnés — 🔒 Données 100% sécurisées — 🇫🇷 Servi…"
click at [193, 474] on div "**********" at bounding box center [173, 474] width 329 height 102
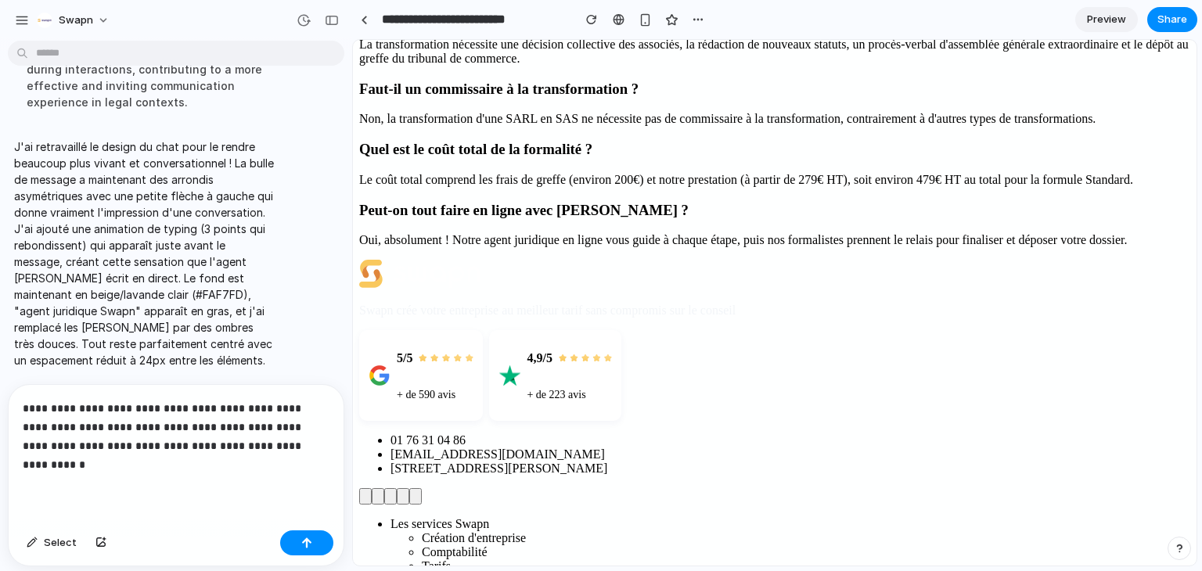
scroll to position [2793, 0]
click at [142, 459] on p "**********" at bounding box center [173, 436] width 301 height 75
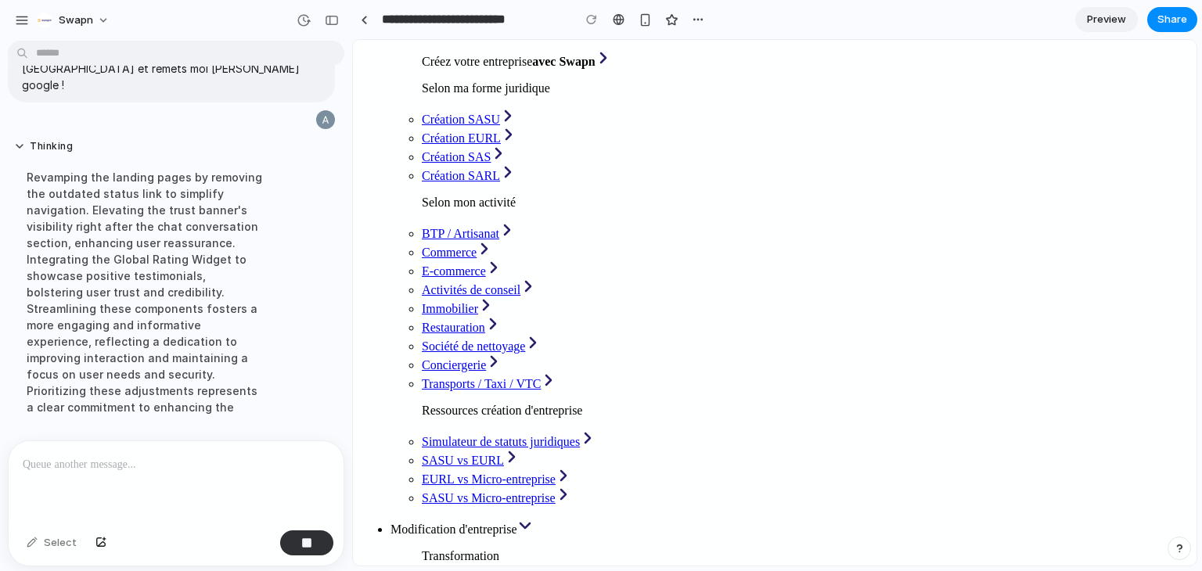
scroll to position [13038, 0]
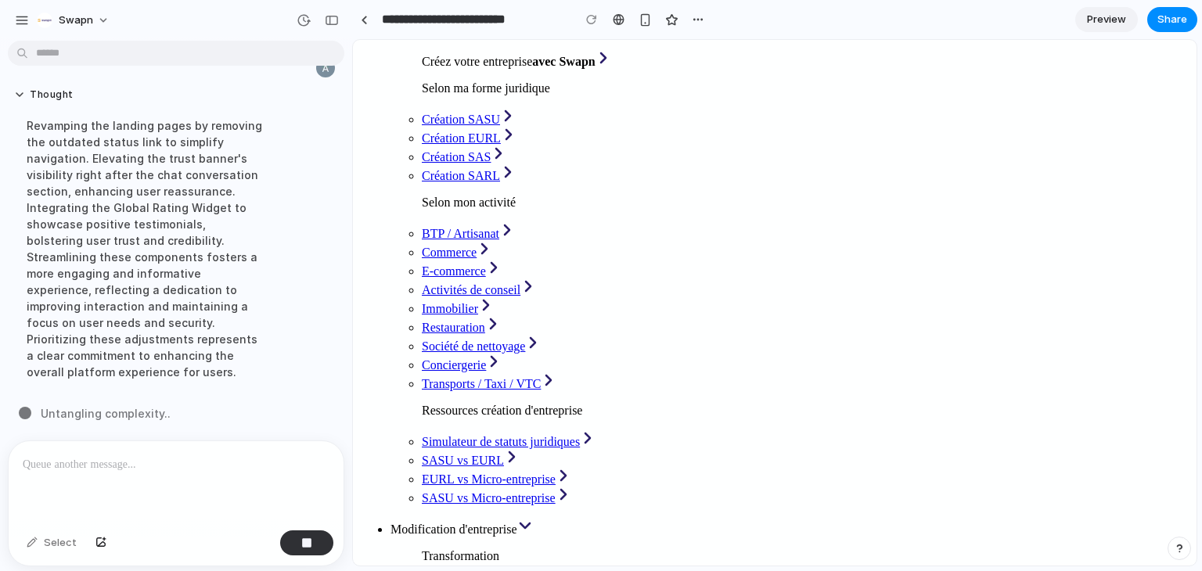
copy p "Votre agent juridique en ligne prépare vos nouveaux statuts, vérifiés par nos f…"
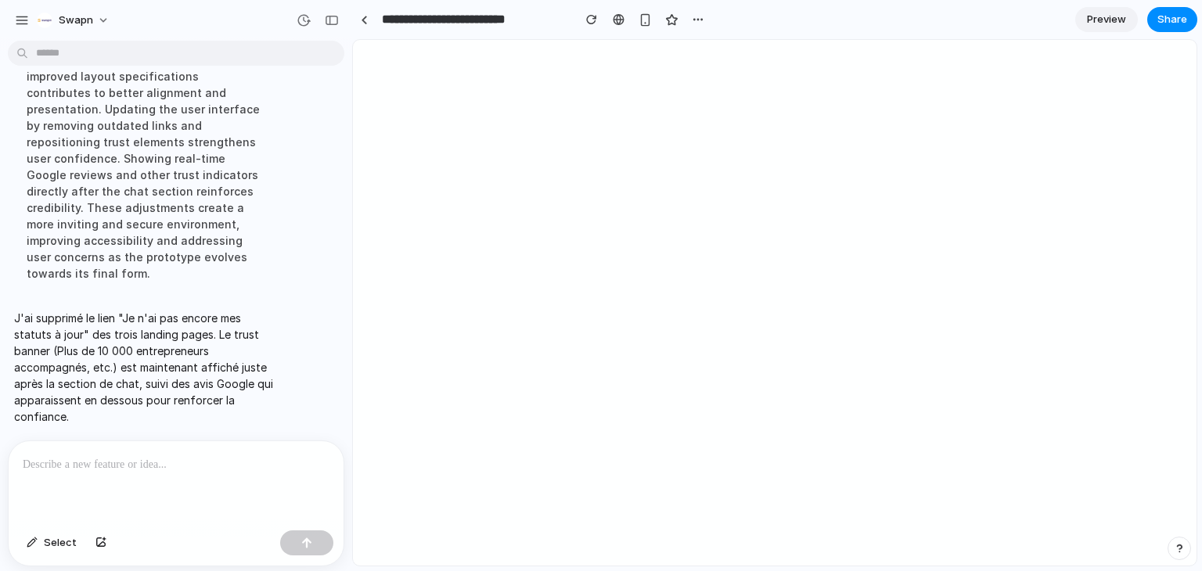
scroll to position [0, 0]
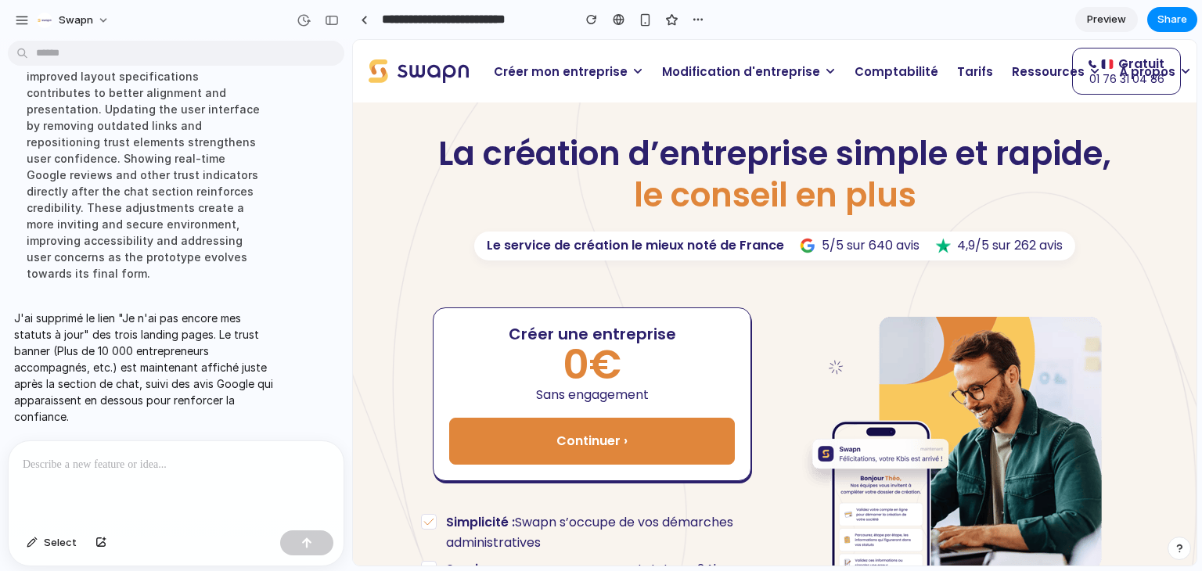
click at [696, 63] on span "Modification d'entreprise" at bounding box center [741, 72] width 158 height 18
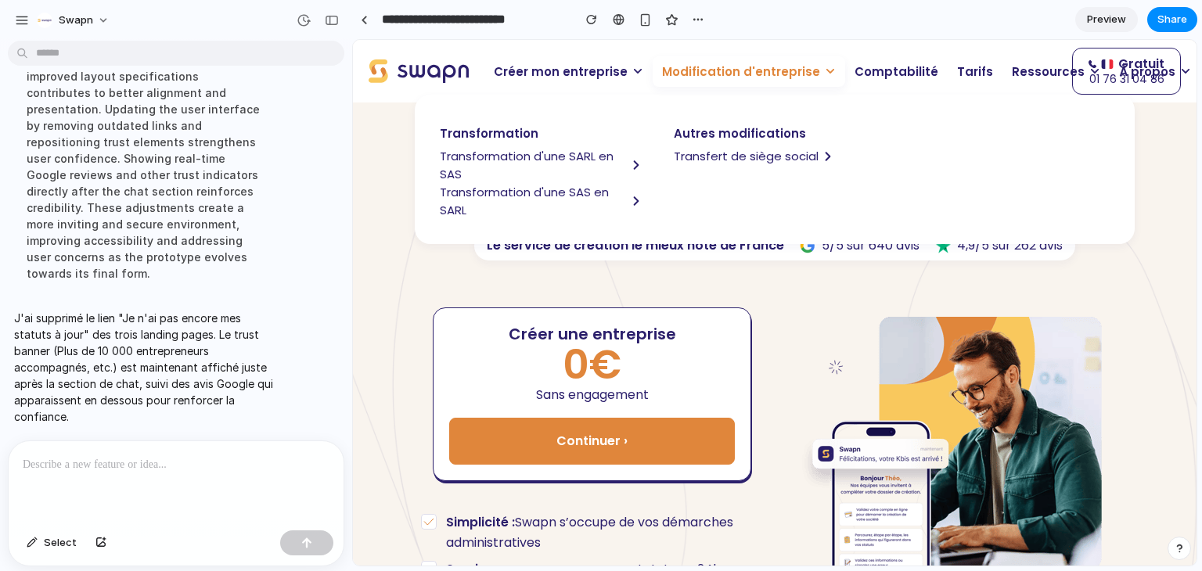
click at [549, 160] on span "Transformation d'une SARL en SAS" at bounding box center [533, 165] width 187 height 36
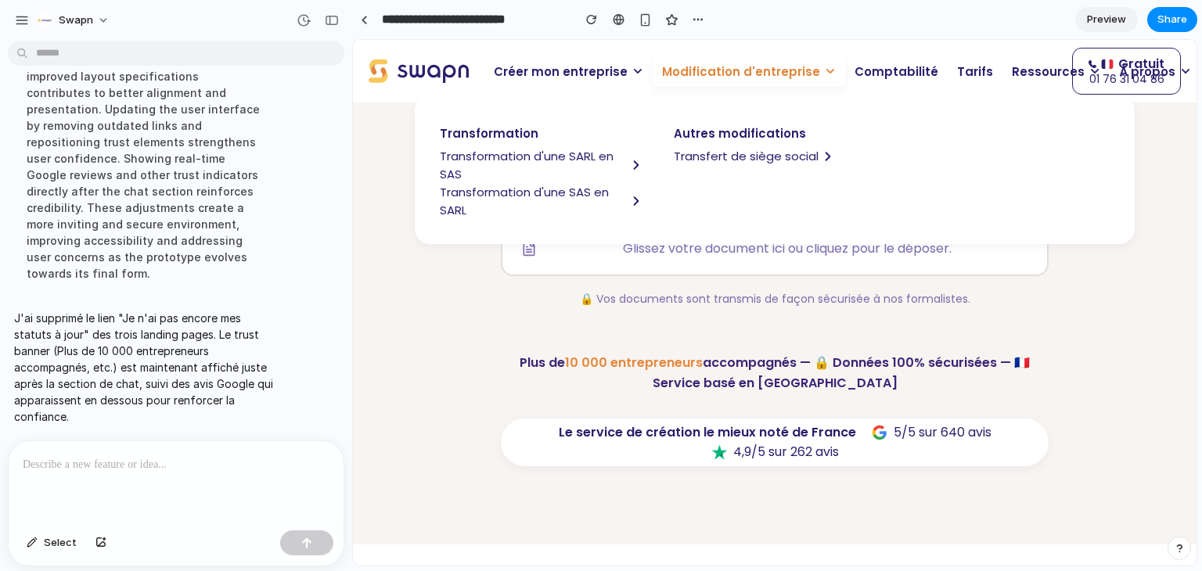
scroll to position [259, 0]
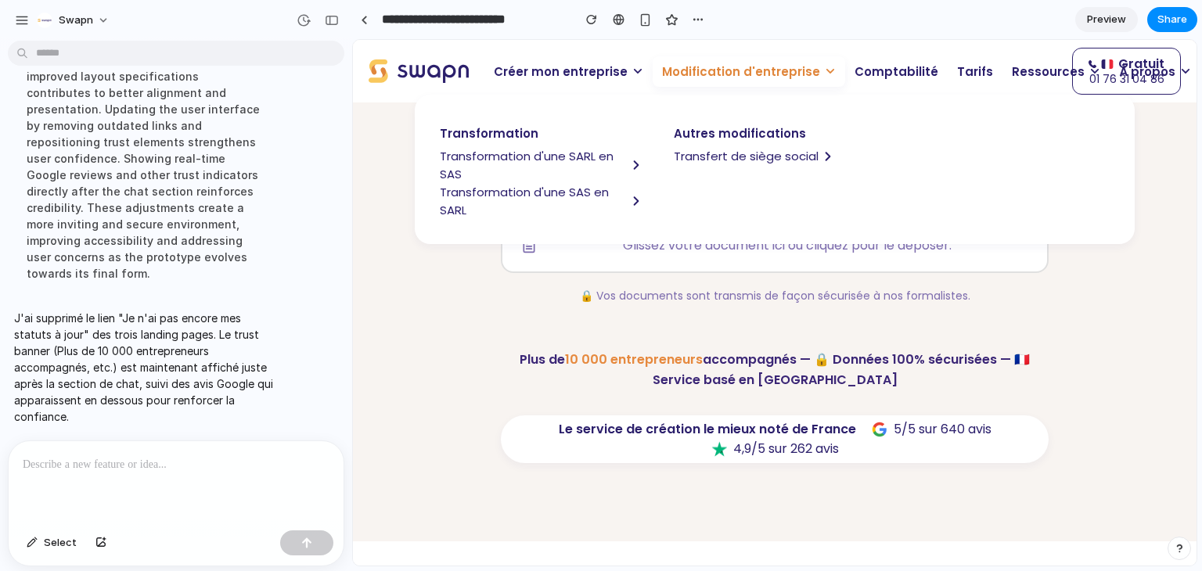
click at [825, 70] on icon at bounding box center [830, 71] width 11 height 11
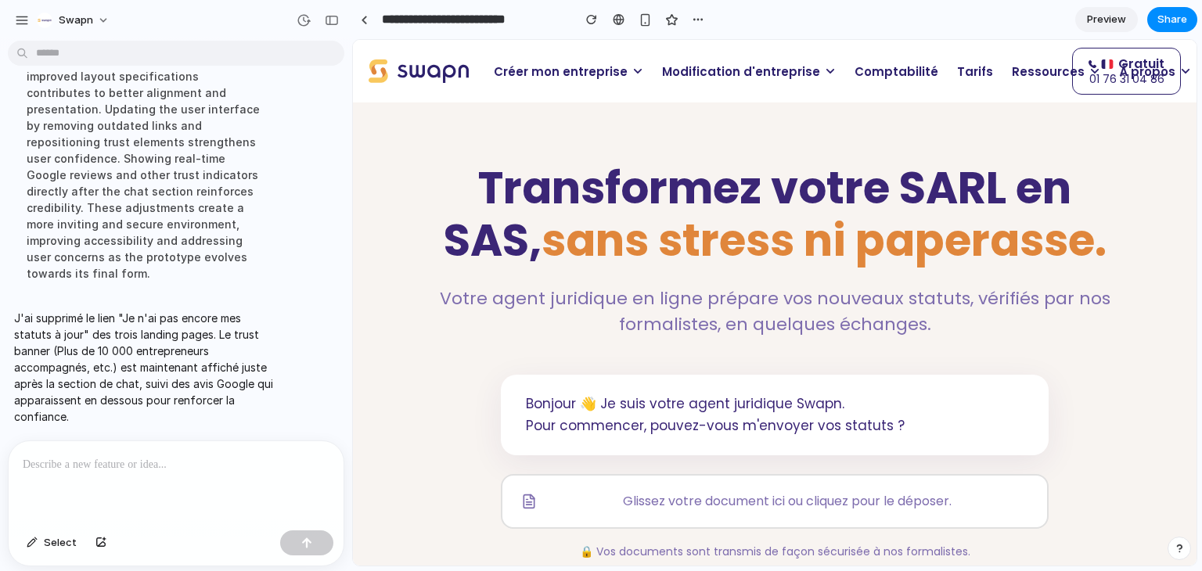
scroll to position [0, 0]
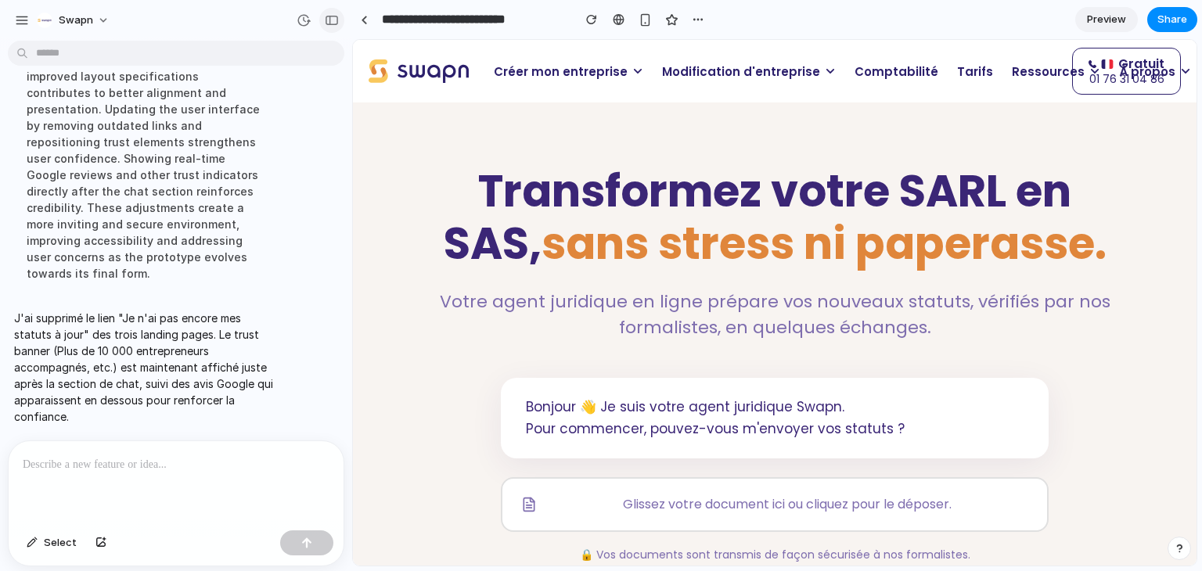
click at [332, 26] on button "button" at bounding box center [331, 20] width 25 height 25
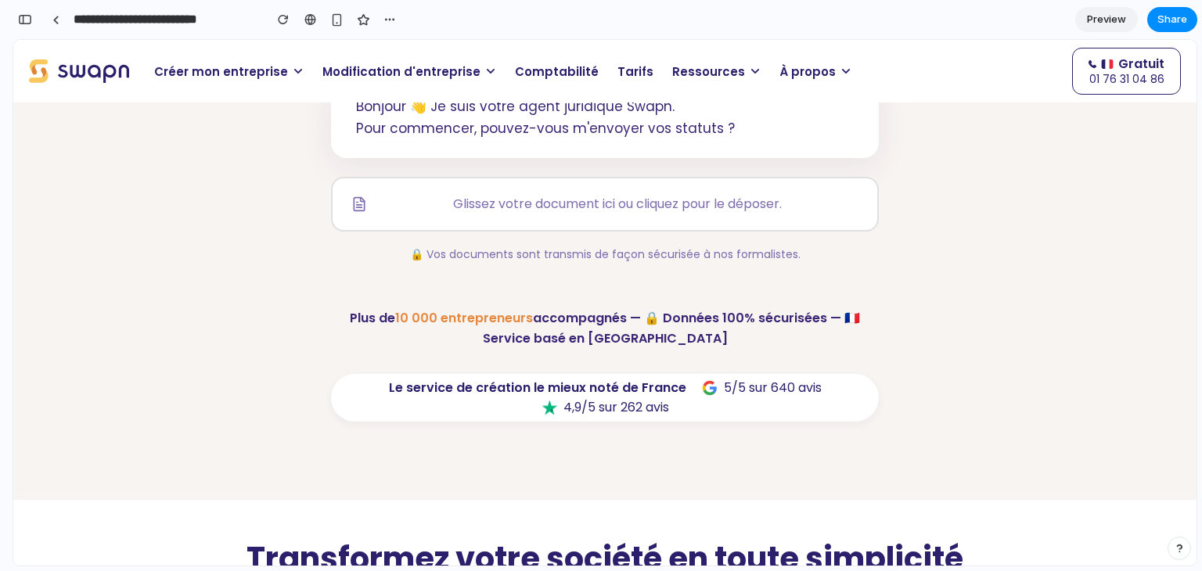
scroll to position [307, 0]
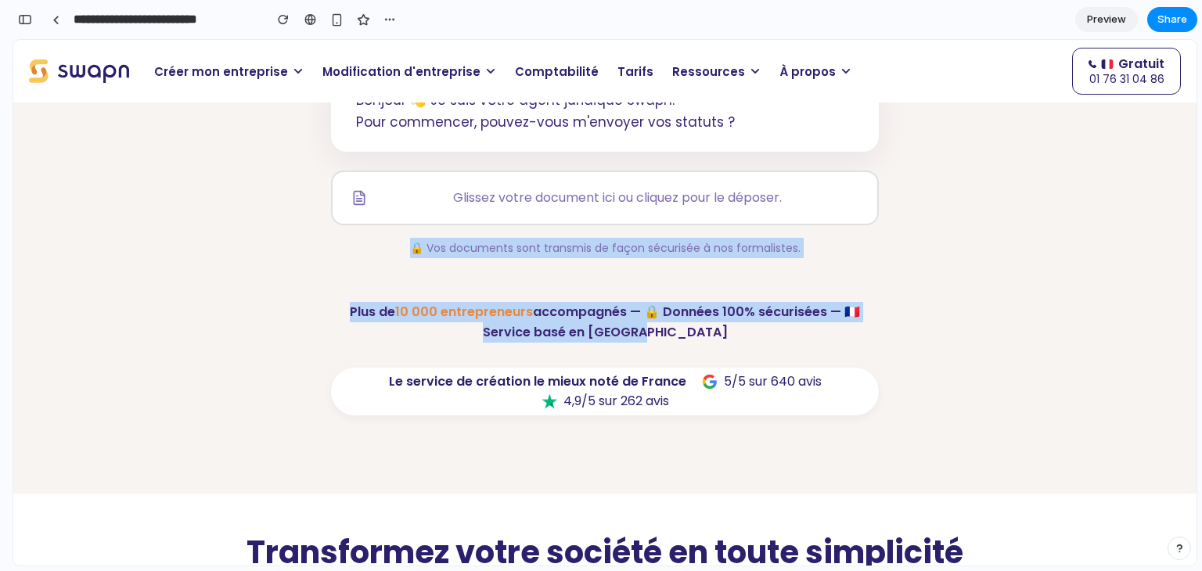
drag, startPoint x: 408, startPoint y: 247, endPoint x: 677, endPoint y: 344, distance: 286.5
click at [677, 344] on div "Transformez votre SARL en SAS, sans stress ni paperasse. Votre agent juridique …" at bounding box center [605, 136] width 705 height 557
click at [574, 308] on p "Plus de 10 000 entrepreneurs accompagnés — 🔒 Données 100% sécurisées — 🇫🇷 Servi…" at bounding box center [605, 322] width 548 height 41
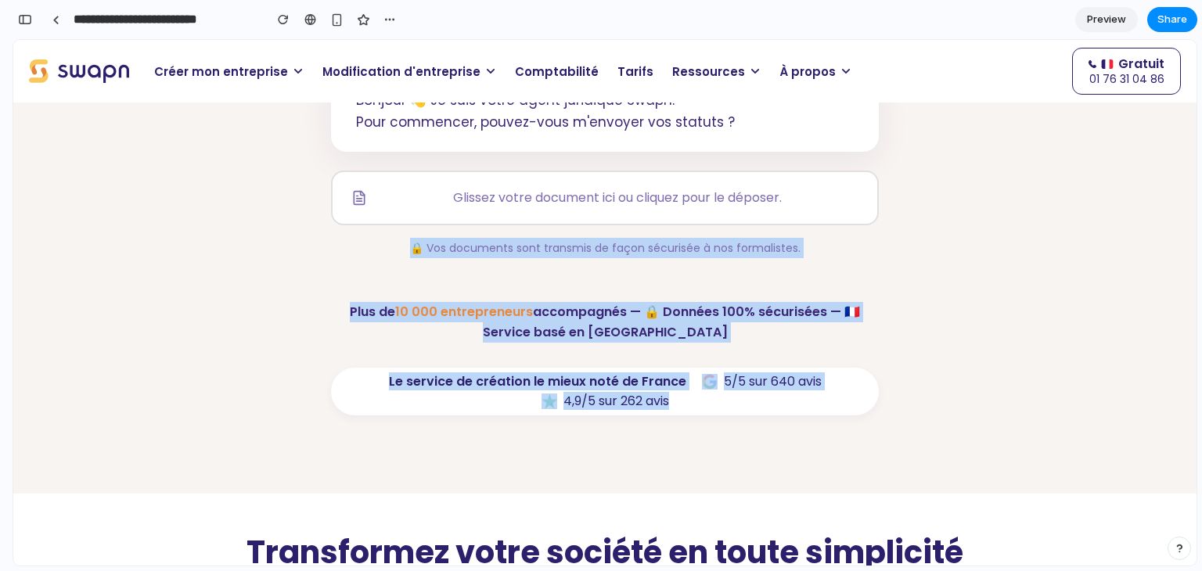
drag, startPoint x: 401, startPoint y: 240, endPoint x: 668, endPoint y: 410, distance: 316.4
click at [668, 410] on div "Transformez votre SARL en SAS, sans stress ni paperasse. Votre agent juridique …" at bounding box center [605, 136] width 705 height 557
copy div "🔒 Vos documents sont transmis de façon sécurisée à nos formalistes. Plus de 10 …"
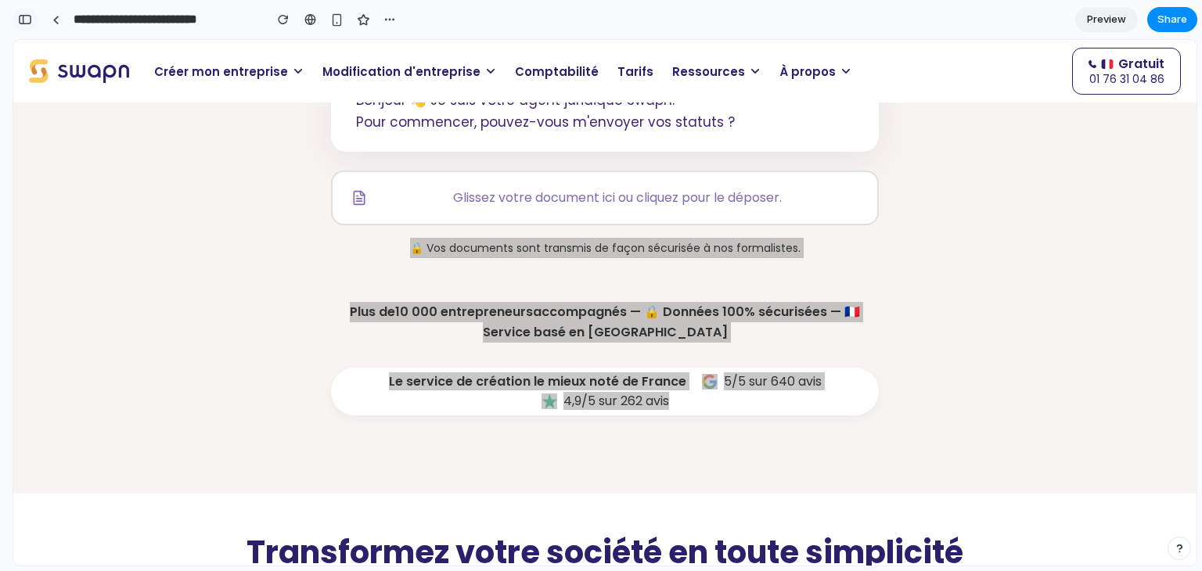
click at [21, 24] on div "button" at bounding box center [25, 19] width 14 height 11
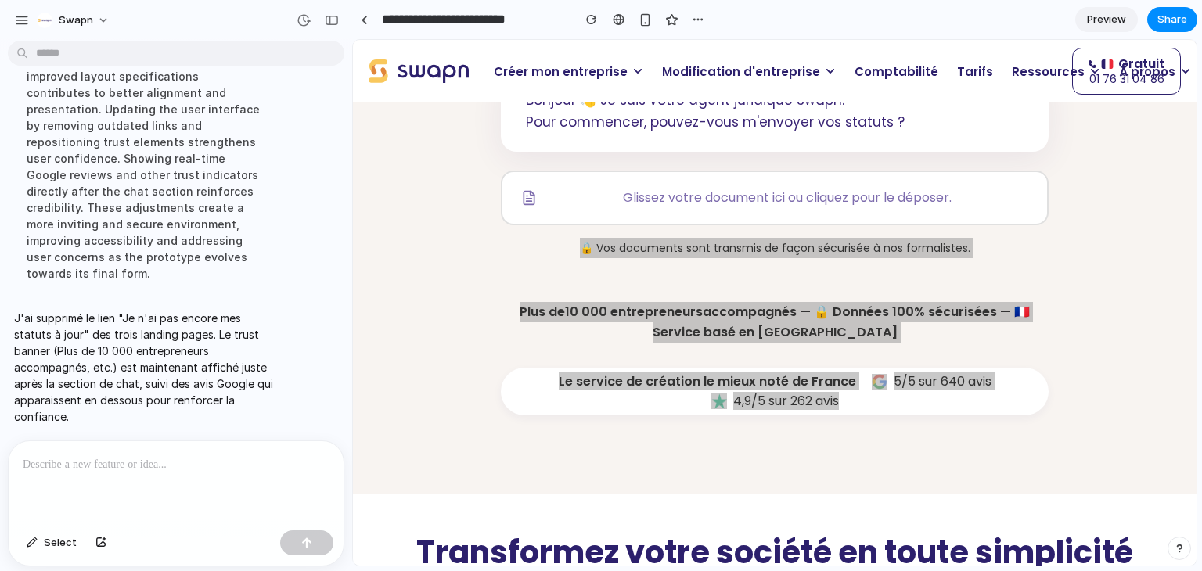
scroll to position [12401, 0]
click at [81, 473] on div at bounding box center [173, 482] width 329 height 83
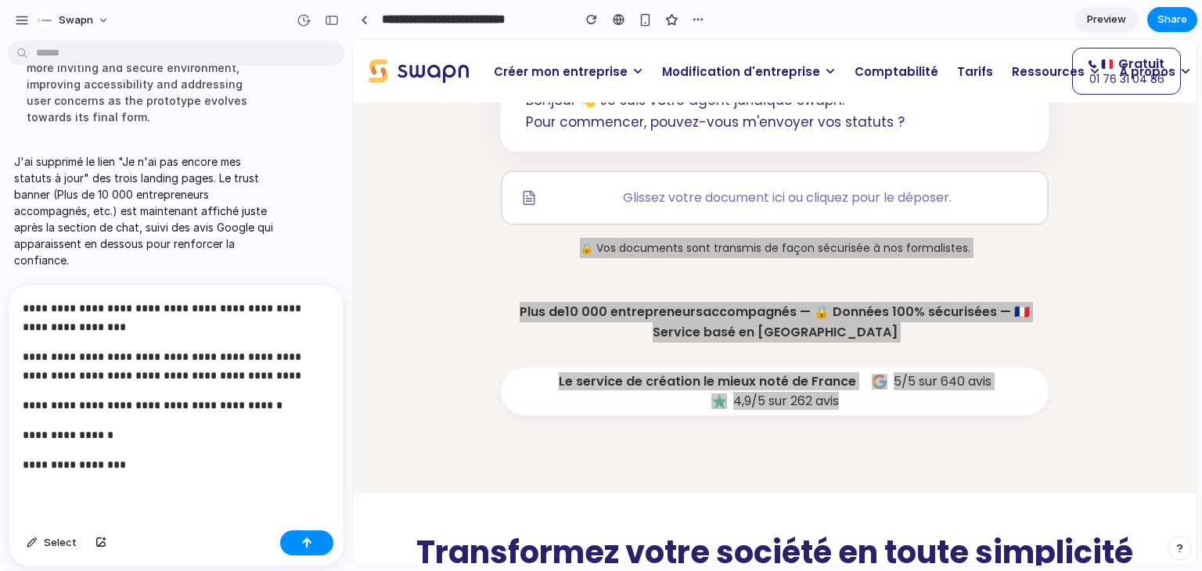
scroll to position [12436, 0]
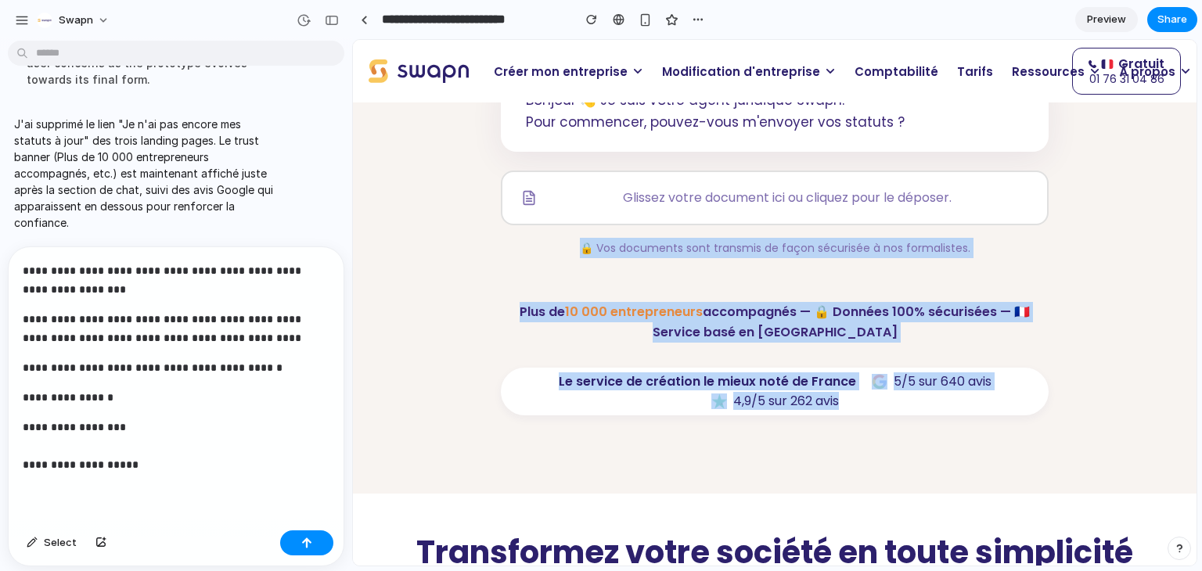
click at [686, 250] on p "🔒 Vos documents sont transmis de façon sécurisée à nos formalistes." at bounding box center [775, 248] width 548 height 20
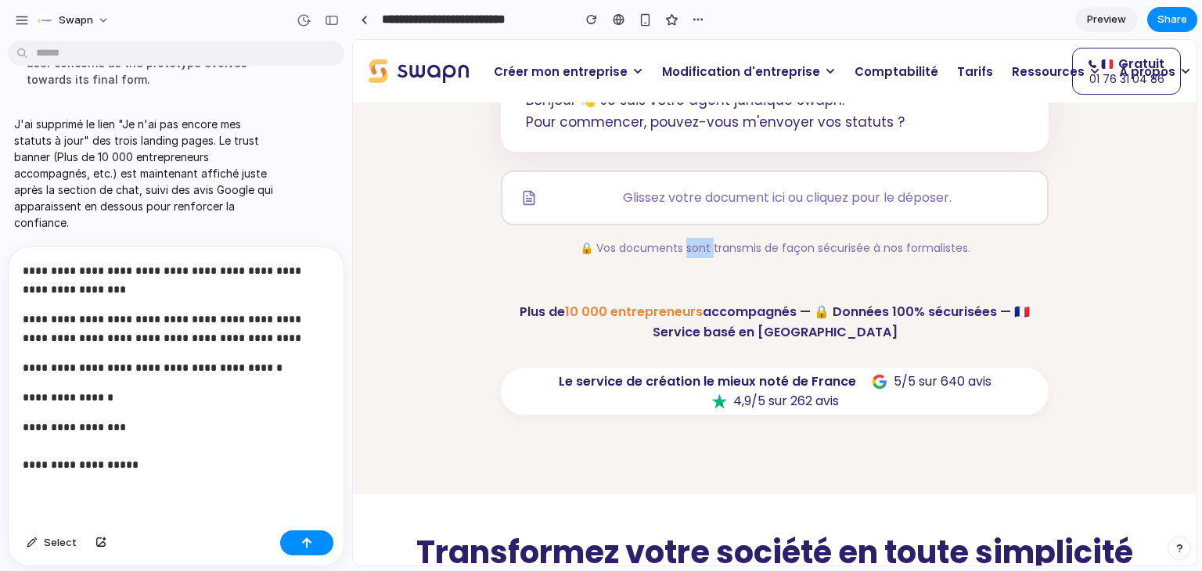
click at [686, 250] on p "🔒 Vos documents sont transmis de façon sécurisée à nos formalistes." at bounding box center [775, 248] width 548 height 20
click at [178, 456] on p "**********" at bounding box center [173, 446] width 301 height 56
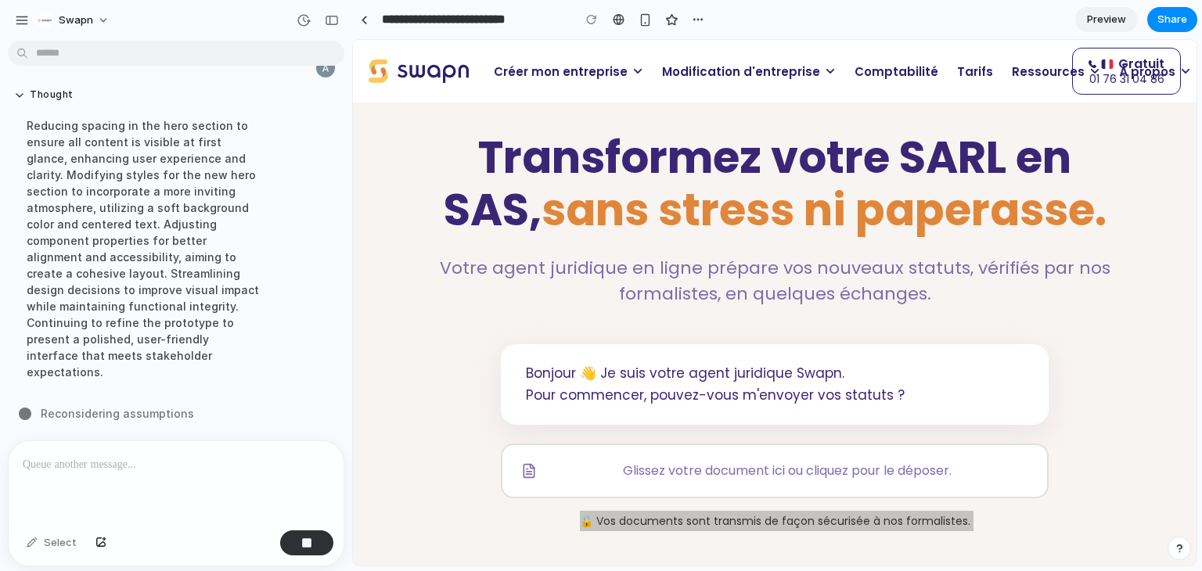
scroll to position [0, 0]
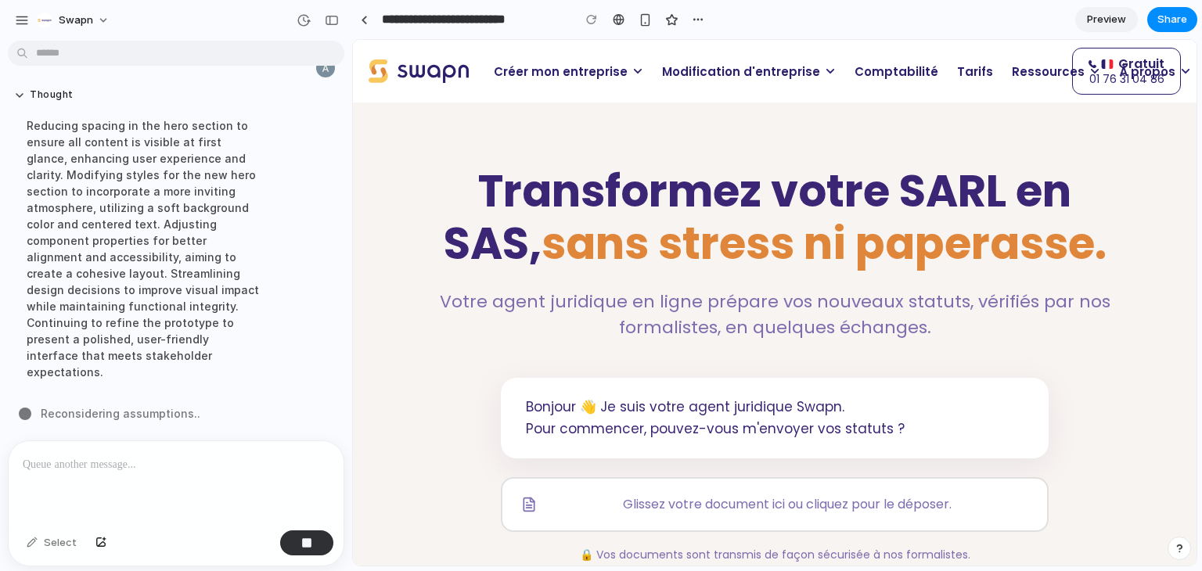
click at [658, 236] on span "sans stress ni paperasse." at bounding box center [824, 244] width 565 height 62
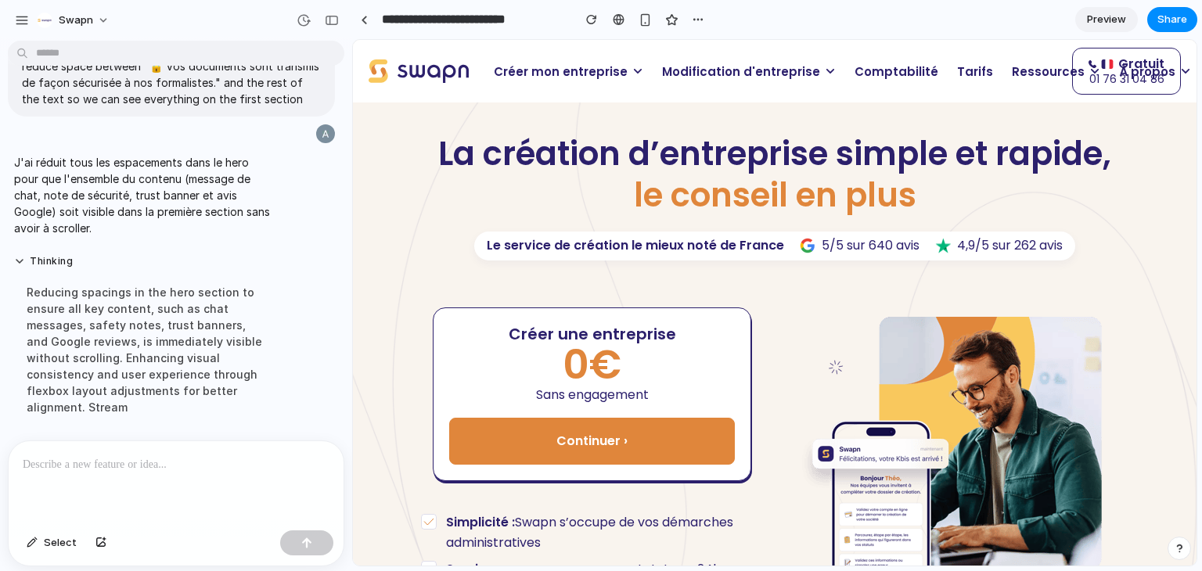
click at [693, 81] on p "Modification d'entreprise" at bounding box center [749, 71] width 193 height 31
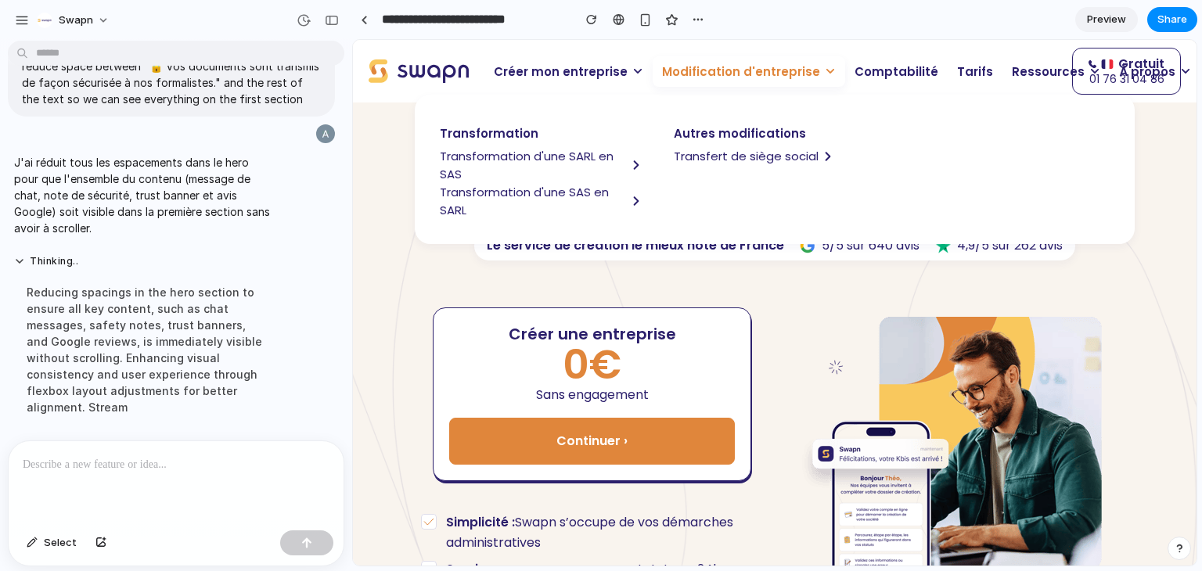
click at [504, 158] on span "Transformation d'une SARL en SAS" at bounding box center [533, 165] width 187 height 36
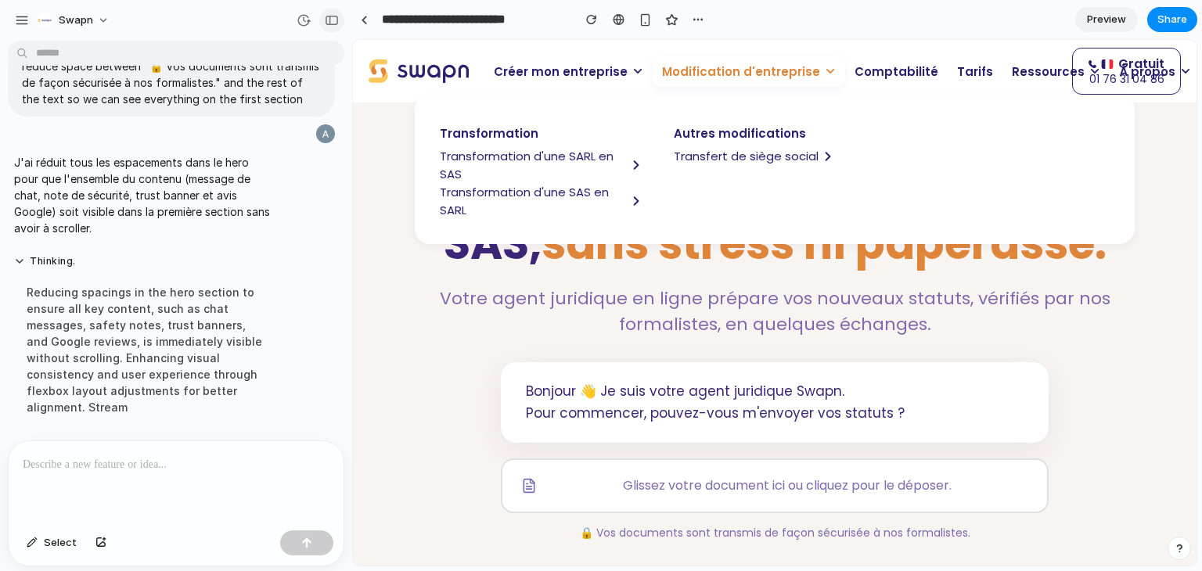
click at [332, 23] on div "button" at bounding box center [332, 20] width 14 height 11
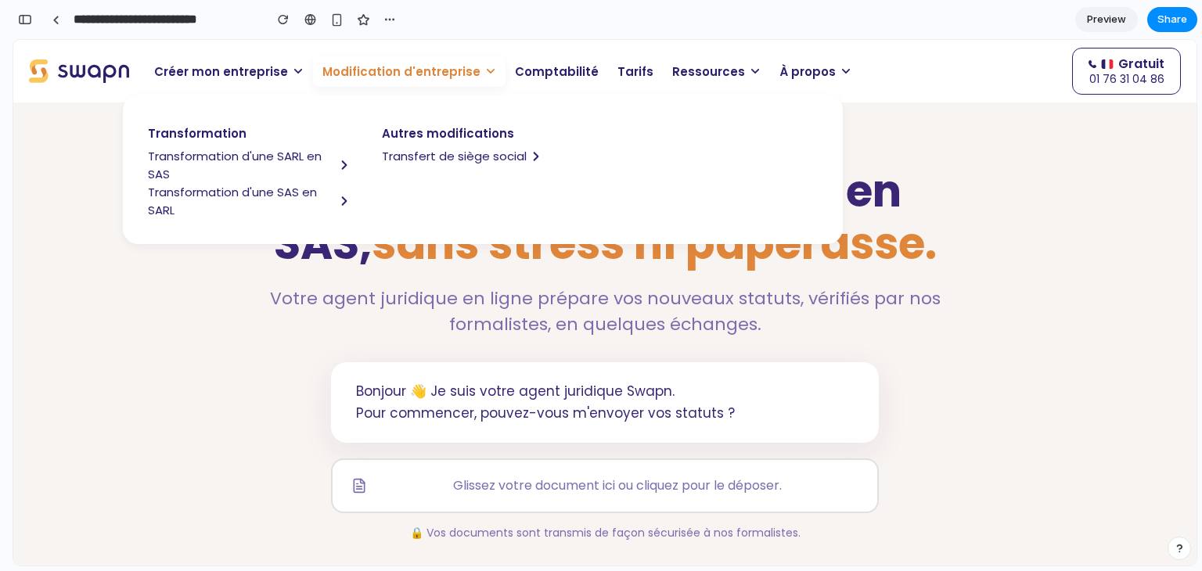
click at [412, 359] on div "Transformez votre SARL en SAS, sans stress ni paperasse. Votre agent juridique …" at bounding box center [605, 420] width 705 height 510
click at [459, 77] on span "Modification d'entreprise" at bounding box center [402, 72] width 158 height 18
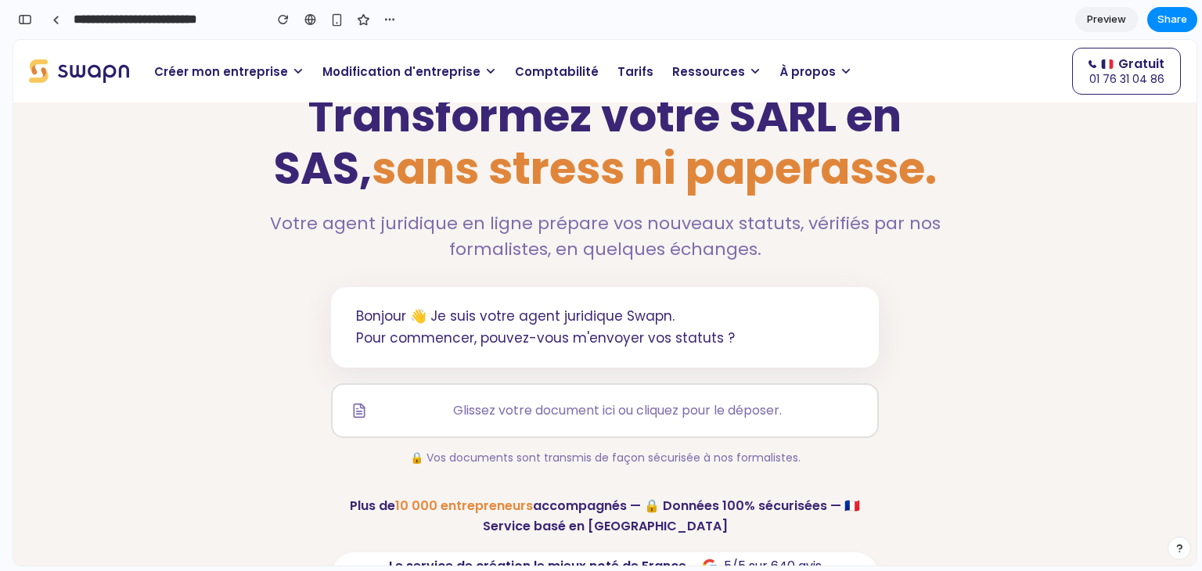
scroll to position [64, 0]
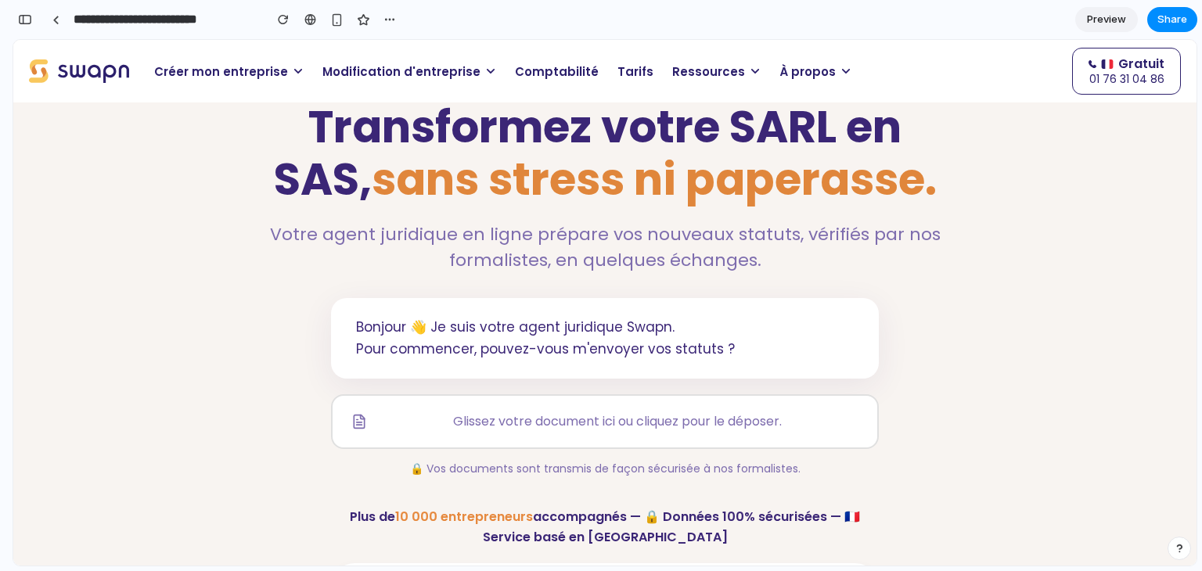
click at [496, 231] on p "Votre agent juridique en ligne prépare vos nouveaux statuts, vérifiés par nos f…" at bounding box center [605, 248] width 705 height 52
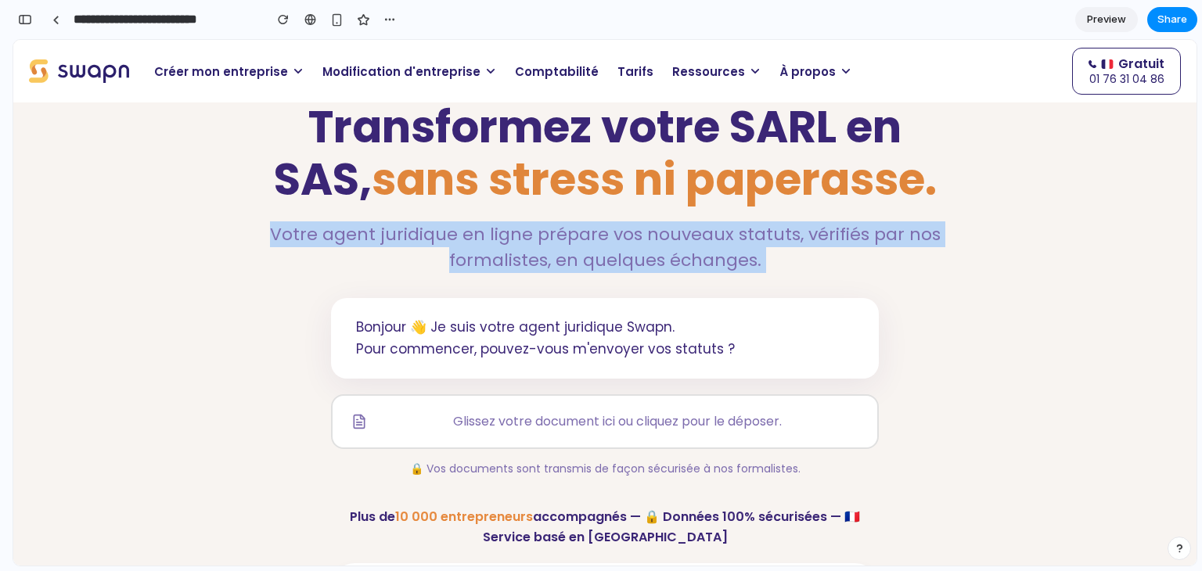
click at [496, 231] on p "Votre agent juridique en ligne prépare vos nouveaux statuts, vérifiés par nos f…" at bounding box center [605, 248] width 705 height 52
copy p "Votre agent juridique en ligne prépare vos nouveaux statuts, vérifiés par nos f…"
click at [549, 231] on p "Votre agent juridique en ligne prépare vos nouveaux statuts, vérifiés par nos f…" at bounding box center [605, 248] width 705 height 52
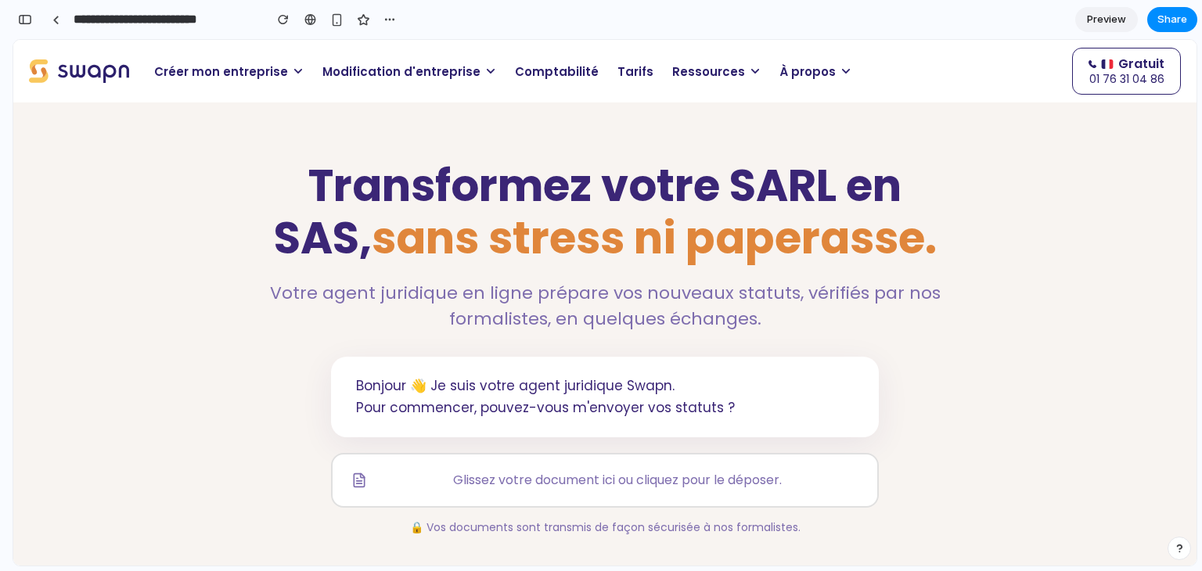
scroll to position [5, 0]
click at [23, 22] on div "button" at bounding box center [25, 19] width 14 height 11
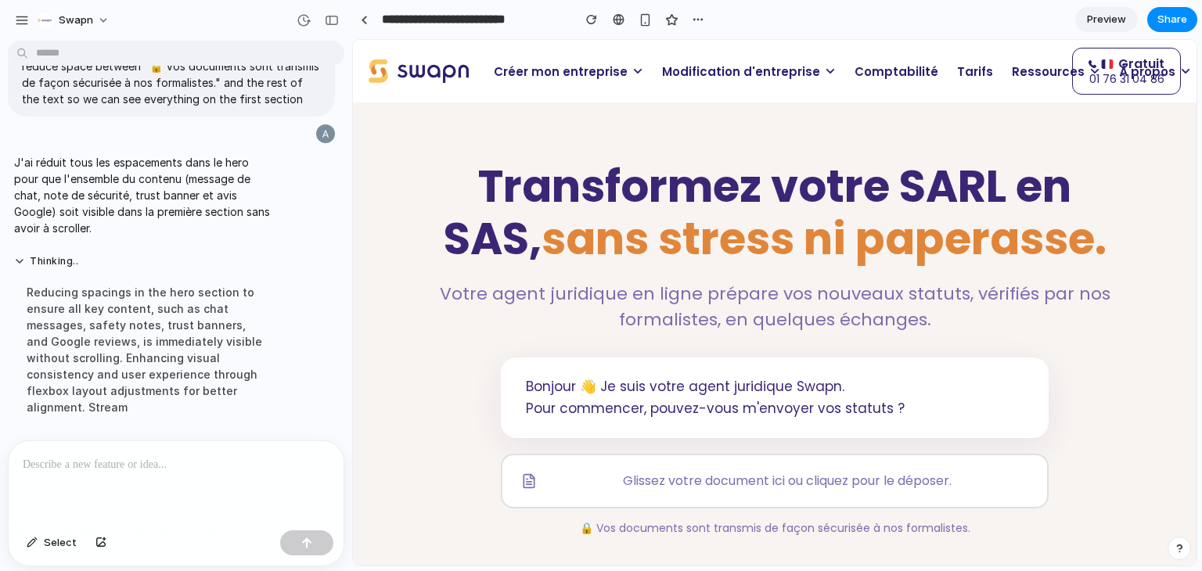
scroll to position [10148, 0]
click at [96, 471] on div at bounding box center [173, 482] width 329 height 83
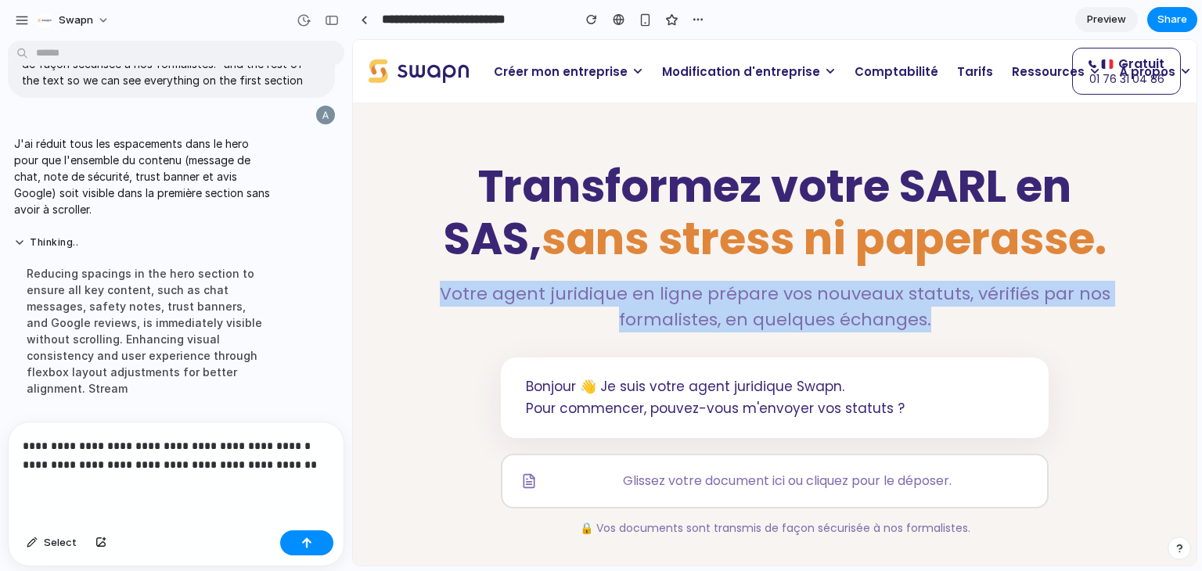
drag, startPoint x: 441, startPoint y: 293, endPoint x: 962, endPoint y: 320, distance: 522.1
click at [962, 320] on p "Votre agent juridique en ligne prépare vos nouveaux statuts, vérifiés par nos f…" at bounding box center [775, 307] width 705 height 52
copy p "Votre agent juridique en ligne prépare vos nouveaux statuts, vérifiés par nos f…"
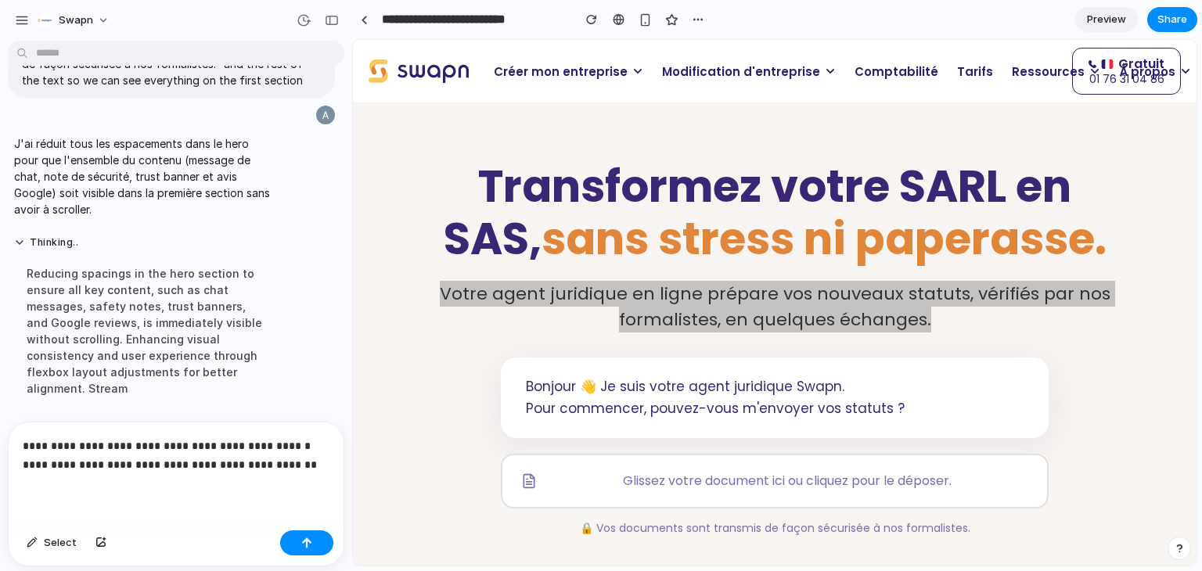
click at [26, 442] on p "**********" at bounding box center [173, 456] width 301 height 38
click at [22, 438] on div "**********" at bounding box center [173, 474] width 329 height 102
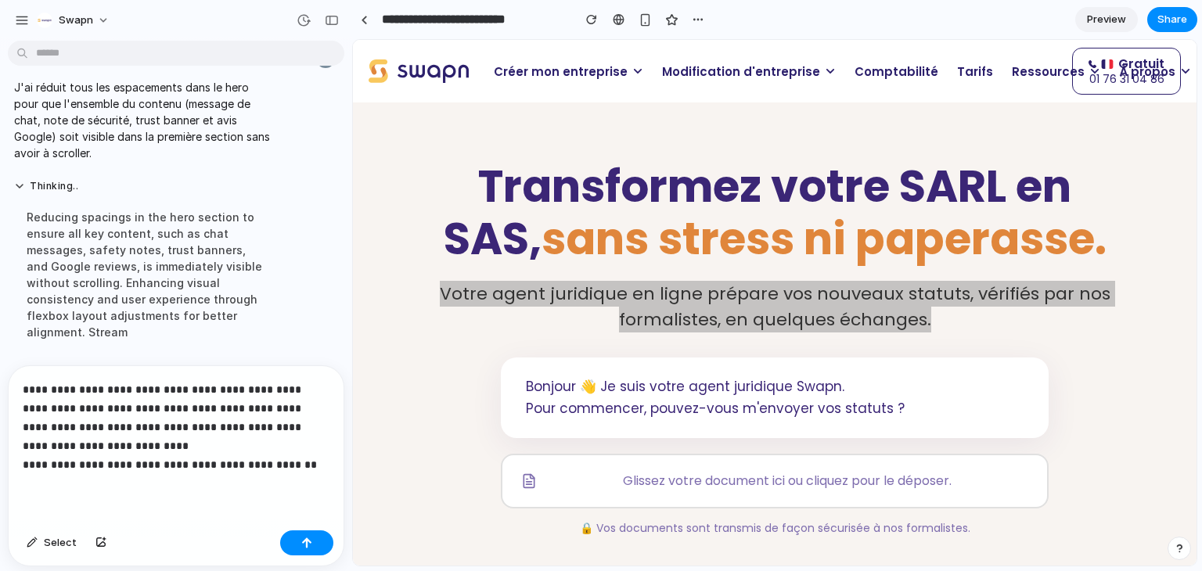
click at [315, 458] on p "**********" at bounding box center [173, 427] width 301 height 94
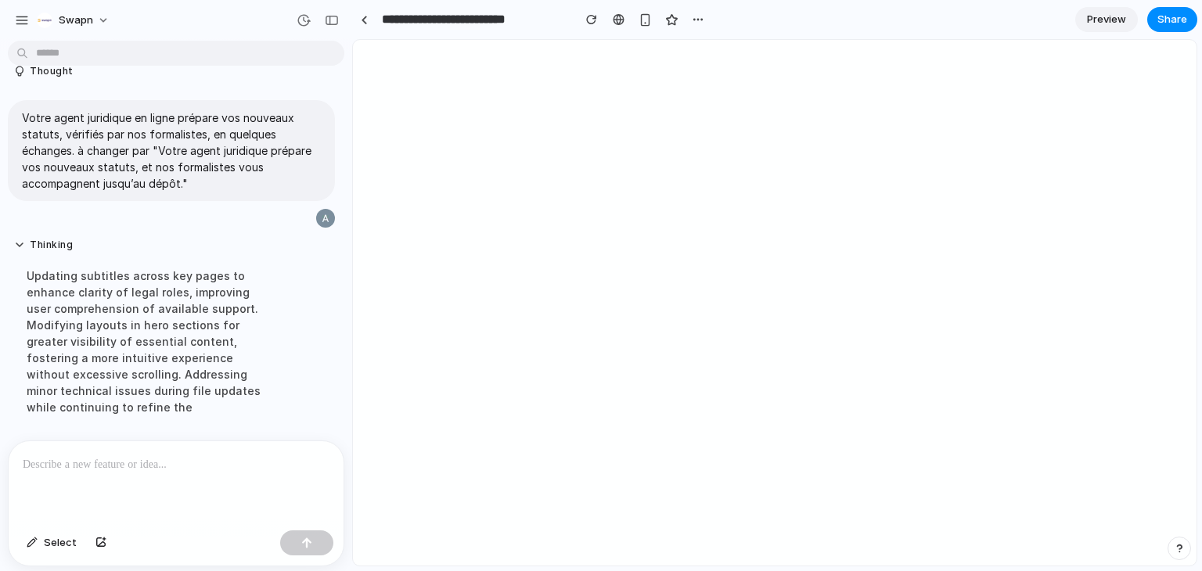
scroll to position [9932, 0]
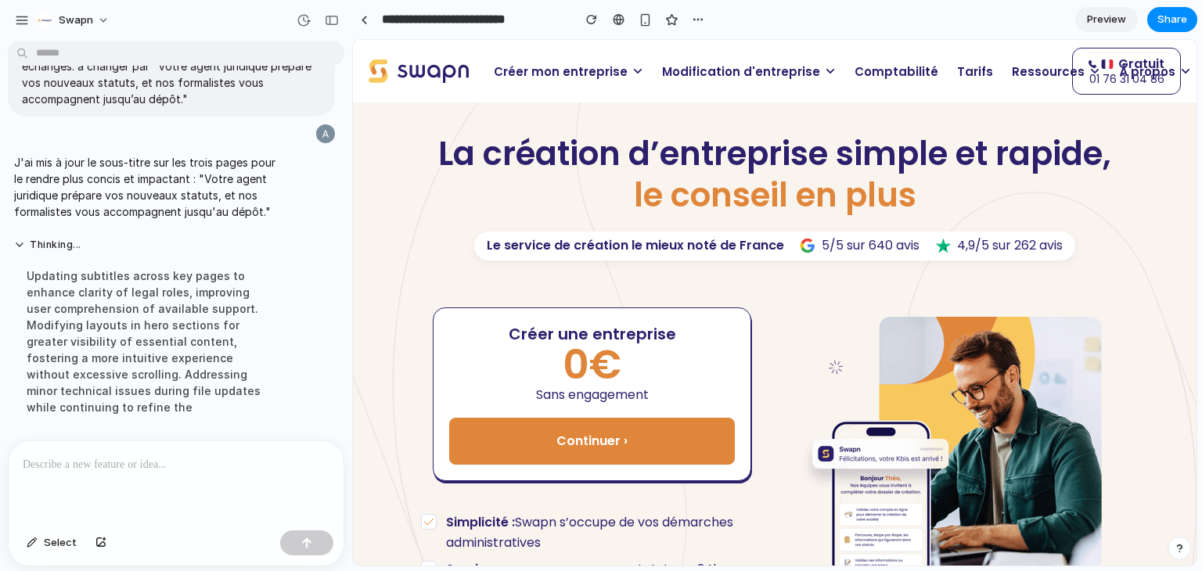
click at [683, 76] on span "Modification d'entreprise" at bounding box center [741, 72] width 158 height 18
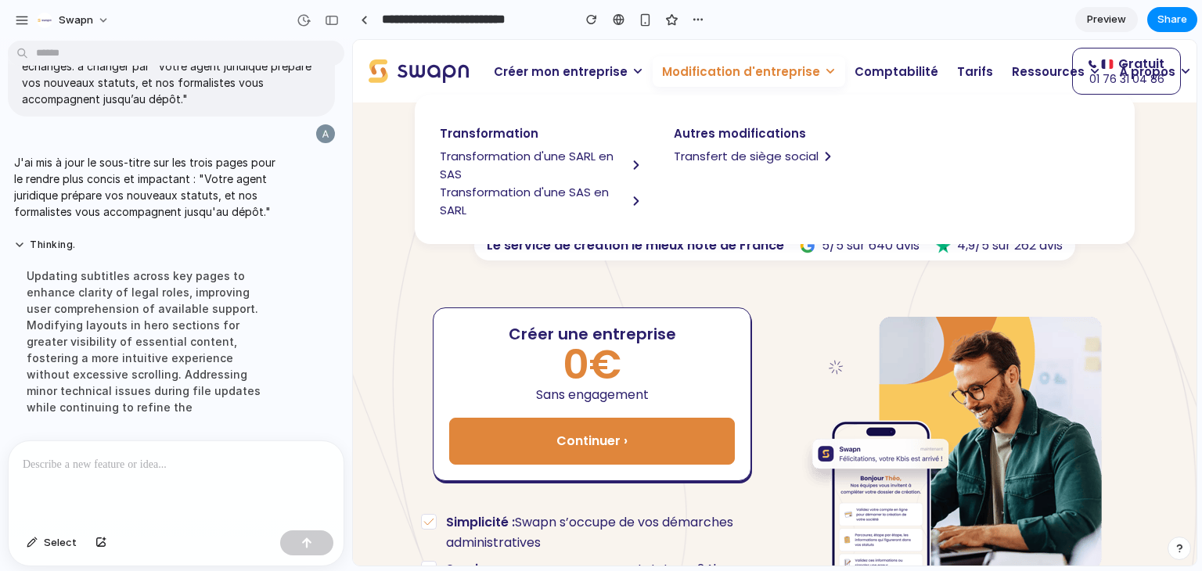
click at [562, 157] on span "Transformation d'une SARL en SAS" at bounding box center [533, 165] width 187 height 36
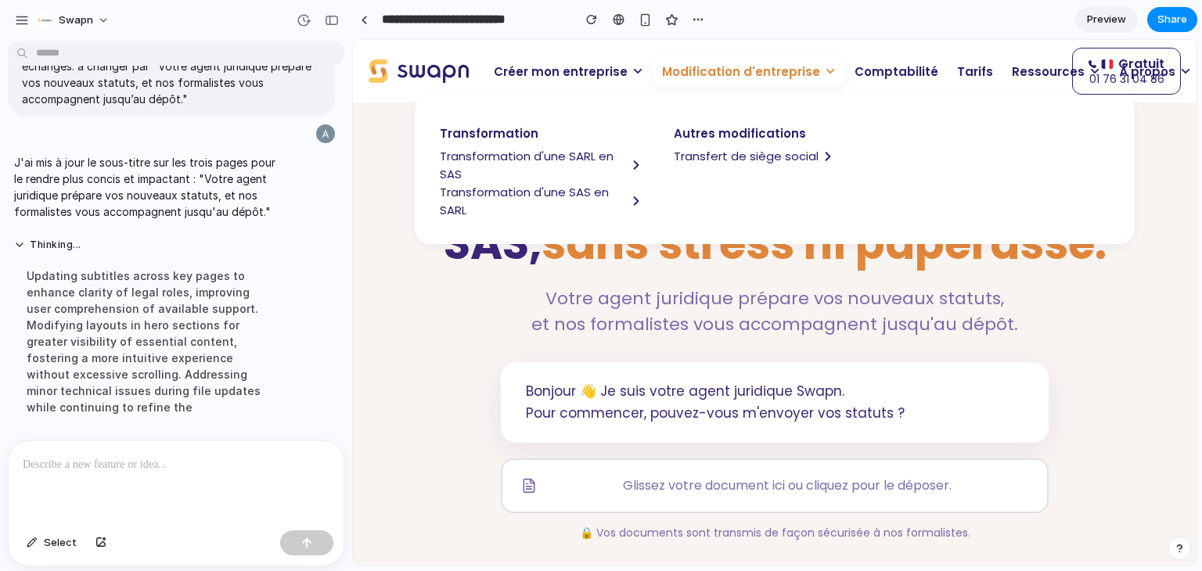
click at [705, 77] on span "Modification d'entreprise" at bounding box center [741, 72] width 158 height 18
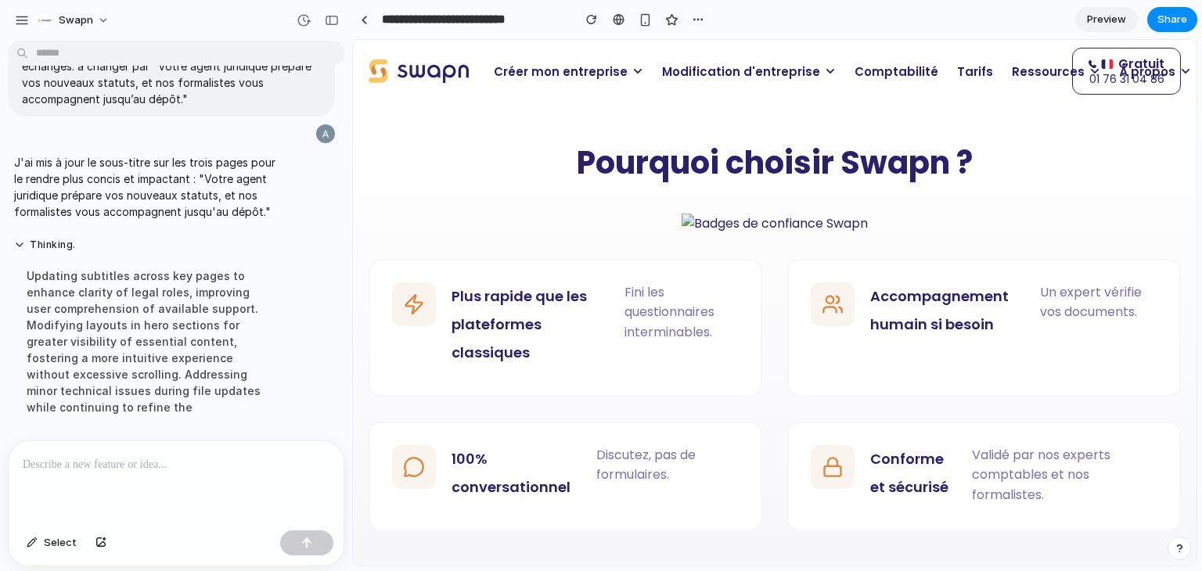
scroll to position [1202, 0]
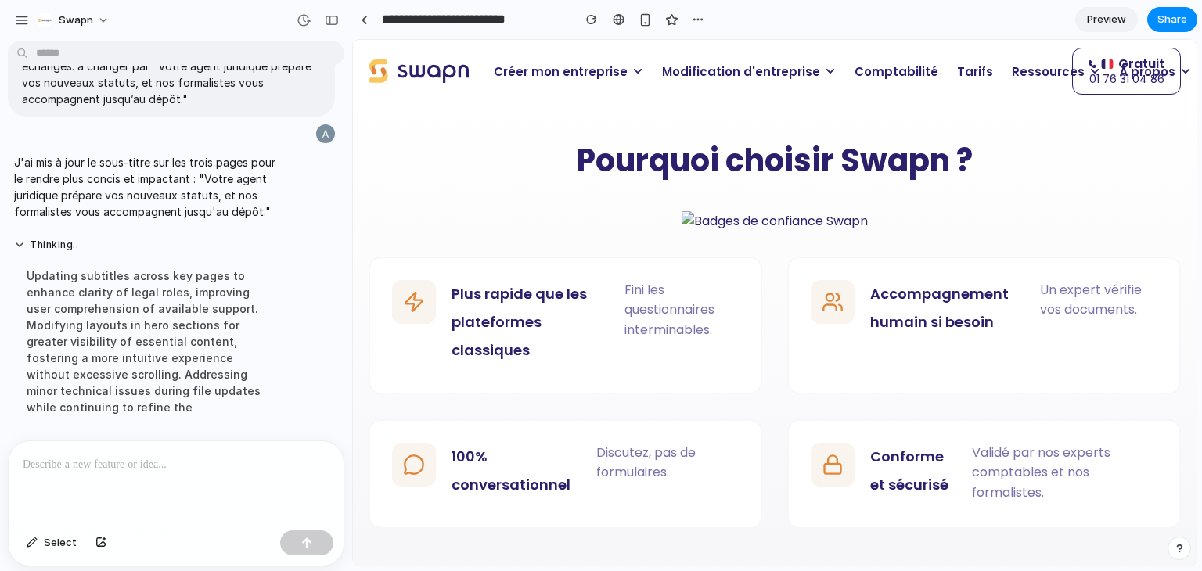
click at [737, 225] on img at bounding box center [775, 221] width 186 height 20
click at [325, 21] on div "button" at bounding box center [332, 20] width 14 height 11
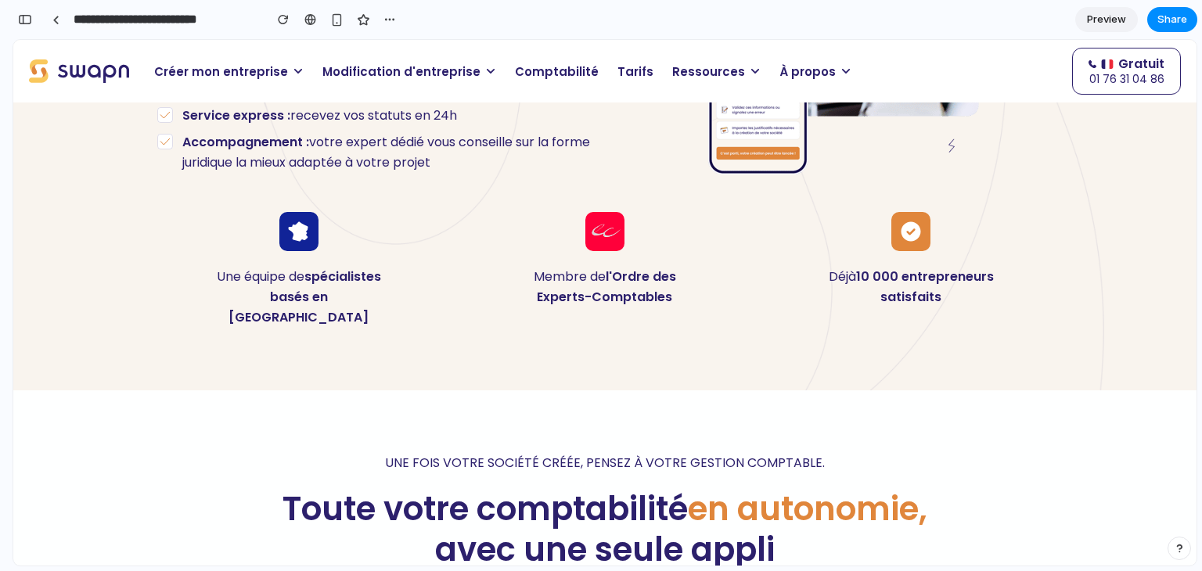
scroll to position [420, 0]
click at [411, 81] on p "Modification d'entreprise" at bounding box center [409, 71] width 193 height 31
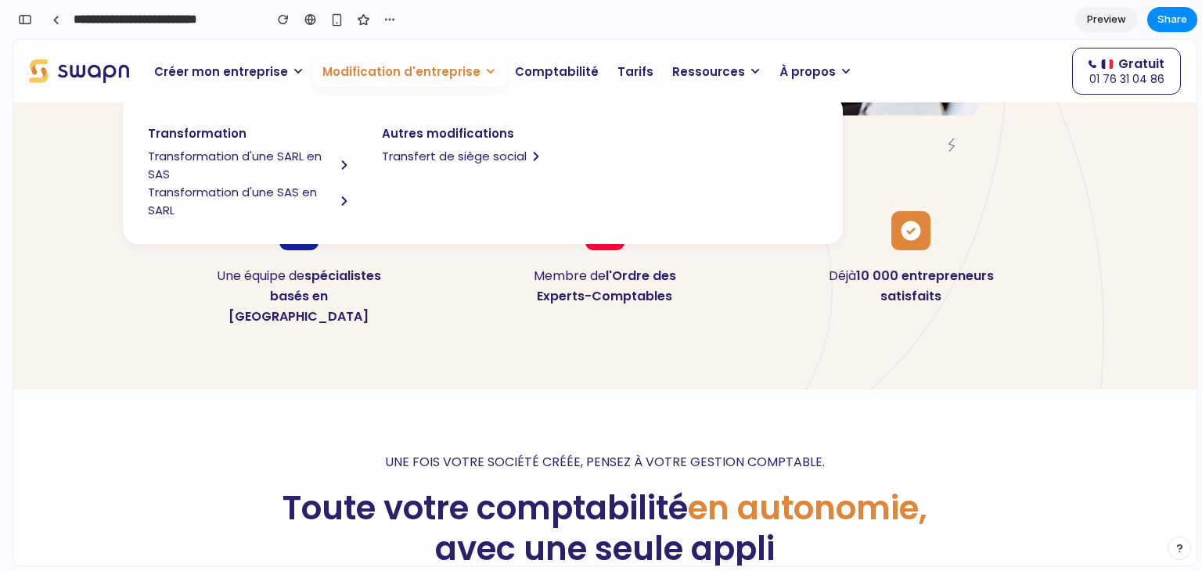
click at [287, 161] on span "Transformation d'une SARL en SAS" at bounding box center [241, 165] width 187 height 36
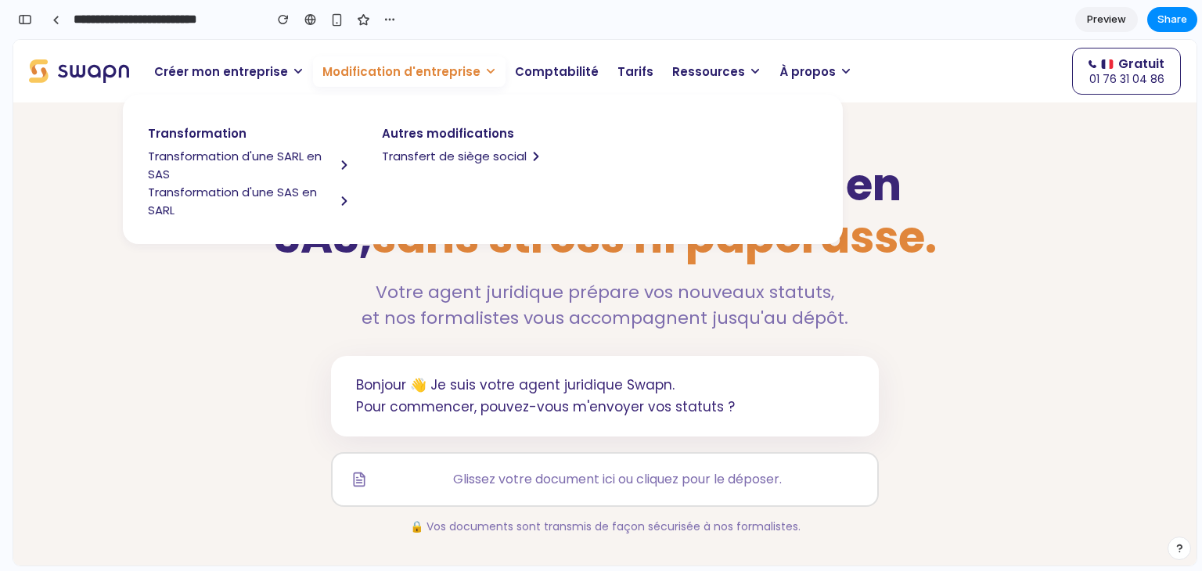
scroll to position [0, 0]
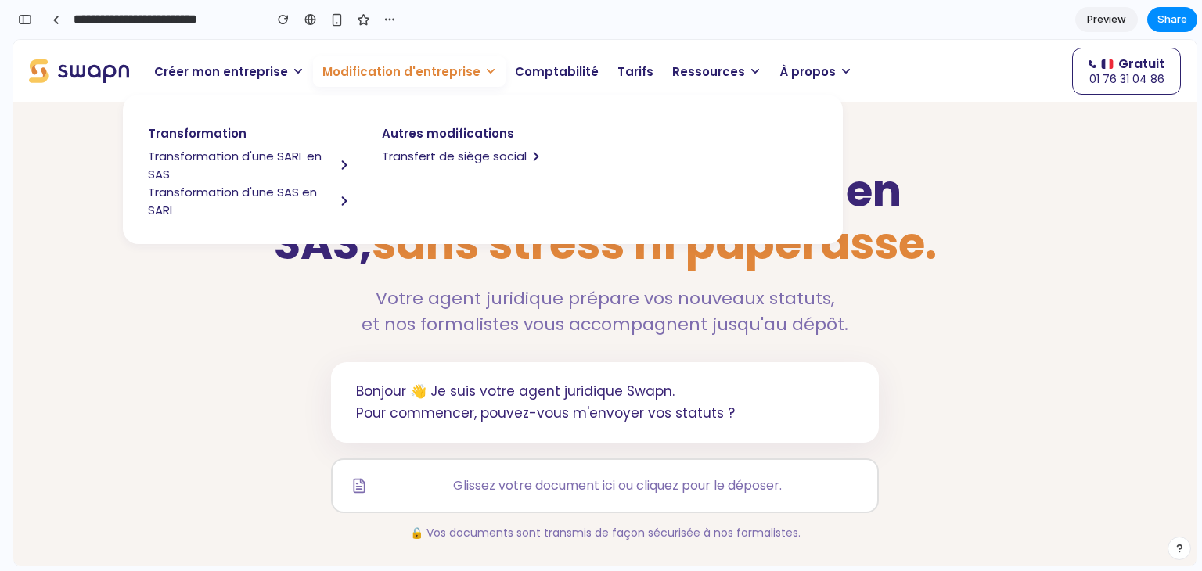
click at [445, 67] on span "Modification d'entreprise" at bounding box center [402, 72] width 158 height 18
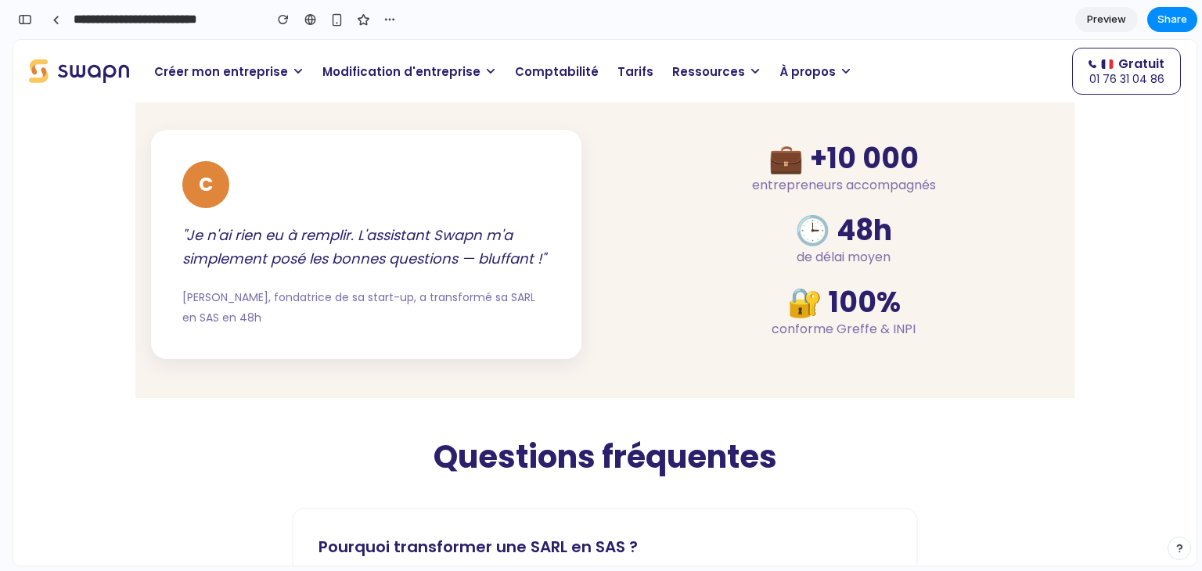
scroll to position [2307, 0]
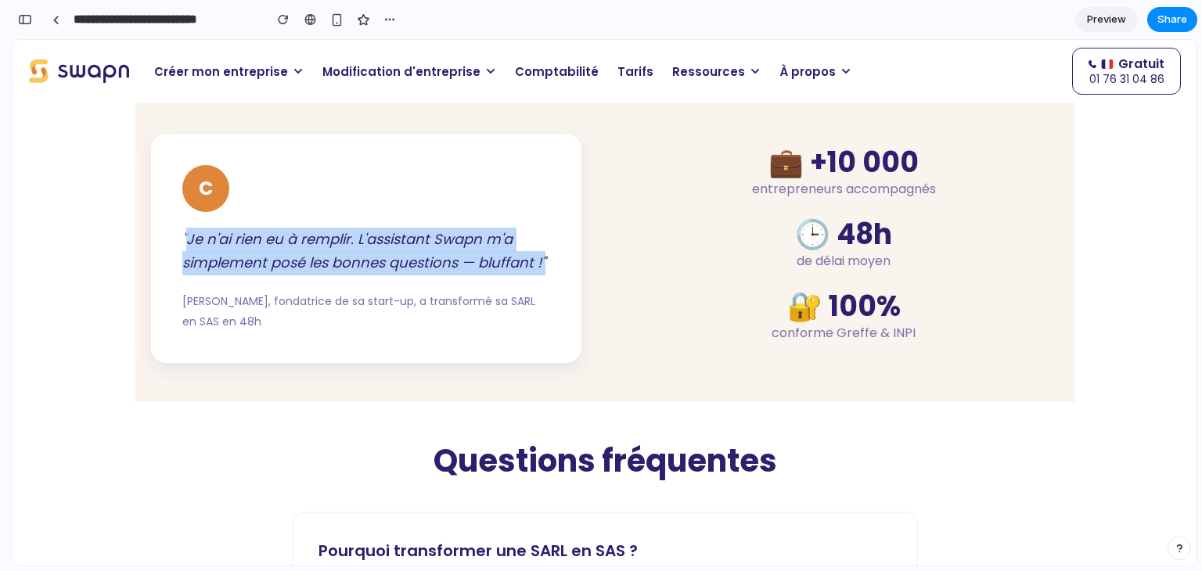
drag, startPoint x: 180, startPoint y: 237, endPoint x: 546, endPoint y: 268, distance: 366.9
click at [546, 268] on div "C "Je n'ai rien eu à remplir. L'assistant Swapn m'a simplement posé [PERSON_NAM…" at bounding box center [366, 248] width 431 height 229
copy p "Je n'ai rien eu à remplir. L'assistant Swapn m'a simplement posé [PERSON_NAME] …"
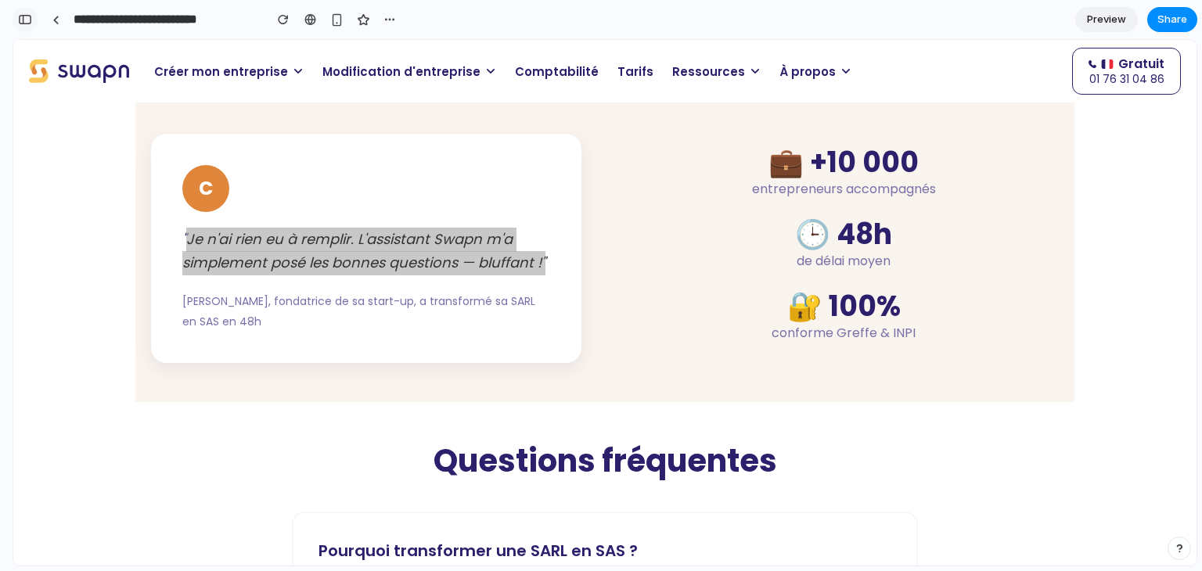
click at [25, 27] on button "button" at bounding box center [25, 19] width 25 height 25
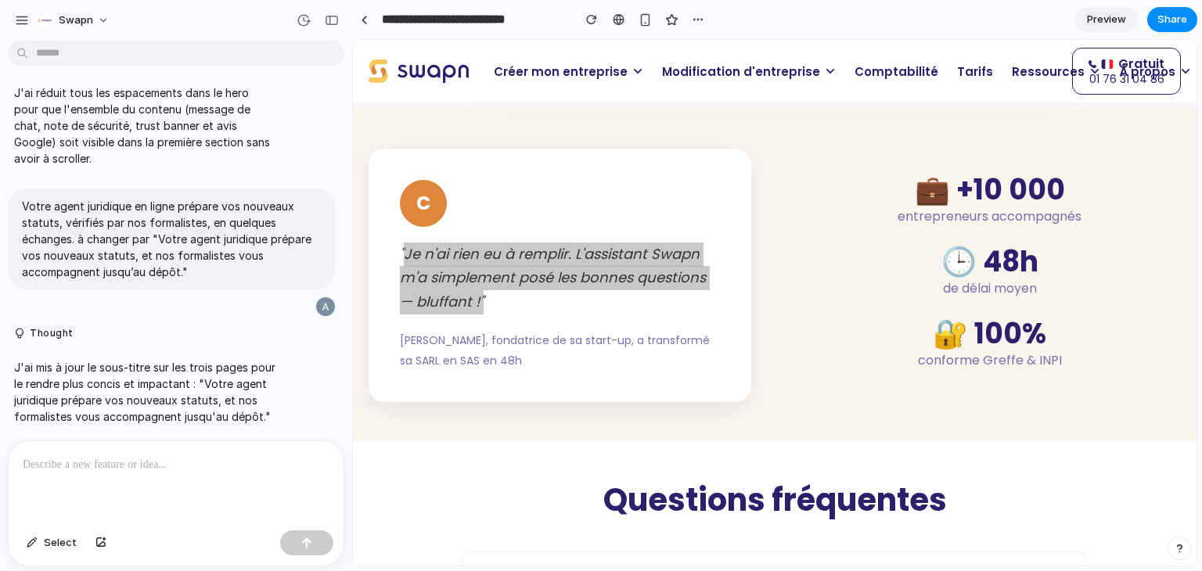
scroll to position [2378, 0]
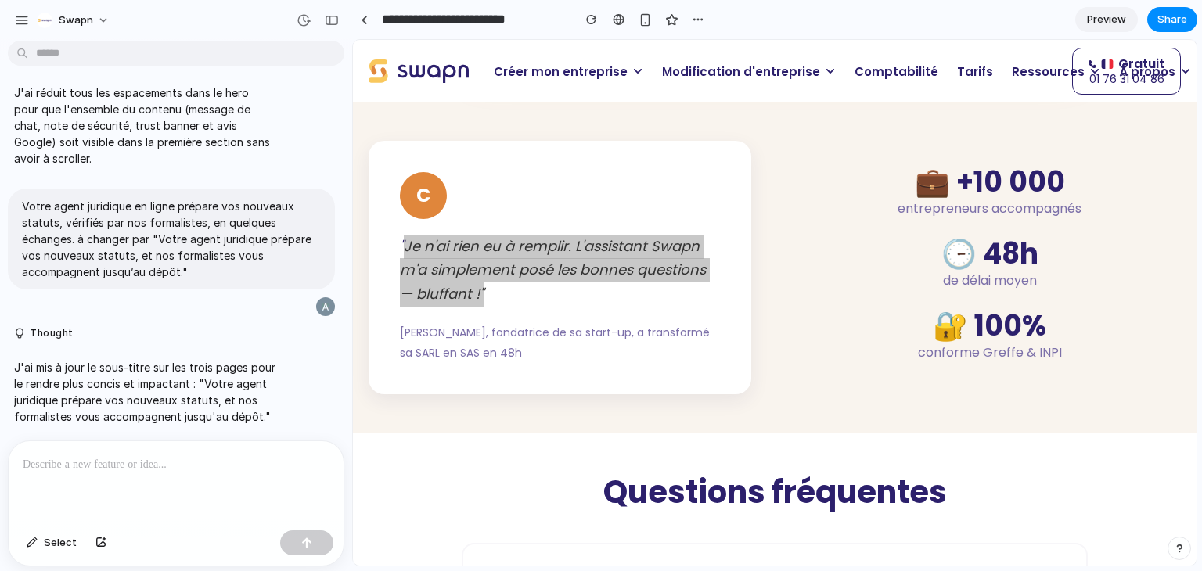
click at [171, 456] on p at bounding box center [176, 465] width 307 height 19
paste div
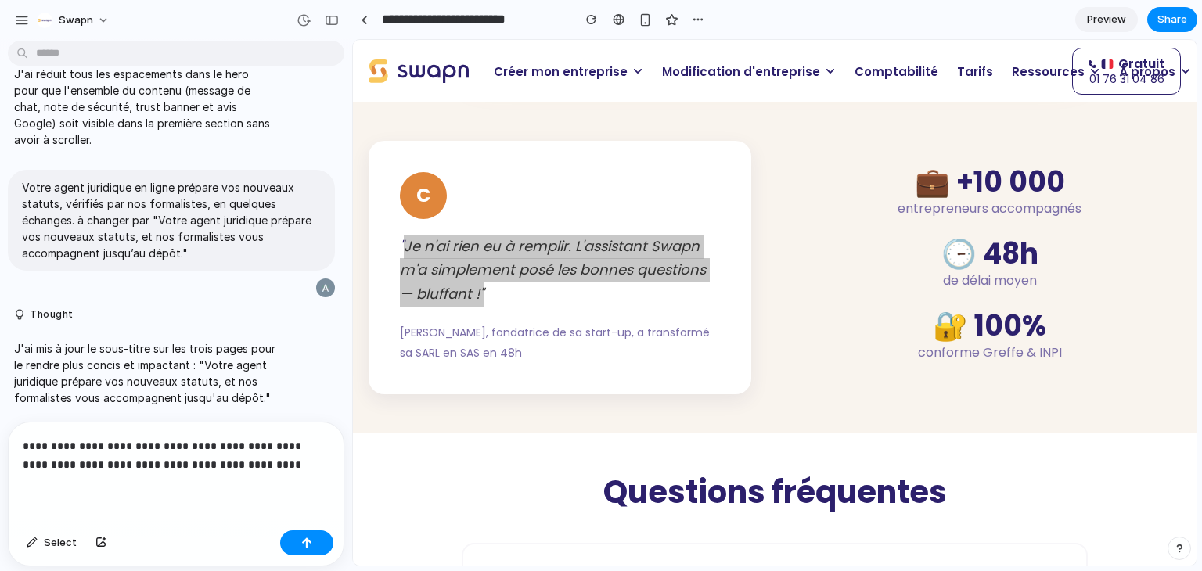
scroll to position [9778, 0]
click at [171, 454] on p "**********" at bounding box center [173, 456] width 301 height 38
click at [303, 459] on p "**********" at bounding box center [173, 456] width 301 height 38
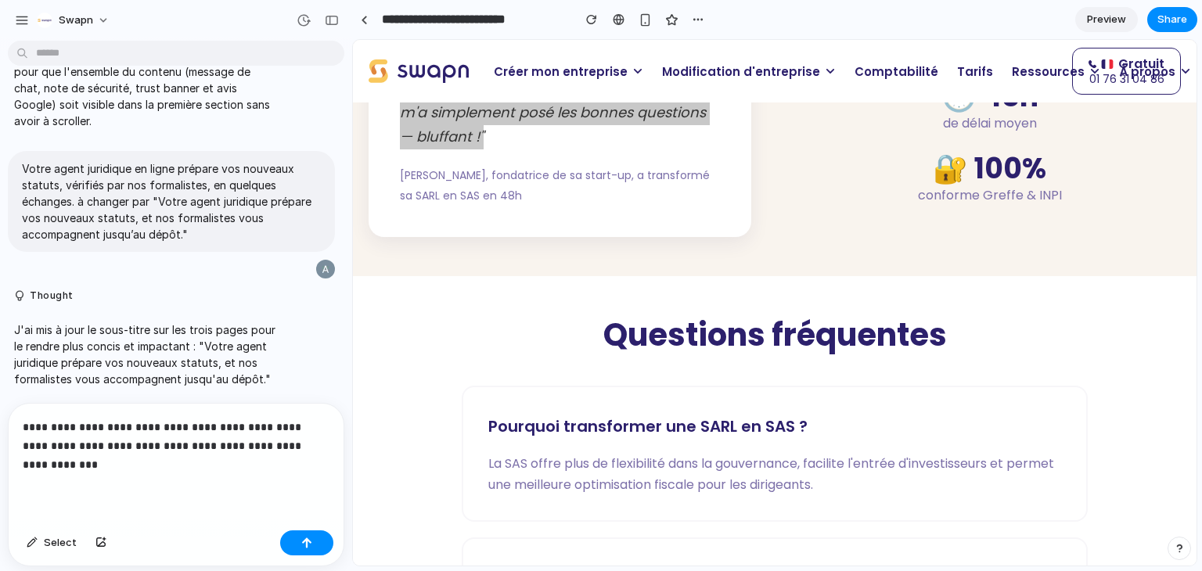
scroll to position [2472, 0]
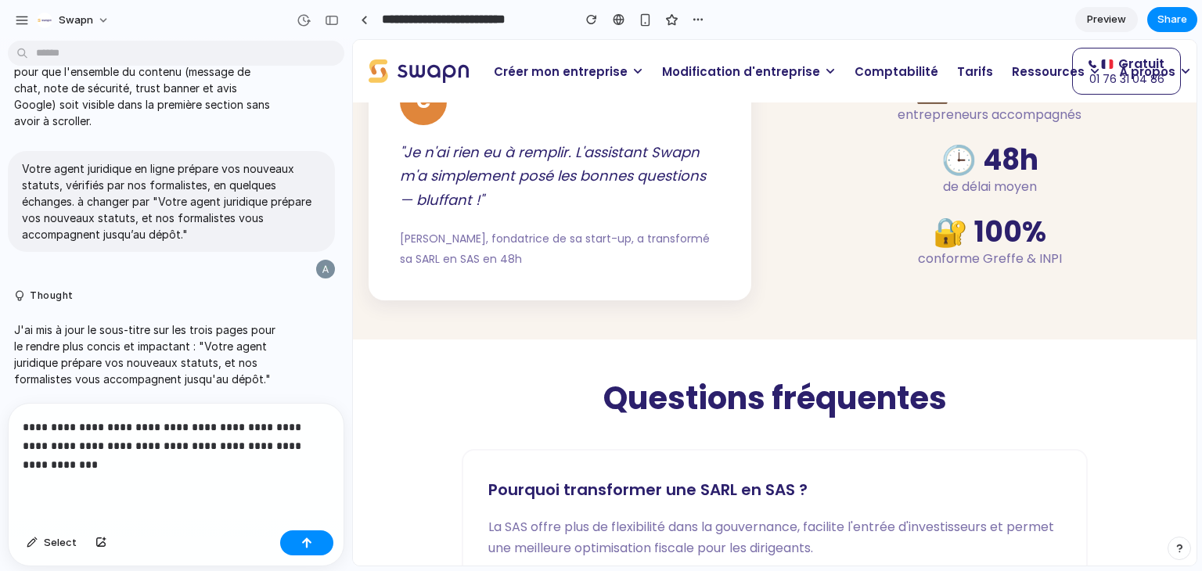
click at [753, 60] on p "Modification d'entreprise" at bounding box center [749, 71] width 193 height 31
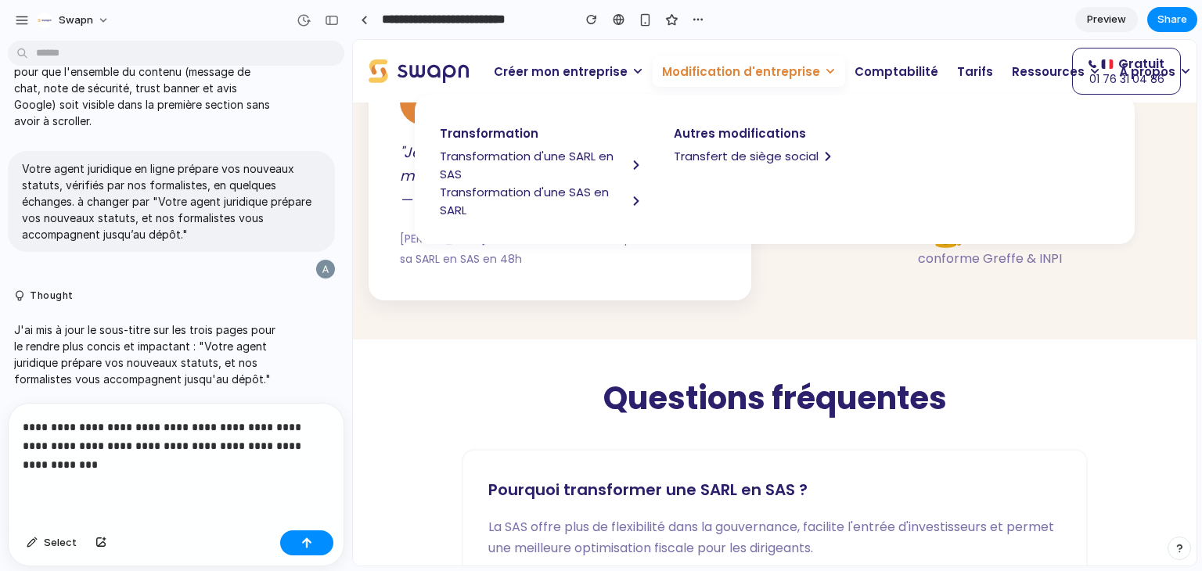
click at [728, 151] on span "Transfert de siège social" at bounding box center [746, 156] width 145 height 18
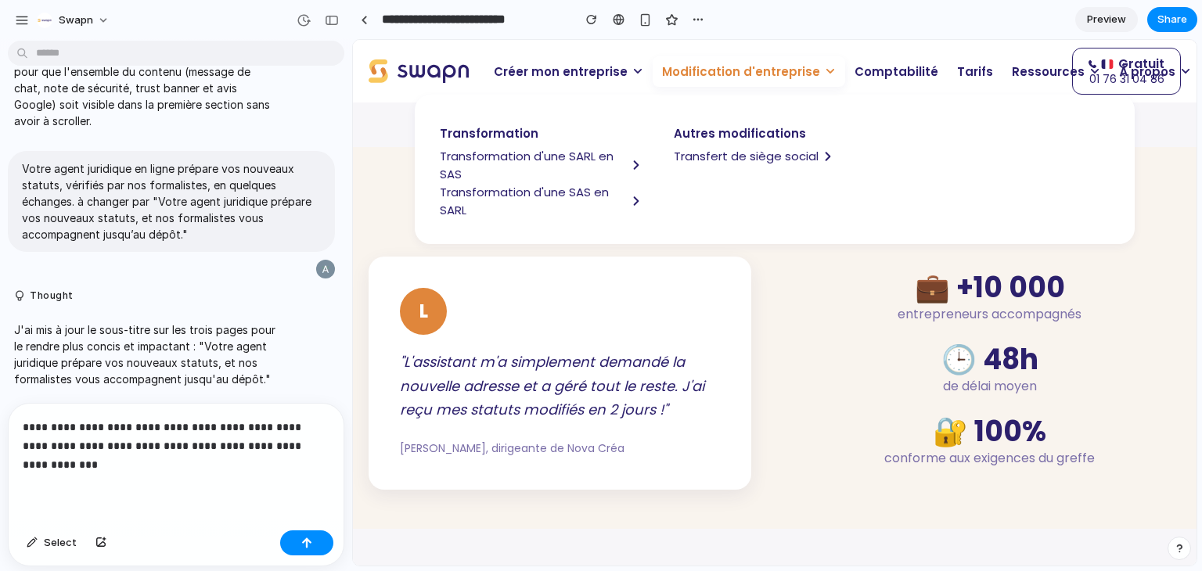
scroll to position [2301, 0]
click at [534, 157] on span "Transformation d'une SARL en SAS" at bounding box center [533, 165] width 187 height 36
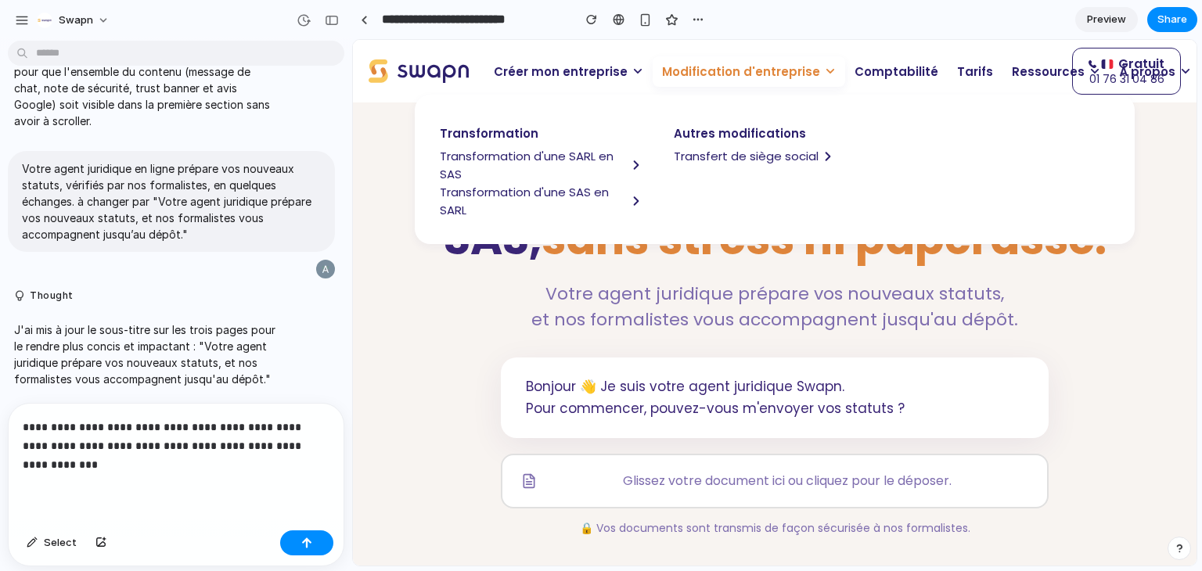
scroll to position [0, 0]
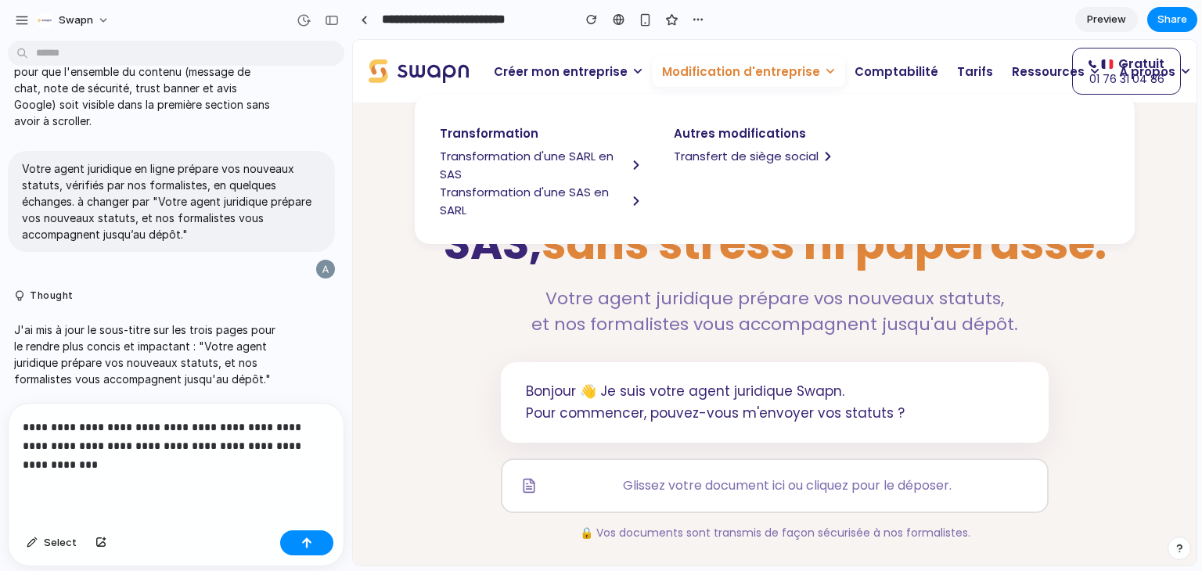
click at [761, 77] on span "Modification d'entreprise" at bounding box center [741, 72] width 158 height 18
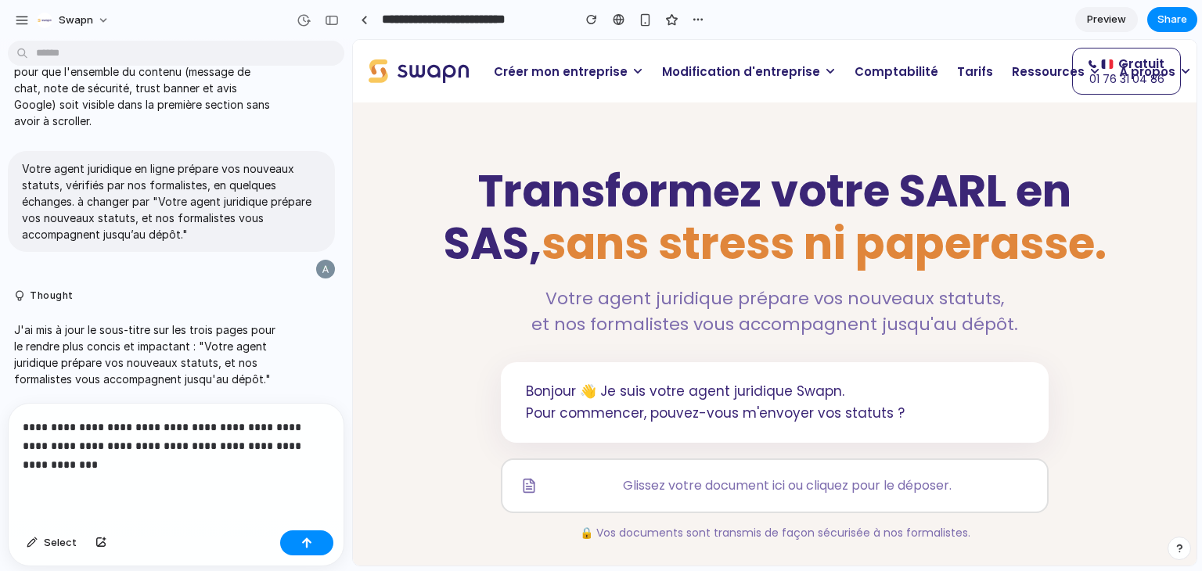
click at [676, 213] on span "sans stress ni paperasse." at bounding box center [824, 244] width 565 height 62
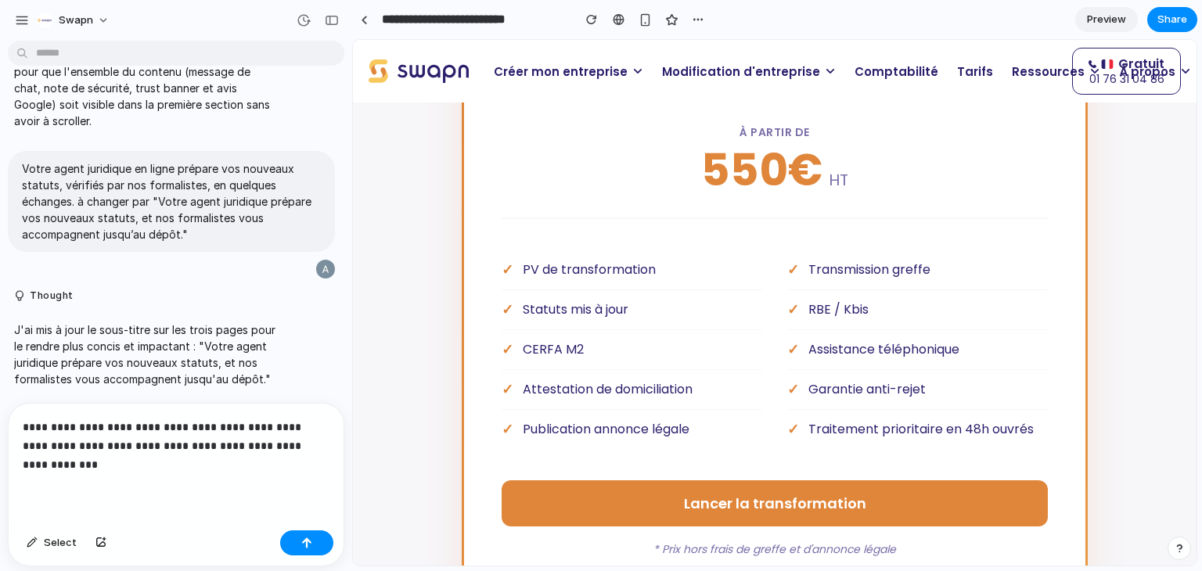
scroll to position [2301, 0]
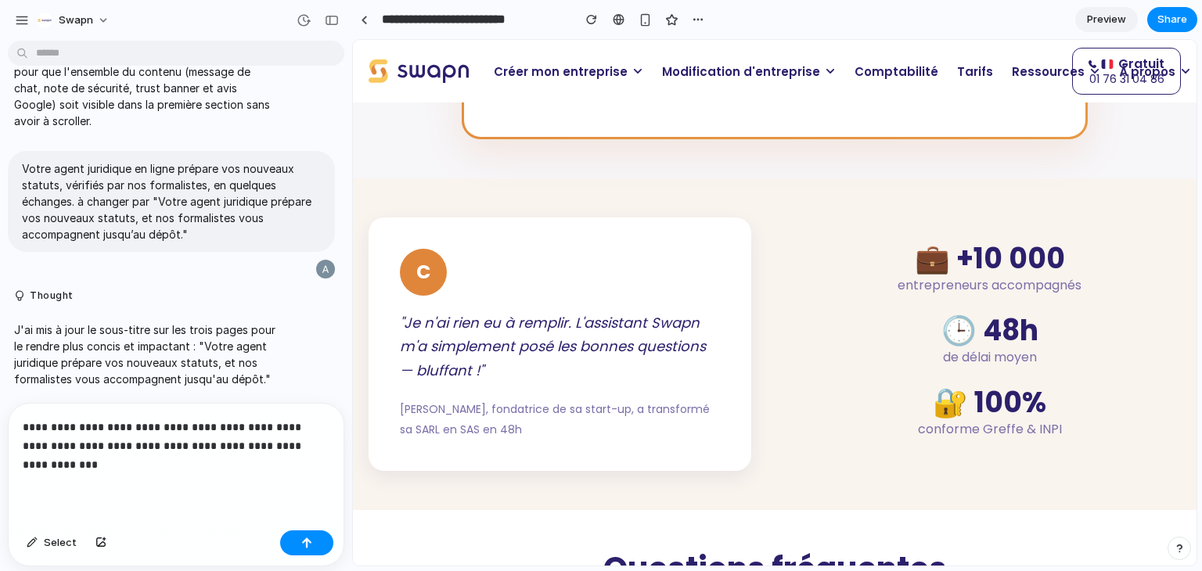
click at [737, 67] on span "Modification d'entreprise" at bounding box center [741, 72] width 158 height 18
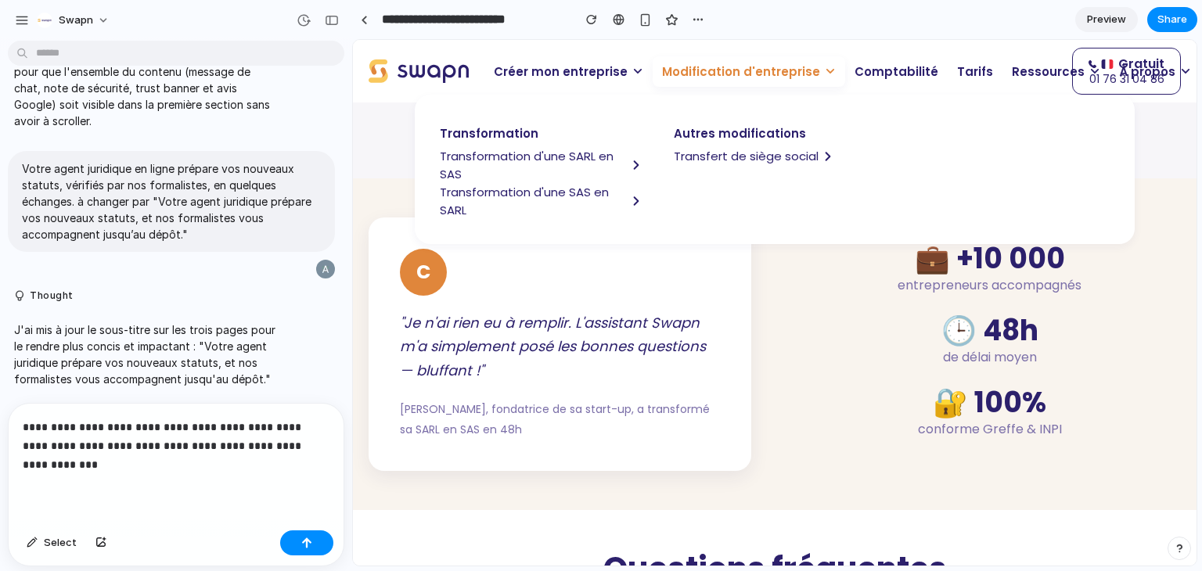
click at [546, 192] on span "Transformation d'une SAS en SARL" at bounding box center [533, 201] width 187 height 36
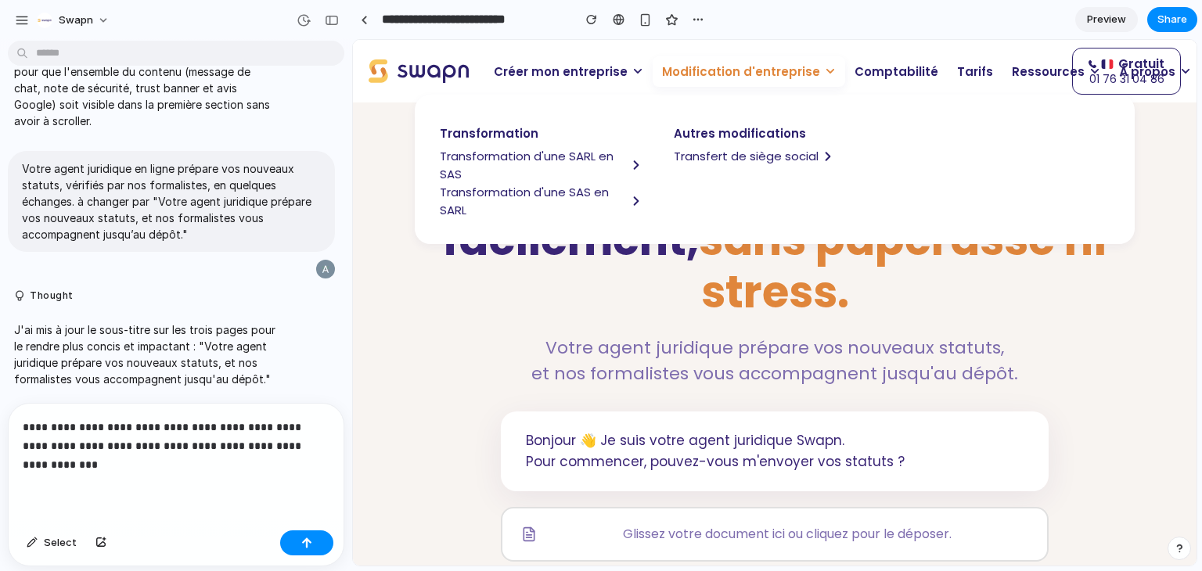
scroll to position [0, 0]
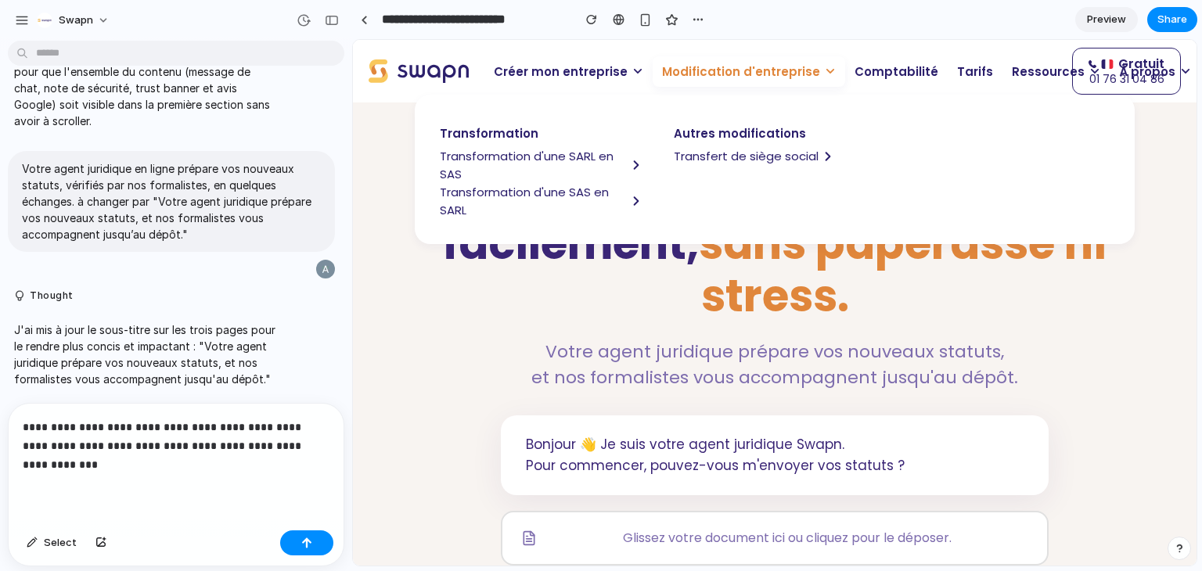
click at [737, 87] on div "Créer mon entreprise Créez votre entreprise avec Swapn Selon ma forme juridique…" at bounding box center [833, 71] width 697 height 47
click at [743, 76] on span "Modification d'entreprise" at bounding box center [741, 72] width 158 height 18
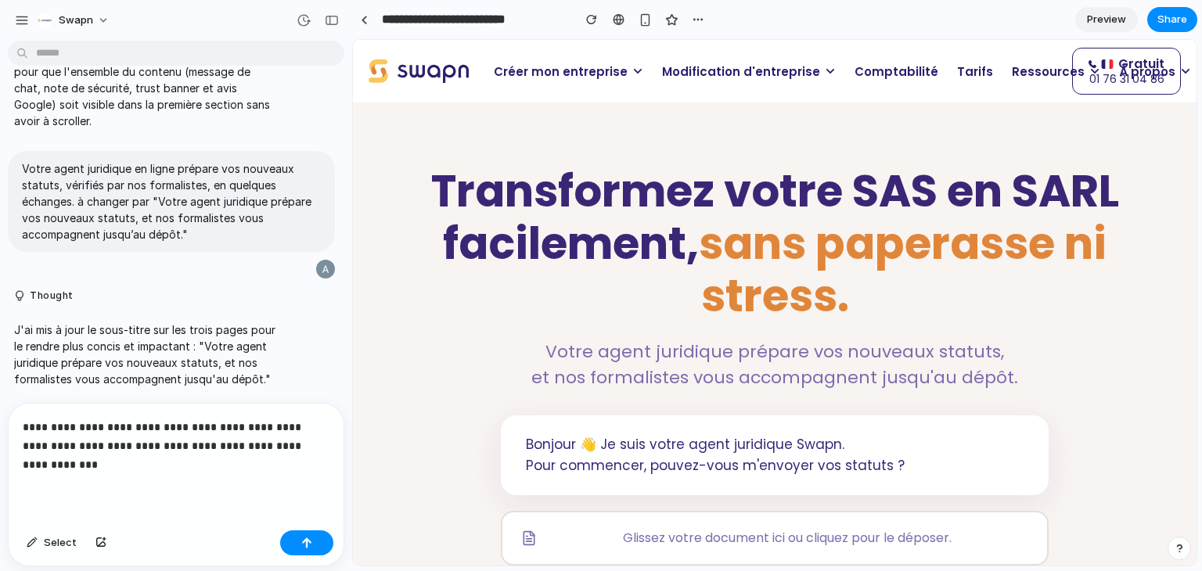
click at [616, 246] on h1 "Transformez votre SAS en SARL facilement, sans paperasse ni stress." at bounding box center [775, 244] width 705 height 158
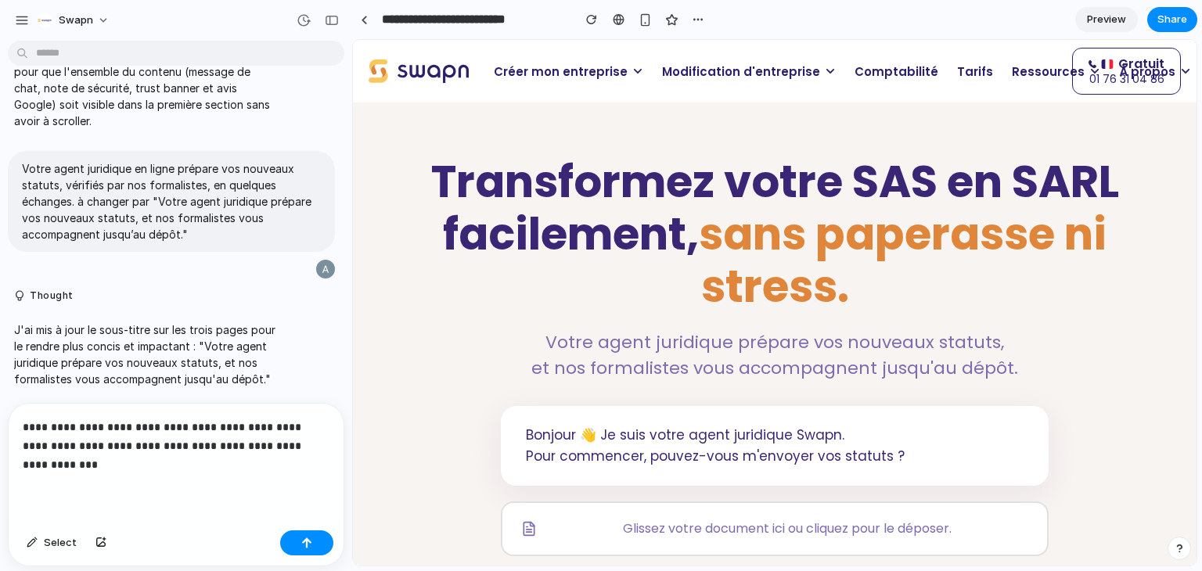
scroll to position [9, 0]
click at [708, 189] on h1 "Transformez votre SAS en SARL facilement, sans paperasse ni stress." at bounding box center [775, 236] width 705 height 158
click at [704, 243] on span "sans paperasse ni stress." at bounding box center [903, 261] width 408 height 114
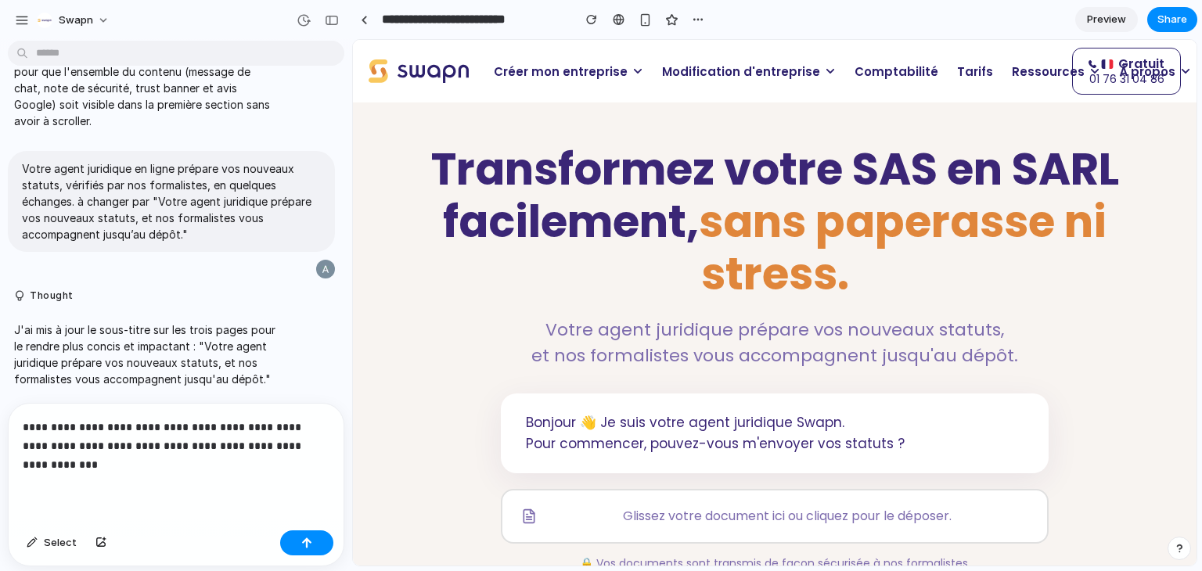
scroll to position [0, 0]
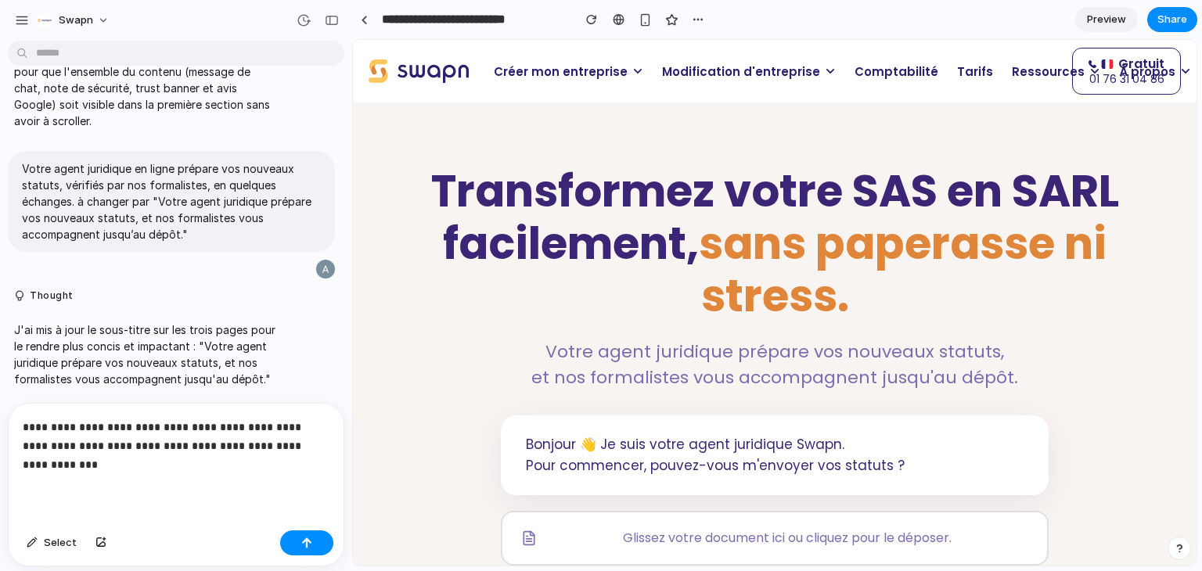
click at [138, 449] on p "**********" at bounding box center [173, 446] width 301 height 56
click at [149, 462] on p "**********" at bounding box center [173, 446] width 301 height 56
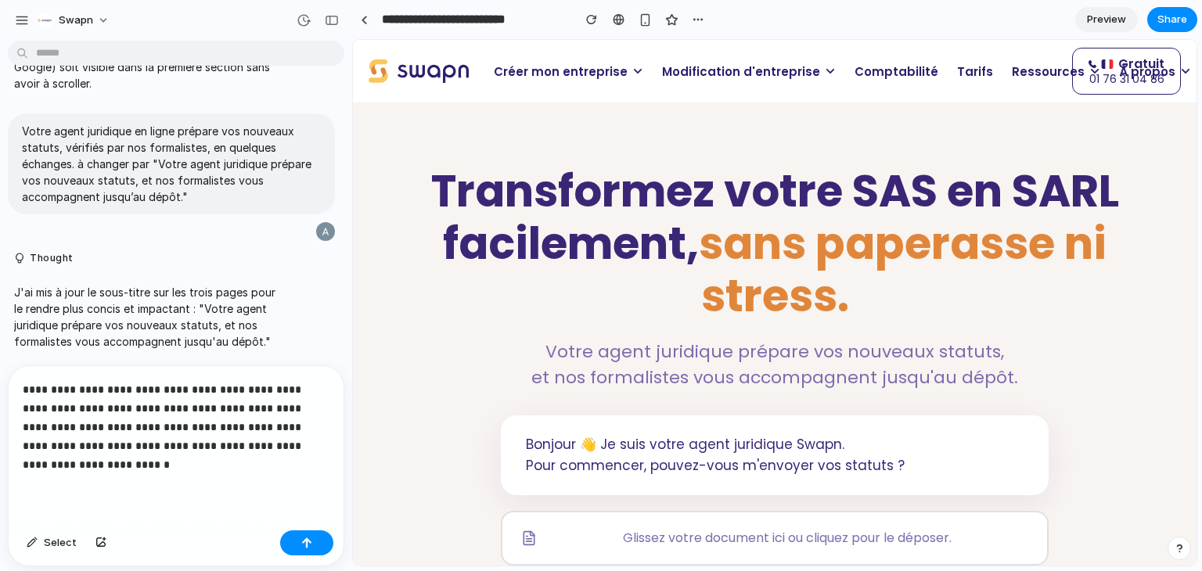
scroll to position [9834, 0]
click at [273, 440] on p "**********" at bounding box center [173, 427] width 301 height 94
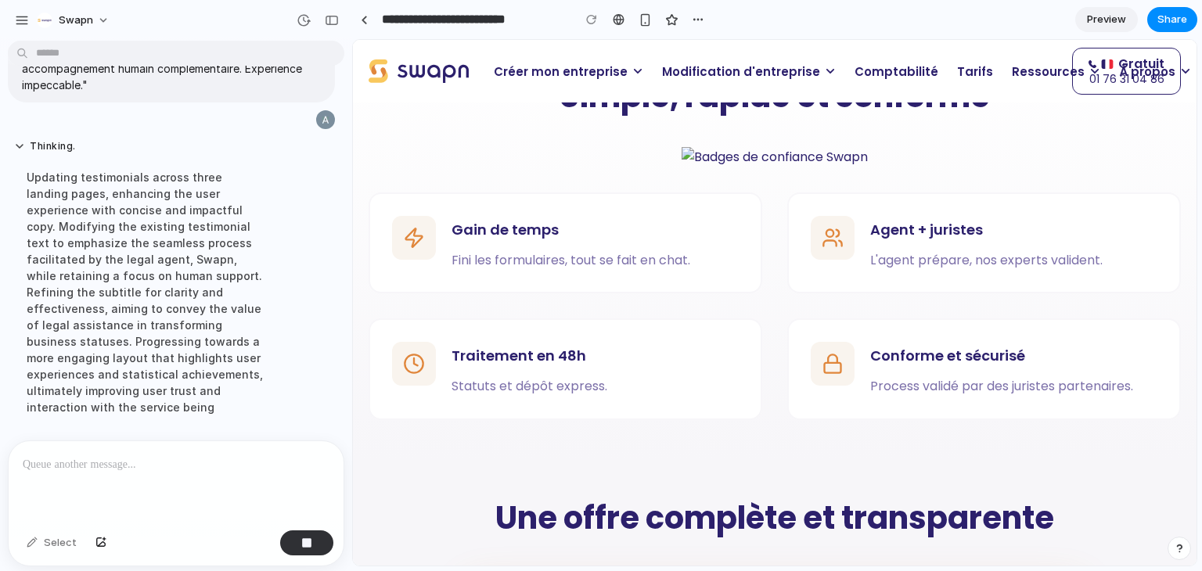
scroll to position [10208, 0]
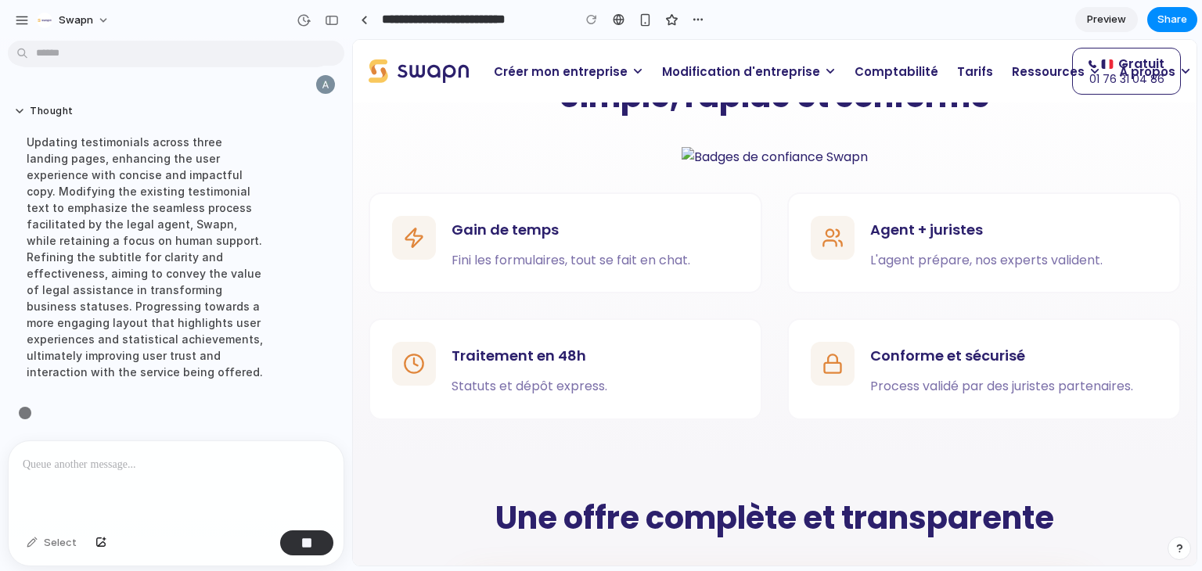
click at [714, 72] on span "Modification d'entreprise" at bounding box center [741, 72] width 158 height 18
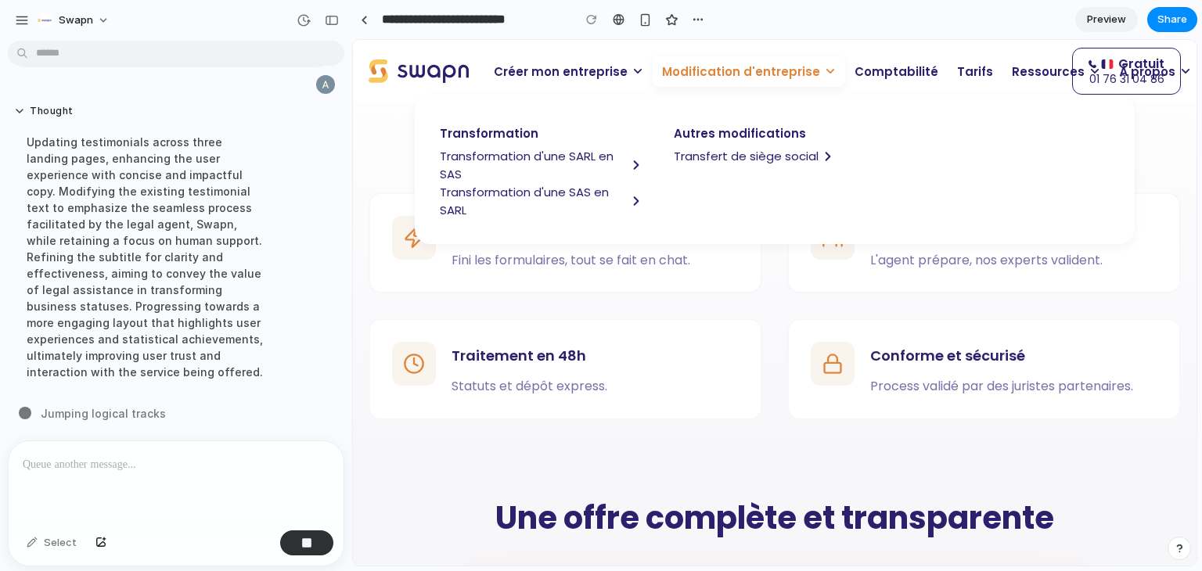
click at [550, 193] on span "Transformation d'une SAS en SARL" at bounding box center [533, 201] width 187 height 36
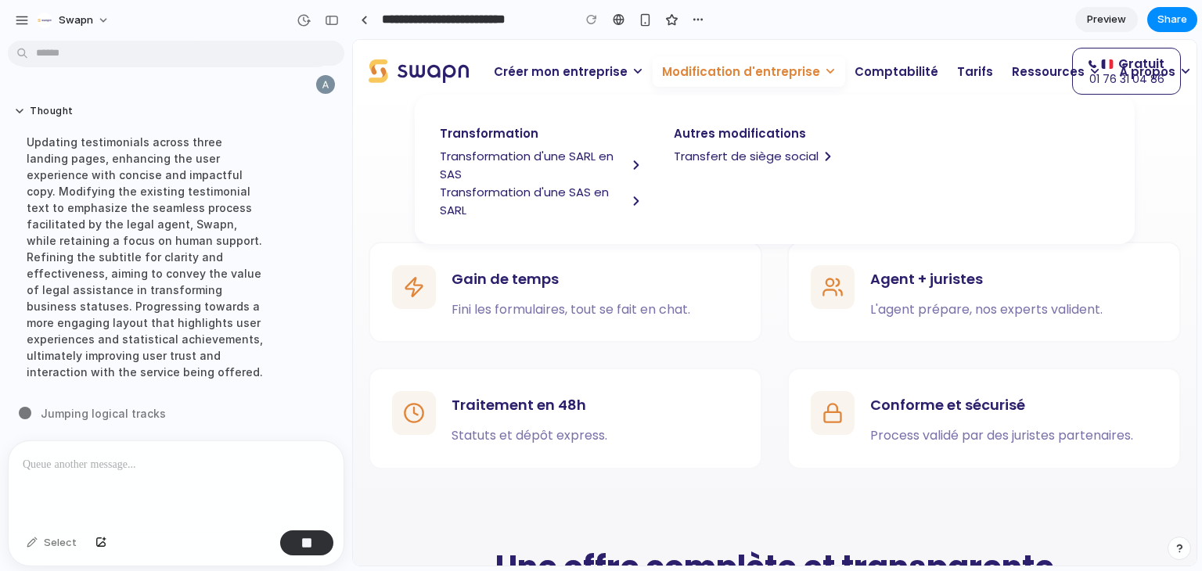
scroll to position [1283, 0]
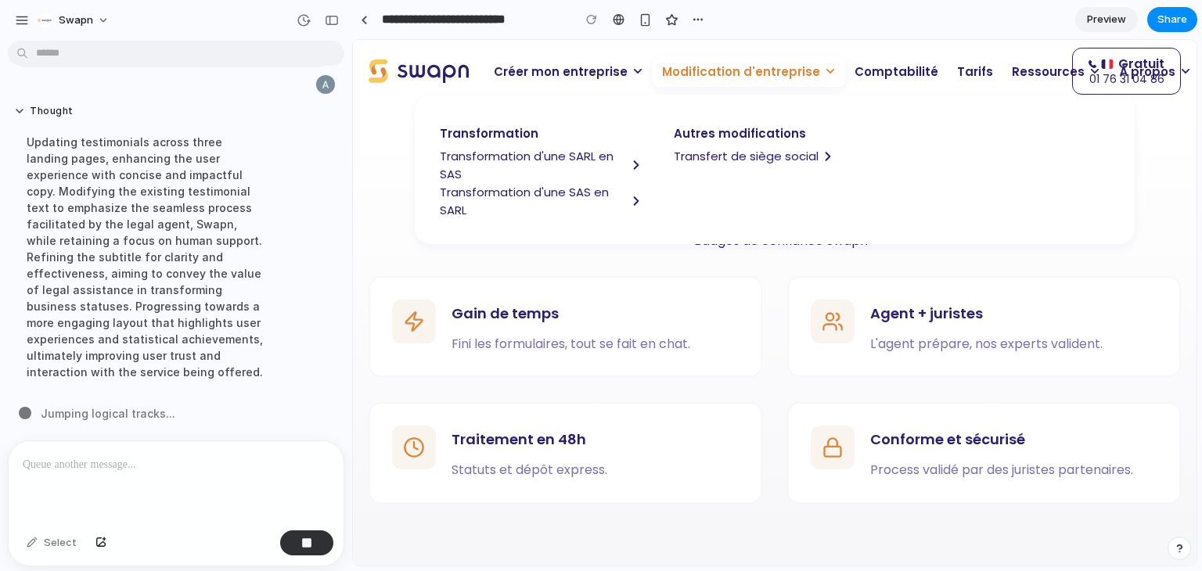
click at [727, 160] on span "Transfert de siège social" at bounding box center [746, 156] width 145 height 18
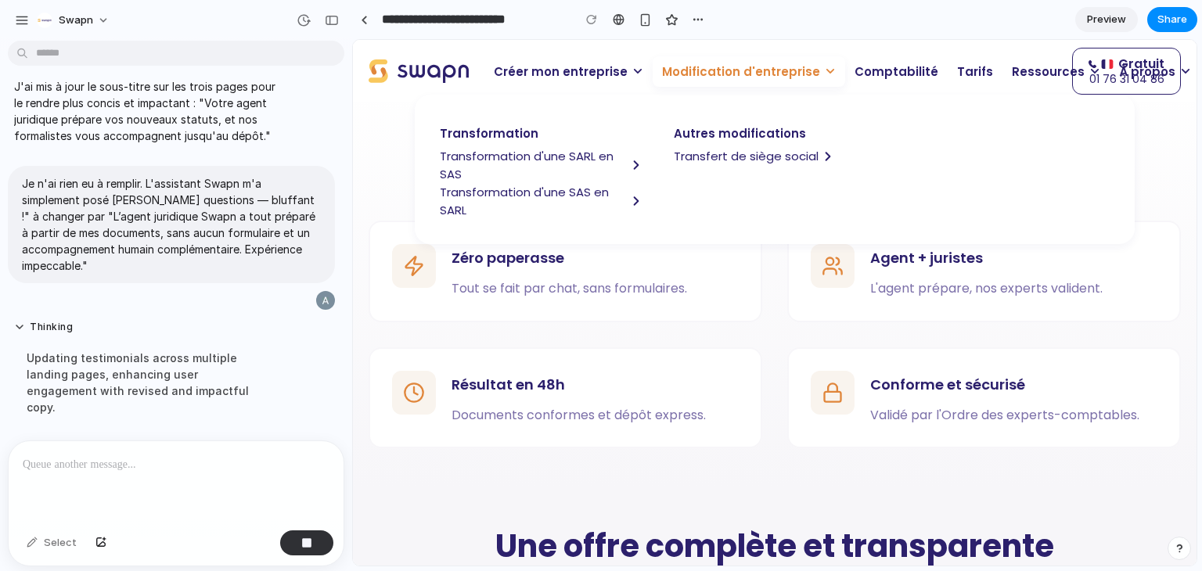
scroll to position [1245, 0]
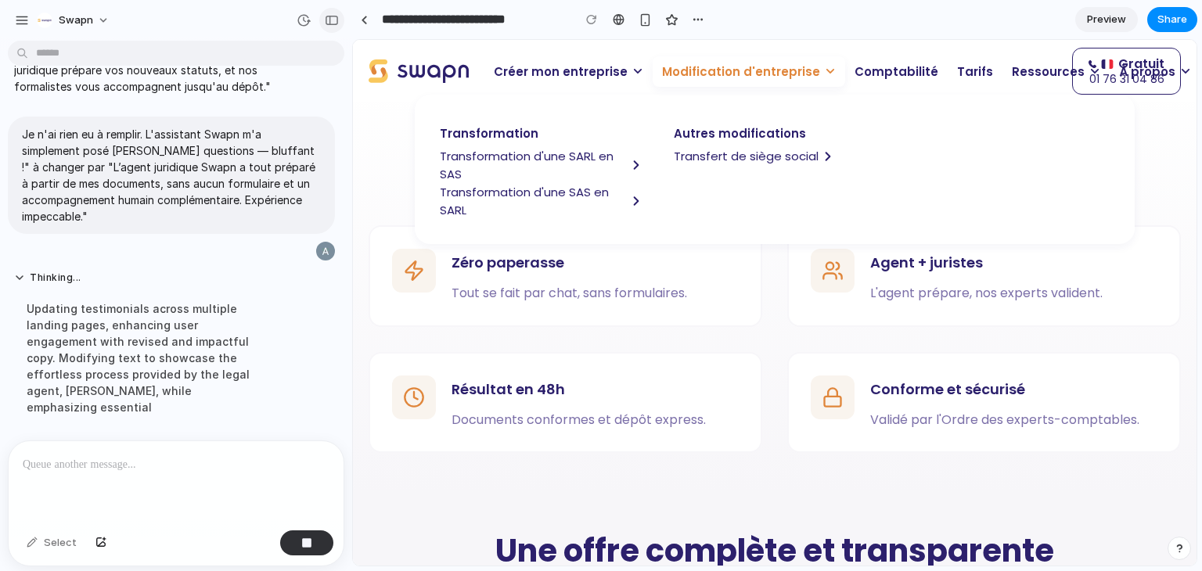
click at [329, 13] on button "button" at bounding box center [331, 20] width 25 height 25
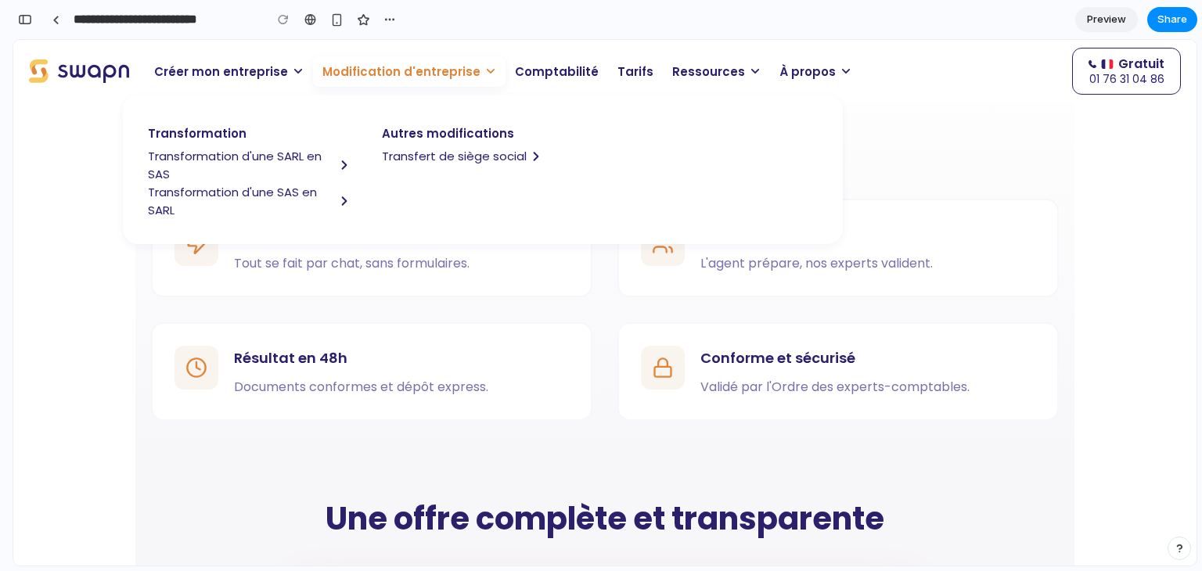
click at [415, 163] on span "Transfert de siège social" at bounding box center [454, 156] width 145 height 18
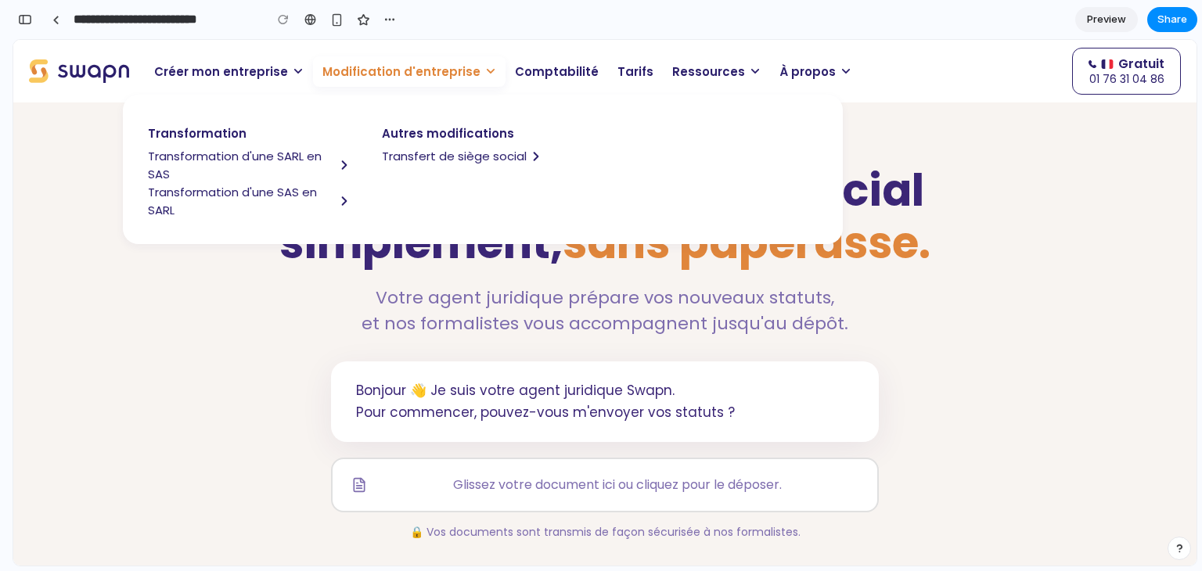
scroll to position [0, 0]
click at [229, 155] on span "Transformation d'une SARL en SAS" at bounding box center [241, 165] width 187 height 36
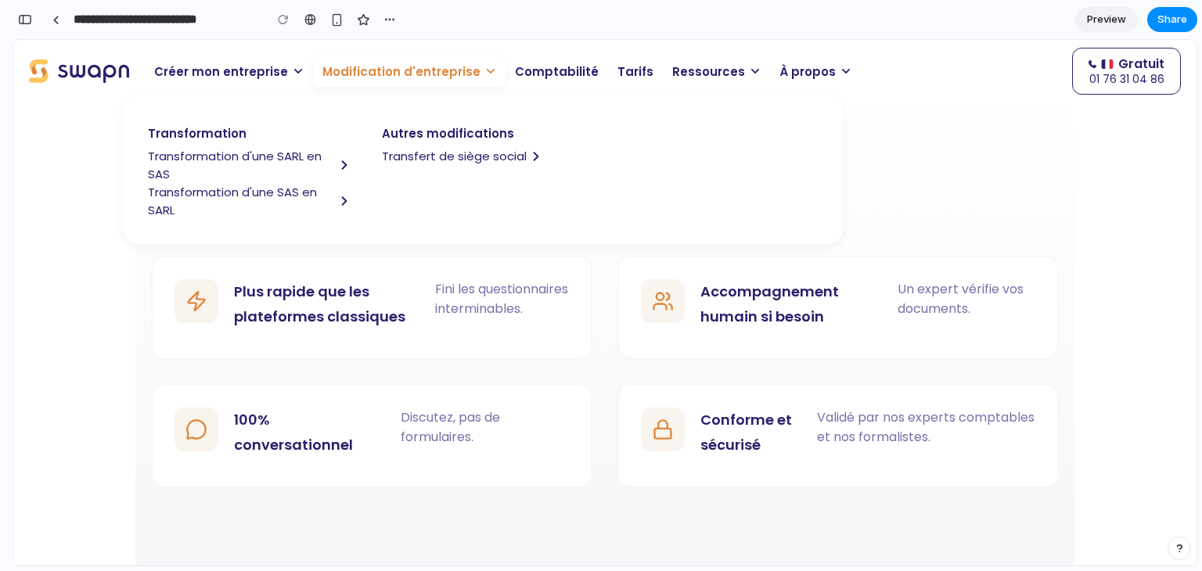
click at [216, 193] on span "Transformation d'une SAS en SARL" at bounding box center [241, 201] width 187 height 36
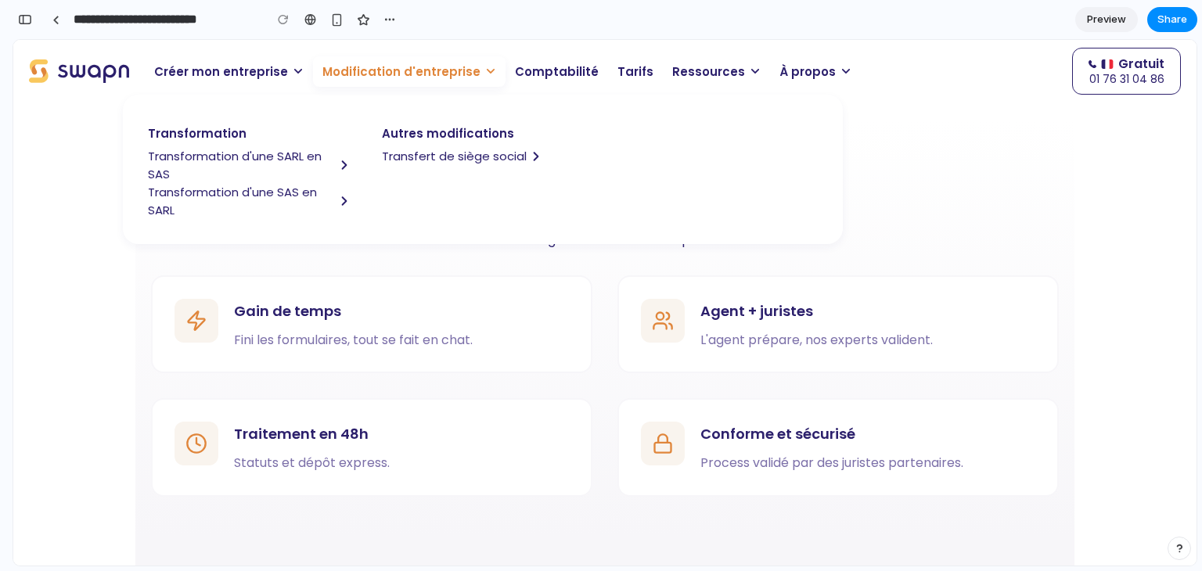
click at [265, 153] on span "Transformation d'une SARL en SAS" at bounding box center [241, 165] width 187 height 36
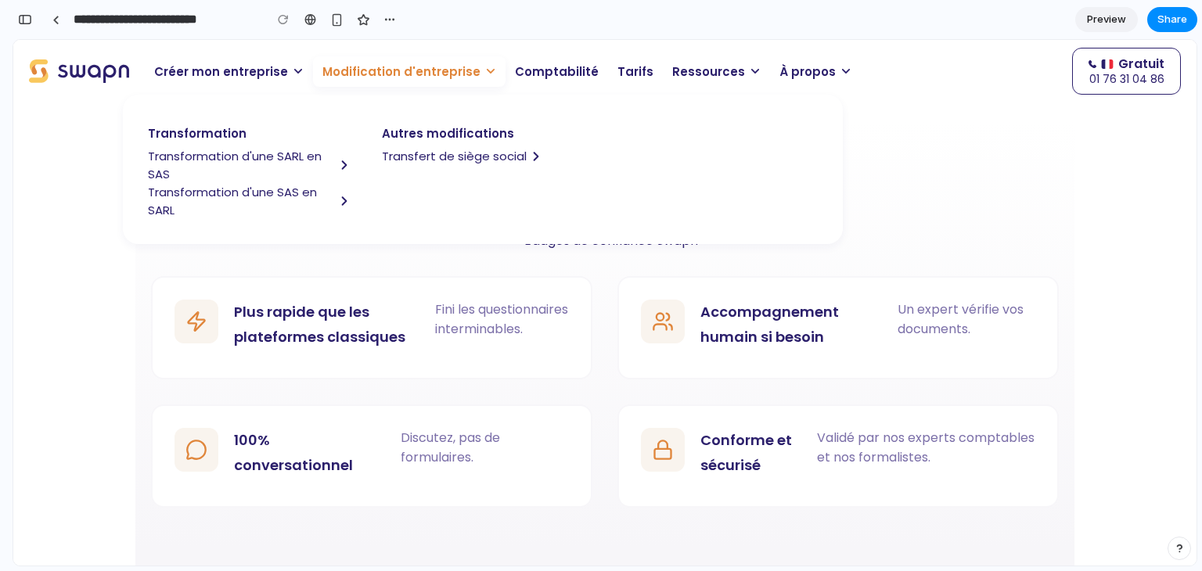
click at [477, 81] on p "Modification d'entreprise" at bounding box center [409, 71] width 193 height 31
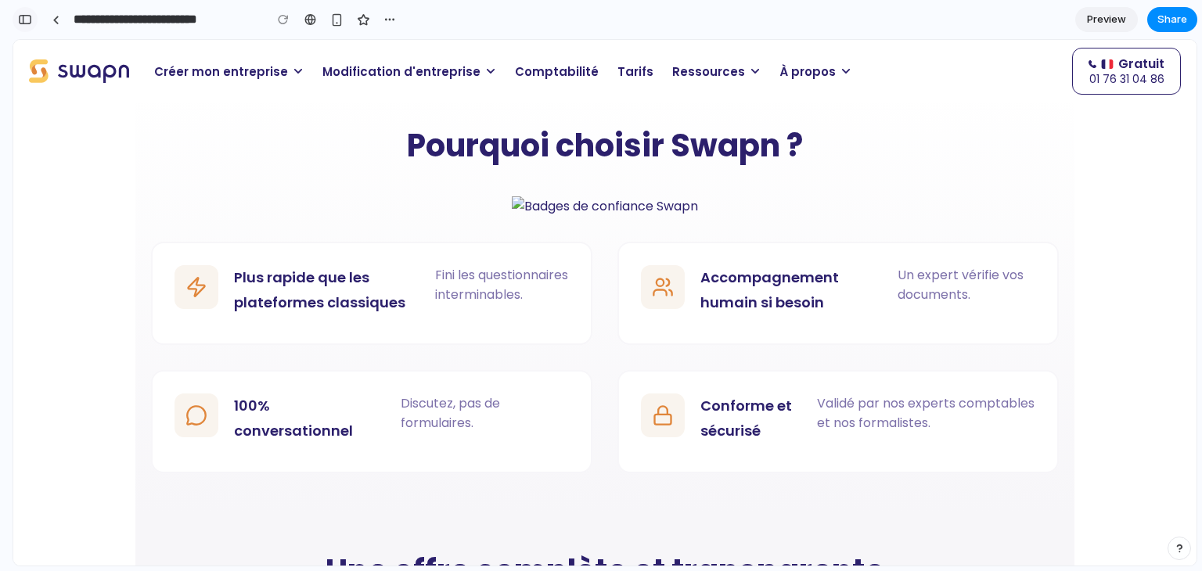
click at [26, 20] on div "button" at bounding box center [25, 19] width 14 height 11
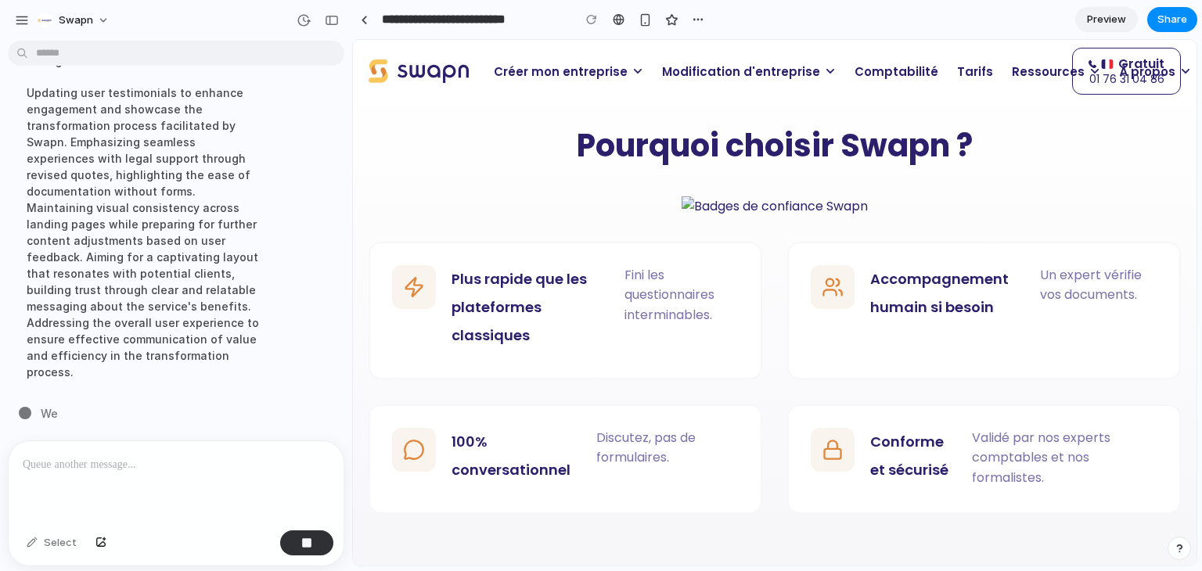
click at [125, 463] on p at bounding box center [173, 465] width 301 height 19
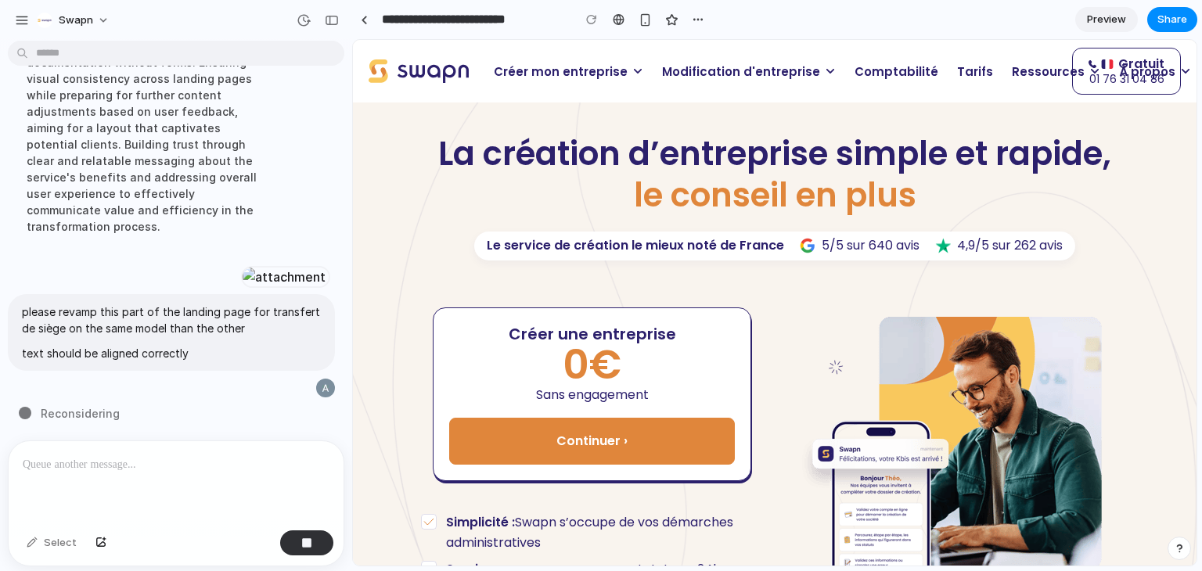
click at [729, 70] on span "Modification d'entreprise" at bounding box center [741, 72] width 158 height 18
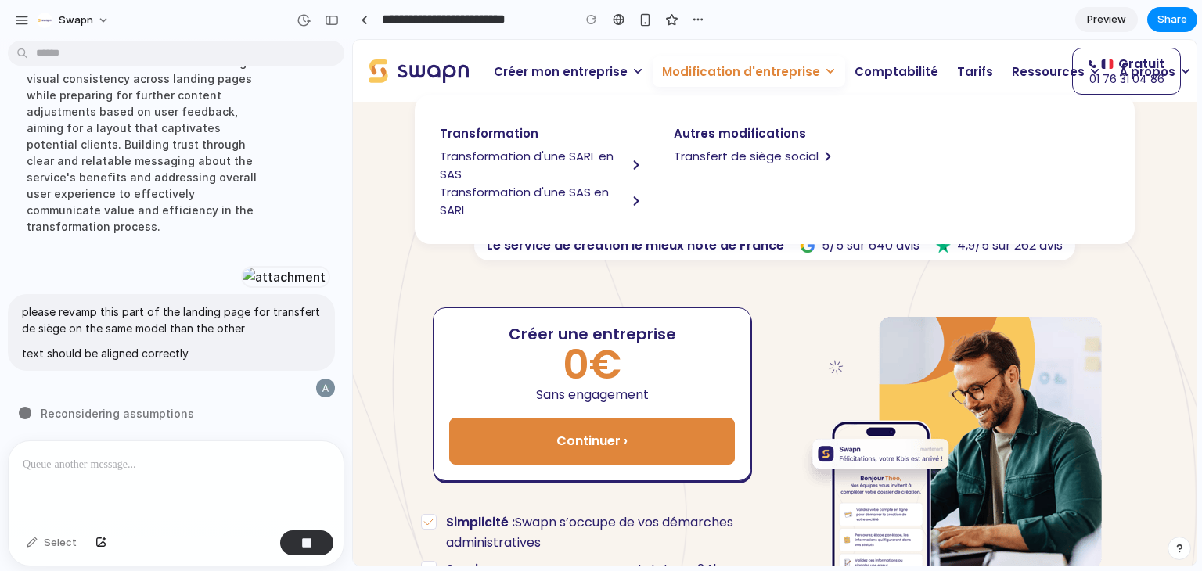
click at [733, 157] on span "Transfert de siège social" at bounding box center [746, 156] width 145 height 18
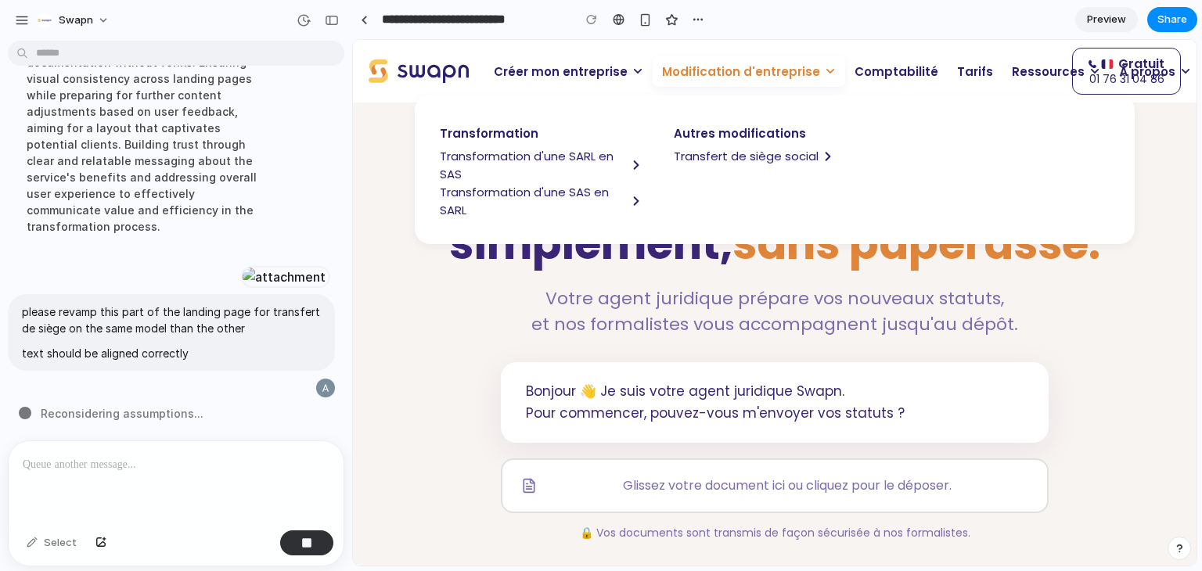
click at [703, 82] on p "Modification d'entreprise" at bounding box center [749, 71] width 193 height 31
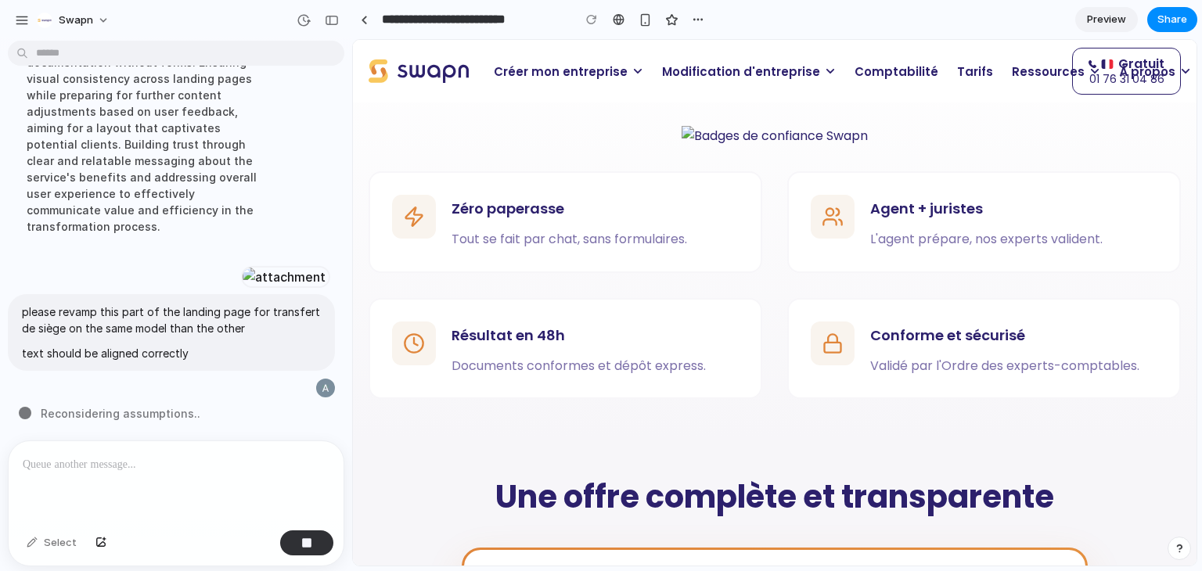
scroll to position [1299, 0]
click at [671, 74] on span "Modification d'entreprise" at bounding box center [741, 72] width 158 height 18
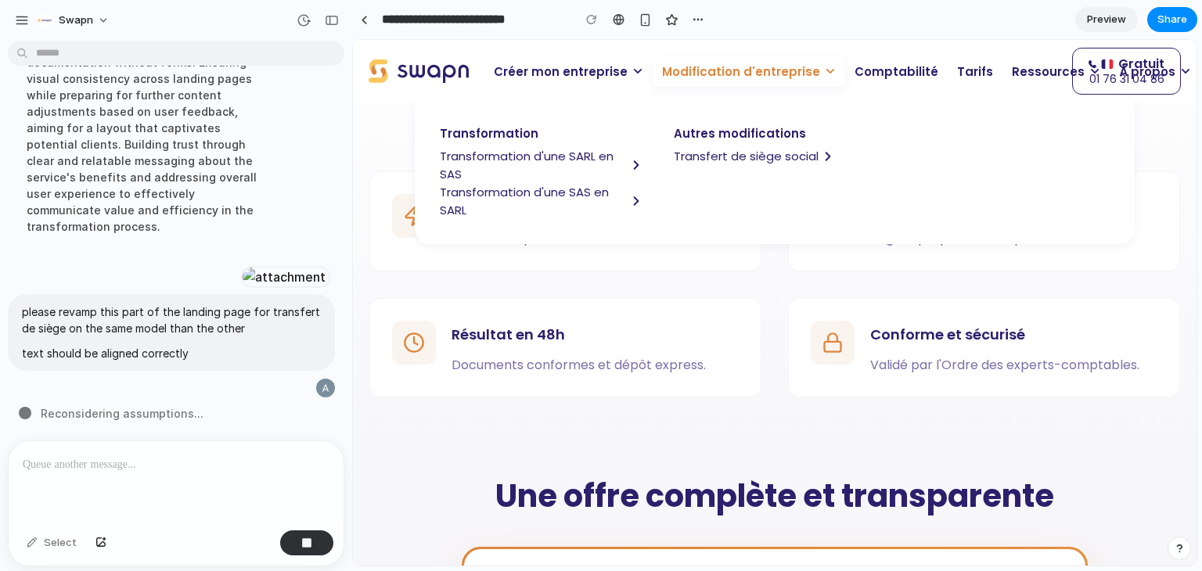
click at [715, 155] on span "Transfert de siège social" at bounding box center [746, 156] width 145 height 18
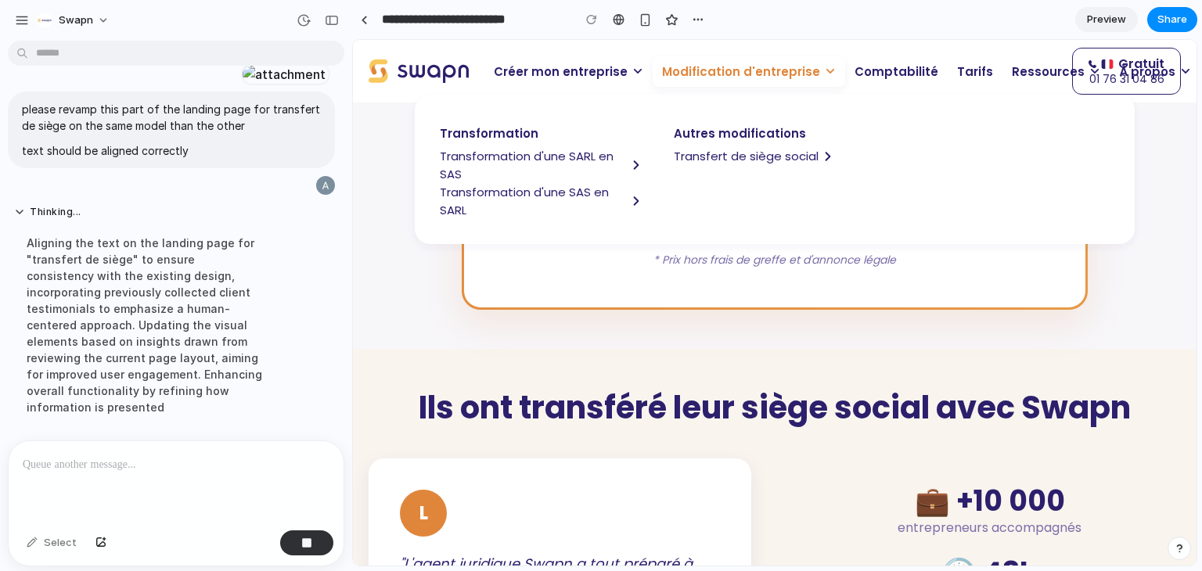
scroll to position [2099, 0]
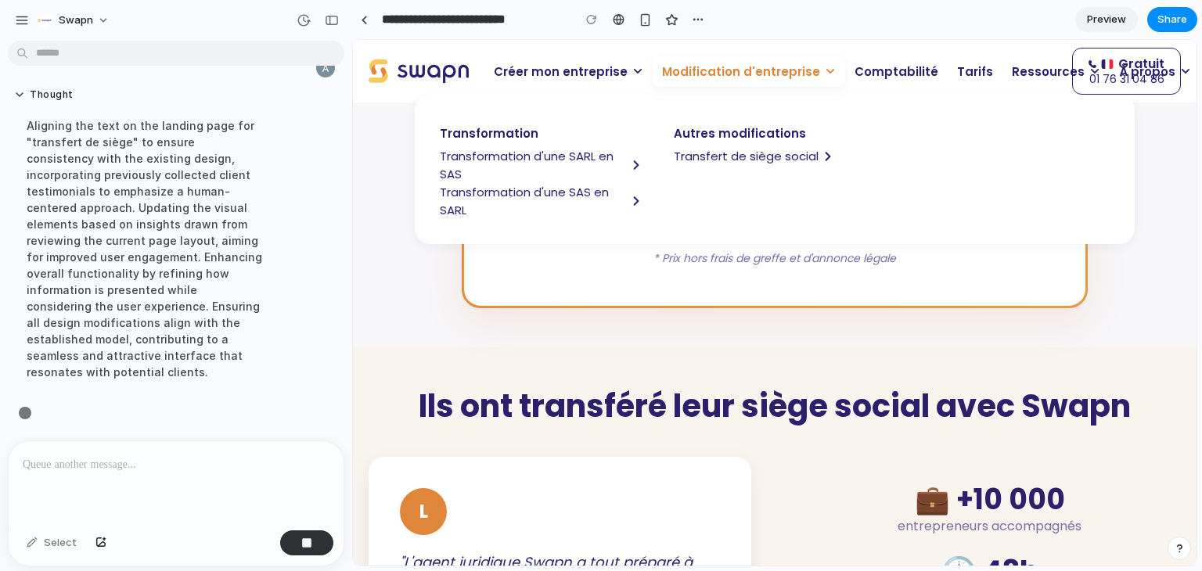
click at [535, 154] on span "Transformation d'une SARL en SAS" at bounding box center [533, 165] width 187 height 36
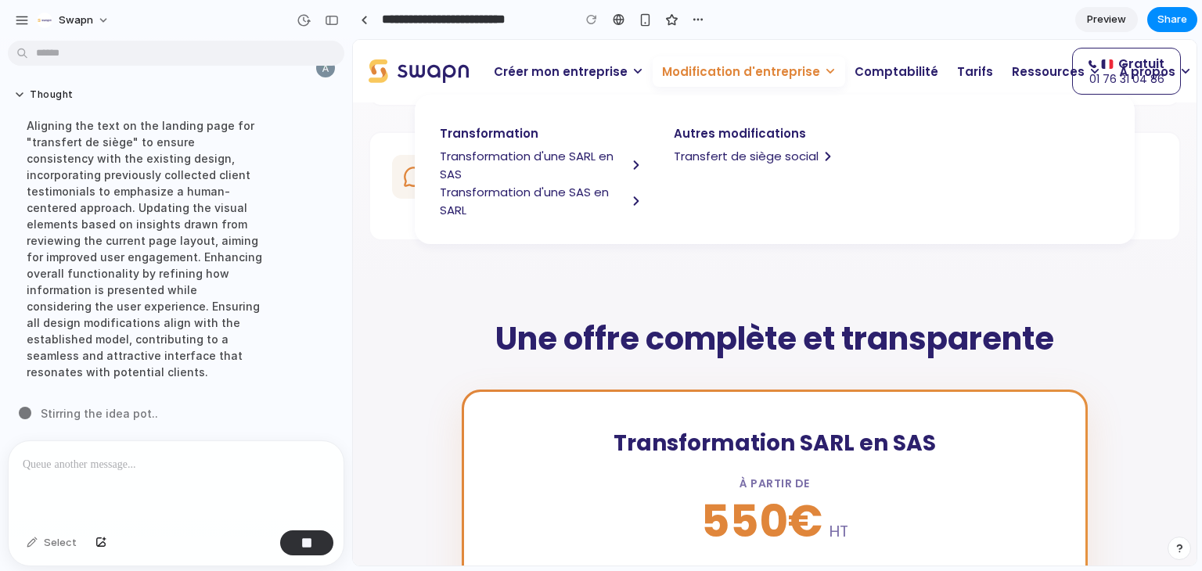
scroll to position [1190, 0]
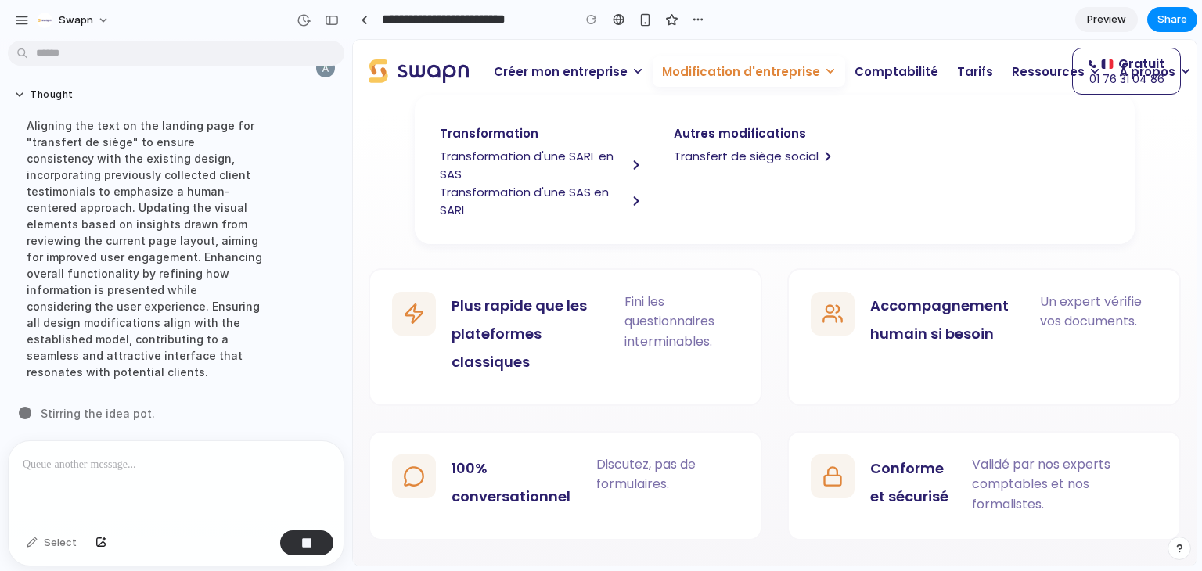
click at [505, 196] on span "Transformation d'une SAS en SARL" at bounding box center [533, 201] width 187 height 36
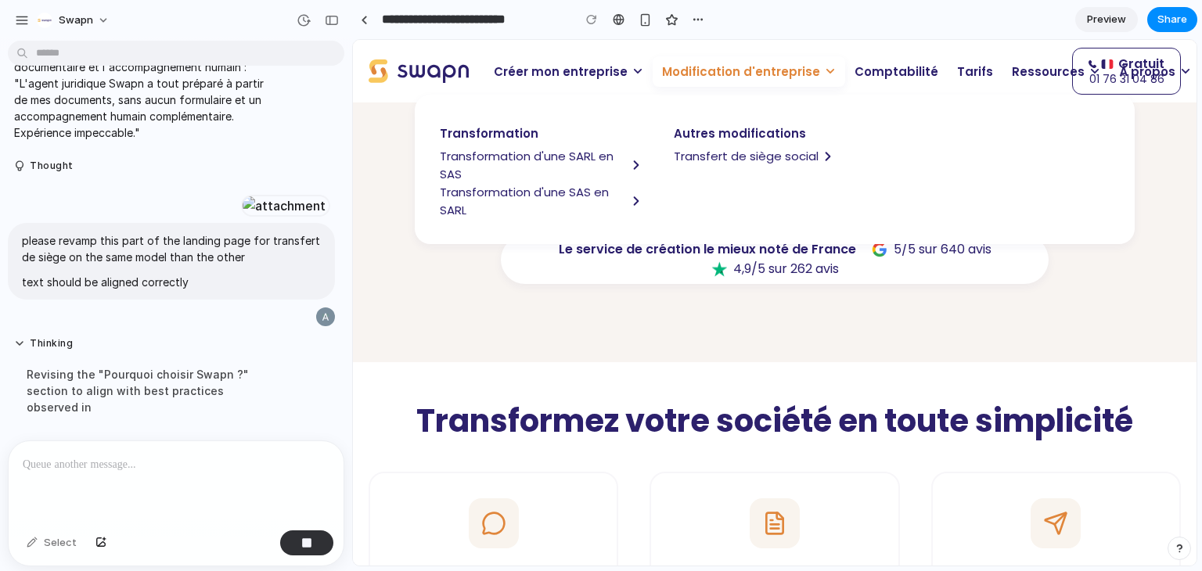
scroll to position [10143, 0]
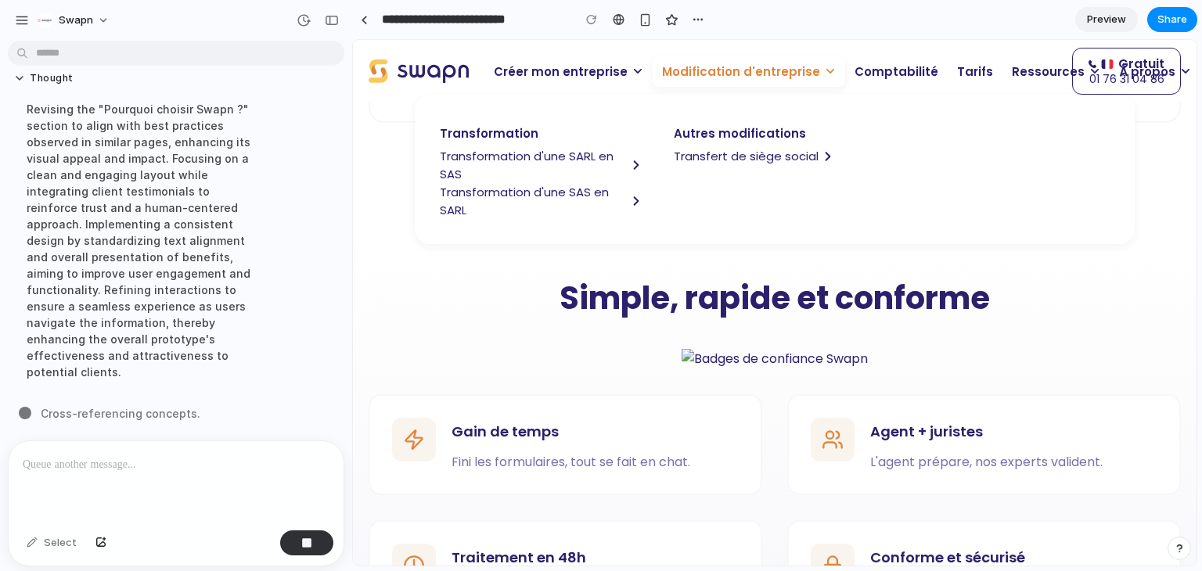
click at [715, 355] on img at bounding box center [775, 359] width 186 height 20
click at [713, 72] on span "Modification d'entreprise" at bounding box center [741, 72] width 158 height 18
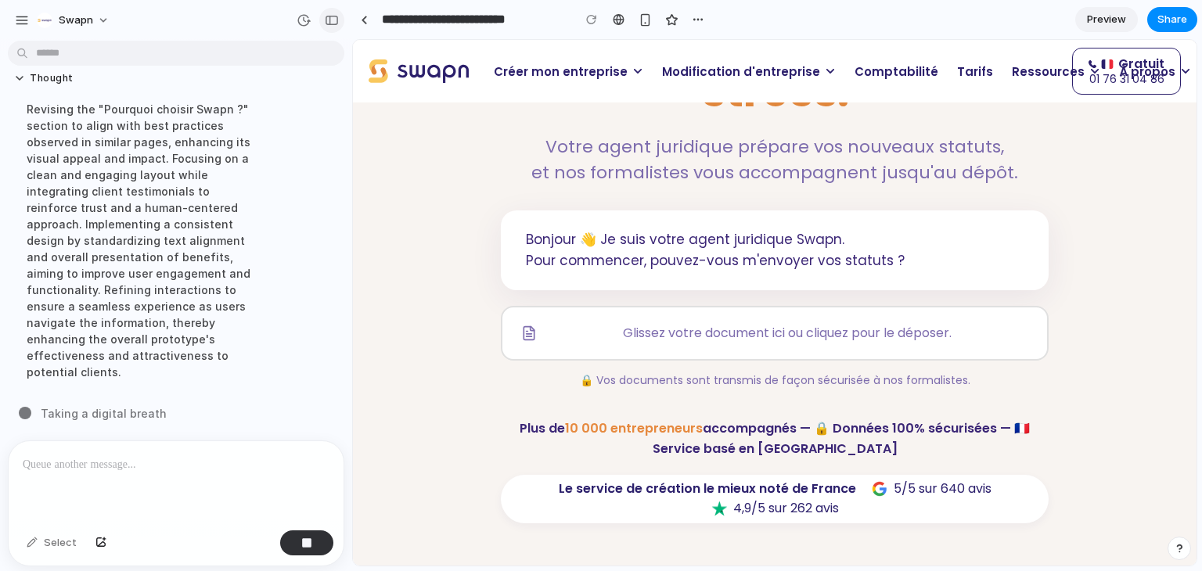
click at [332, 26] on button "button" at bounding box center [331, 20] width 25 height 25
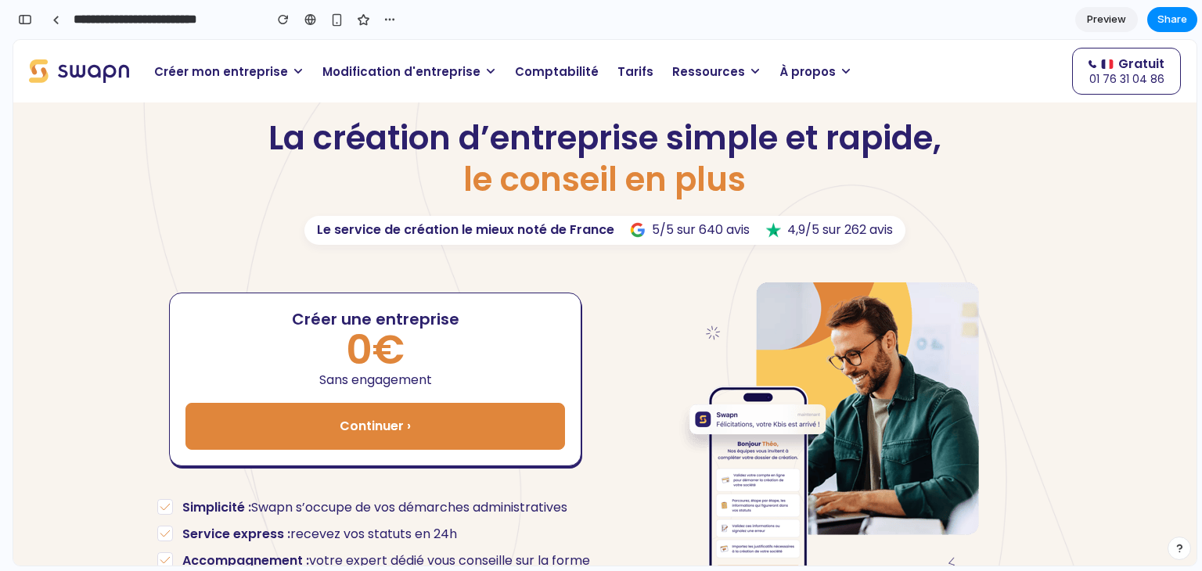
click at [389, 70] on span "Modification d'entreprise" at bounding box center [402, 72] width 158 height 18
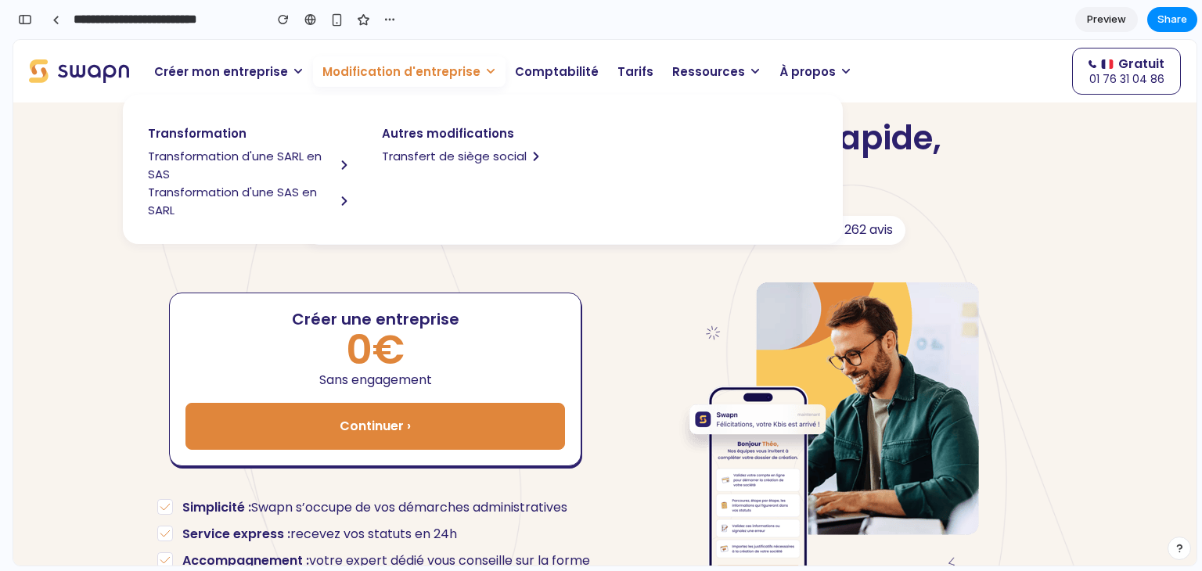
click at [400, 157] on span "Transfert de siège social" at bounding box center [454, 156] width 145 height 18
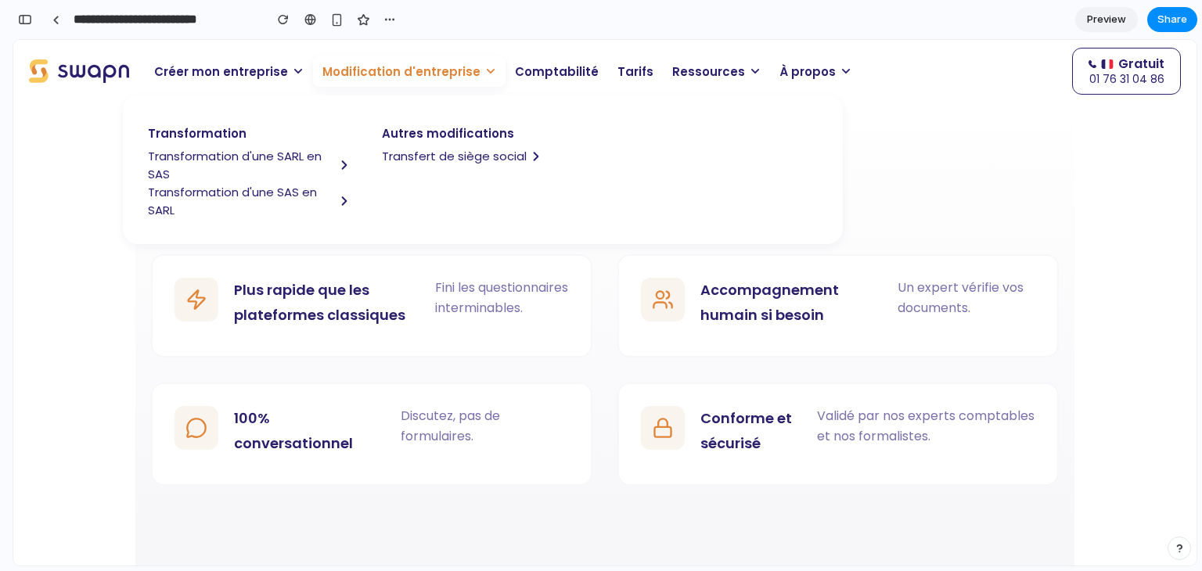
scroll to position [1193, 0]
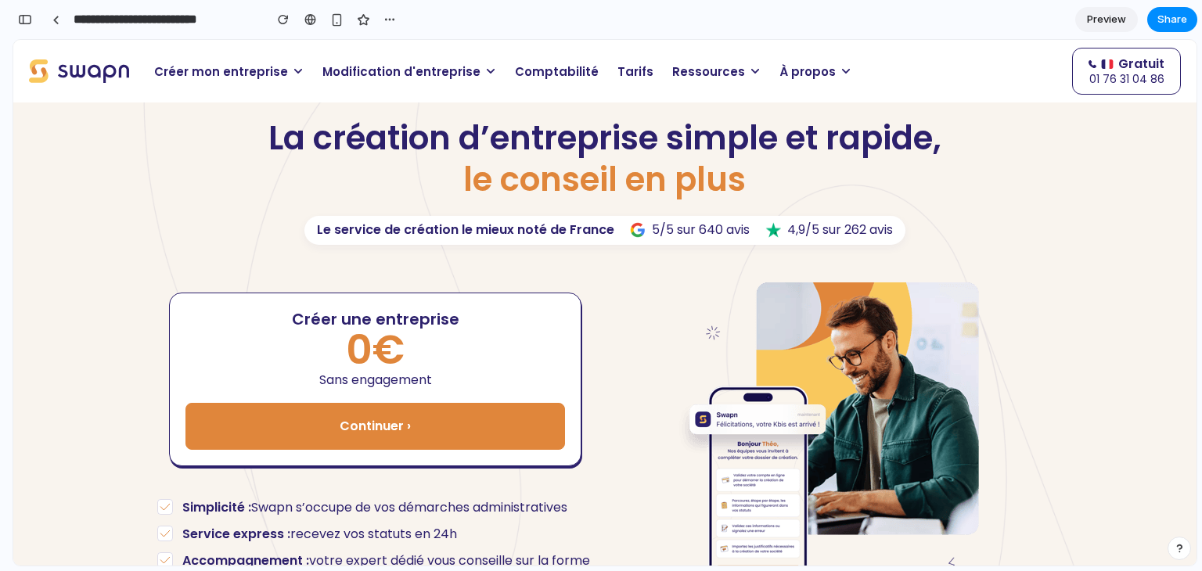
click at [405, 74] on span "Modification d'entreprise" at bounding box center [402, 72] width 158 height 18
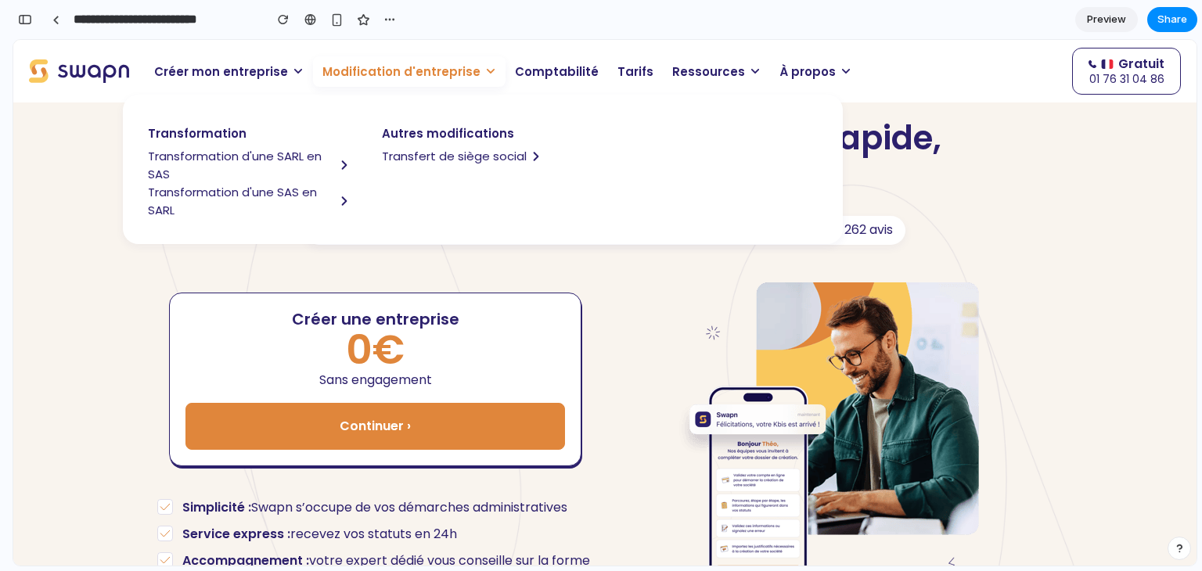
click at [288, 152] on span "Transformation d'une SARL en SAS" at bounding box center [241, 165] width 187 height 36
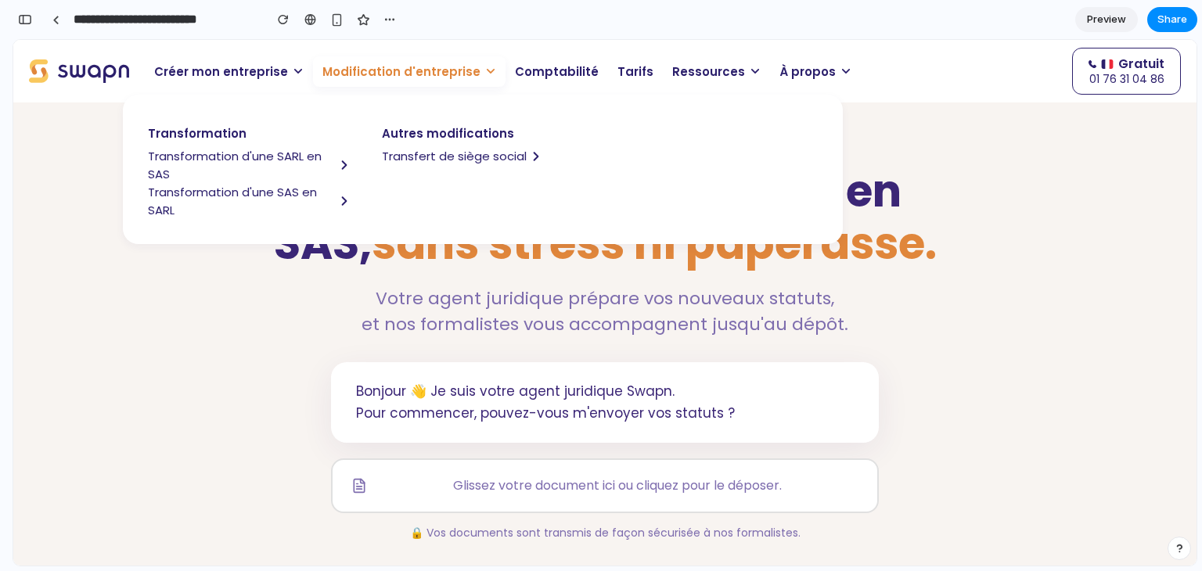
click at [485, 74] on icon at bounding box center [490, 71] width 11 height 11
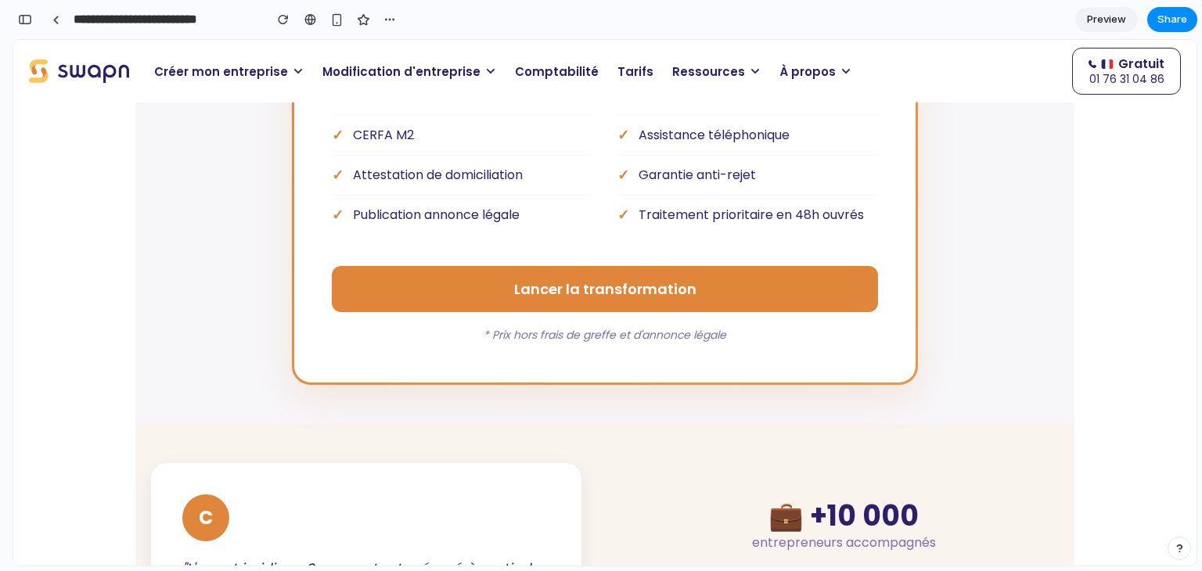
scroll to position [2020, 0]
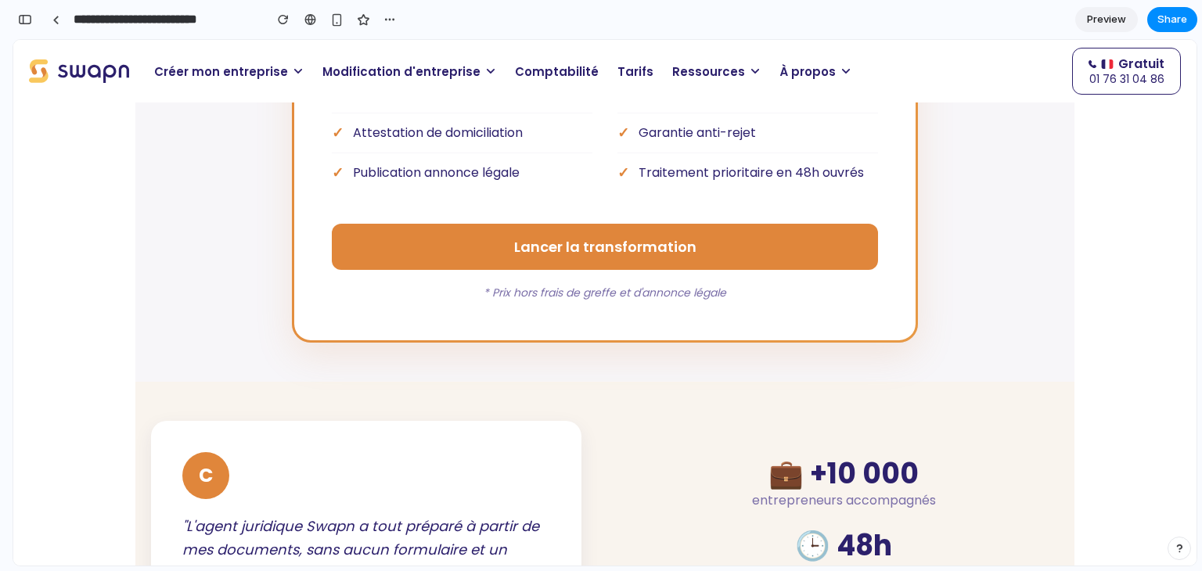
click at [366, 65] on span "Modification d'entreprise" at bounding box center [402, 72] width 158 height 18
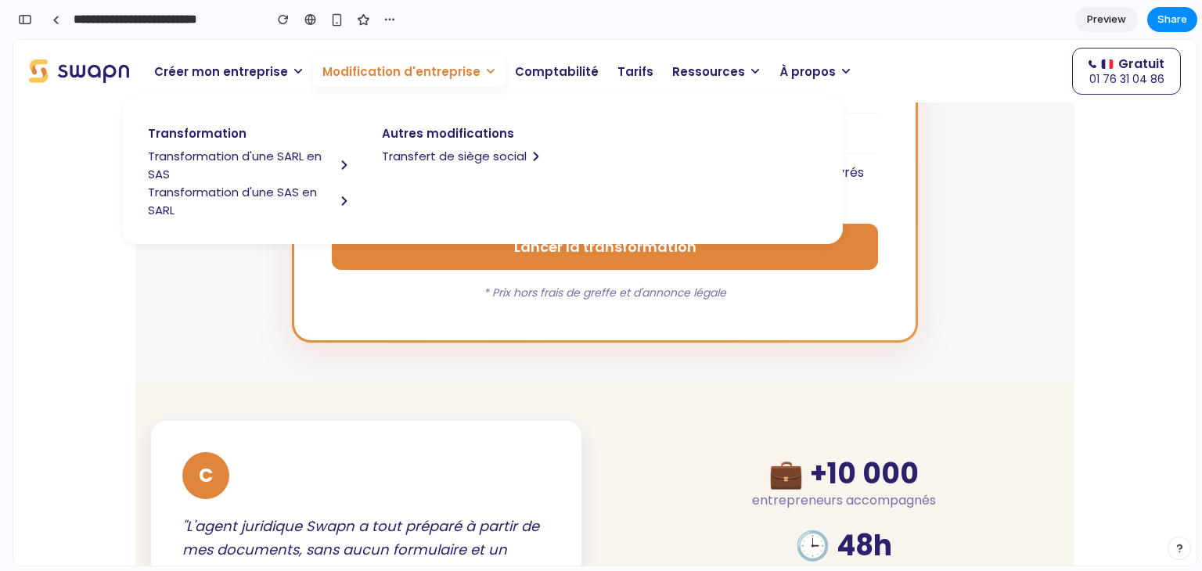
click at [455, 155] on span "Transfert de siège social" at bounding box center [454, 156] width 145 height 18
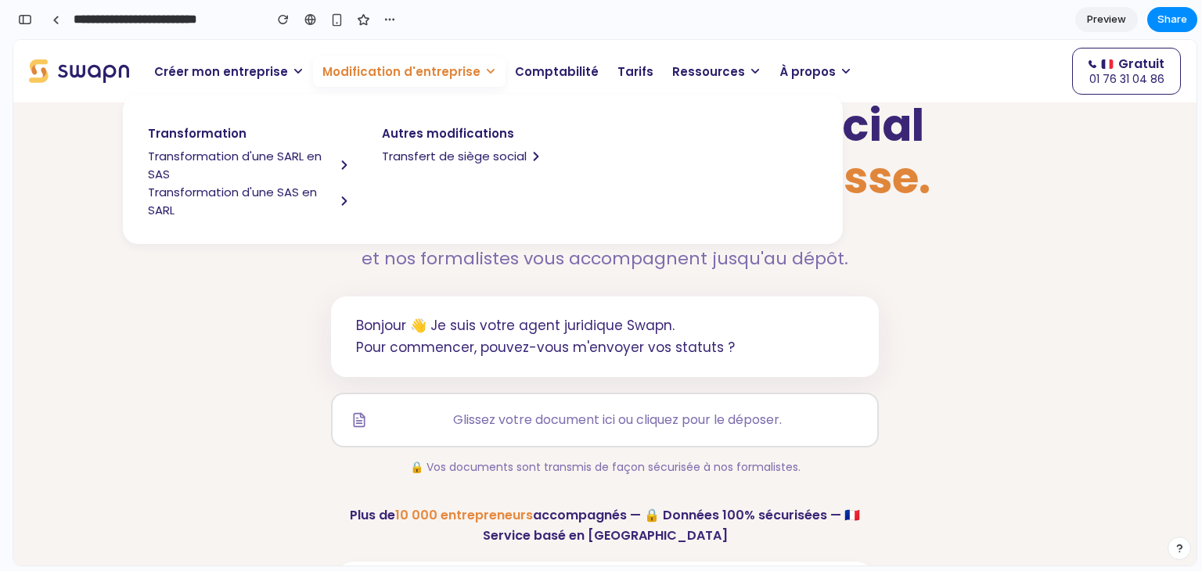
scroll to position [18, 0]
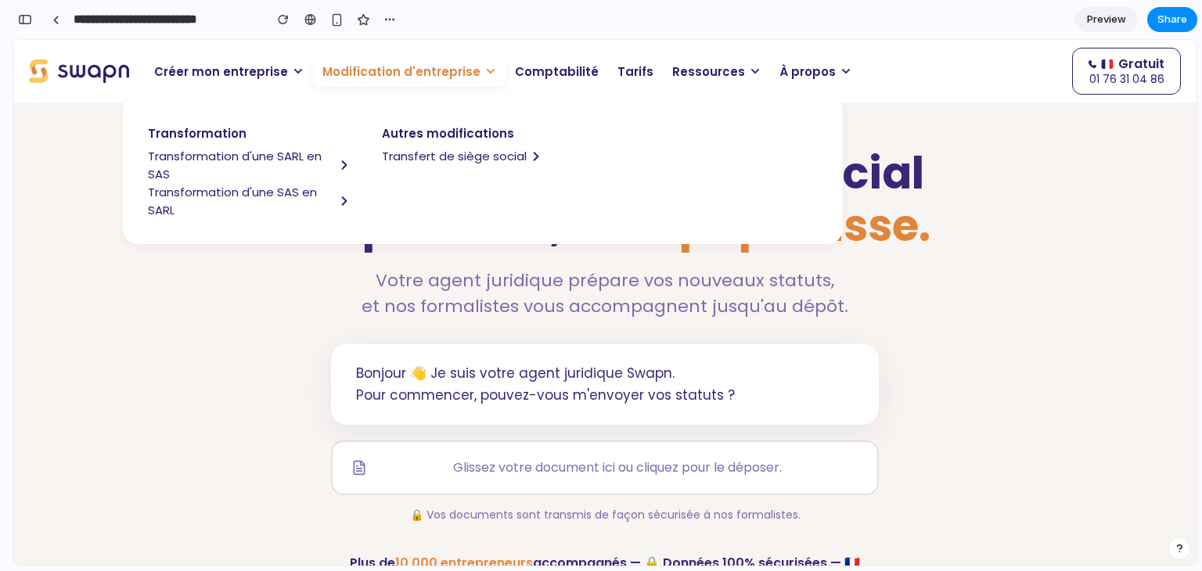
click at [420, 74] on span "Modification d'entreprise" at bounding box center [402, 72] width 158 height 18
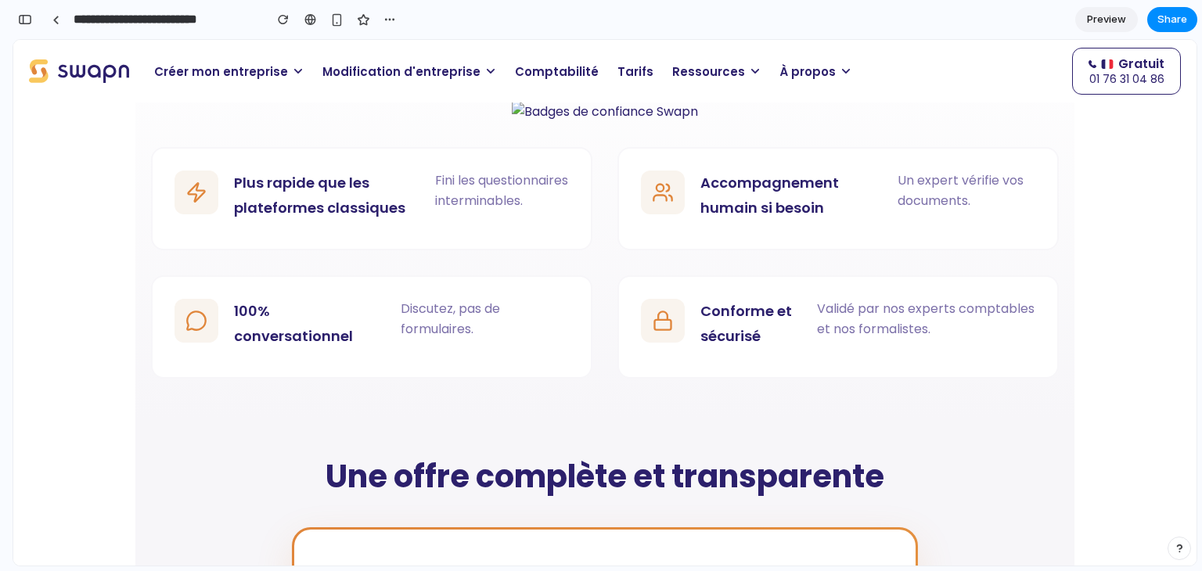
scroll to position [1252, 0]
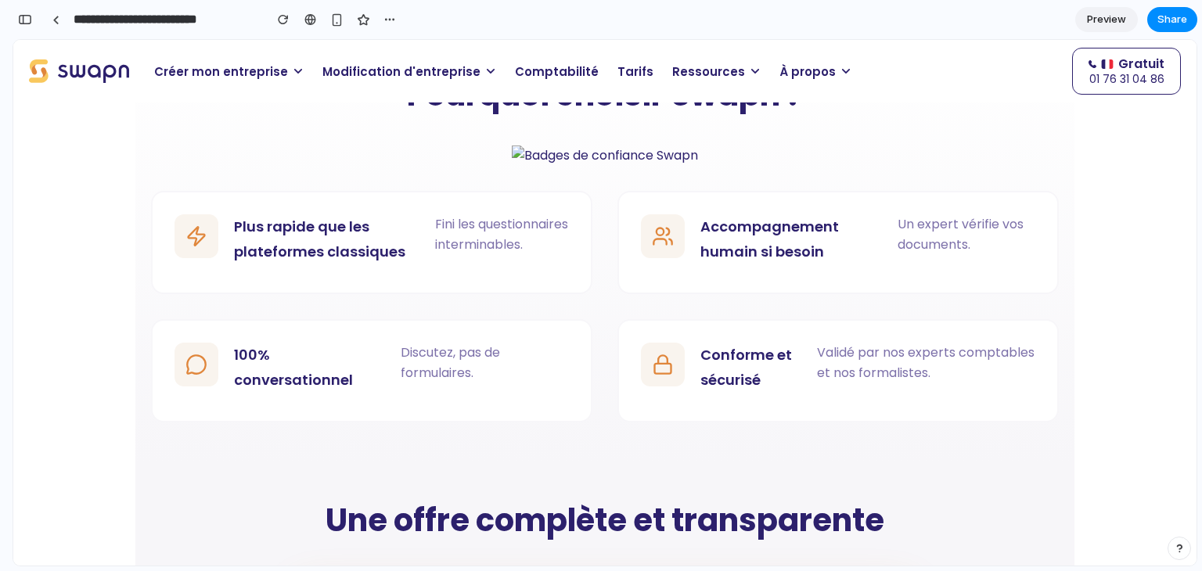
click at [389, 74] on span "Modification d'entreprise" at bounding box center [402, 72] width 158 height 18
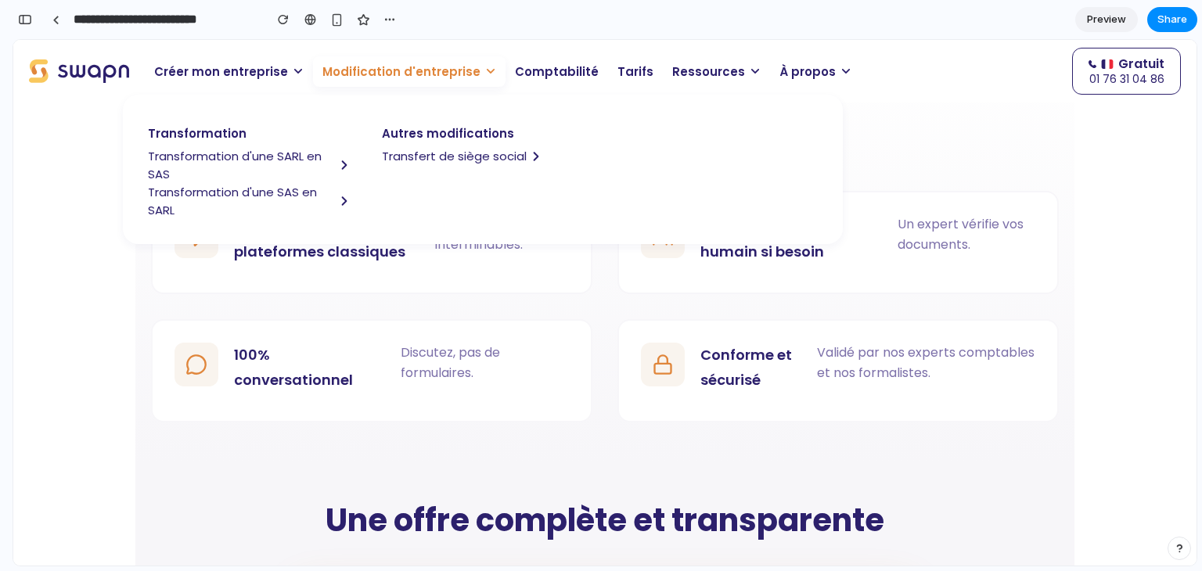
click at [229, 155] on span "Transformation d'une SARL en SAS" at bounding box center [241, 165] width 187 height 36
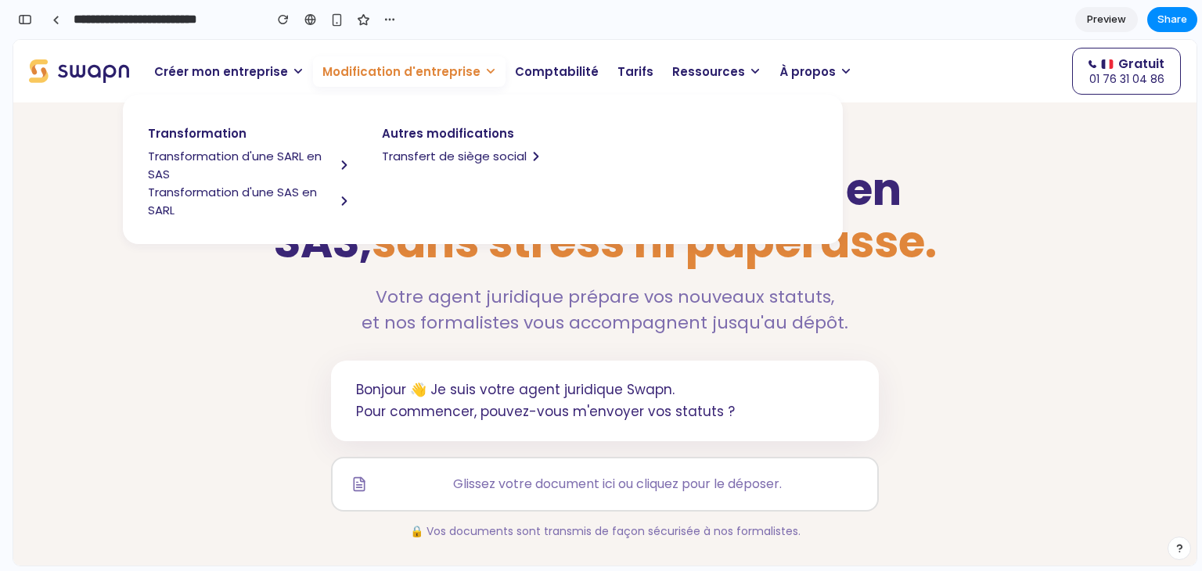
scroll to position [0, 0]
click at [367, 69] on span "Modification d'entreprise" at bounding box center [402, 72] width 158 height 18
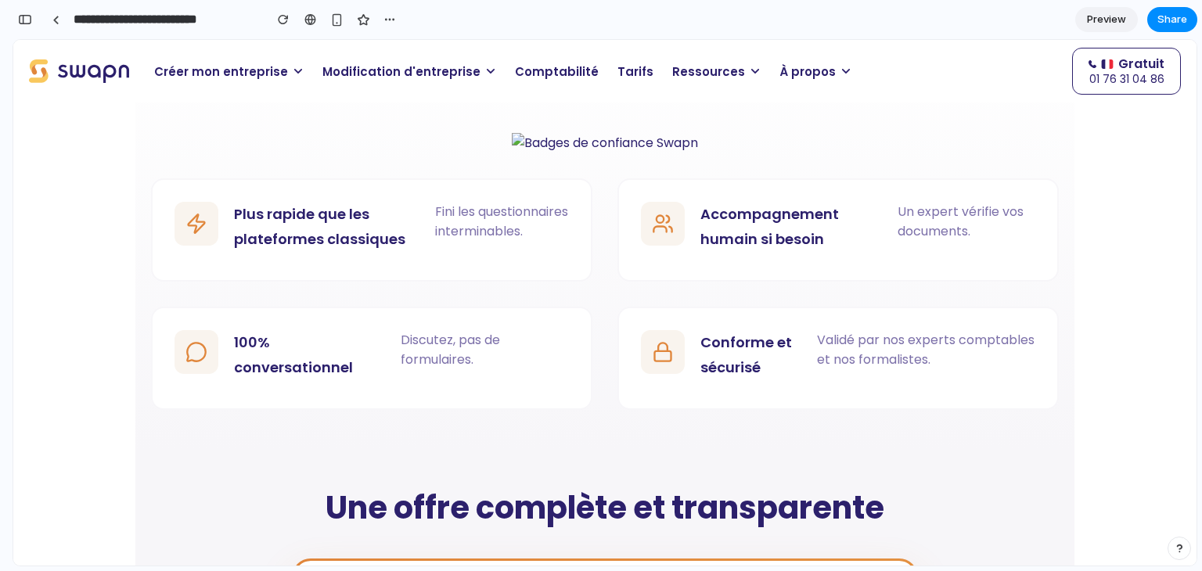
scroll to position [1242, 0]
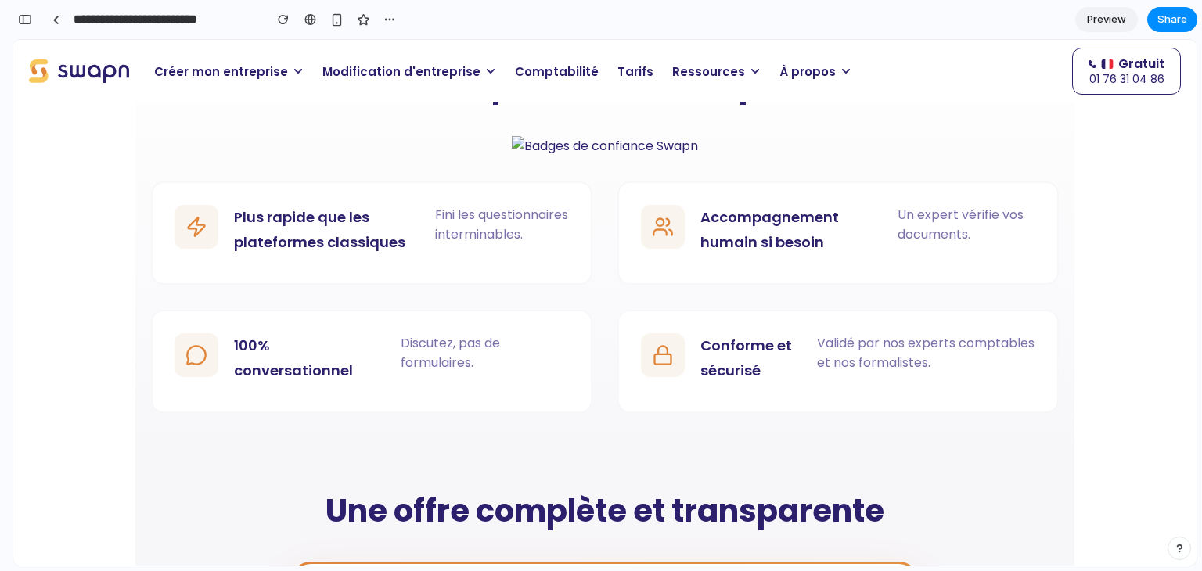
click at [383, 77] on span "Modification d'entreprise" at bounding box center [402, 72] width 158 height 18
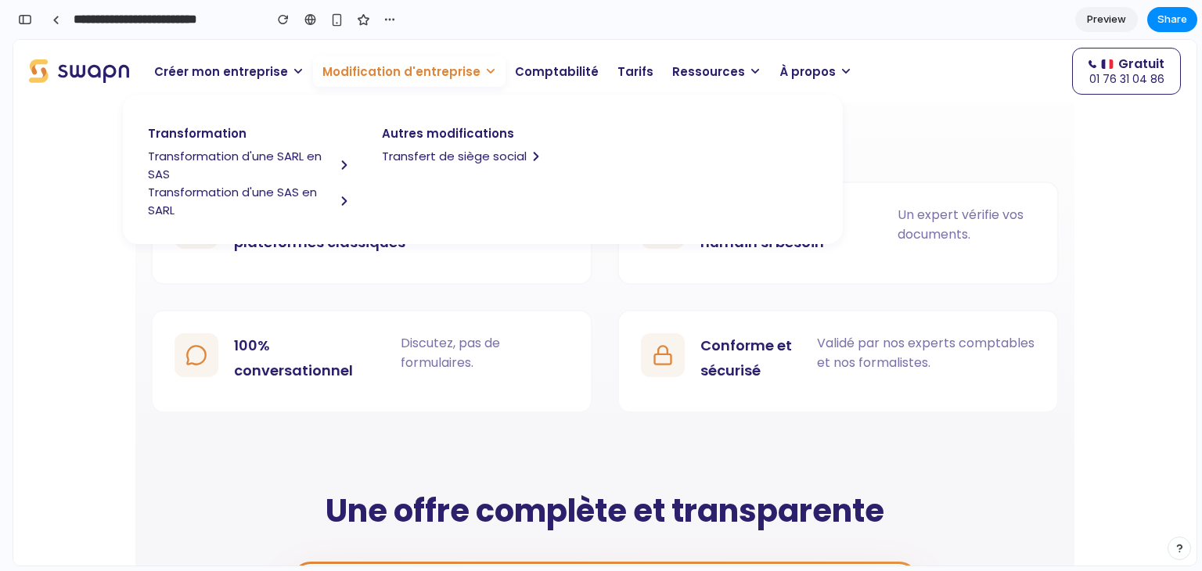
click at [272, 194] on span "Transformation d'une SAS en SARL" at bounding box center [241, 201] width 187 height 36
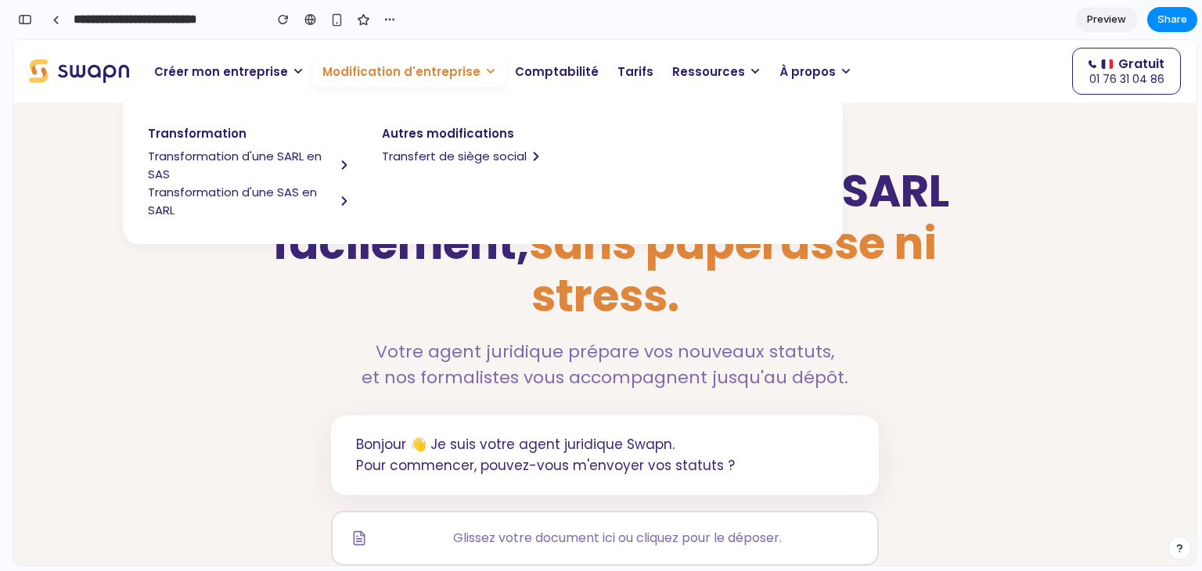
scroll to position [0, 0]
click at [442, 81] on p "Modification d'entreprise" at bounding box center [409, 71] width 193 height 31
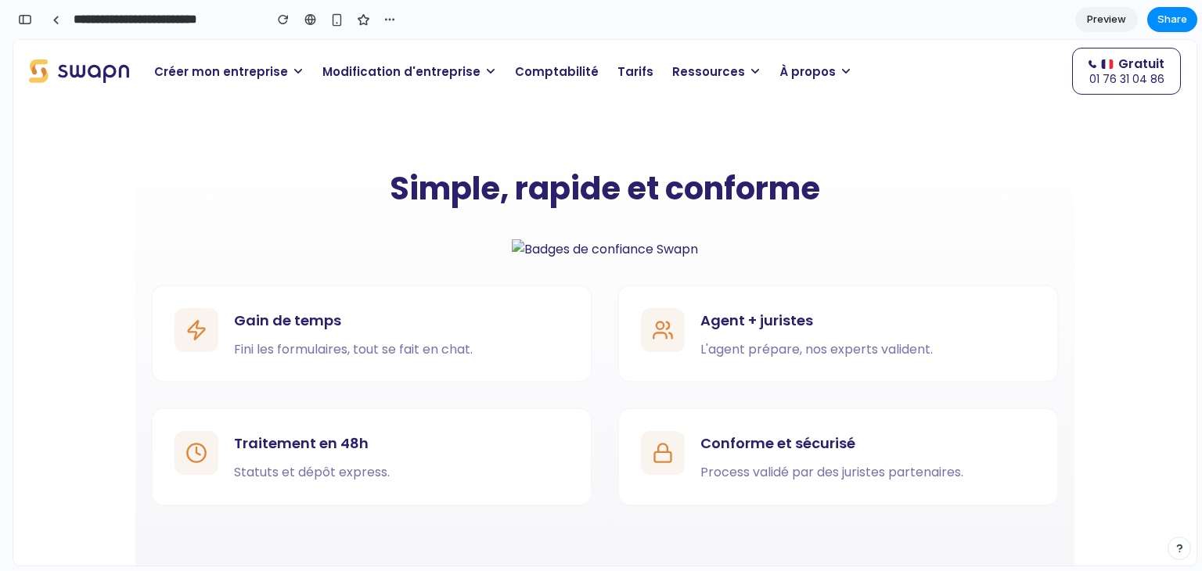
scroll to position [1252, 0]
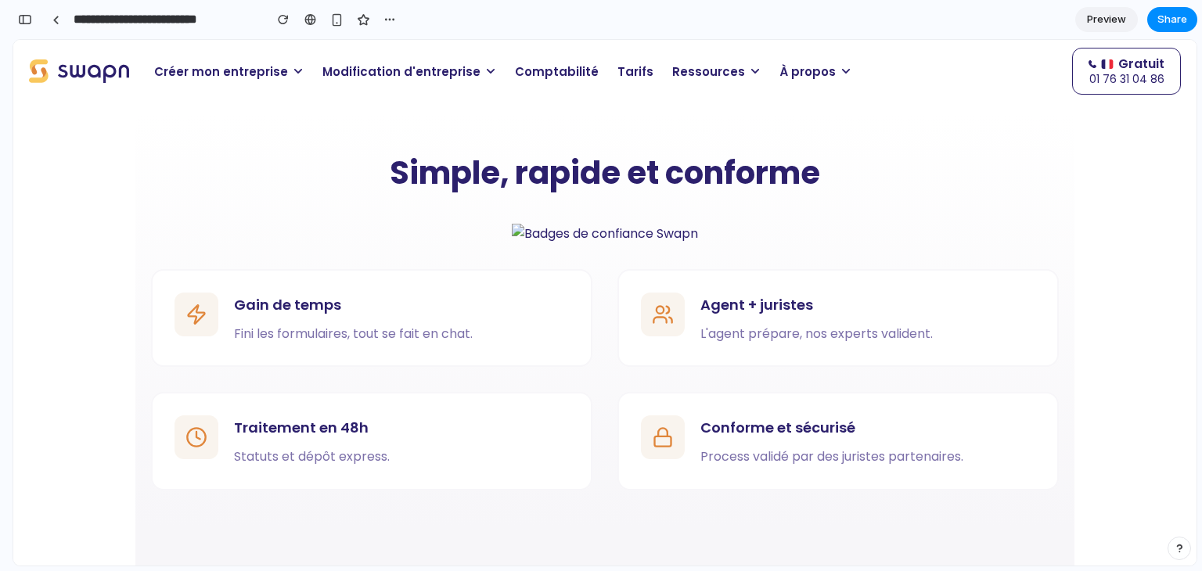
click at [361, 77] on span "Modification d'entreprise" at bounding box center [402, 72] width 158 height 18
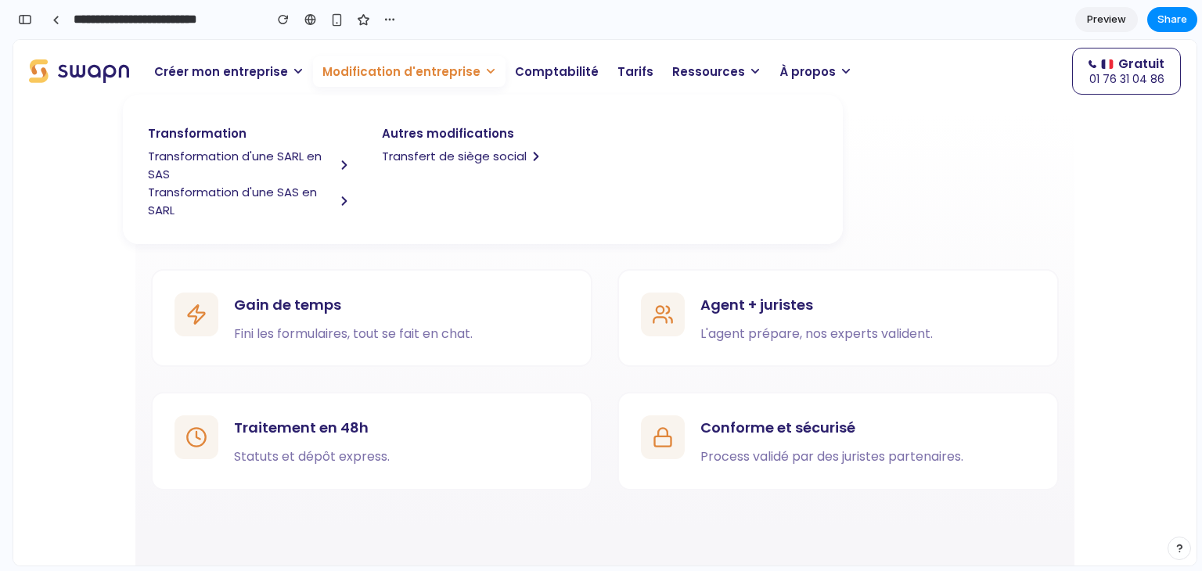
click at [436, 150] on span "Transfert de siège social" at bounding box center [454, 156] width 145 height 18
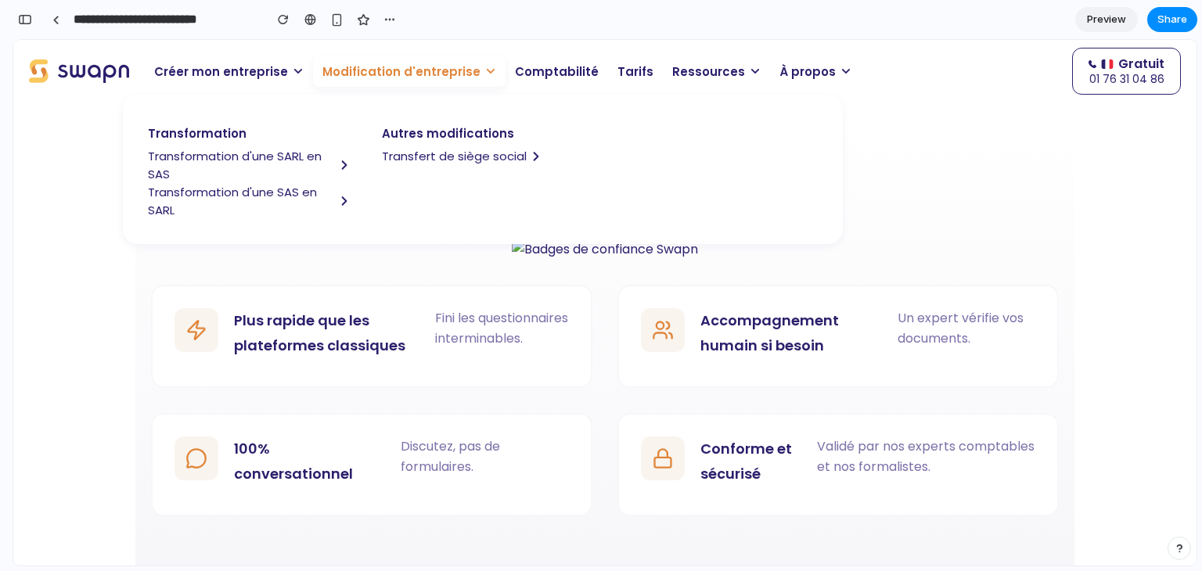
scroll to position [1155, 0]
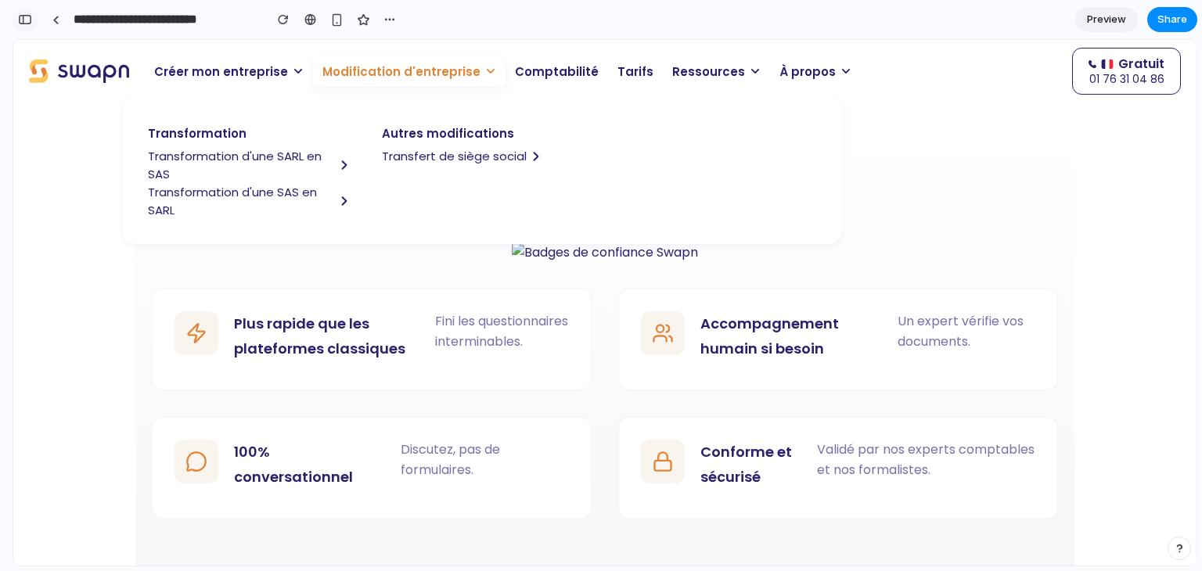
click at [19, 20] on div "button" at bounding box center [25, 19] width 14 height 11
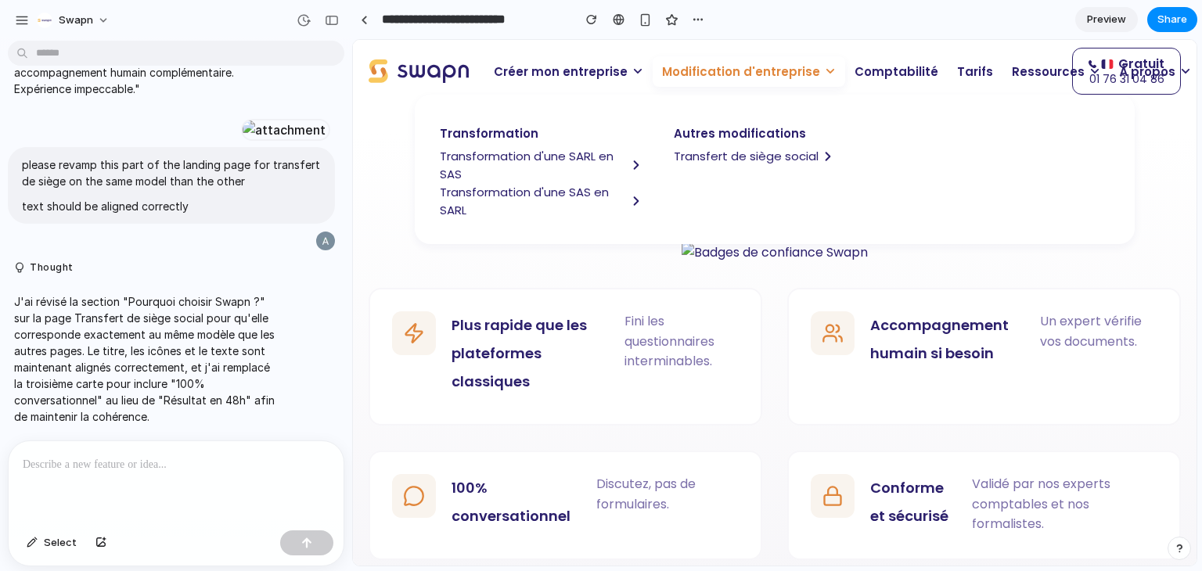
scroll to position [0, 0]
click at [163, 464] on p at bounding box center [176, 465] width 307 height 19
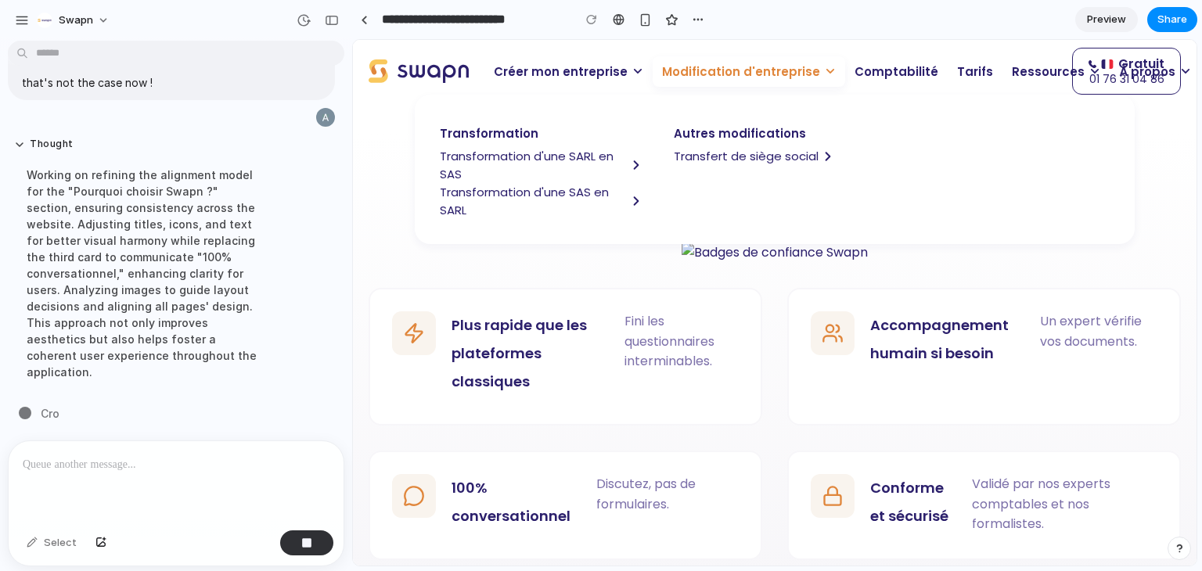
scroll to position [10430, 0]
click at [549, 163] on span "Transformation d'une SARL en SAS" at bounding box center [533, 165] width 187 height 36
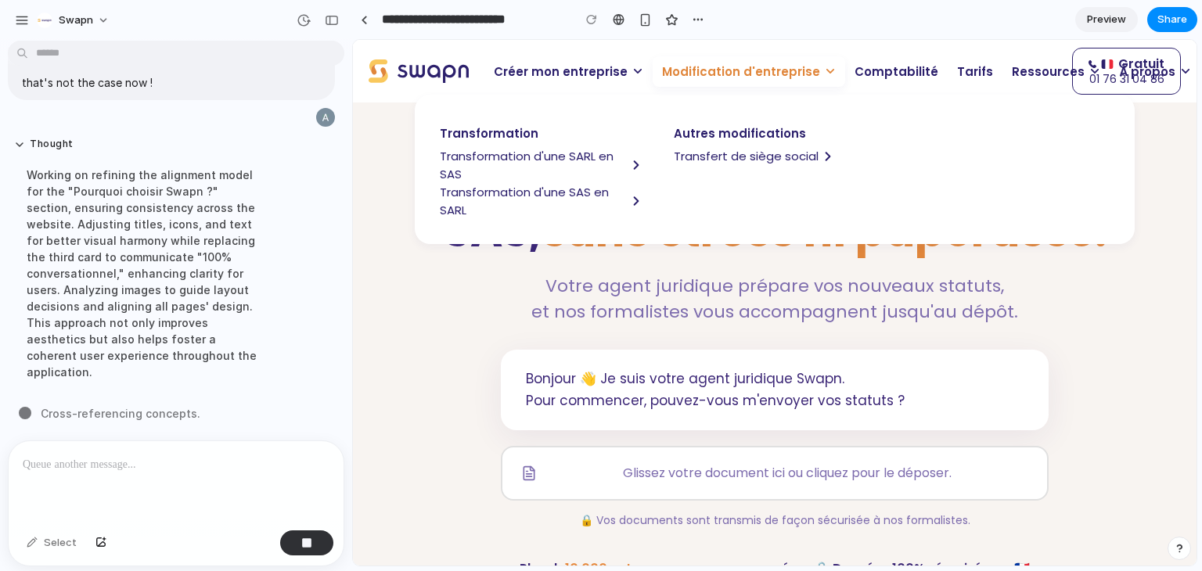
scroll to position [0, 0]
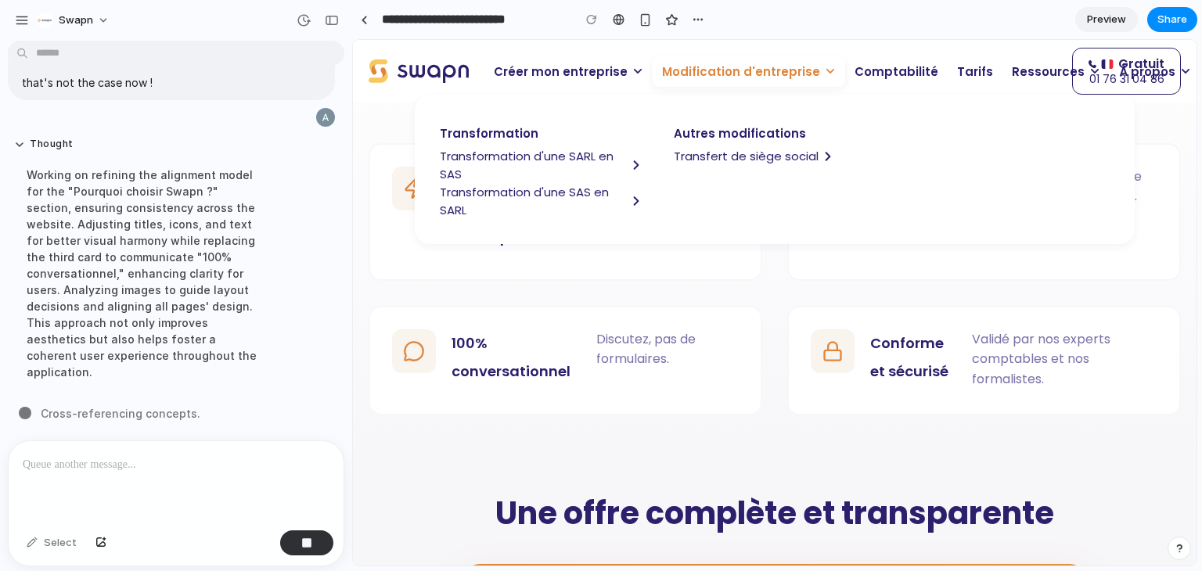
click at [728, 157] on span "Transfert de siège social" at bounding box center [746, 156] width 145 height 18
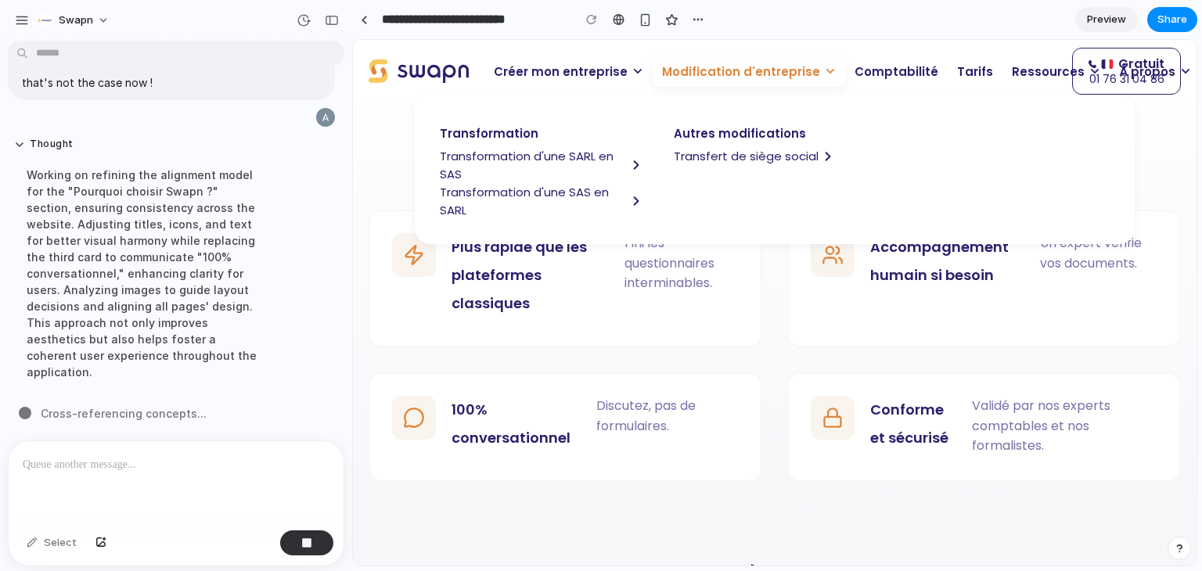
click at [454, 193] on span "Transformation d'une SAS en SARL" at bounding box center [533, 201] width 187 height 36
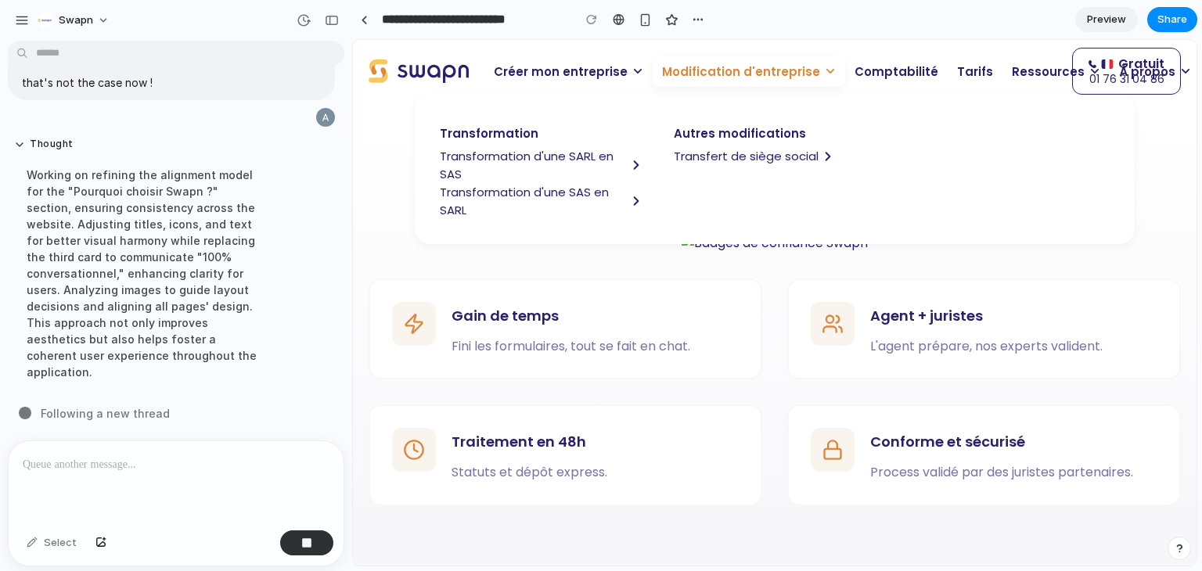
scroll to position [1277, 0]
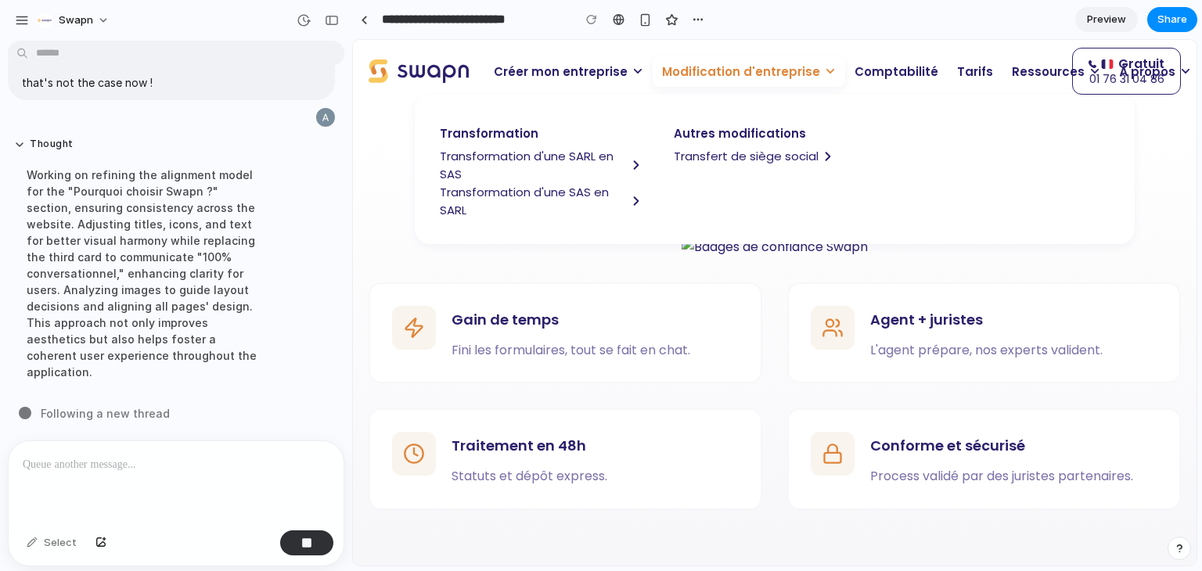
click at [727, 73] on span "Modification d'entreprise" at bounding box center [741, 72] width 158 height 18
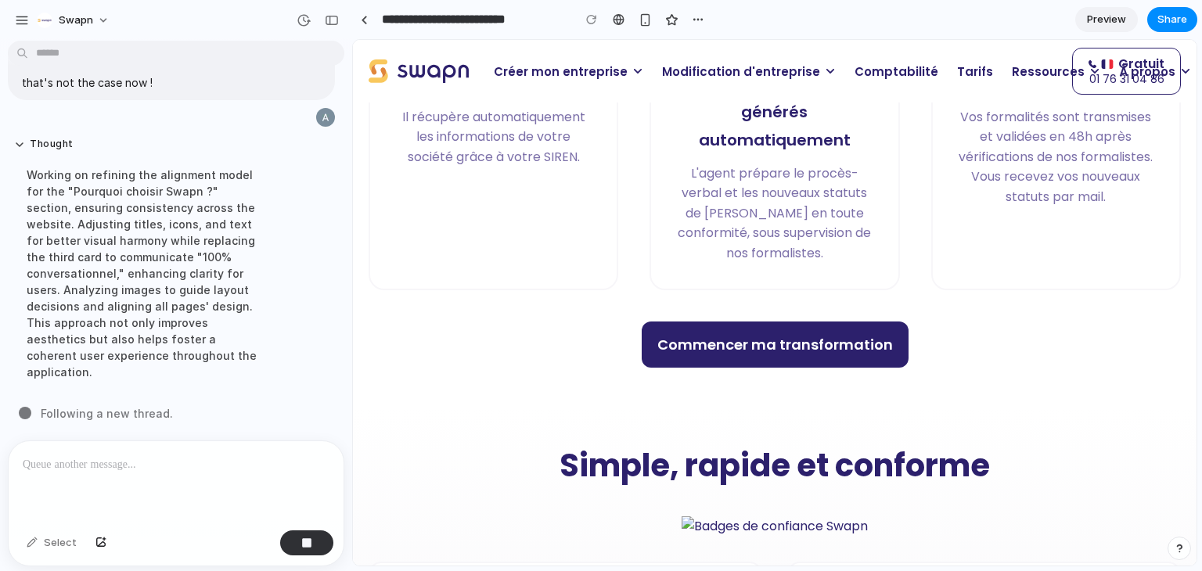
scroll to position [1001, 0]
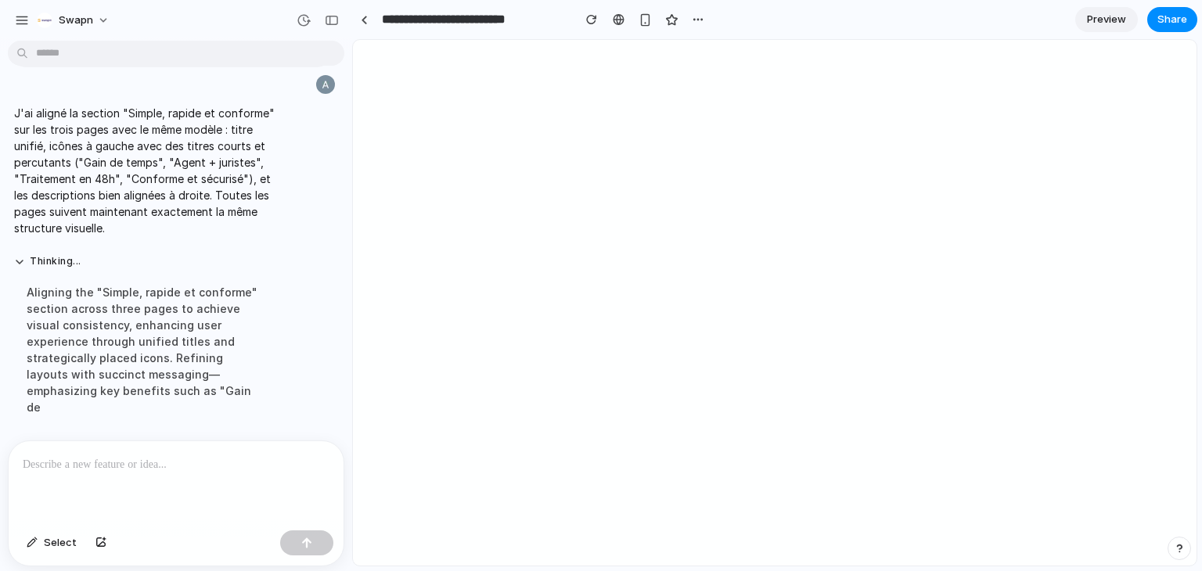
scroll to position [9242, 0]
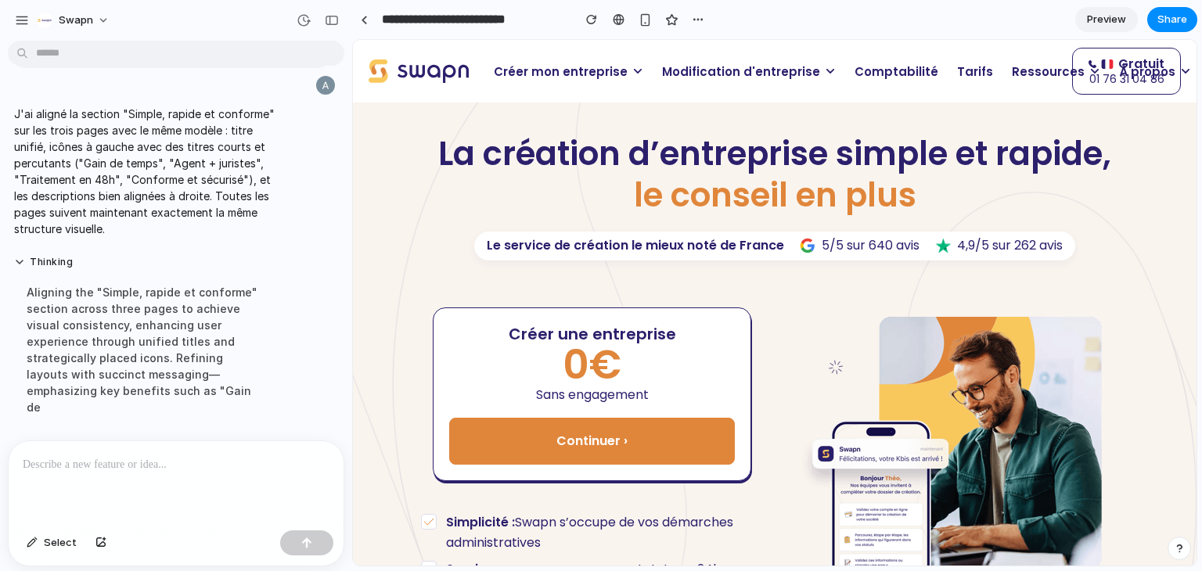
click at [669, 78] on span "Modification d'entreprise" at bounding box center [741, 72] width 158 height 18
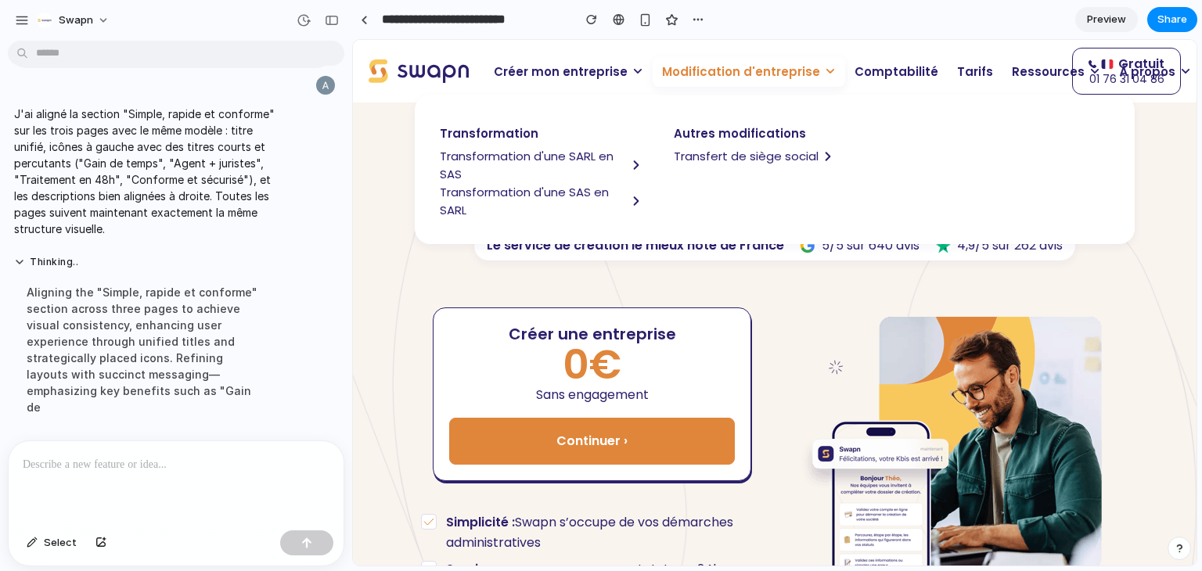
click at [503, 153] on span "Transformation d'une SARL en SAS" at bounding box center [533, 165] width 187 height 36
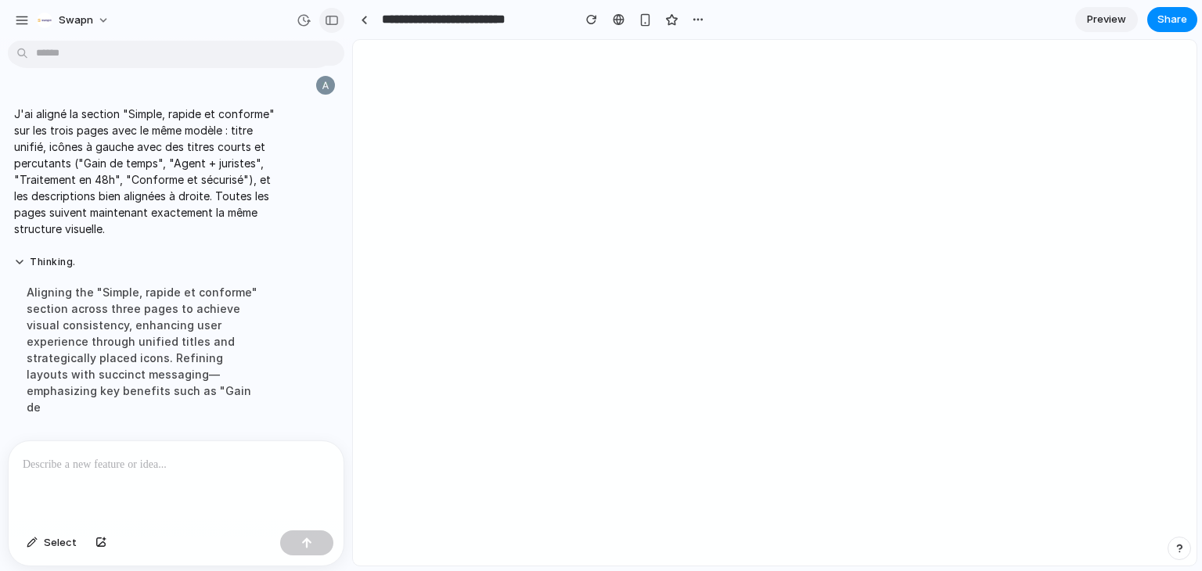
click at [333, 24] on div "button" at bounding box center [332, 20] width 14 height 11
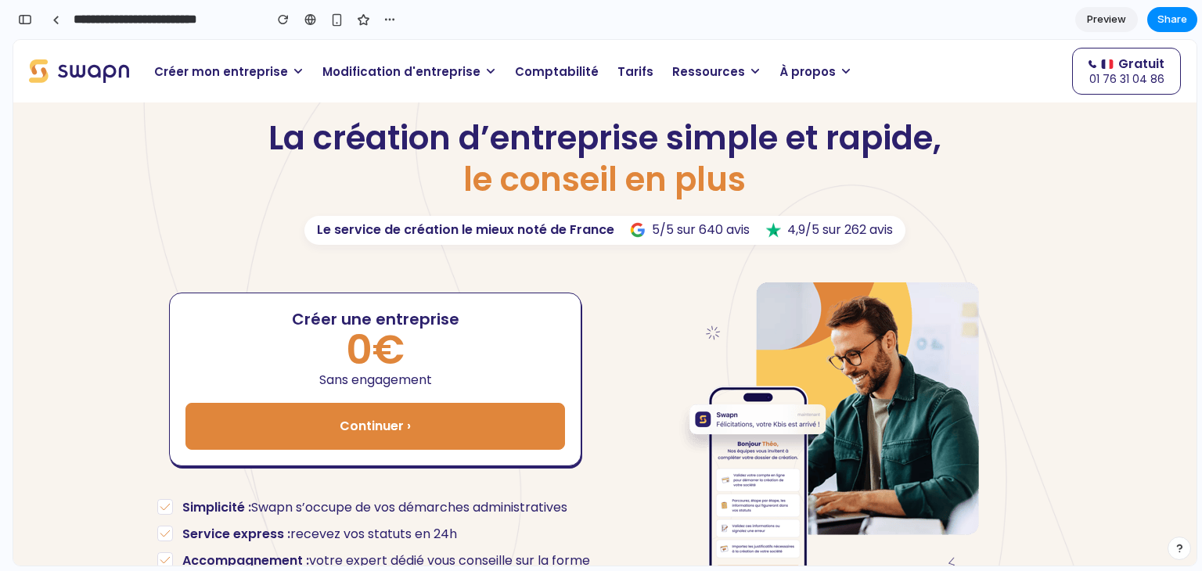
click at [406, 75] on span "Modification d'entreprise" at bounding box center [402, 72] width 158 height 18
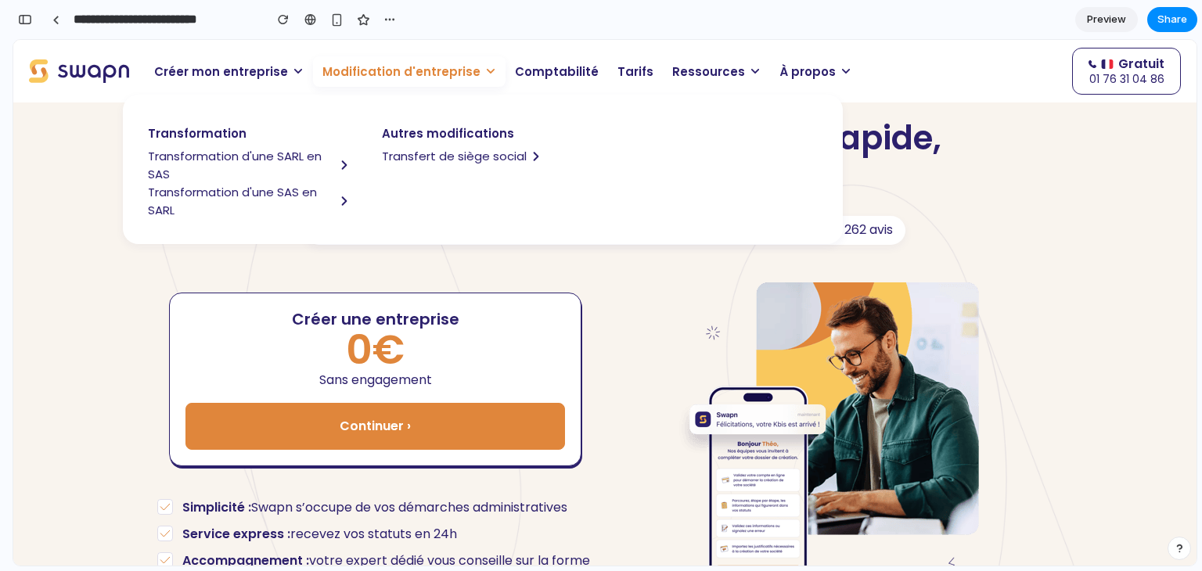
click at [279, 155] on span "Transformation d'une SARL en SAS" at bounding box center [241, 165] width 187 height 36
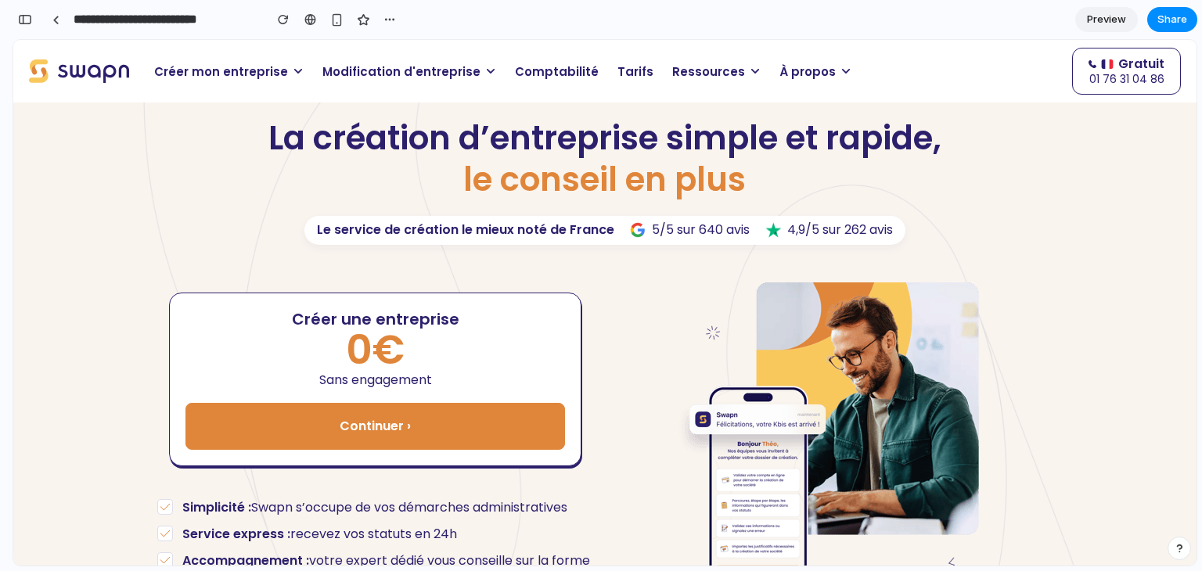
click at [387, 64] on span "Modification d'entreprise" at bounding box center [402, 72] width 158 height 18
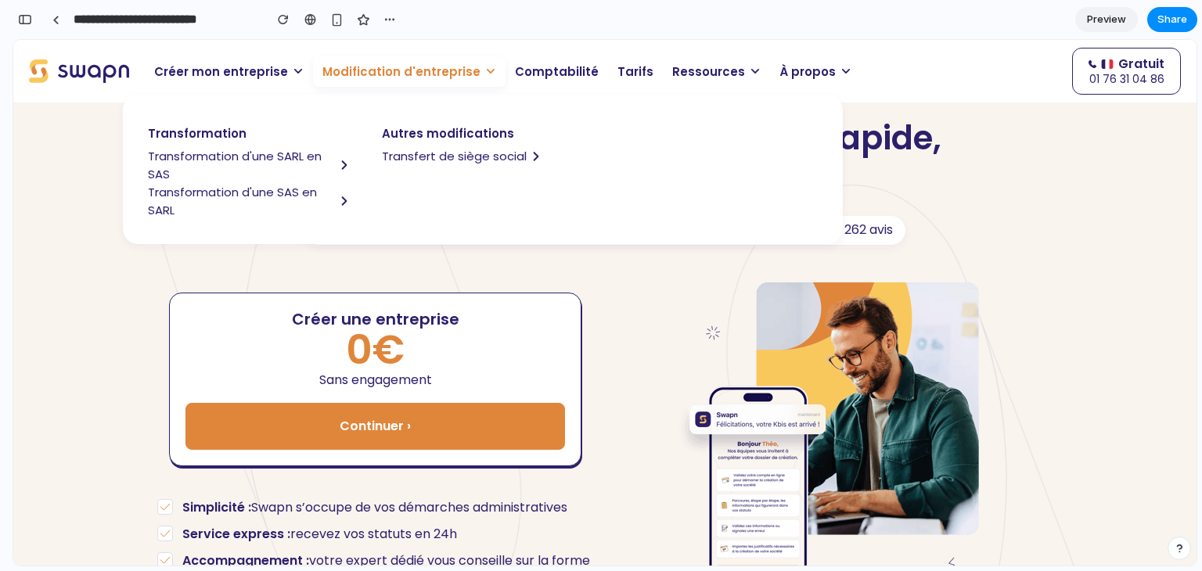
click at [222, 154] on span "Transformation d'une SARL en SAS" at bounding box center [241, 165] width 187 height 36
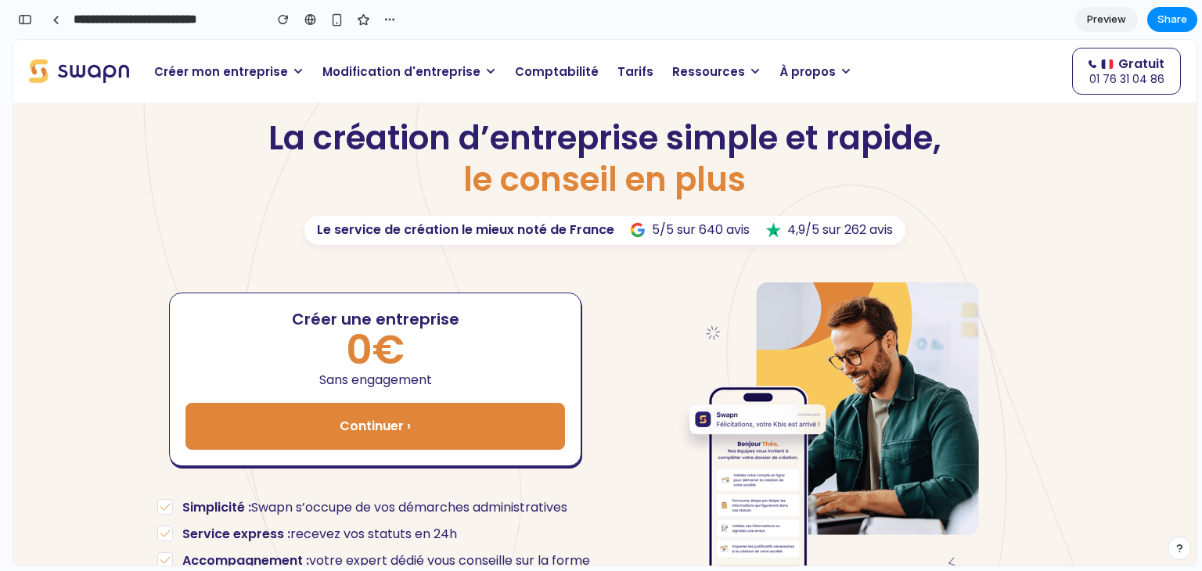
click at [355, 76] on span "Modification d'entreprise" at bounding box center [402, 72] width 158 height 18
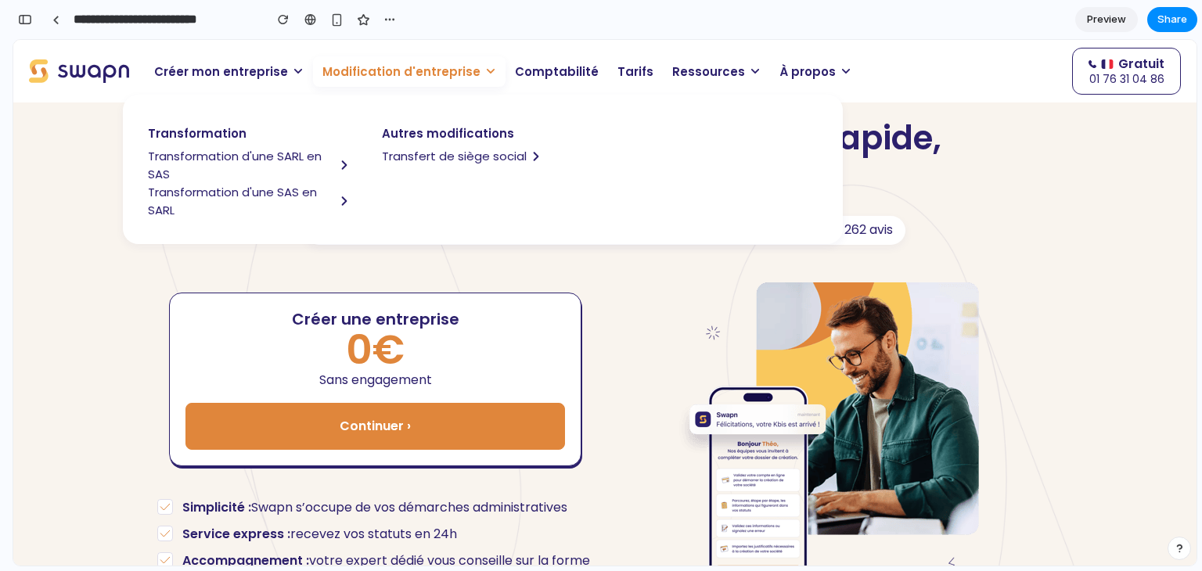
click at [411, 161] on span "Transfert de siège social" at bounding box center [454, 156] width 145 height 18
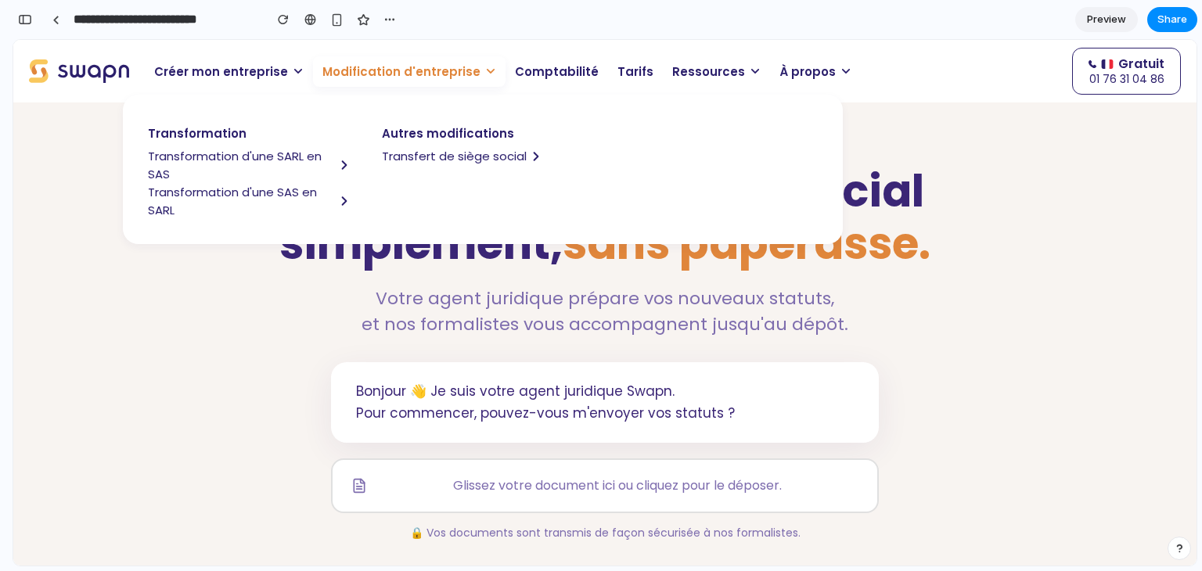
click at [345, 60] on p "Modification d'entreprise" at bounding box center [409, 71] width 193 height 31
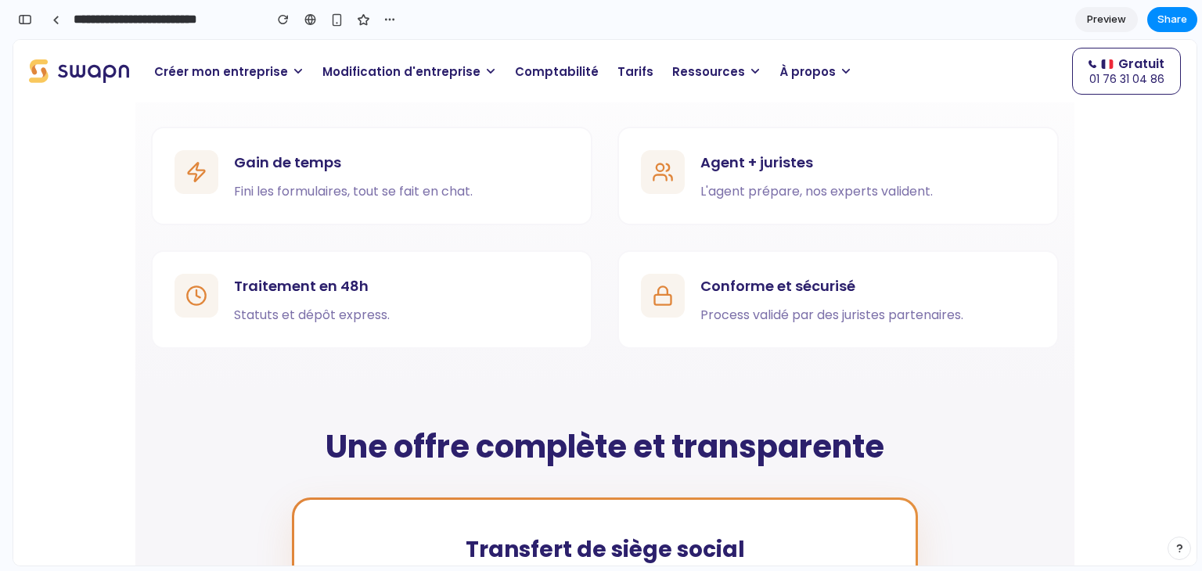
scroll to position [1312, 0]
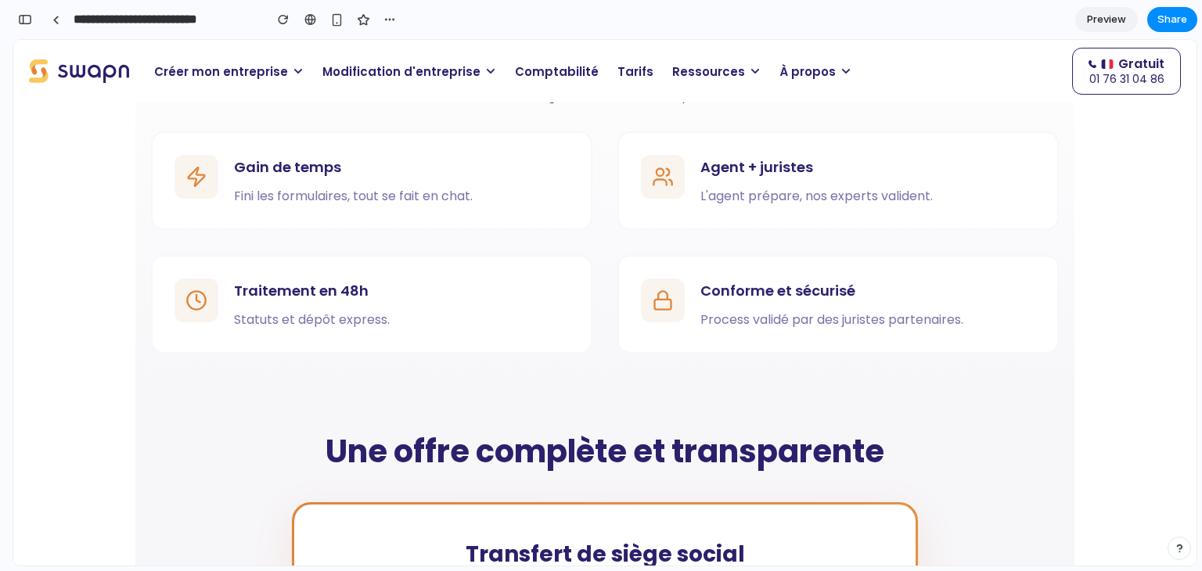
click at [423, 63] on span "Modification d'entreprise" at bounding box center [402, 72] width 158 height 18
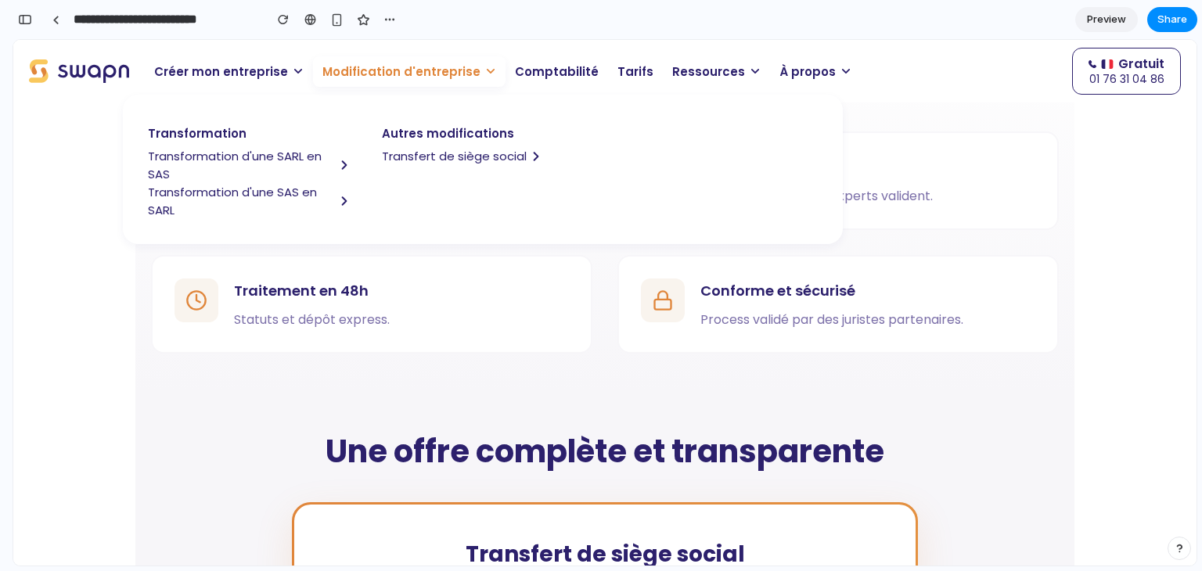
click at [211, 159] on span "Transformation d'une SARL en SAS" at bounding box center [241, 165] width 187 height 36
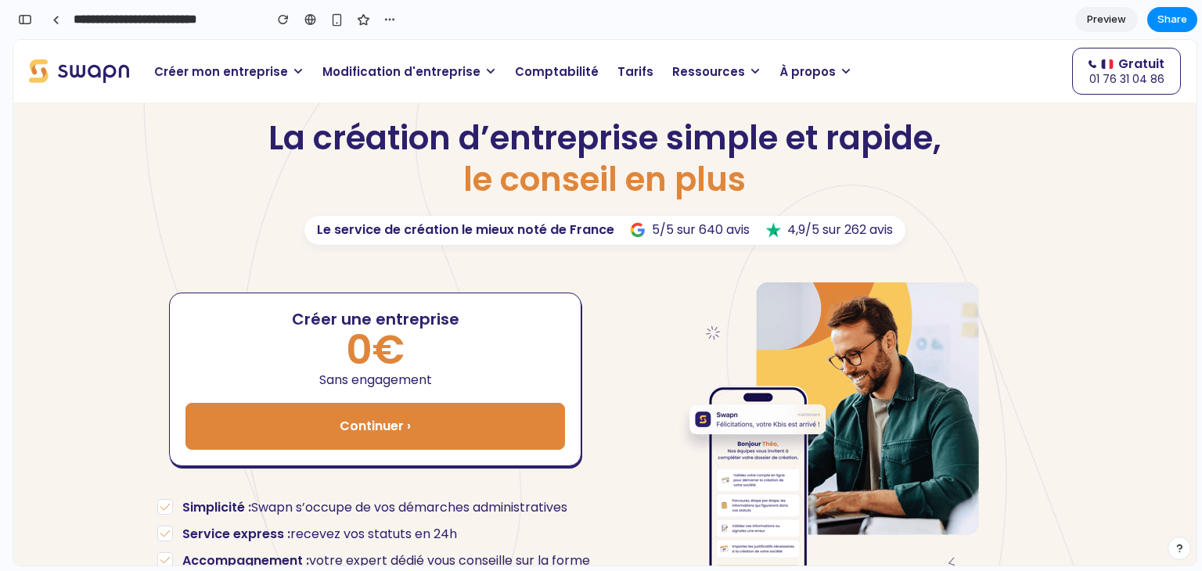
click at [392, 69] on span "Modification d'entreprise" at bounding box center [402, 72] width 158 height 18
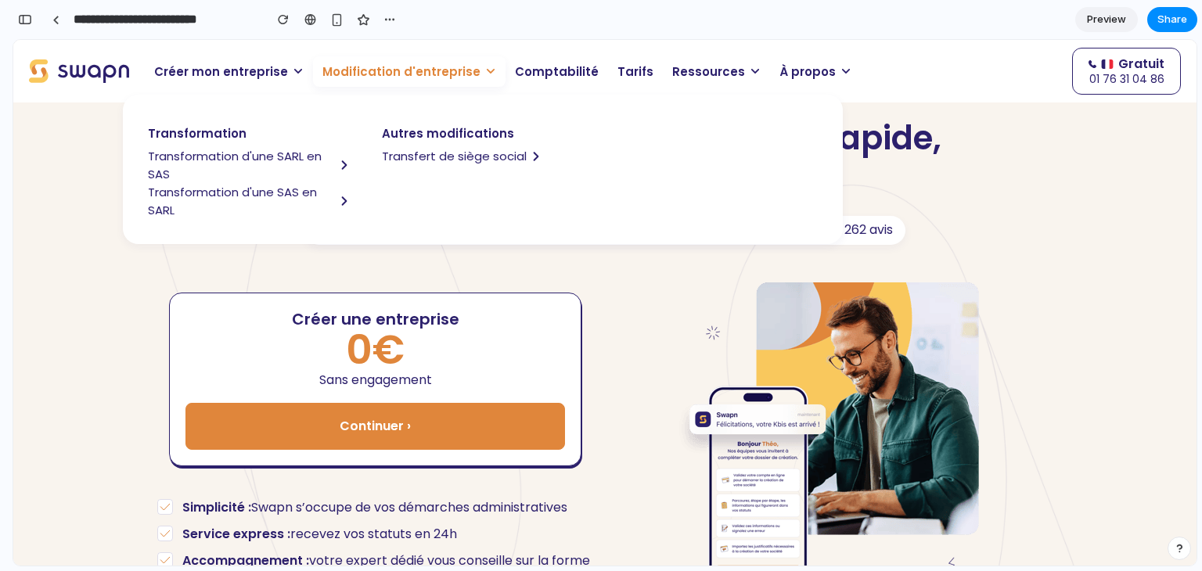
click at [204, 188] on span "Transformation d'une SAS en SARL" at bounding box center [241, 201] width 187 height 36
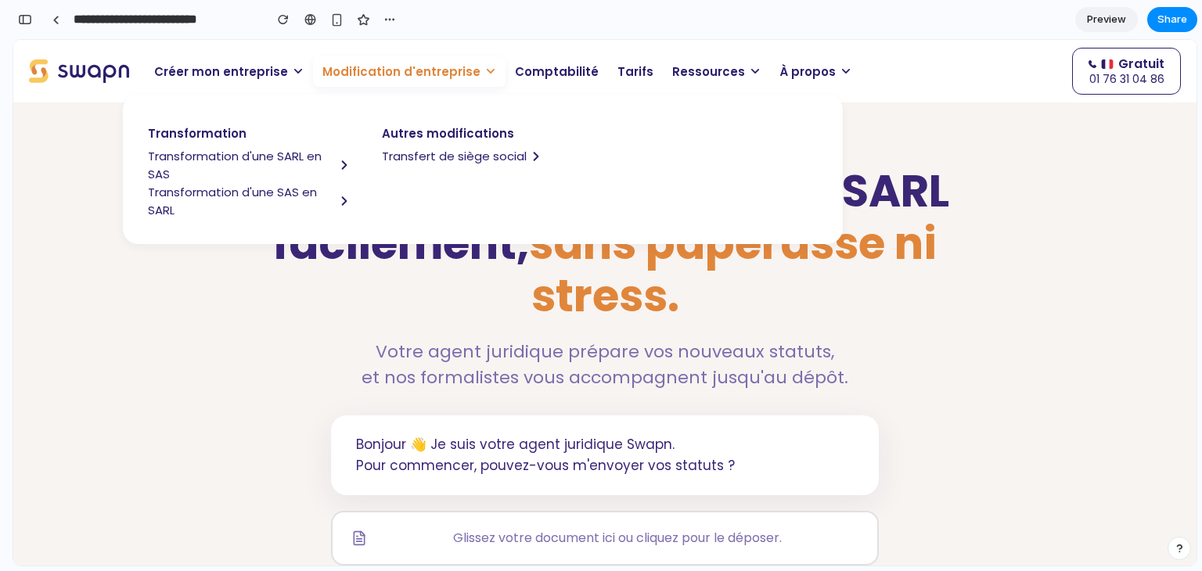
click at [234, 147] on span "Transformation d'une SARL en SAS" at bounding box center [241, 165] width 187 height 36
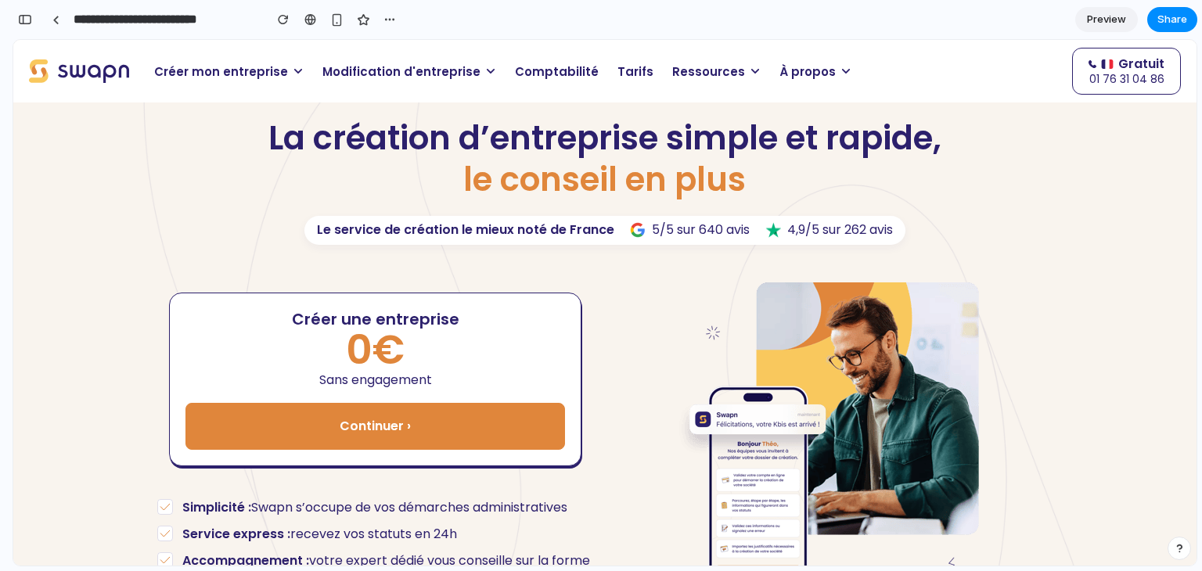
click at [144, 29] on input "**********" at bounding box center [164, 19] width 189 height 28
click at [141, 23] on input "**********" at bounding box center [164, 19] width 189 height 28
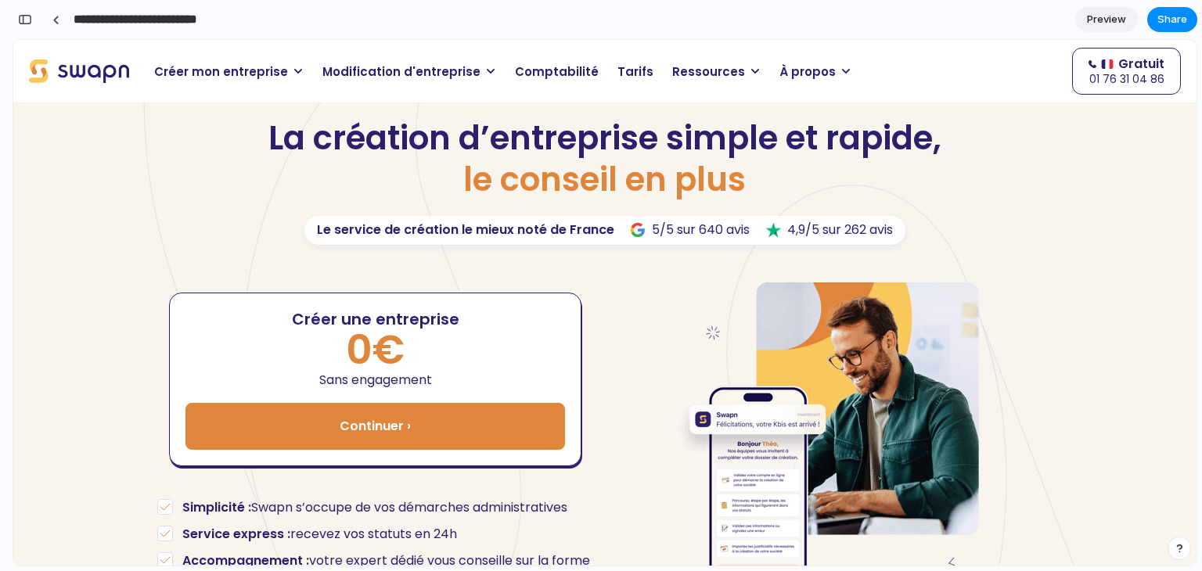
click at [355, 68] on span "Modification d'entreprise" at bounding box center [402, 72] width 158 height 18
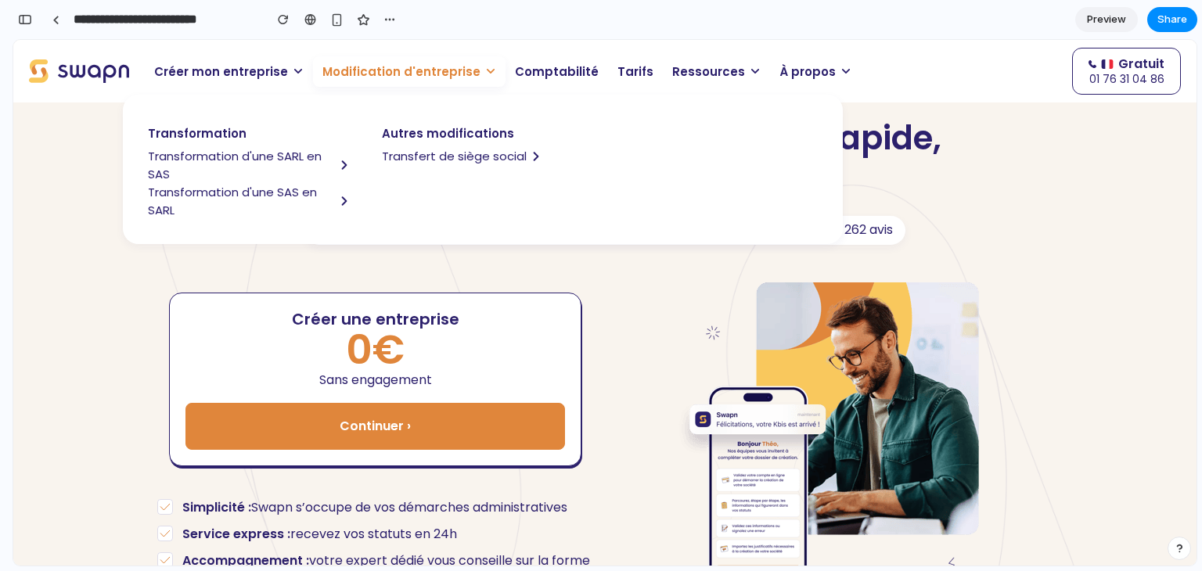
click at [257, 155] on span "Transformation d'une SARL en SAS" at bounding box center [241, 165] width 187 height 36
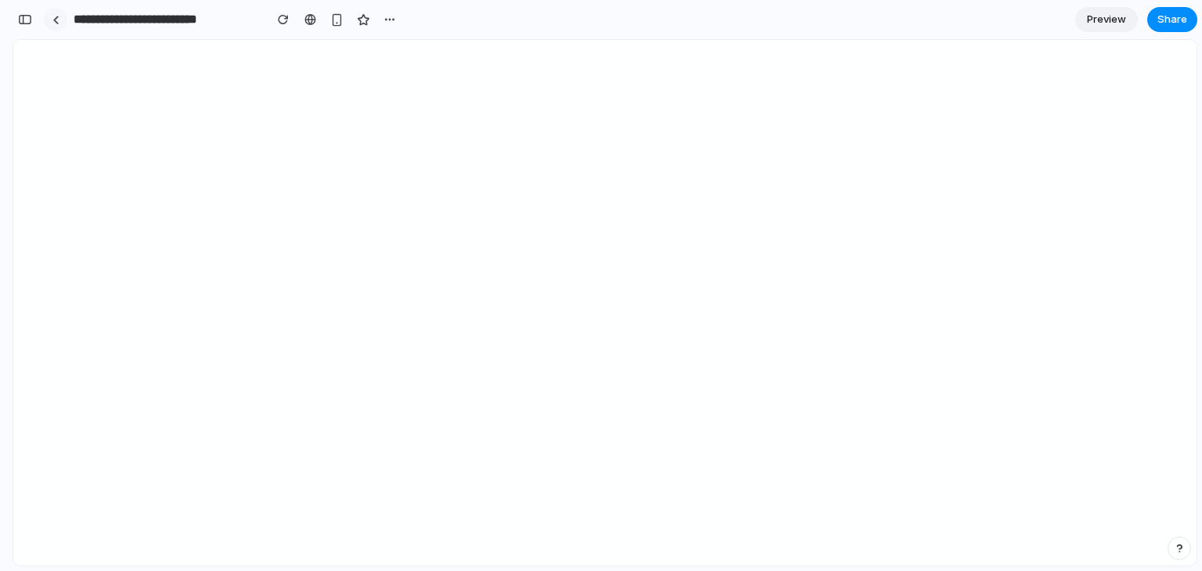
click at [55, 20] on div at bounding box center [55, 20] width 7 height 9
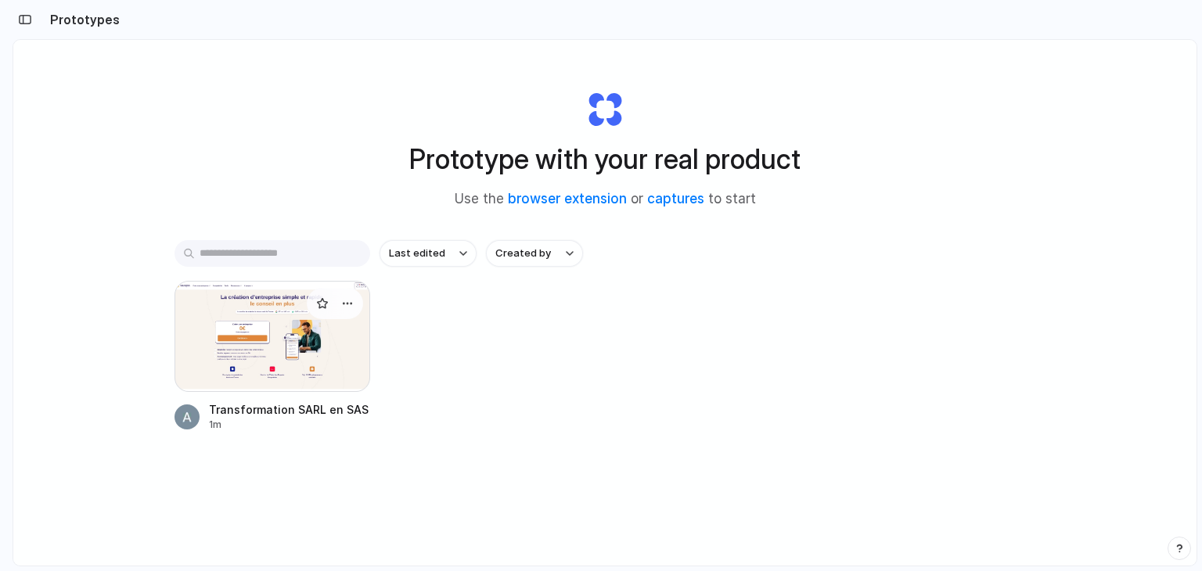
click at [222, 343] on div at bounding box center [273, 336] width 196 height 111
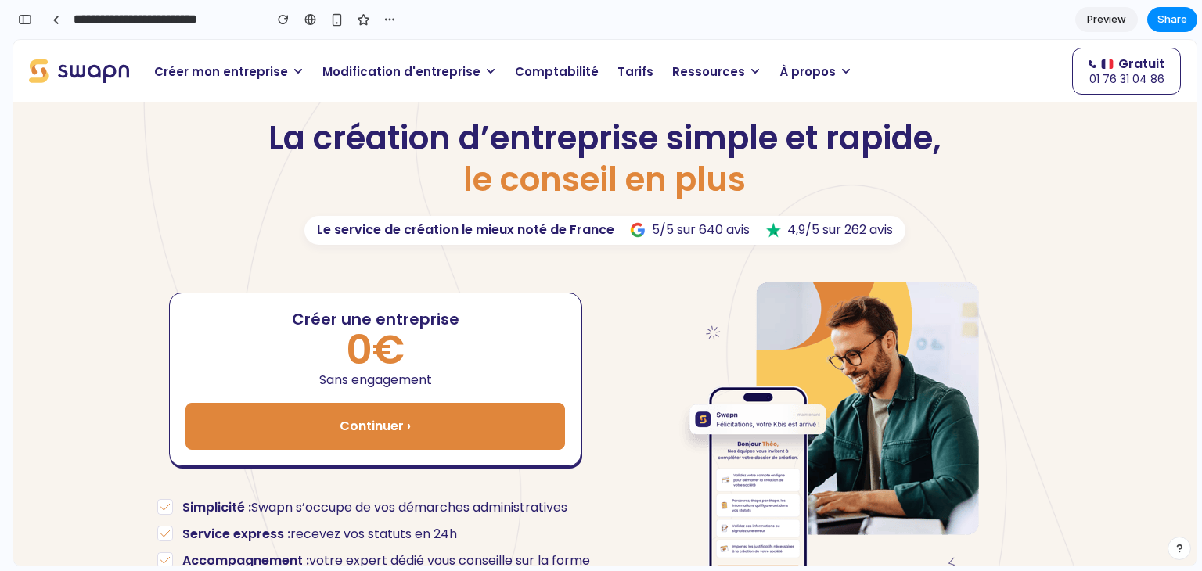
click at [354, 72] on span "Modification d'entreprise" at bounding box center [402, 72] width 158 height 18
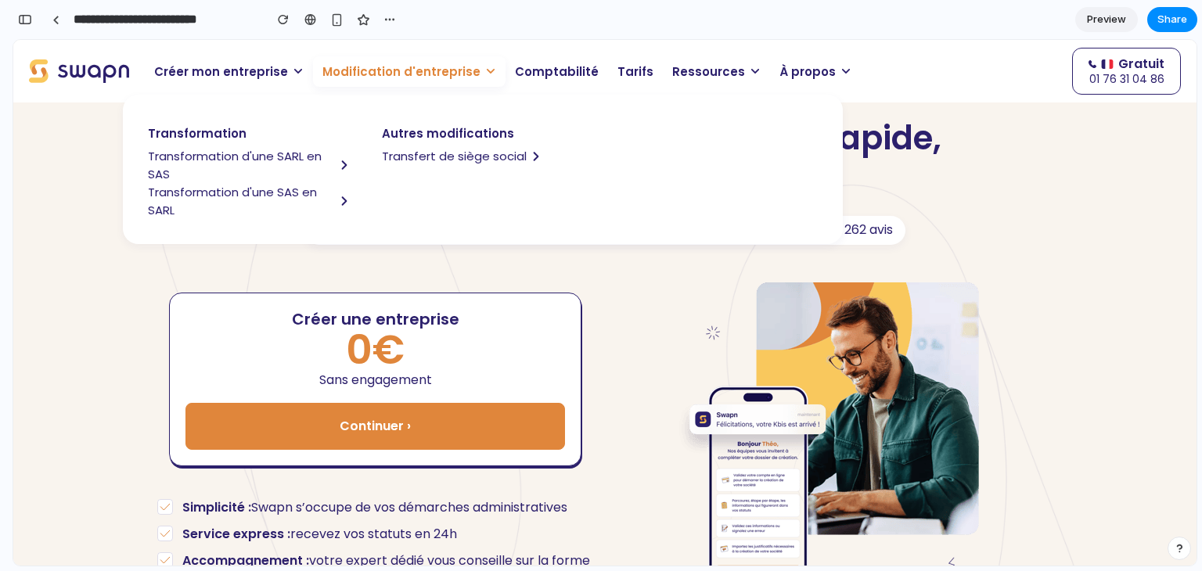
click at [232, 161] on span "Transformation d'une SARL en SAS" at bounding box center [241, 165] width 187 height 36
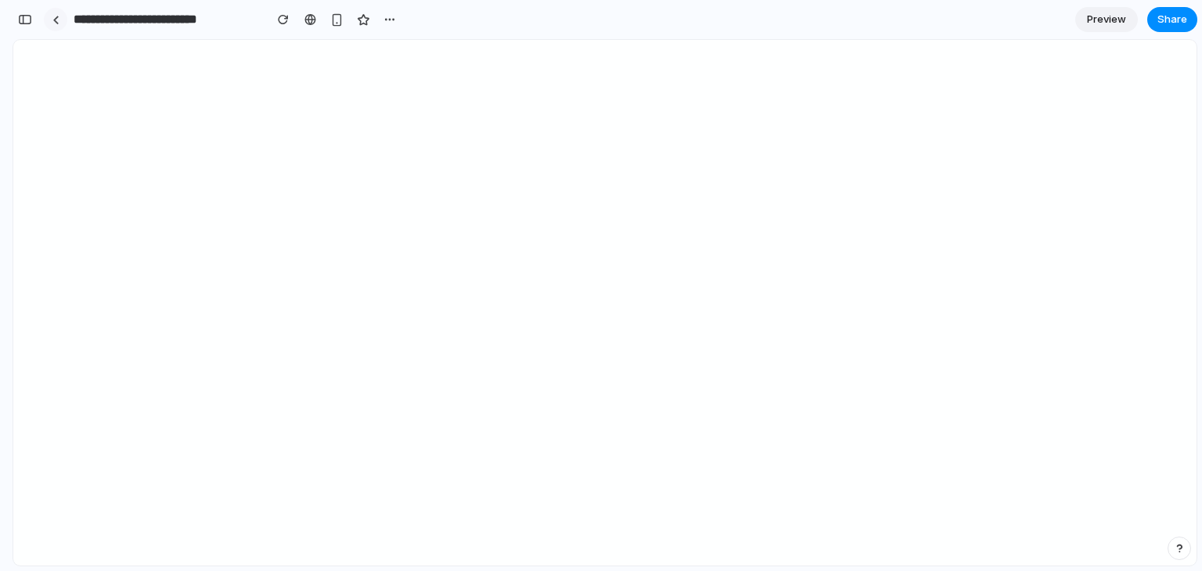
click at [62, 23] on link at bounding box center [55, 19] width 23 height 23
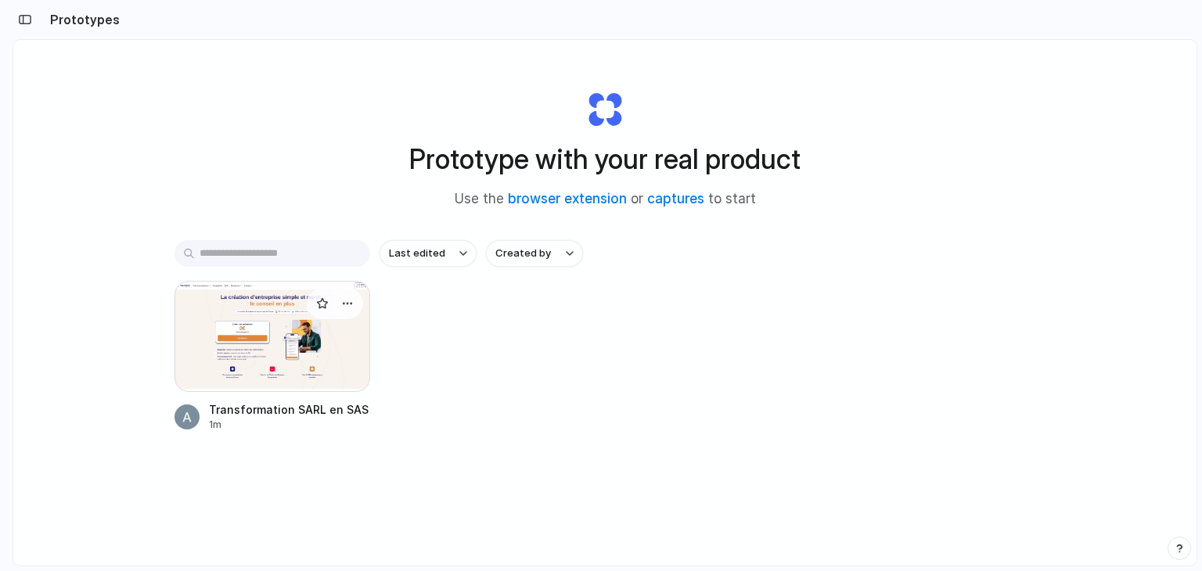
click at [250, 360] on div at bounding box center [273, 336] width 196 height 111
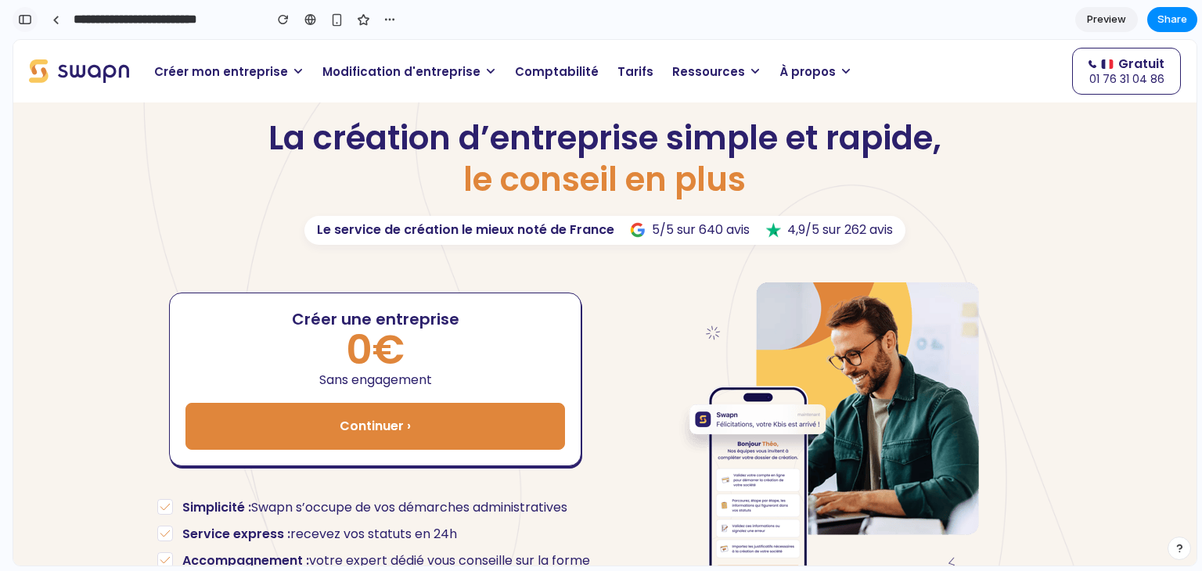
click at [30, 29] on button "button" at bounding box center [25, 19] width 25 height 25
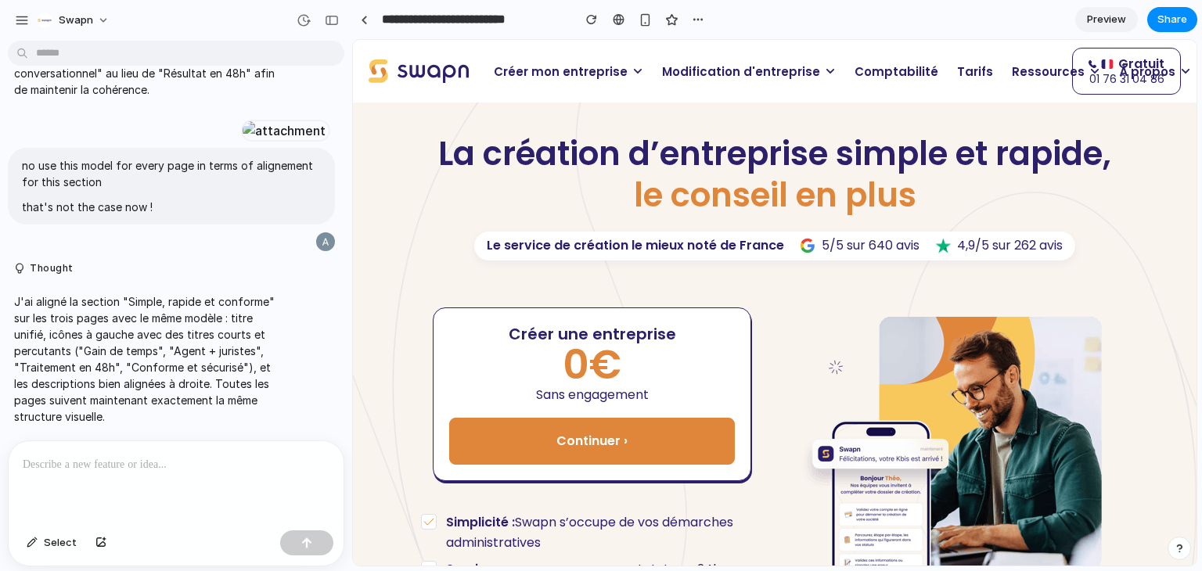
click at [99, 459] on p at bounding box center [176, 465] width 307 height 19
paste div
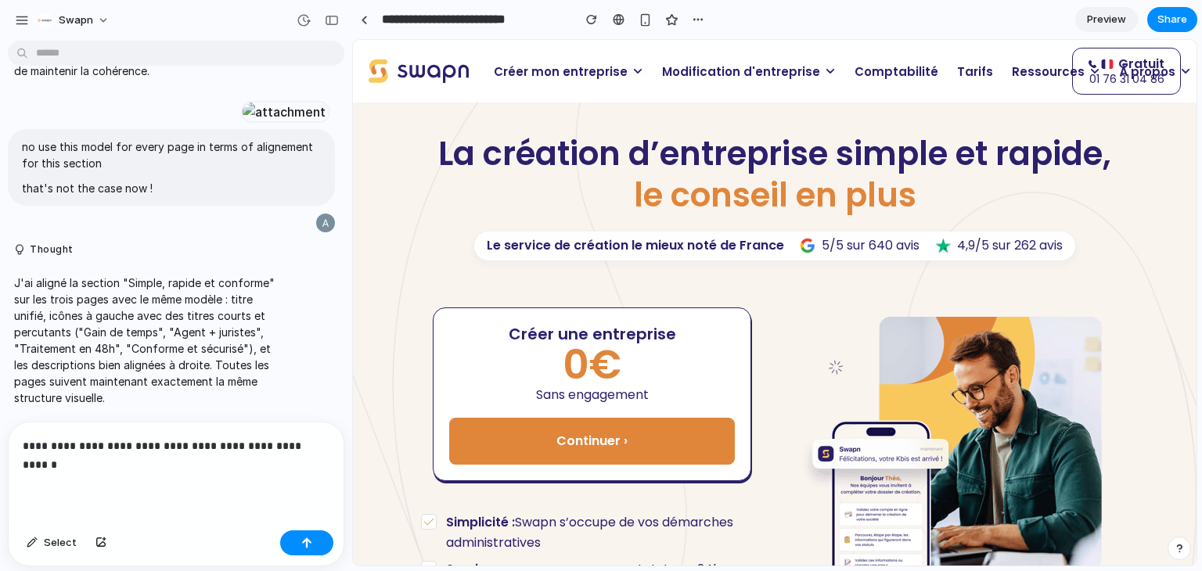
scroll to position [9121, 0]
click at [769, 70] on span "Modification d'entreprise" at bounding box center [741, 72] width 158 height 18
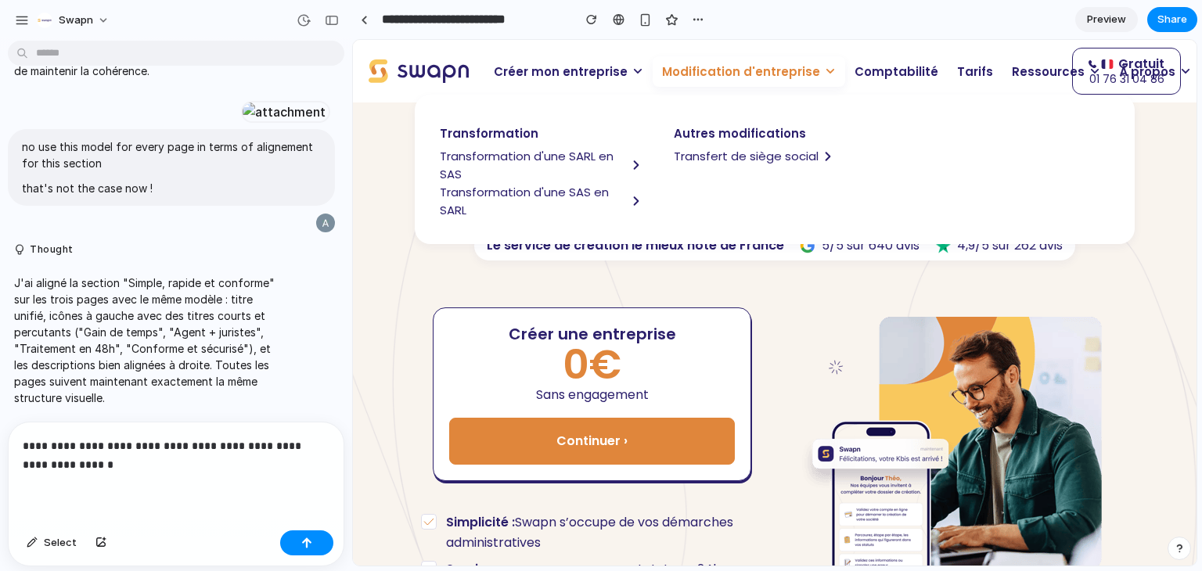
click at [542, 160] on span "Transformation d'une SARL en SAS" at bounding box center [533, 165] width 187 height 36
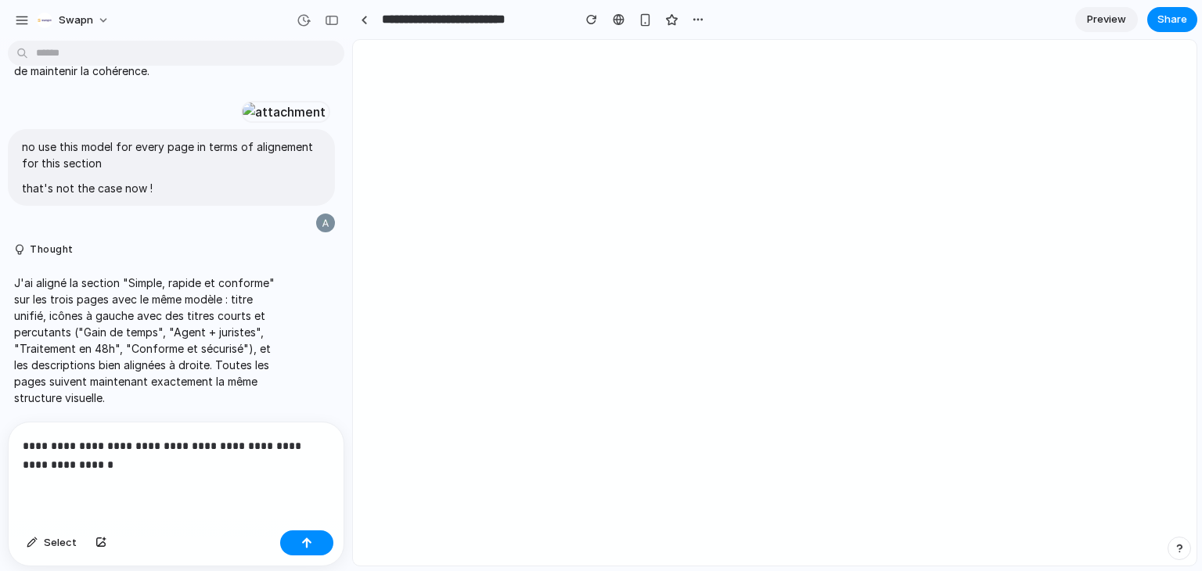
click at [139, 461] on p "**********" at bounding box center [173, 456] width 301 height 38
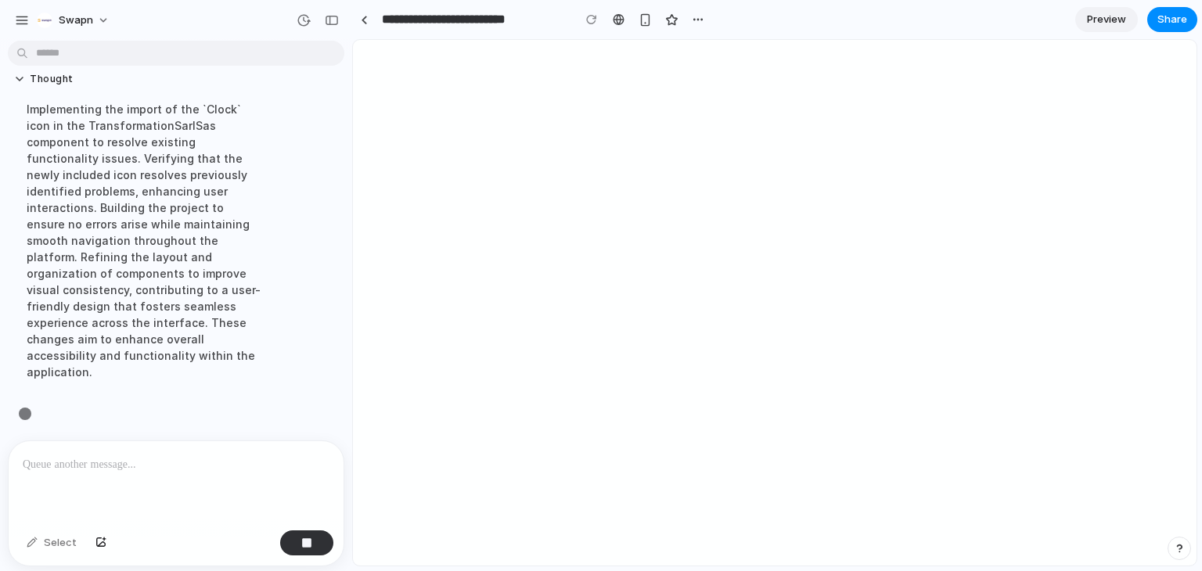
scroll to position [9518, 0]
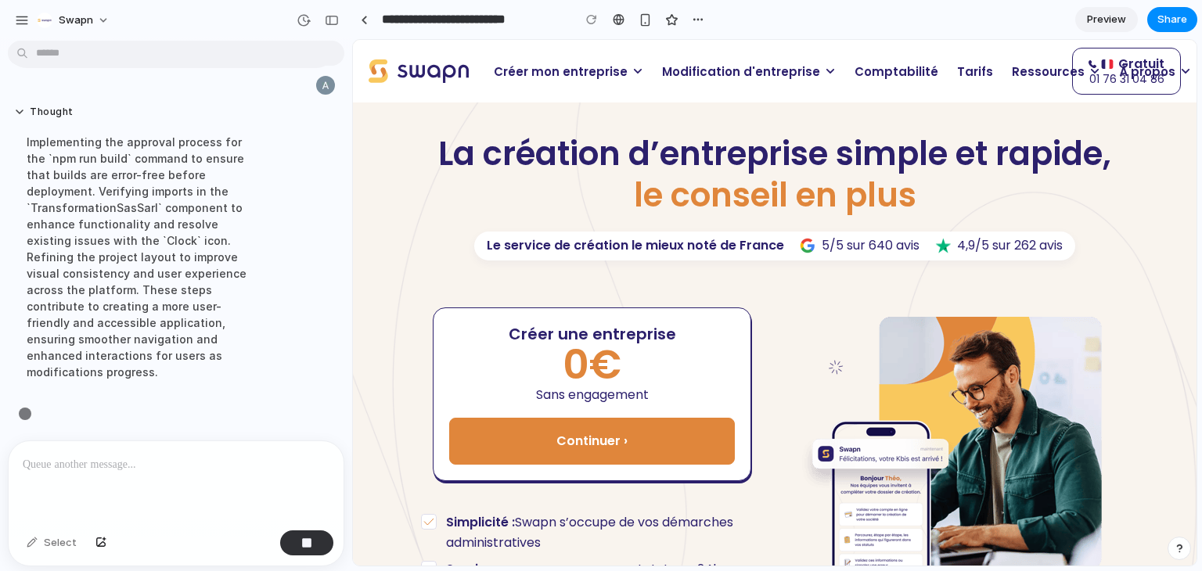
click at [741, 64] on span "Modification d'entreprise" at bounding box center [741, 72] width 158 height 18
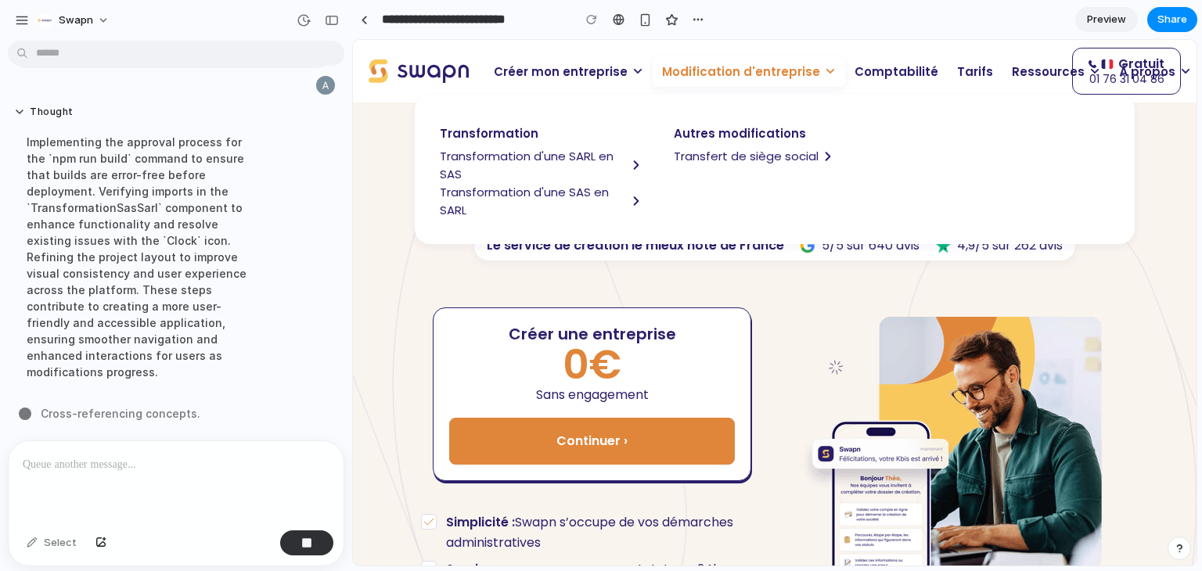
click at [499, 160] on span "Transformation d'une SARL en SAS" at bounding box center [533, 165] width 187 height 36
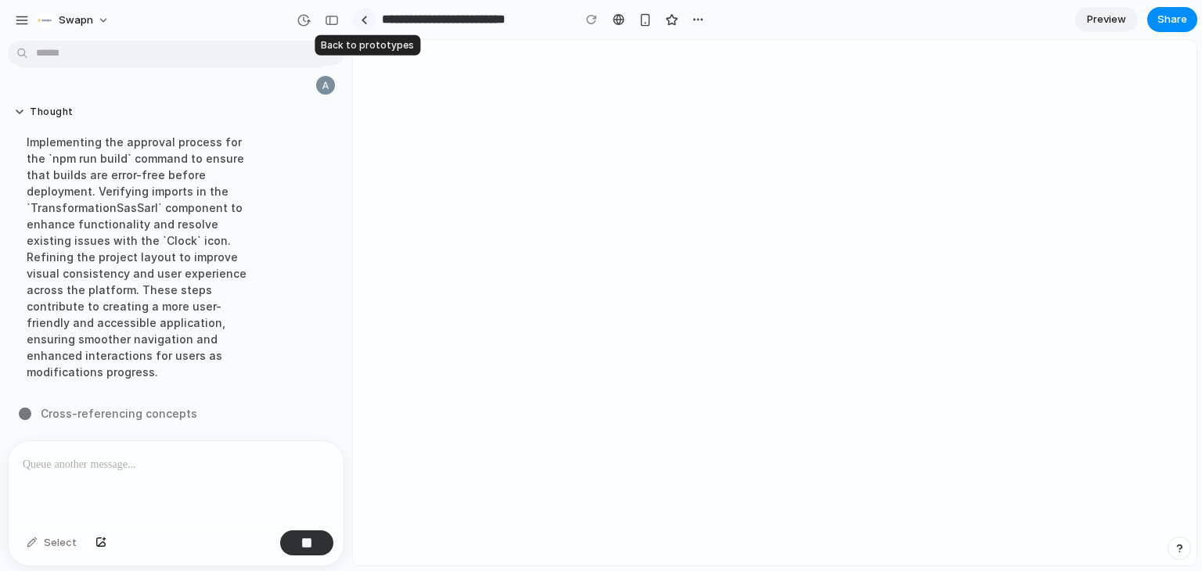
click at [361, 24] on link at bounding box center [363, 19] width 23 height 23
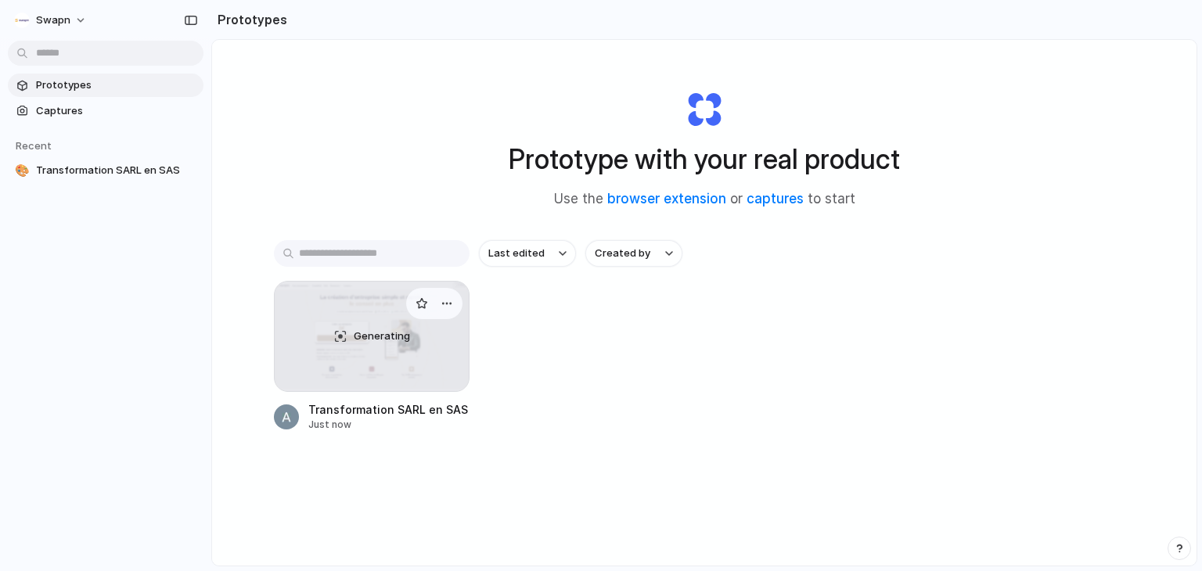
click at [338, 347] on div "Generating" at bounding box center [372, 337] width 194 height 110
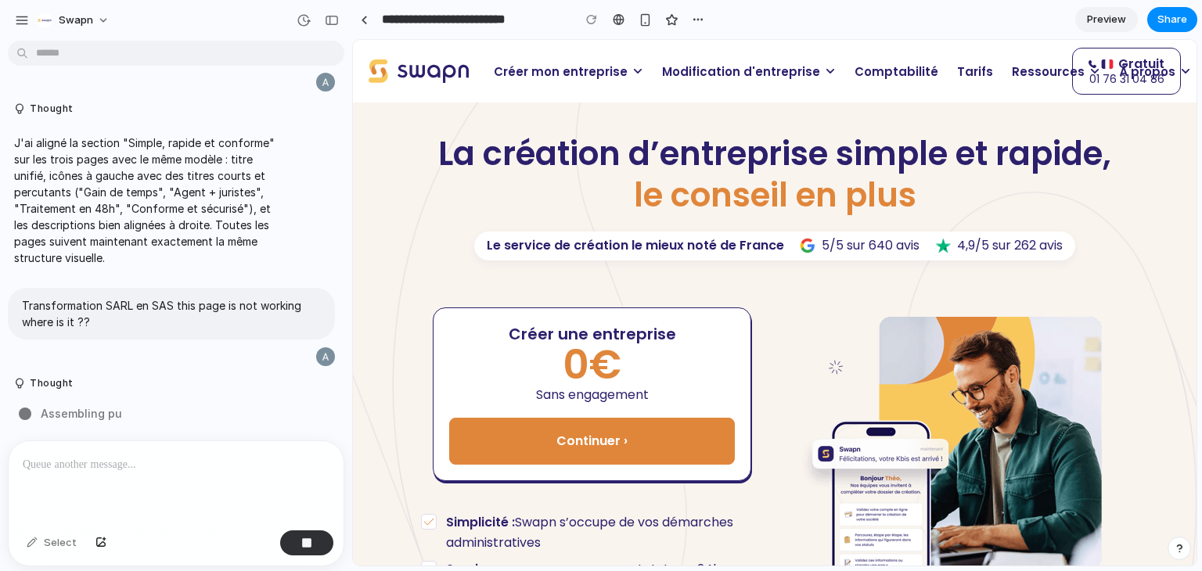
click at [774, 77] on span "Modification d'entreprise" at bounding box center [741, 72] width 158 height 18
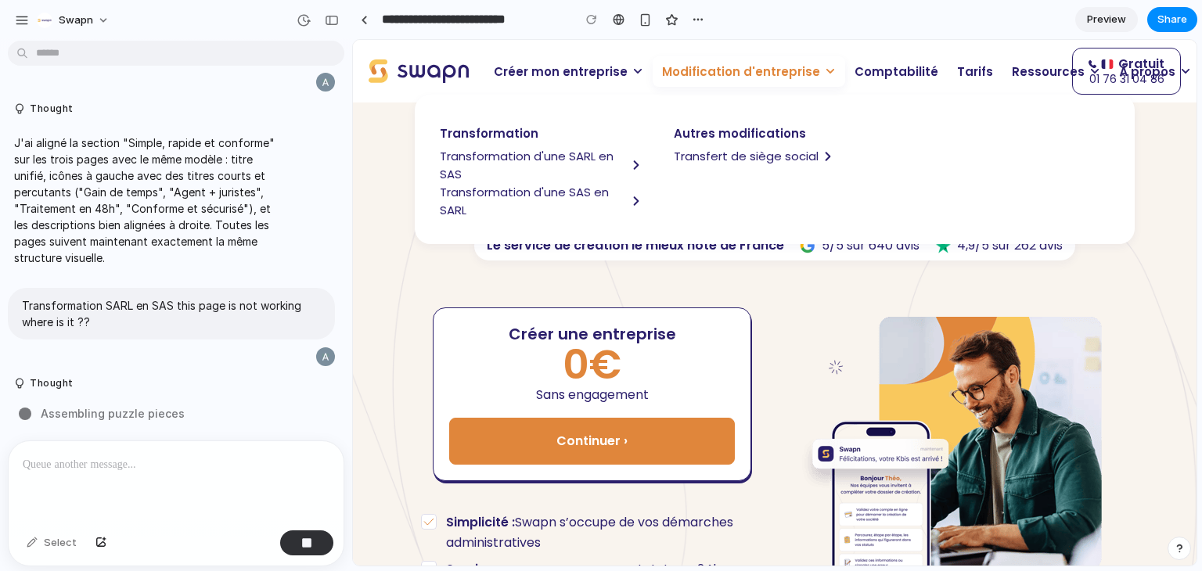
click at [694, 157] on span "Transfert de siège social" at bounding box center [746, 156] width 145 height 18
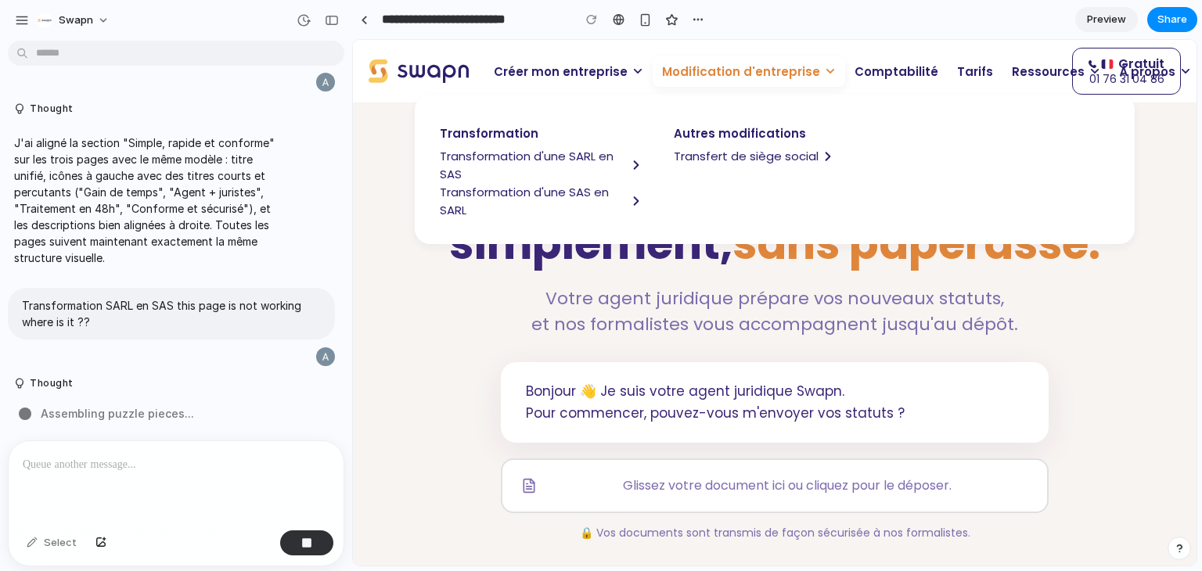
click at [530, 207] on span "Transformation d'une SAS en SARL" at bounding box center [533, 201] width 187 height 36
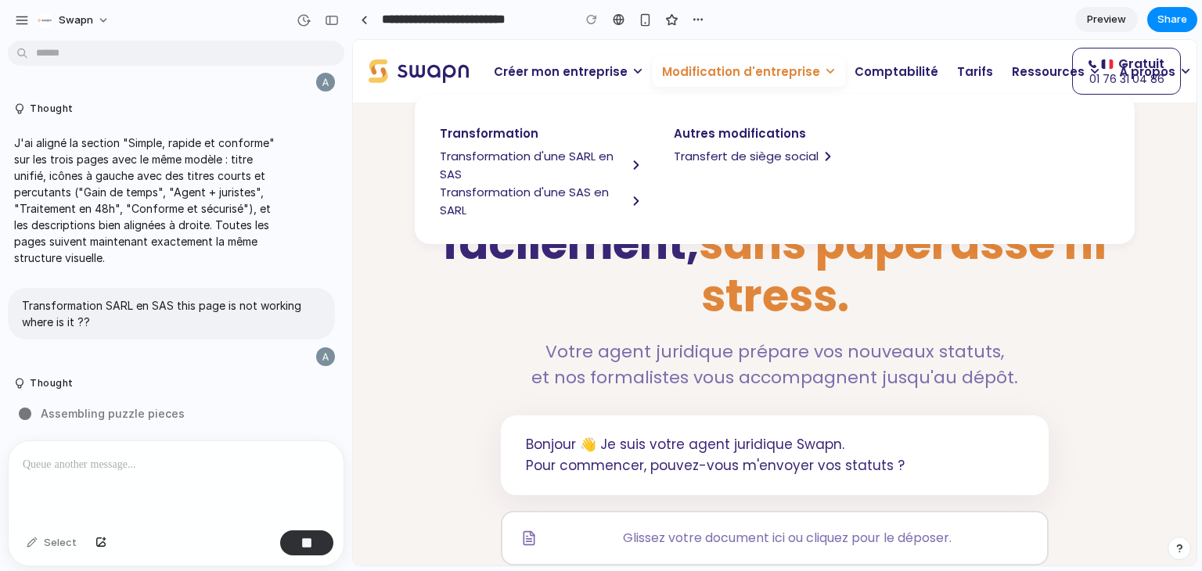
click at [673, 60] on p "Modification d'entreprise" at bounding box center [749, 71] width 193 height 31
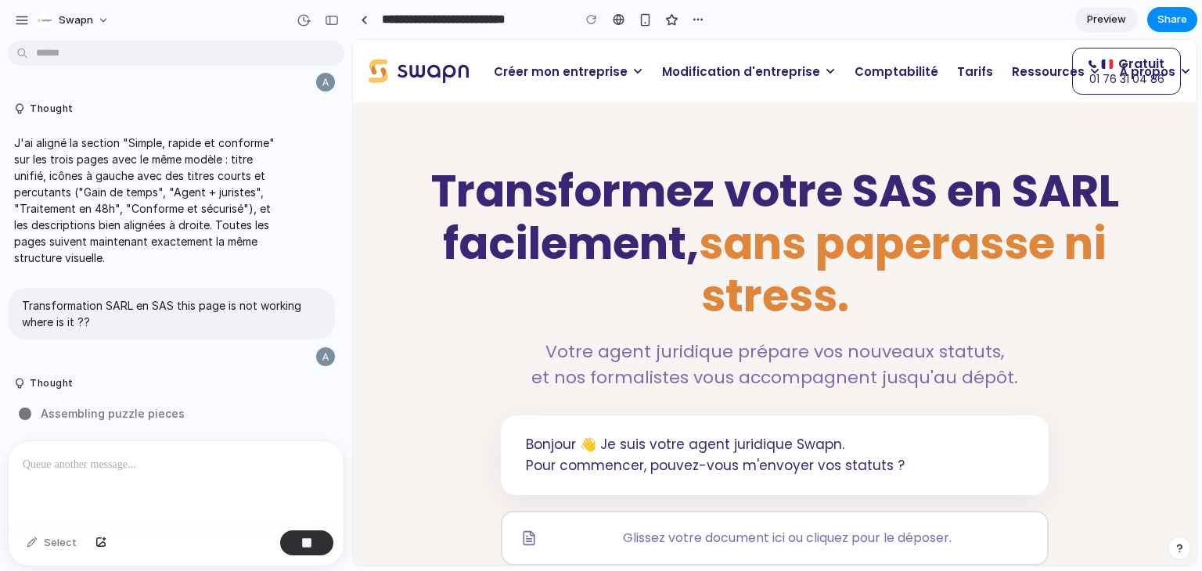
click at [677, 76] on span "Modification d'entreprise" at bounding box center [741, 72] width 158 height 18
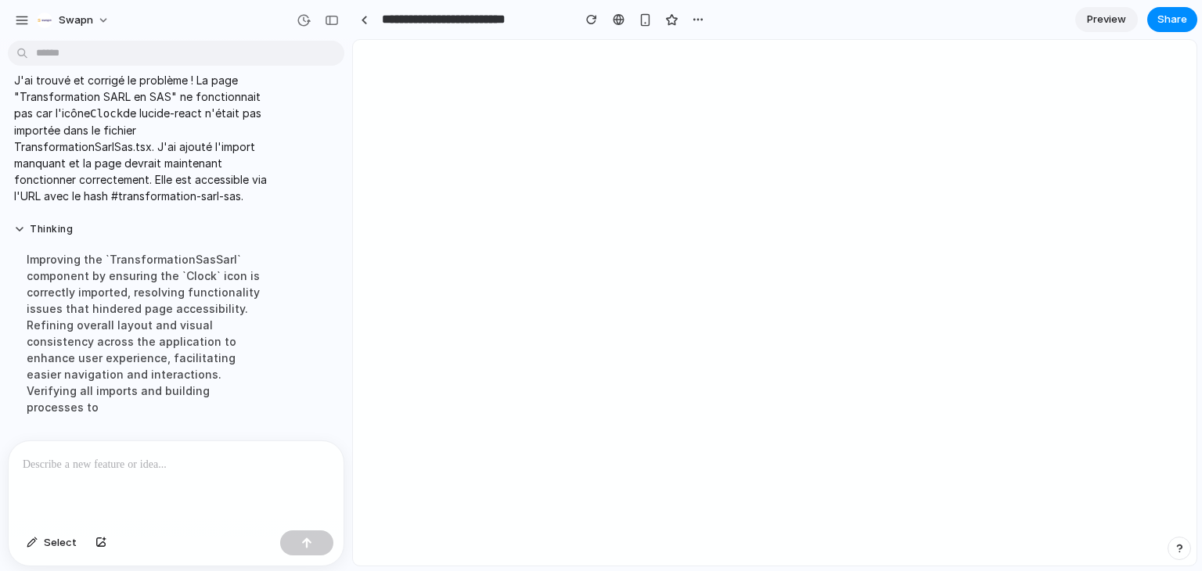
scroll to position [9242, 0]
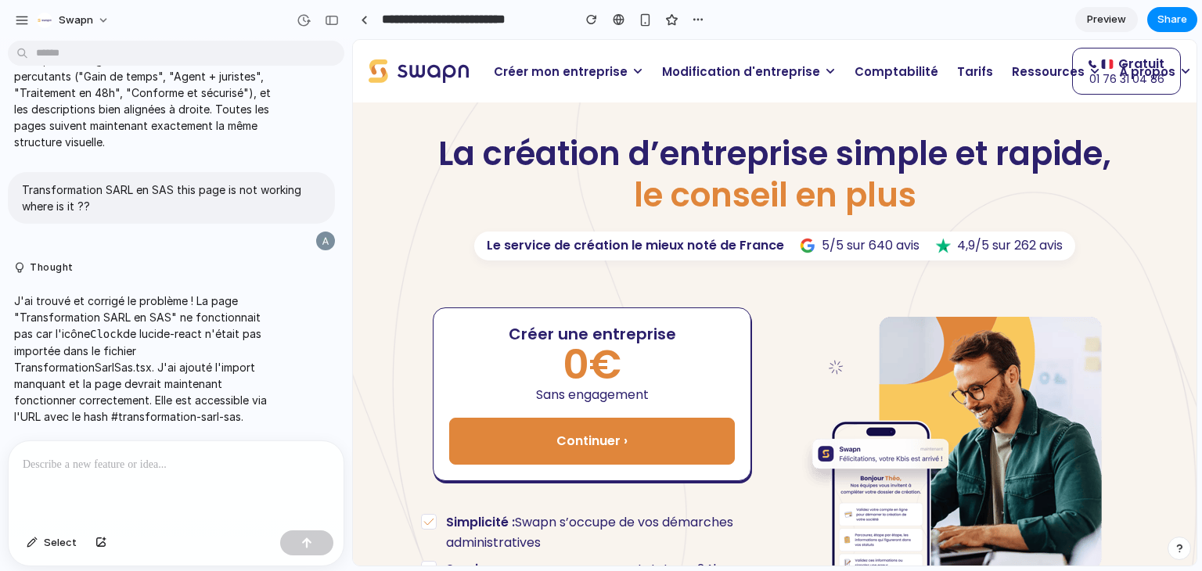
click at [687, 70] on span "Modification d'entreprise" at bounding box center [741, 72] width 158 height 18
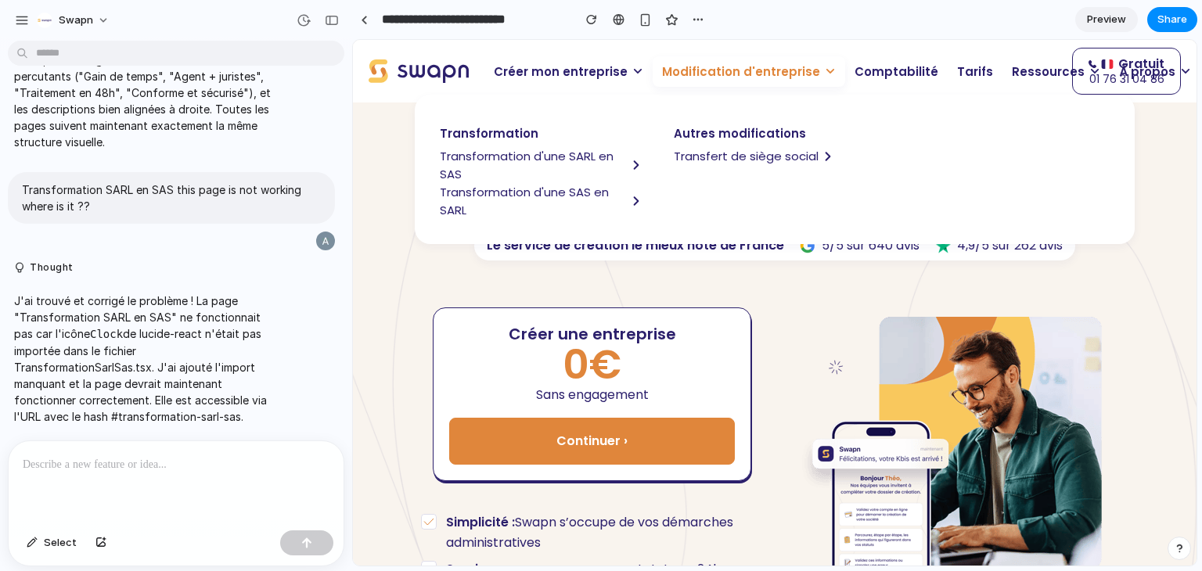
click at [480, 161] on span "Transformation d'une SARL en SAS" at bounding box center [533, 165] width 187 height 36
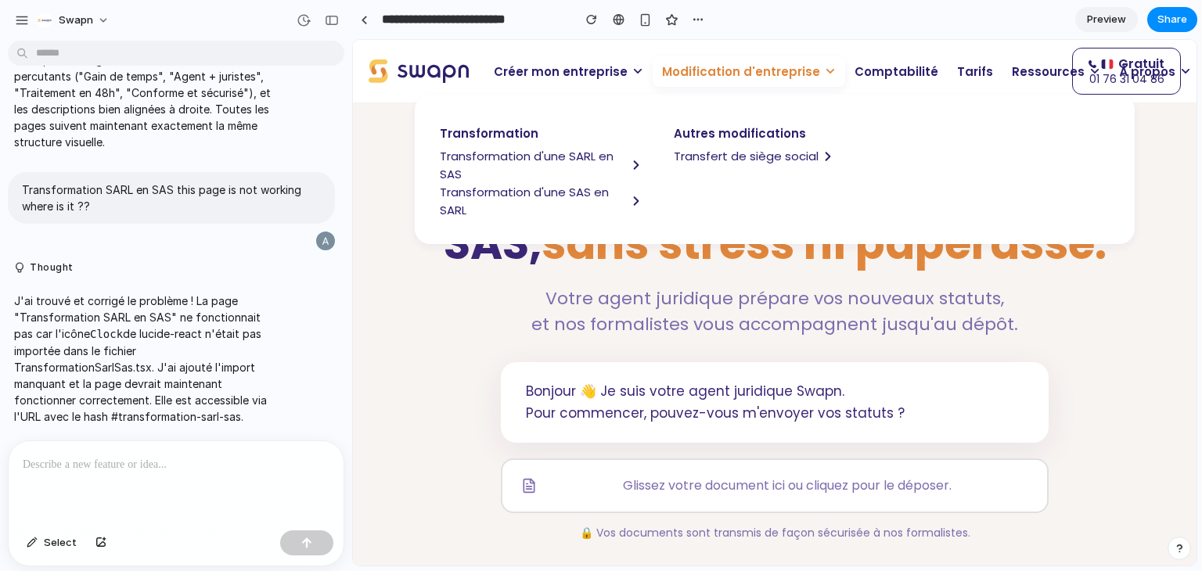
click at [704, 69] on span "Modification d'entreprise" at bounding box center [741, 72] width 158 height 18
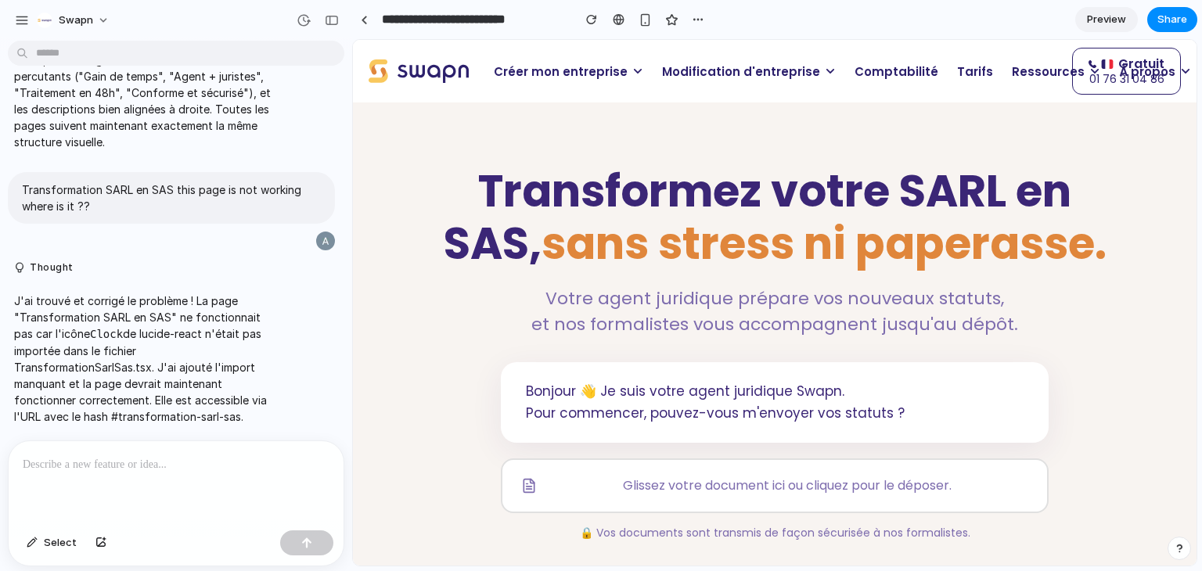
click at [695, 82] on p "Modification d'entreprise" at bounding box center [749, 71] width 193 height 31
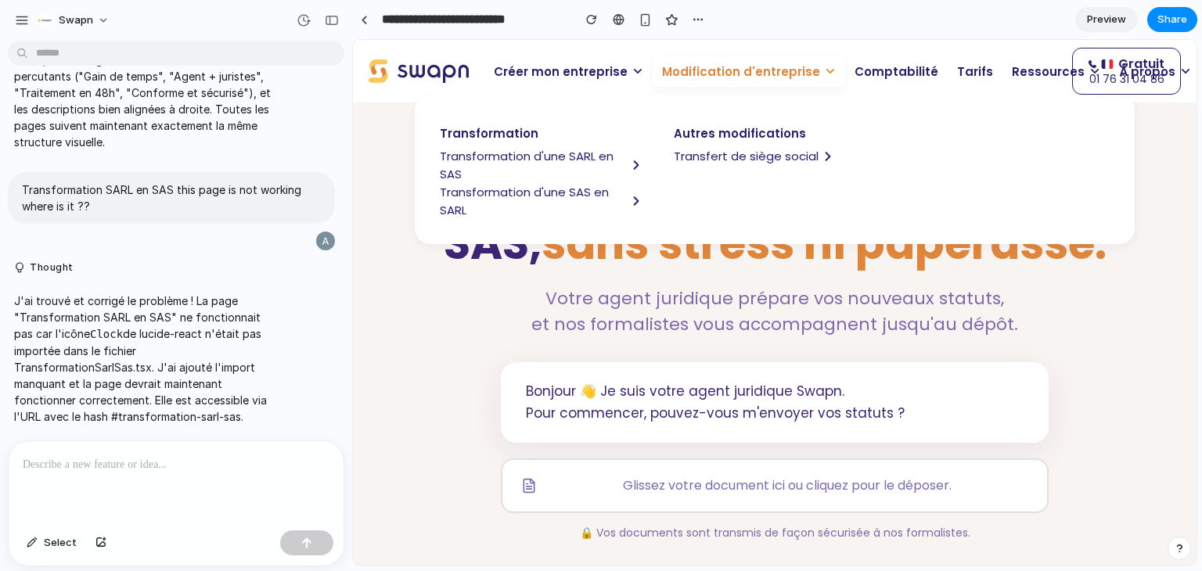
click at [695, 82] on p "Modification d'entreprise" at bounding box center [749, 71] width 193 height 31
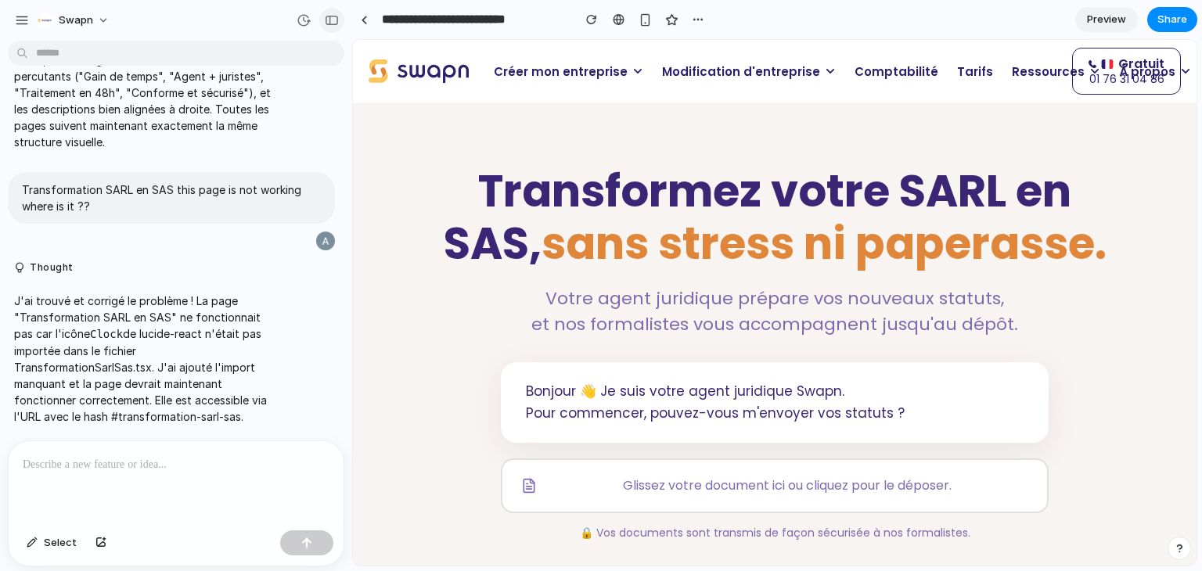
click at [326, 23] on div "button" at bounding box center [332, 20] width 14 height 11
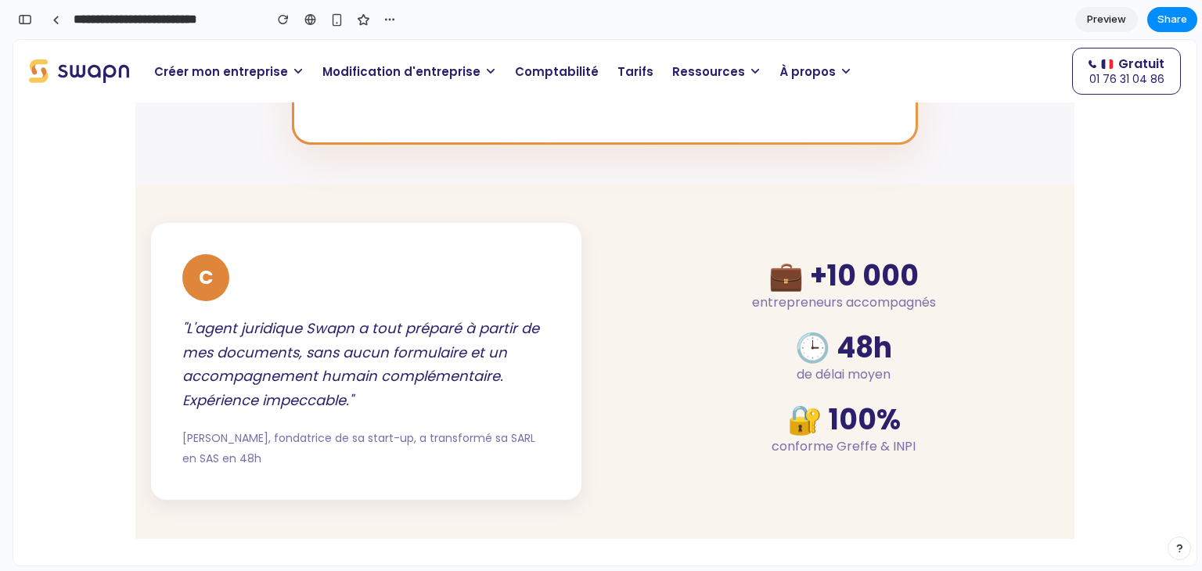
scroll to position [2207, 0]
click at [382, 69] on span "Modification d'entreprise" at bounding box center [402, 72] width 158 height 18
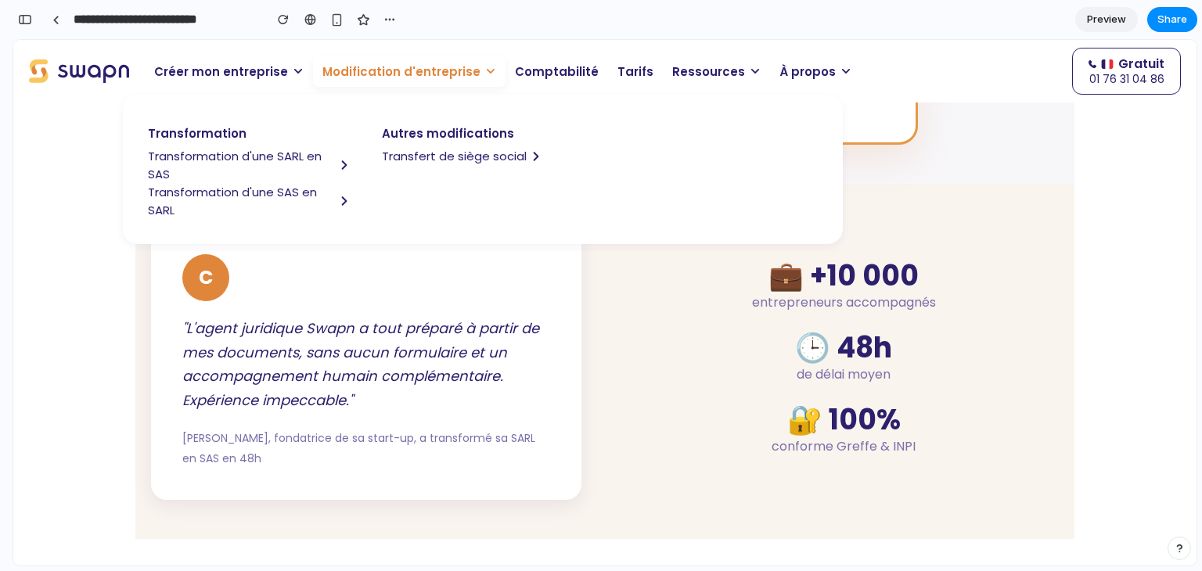
click at [215, 163] on span "Transformation d'une SARL en SAS" at bounding box center [241, 165] width 187 height 36
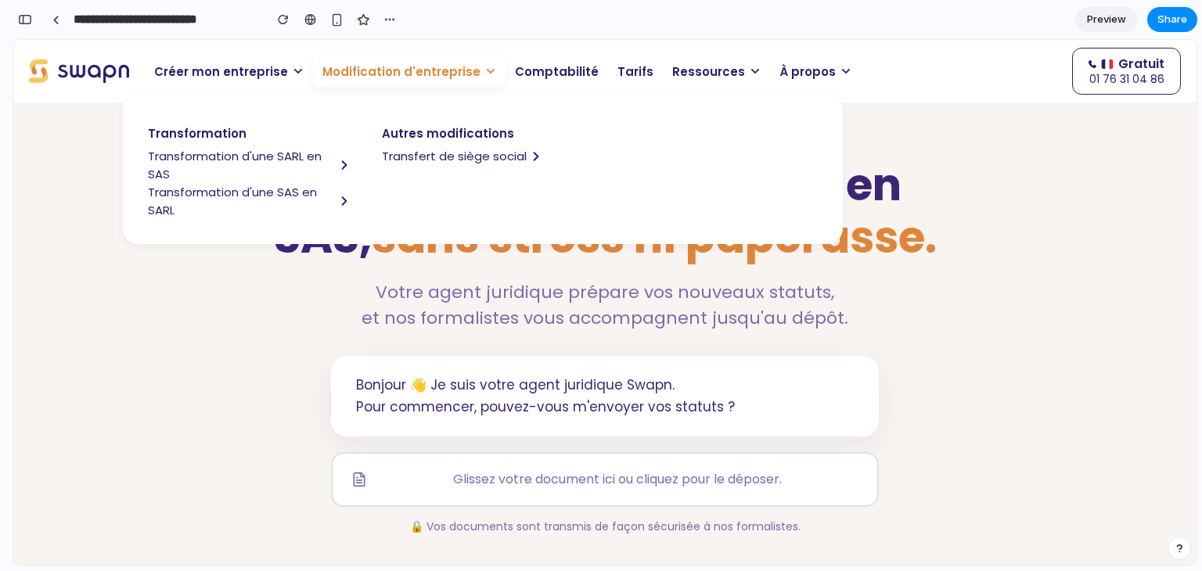
scroll to position [0, 0]
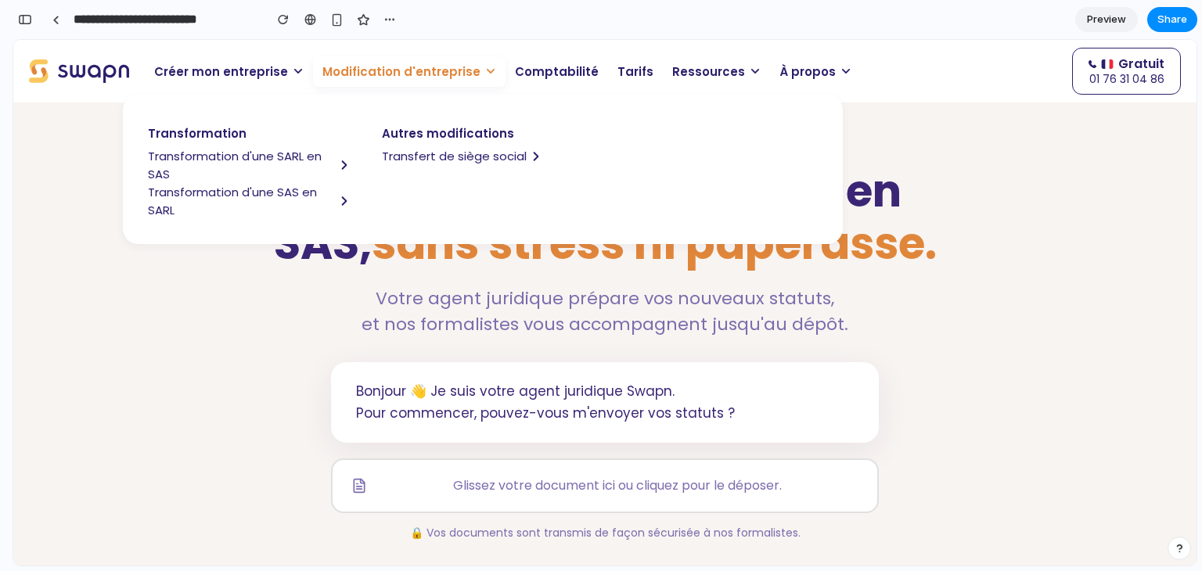
click at [380, 77] on span "Modification d'entreprise" at bounding box center [402, 72] width 158 height 18
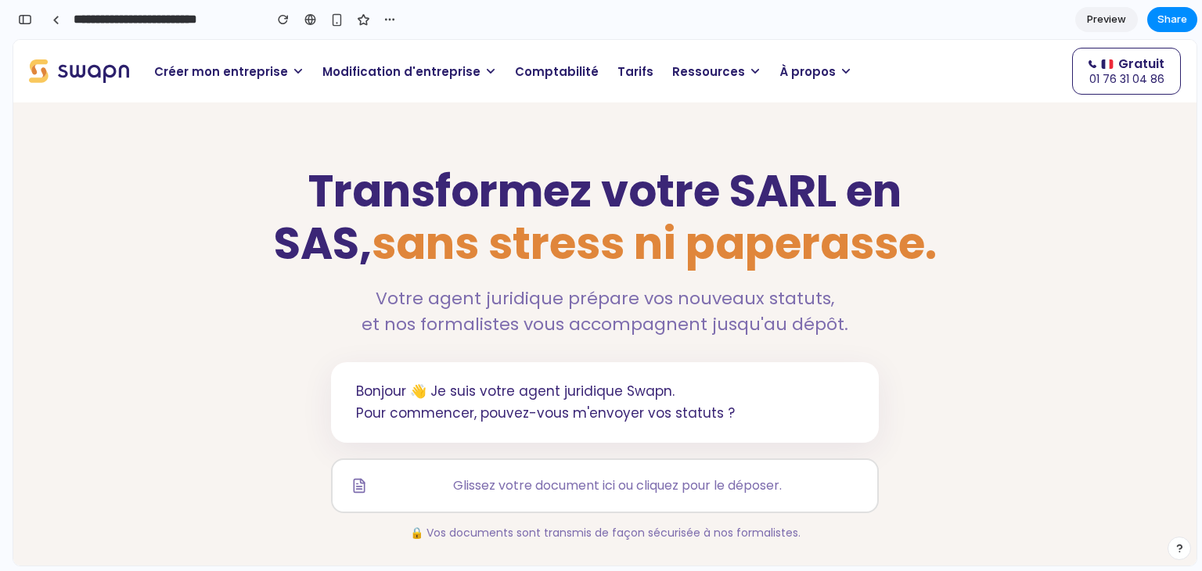
click at [420, 243] on span "sans stress ni paperasse." at bounding box center [654, 244] width 565 height 62
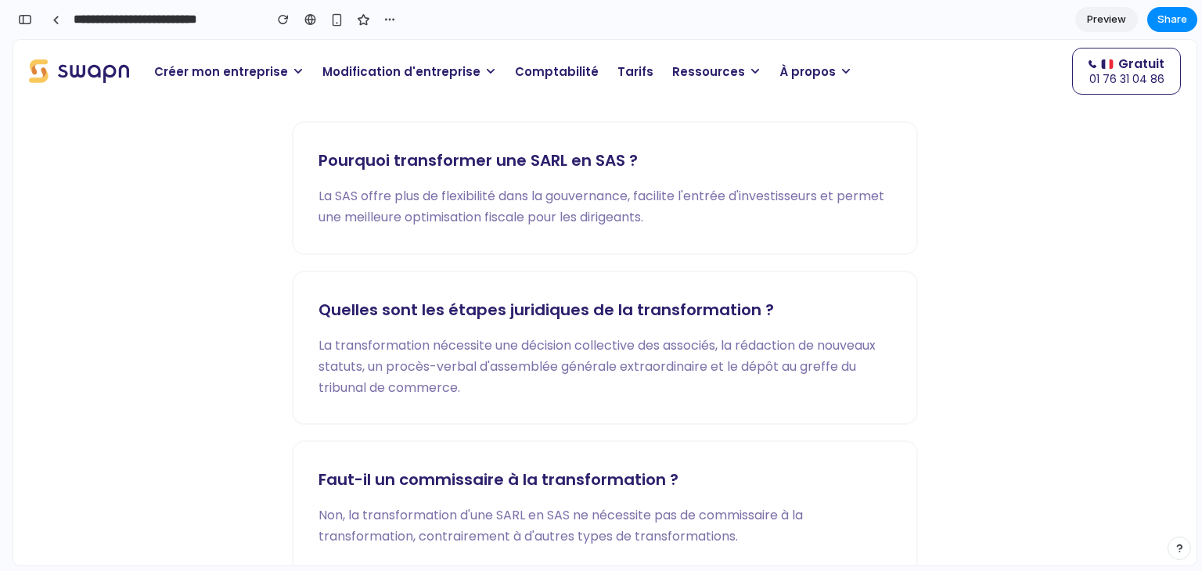
scroll to position [2762, 0]
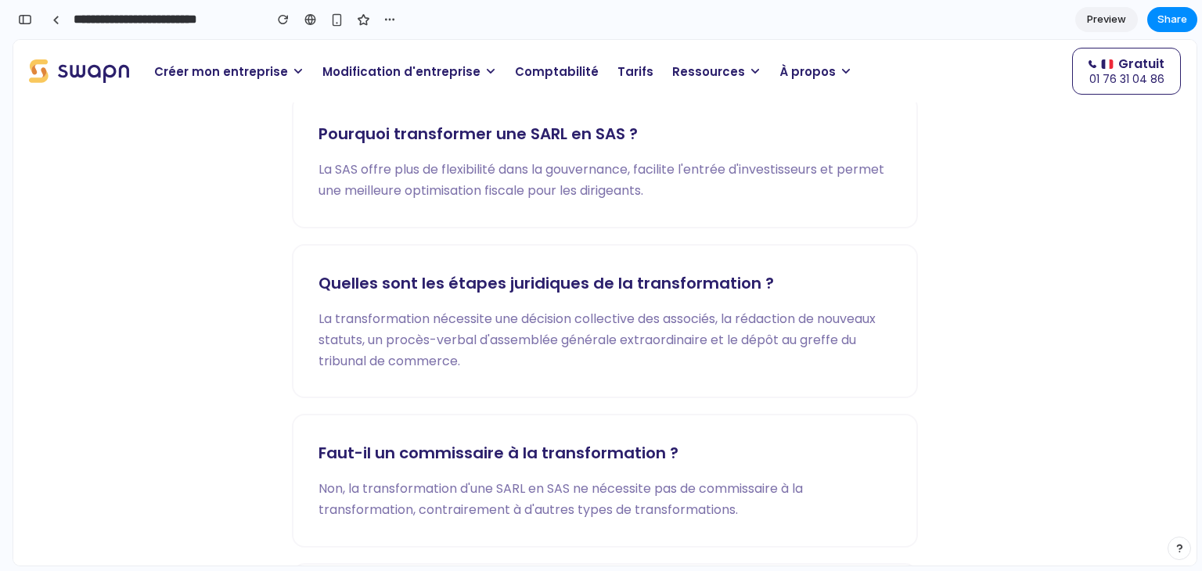
click at [351, 70] on span "Modification d'entreprise" at bounding box center [402, 72] width 158 height 18
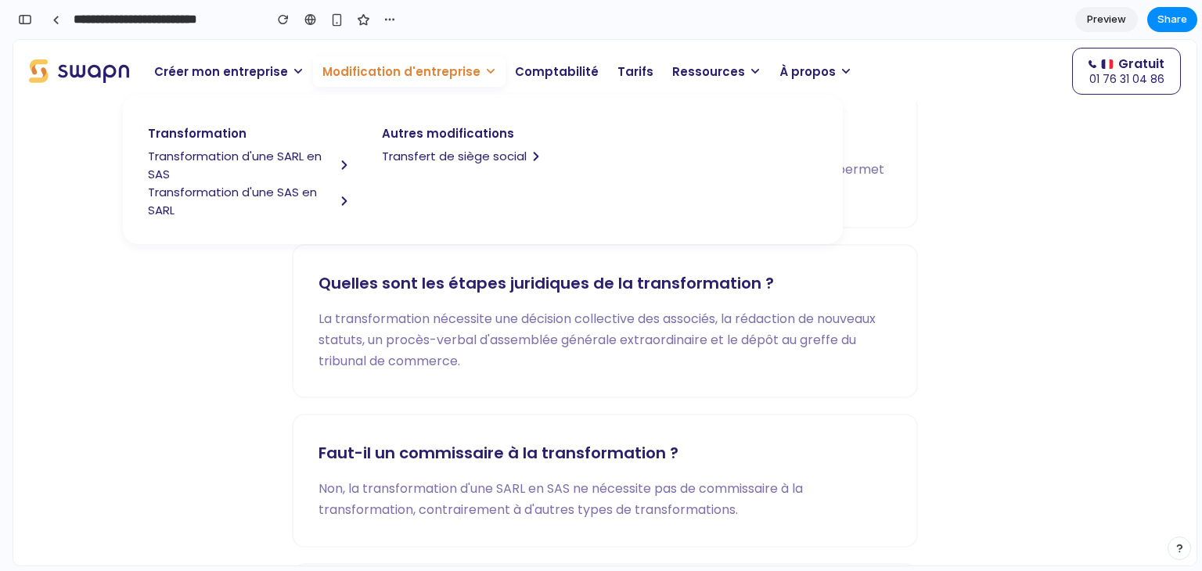
click at [351, 70] on span "Modification d'entreprise" at bounding box center [402, 72] width 158 height 18
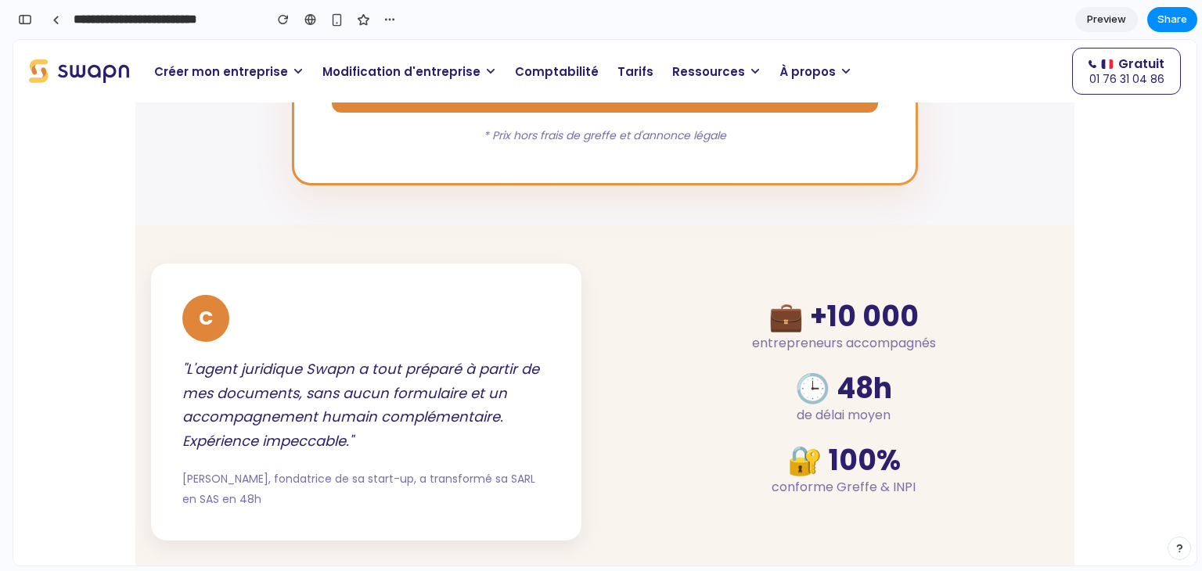
scroll to position [2162, 0]
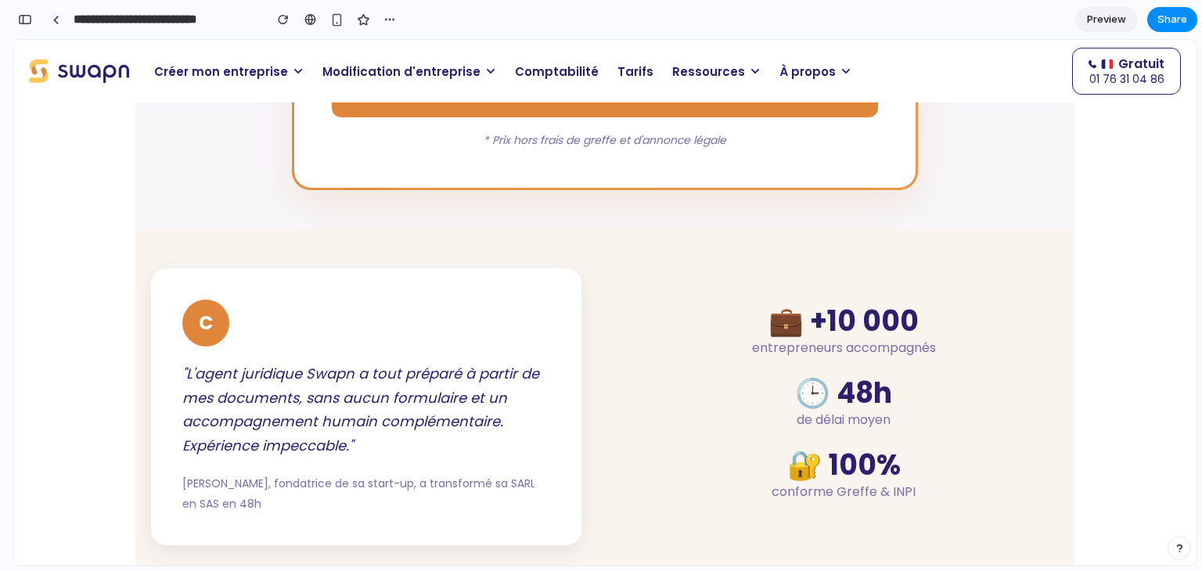
click at [354, 70] on span "Modification d'entreprise" at bounding box center [402, 72] width 158 height 18
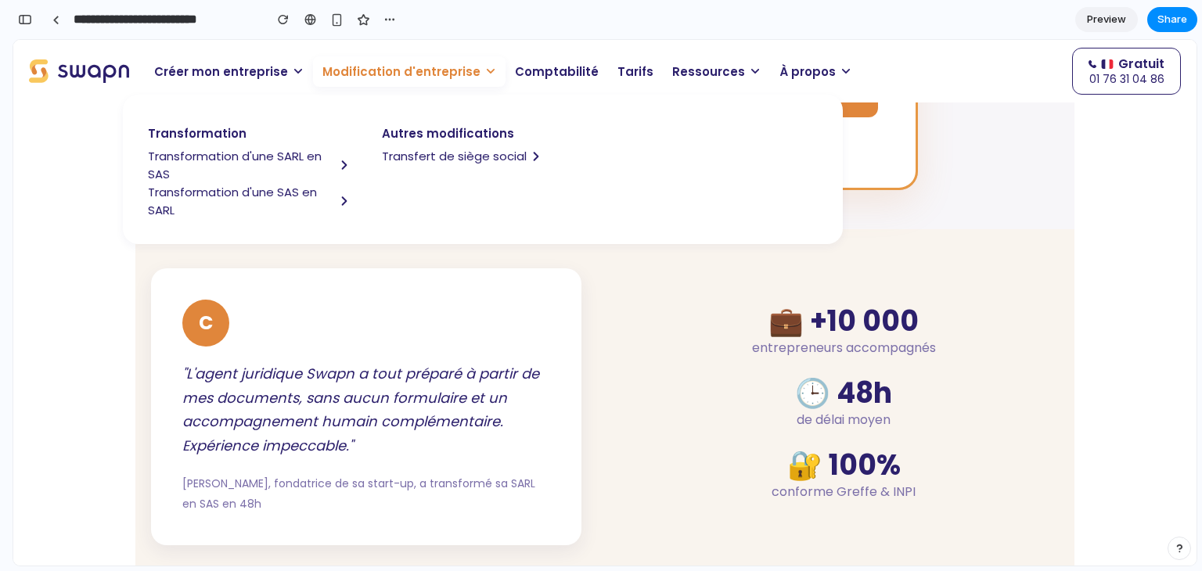
click at [247, 198] on span "Transformation d'une SAS en SARL" at bounding box center [241, 201] width 187 height 36
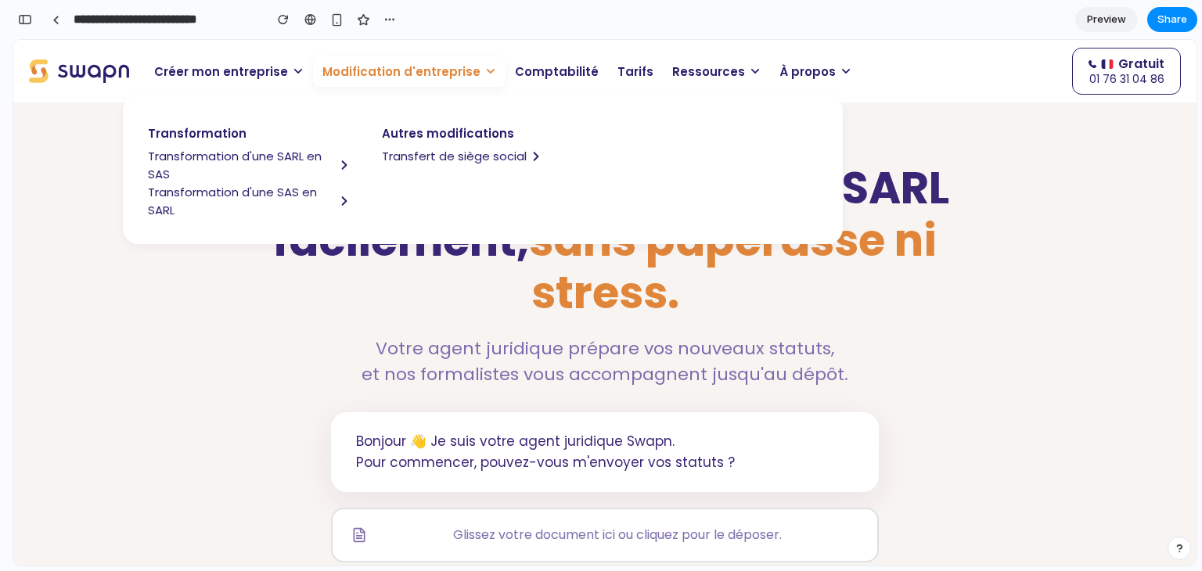
scroll to position [0, 0]
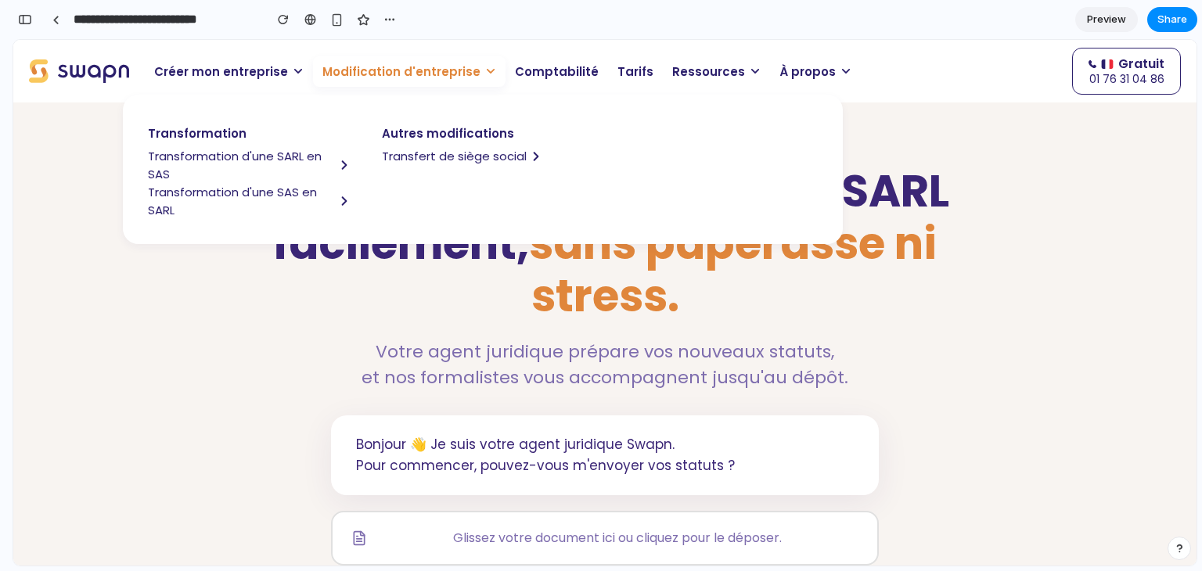
click at [395, 68] on span "Modification d'entreprise" at bounding box center [402, 72] width 158 height 18
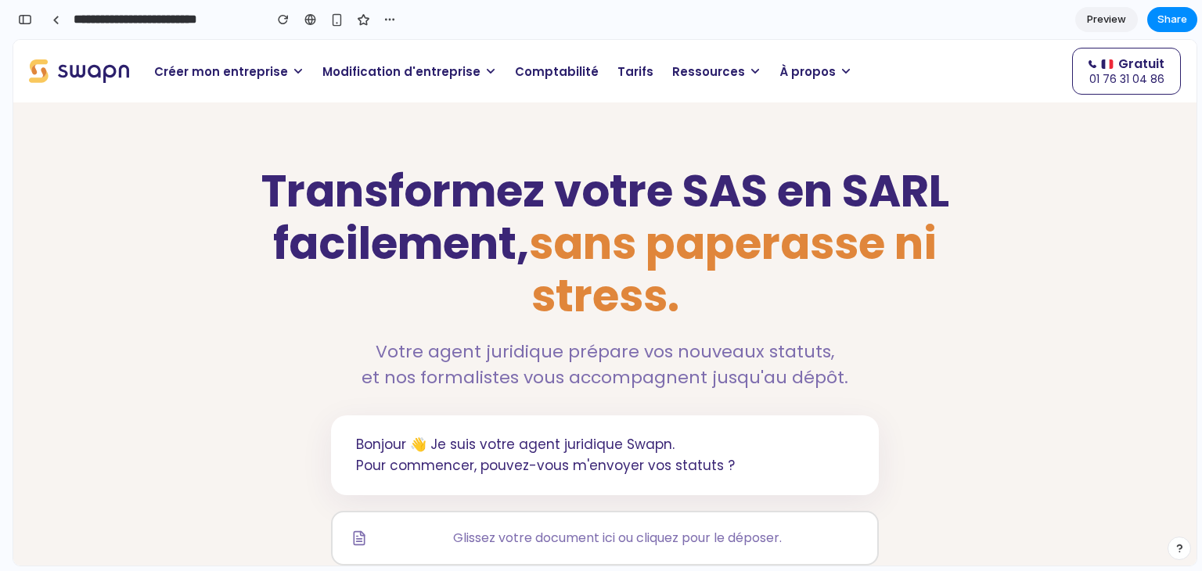
click at [419, 218] on h1 "Transformez votre SAS en SARL facilement, sans paperasse ni stress." at bounding box center [605, 244] width 705 height 158
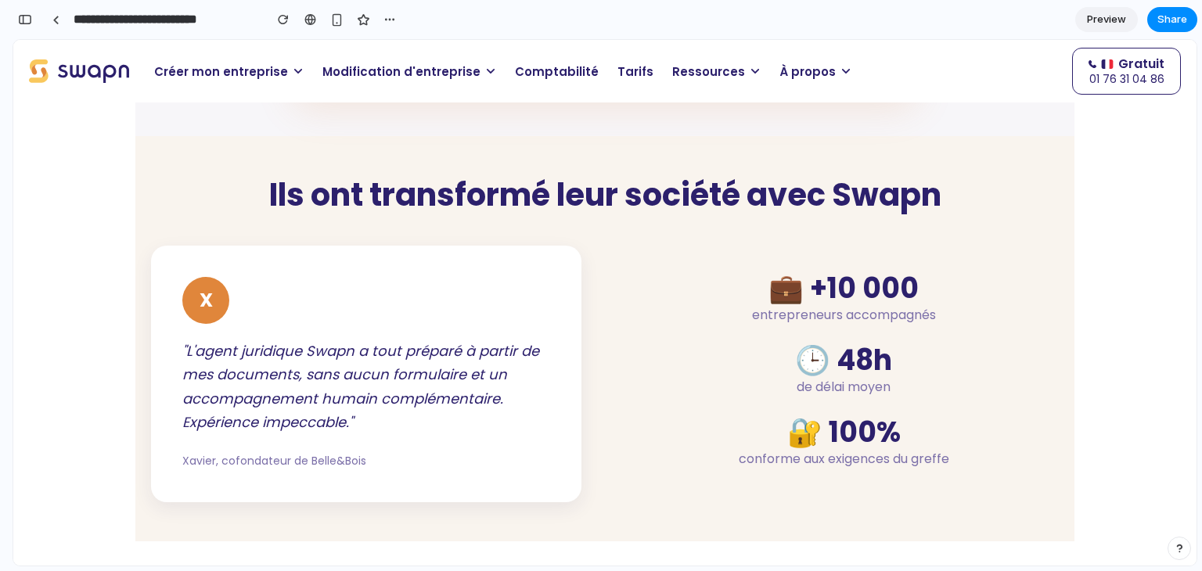
scroll to position [2364, 0]
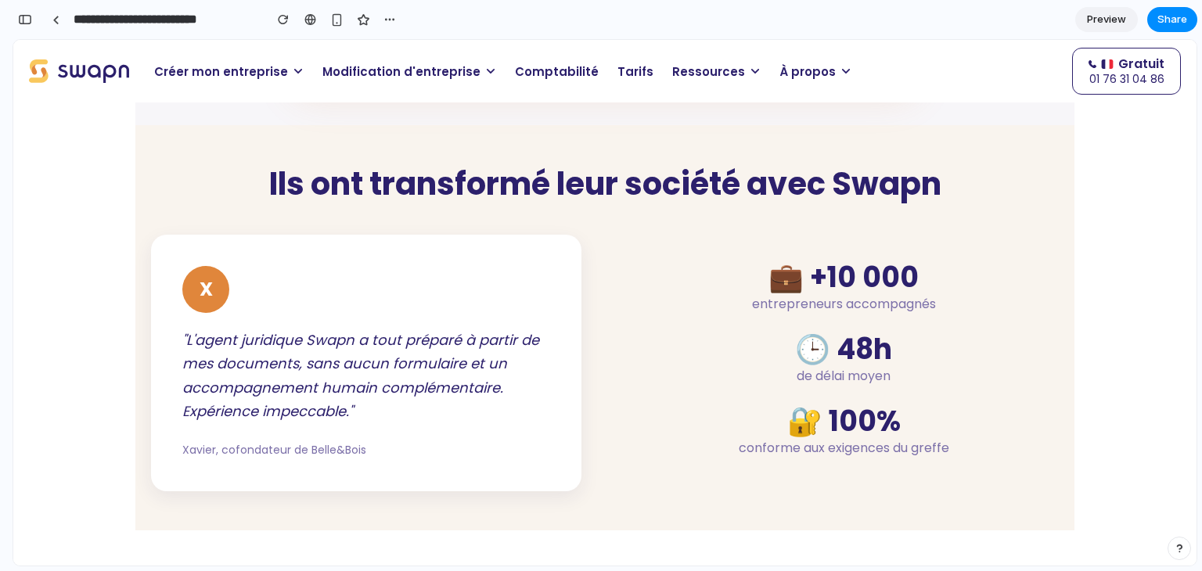
click at [351, 74] on span "Modification d'entreprise" at bounding box center [402, 72] width 158 height 18
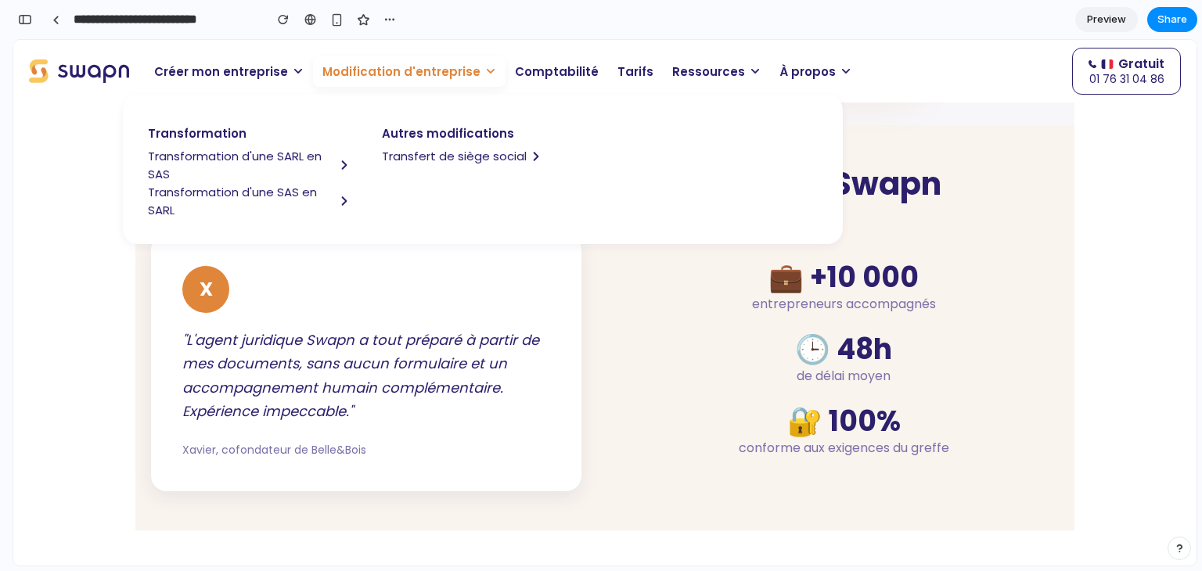
click at [351, 74] on span "Modification d'entreprise" at bounding box center [402, 72] width 158 height 18
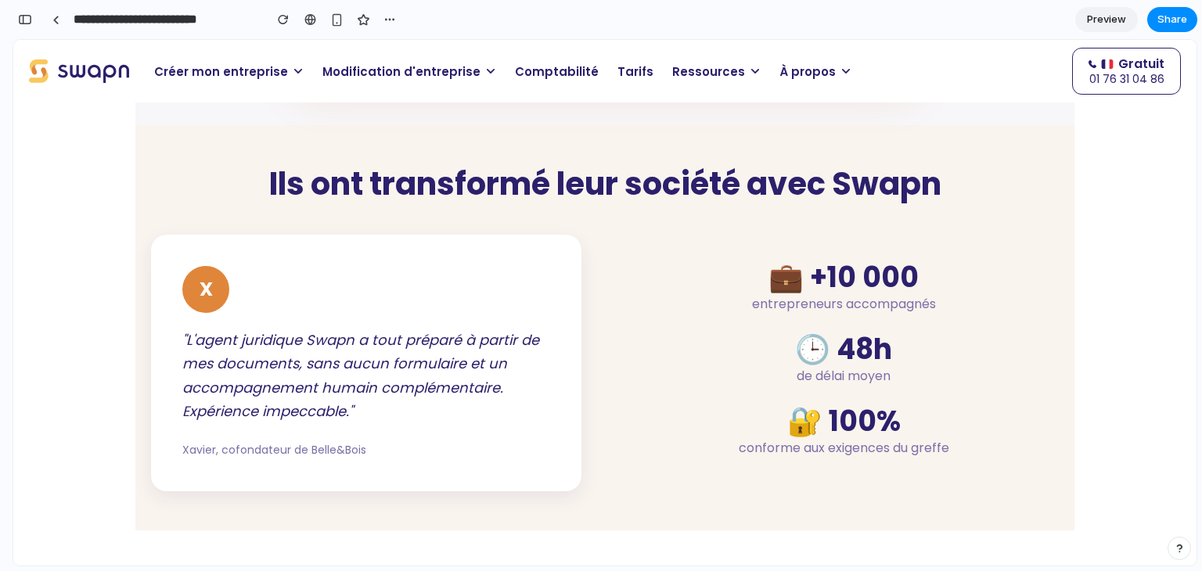
click at [364, 73] on span "Modification d'entreprise" at bounding box center [402, 72] width 158 height 18
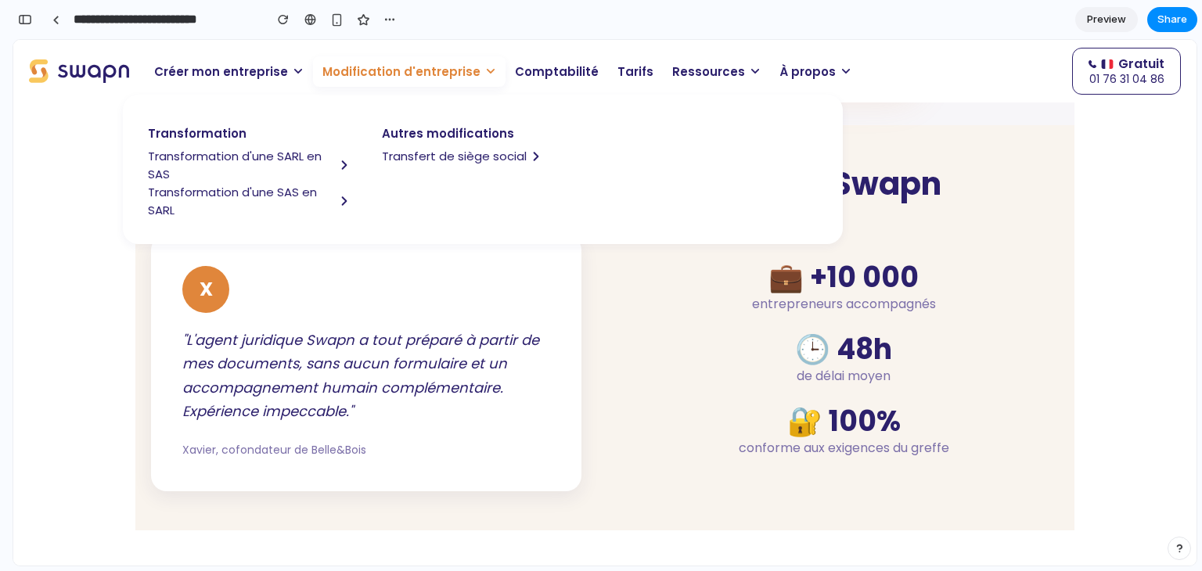
click at [430, 166] on div "Autres modifications Transfert de siège social" at bounding box center [483, 142] width 234 height 77
click at [427, 161] on span "Transfert de siège social" at bounding box center [454, 156] width 145 height 18
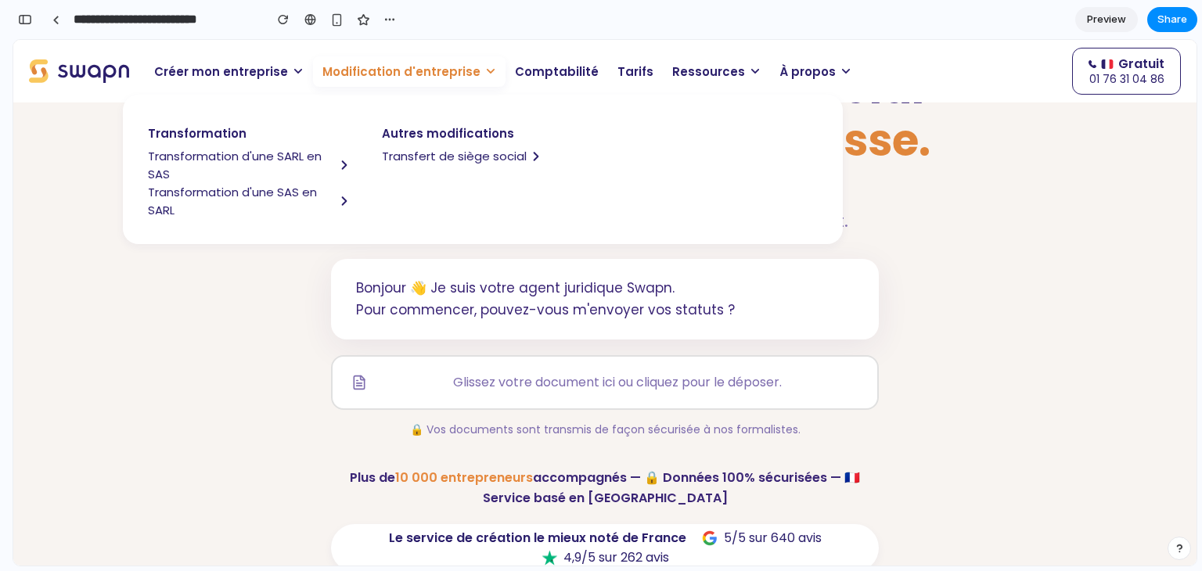
click at [392, 74] on span "Modification d'entreprise" at bounding box center [402, 72] width 158 height 18
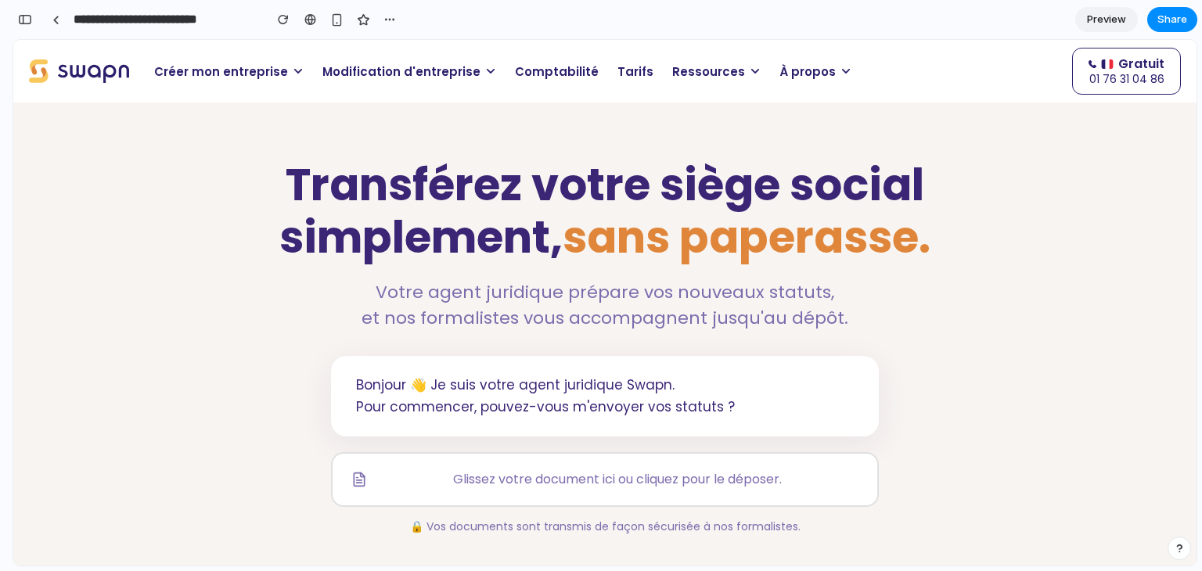
scroll to position [0, 0]
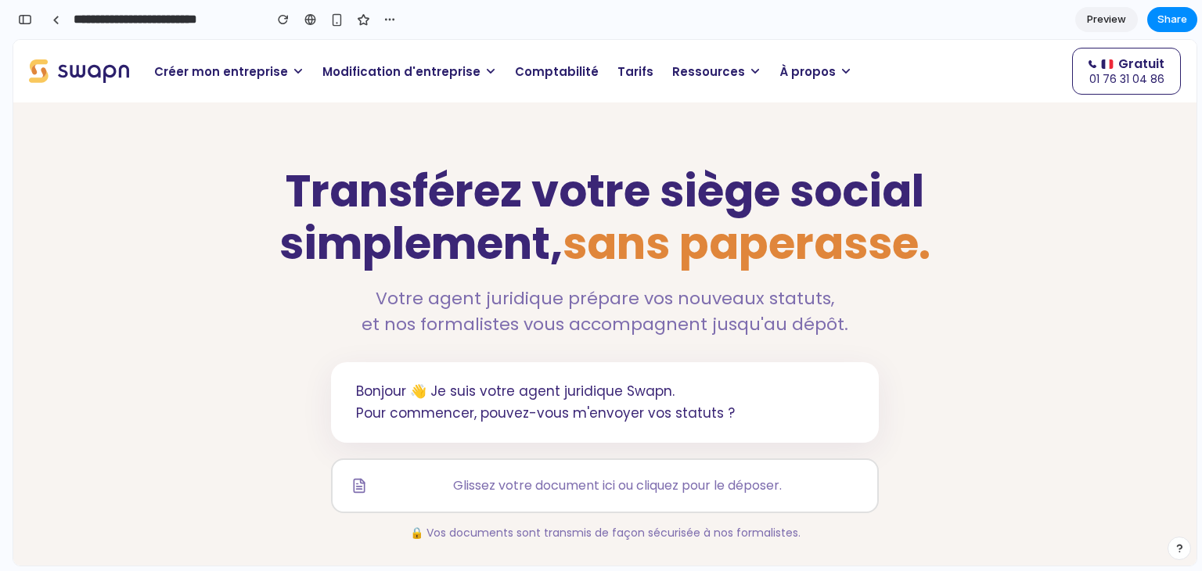
click at [426, 215] on h1 "Transférez votre siège social simplement, sans paperasse." at bounding box center [605, 217] width 705 height 105
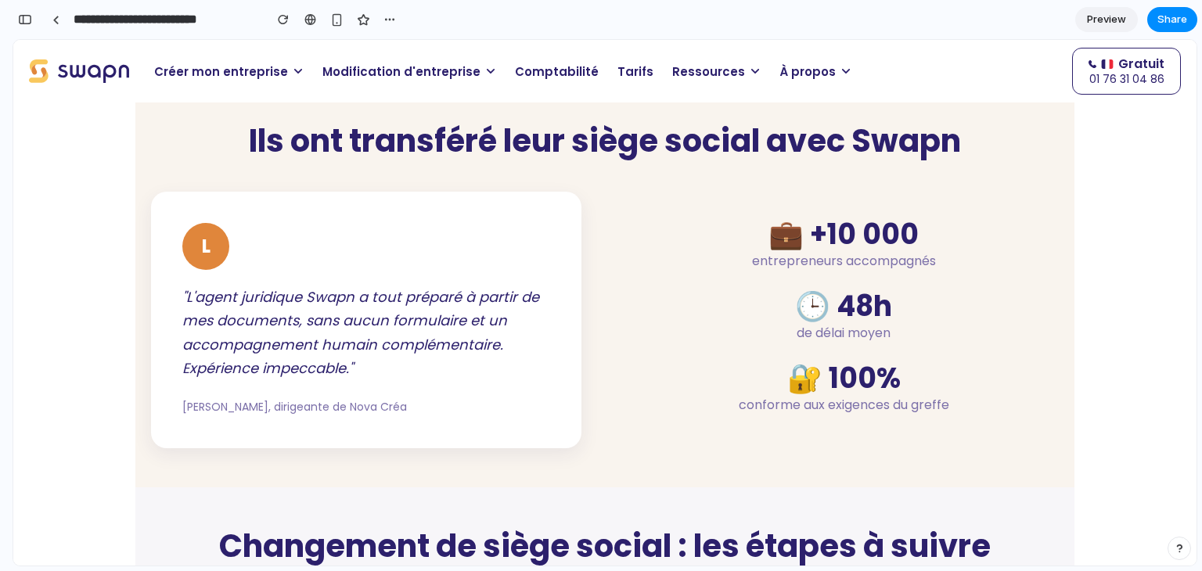
scroll to position [2317, 0]
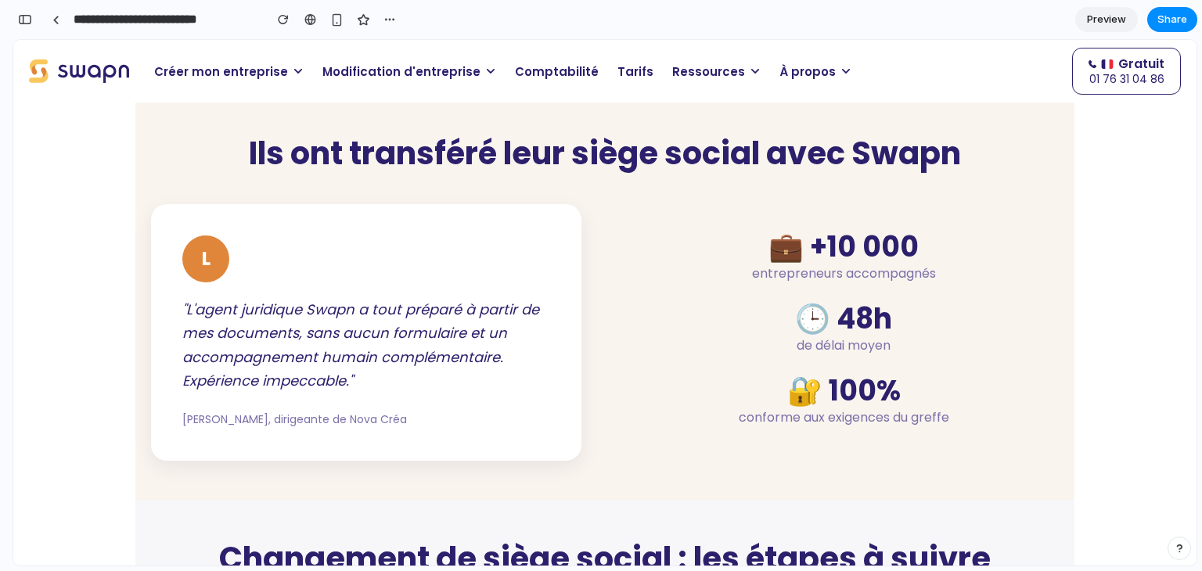
click at [351, 80] on span "Modification d'entreprise" at bounding box center [402, 72] width 158 height 18
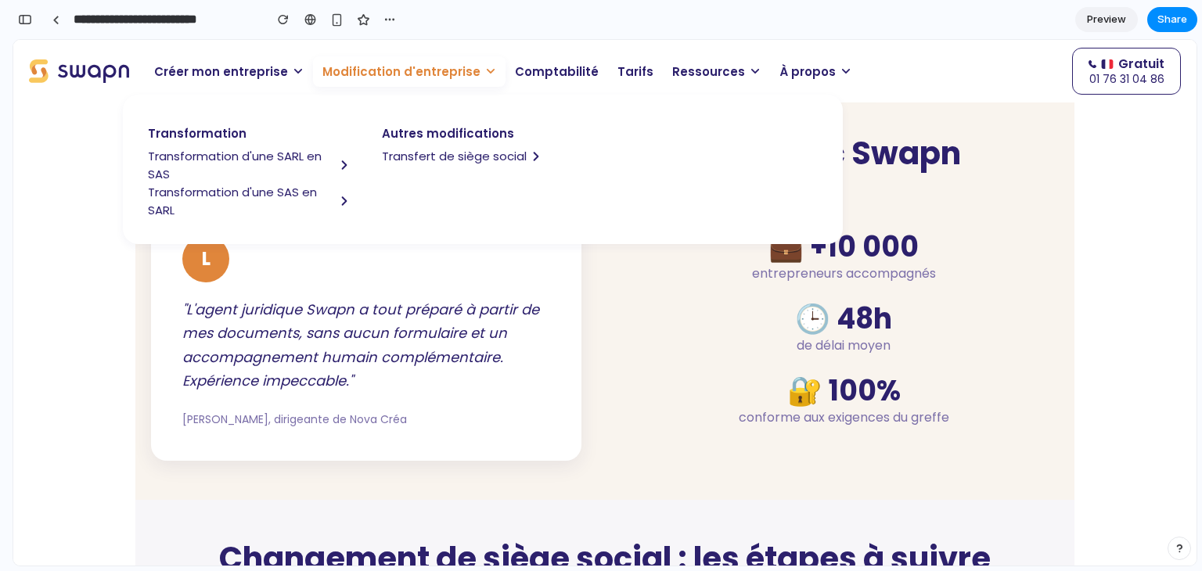
click at [438, 153] on span "Transfert de siège social" at bounding box center [454, 156] width 145 height 18
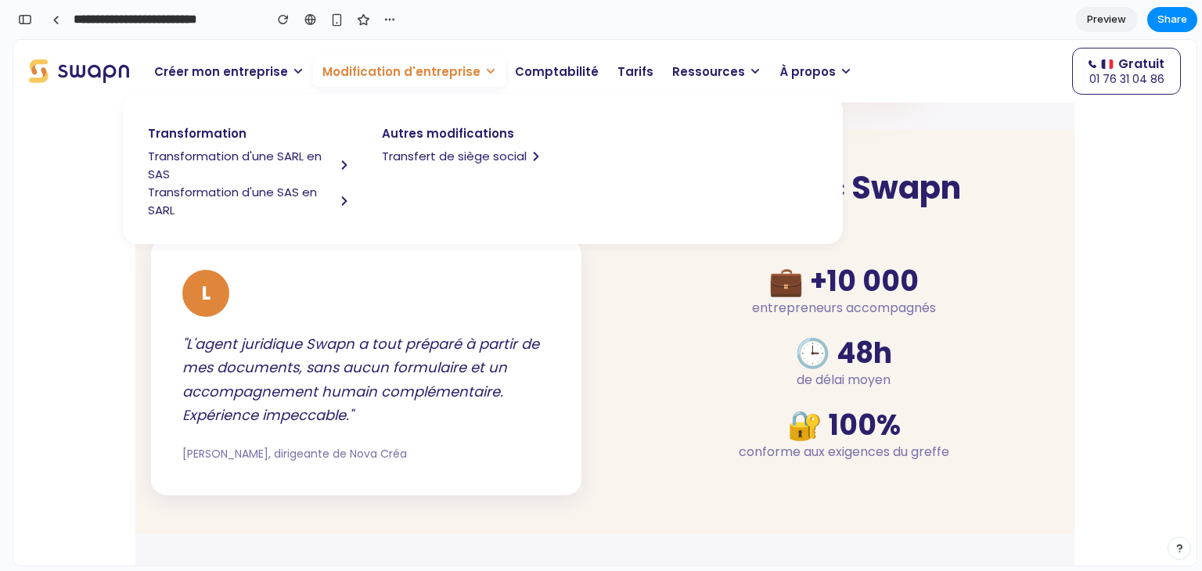
scroll to position [2281, 0]
click at [395, 68] on span "Modification d'entreprise" at bounding box center [402, 72] width 158 height 18
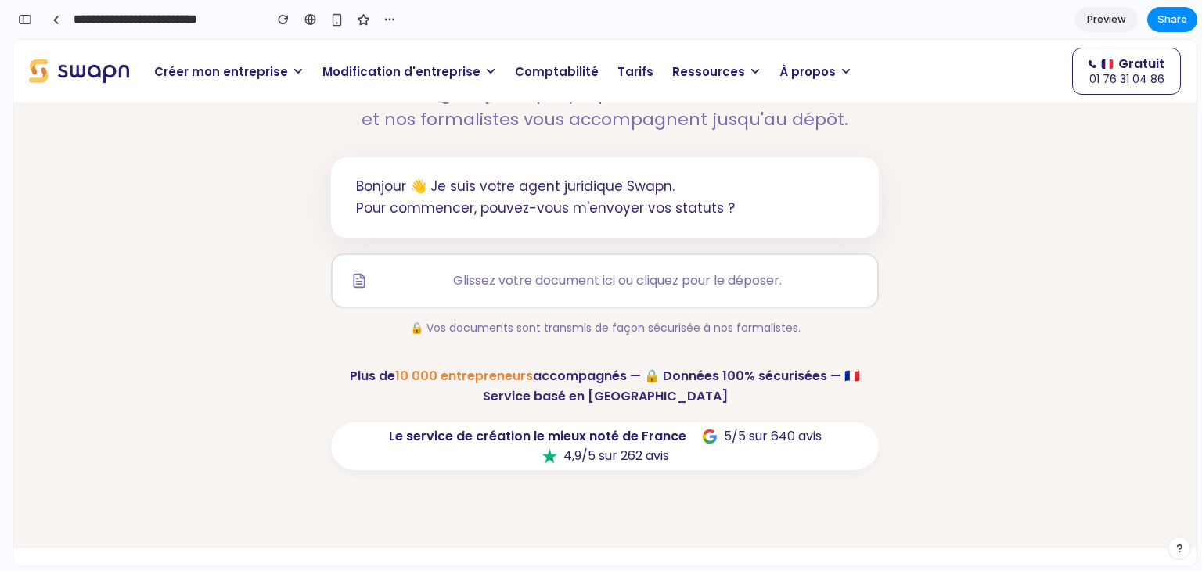
scroll to position [0, 0]
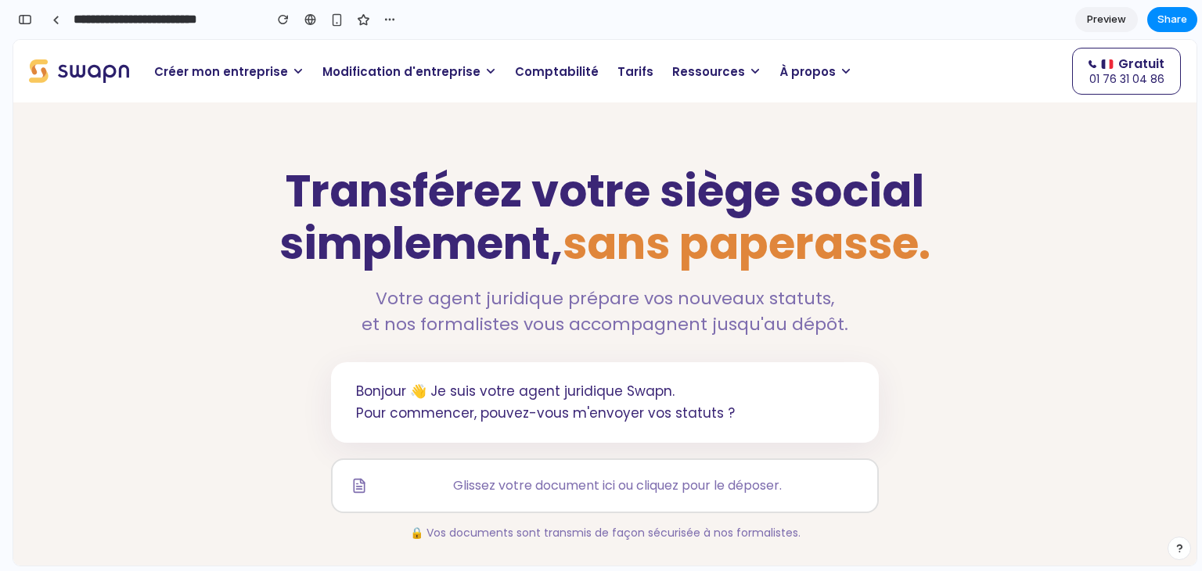
click at [396, 74] on span "Modification d'entreprise" at bounding box center [402, 72] width 158 height 18
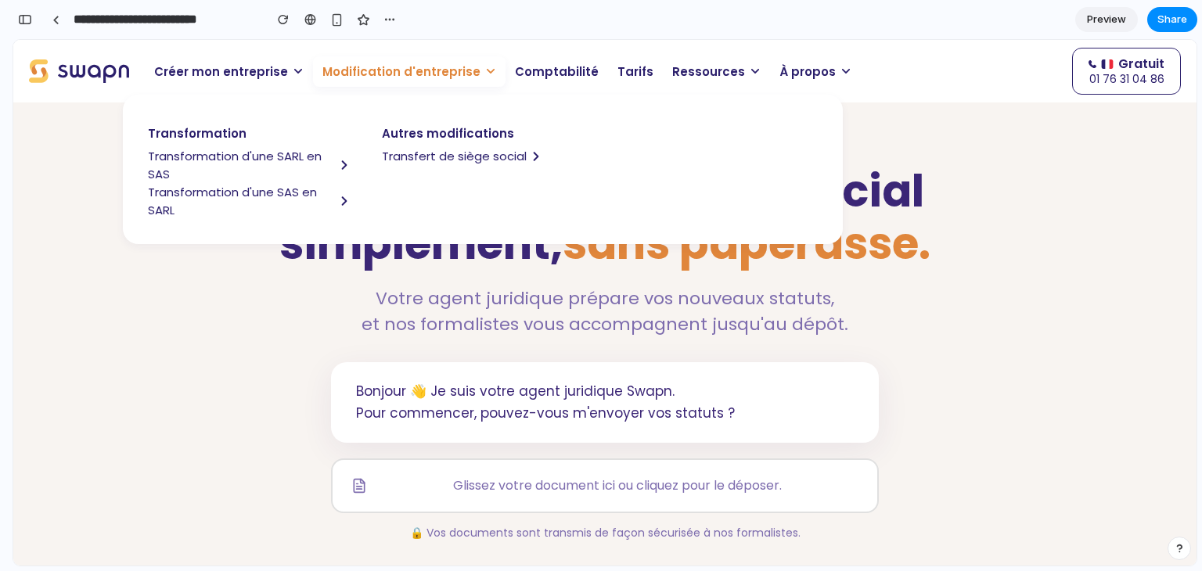
click at [223, 158] on span "Transformation d'une SARL en SAS" at bounding box center [241, 165] width 187 height 36
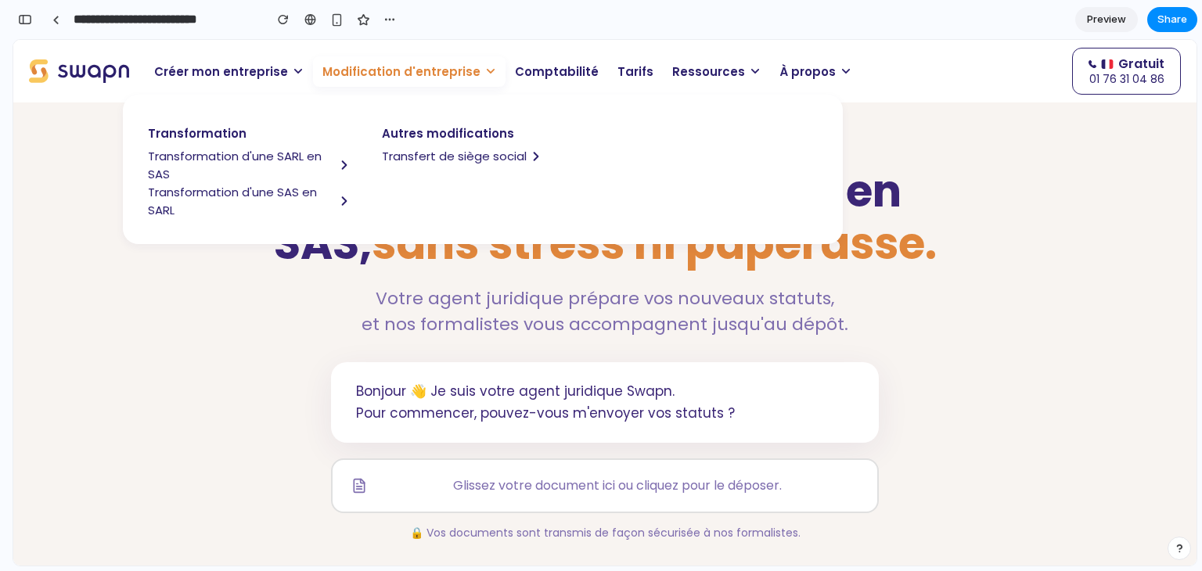
click at [247, 149] on span "Transformation d'une SARL en SAS" at bounding box center [241, 165] width 187 height 36
click at [434, 268] on span "sans stress ni paperasse." at bounding box center [654, 244] width 565 height 62
click at [1112, 20] on span "Preview" at bounding box center [1106, 20] width 39 height 16
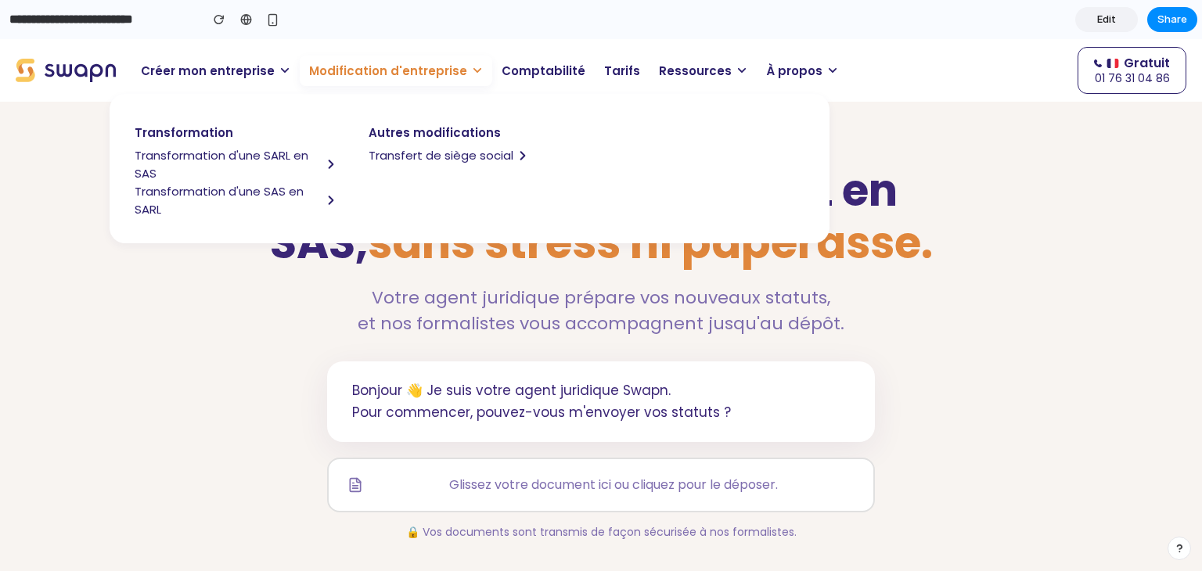
click at [438, 299] on p "Votre agent juridique prépare vos nouveaux statuts, et nos formalistes vous acc…" at bounding box center [601, 311] width 705 height 52
click at [428, 63] on span "Modification d'entreprise" at bounding box center [388, 71] width 158 height 18
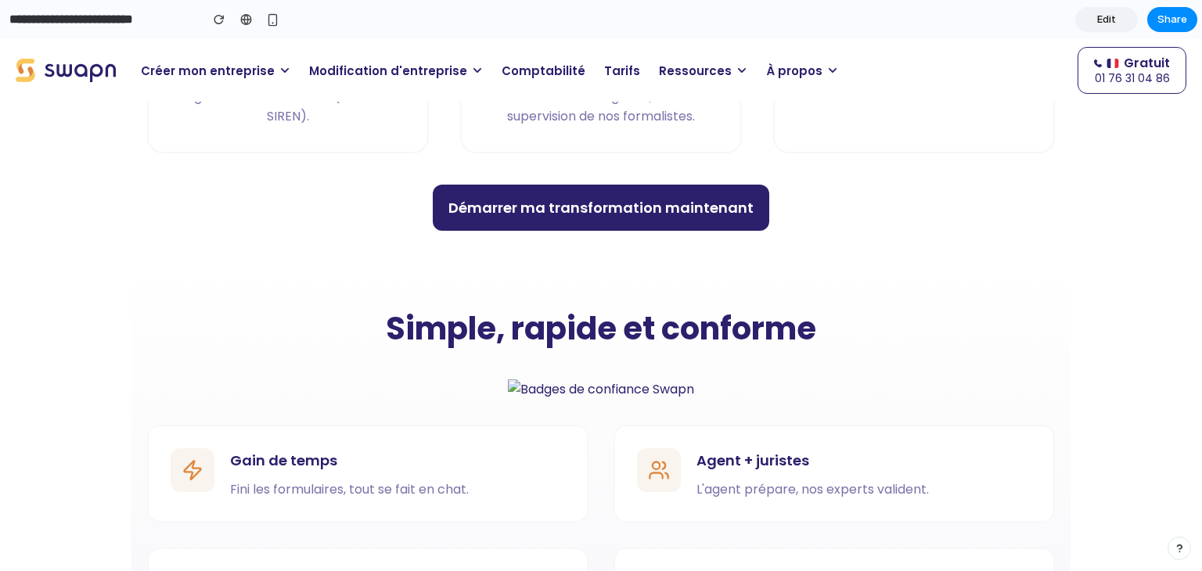
scroll to position [972, 0]
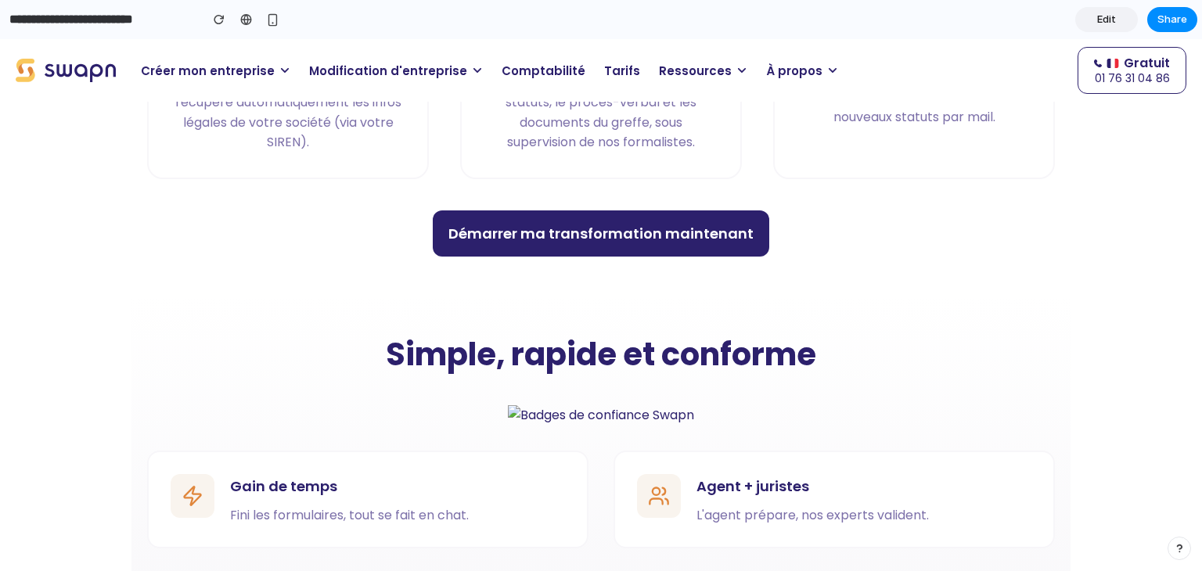
click at [377, 74] on span "Modification d'entreprise" at bounding box center [388, 71] width 158 height 18
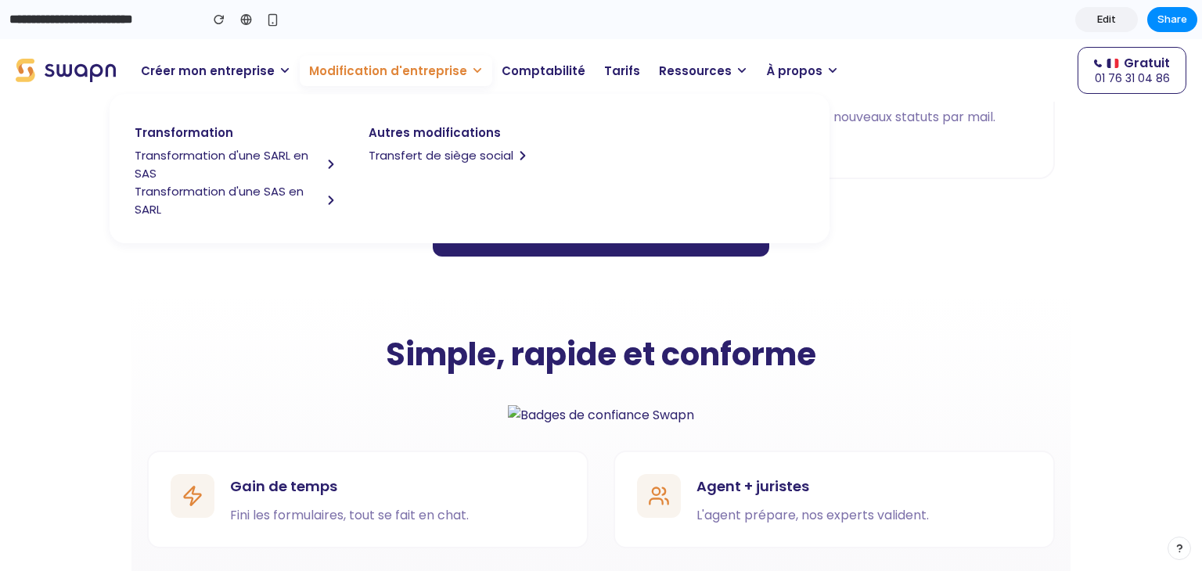
click at [241, 195] on span "Transformation d'une SAS en SARL" at bounding box center [228, 200] width 187 height 36
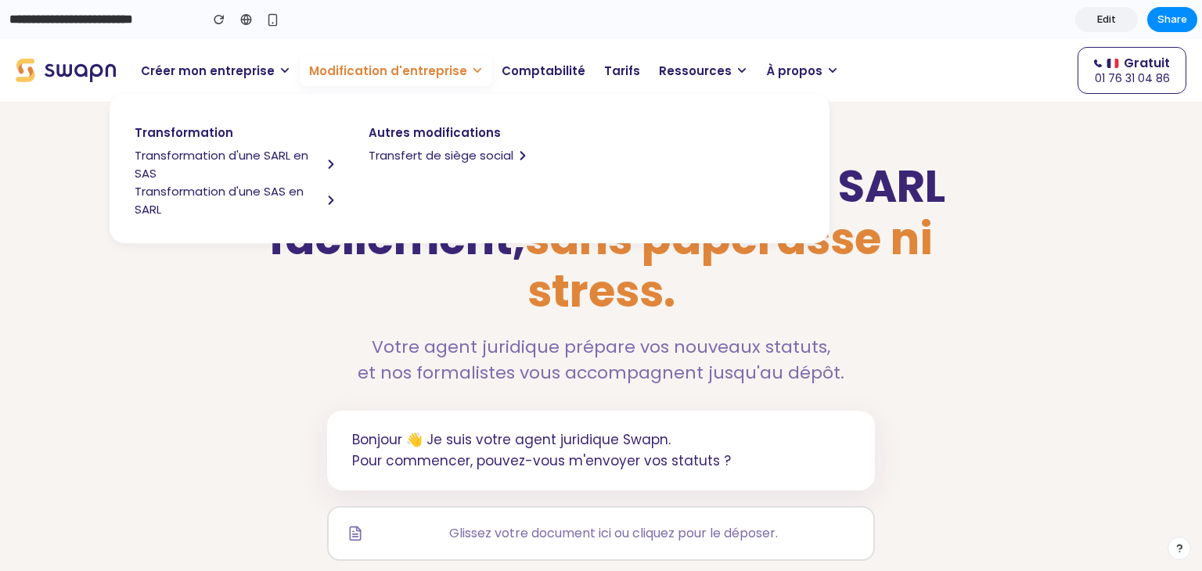
scroll to position [0, 0]
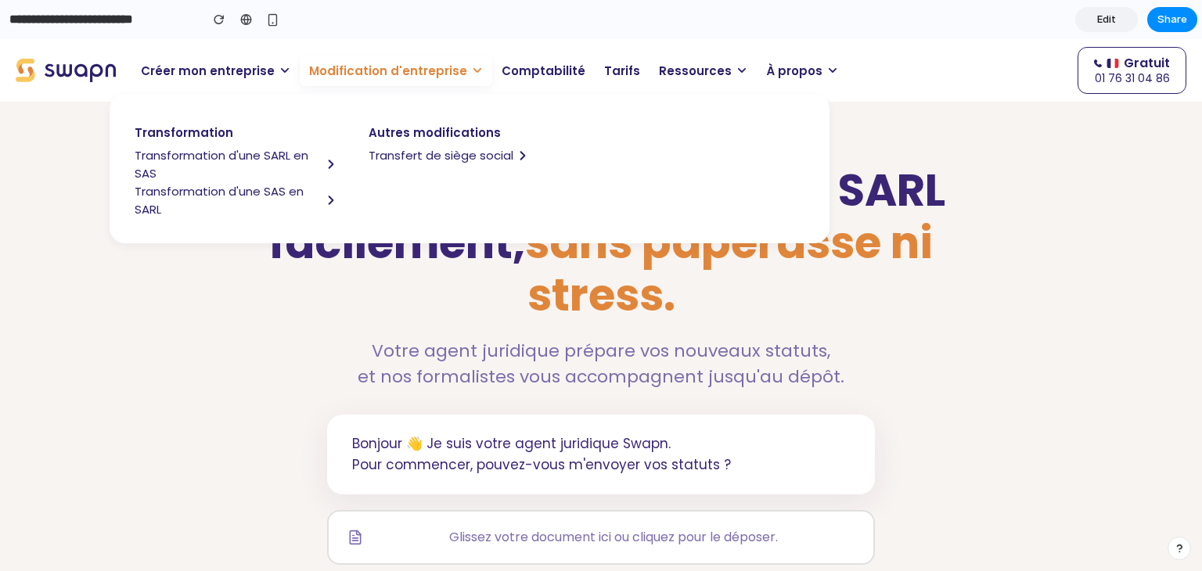
click at [398, 286] on h1 "Transformez votre SAS en SARL facilement, sans paperasse ni stress." at bounding box center [601, 243] width 705 height 158
click at [335, 72] on span "Modification d'entreprise" at bounding box center [388, 71] width 158 height 18
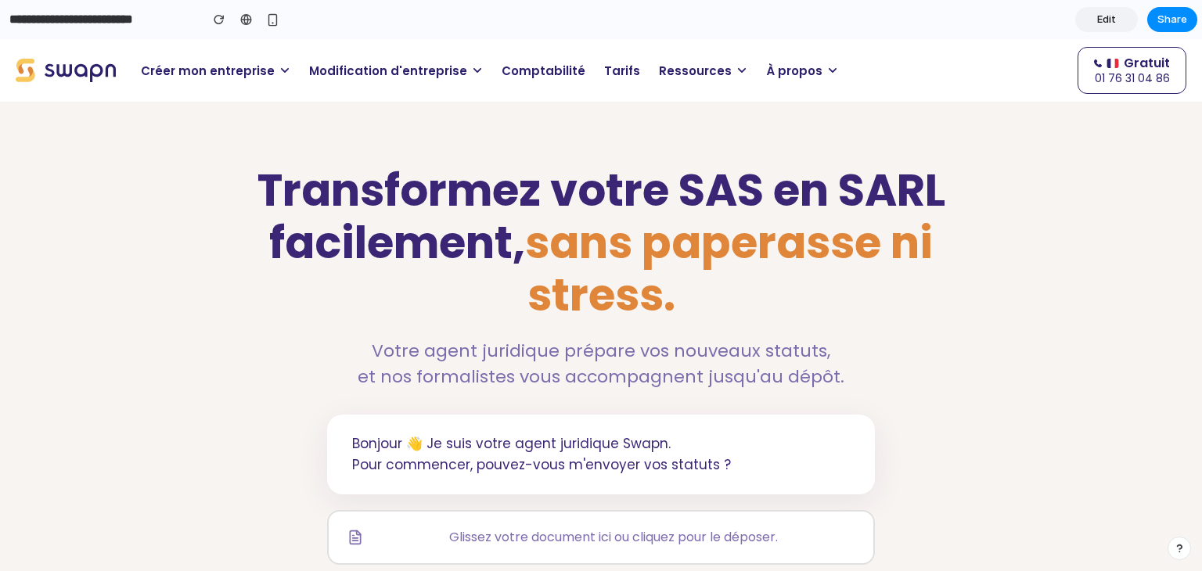
click at [390, 208] on h1 "Transformez votre SAS en SARL facilement, sans paperasse ni stress." at bounding box center [601, 243] width 705 height 158
click at [85, 26] on input "**********" at bounding box center [100, 19] width 189 height 28
click at [100, 77] on img at bounding box center [66, 70] width 100 height 23
click at [1112, 21] on span "Edit" at bounding box center [1106, 20] width 19 height 16
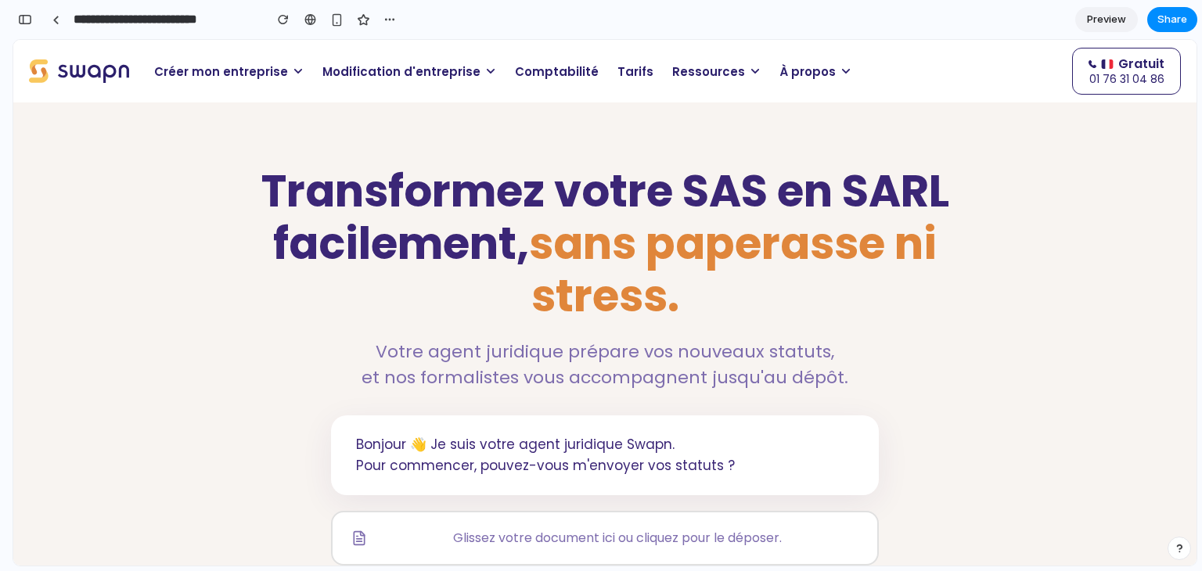
scroll to position [17030, 0]
click at [28, 20] on div "button" at bounding box center [25, 19] width 14 height 11
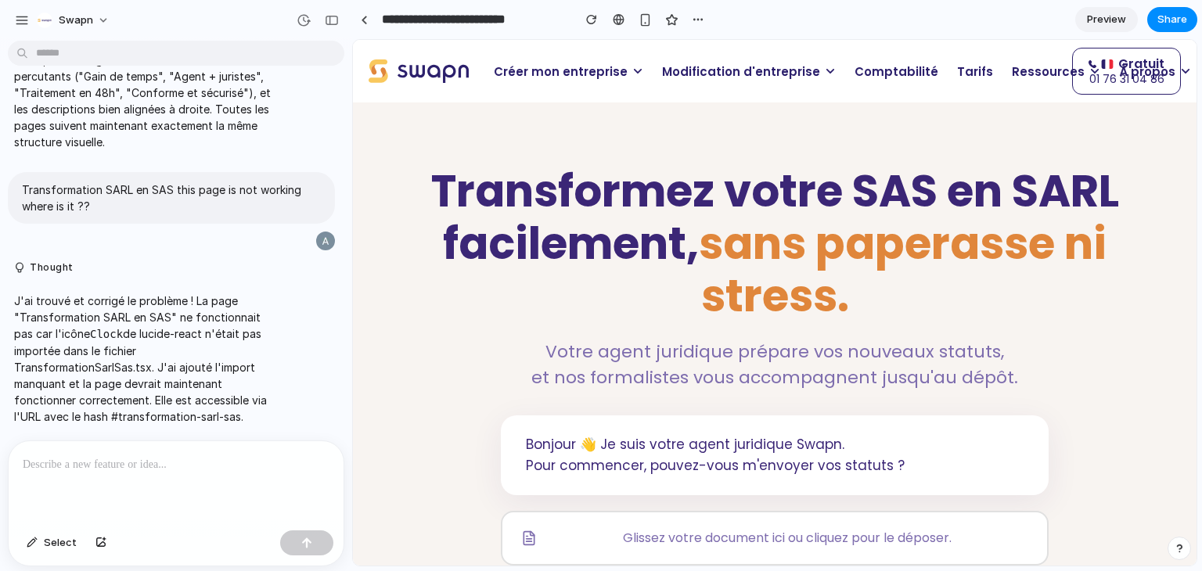
scroll to position [0, 0]
click at [27, 18] on div "button" at bounding box center [22, 20] width 14 height 14
click at [366, 20] on div at bounding box center [364, 20] width 7 height 9
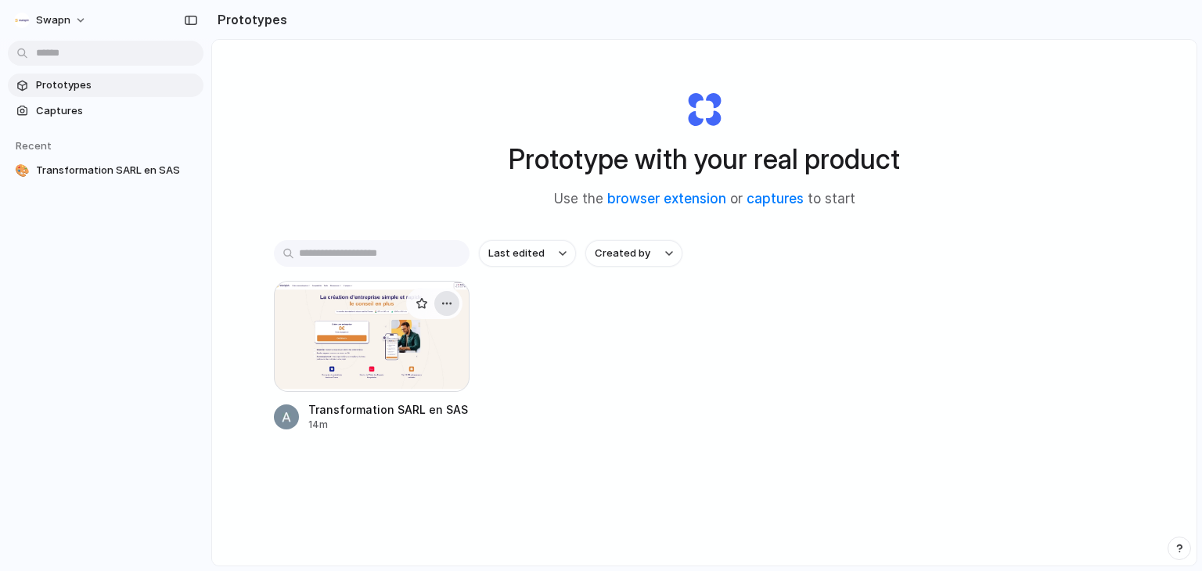
click at [443, 304] on div "button" at bounding box center [447, 303] width 13 height 13
click at [373, 388] on span "Copy link" at bounding box center [389, 389] width 45 height 16
click at [443, 304] on div "button" at bounding box center [447, 303] width 13 height 13
click at [669, 328] on div "Open in new tab Rename Copy link Delete" at bounding box center [601, 285] width 1202 height 571
click at [335, 346] on div at bounding box center [372, 336] width 196 height 111
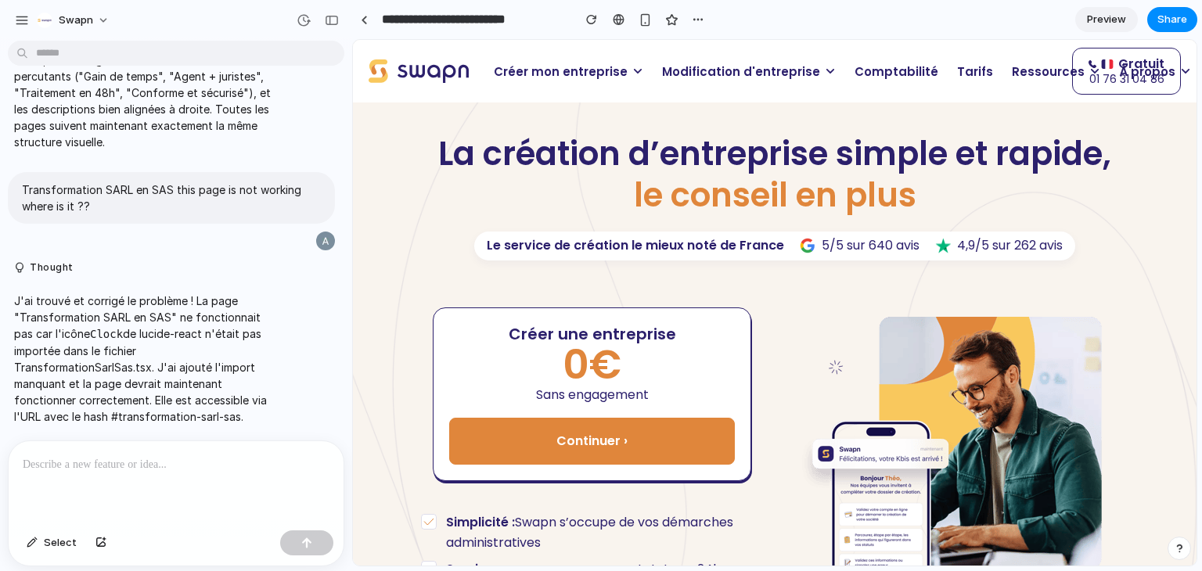
click at [146, 467] on p at bounding box center [176, 465] width 307 height 19
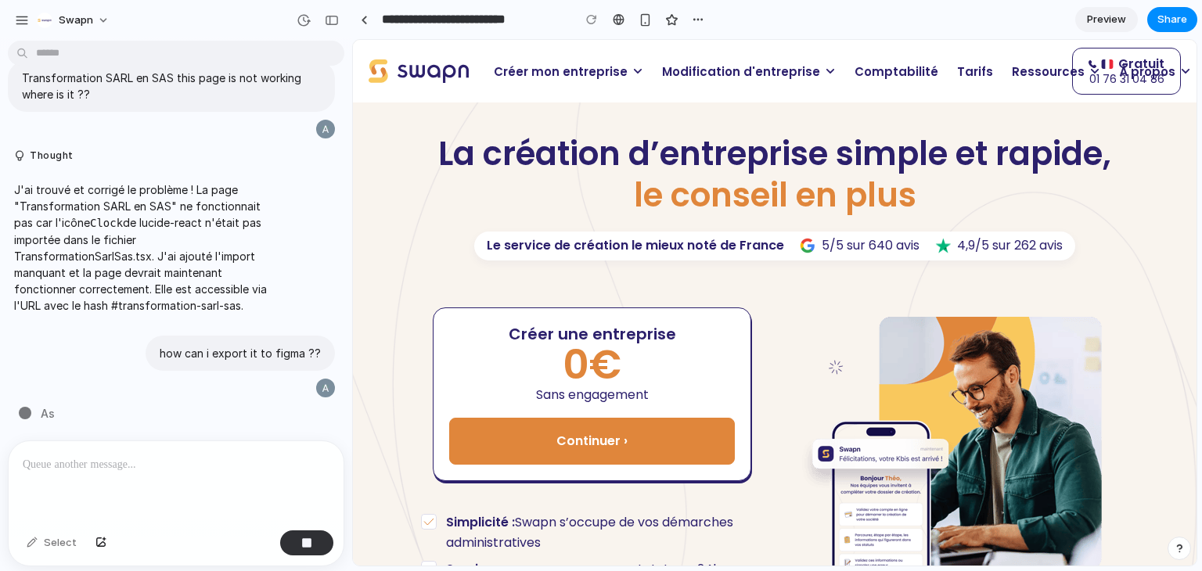
scroll to position [9148, 0]
click at [714, 74] on span "Modification d'entreprise" at bounding box center [741, 72] width 158 height 18
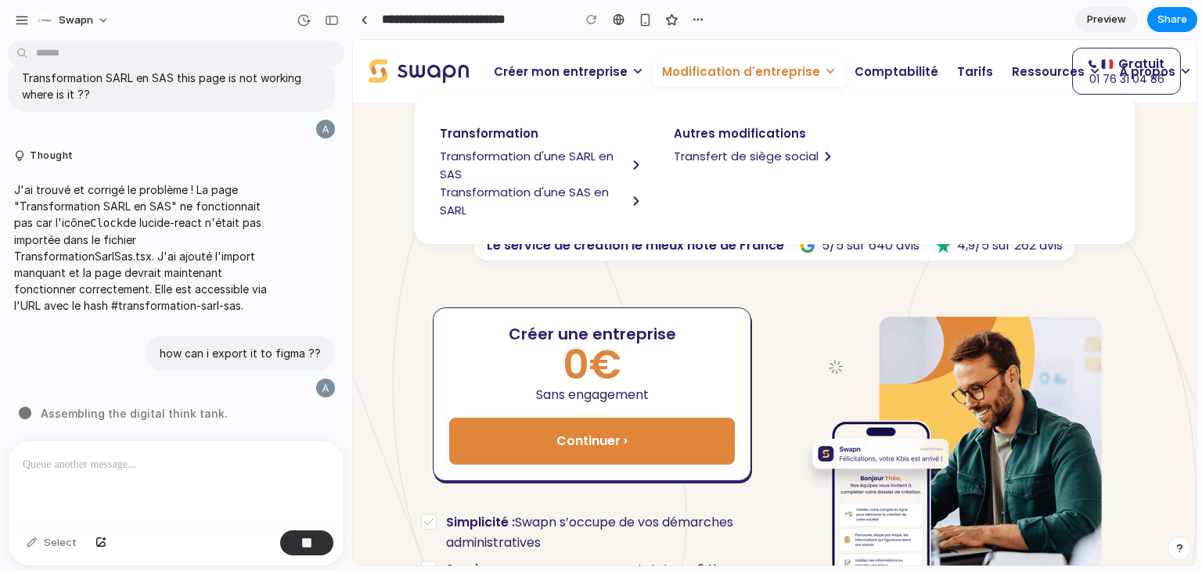
click at [536, 159] on span "Transformation d'une SARL en SAS" at bounding box center [533, 165] width 187 height 36
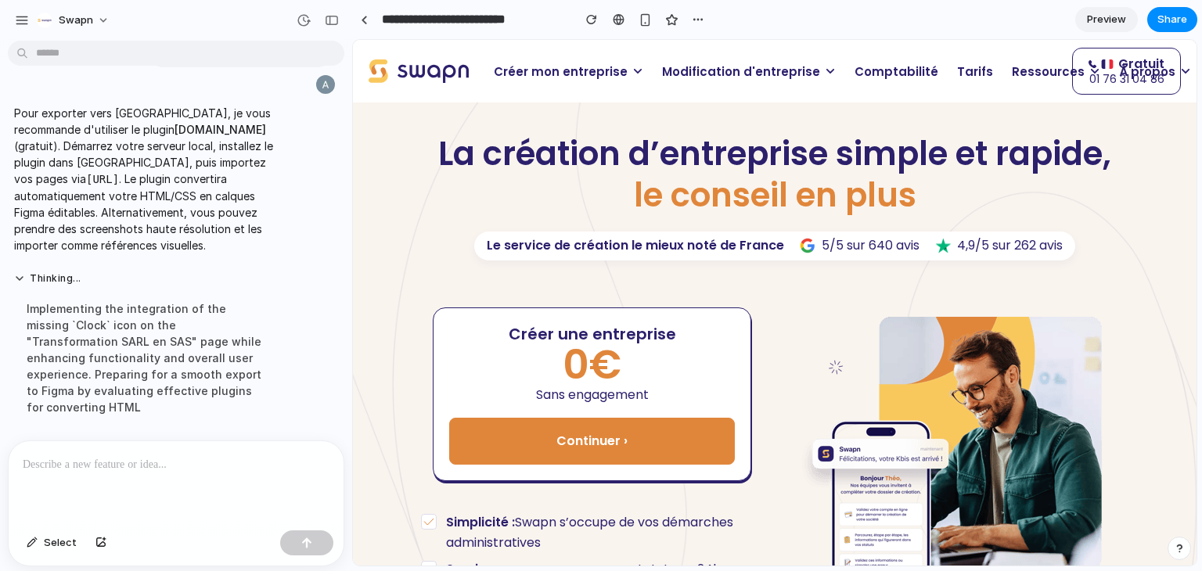
scroll to position [9009, 0]
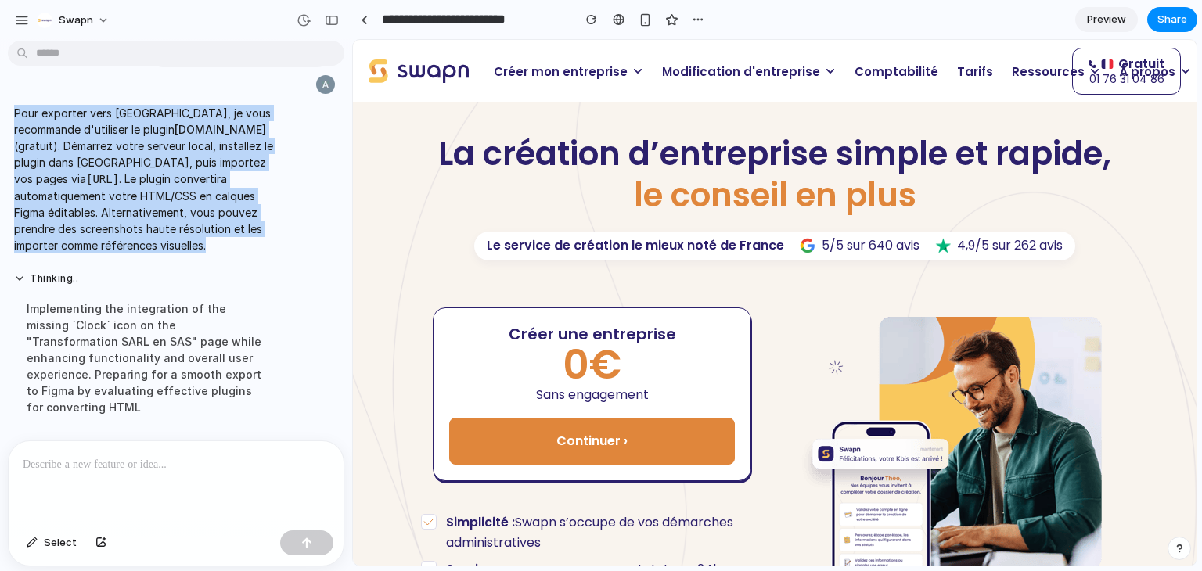
drag, startPoint x: 11, startPoint y: 142, endPoint x: 171, endPoint y: 303, distance: 227.5
click at [171, 263] on div "Pour exporter vers Figma, je vous recommande d'utiliser le plugin html.to.desig…" at bounding box center [145, 180] width 274 height 168
copy p "Pour exporter vers Figma, je vous recommande d'utiliser le plugin html.to.desig…"
click at [333, 20] on div "button" at bounding box center [332, 20] width 14 height 11
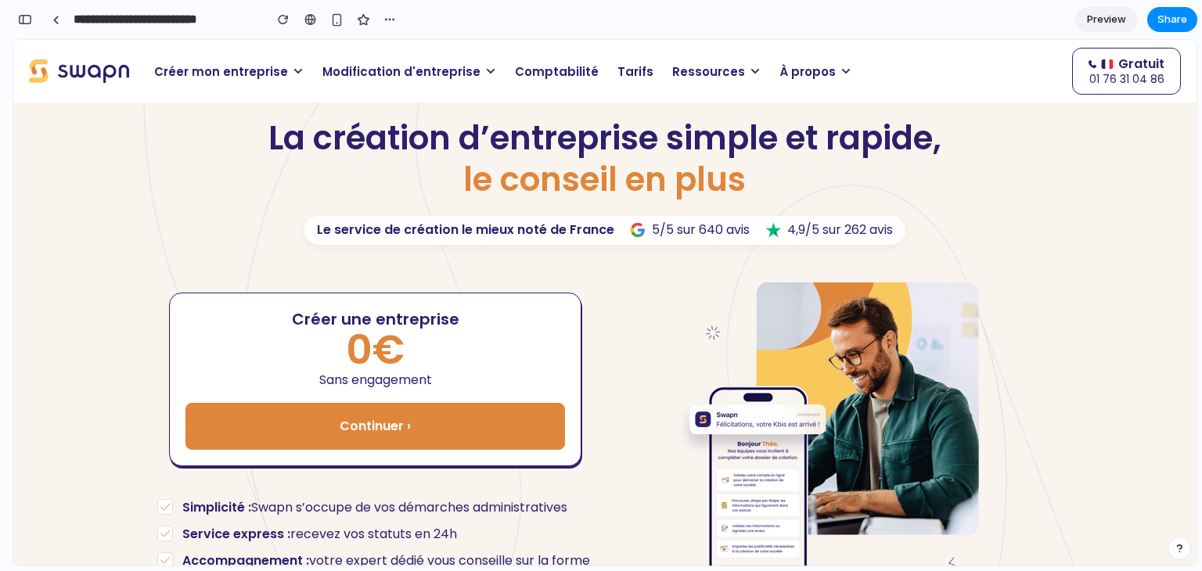
scroll to position [16588, 0]
click at [355, 77] on span "Modification d'entreprise" at bounding box center [402, 72] width 158 height 18
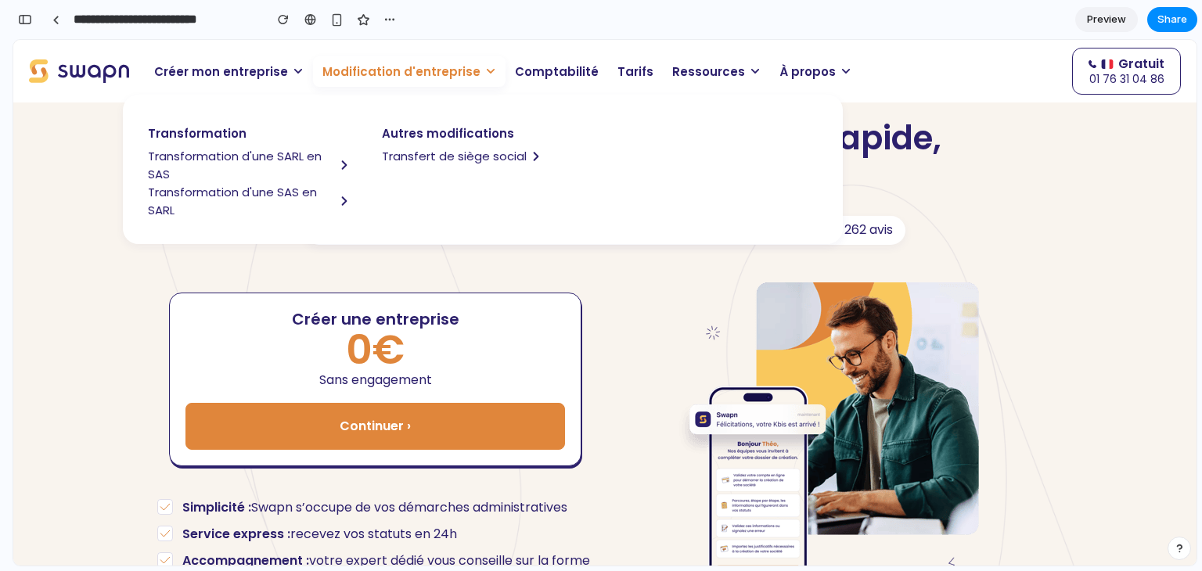
click at [206, 155] on span "Transformation d'une SARL en SAS" at bounding box center [241, 165] width 187 height 36
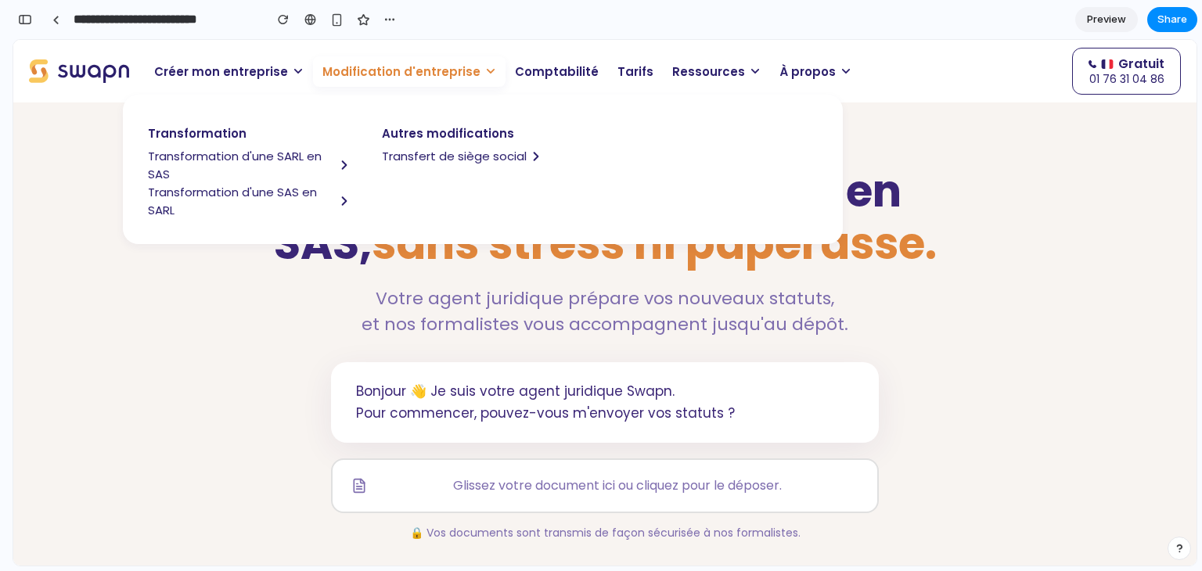
click at [485, 67] on icon at bounding box center [490, 71] width 11 height 11
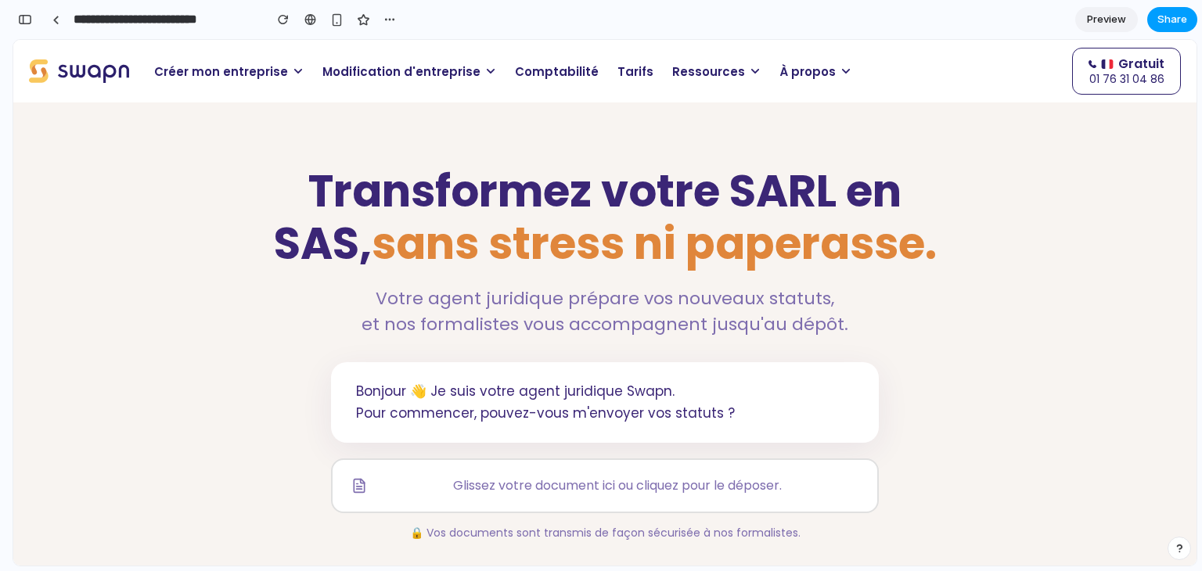
click at [1174, 16] on span "Share" at bounding box center [1173, 20] width 30 height 16
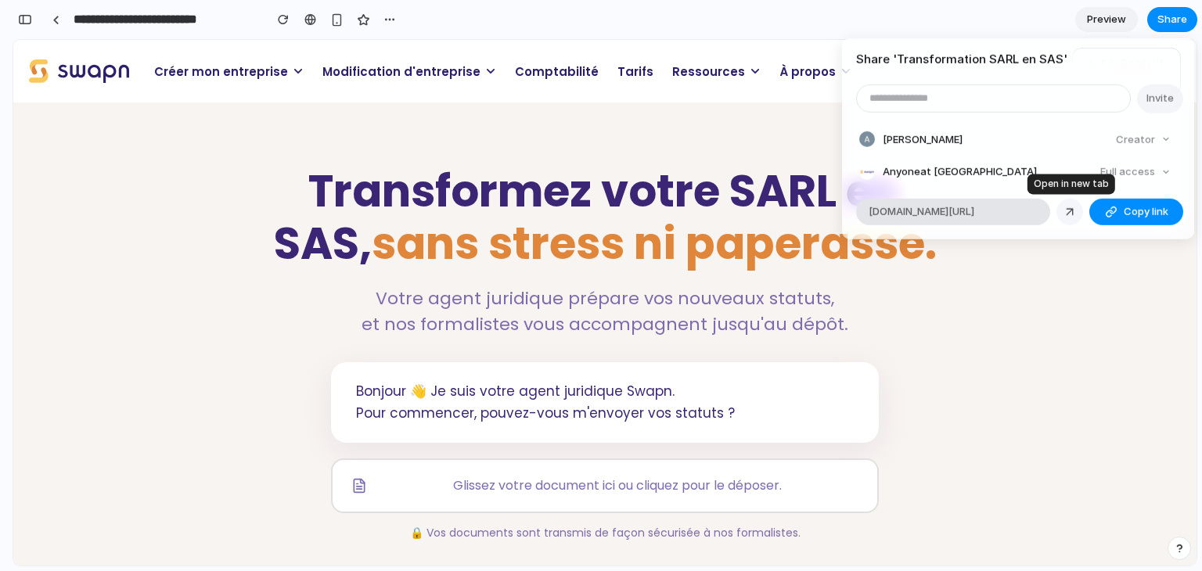
click at [1074, 214] on div at bounding box center [1070, 211] width 14 height 14
click at [1137, 214] on span "Copy link" at bounding box center [1146, 212] width 45 height 16
click at [1097, 23] on div "Share ' Transformation SARL en SAS ' Invite Ali RAMI Creator Anyone at Swapn Fu…" at bounding box center [601, 285] width 1202 height 571
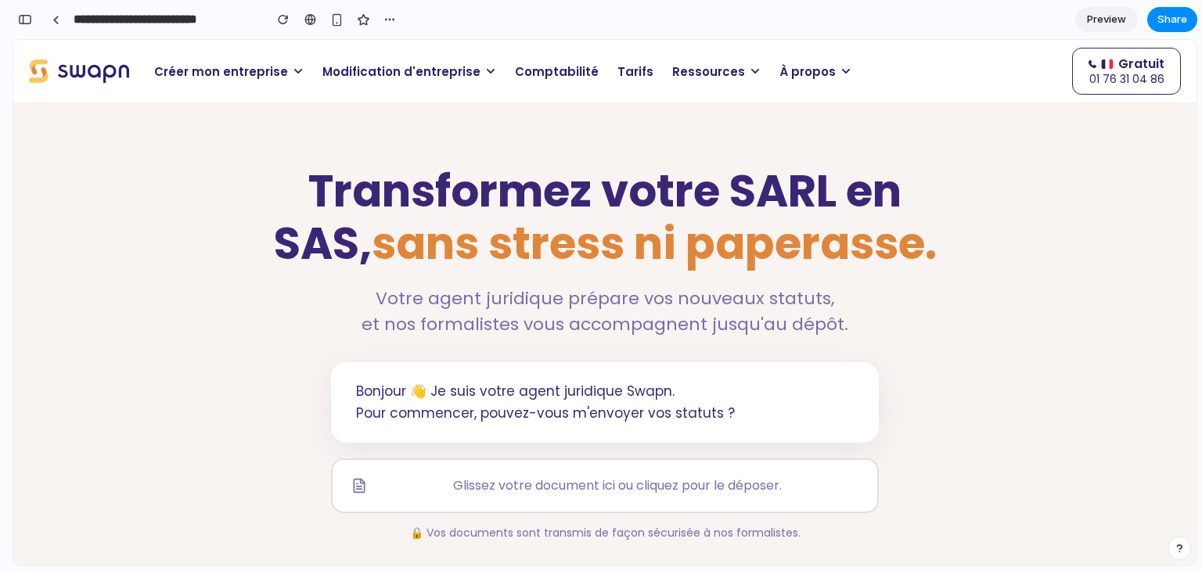
click at [1097, 24] on span "Preview" at bounding box center [1106, 20] width 39 height 16
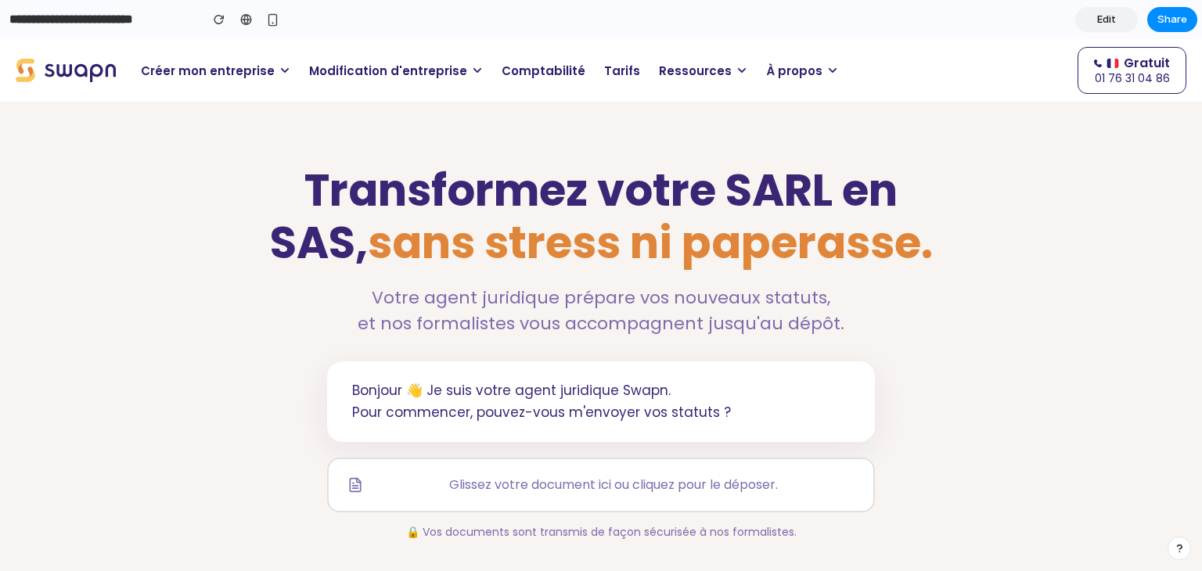
click at [423, 242] on span "sans stress ni paperasse." at bounding box center [650, 243] width 565 height 62
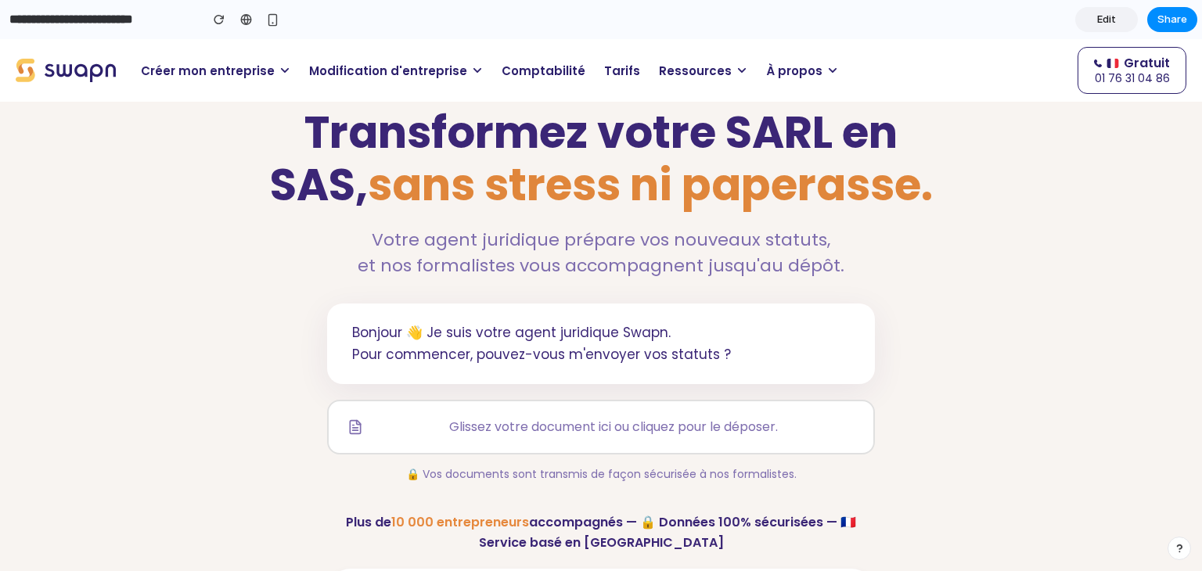
scroll to position [56, 0]
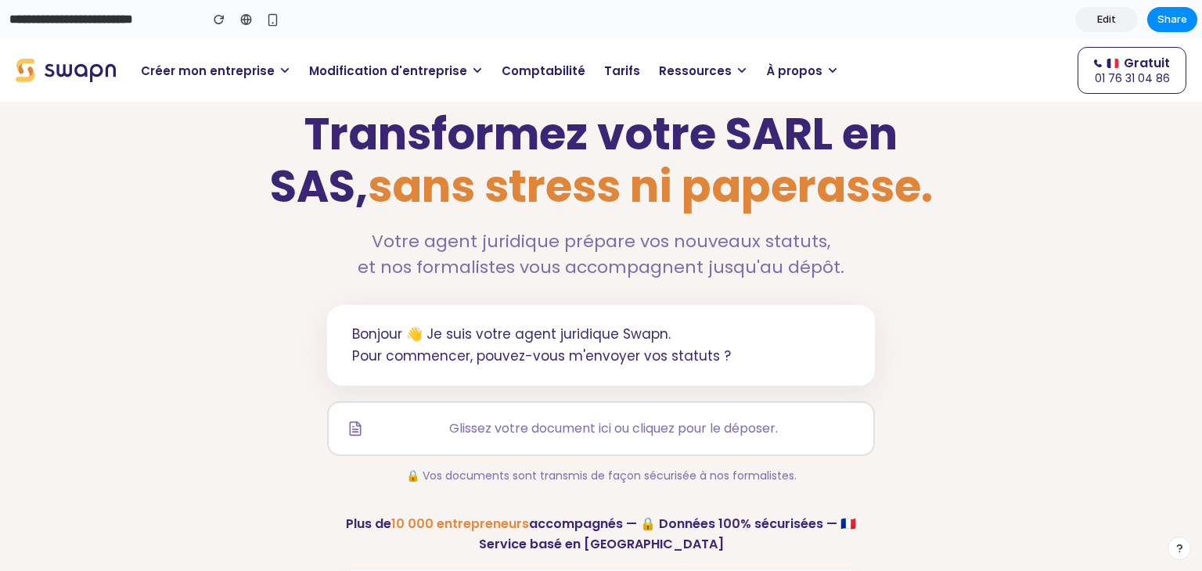
click at [393, 71] on span "Modification d'entreprise" at bounding box center [388, 71] width 158 height 18
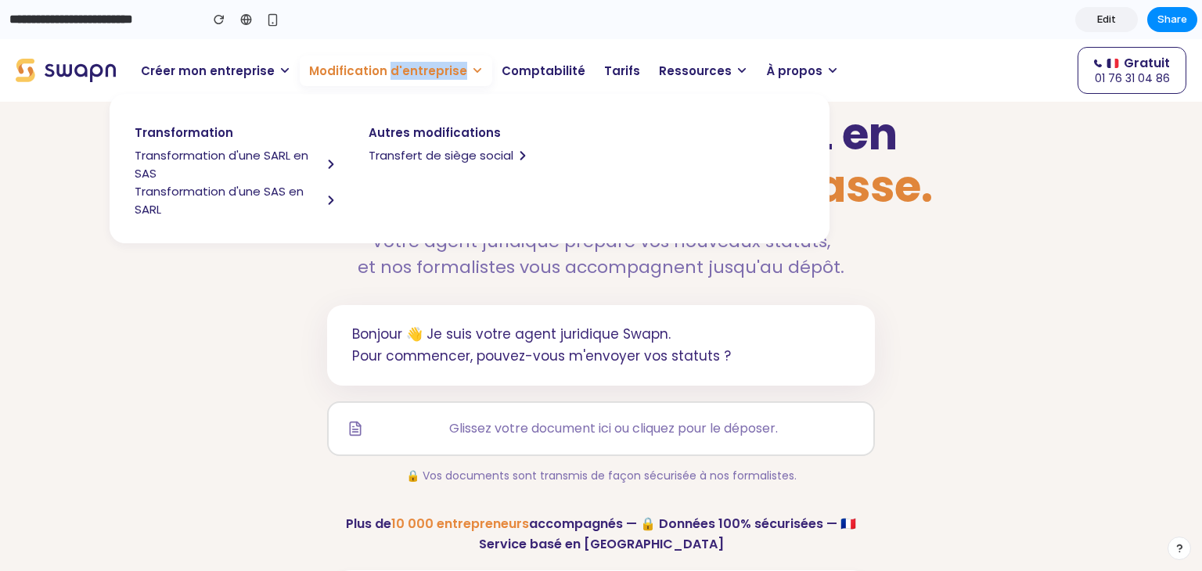
click at [393, 71] on span "Modification d'entreprise" at bounding box center [388, 71] width 158 height 18
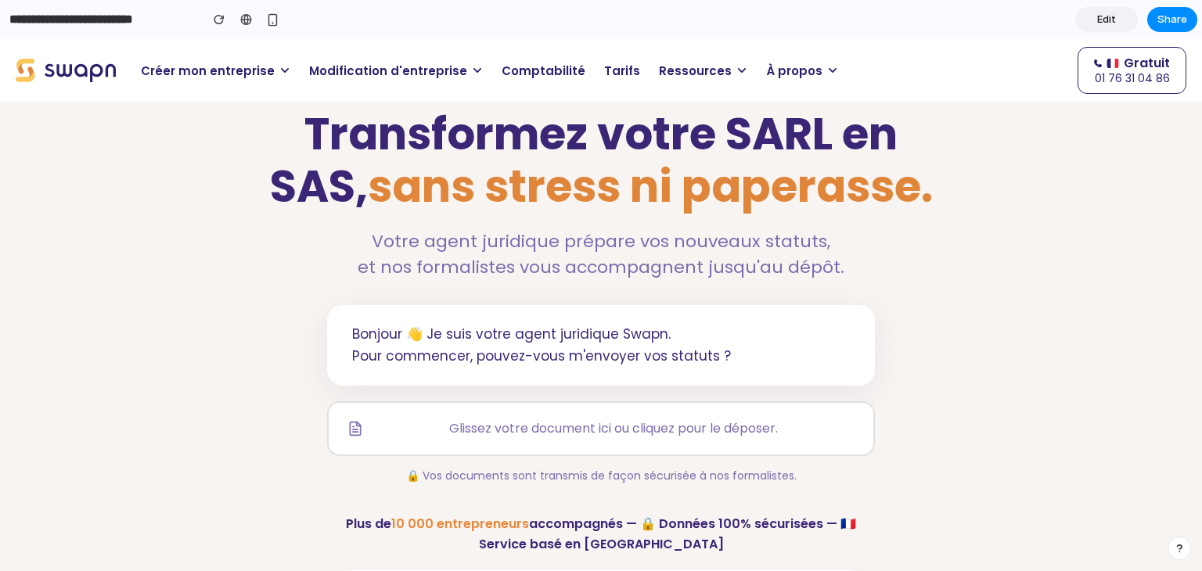
click at [392, 207] on span "sans stress ni paperasse." at bounding box center [650, 187] width 565 height 62
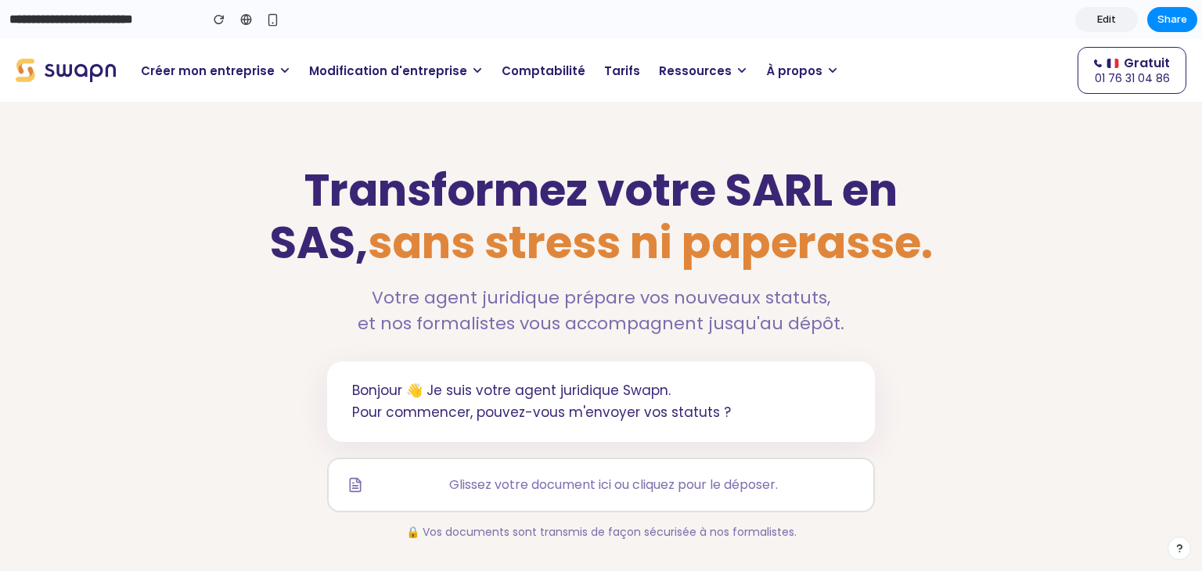
click at [341, 70] on span "Modification d'entreprise" at bounding box center [388, 71] width 158 height 18
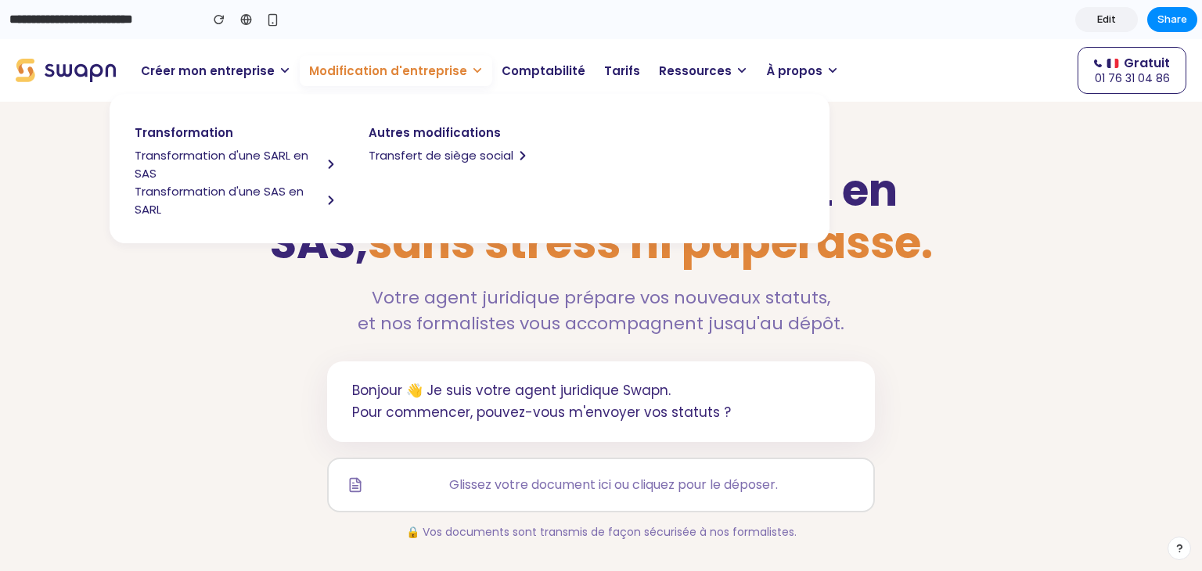
click at [261, 146] on span "Transformation d'une SARL en SAS" at bounding box center [228, 164] width 187 height 36
click at [97, 259] on section "Transformez votre SARL en SAS, sans stress ni paperasse. Votre agent juridique …" at bounding box center [601, 427] width 1202 height 651
click at [401, 67] on span "Modification d'entreprise" at bounding box center [388, 71] width 158 height 18
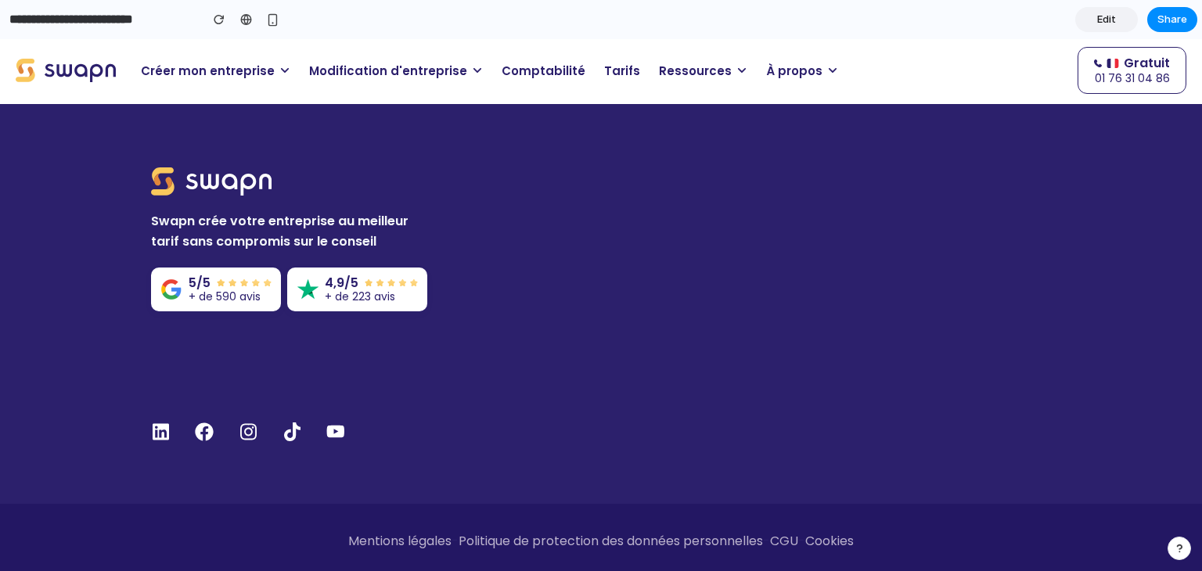
scroll to position [3557, 0]
click at [215, 211] on p "Swapn crée votre entreprise au meilleur tarif sans compromis sur le conseil" at bounding box center [293, 231] width 284 height 41
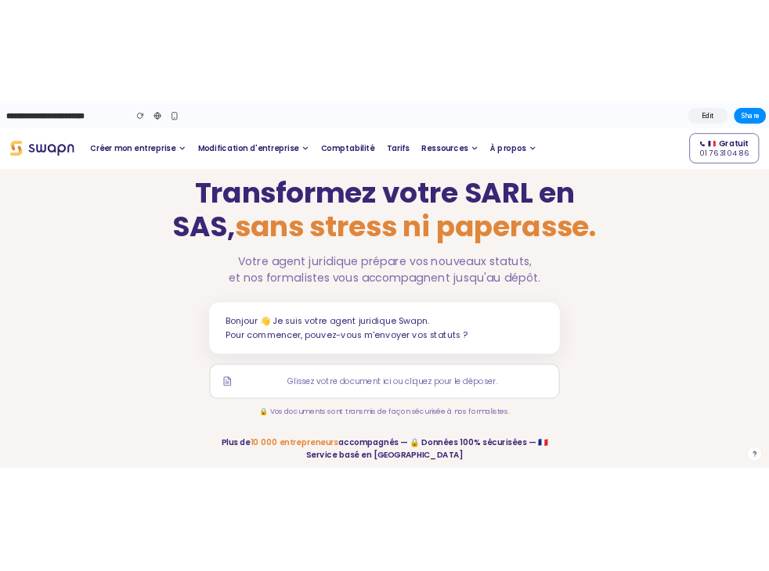
scroll to position [0, 0]
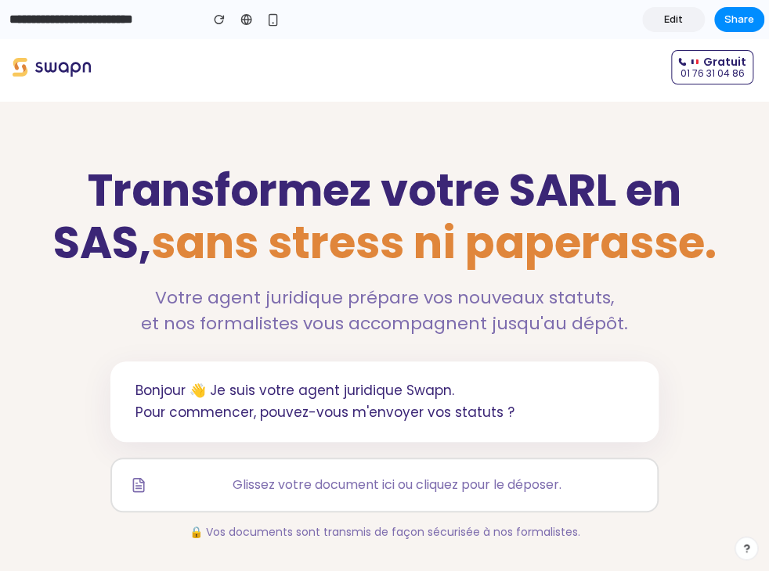
click at [651, 231] on span "sans stress ni paperasse." at bounding box center [433, 243] width 565 height 62
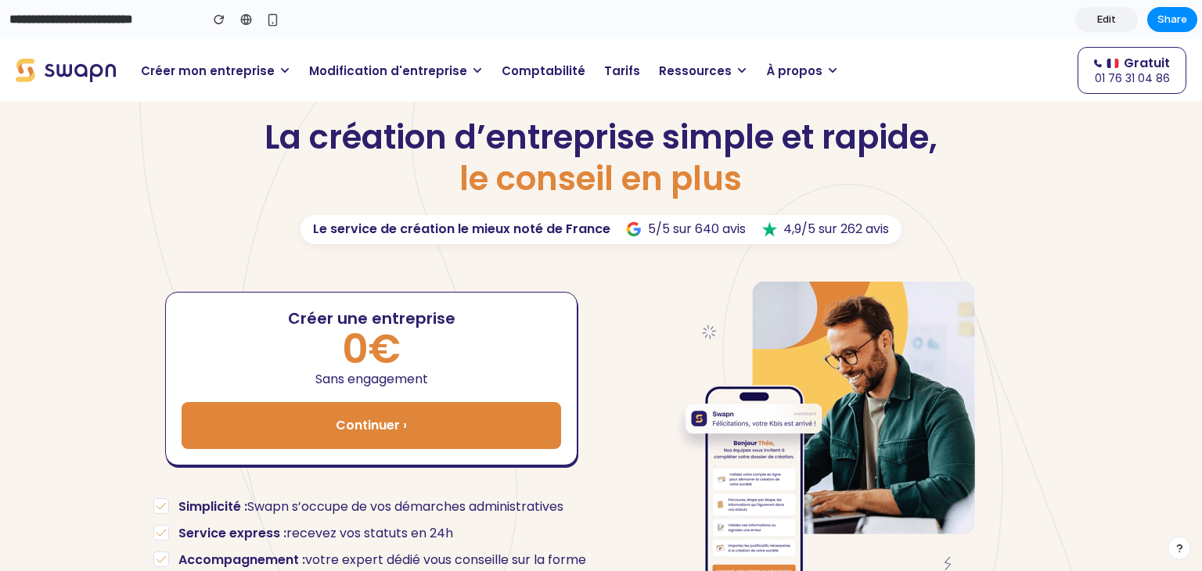
click at [369, 63] on span "Modification d'entreprise" at bounding box center [388, 71] width 158 height 18
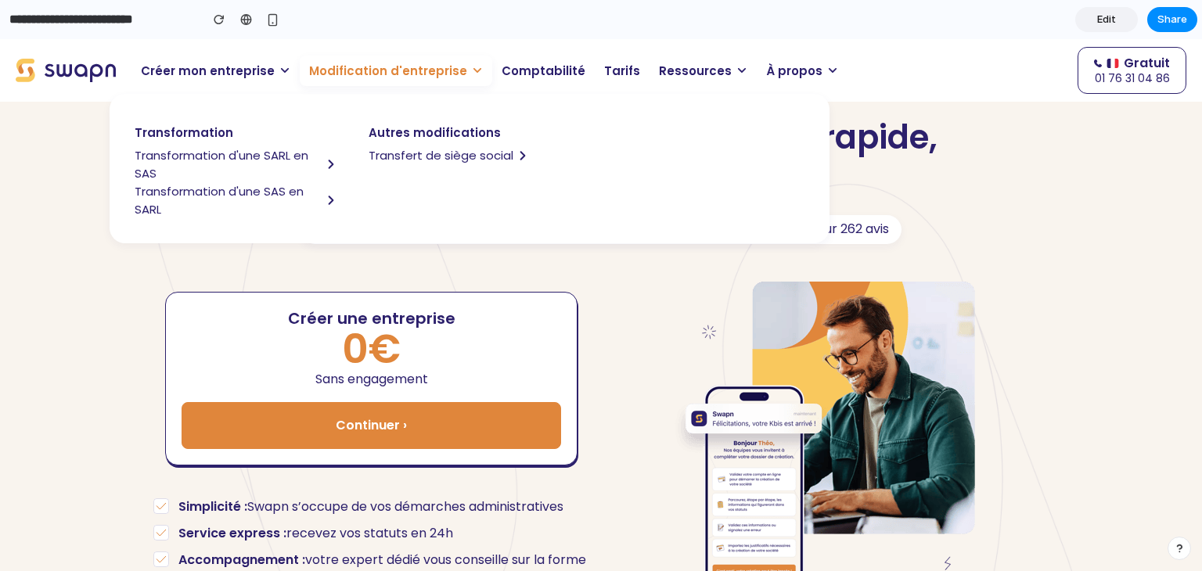
click at [234, 158] on span "Transformation d'une SARL en SAS" at bounding box center [228, 164] width 187 height 36
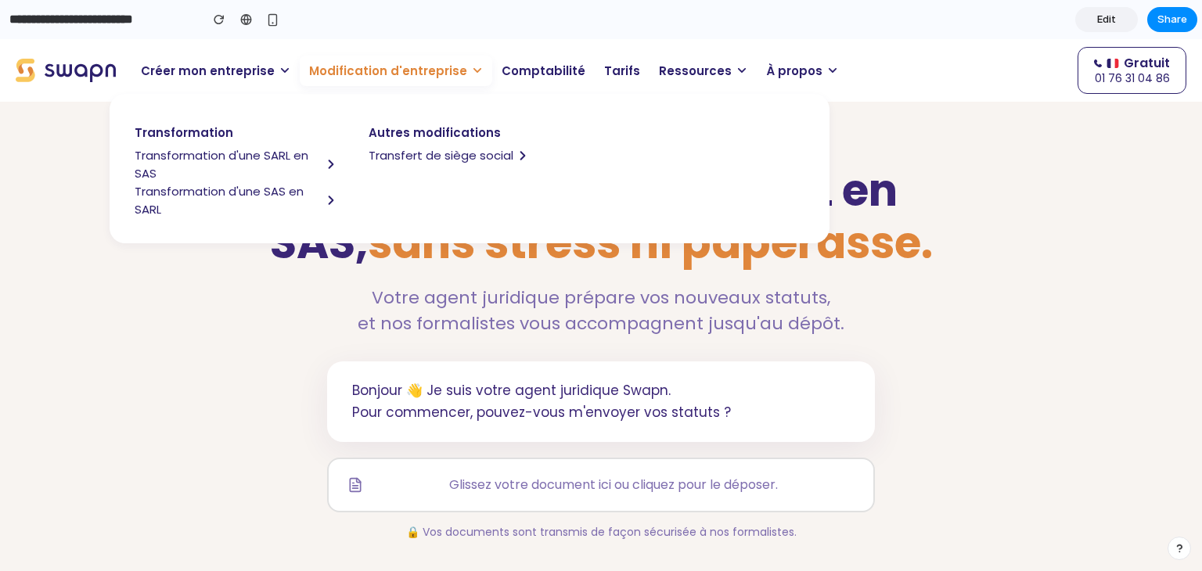
click at [410, 63] on span "Modification d'entreprise" at bounding box center [388, 71] width 158 height 18
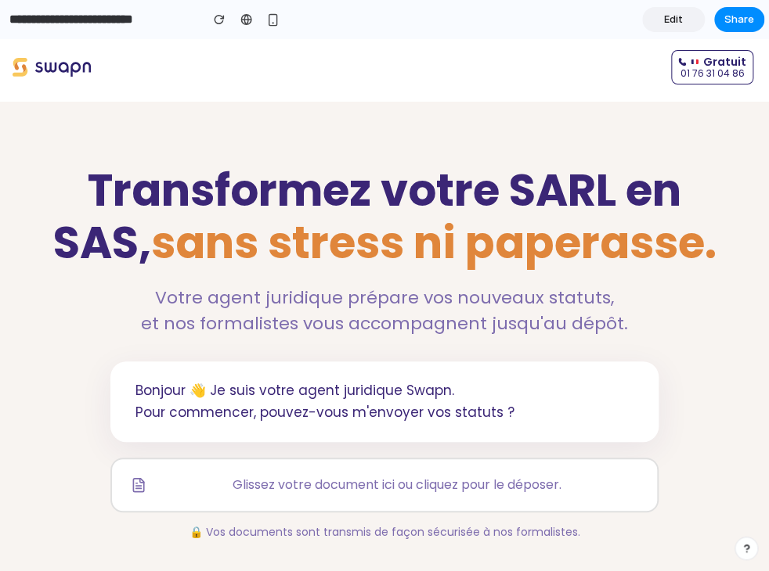
click at [509, 191] on h1 "Transformez votre SARL en SAS, sans stress ni paperasse." at bounding box center [384, 216] width 705 height 105
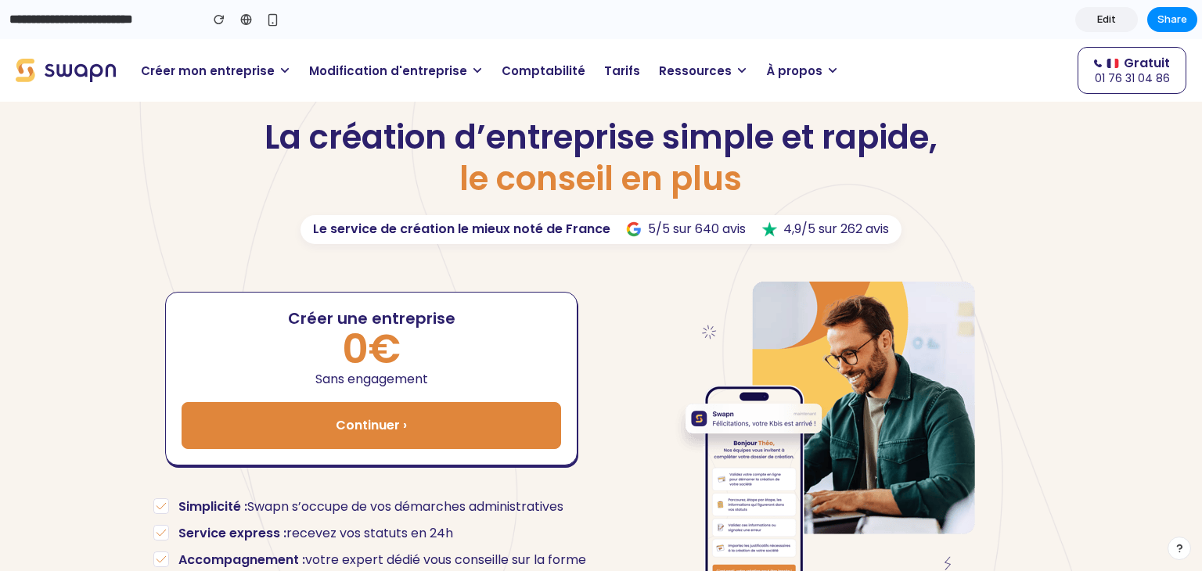
click at [409, 70] on span "Modification d'entreprise" at bounding box center [388, 71] width 158 height 18
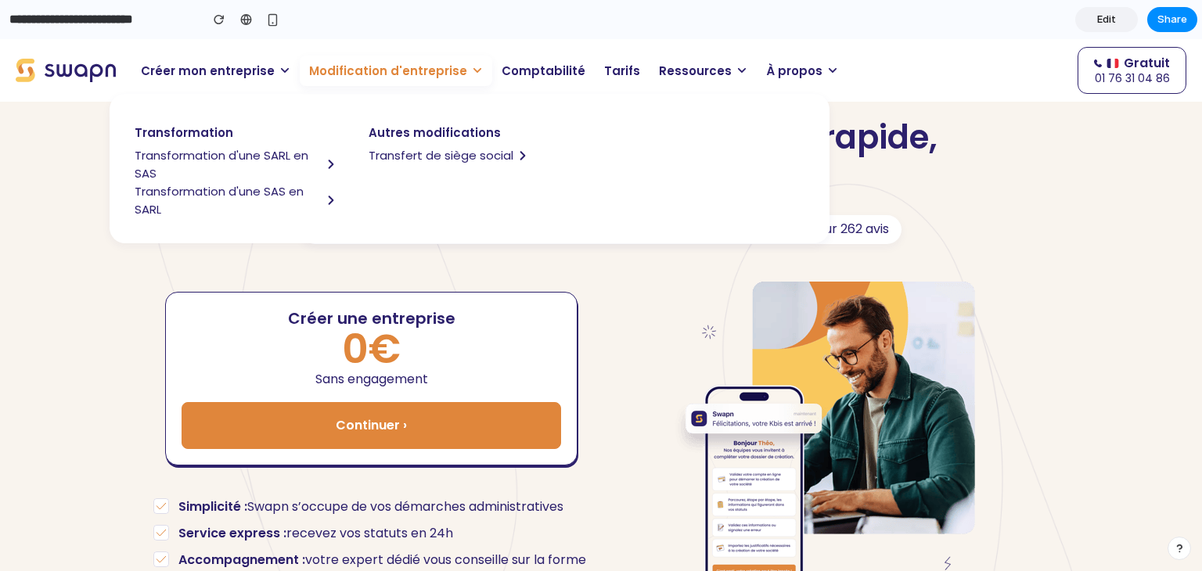
click at [211, 155] on span "Transformation d'une SARL en SAS" at bounding box center [228, 164] width 187 height 36
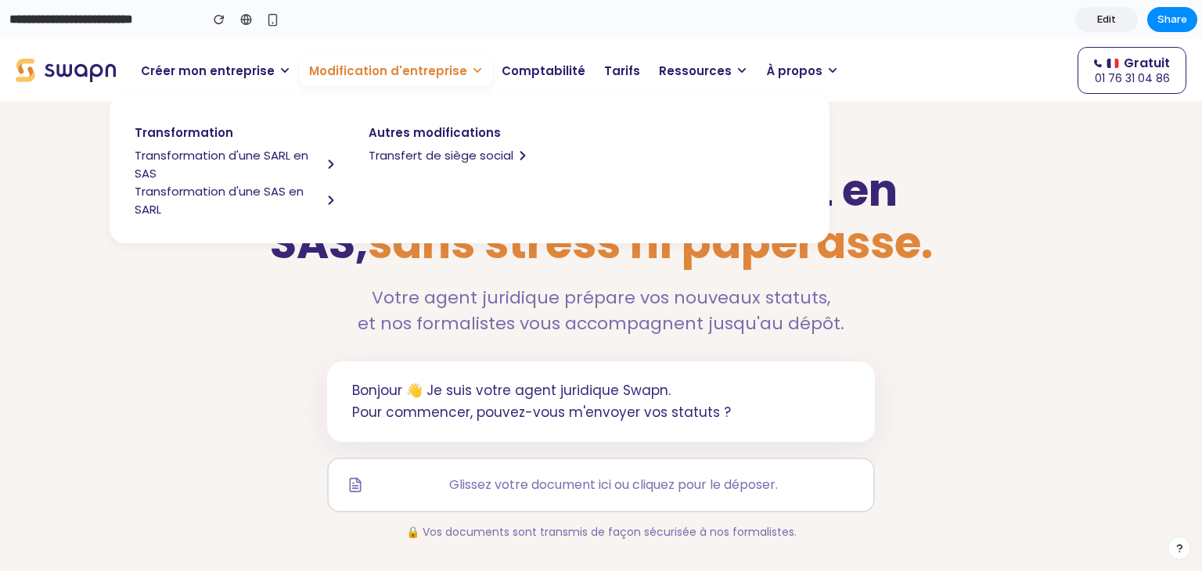
click at [389, 85] on p "Modification d'entreprise" at bounding box center [396, 71] width 193 height 31
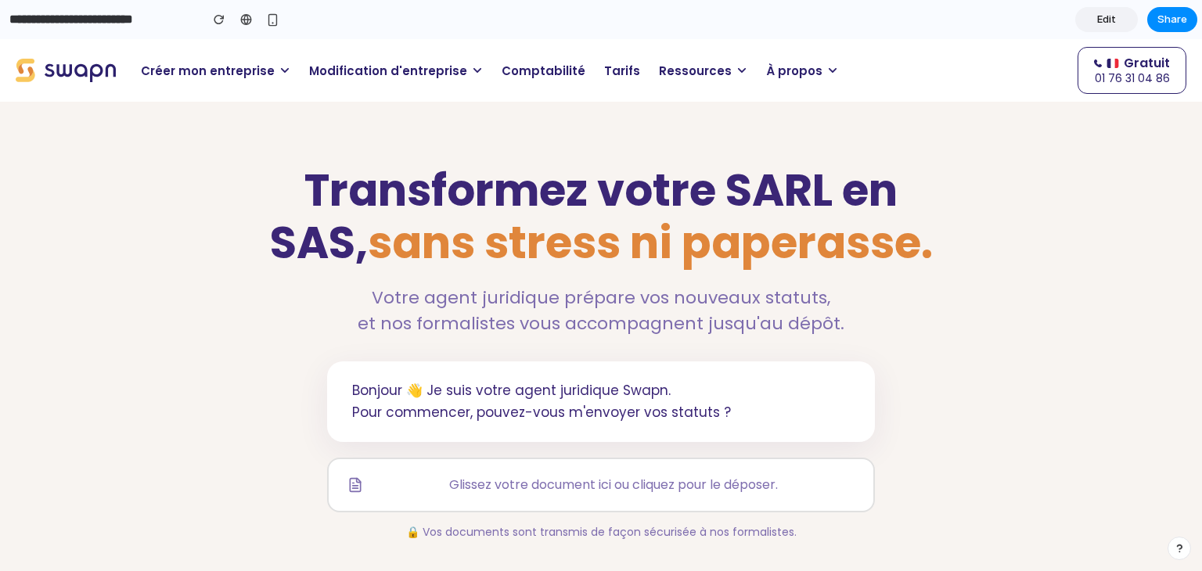
scroll to position [33, 0]
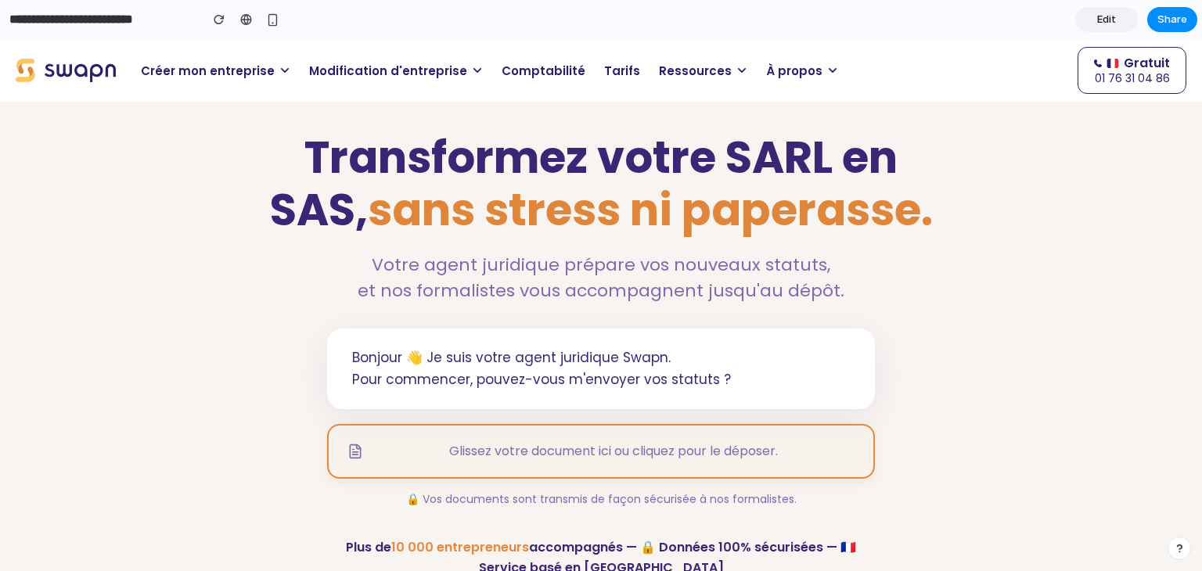
click at [560, 454] on span "Glissez votre document ici ou cliquez pour le déposer." at bounding box center [614, 451] width 482 height 20
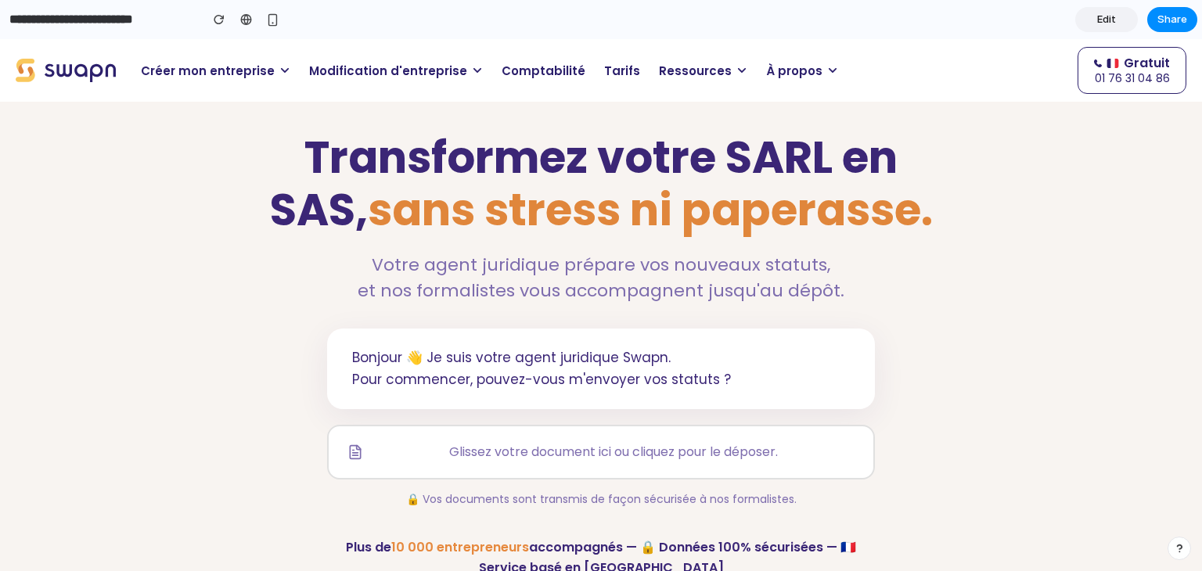
scroll to position [0, 0]
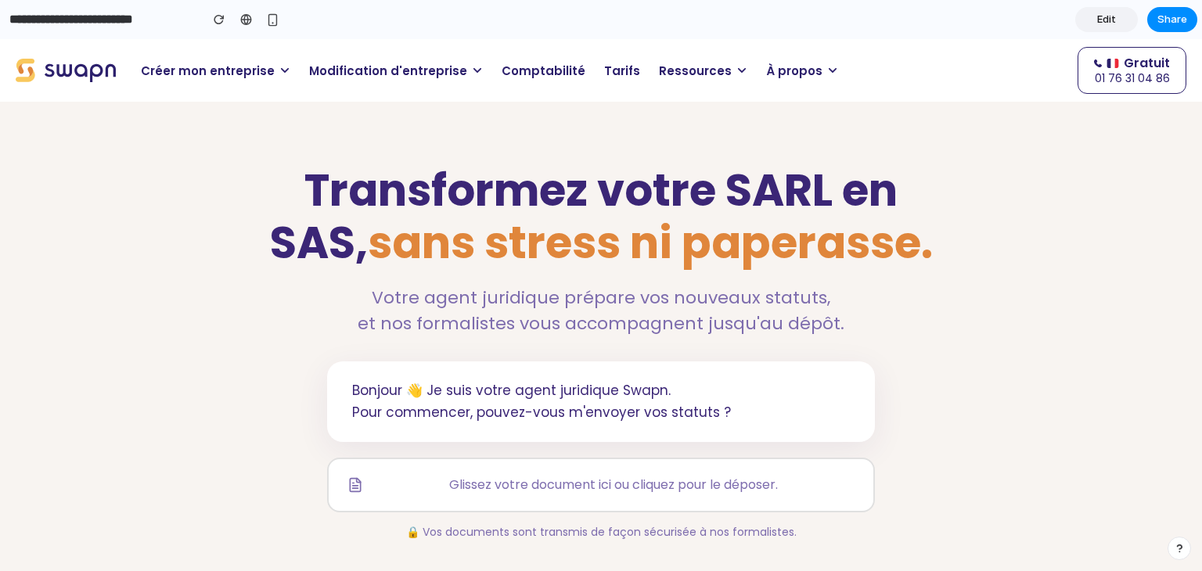
click at [420, 81] on p "Modification d'entreprise" at bounding box center [396, 71] width 193 height 31
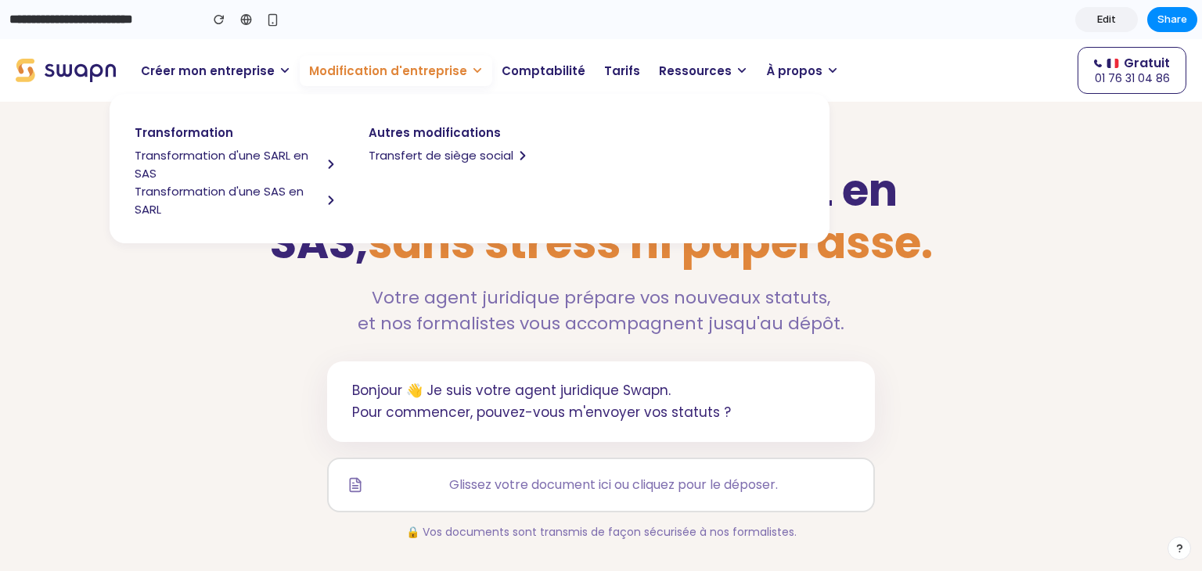
click at [211, 198] on span "Transformation d'une SAS en SARL" at bounding box center [228, 200] width 187 height 36
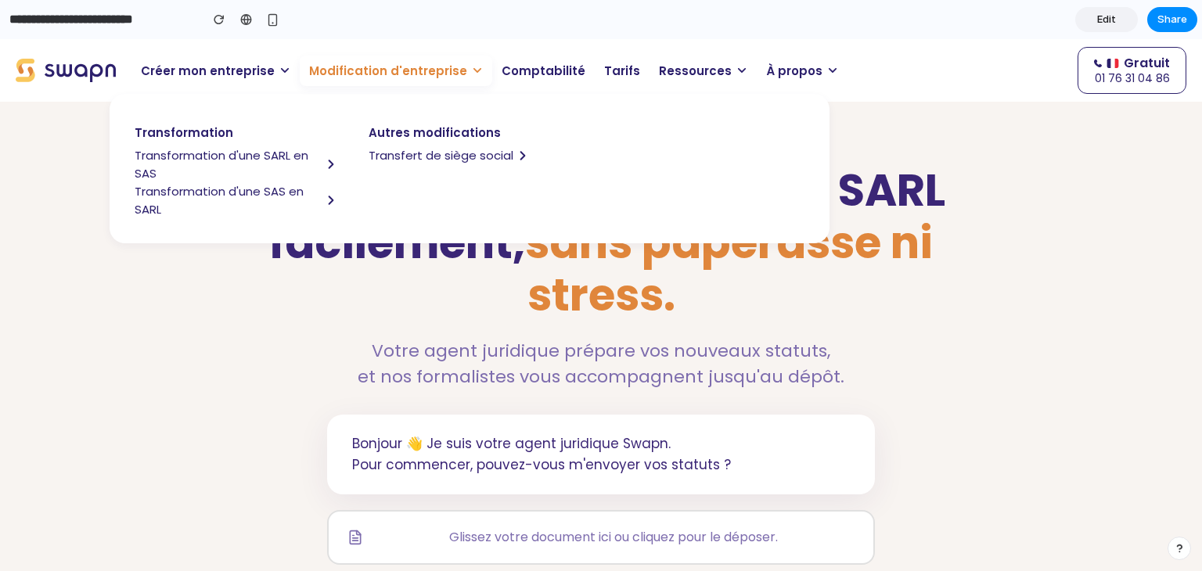
click at [416, 81] on p "Modification d'entreprise" at bounding box center [396, 71] width 193 height 31
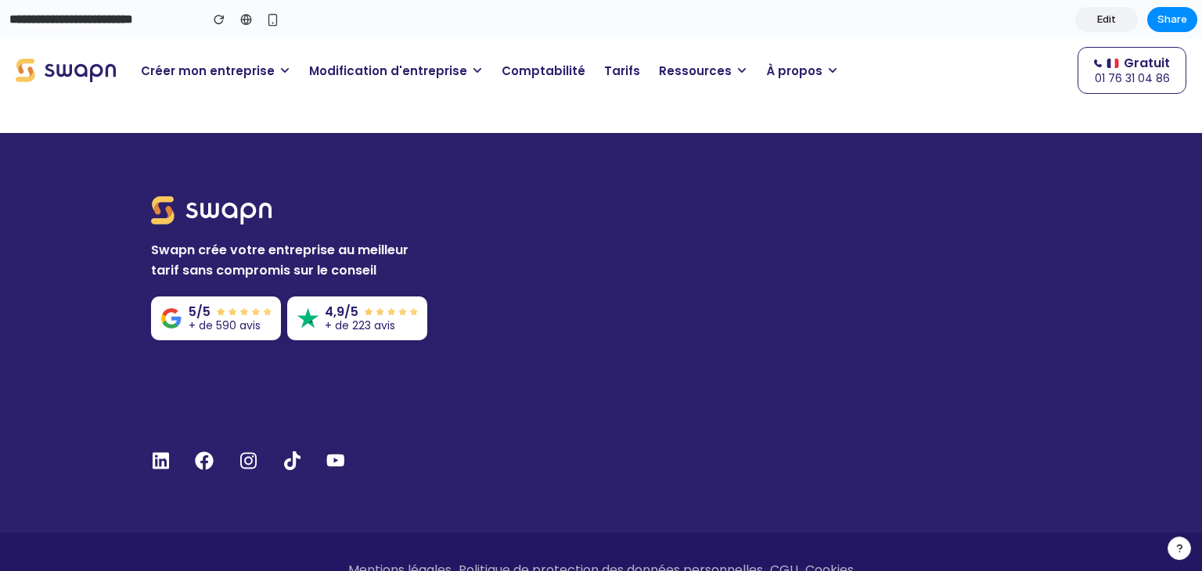
scroll to position [3786, 0]
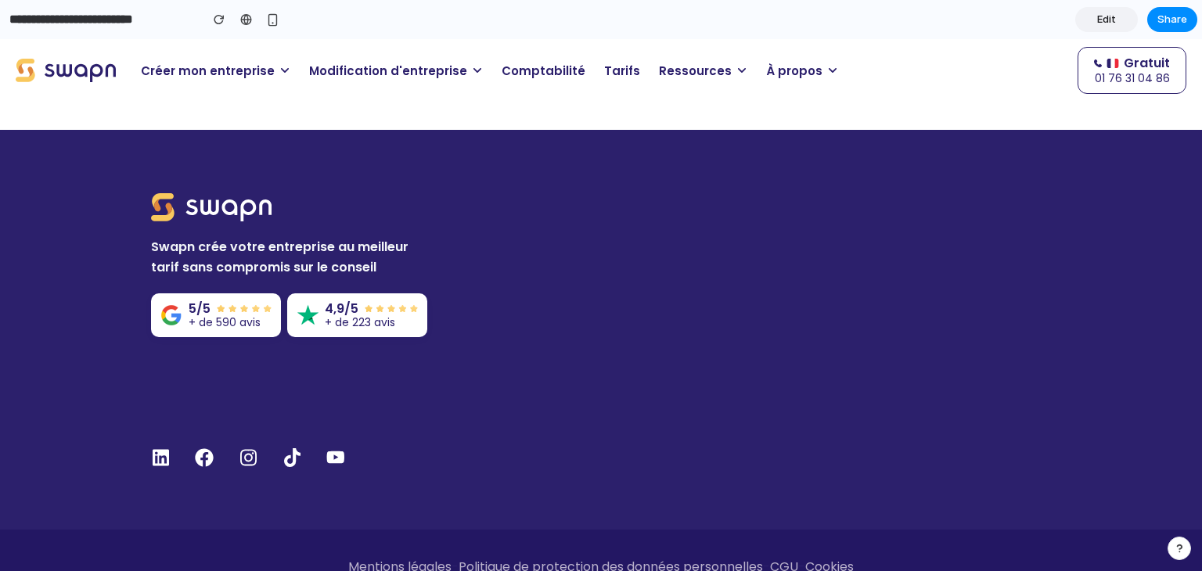
click at [391, 60] on p "Modification d'entreprise" at bounding box center [396, 71] width 193 height 31
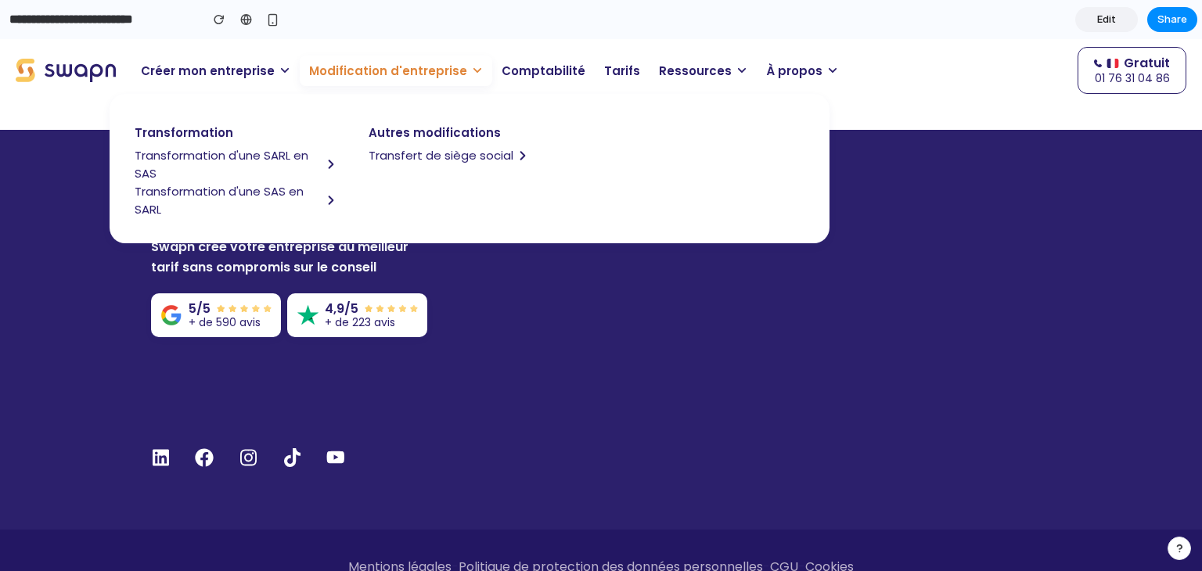
click at [468, 154] on span "Transfert de siège social" at bounding box center [441, 155] width 145 height 18
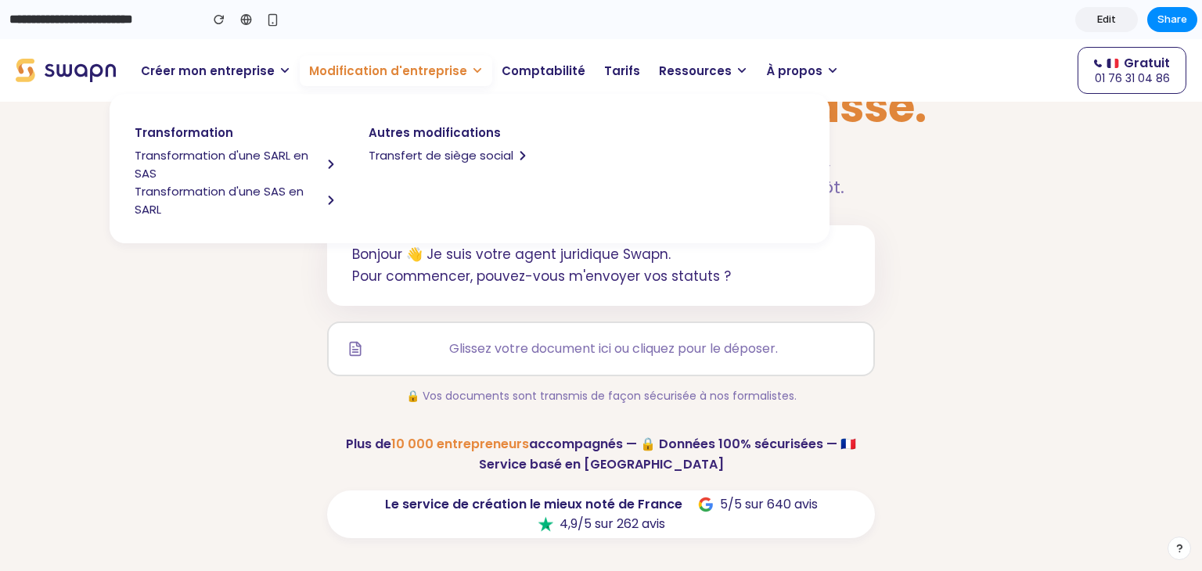
click at [356, 71] on span "Modification d'entreprise" at bounding box center [388, 71] width 158 height 18
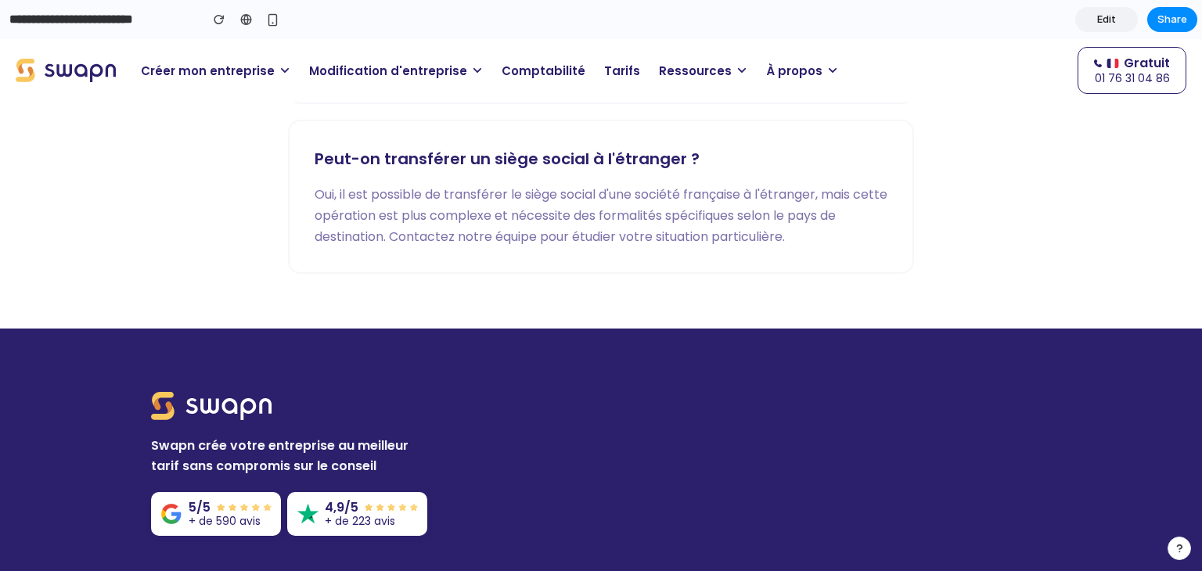
scroll to position [4067, 0]
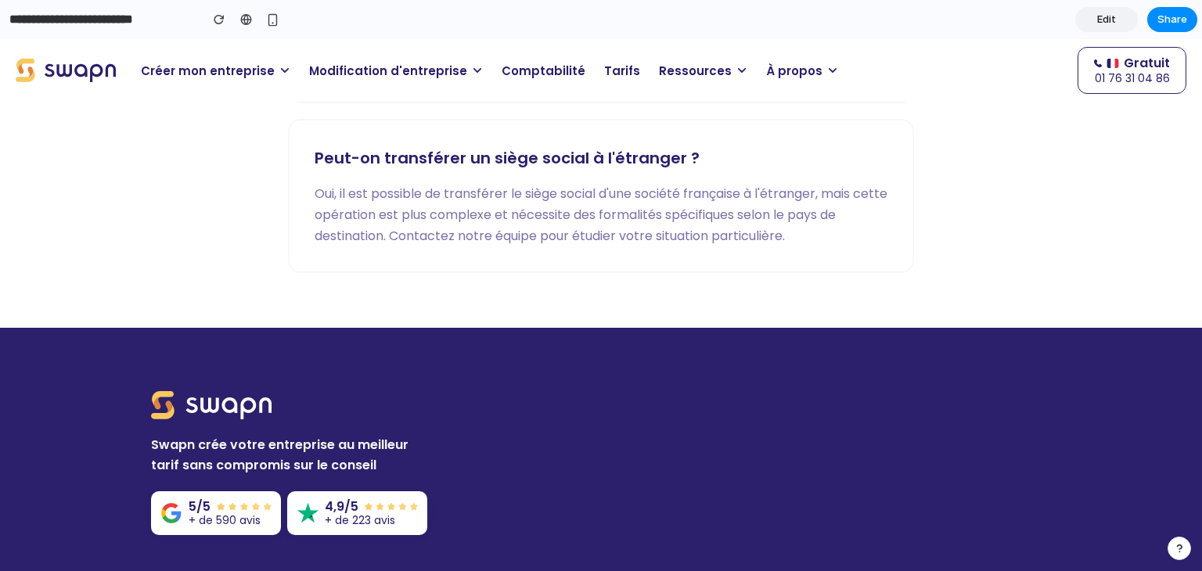
click at [416, 74] on span "Modification d'entreprise" at bounding box center [388, 71] width 158 height 18
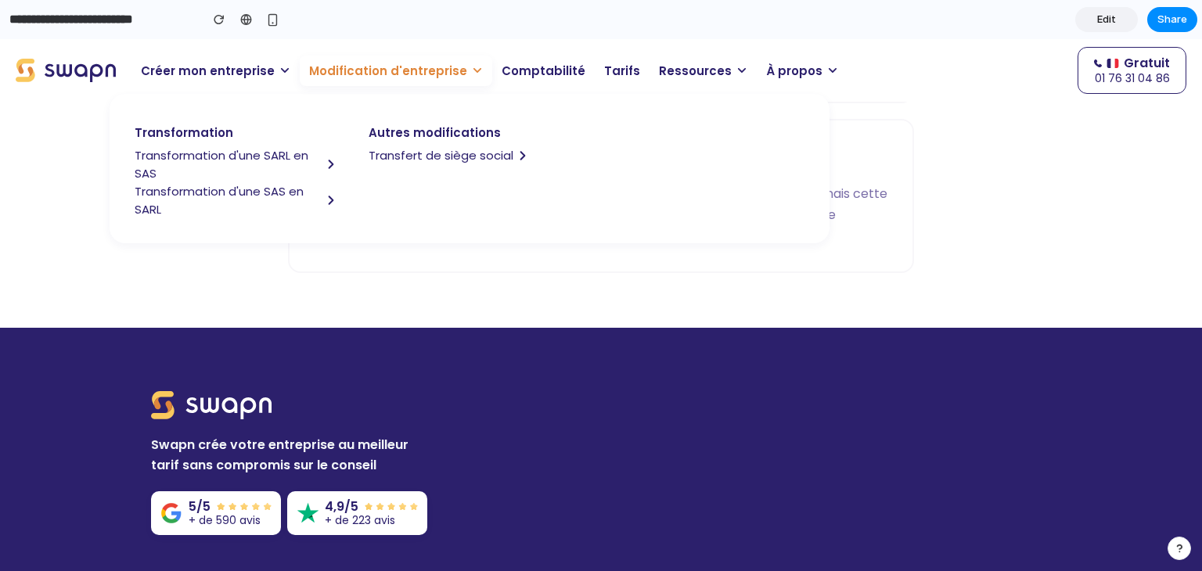
click at [440, 67] on span "Modification d'entreprise" at bounding box center [388, 71] width 158 height 18
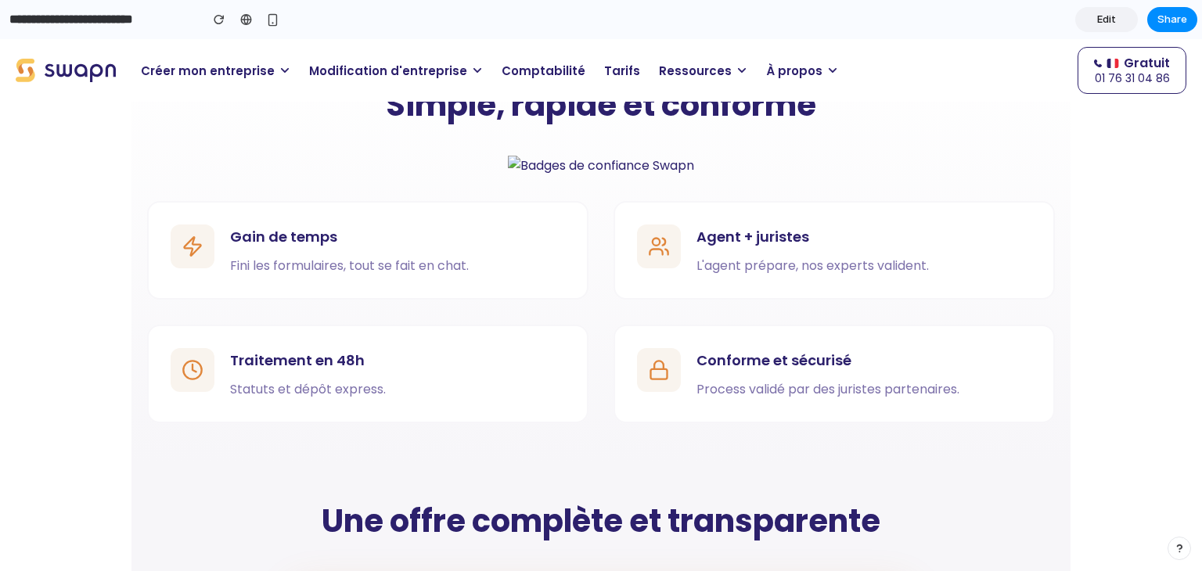
scroll to position [1242, 0]
